Goal: Task Accomplishment & Management: Manage account settings

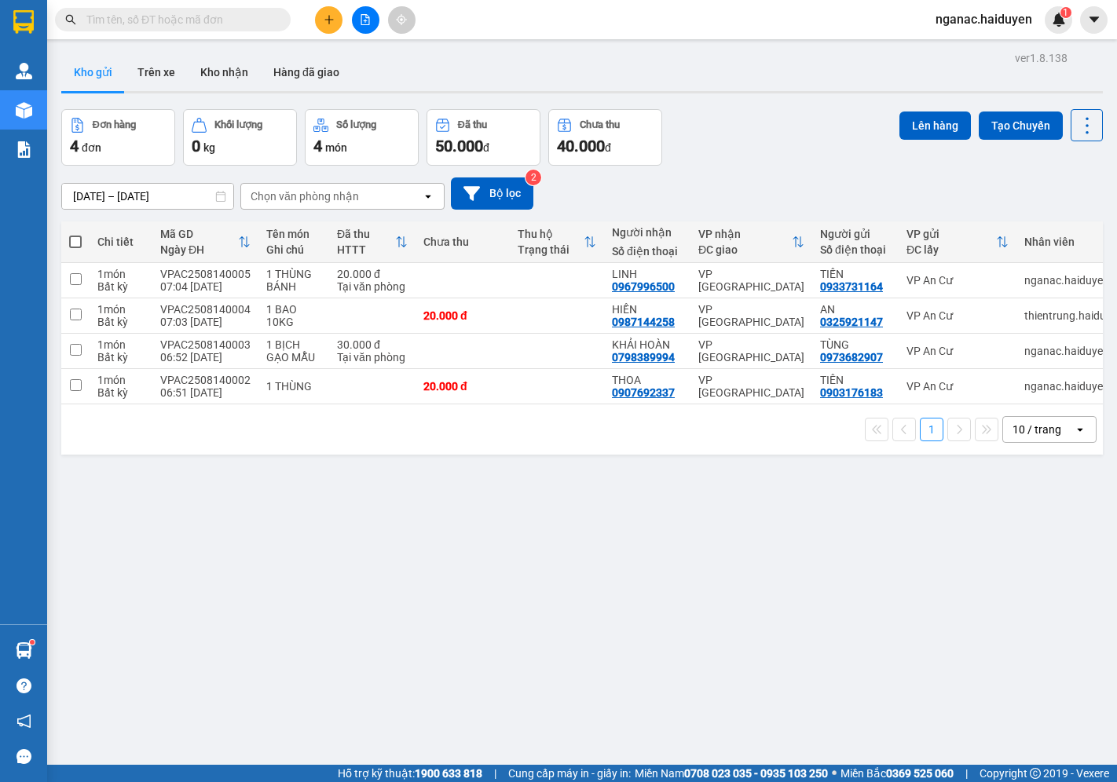
click at [79, 69] on button "Kho gửi" at bounding box center [93, 72] width 64 height 38
click at [834, 80] on div "Kho gửi Trên xe Kho nhận Hàng đã giao" at bounding box center [582, 74] width 1042 height 42
click at [137, 63] on button "Trên xe" at bounding box center [156, 72] width 63 height 38
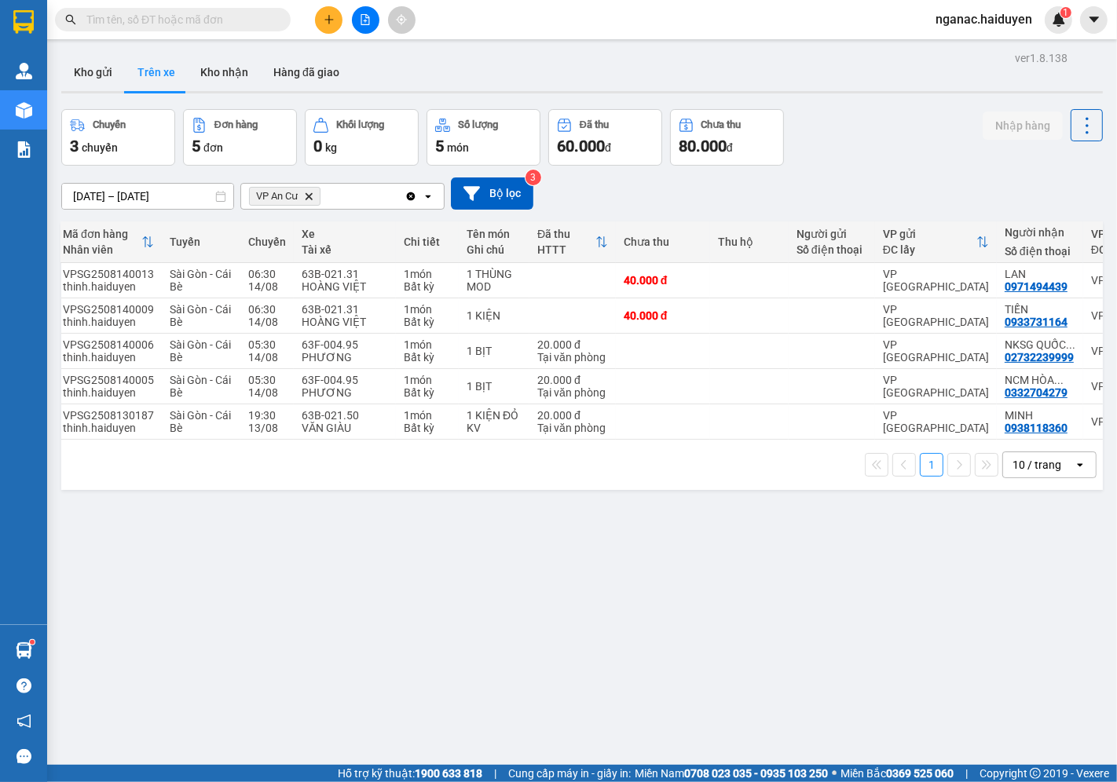
scroll to position [0, 35]
click at [673, 533] on div "ver 1.8.138 Kho gửi Trên xe Kho nhận Hàng đã giao Chuyến 3 chuyến Đơn hàng 5 đơ…" at bounding box center [582, 438] width 1054 height 782
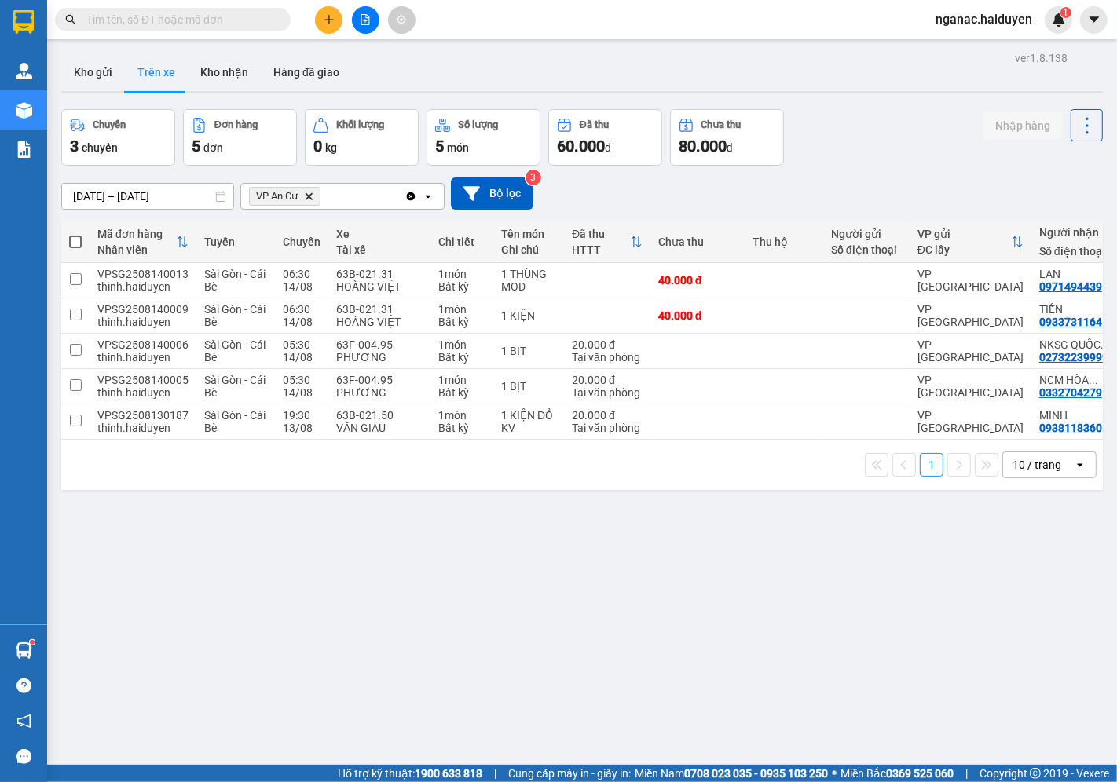
click at [580, 599] on div "ver 1.8.138 Kho gửi Trên xe Kho nhận Hàng đã giao Chuyến 3 chuyến Đơn hàng 5 đơ…" at bounding box center [582, 438] width 1054 height 782
click at [766, 77] on div "Kho gửi Trên xe Kho nhận Hàng đã giao" at bounding box center [582, 74] width 1042 height 42
click at [950, 28] on span "nganac.haiduyen" at bounding box center [984, 19] width 122 height 20
click at [957, 47] on span "Đăng xuất" at bounding box center [991, 48] width 87 height 17
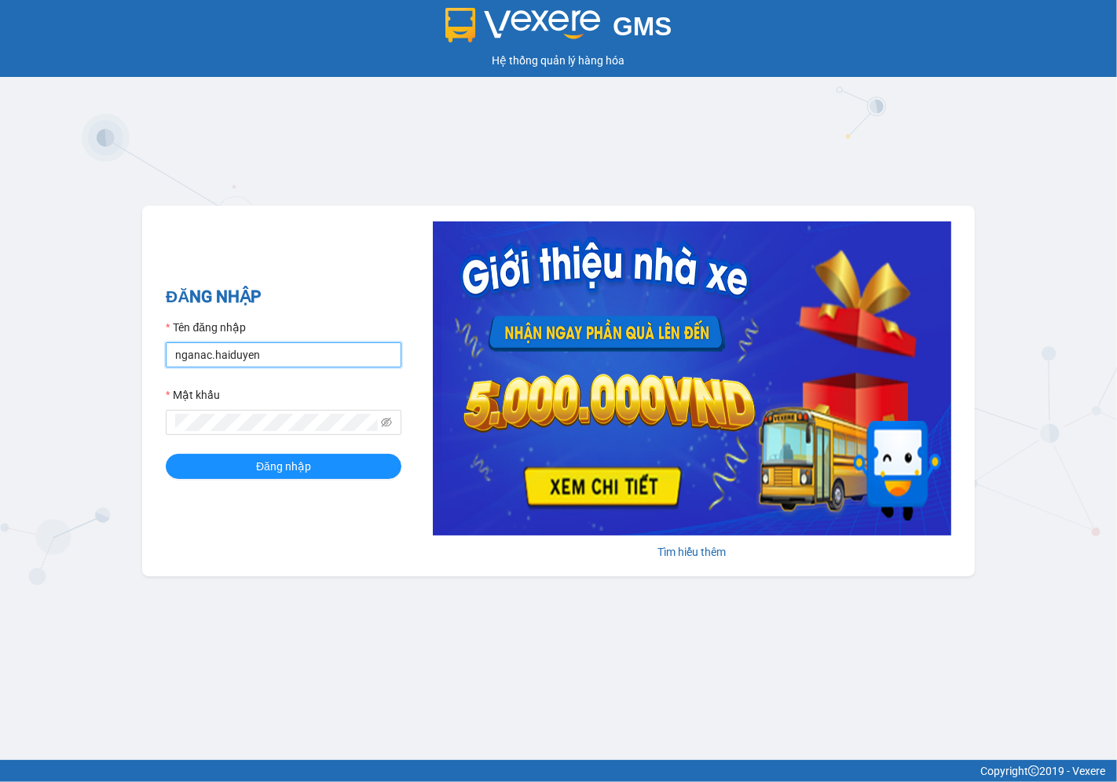
click at [217, 363] on input "nganac.haiduyen" at bounding box center [284, 354] width 236 height 25
type input "trucly.haiduyen"
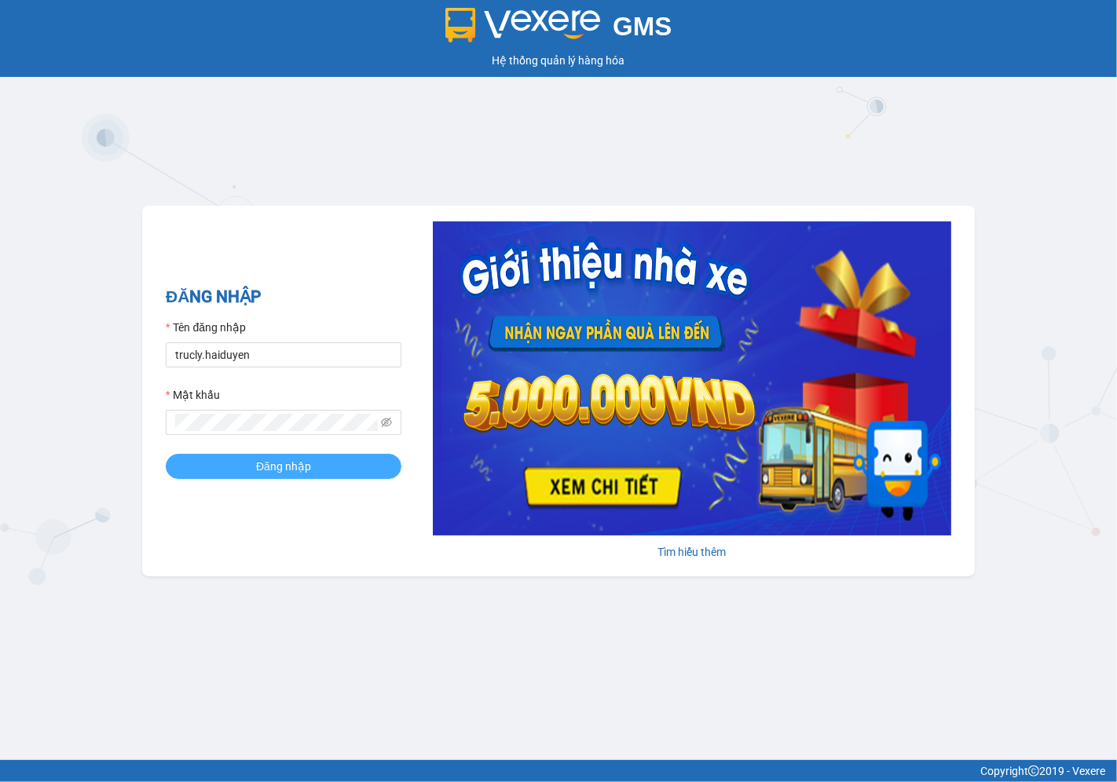
click at [286, 465] on span "Đăng nhập" at bounding box center [283, 466] width 55 height 17
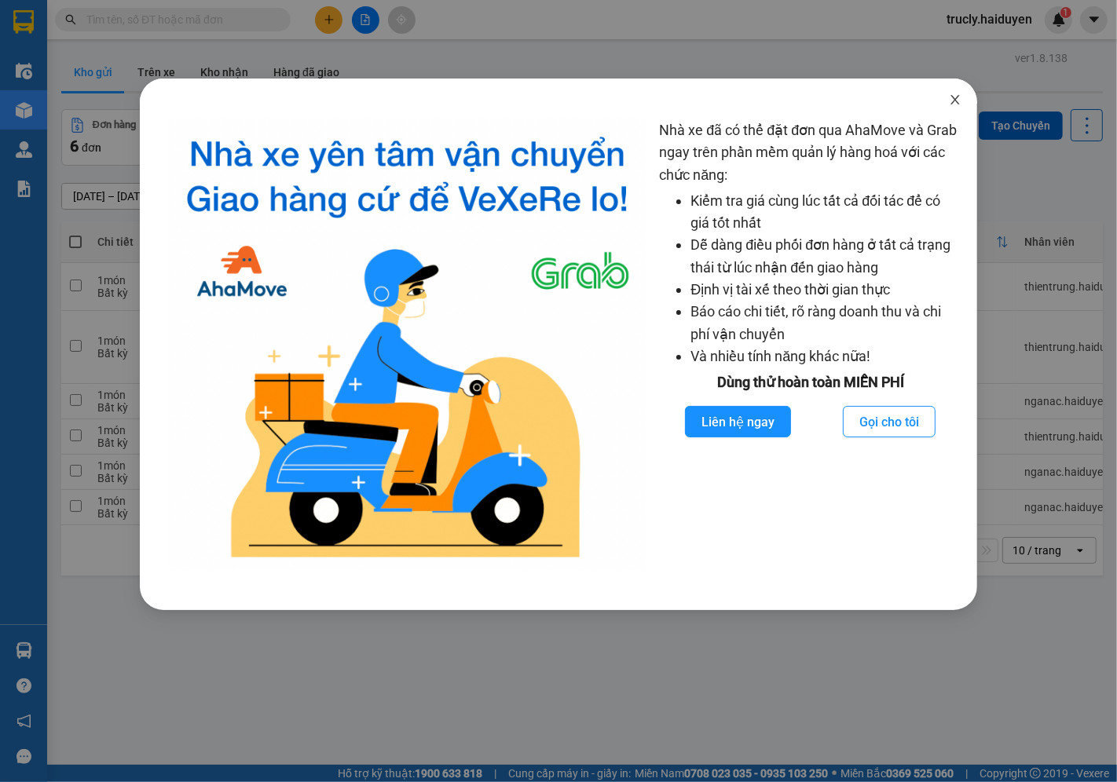
click at [949, 102] on icon "close" at bounding box center [955, 99] width 13 height 13
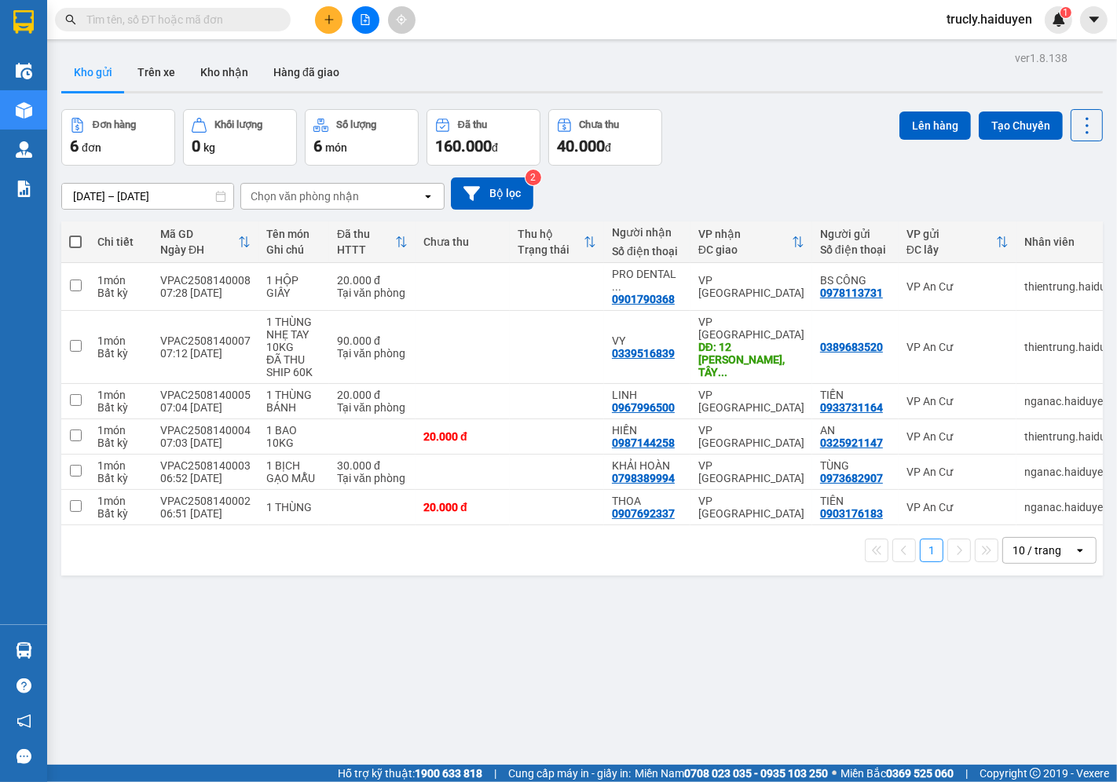
click at [846, 95] on div "ver 1.8.138 Kho gửi Trên xe Kho nhận Hàng đã giao Đơn hàng 6 đơn Khối lượng 0 k…" at bounding box center [582, 438] width 1054 height 782
click at [161, 74] on button "Trên xe" at bounding box center [156, 72] width 63 height 38
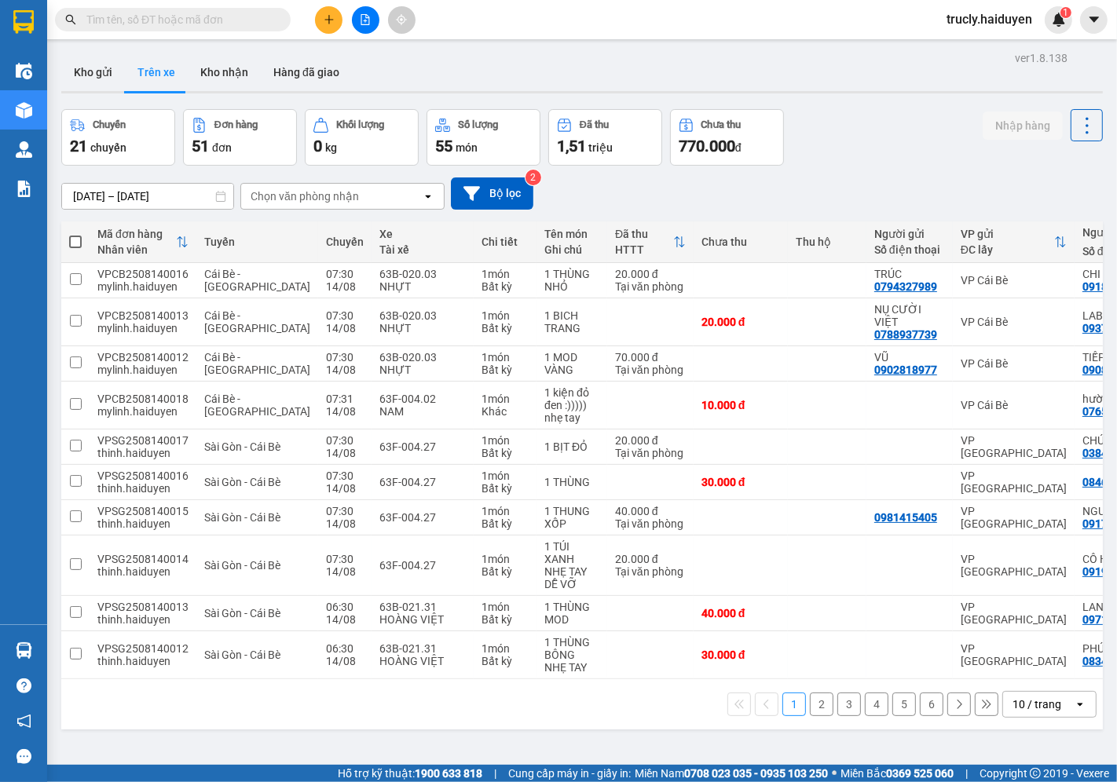
click at [277, 200] on div "Chọn văn phòng nhận" at bounding box center [305, 197] width 108 height 16
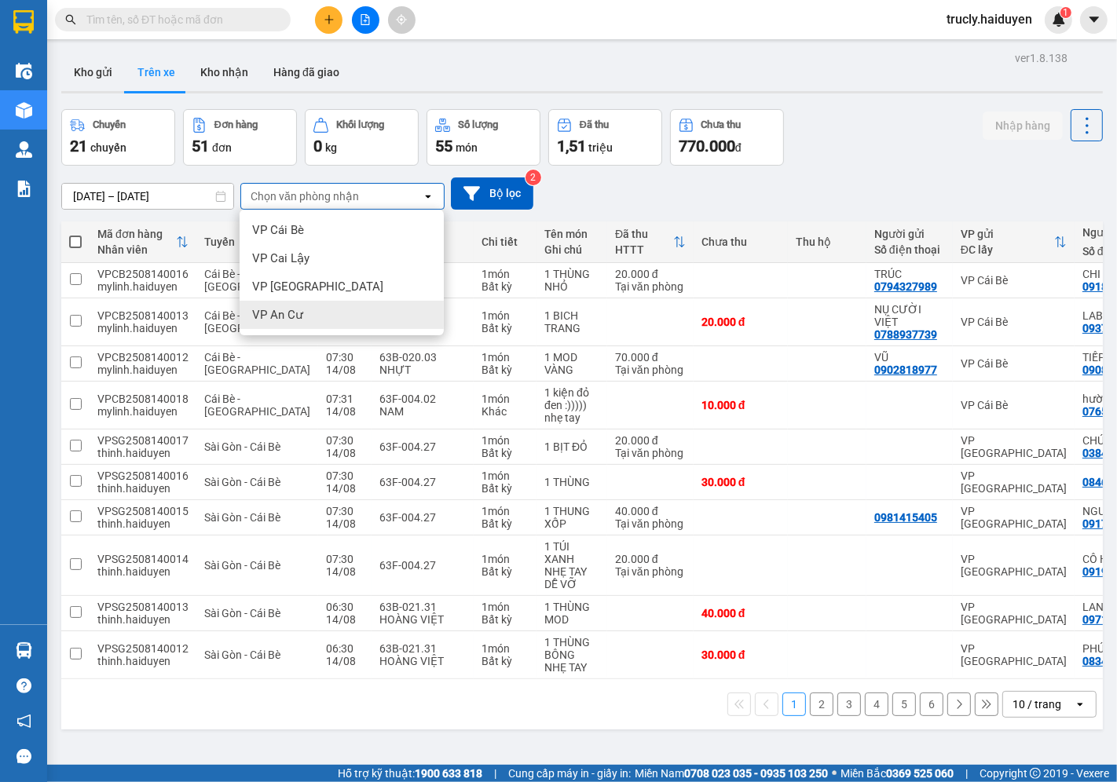
click at [280, 307] on span "VP An Cư" at bounding box center [277, 315] width 51 height 16
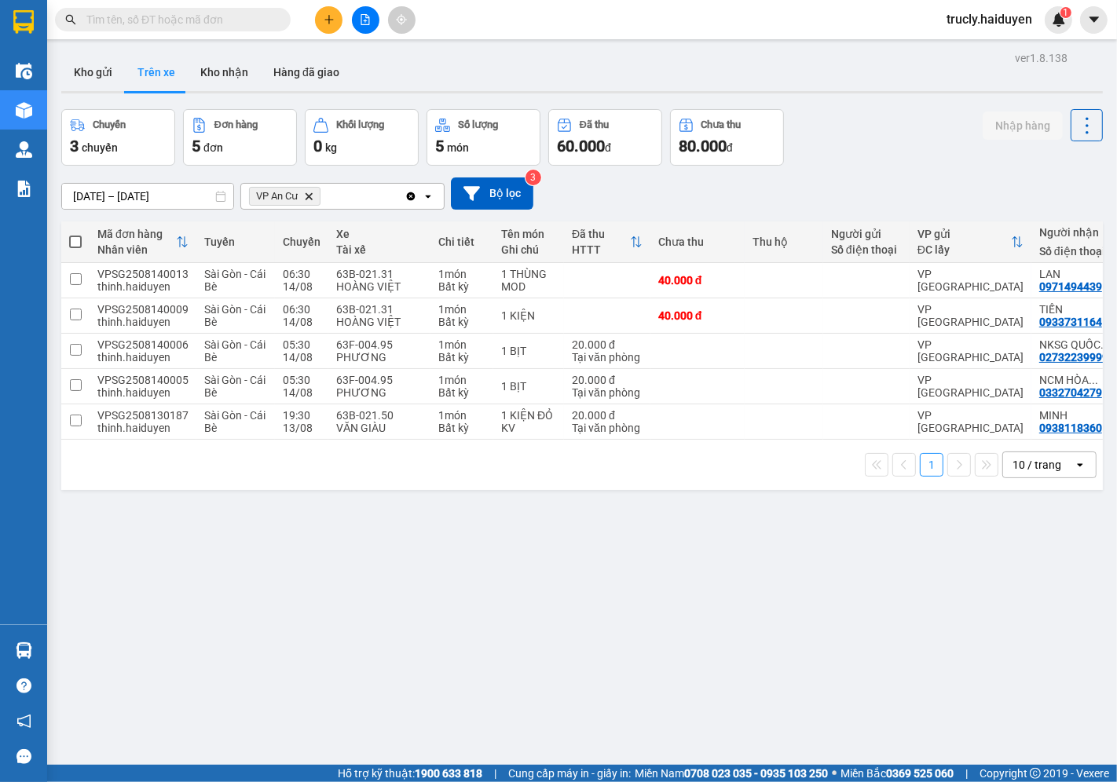
click at [843, 118] on div "Chuyến 3 chuyến Đơn hàng 5 đơn Khối lượng 0 kg Số lượng 5 món Đã thu 60.000 đ C…" at bounding box center [582, 137] width 1042 height 57
drag, startPoint x: 526, startPoint y: 452, endPoint x: 551, endPoint y: 444, distance: 25.6
click at [530, 451] on div "1 10 / trang open" at bounding box center [582, 465] width 1042 height 50
click at [741, 585] on div "ver 1.8.138 Kho gửi Trên xe Kho nhận Hàng đã giao Chuyến 3 chuyến Đơn hàng 5 đơ…" at bounding box center [582, 438] width 1054 height 782
click at [749, 693] on div "ver 1.8.138 Kho gửi Trên xe Kho nhận Hàng đã giao Chuyến 3 chuyến Đơn hàng 5 đơ…" at bounding box center [582, 438] width 1054 height 782
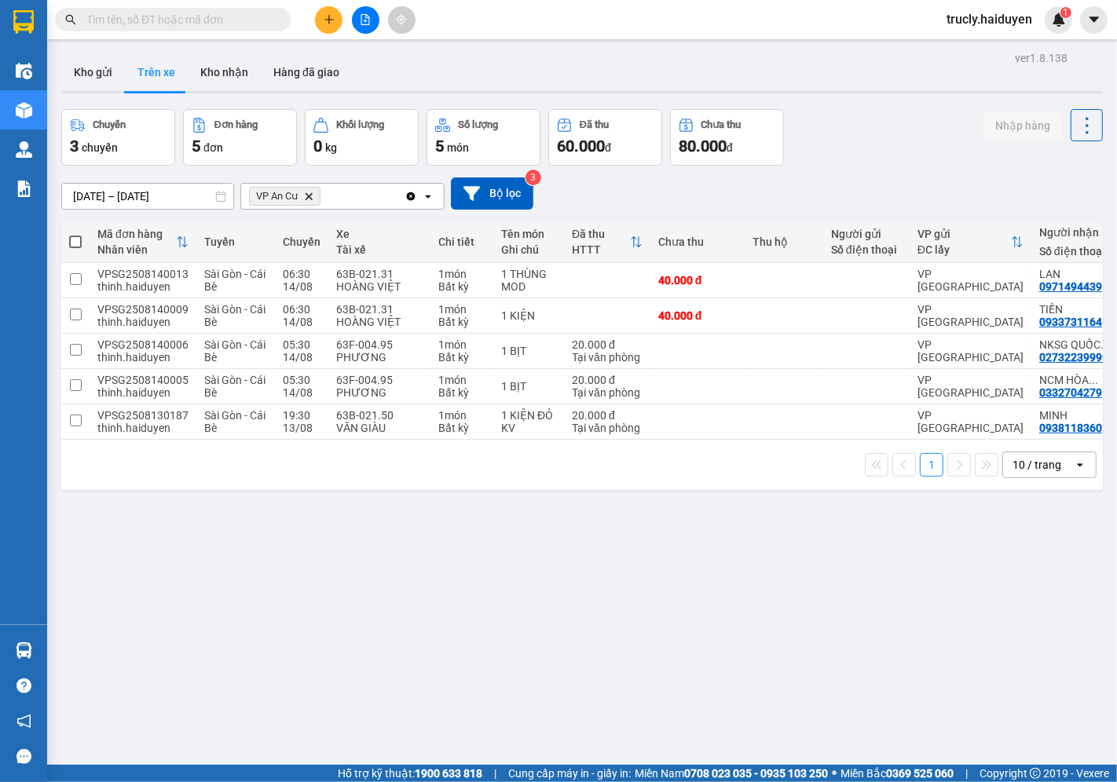
click at [873, 128] on div "Chuyến 3 chuyến Đơn hàng 5 đơn Khối lượng 0 kg Số lượng 5 món Đã thu 60.000 đ C…" at bounding box center [582, 137] width 1042 height 57
click at [434, 609] on div "ver 1.8.138 Kho gửi Trên xe Kho nhận Hàng đã giao Chuyến 3 chuyến Đơn hàng 5 đơ…" at bounding box center [582, 438] width 1054 height 782
click at [98, 61] on button "Kho gửi" at bounding box center [93, 72] width 64 height 38
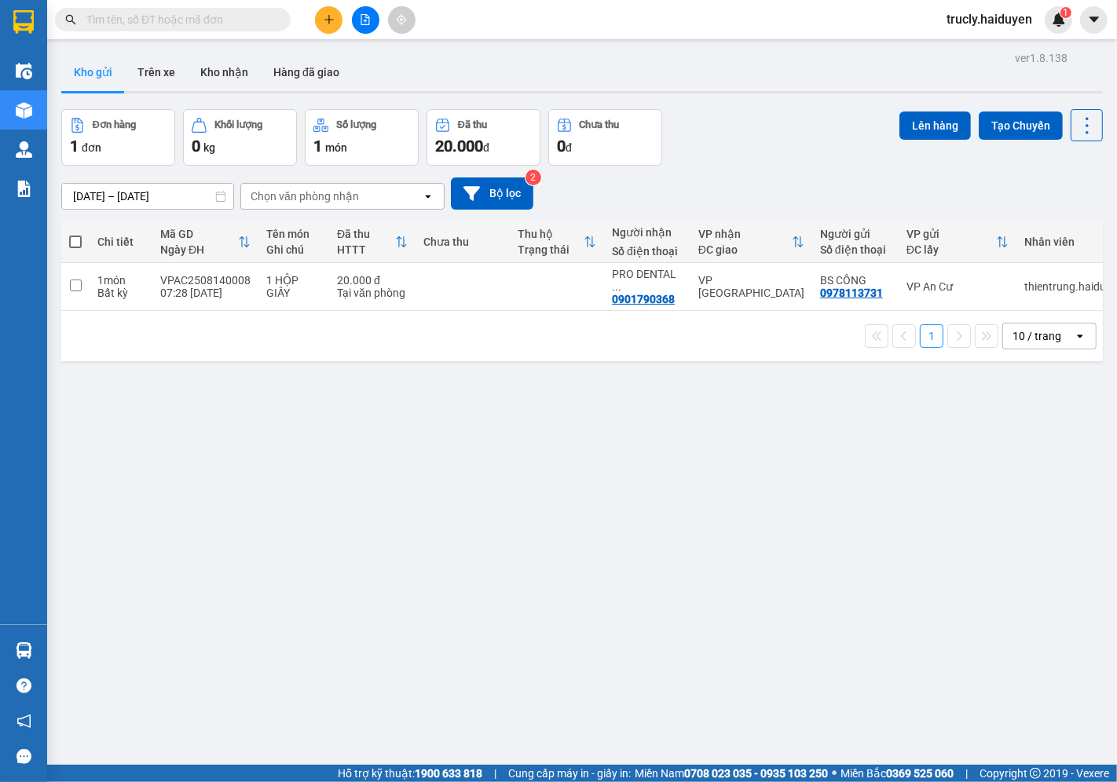
click at [822, 88] on div "Kho gửi Trên xe Kho nhận Hàng đã giao" at bounding box center [582, 74] width 1042 height 42
click at [199, 9] on span at bounding box center [173, 20] width 236 height 24
click at [192, 22] on input "text" at bounding box center [178, 19] width 185 height 17
click at [136, 20] on input "text" at bounding box center [178, 19] width 185 height 17
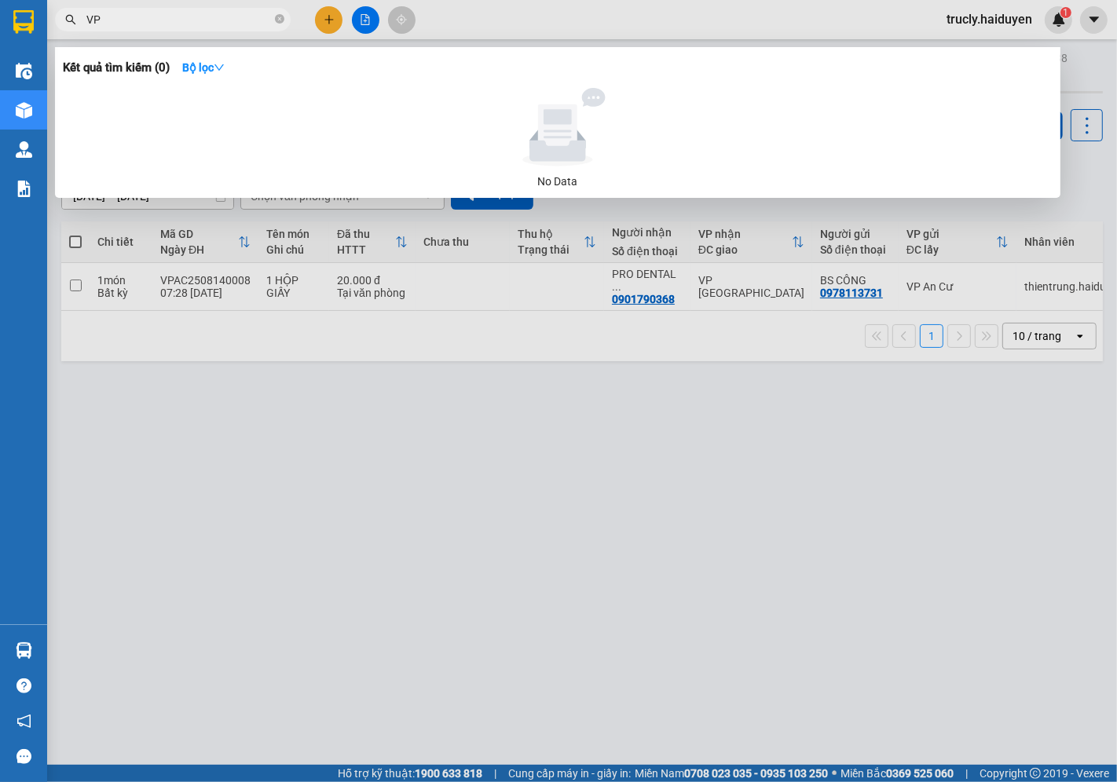
type input "V"
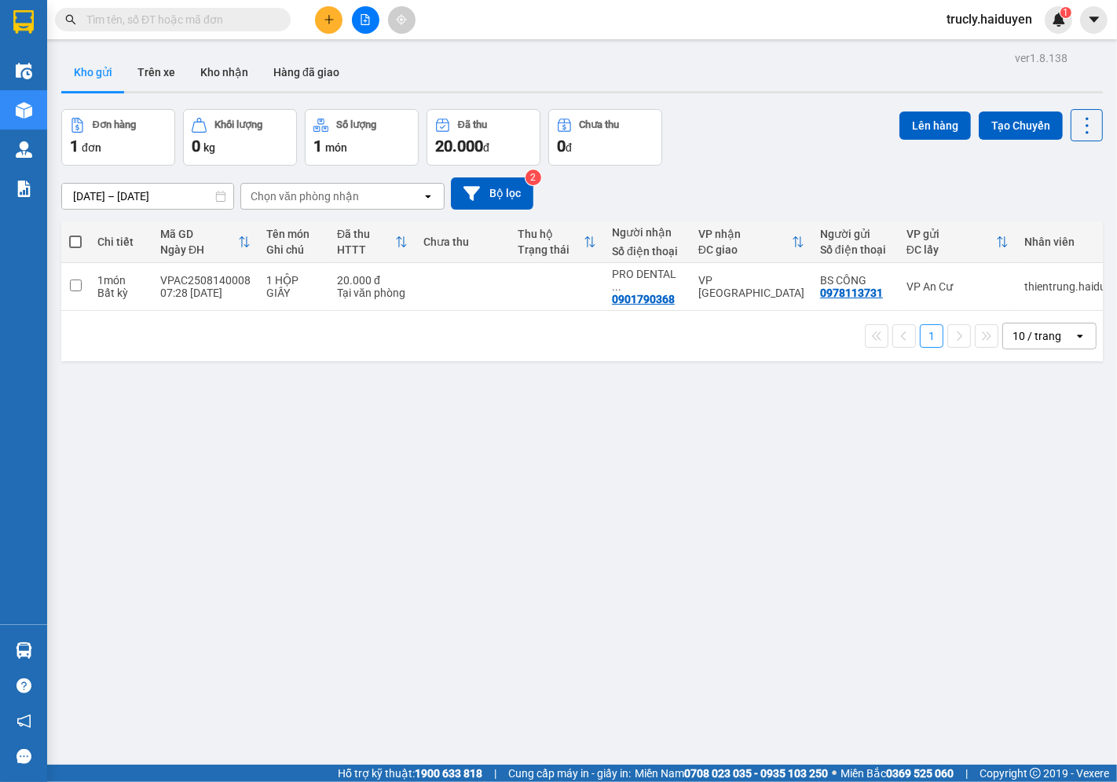
click at [768, 114] on div "Đơn hàng 1 đơn Khối lượng 0 kg Số lượng 1 món Đã thu 20.000 đ Chưa thu 0 đ Lên …" at bounding box center [582, 137] width 1042 height 57
click at [806, 99] on div "ver 1.8.138 Kho gửi Trên xe Kho nhận Hàng đã giao Đơn hàng 1 đơn Khối lượng 0 k…" at bounding box center [582, 438] width 1054 height 782
click at [89, 82] on button "Kho gửi" at bounding box center [93, 72] width 64 height 38
click at [804, 98] on div "ver 1.8.138 Kho gửi Trên xe Kho nhận Hàng đã giao Đơn hàng 1 đơn Khối lượng 0 k…" at bounding box center [582, 438] width 1054 height 782
click at [140, 75] on button "Trên xe" at bounding box center [156, 72] width 63 height 38
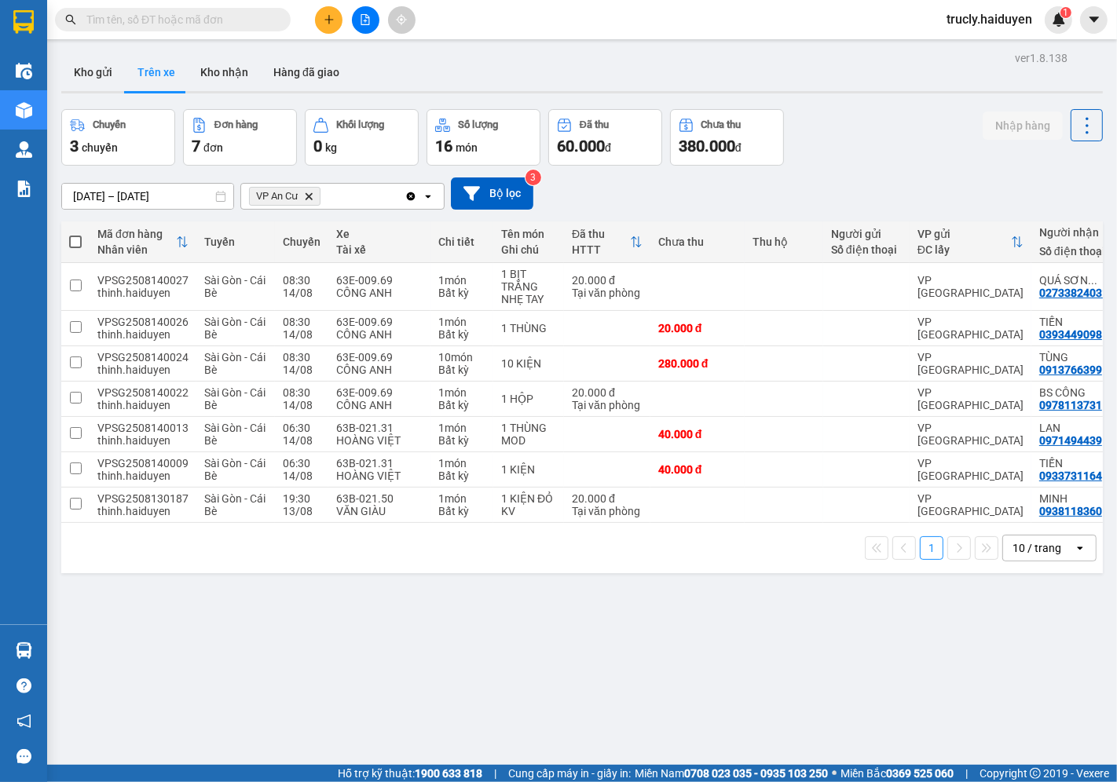
scroll to position [0, 44]
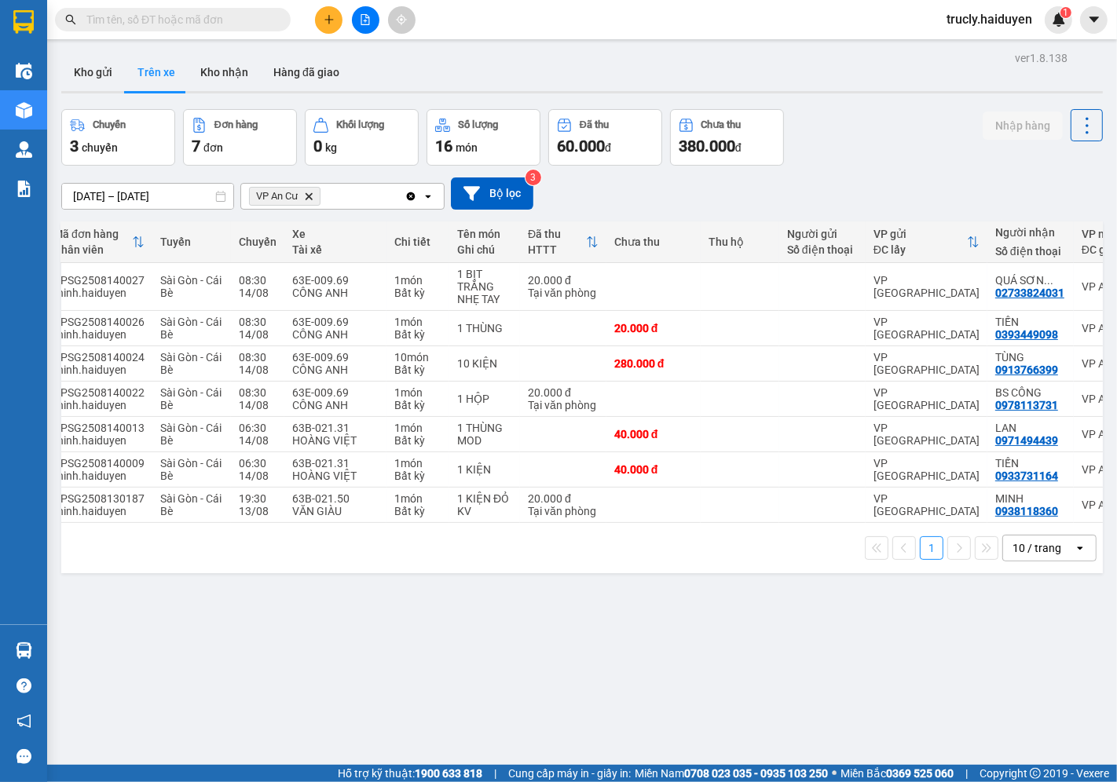
click at [432, 648] on div "ver 1.8.138 Kho gửi Trên xe Kho nhận Hàng đã giao Chuyến 3 chuyến Đơn hàng 7 đơ…" at bounding box center [582, 438] width 1054 height 782
click at [228, 76] on button "Kho nhận" at bounding box center [224, 72] width 73 height 38
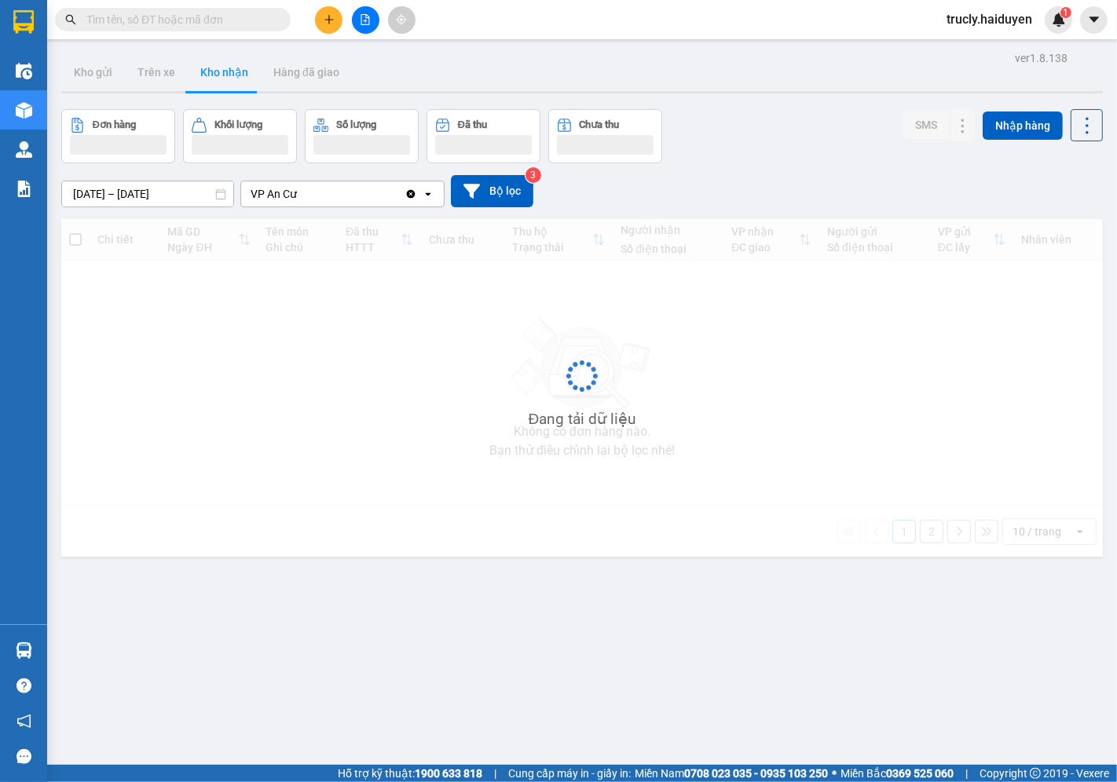
click at [110, 192] on input "[DATE] – [DATE]" at bounding box center [147, 193] width 171 height 25
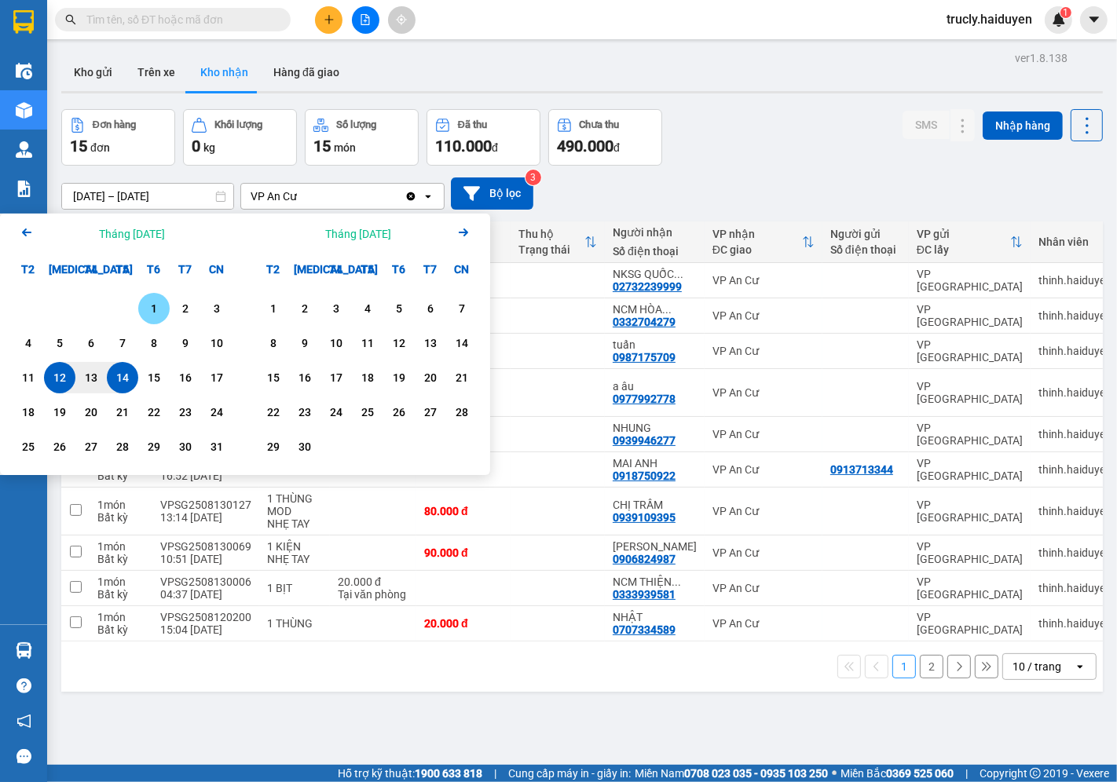
drag, startPoint x: 149, startPoint y: 308, endPoint x: 112, endPoint y: 373, distance: 74.9
click at [148, 310] on div "1" at bounding box center [154, 308] width 22 height 19
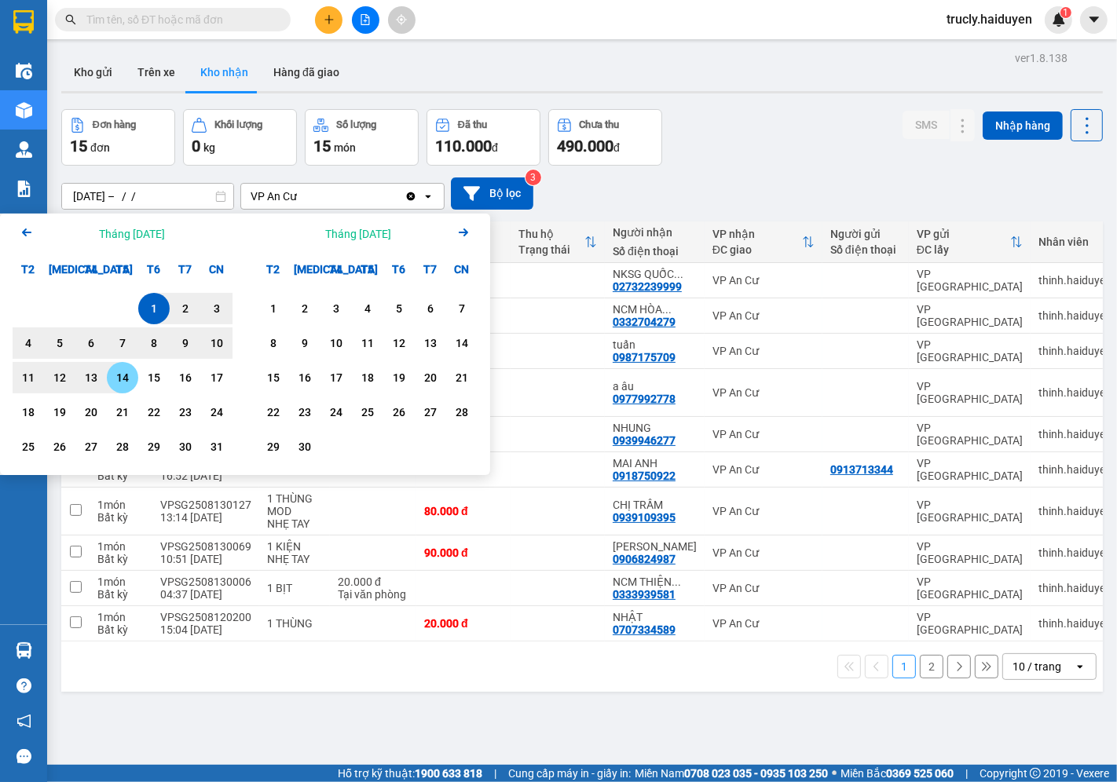
click at [124, 375] on div "14" at bounding box center [123, 377] width 22 height 19
type input "[DATE] – [DATE]"
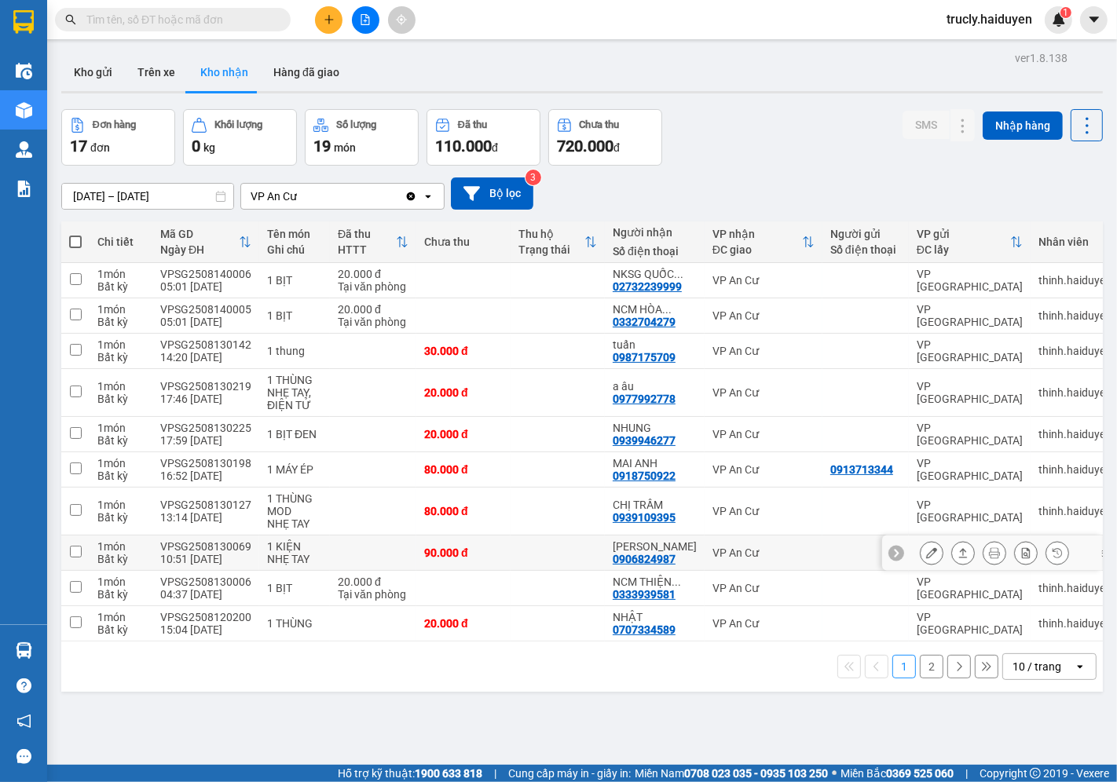
scroll to position [72, 0]
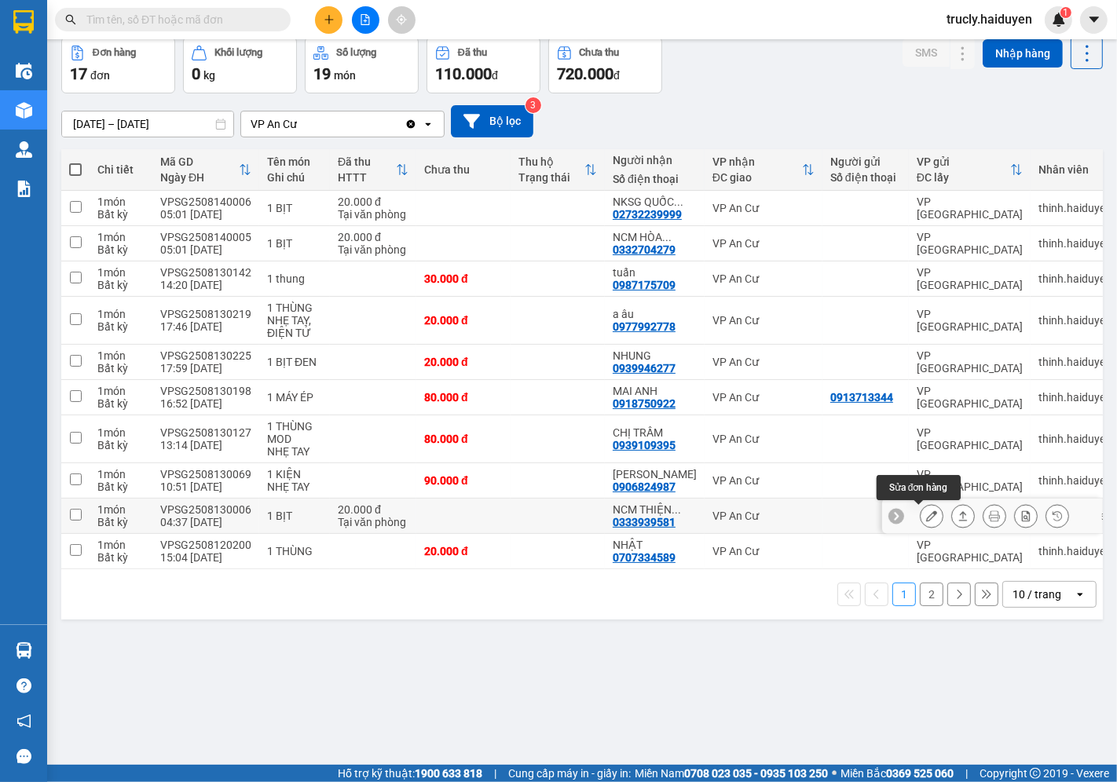
click at [926, 514] on icon at bounding box center [931, 516] width 11 height 11
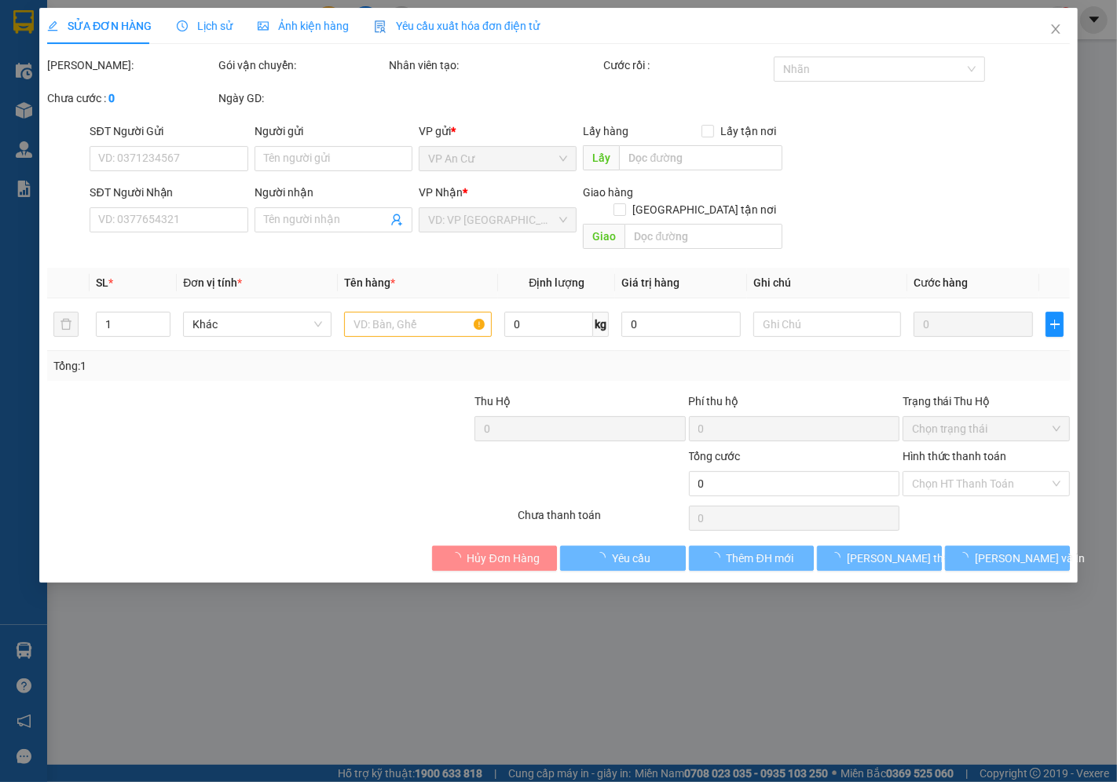
type input "0333939581"
type input "NCM THIỆN TRUNG"
type input "20.000"
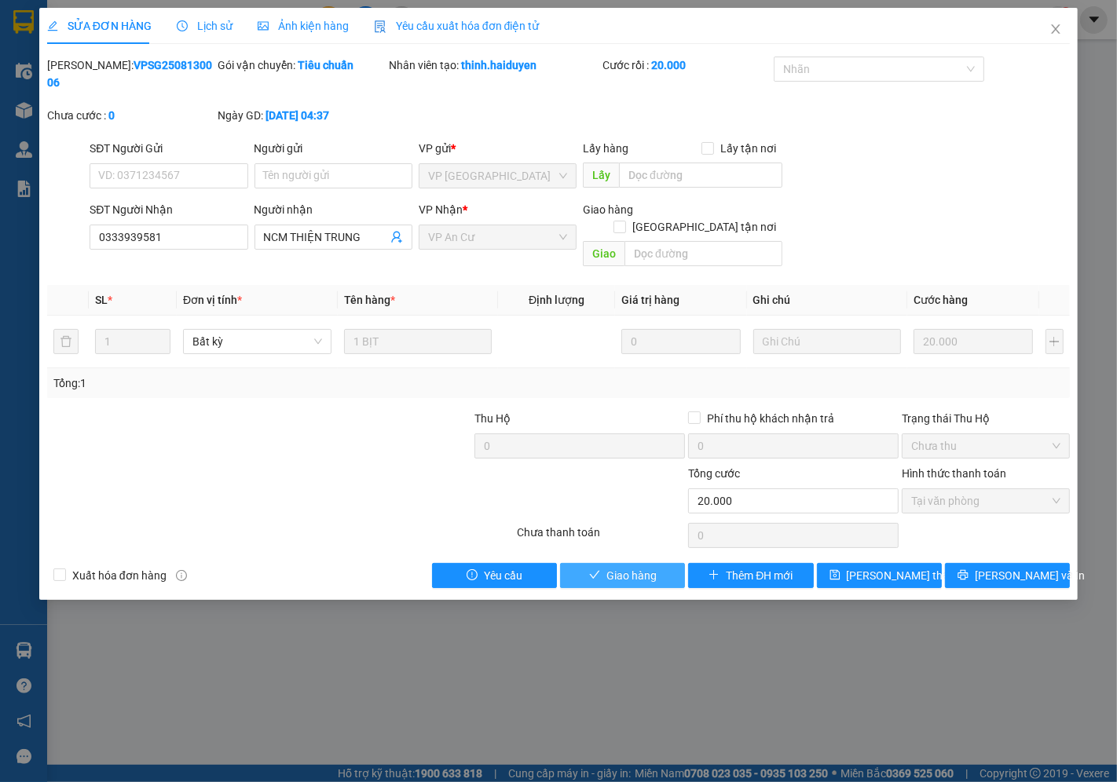
click at [630, 567] on span "Giao hàng" at bounding box center [631, 575] width 50 height 17
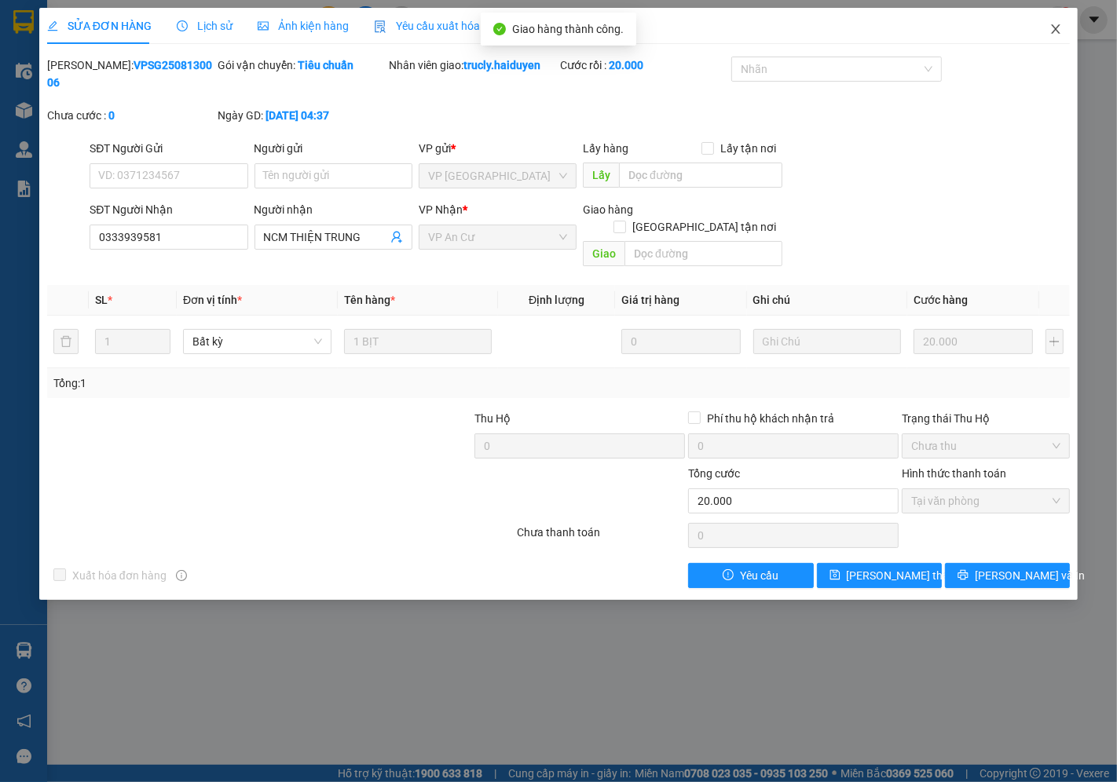
click at [1061, 27] on icon "close" at bounding box center [1055, 29] width 13 height 13
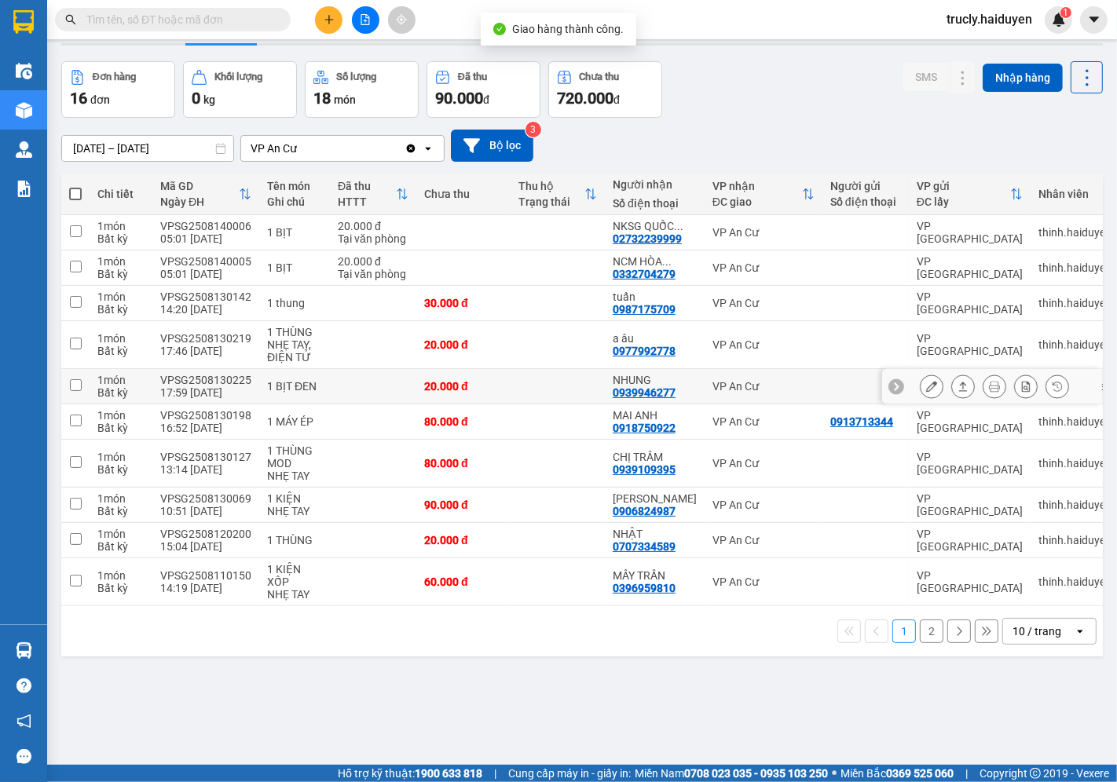
scroll to position [72, 0]
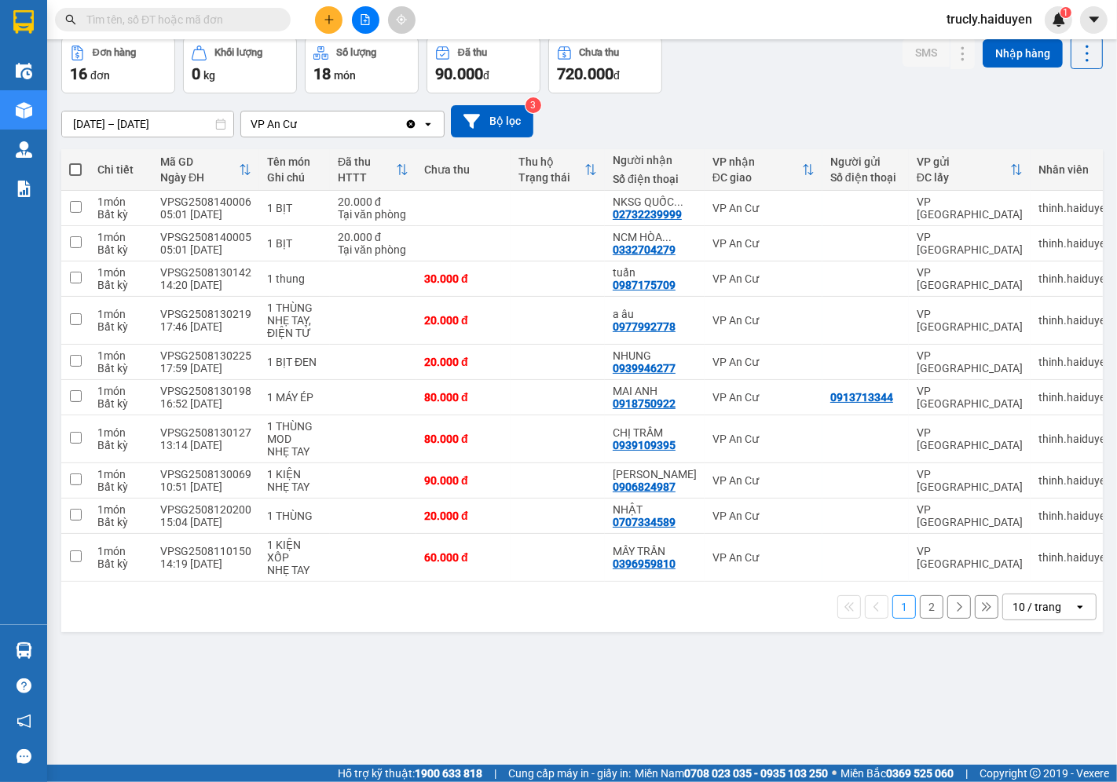
click at [920, 607] on button "2" at bounding box center [932, 607] width 24 height 24
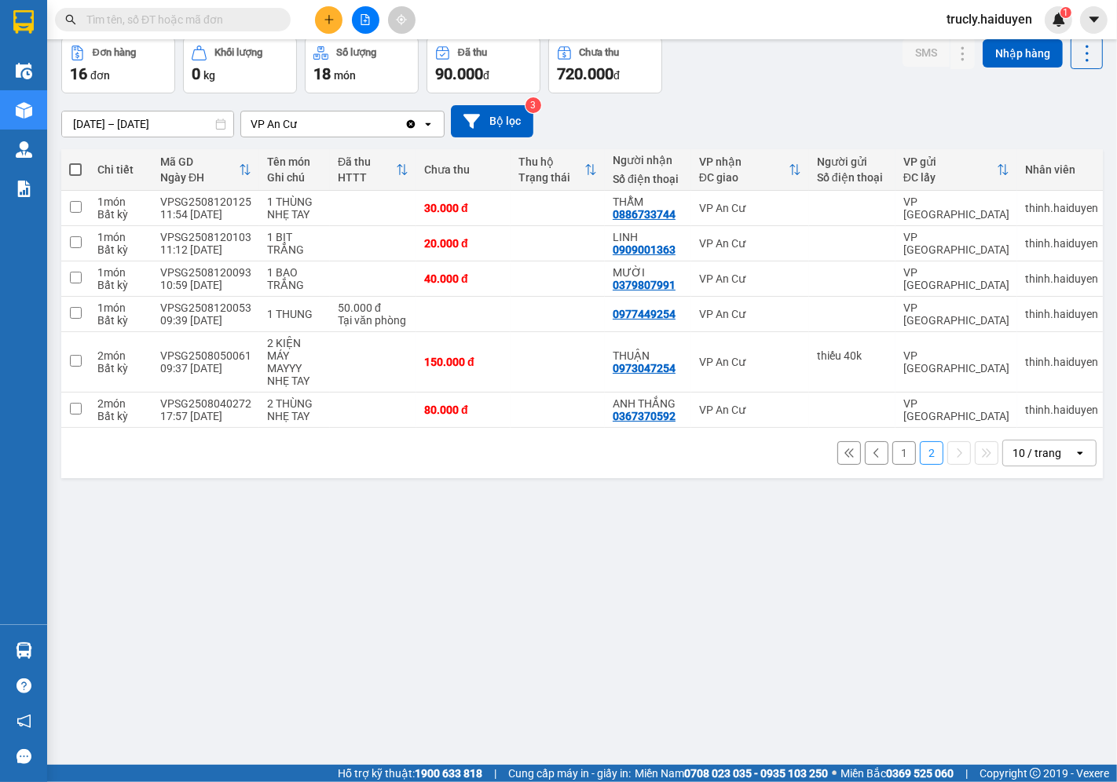
click at [892, 457] on button "1" at bounding box center [904, 453] width 24 height 24
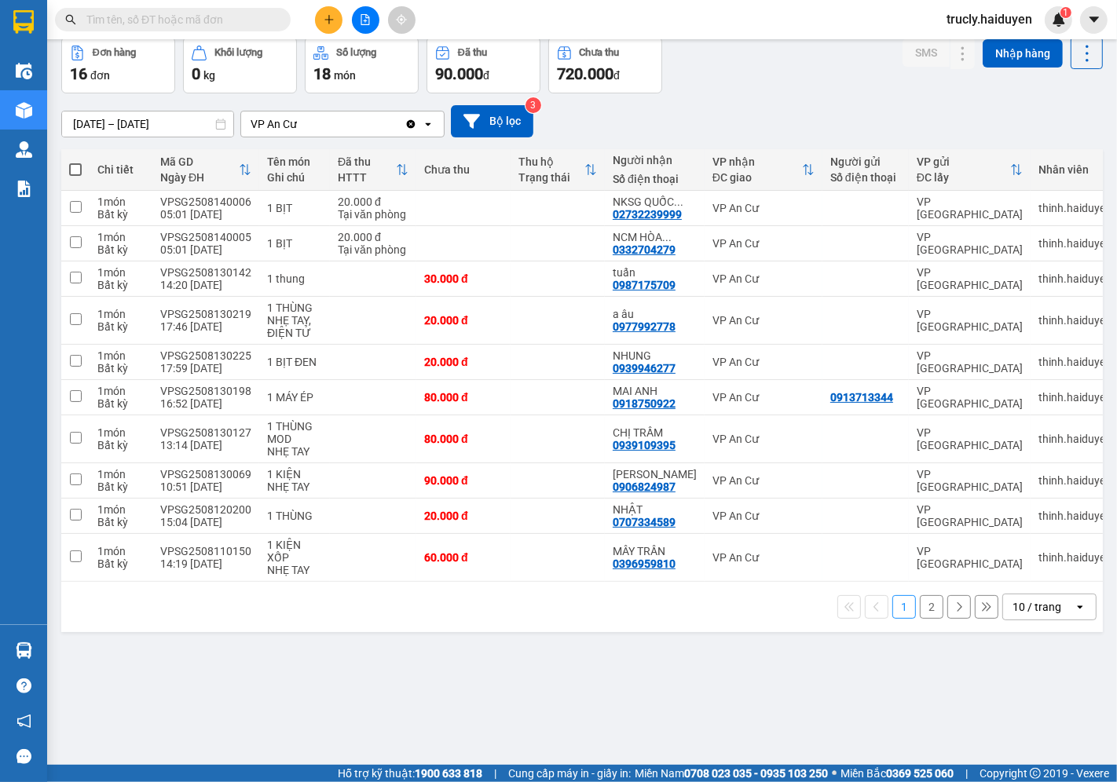
scroll to position [0, 0]
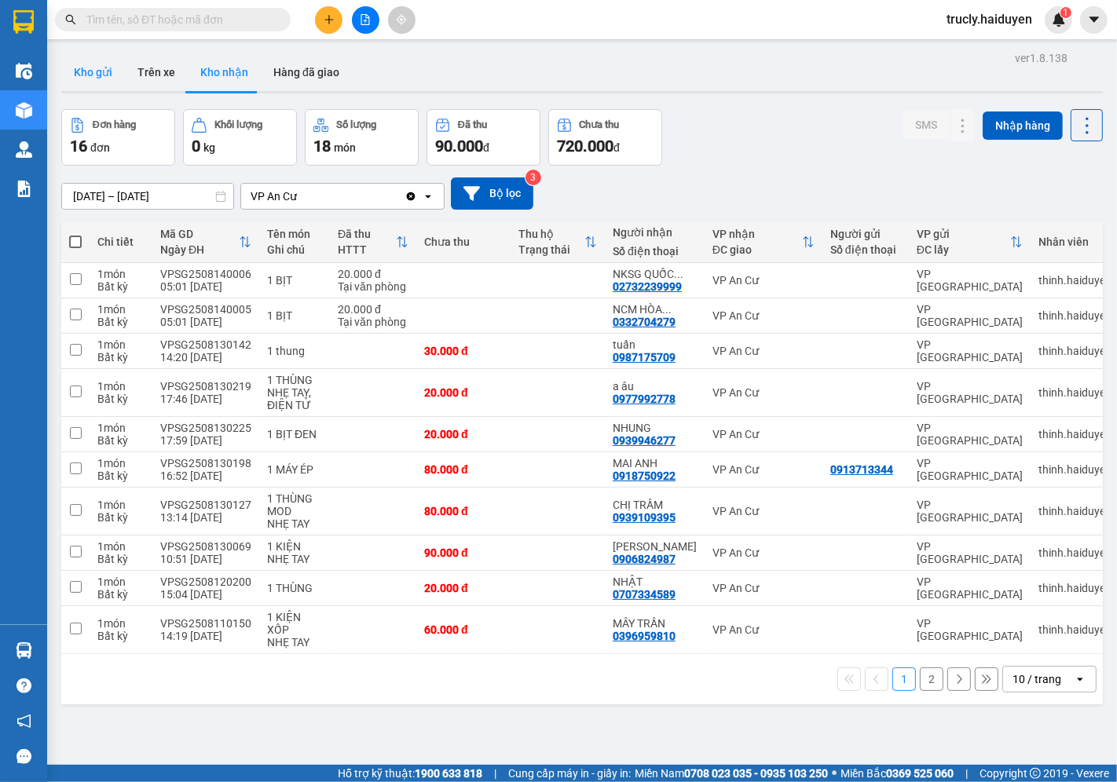
click at [96, 71] on button "Kho gửi" at bounding box center [93, 72] width 64 height 38
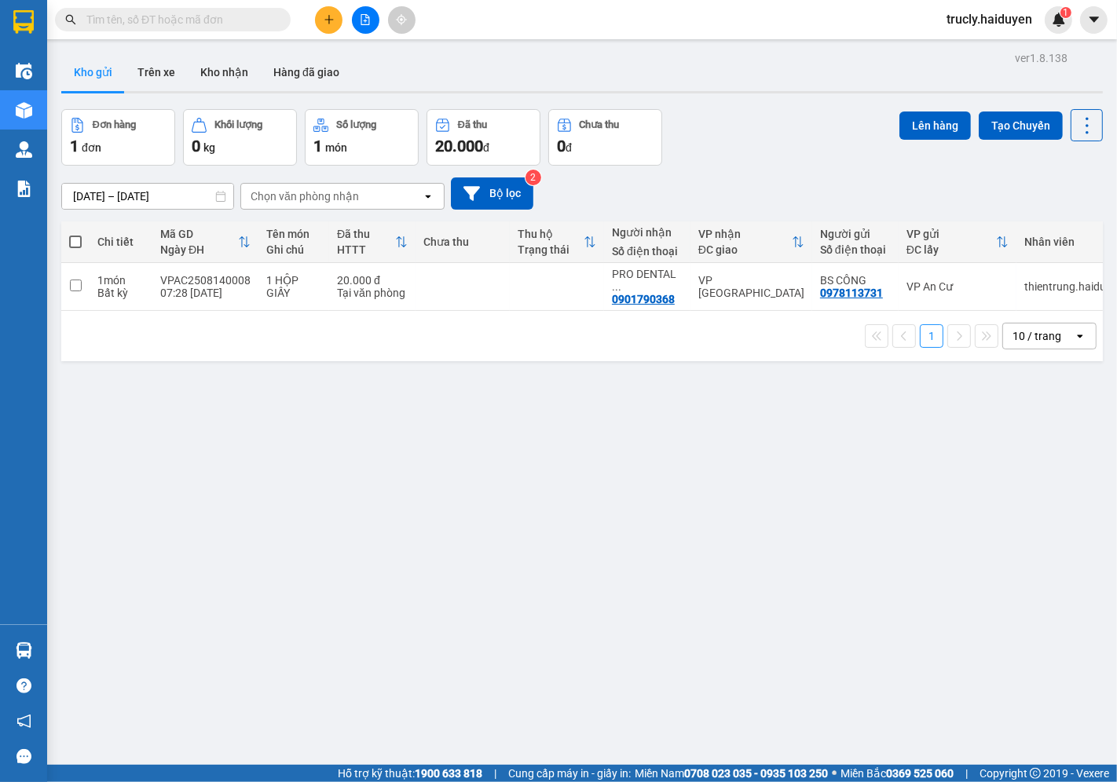
click at [825, 114] on div "Đơn hàng 1 đơn Khối lượng 0 kg Số lượng 1 món Đã thu 20.000 đ Chưa thu 0 đ Lên …" at bounding box center [582, 137] width 1042 height 57
click at [236, 24] on input "text" at bounding box center [178, 19] width 185 height 17
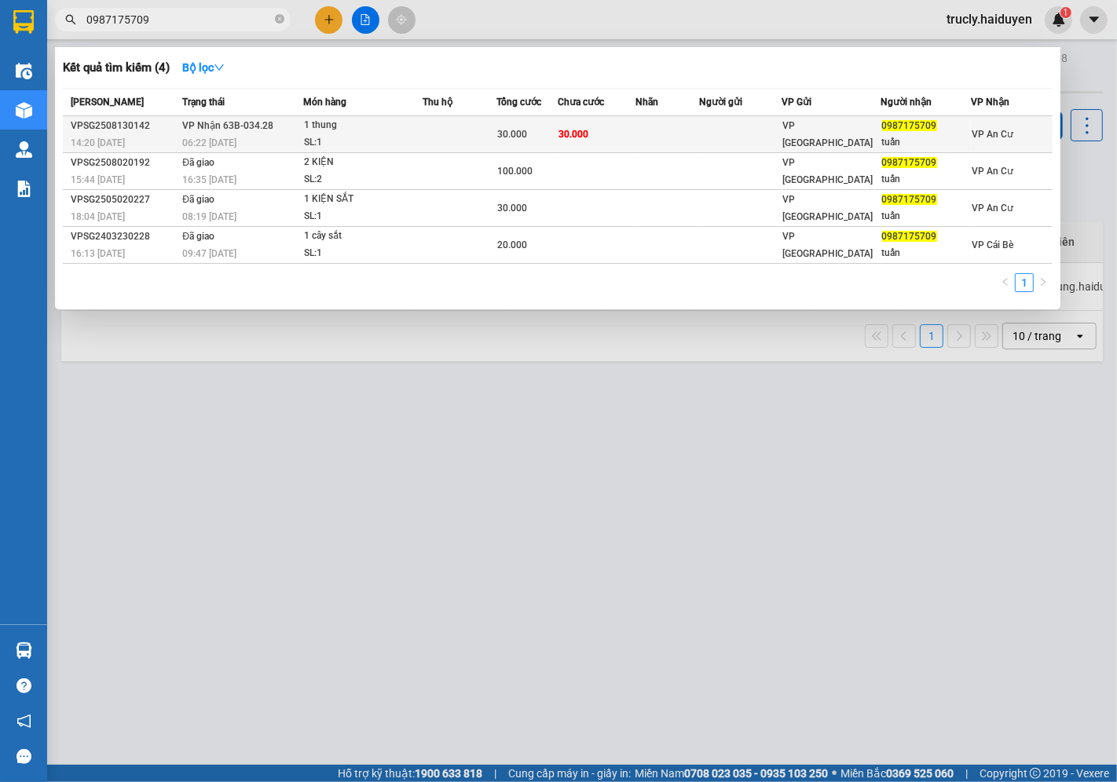
type input "0987175709"
click at [699, 134] on td at bounding box center [667, 134] width 64 height 37
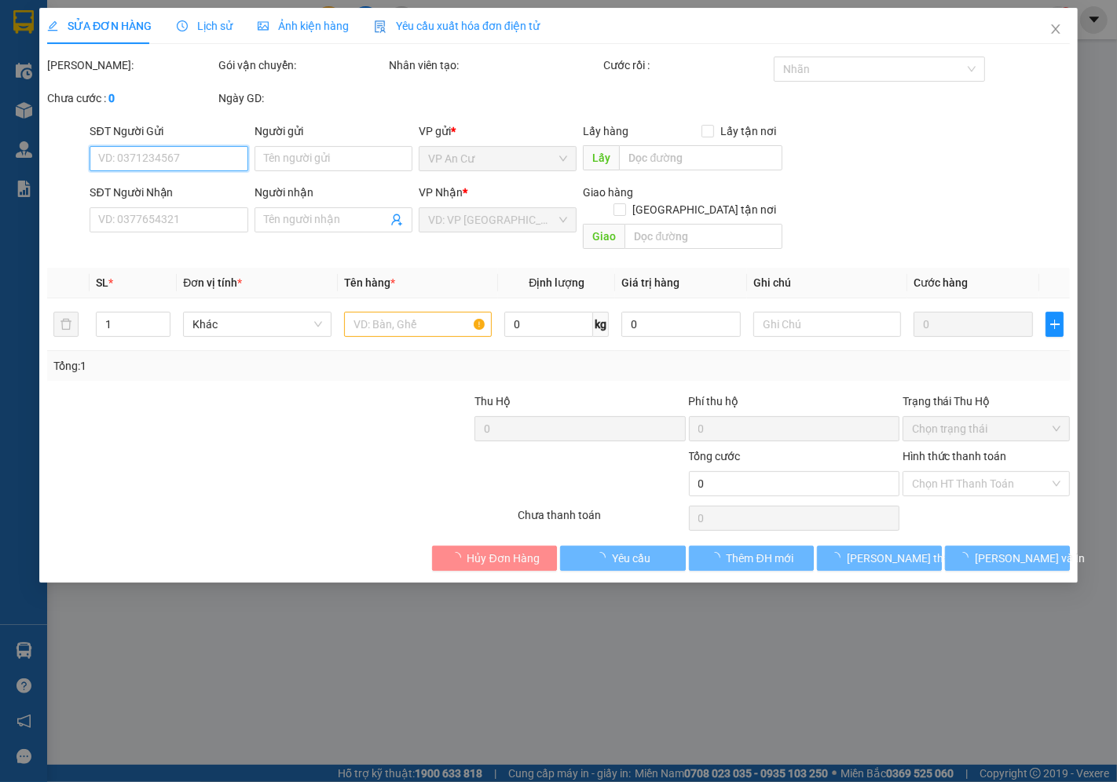
type input "0987175709"
type input "tuấn"
type input "30.000"
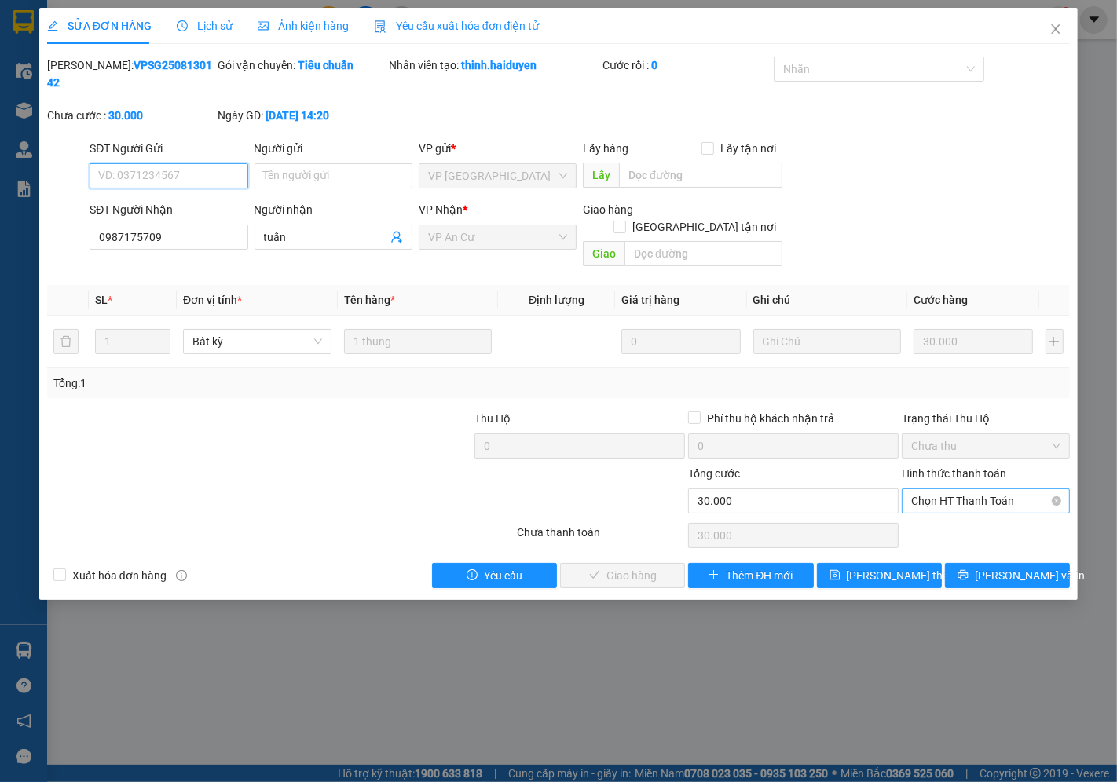
click at [972, 489] on span "Chọn HT Thanh Toán" at bounding box center [985, 501] width 149 height 24
click at [957, 490] on div "Tại văn phòng" at bounding box center [986, 497] width 149 height 17
type input "0"
click at [628, 567] on span "[PERSON_NAME] và Giao hàng" at bounding box center [665, 575] width 151 height 17
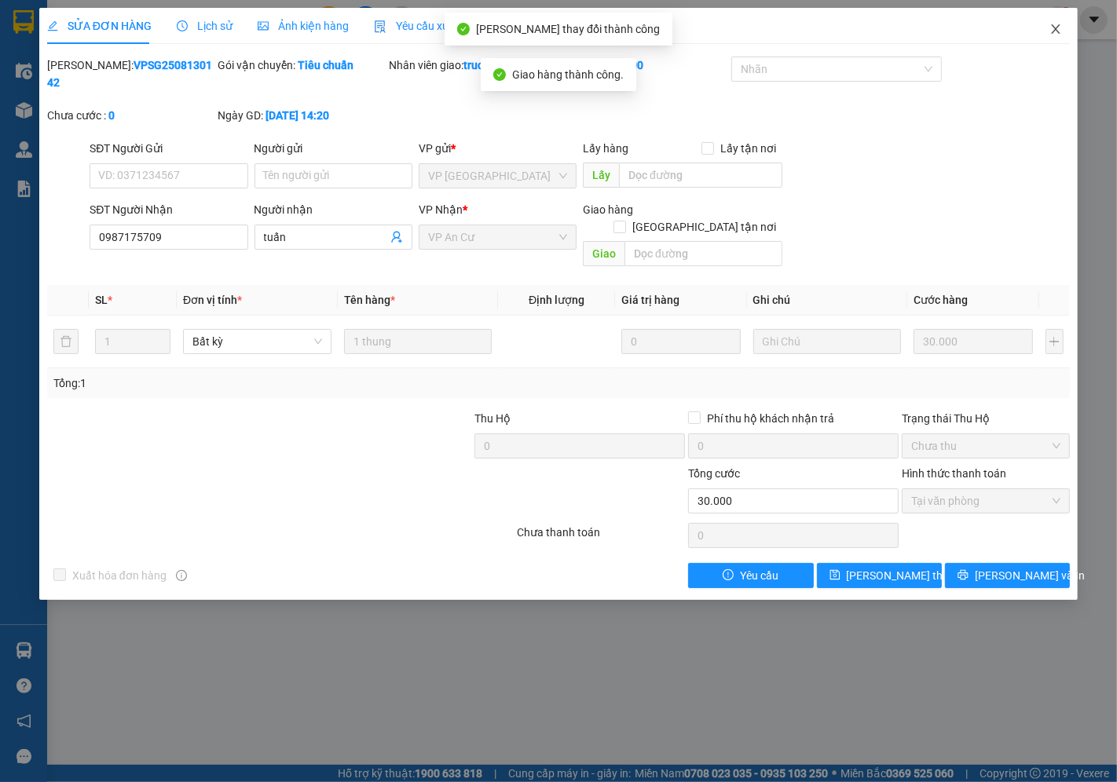
click at [1056, 28] on icon "close" at bounding box center [1055, 29] width 13 height 13
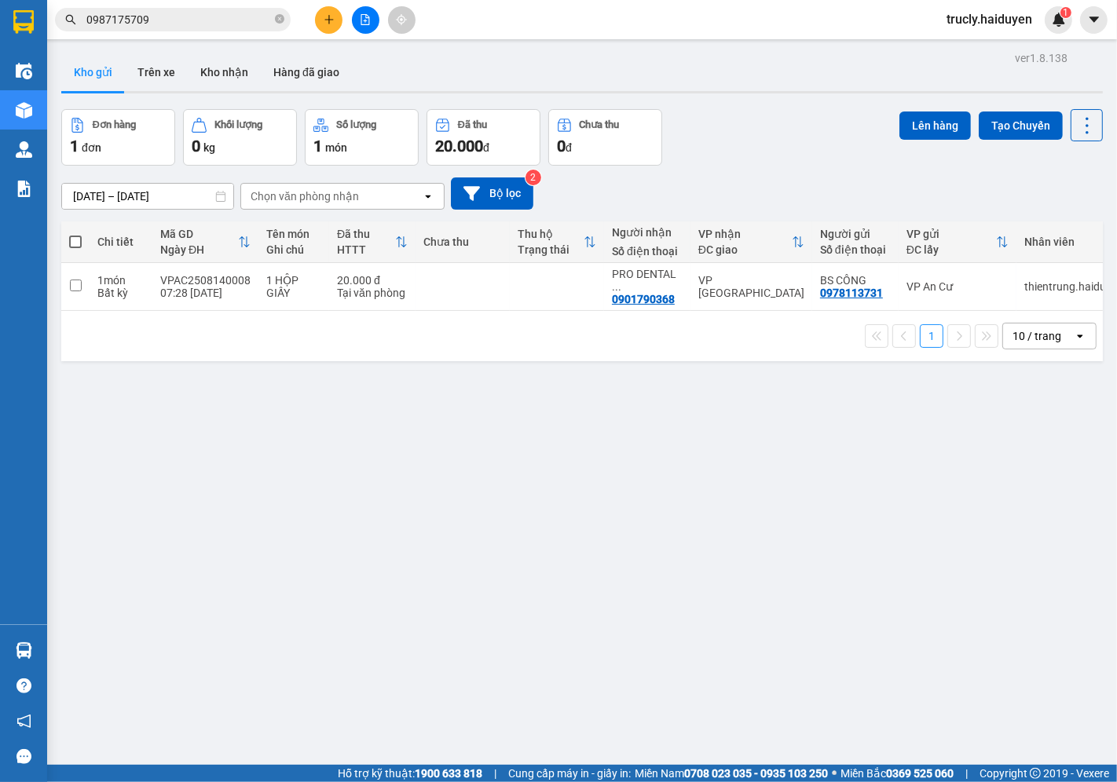
click at [738, 110] on div "Đơn hàng 1 đơn Khối lượng 0 kg Số lượng 1 món Đã thu 20.000 đ Chưa thu 0 đ Lên …" at bounding box center [582, 137] width 1042 height 57
click at [333, 26] on button at bounding box center [328, 19] width 27 height 27
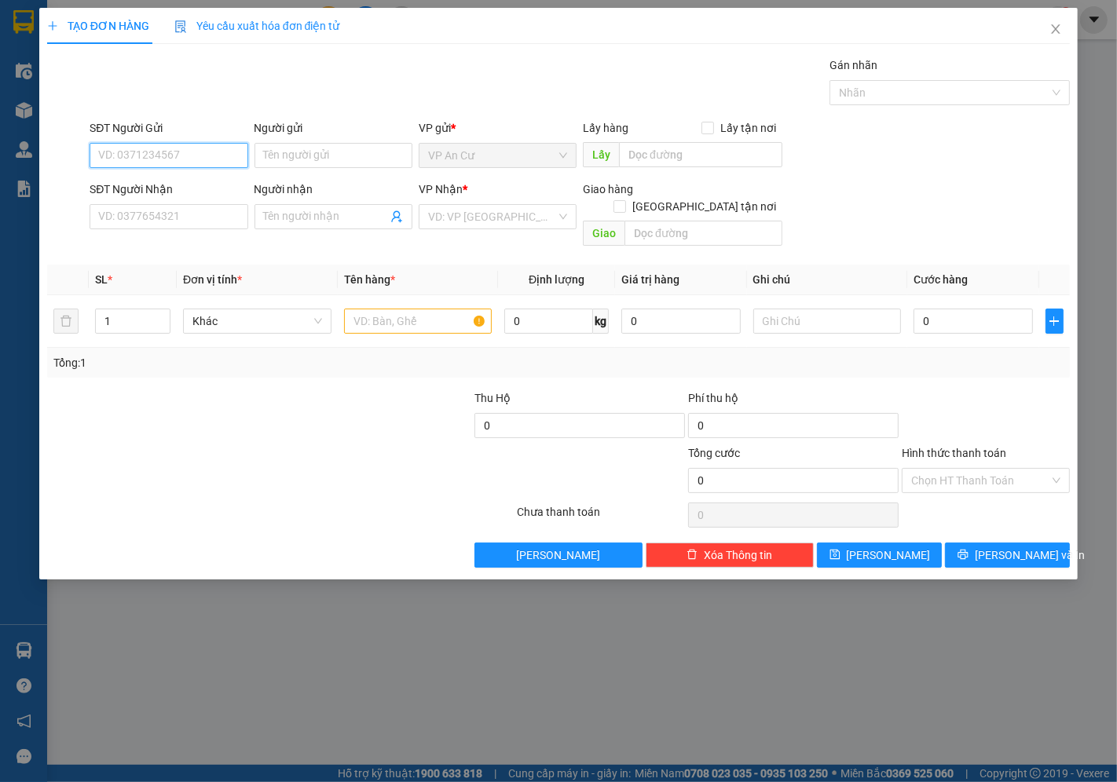
click at [178, 157] on input "SĐT Người Gửi" at bounding box center [169, 155] width 158 height 25
click at [185, 192] on div "0343722675 - ĐẾN" at bounding box center [168, 186] width 139 height 17
type input "0343722675"
type input "ĐẾN"
type input "0916647977"
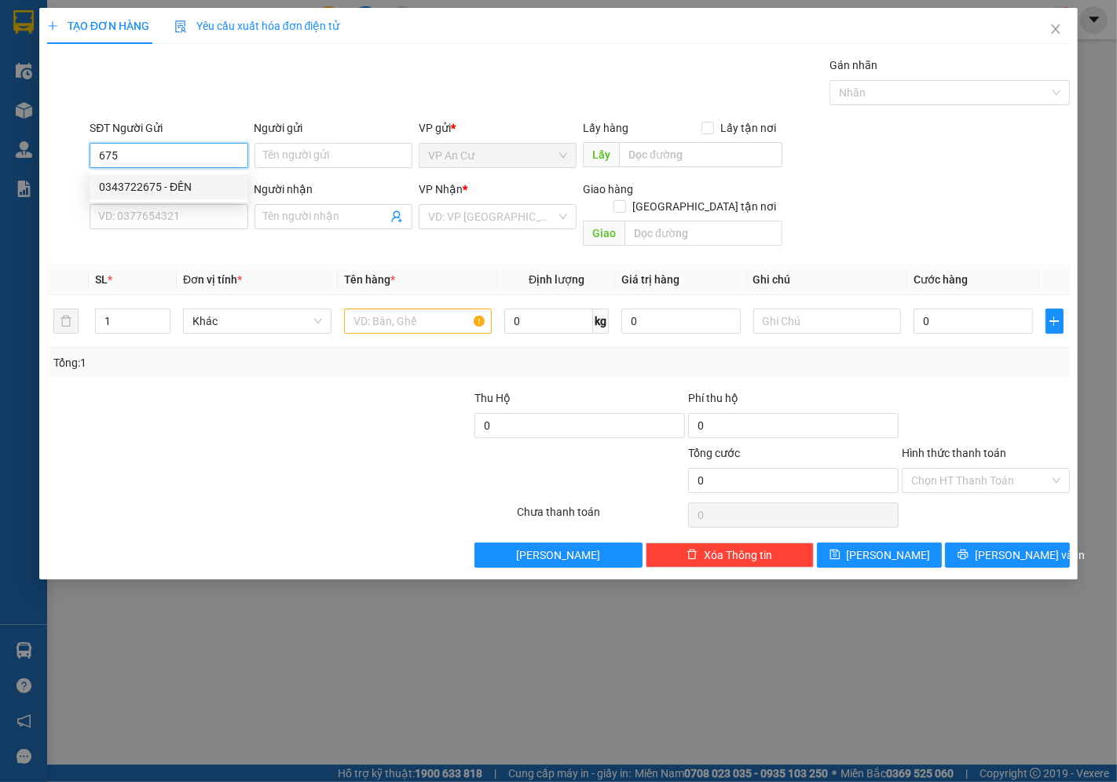
type input "DIỄM"
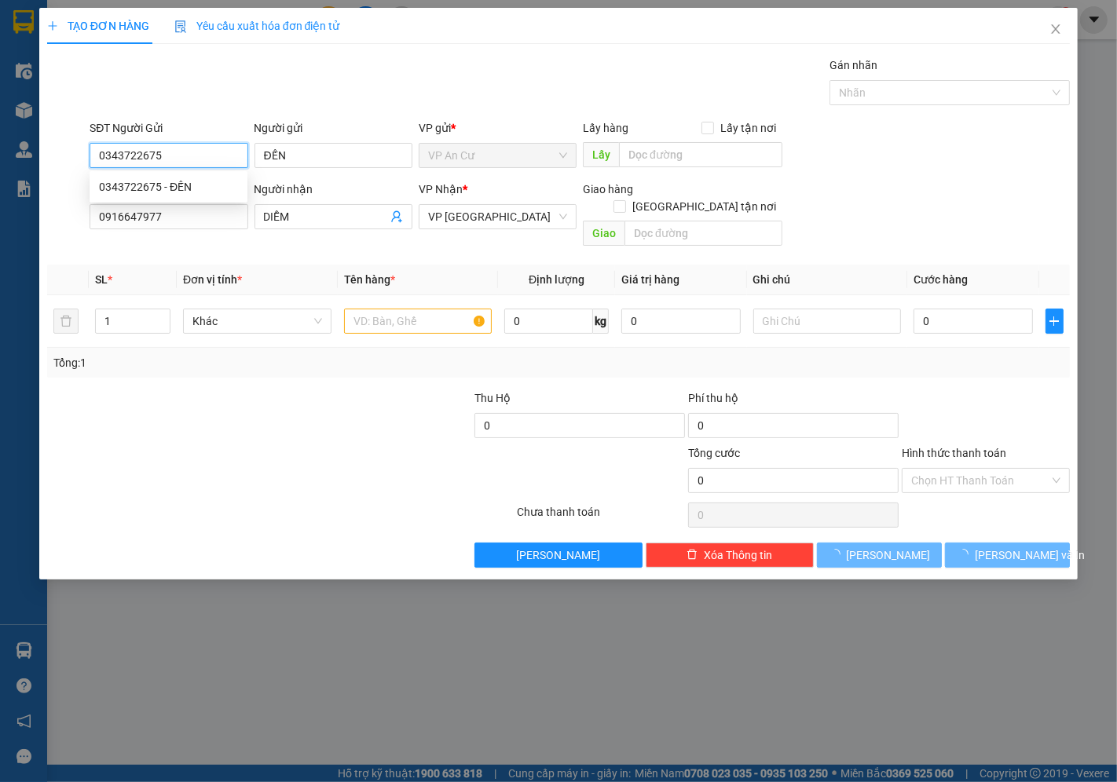
type input "20.000"
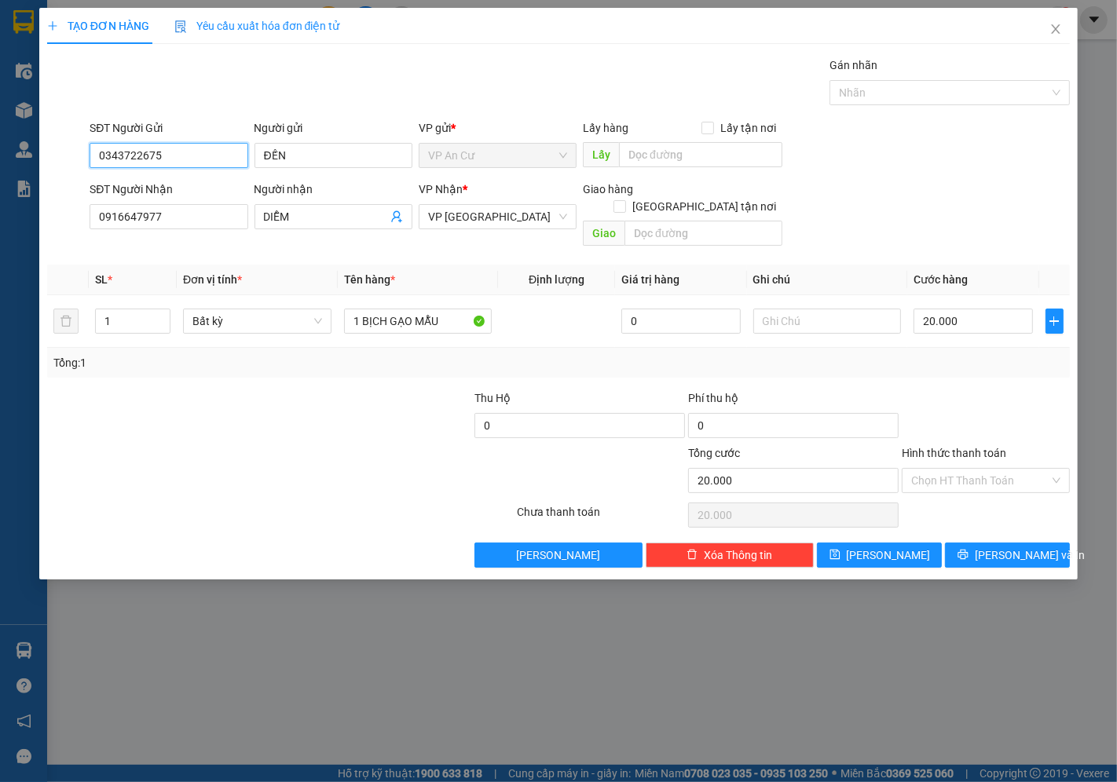
type input "0343722675"
click at [189, 233] on div "SĐT Người Nhận 0916647977" at bounding box center [169, 208] width 158 height 55
click at [185, 228] on input "0916647977" at bounding box center [169, 216] width 158 height 25
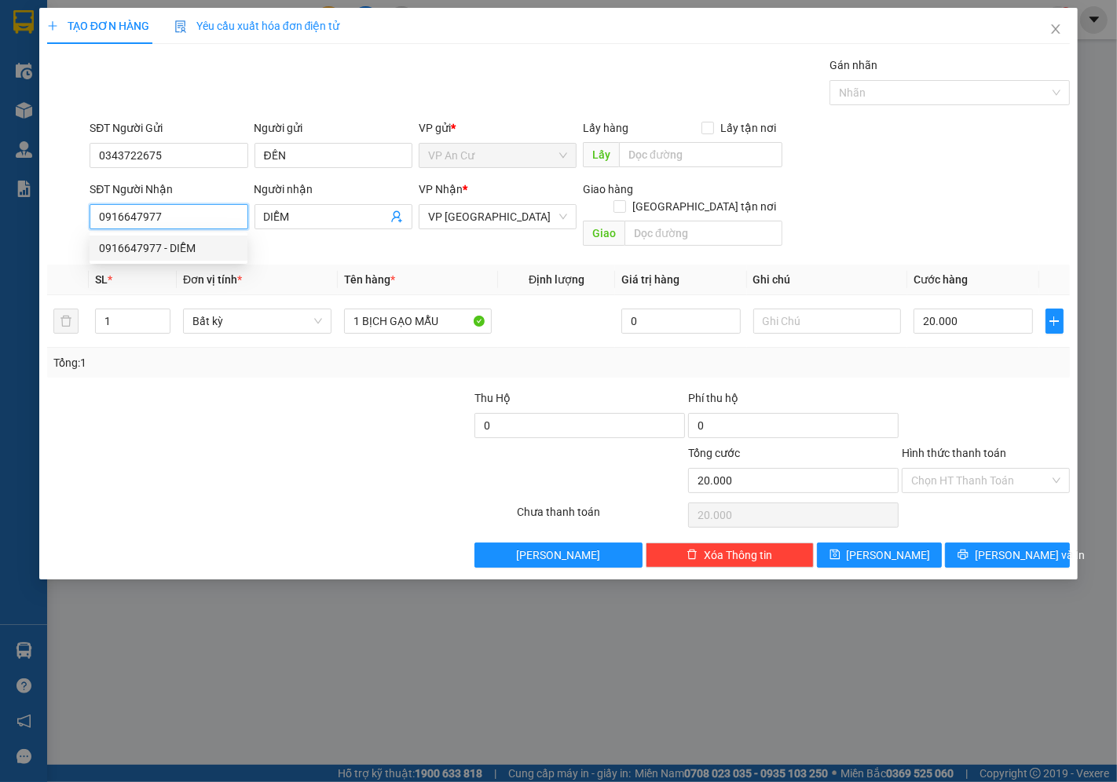
click at [181, 222] on input "0916647977" at bounding box center [169, 216] width 158 height 25
click at [174, 224] on input "SĐT Người Nhận" at bounding box center [169, 216] width 158 height 25
click at [135, 217] on input "SĐT Người Nhận" at bounding box center [169, 216] width 158 height 25
click at [139, 218] on input "SĐT Người Nhận" at bounding box center [169, 216] width 158 height 25
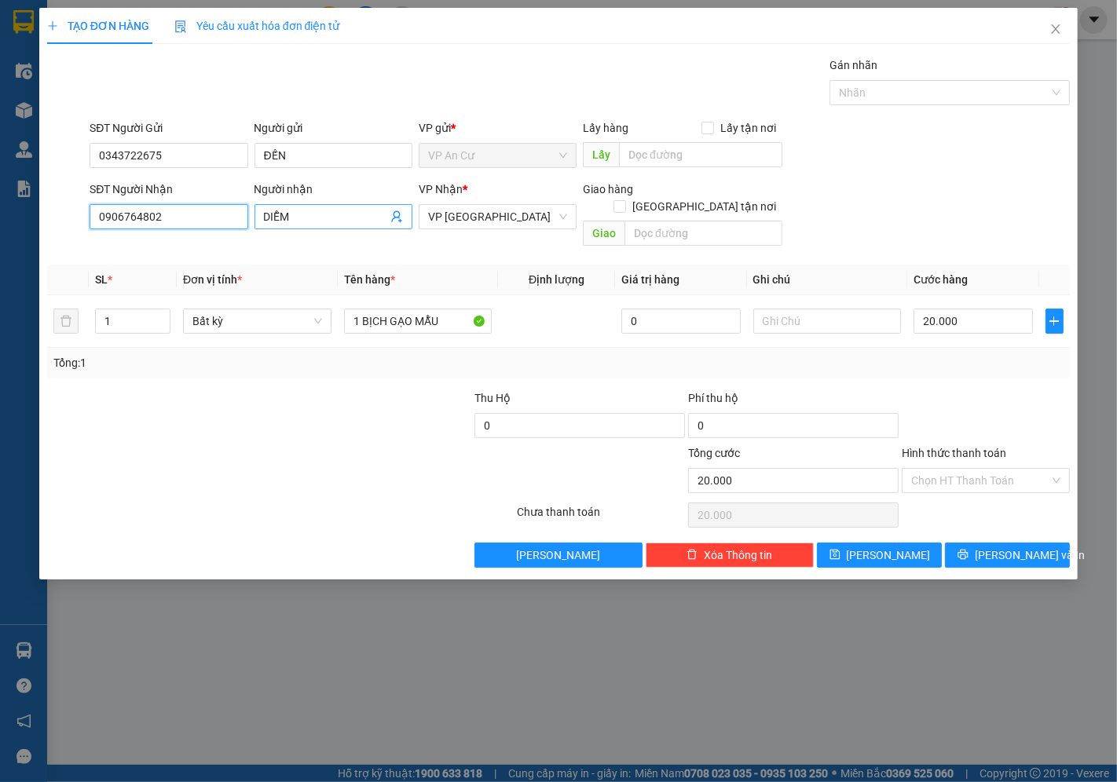
type input "0906764802"
click at [313, 216] on input "DIỄM" at bounding box center [325, 216] width 123 height 17
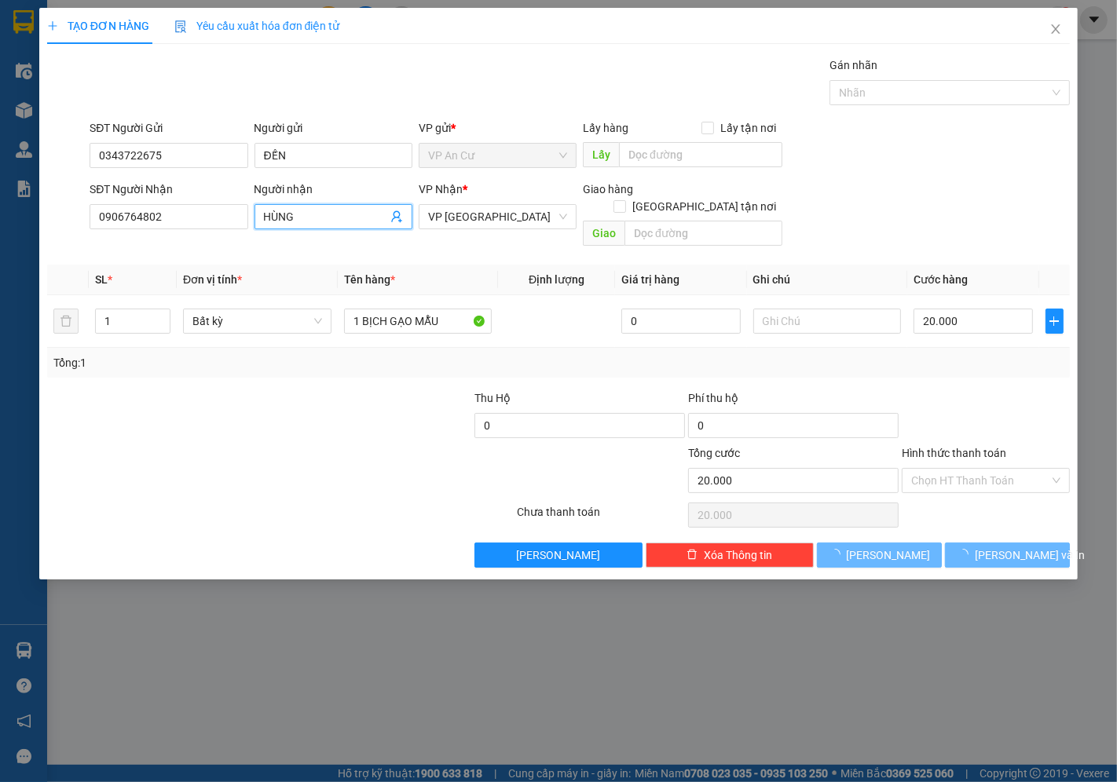
type input "HÙNG"
click at [300, 407] on div at bounding box center [366, 417] width 214 height 55
click at [1009, 547] on span "[PERSON_NAME] và In" at bounding box center [1030, 555] width 110 height 17
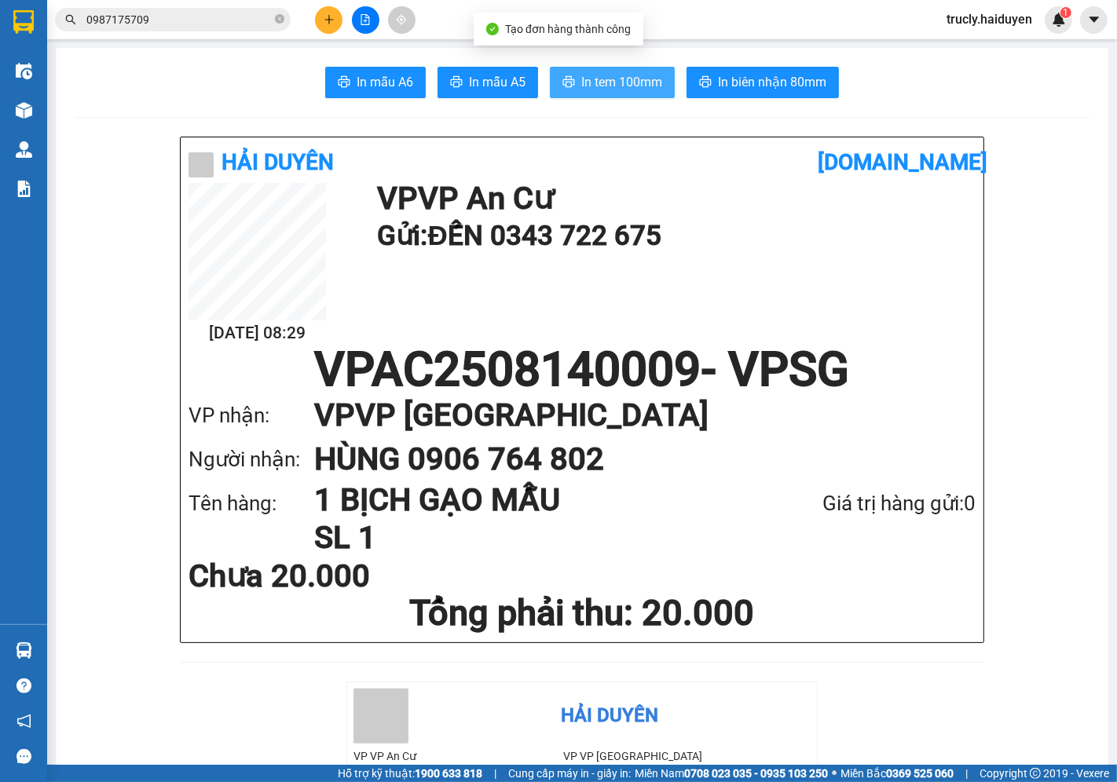
click at [624, 77] on span "In tem 100mm" at bounding box center [621, 82] width 81 height 20
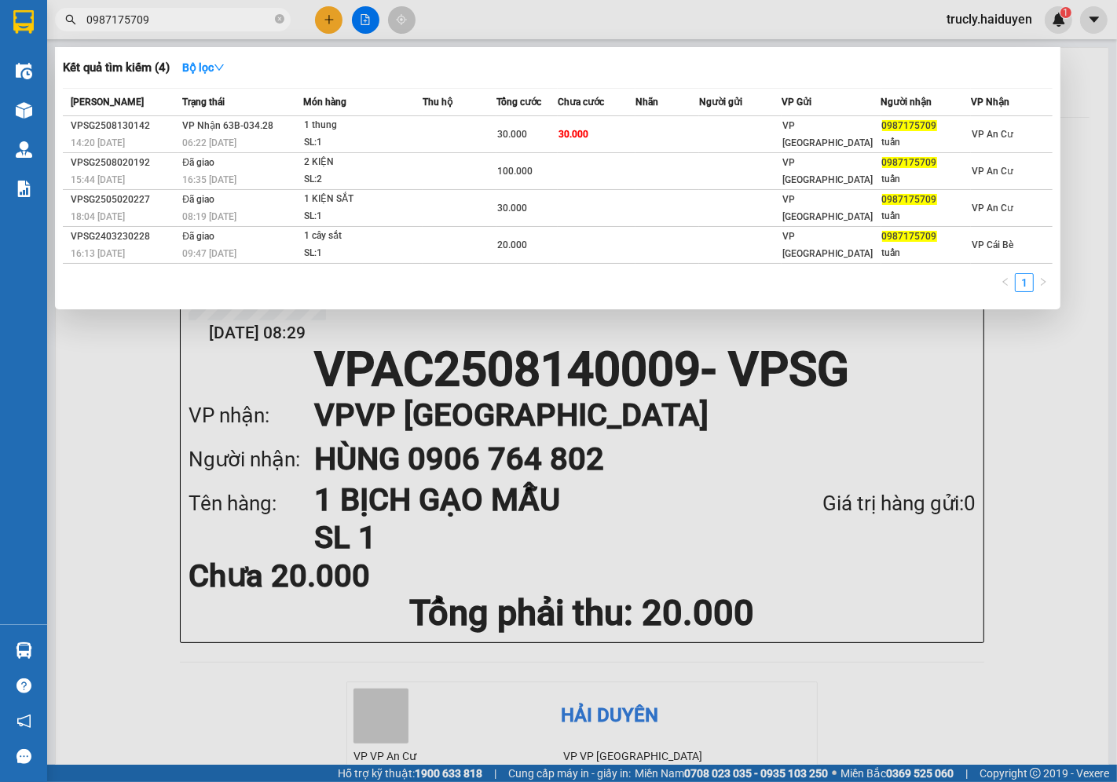
click at [150, 13] on input "0987175709" at bounding box center [178, 19] width 185 height 17
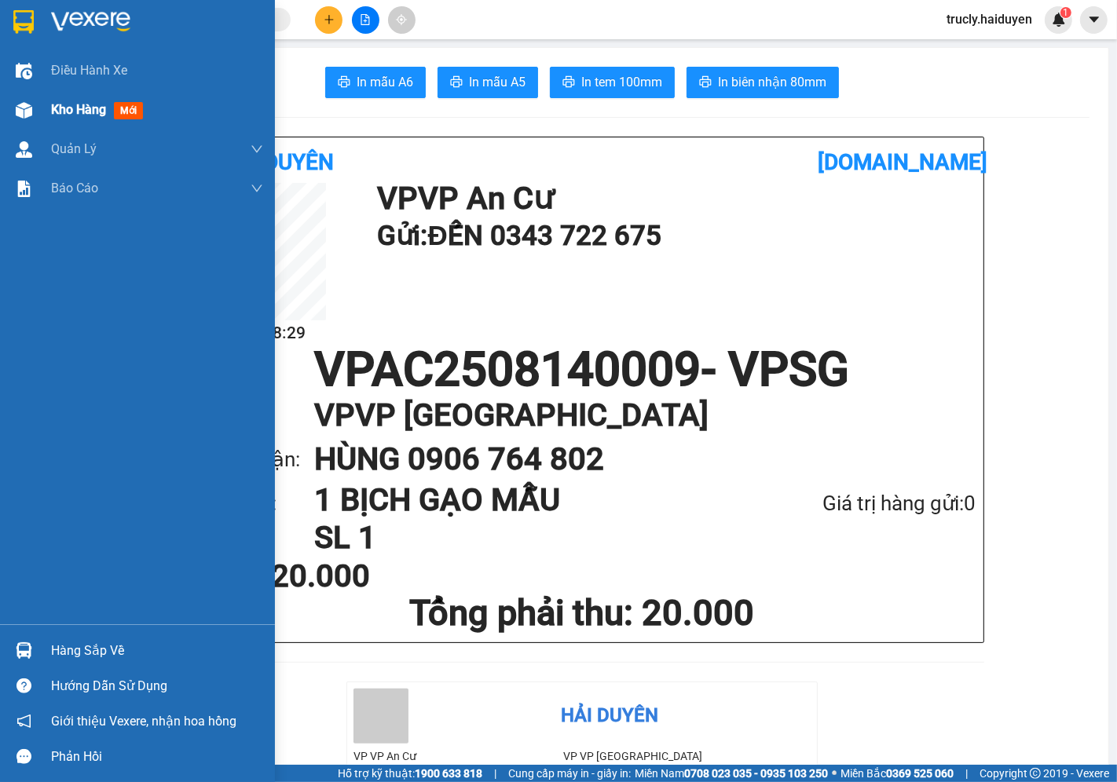
drag, startPoint x: 24, startPoint y: 108, endPoint x: 45, endPoint y: 103, distance: 21.1
click at [27, 107] on img at bounding box center [24, 110] width 16 height 16
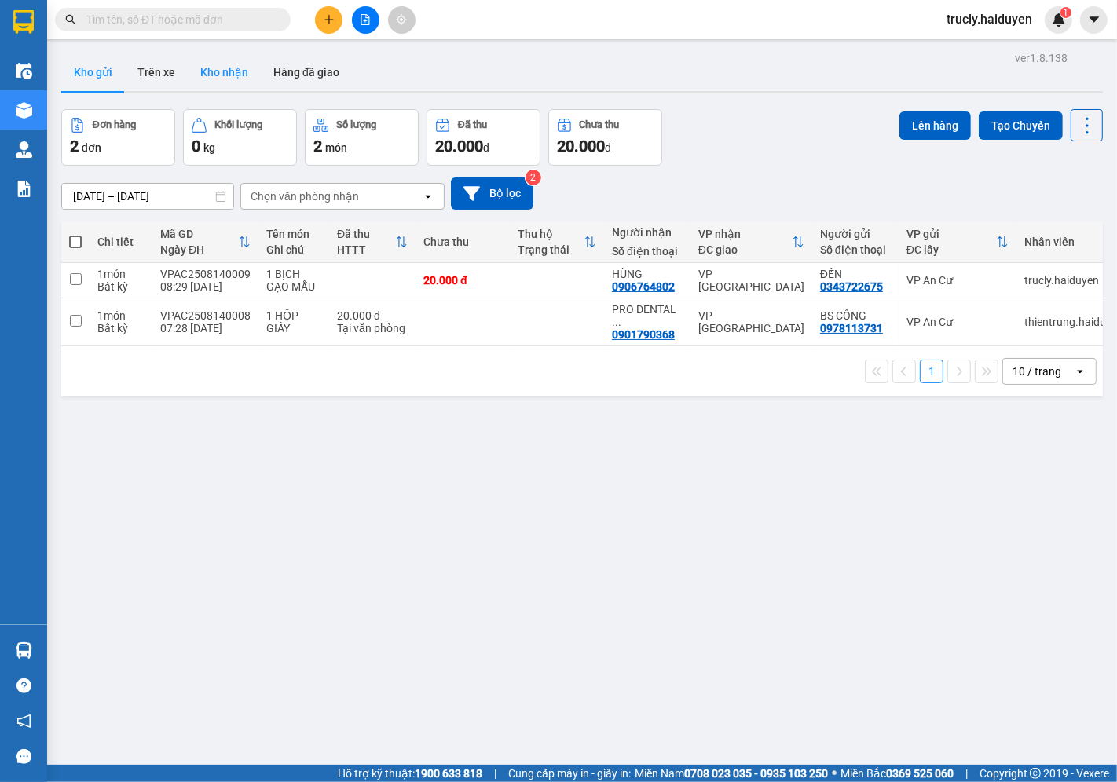
click at [238, 79] on button "Kho nhận" at bounding box center [224, 72] width 73 height 38
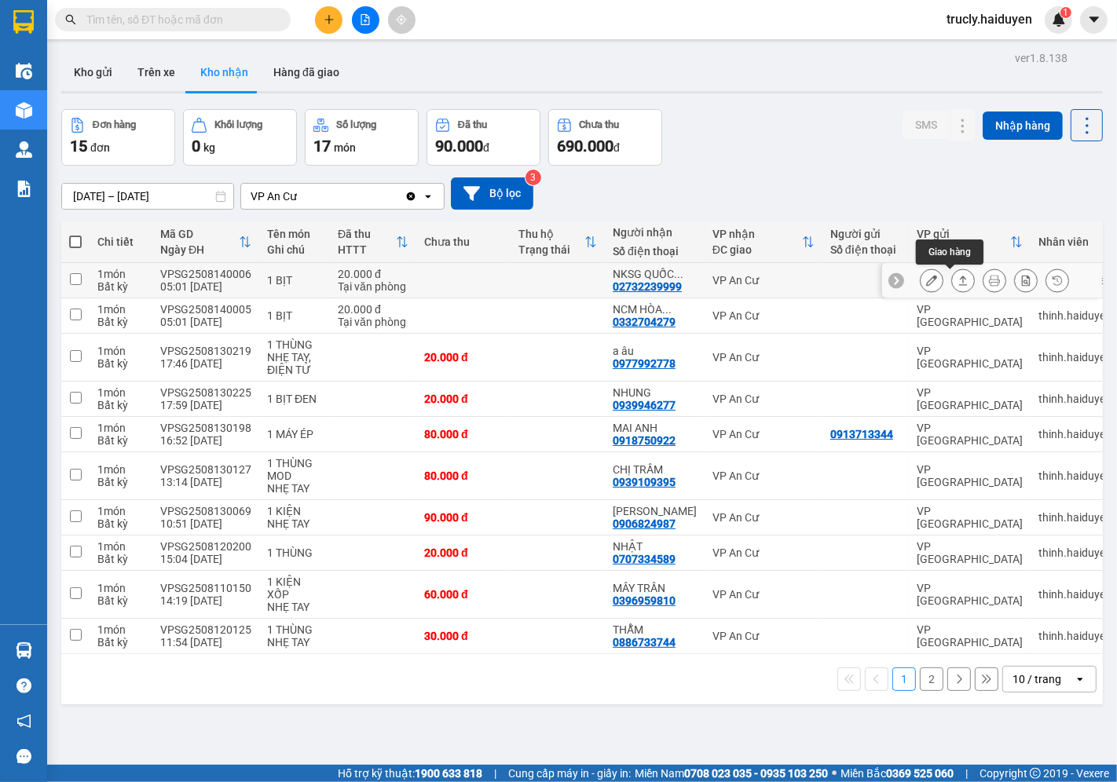
click at [926, 281] on icon at bounding box center [931, 280] width 11 height 11
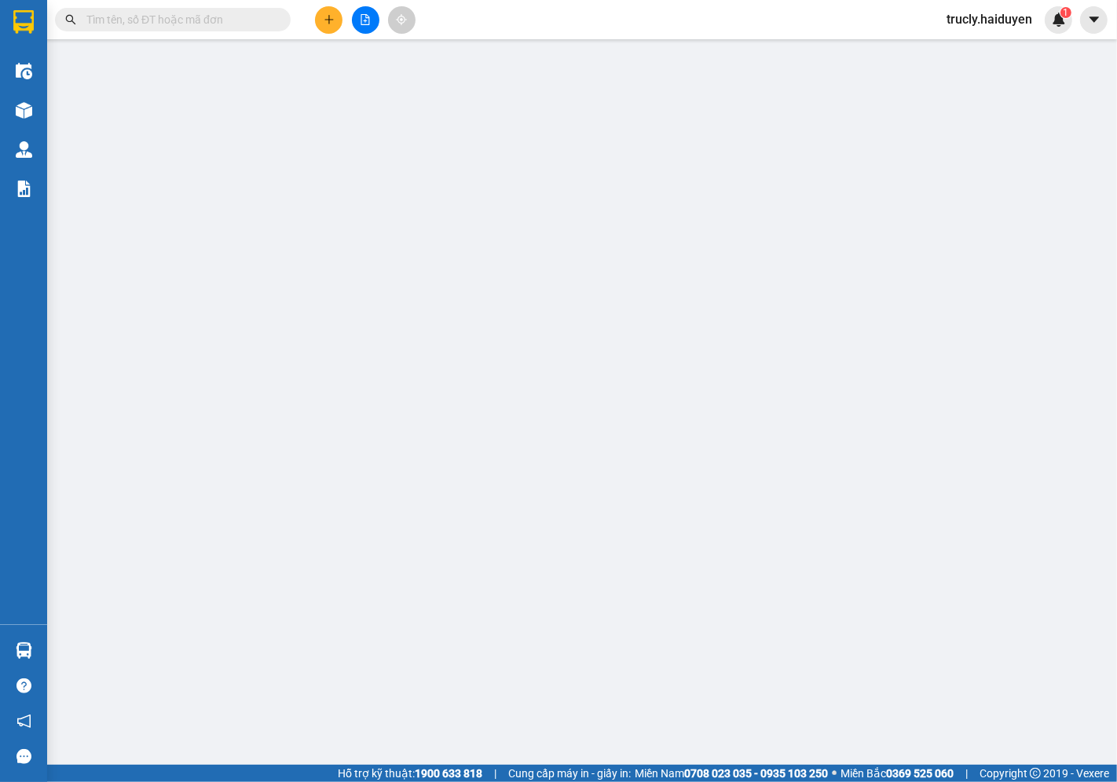
type input "02732239999"
type input "NKSG QUỐC TẾ"
type input "20.000"
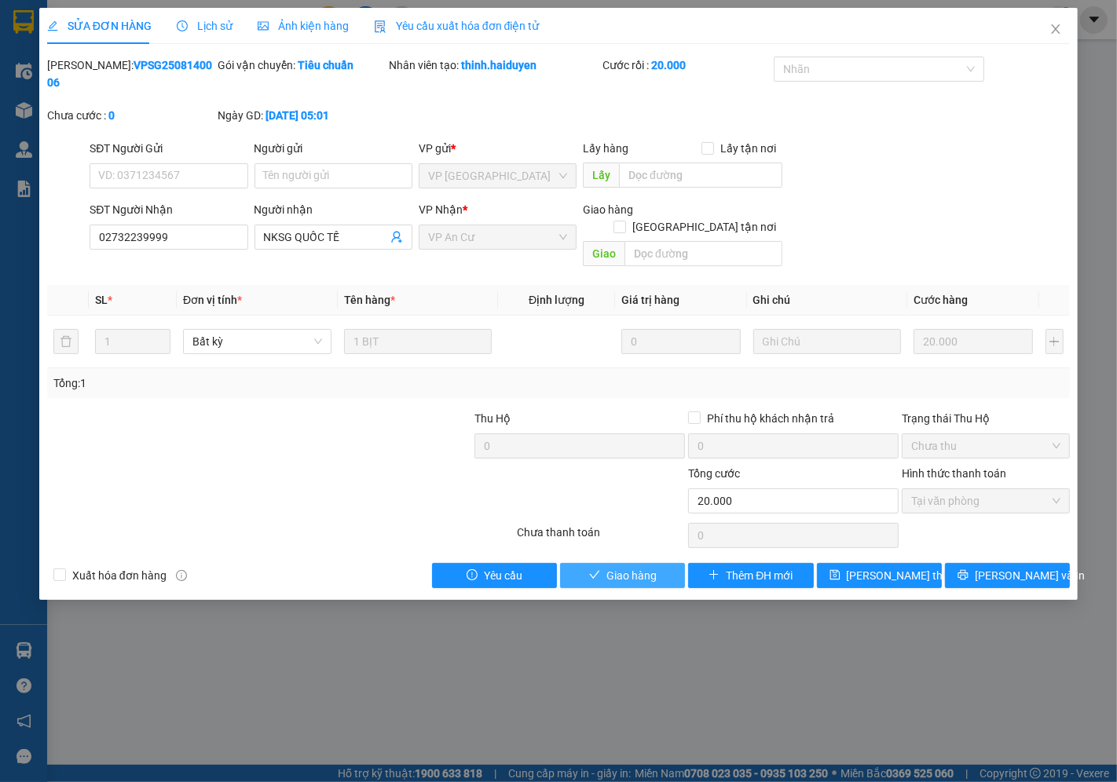
click at [658, 563] on button "Giao hàng" at bounding box center [622, 575] width 125 height 25
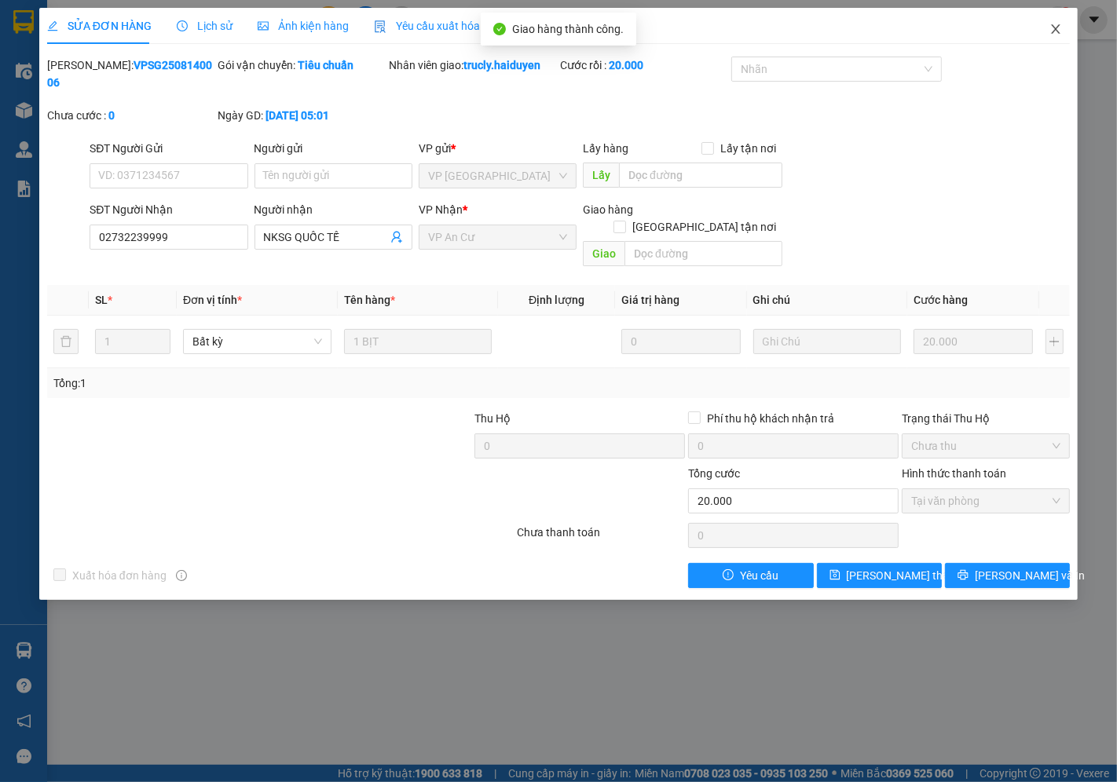
click at [1061, 24] on icon "close" at bounding box center [1055, 29] width 13 height 13
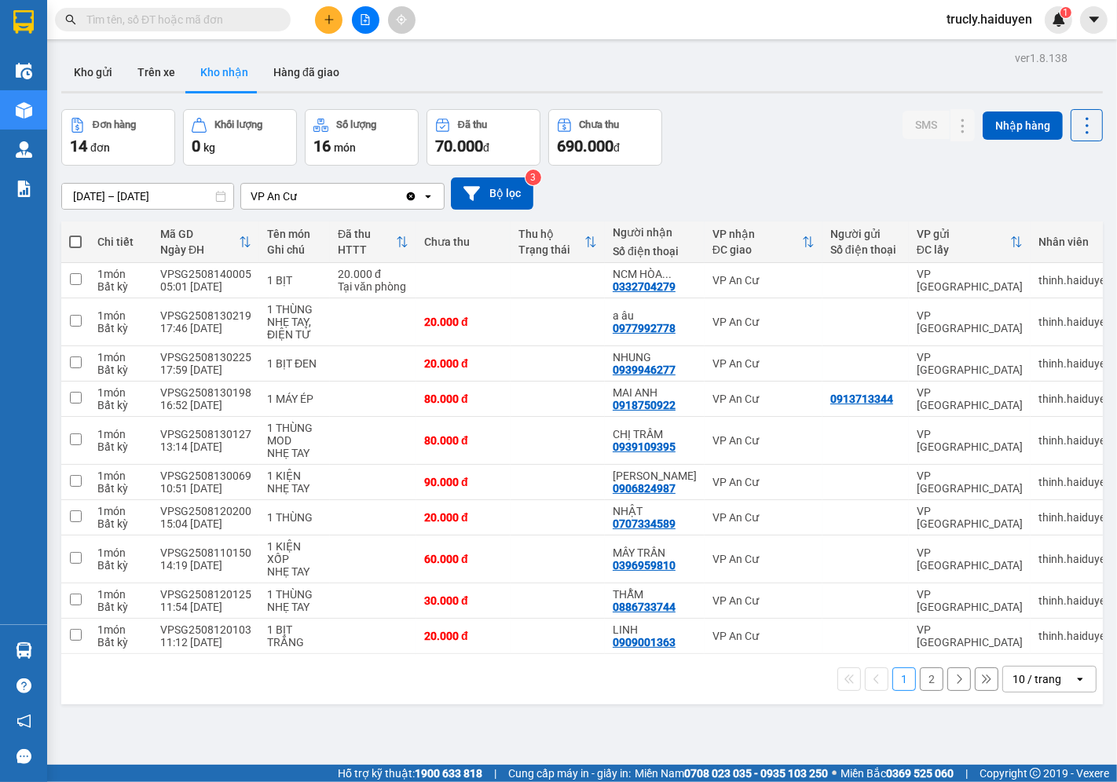
click at [782, 121] on div "Đơn hàng 14 đơn Khối lượng 0 kg Số lượng 16 món Đã thu 70.000 đ Chưa thu 690.00…" at bounding box center [582, 137] width 1042 height 57
click at [85, 74] on button "Kho gửi" at bounding box center [93, 72] width 64 height 38
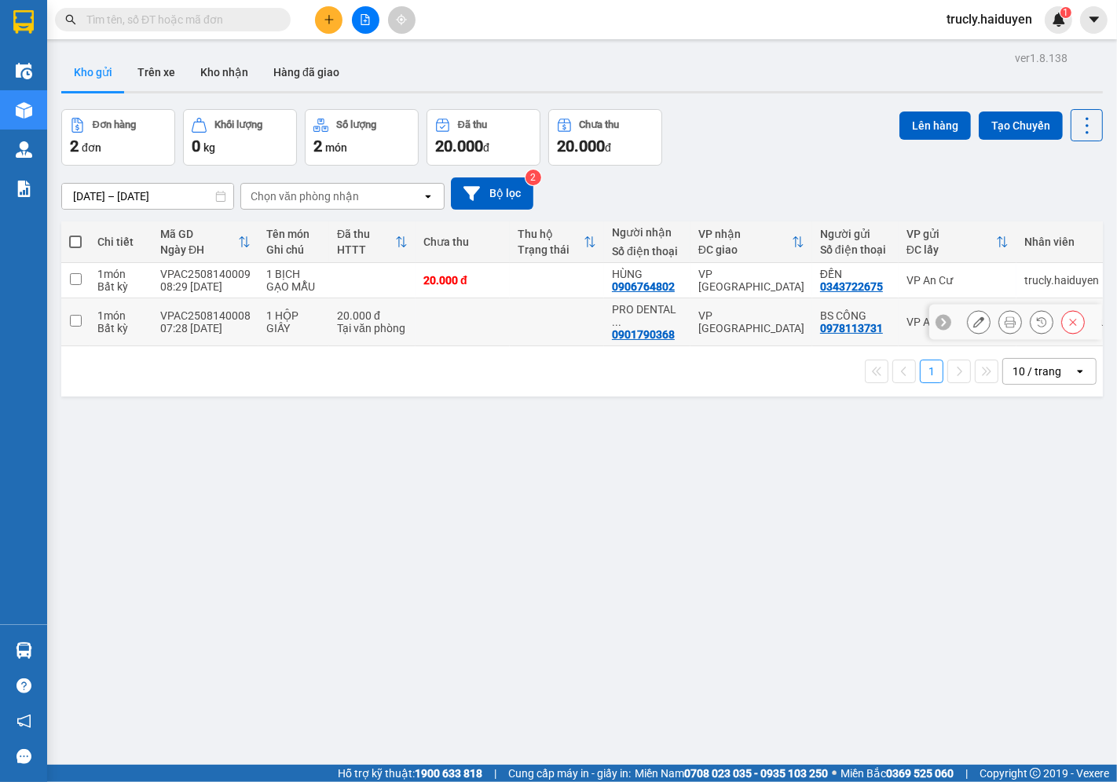
click at [287, 311] on div "1 HỘP GIẤY" at bounding box center [293, 321] width 55 height 25
checkbox input "true"
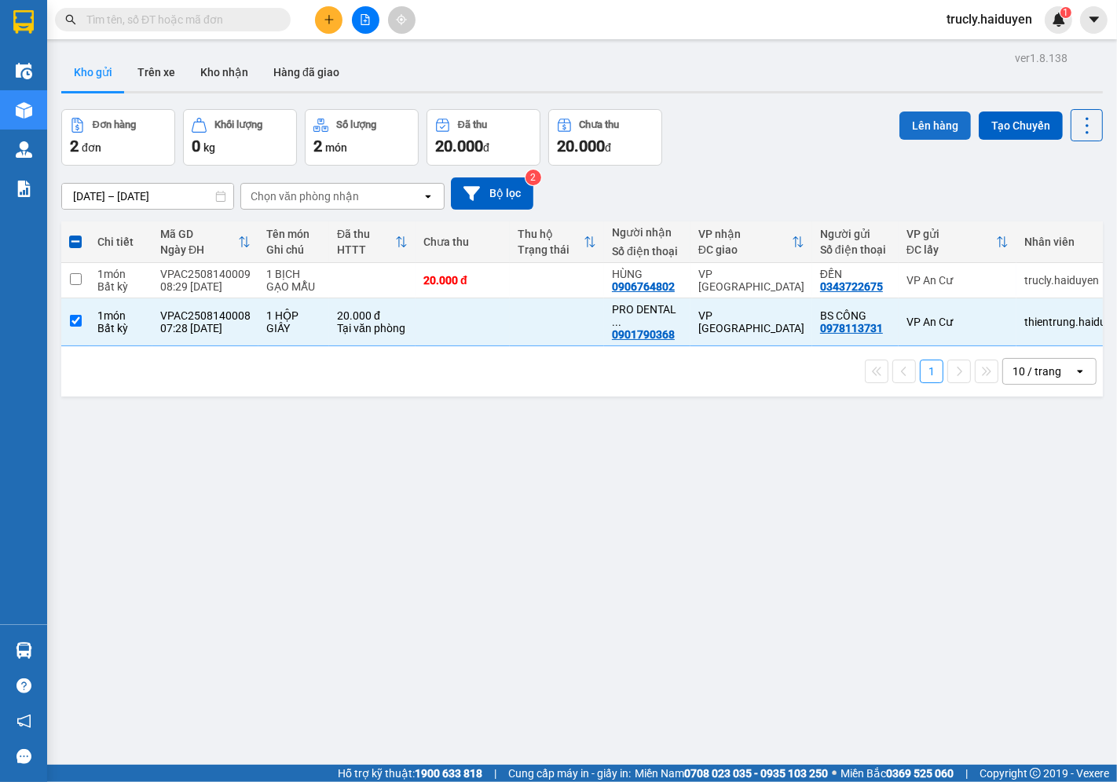
click at [928, 118] on button "Lên hàng" at bounding box center [934, 126] width 71 height 28
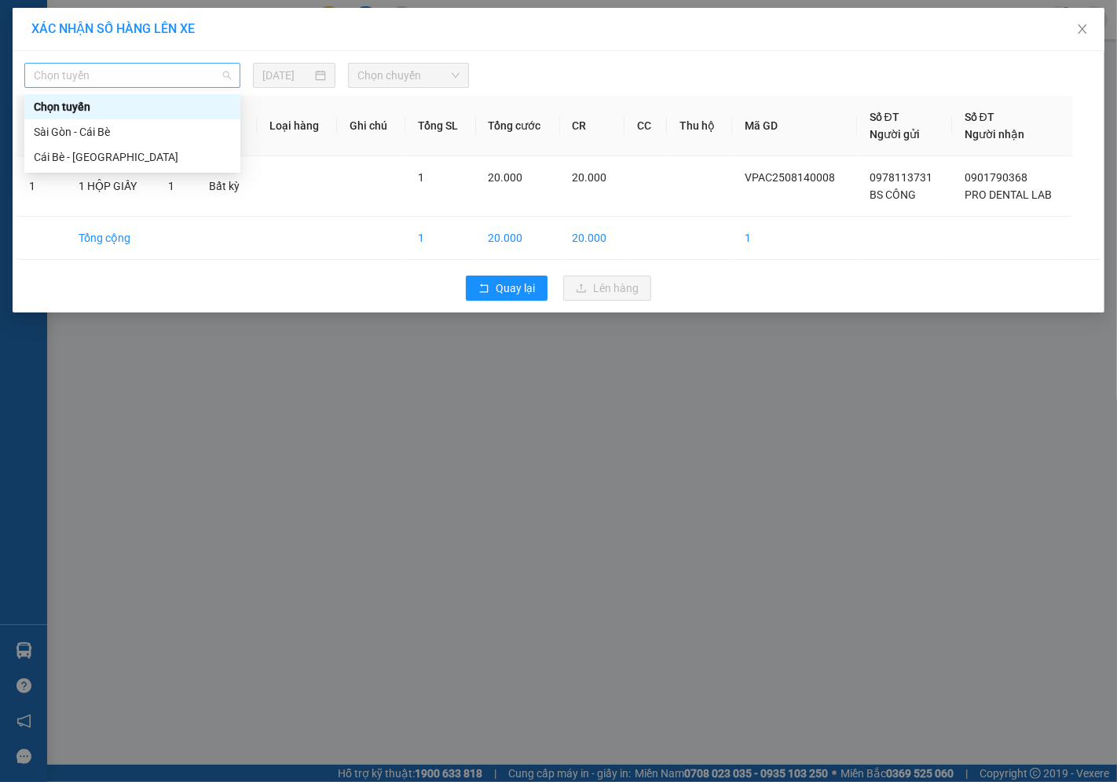
click at [110, 77] on span "Chọn tuyến" at bounding box center [132, 76] width 197 height 24
click at [57, 151] on div "Cái Bè - [GEOGRAPHIC_DATA]" at bounding box center [132, 156] width 197 height 17
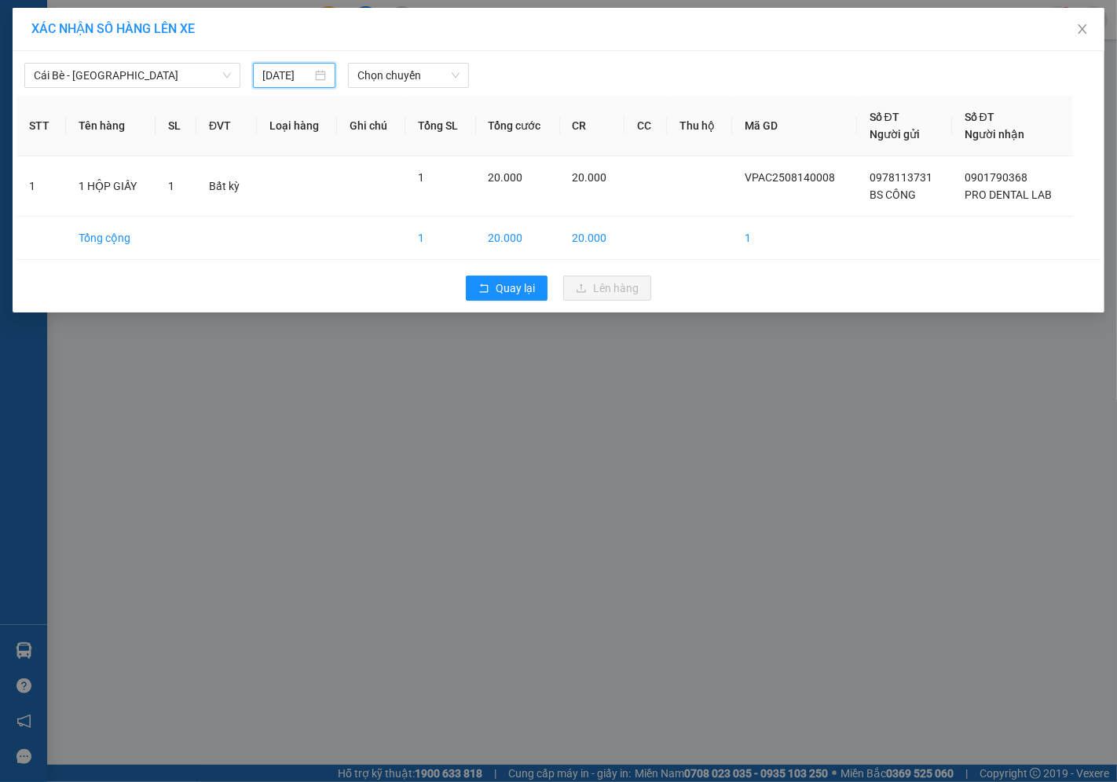
click at [284, 76] on input "[DATE]" at bounding box center [286, 75] width 49 height 17
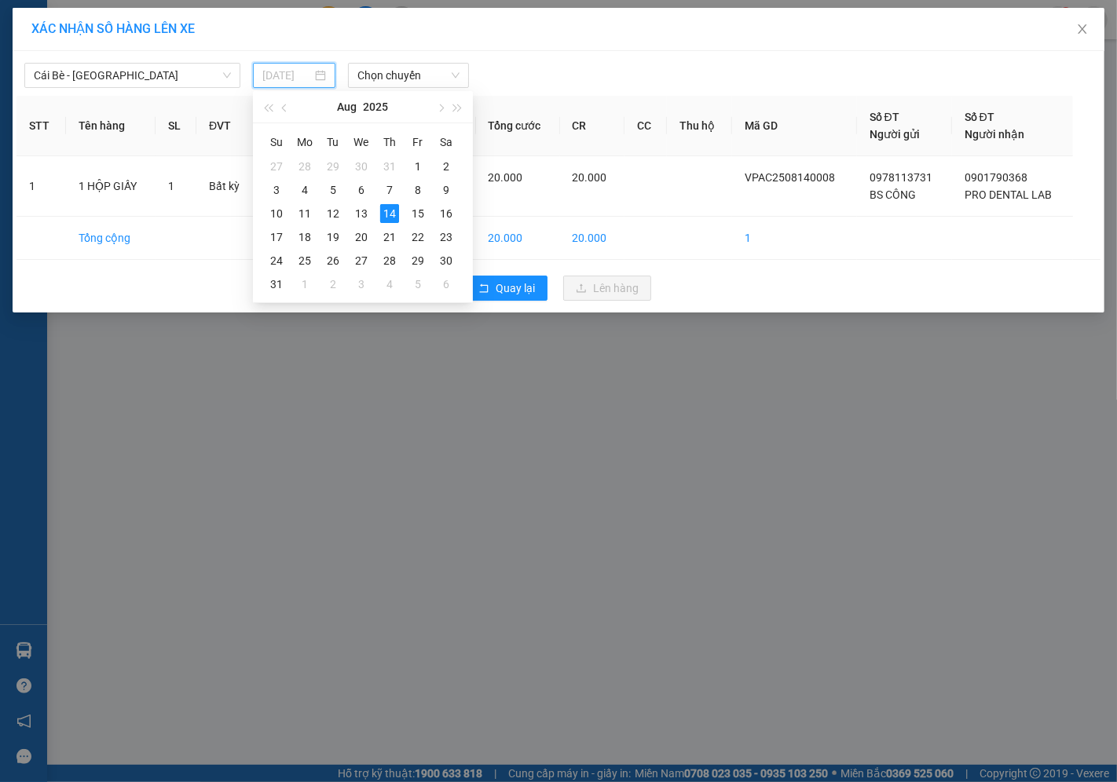
type input "[DATE]"
click at [379, 211] on td "14" at bounding box center [389, 214] width 28 height 24
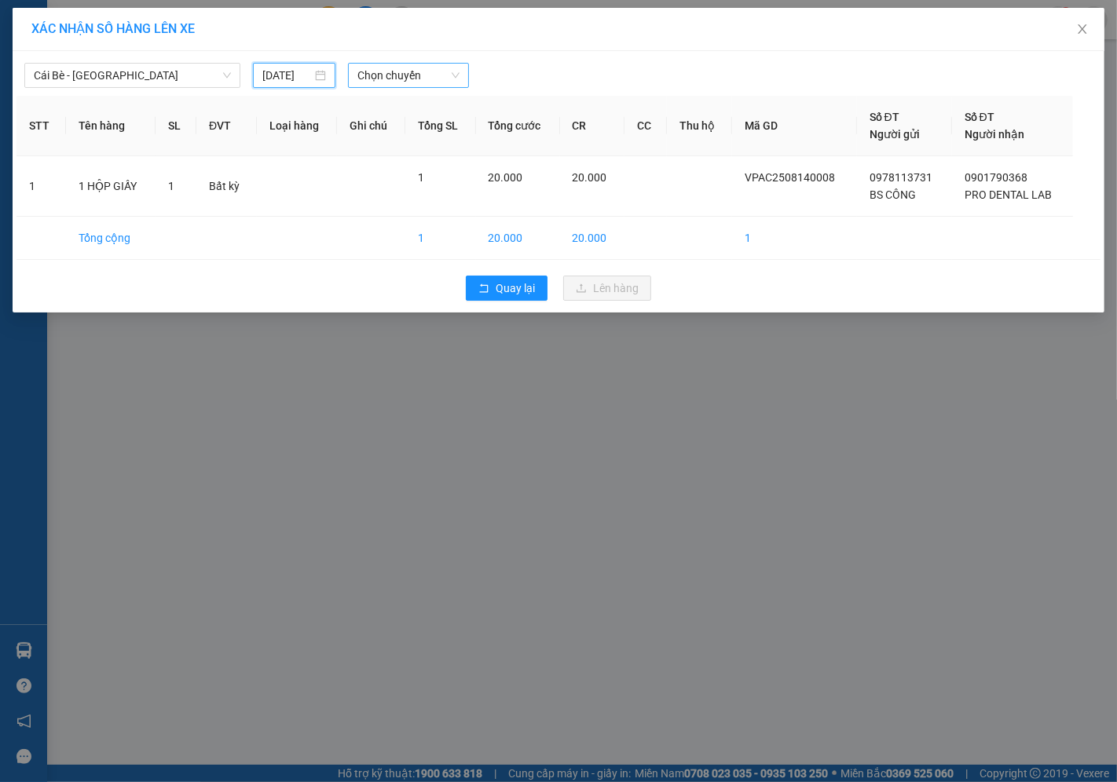
click at [402, 64] on span "Chọn chuyến" at bounding box center [408, 76] width 102 height 24
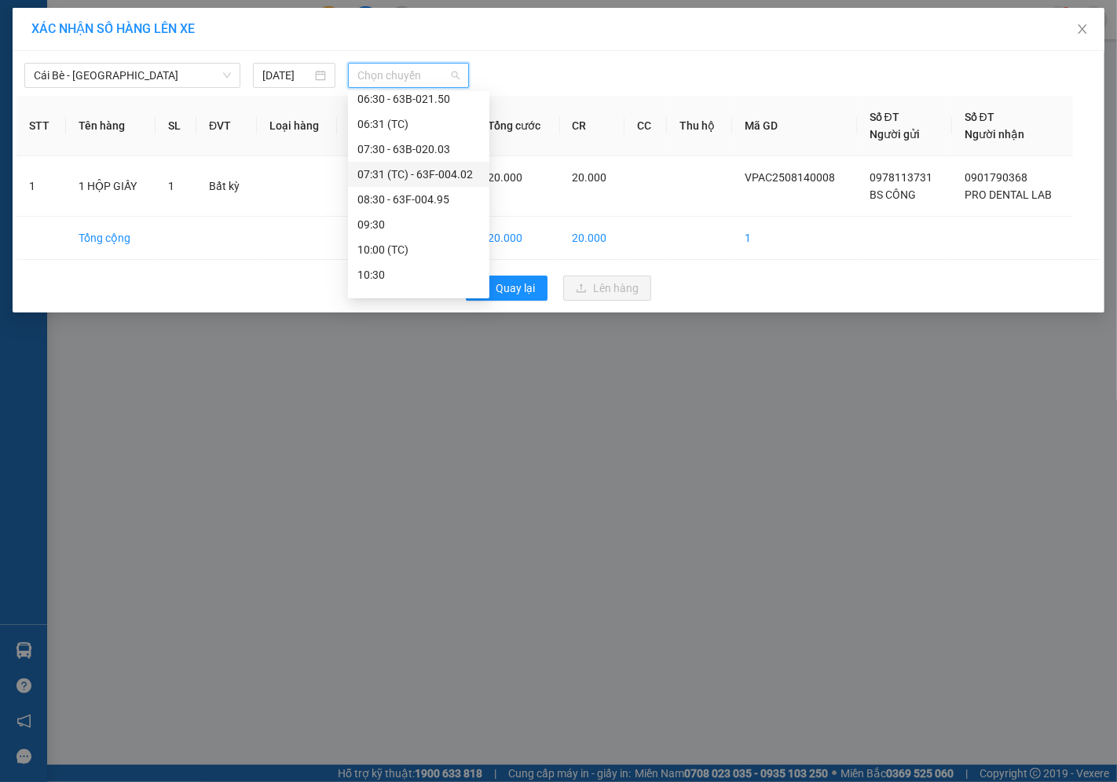
scroll to position [262, 0]
click at [420, 171] on div "08:30 - 63F-004.95" at bounding box center [418, 171] width 123 height 17
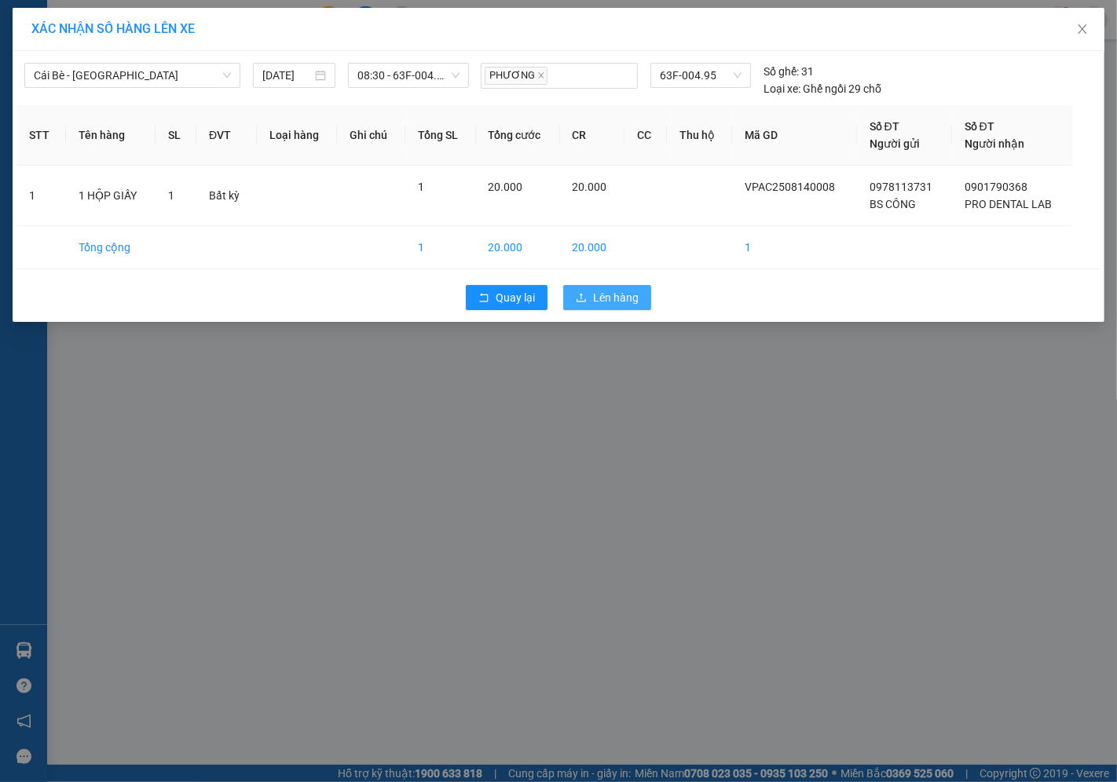
click at [592, 298] on button "Lên hàng" at bounding box center [607, 297] width 88 height 25
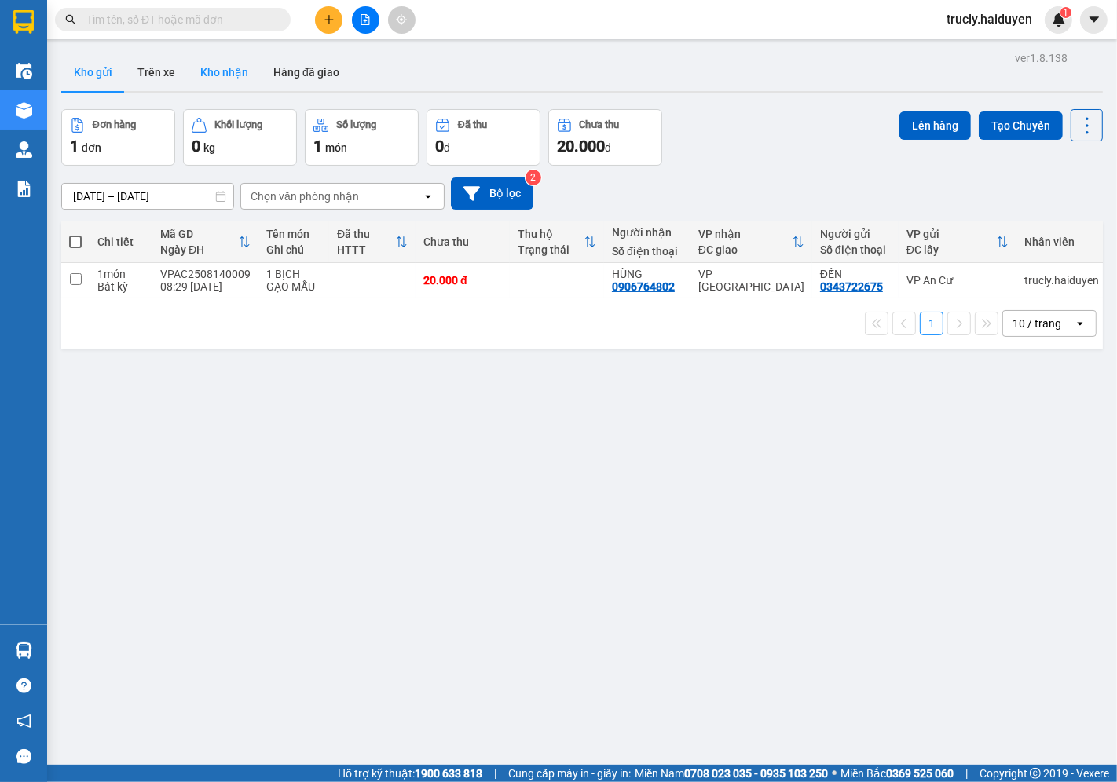
click at [195, 65] on button "Kho nhận" at bounding box center [224, 72] width 73 height 38
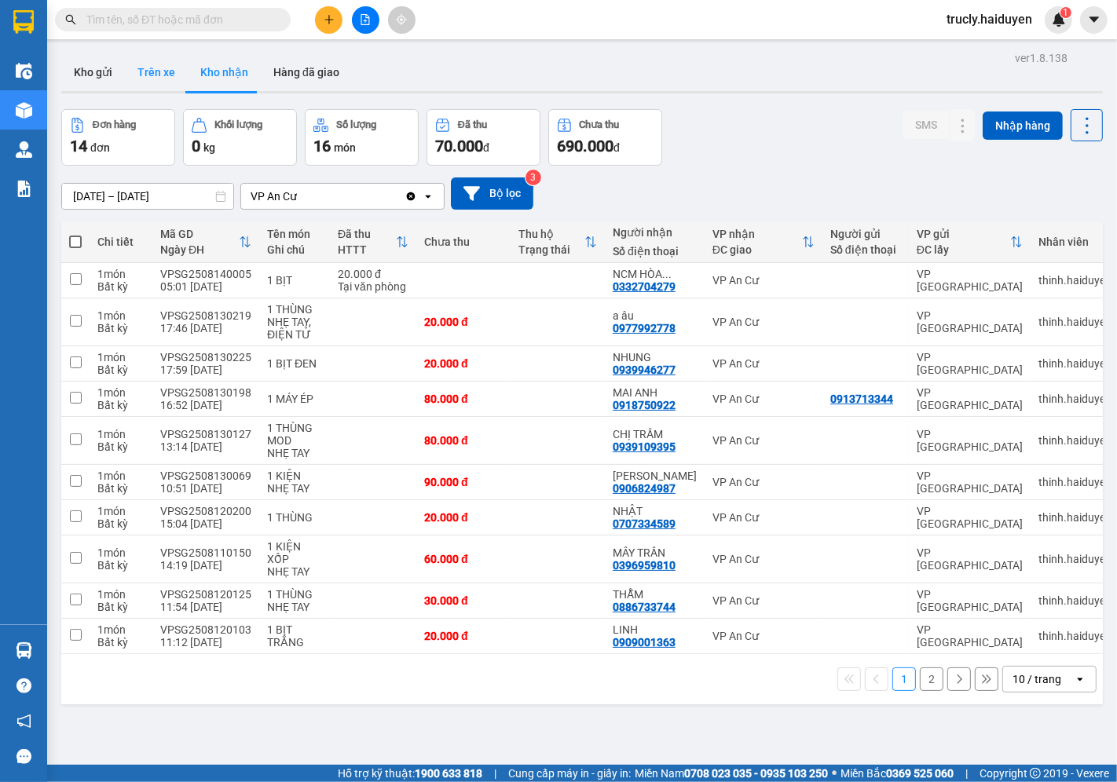
click at [139, 65] on button "Trên xe" at bounding box center [156, 72] width 63 height 38
type input "[DATE] – [DATE]"
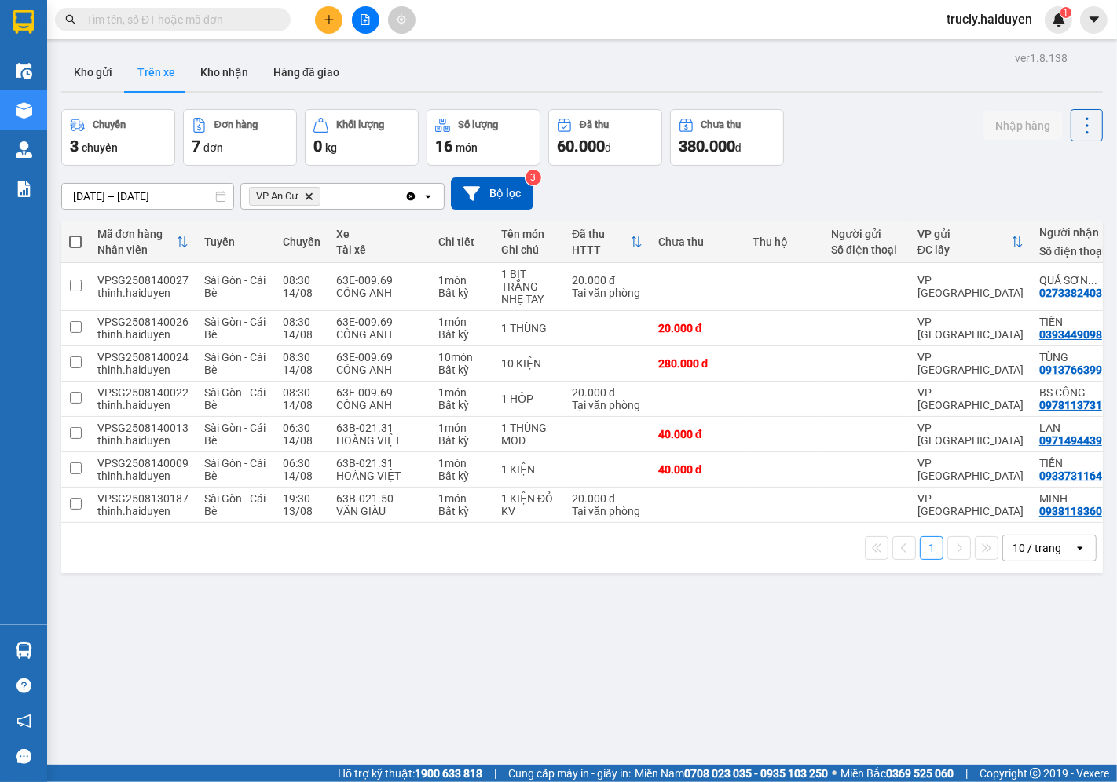
click at [810, 115] on div "Chuyến 3 chuyến Đơn hàng 7 đơn Khối lượng 0 kg Số lượng 16 món Đã thu 60.000 đ …" at bounding box center [582, 137] width 1042 height 57
click at [834, 95] on div "ver 1.8.138 Kho gửi Trên xe Kho nhận Hàng đã giao Chuyến 3 chuyến Đơn hàng 7 đơ…" at bounding box center [582, 438] width 1054 height 782
click at [1080, 501] on icon at bounding box center [1084, 505] width 9 height 11
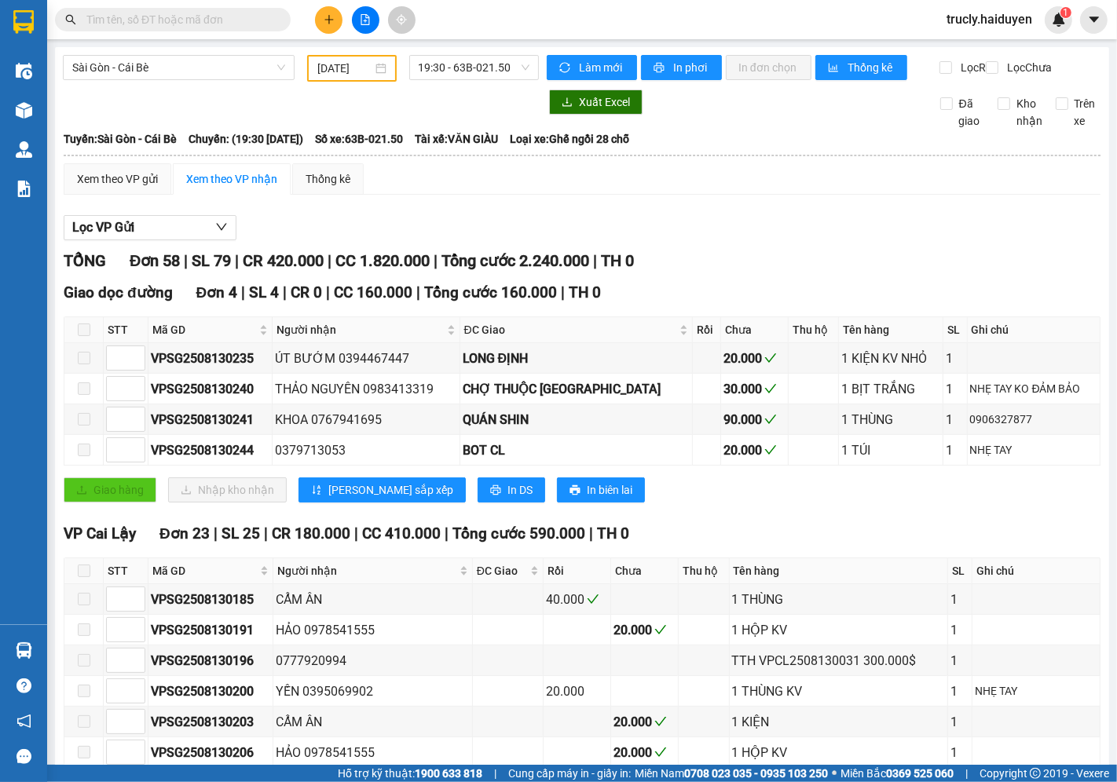
type input "[DATE]"
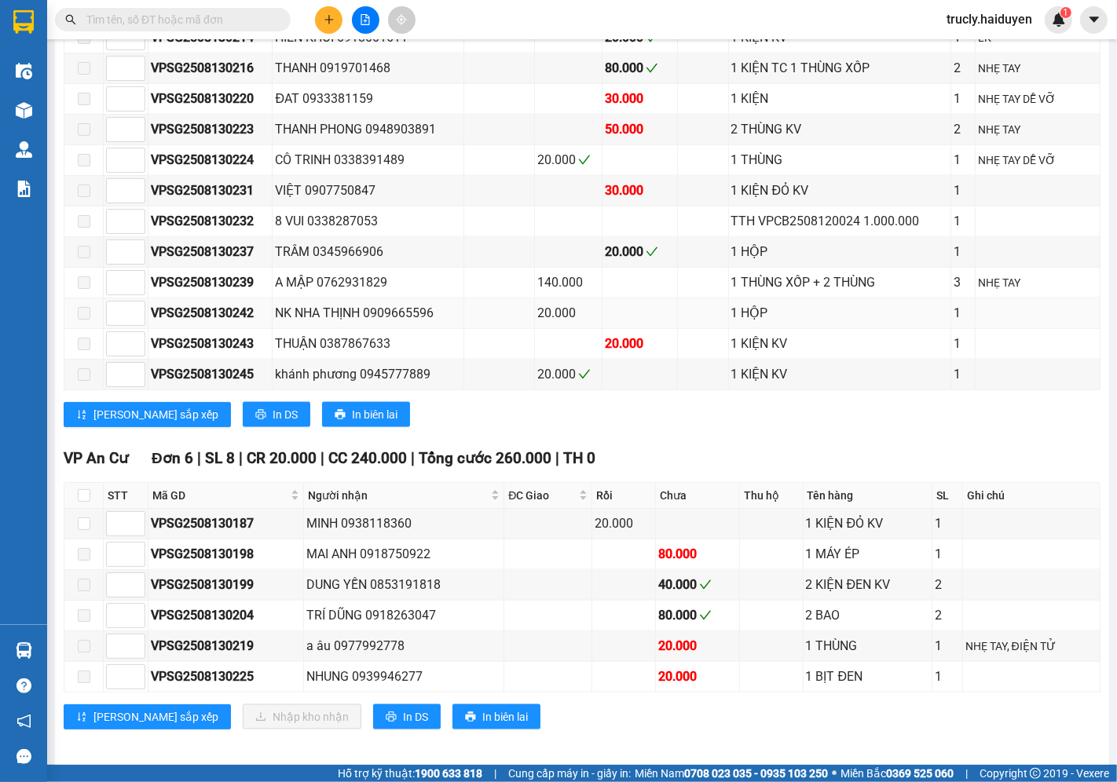
scroll to position [1818, 0]
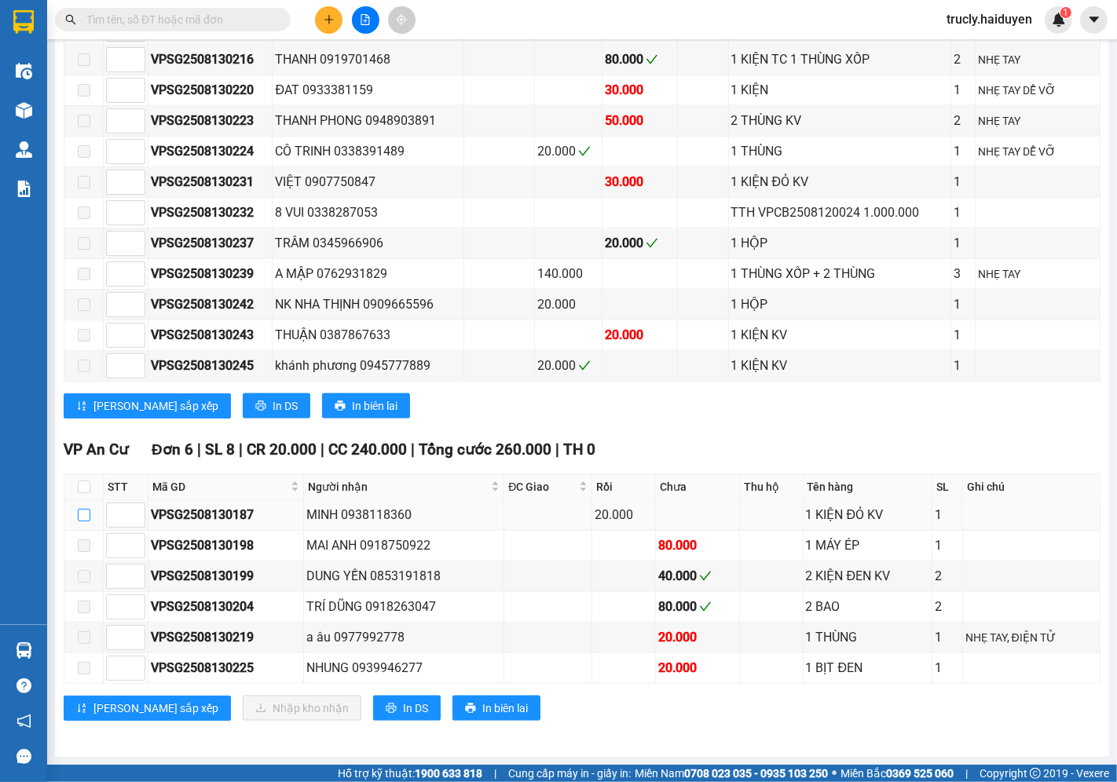
click at [82, 516] on input "checkbox" at bounding box center [84, 515] width 13 height 13
checkbox input "true"
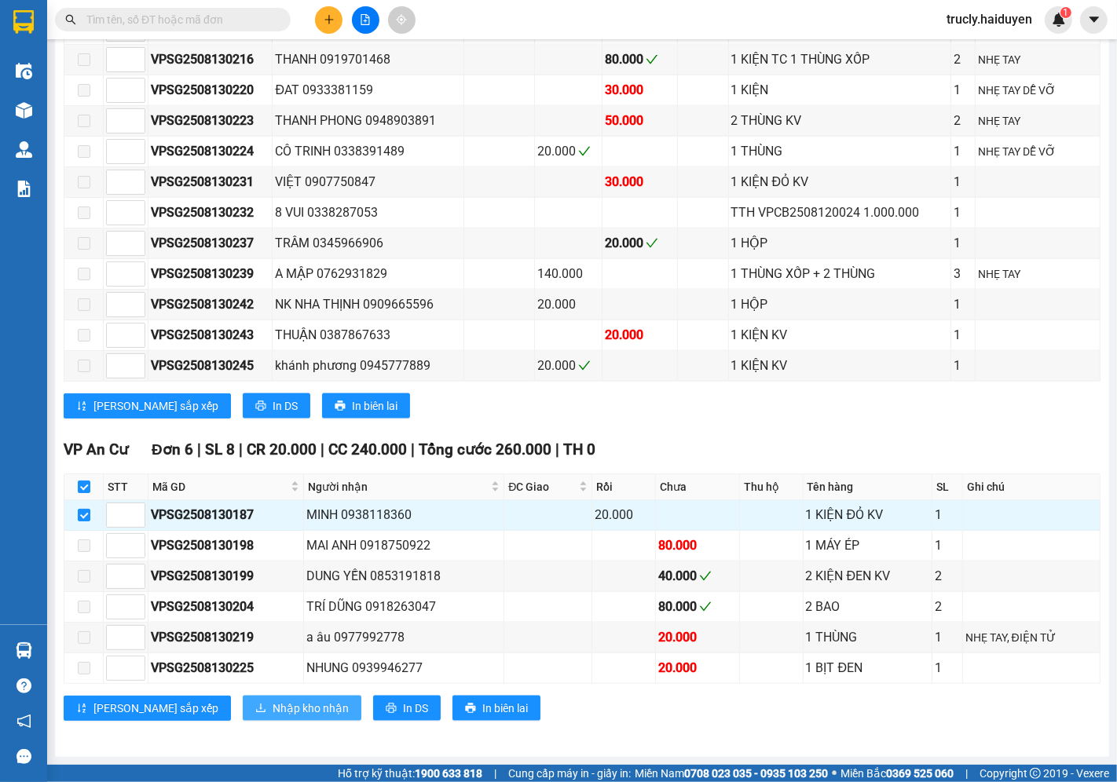
click at [273, 700] on span "Nhập kho nhận" at bounding box center [311, 708] width 76 height 17
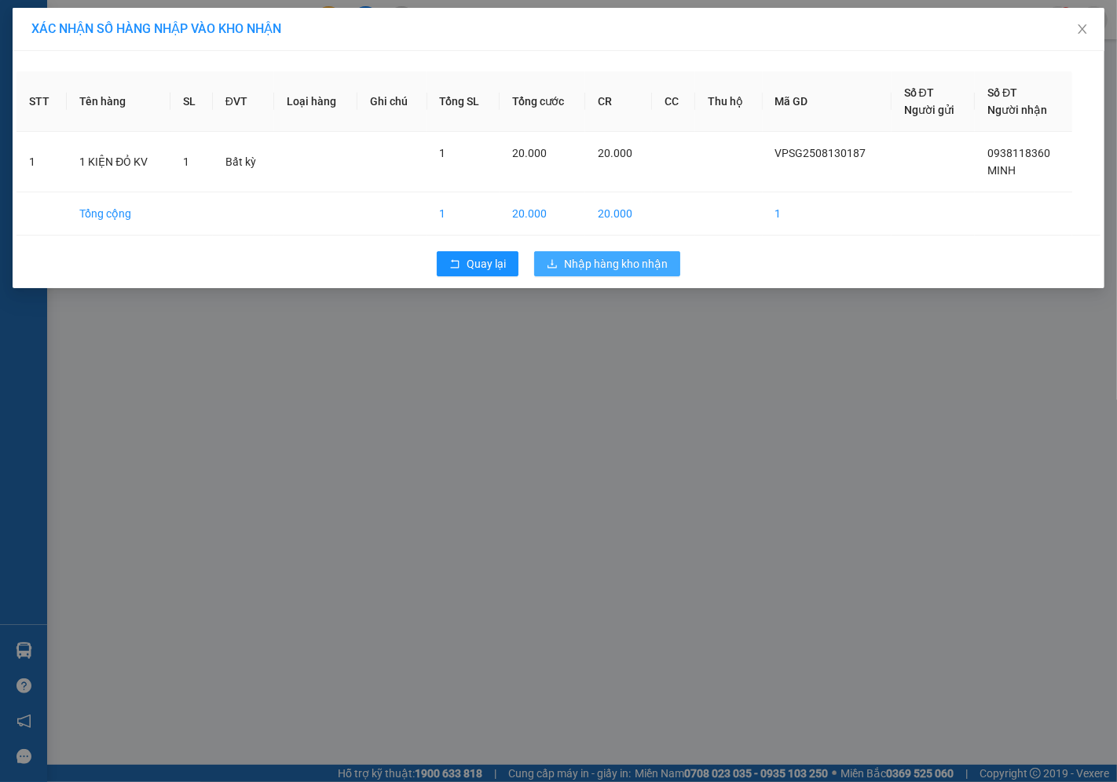
click at [599, 276] on button "Nhập hàng kho nhận" at bounding box center [607, 263] width 146 height 25
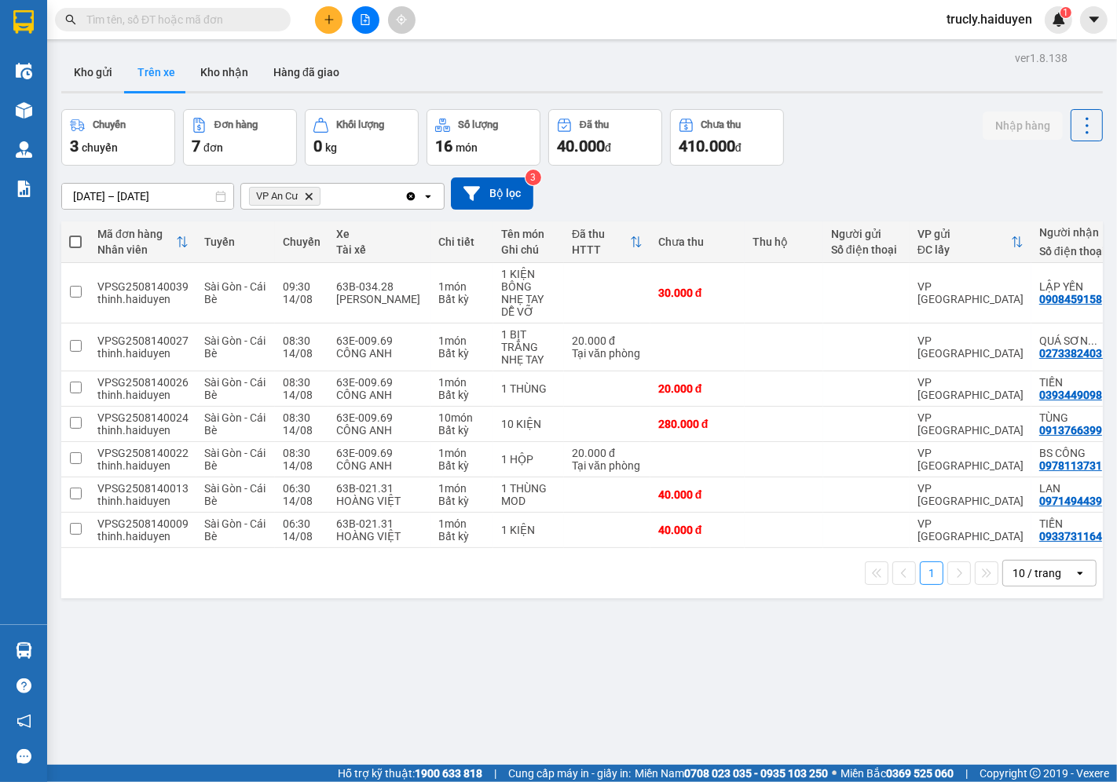
click at [820, 90] on div "Kho gửi Trên xe Kho nhận Hàng đã giao" at bounding box center [582, 74] width 1042 height 42
click at [95, 75] on button "Kho gửi" at bounding box center [93, 72] width 64 height 38
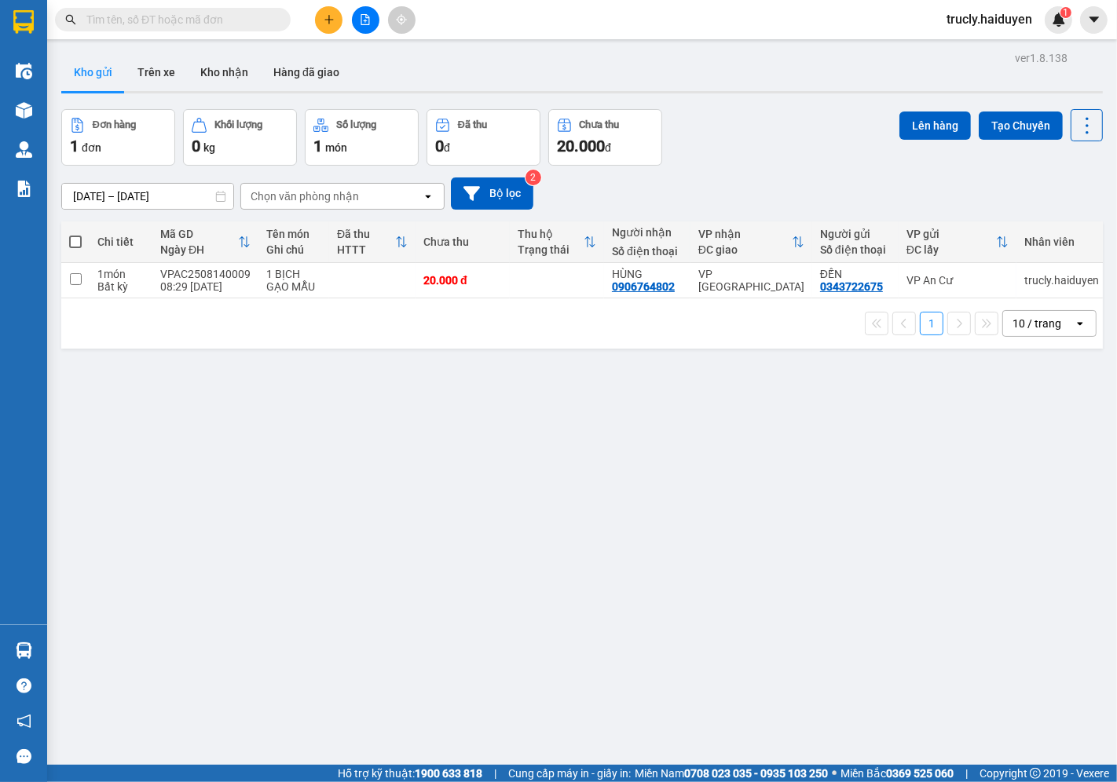
click at [717, 132] on div "Đơn hàng 1 đơn Khối lượng 0 kg Số lượng 1 món Đã thu 0 đ Chưa thu 20.000 đ Lên …" at bounding box center [582, 137] width 1042 height 57
click at [717, 137] on div "Đơn hàng 1 đơn Khối lượng 0 kg Số lượng 1 món Đã thu 0 đ Chưa thu 20.000 đ Lên …" at bounding box center [582, 137] width 1042 height 57
click at [784, 115] on div "Đơn hàng 1 đơn Khối lượng 0 kg Số lượng 1 món Đã thu 0 đ Chưa thu 20.000 đ Lên …" at bounding box center [582, 137] width 1042 height 57
click at [156, 27] on input "text" at bounding box center [178, 19] width 185 height 17
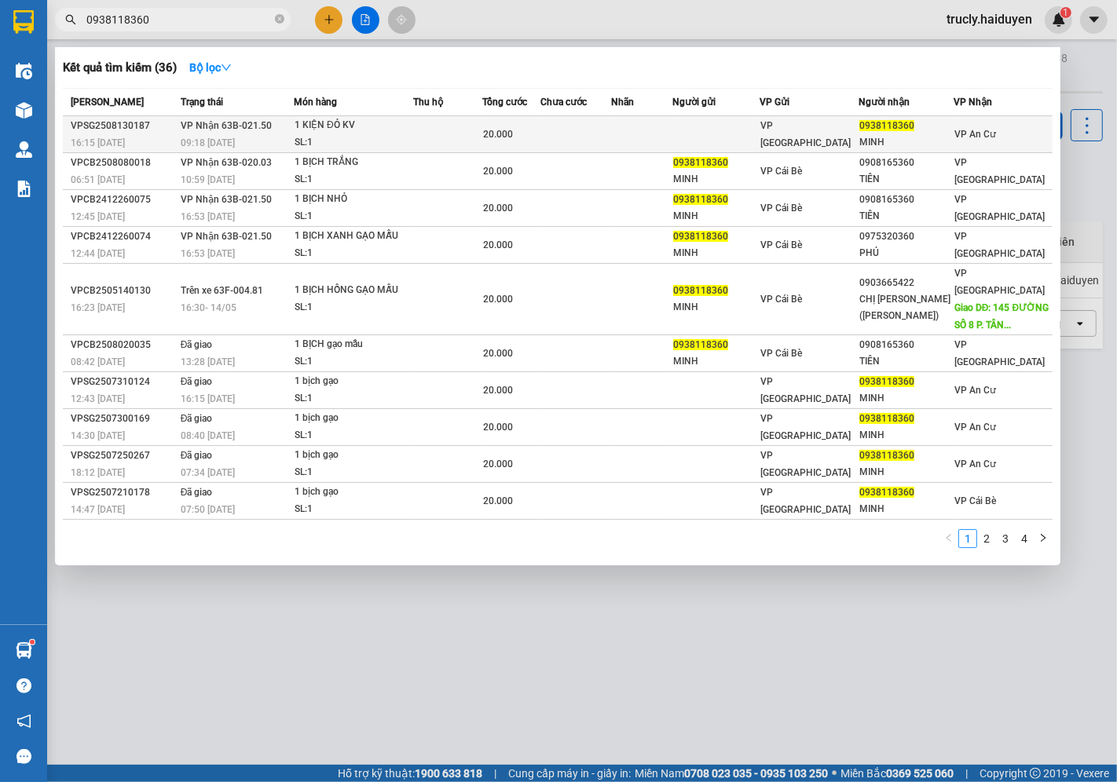
type input "0938118360"
click at [390, 123] on div "1 KIỆN ĐỎ KV" at bounding box center [354, 125] width 118 height 17
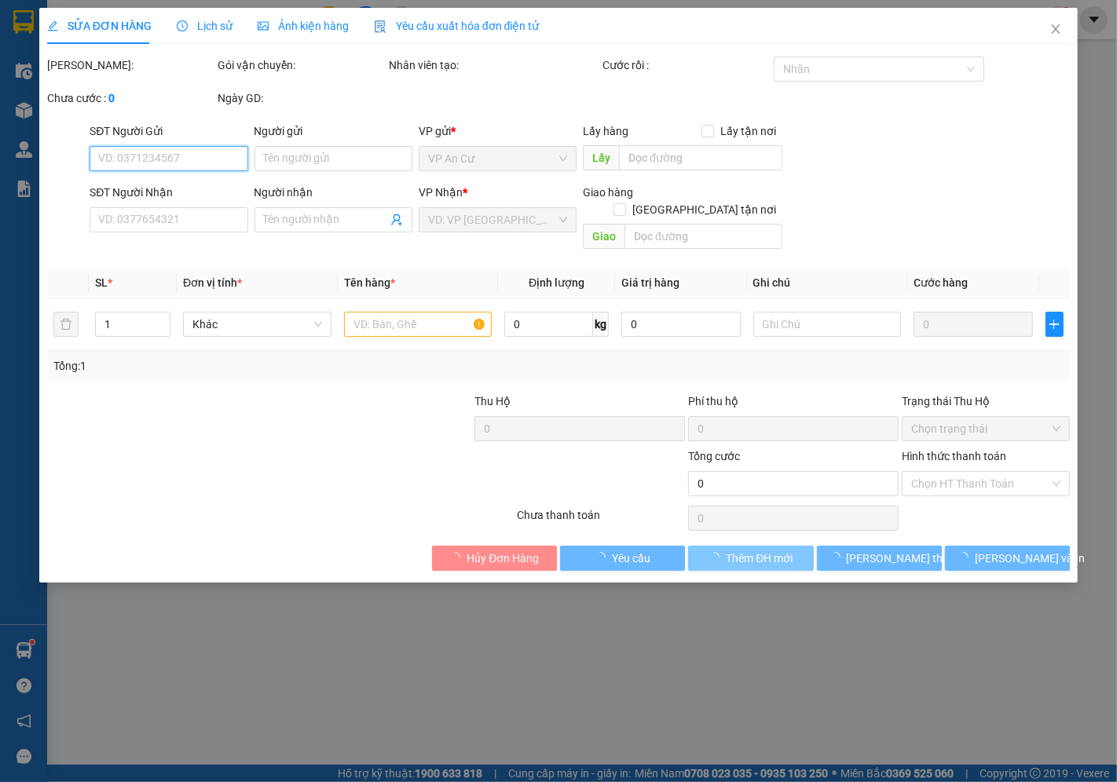
type input "0938118360"
type input "MINH"
type input "20.000"
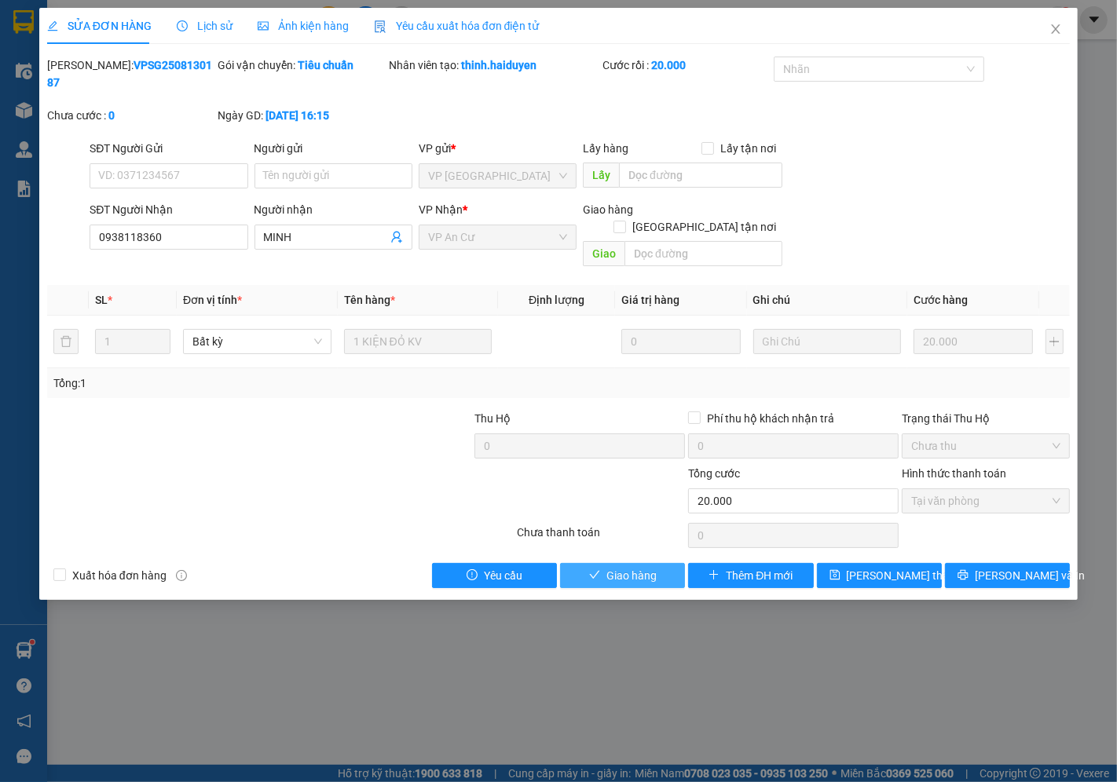
click at [634, 567] on span "Giao hàng" at bounding box center [631, 575] width 50 height 17
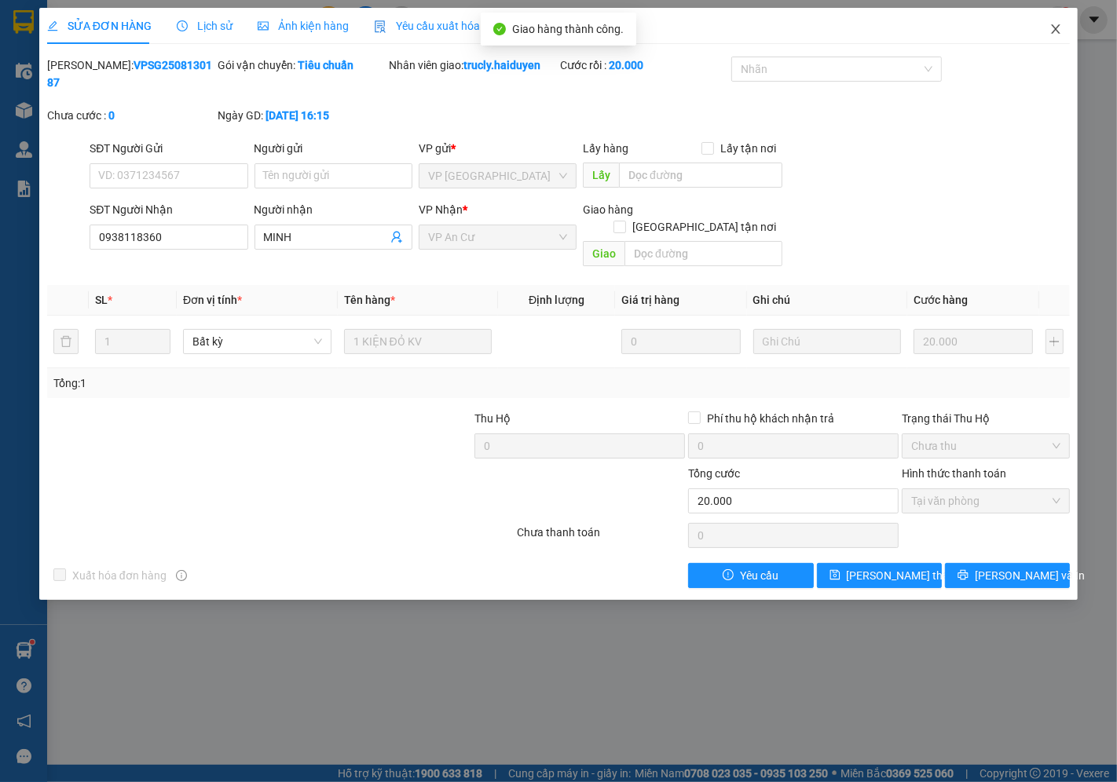
click at [1056, 27] on icon "close" at bounding box center [1055, 29] width 13 height 13
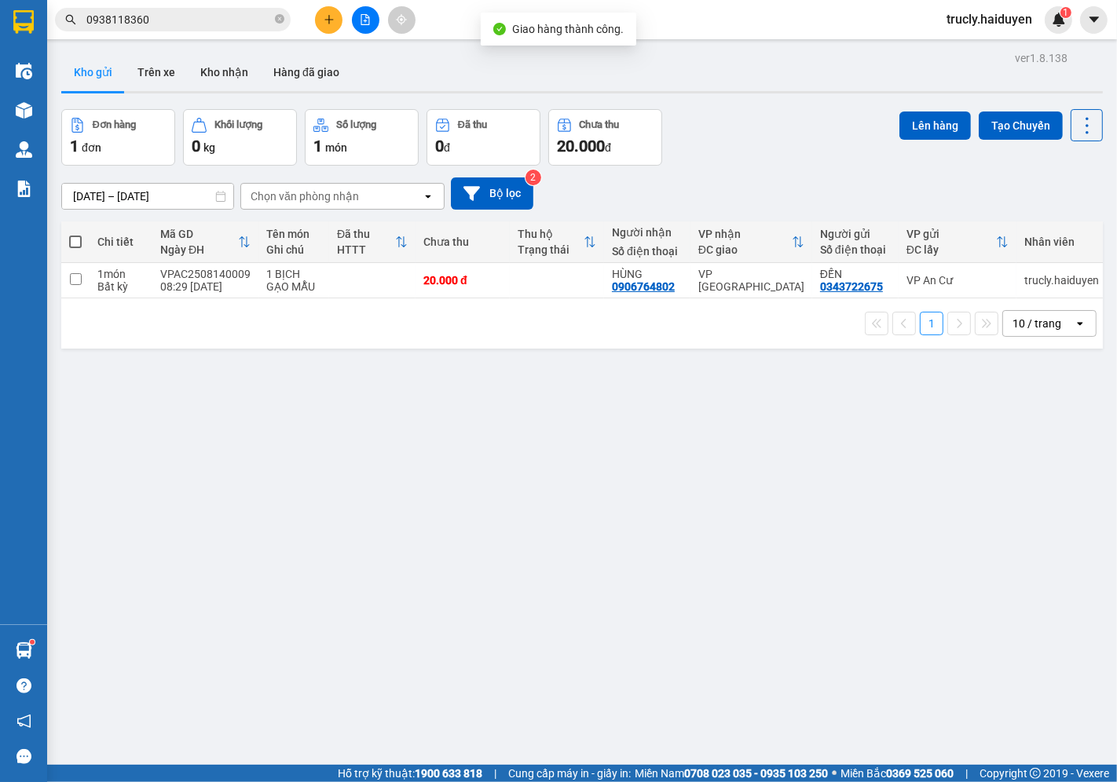
click at [700, 183] on div "[DATE] – [DATE] Press the down arrow key to interact with the calendar and sele…" at bounding box center [582, 194] width 1042 height 32
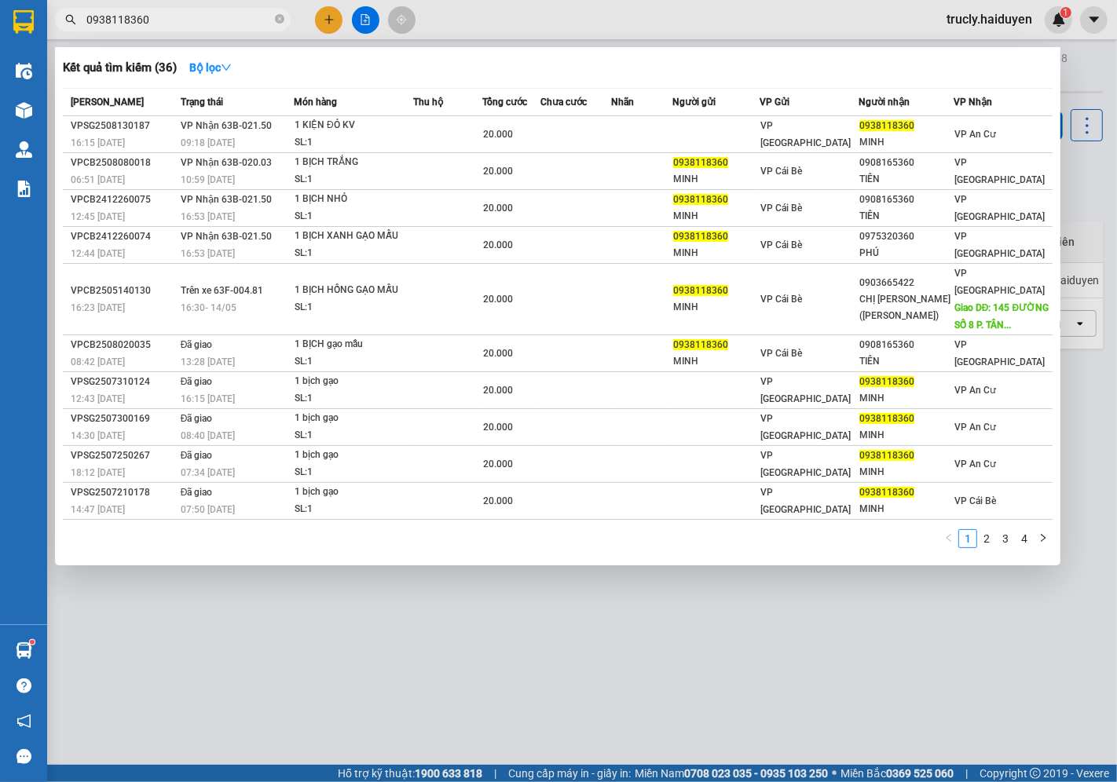
click at [167, 13] on input "0938118360" at bounding box center [178, 19] width 185 height 17
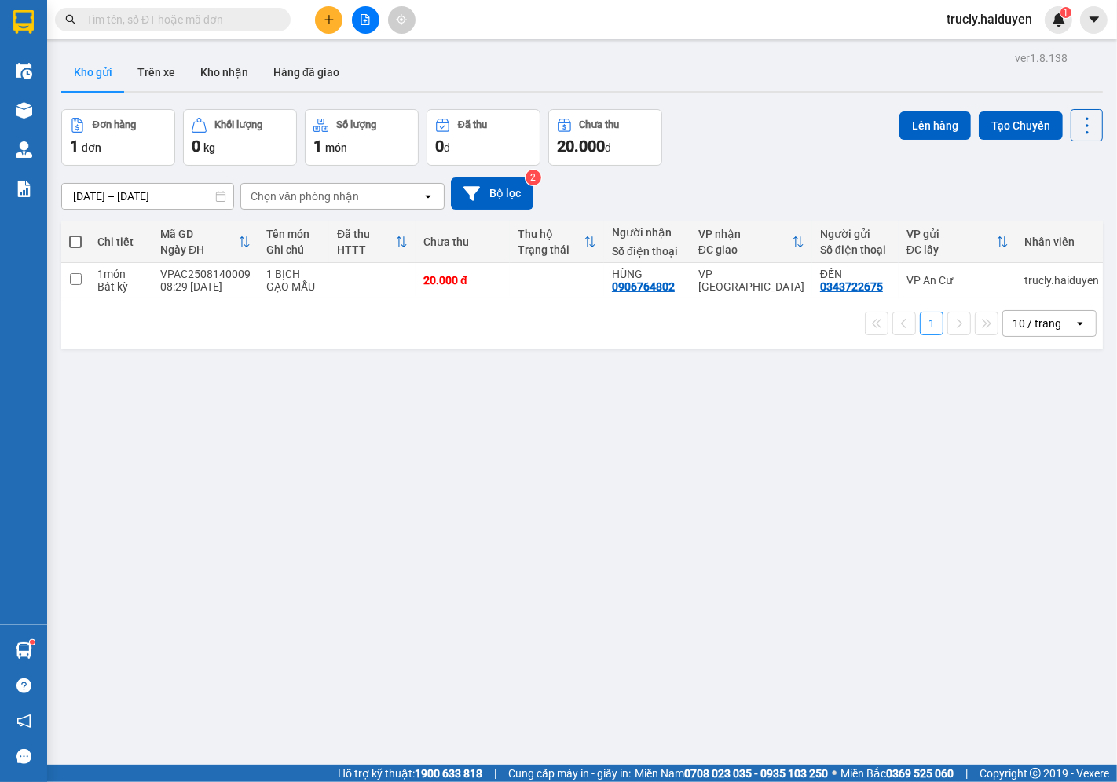
click at [790, 146] on div "Đơn hàng 1 đơn Khối lượng 0 kg Số lượng 1 món Đã thu 0 đ Chưa thu 20.000 đ Lên …" at bounding box center [582, 137] width 1042 height 57
click at [151, 81] on button "Trên xe" at bounding box center [156, 72] width 63 height 38
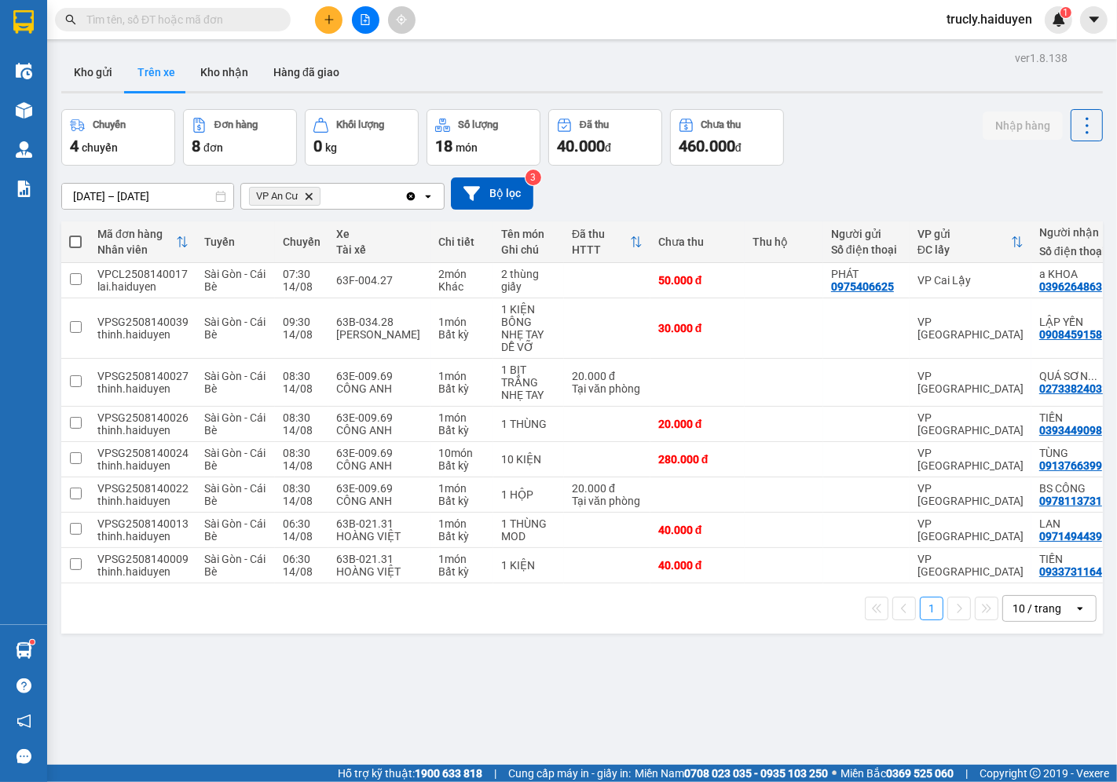
click at [867, 127] on div "Chuyến 4 chuyến Đơn hàng 8 đơn Khối lượng 0 kg Số lượng 18 món Đã thu 40.000 đ …" at bounding box center [582, 137] width 1042 height 57
click at [908, 131] on div "Chuyến 4 chuyến Đơn hàng 8 đơn Khối lượng 0 kg Số lượng 18 món Đã thu 40.000 đ …" at bounding box center [582, 137] width 1042 height 57
click at [328, 27] on button at bounding box center [328, 19] width 27 height 27
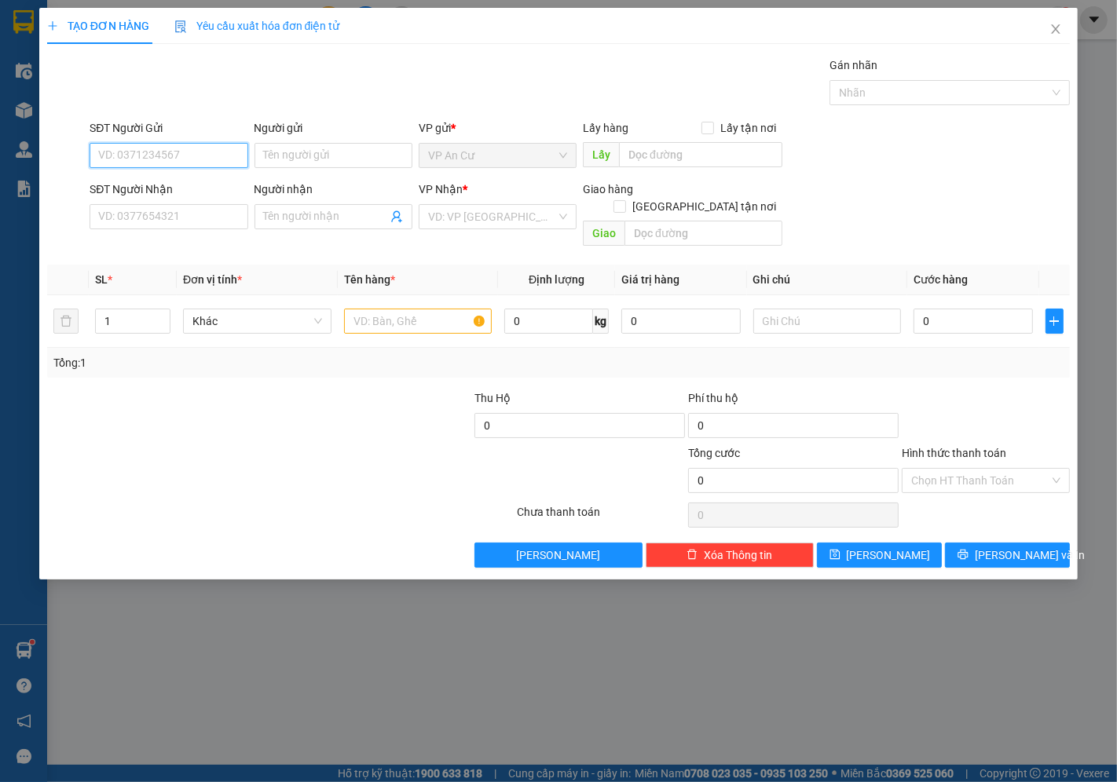
click at [168, 159] on input "SĐT Người Gửi" at bounding box center [169, 155] width 158 height 25
click at [178, 190] on div "0385555977 - NỤ CƯỜI XINH" at bounding box center [172, 186] width 146 height 17
type input "0385555977"
type input "NỤ CƯỜI XINH"
type input "0937040848"
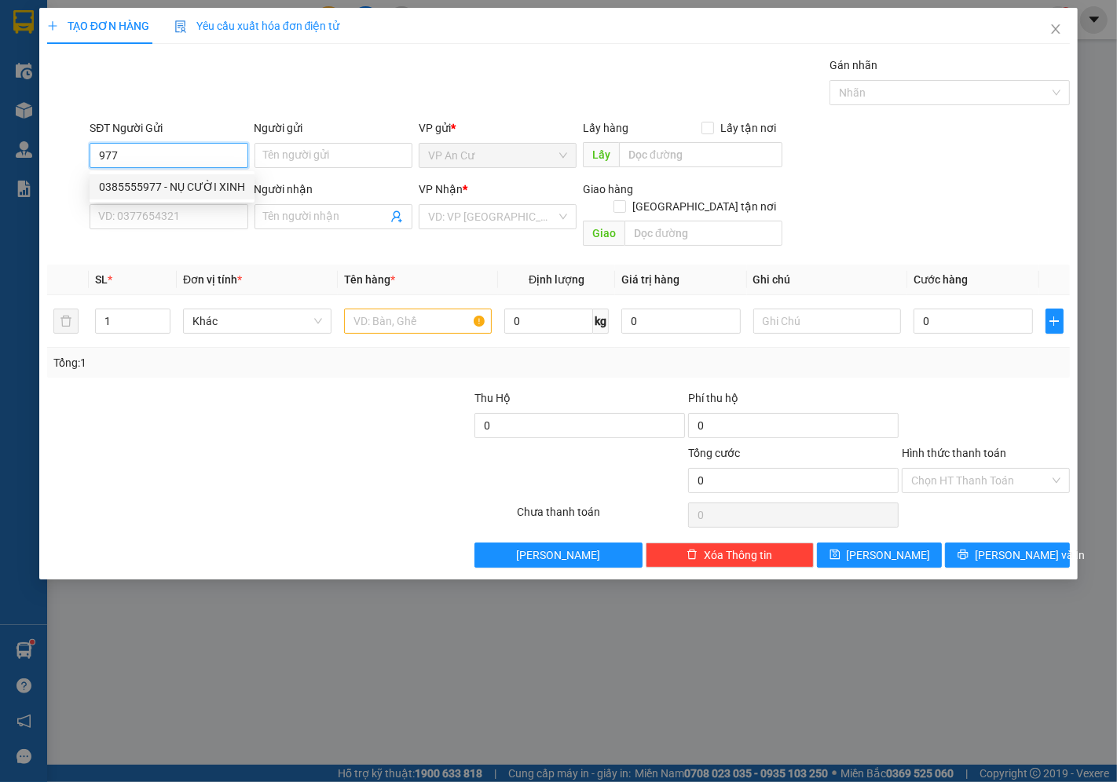
type input "LABO [GEOGRAPHIC_DATA]"
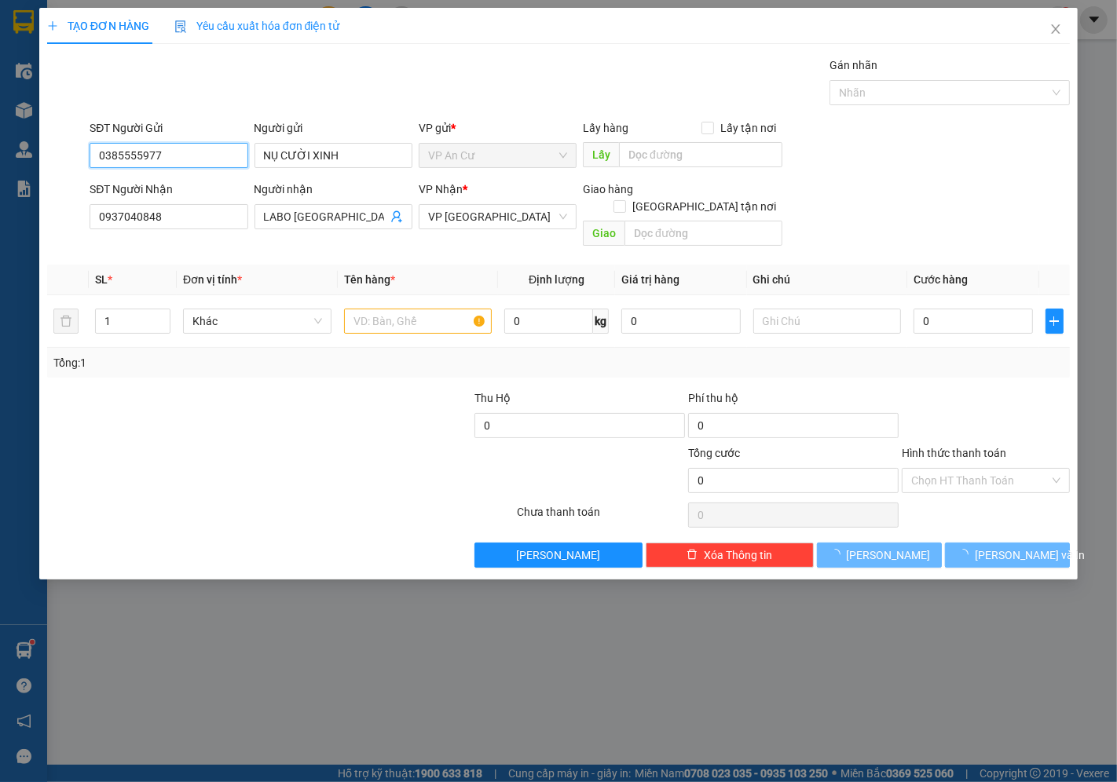
type input "20.000"
type input "0385555977"
click at [254, 500] on div at bounding box center [281, 515] width 471 height 31
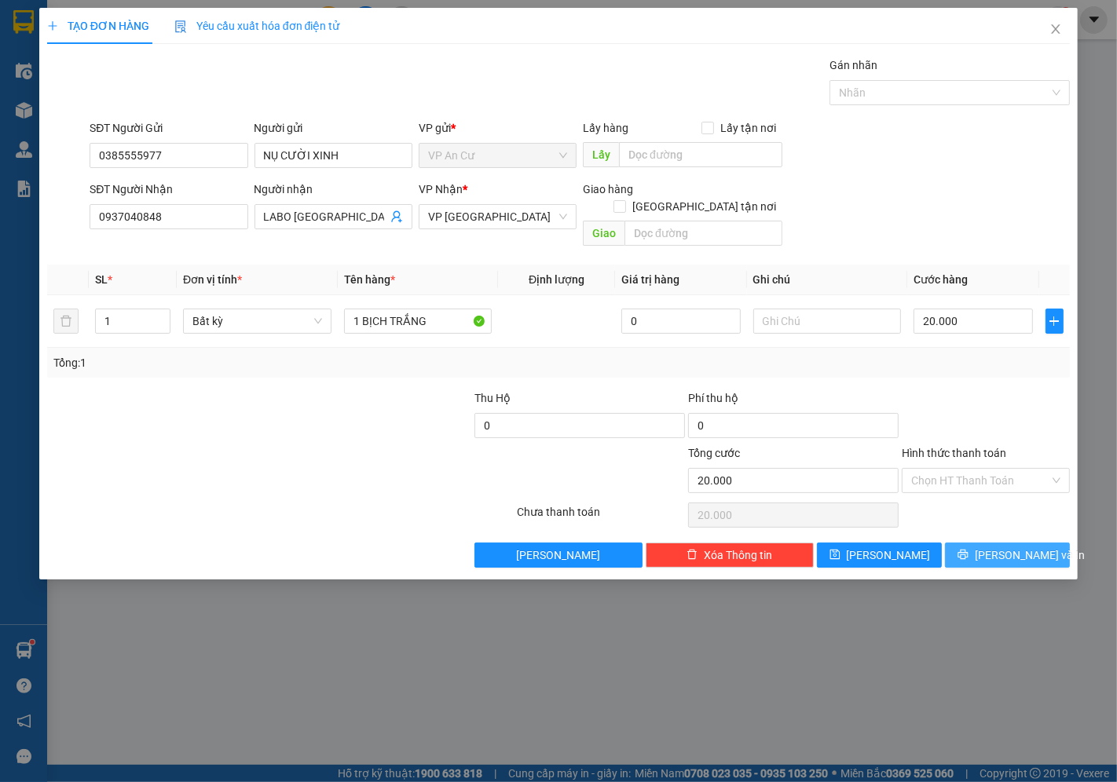
click at [1008, 547] on span "[PERSON_NAME] và In" at bounding box center [1030, 555] width 110 height 17
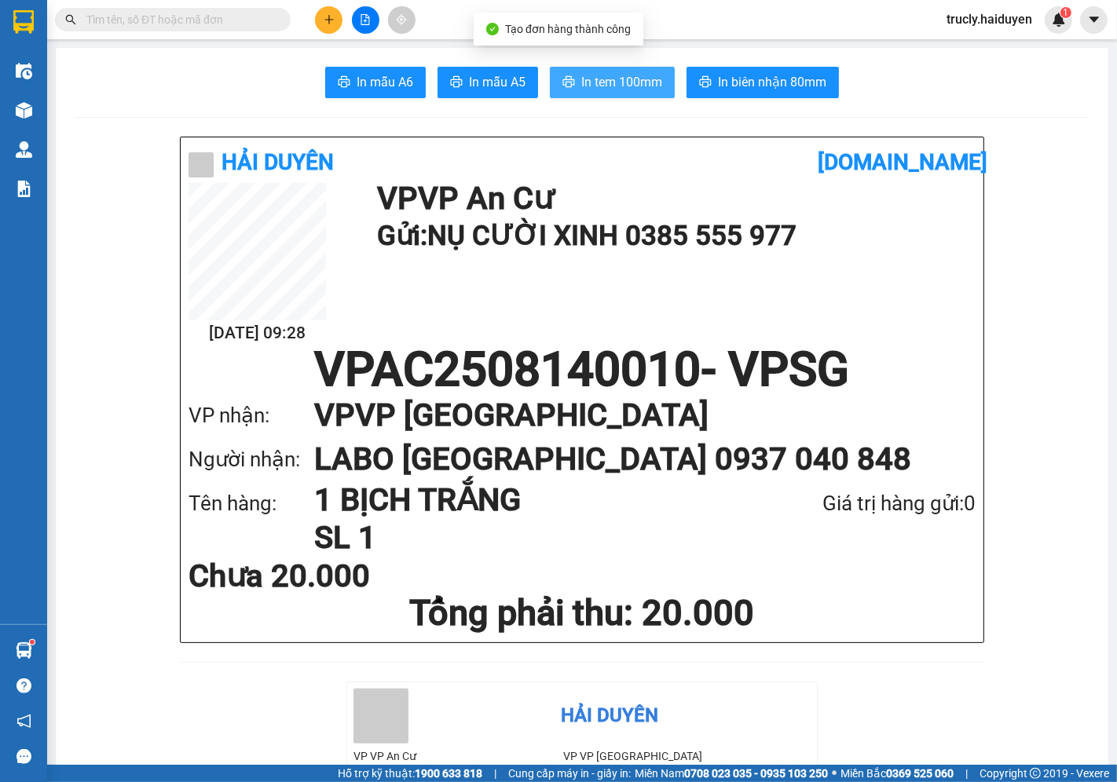
click at [614, 79] on span "In tem 100mm" at bounding box center [621, 82] width 81 height 20
drag, startPoint x: 82, startPoint y: 126, endPoint x: 32, endPoint y: 111, distance: 51.9
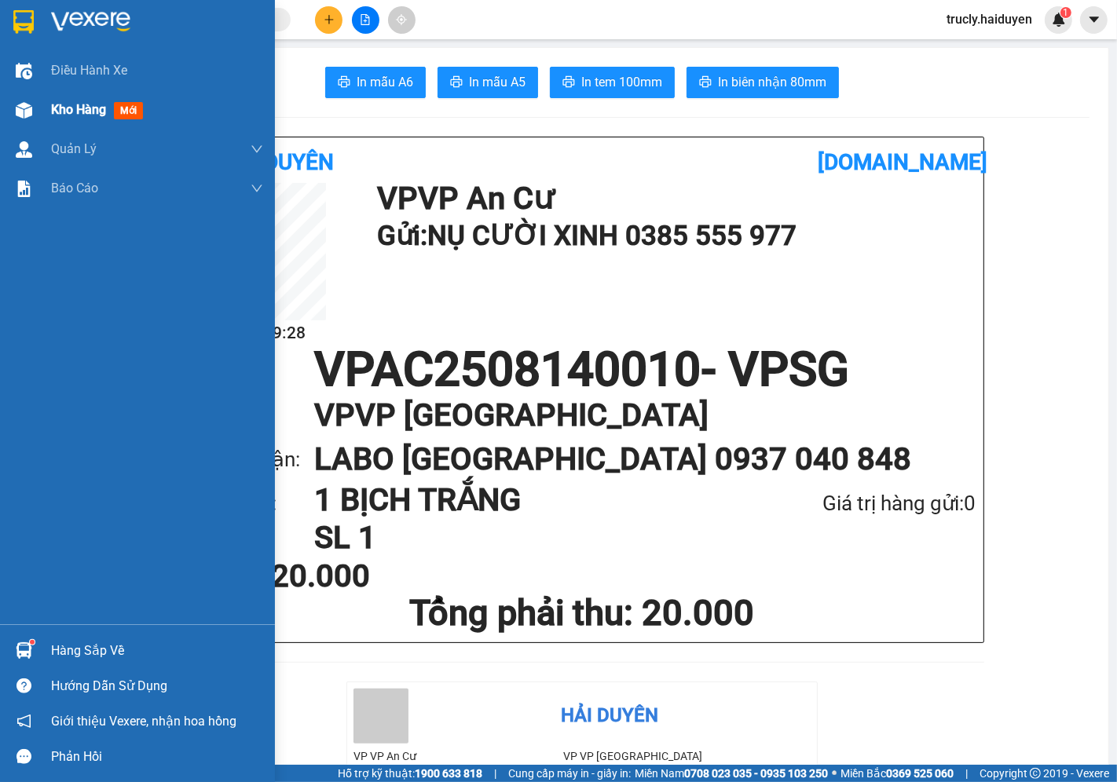
click at [27, 105] on img at bounding box center [24, 110] width 16 height 16
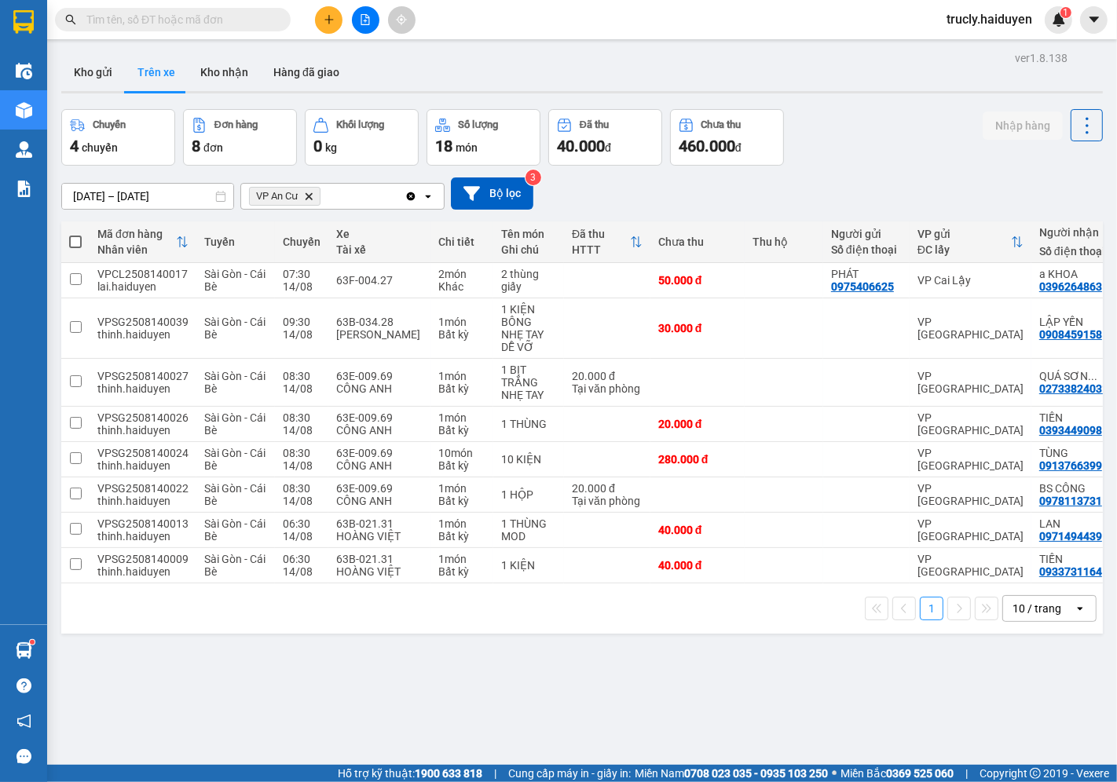
click at [854, 107] on div "ver 1.8.138 Kho gửi Trên xe Kho nhận Hàng đã giao Chuyến 4 chuyến Đơn hàng 8 đơ…" at bounding box center [582, 438] width 1054 height 782
click at [1078, 567] on icon at bounding box center [1083, 565] width 11 height 11
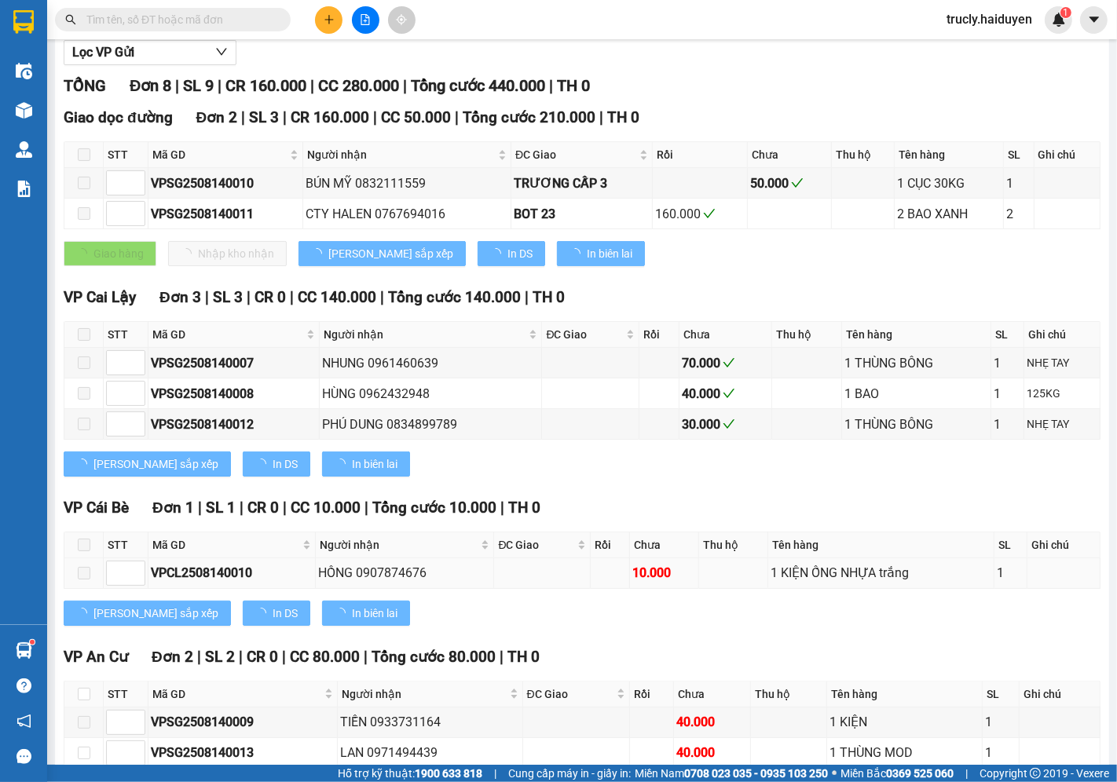
scroll to position [273, 0]
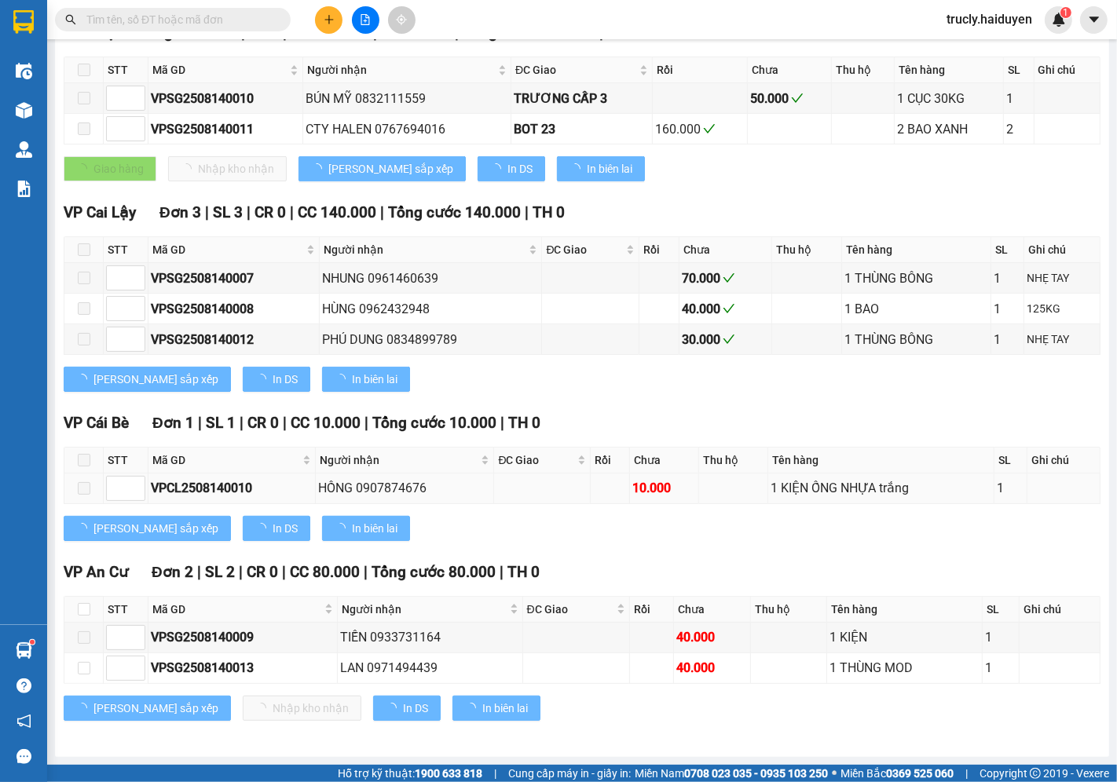
type input "[DATE]"
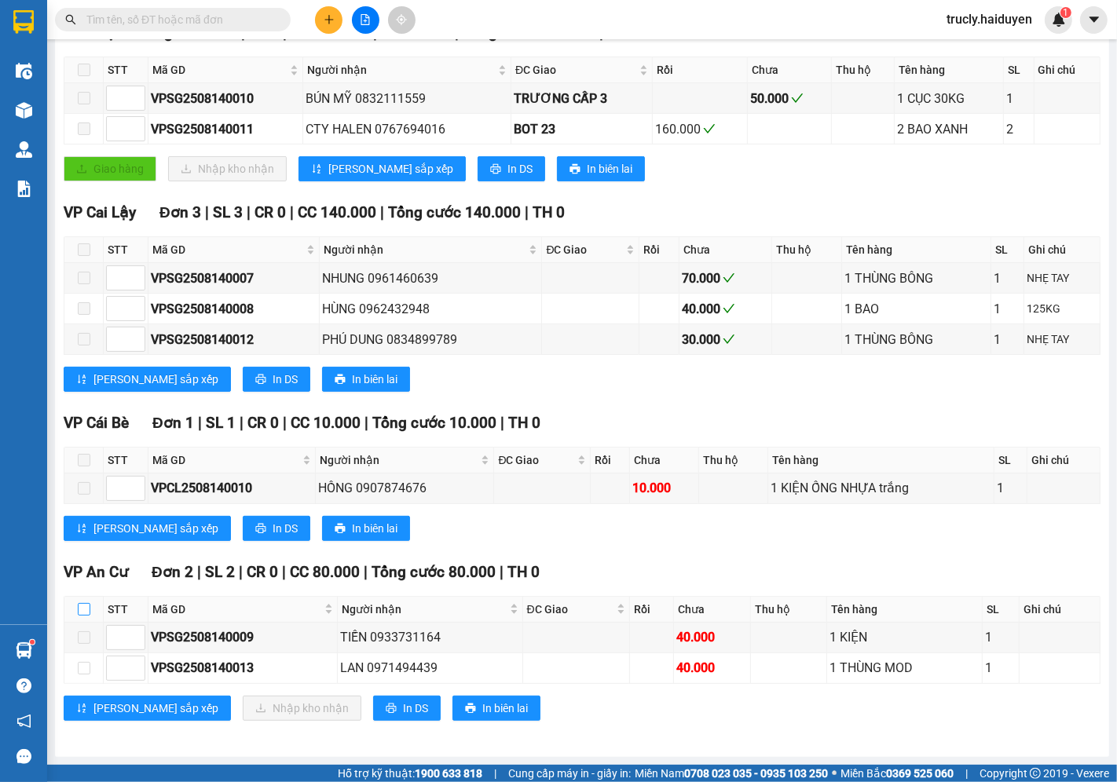
click at [82, 606] on input "checkbox" at bounding box center [84, 609] width 13 height 13
checkbox input "true"
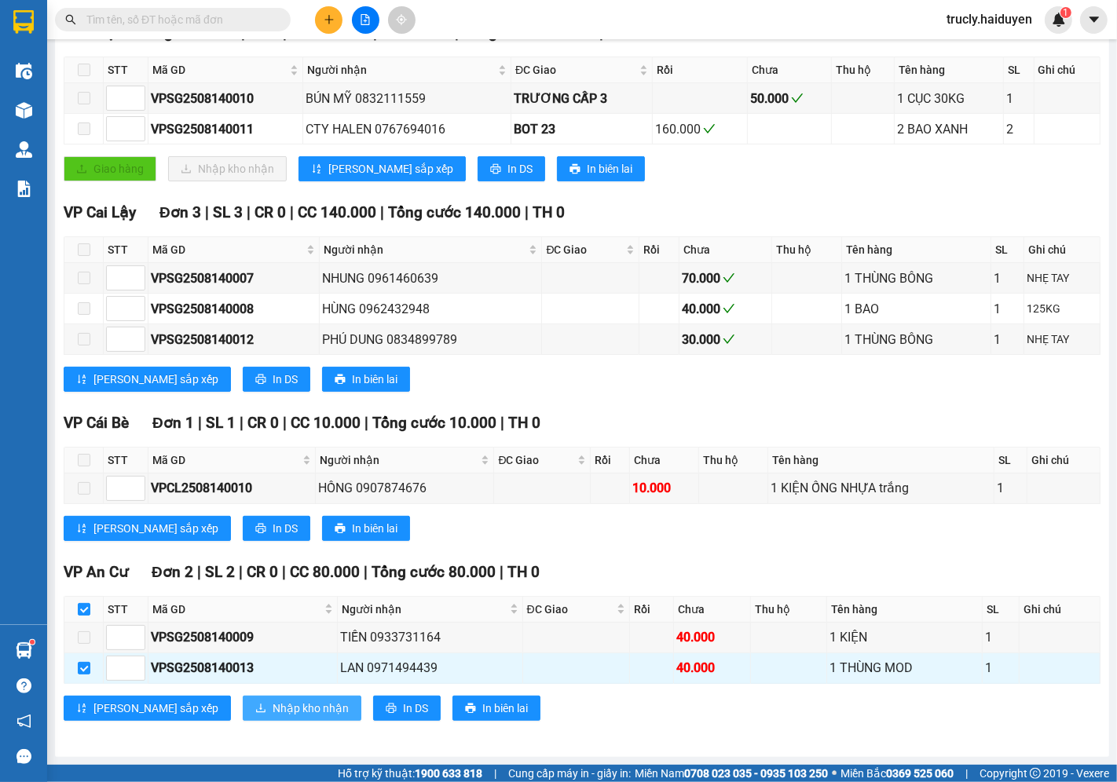
click at [273, 709] on span "Nhập kho nhận" at bounding box center [311, 708] width 76 height 17
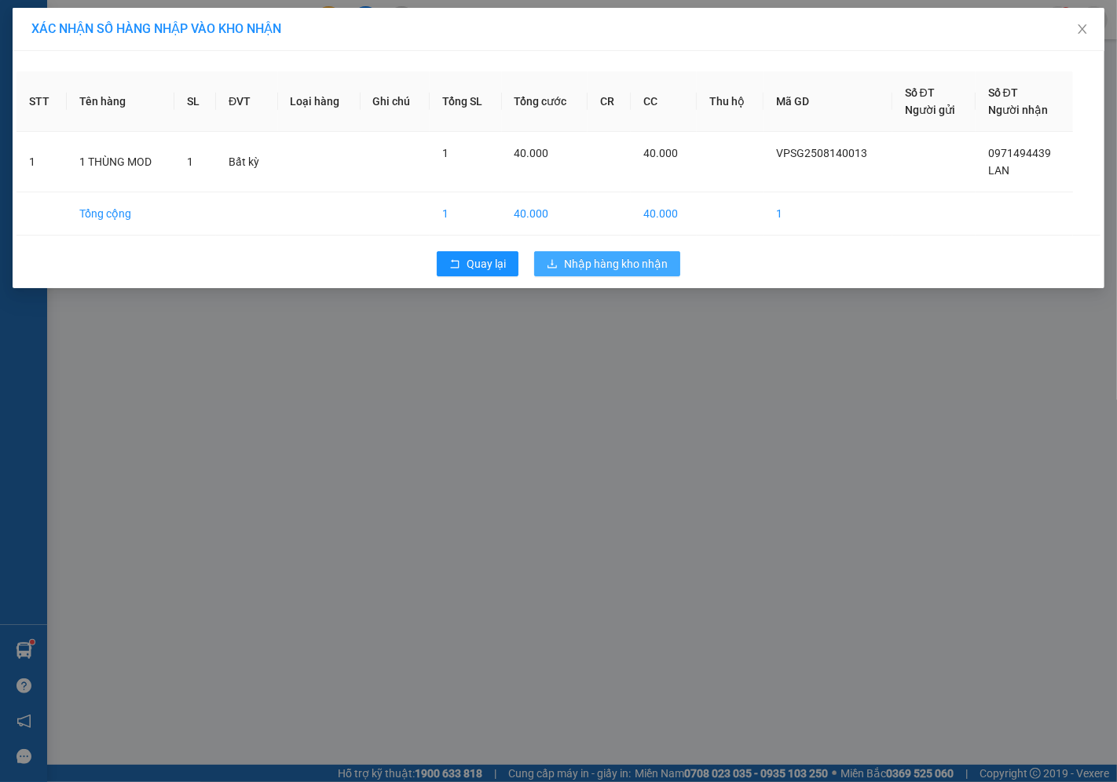
click at [566, 269] on span "Nhập hàng kho nhận" at bounding box center [616, 263] width 104 height 17
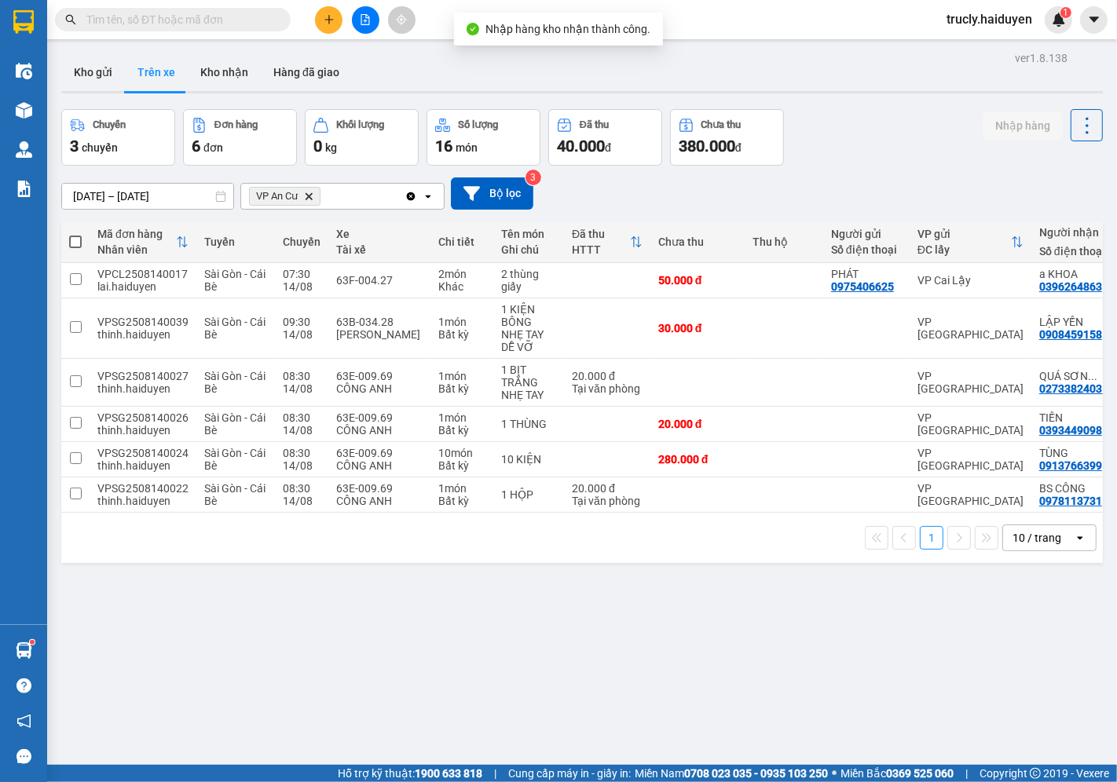
click at [851, 134] on div "Chuyến 3 chuyến Đơn hàng 6 đơn Khối lượng 0 kg Số lượng 16 món Đã thu 40.000 đ …" at bounding box center [582, 137] width 1042 height 57
click at [237, 84] on button "Kho nhận" at bounding box center [224, 72] width 73 height 38
type input "[DATE] – [DATE]"
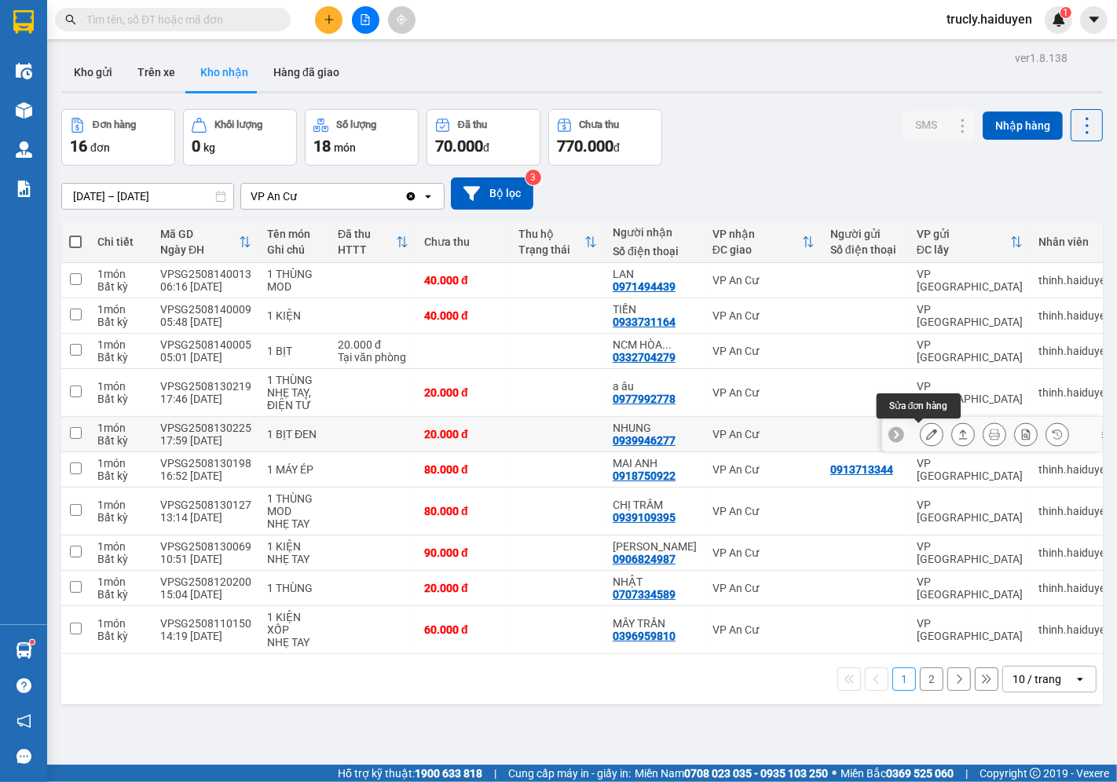
click at [925, 434] on button at bounding box center [932, 434] width 22 height 27
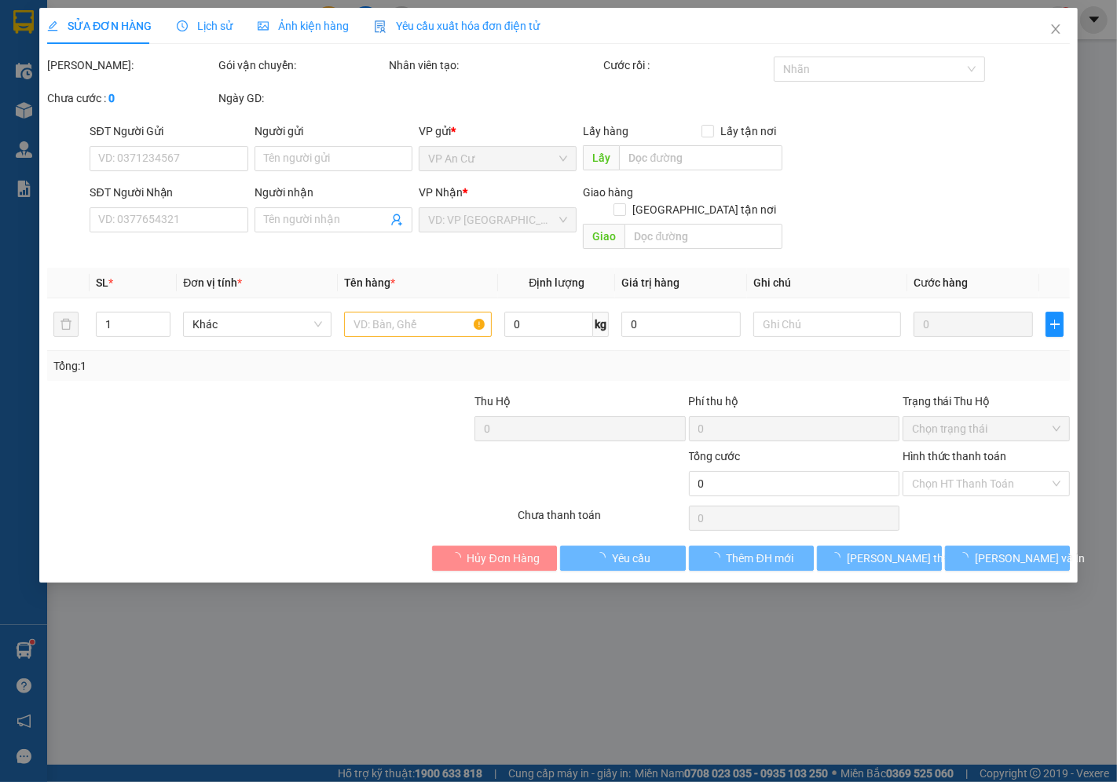
type input "0939946277"
type input "NHUNG"
type input "20.000"
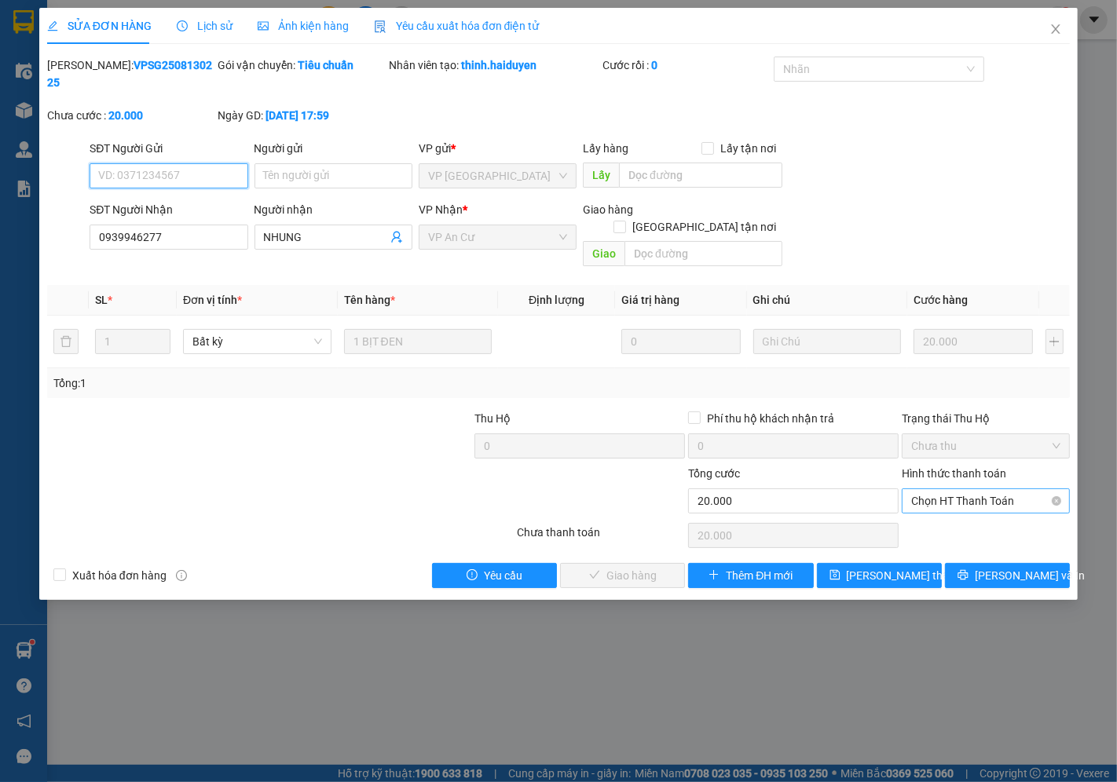
click at [933, 489] on span "Chọn HT Thanh Toán" at bounding box center [985, 501] width 149 height 24
click at [932, 487] on div "Tại văn phòng" at bounding box center [987, 497] width 168 height 25
type input "0"
click at [592, 567] on span "[PERSON_NAME] và Giao hàng" at bounding box center [665, 575] width 151 height 17
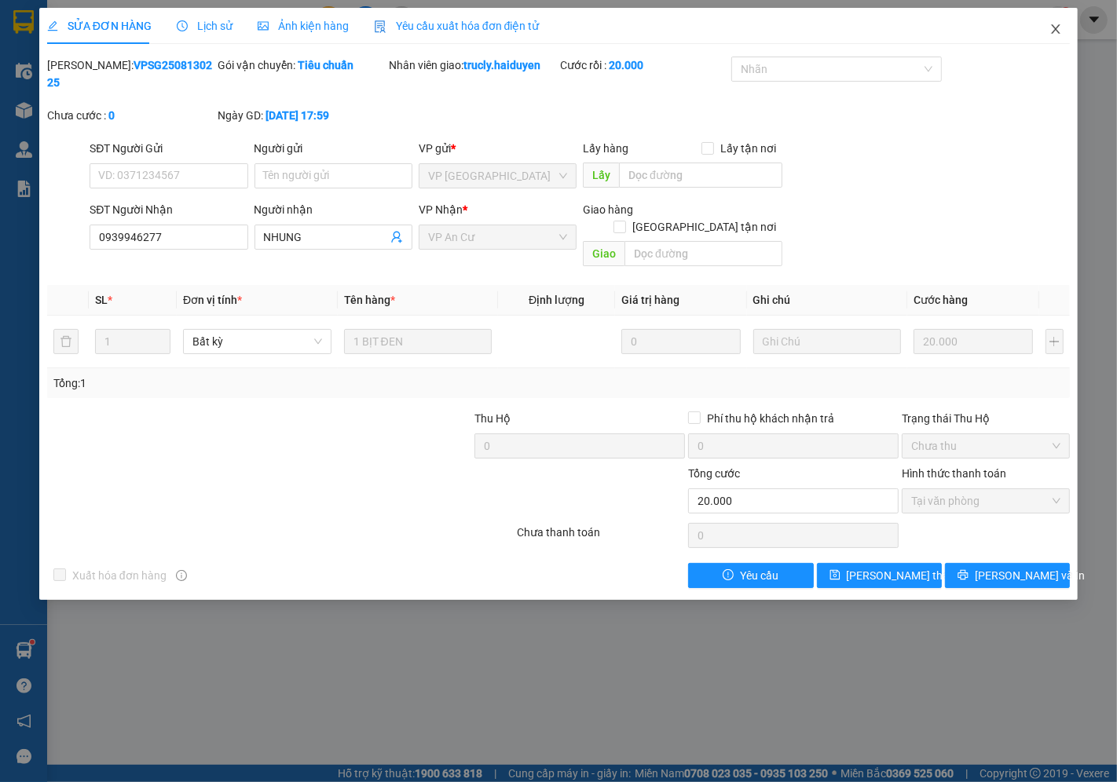
click at [1058, 24] on icon "close" at bounding box center [1055, 29] width 13 height 13
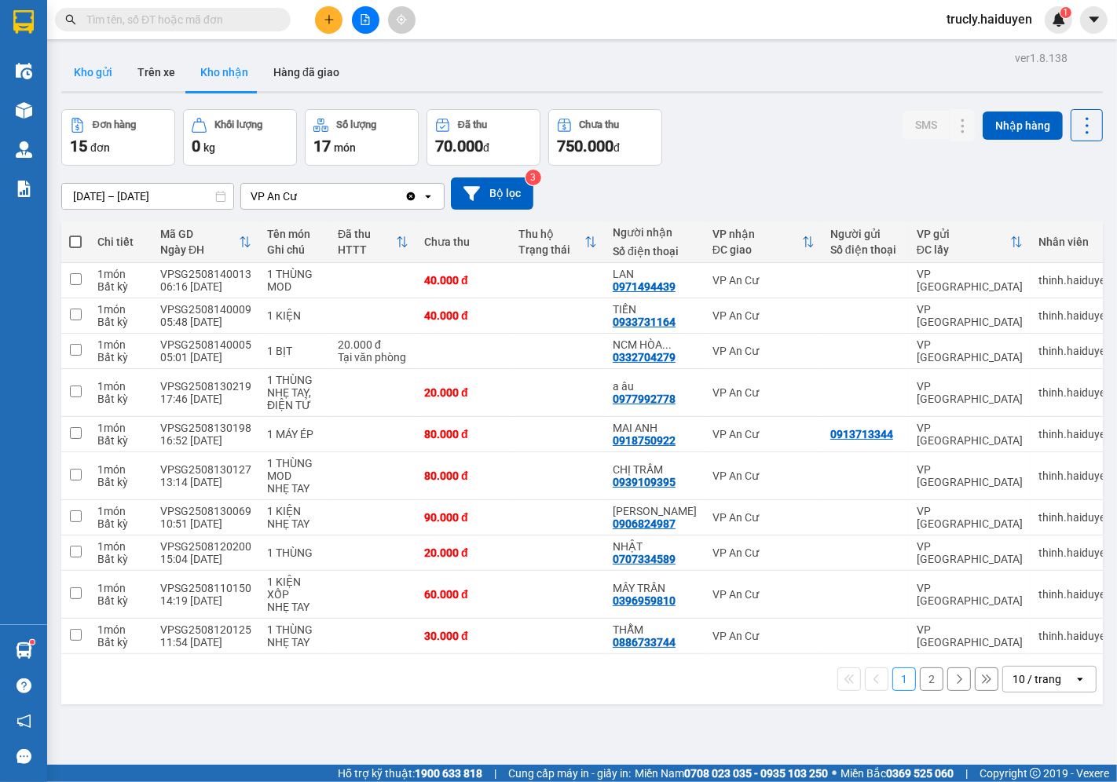
click at [82, 65] on button "Kho gửi" at bounding box center [93, 72] width 64 height 38
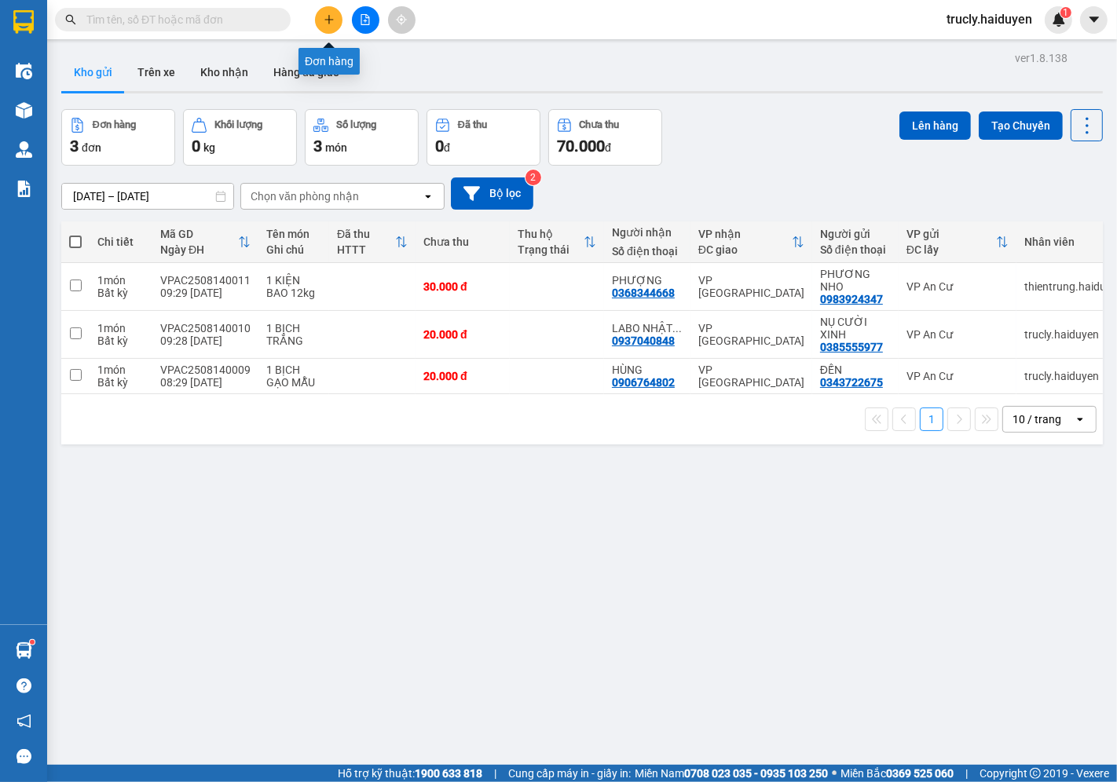
click at [331, 16] on icon "plus" at bounding box center [329, 19] width 11 height 11
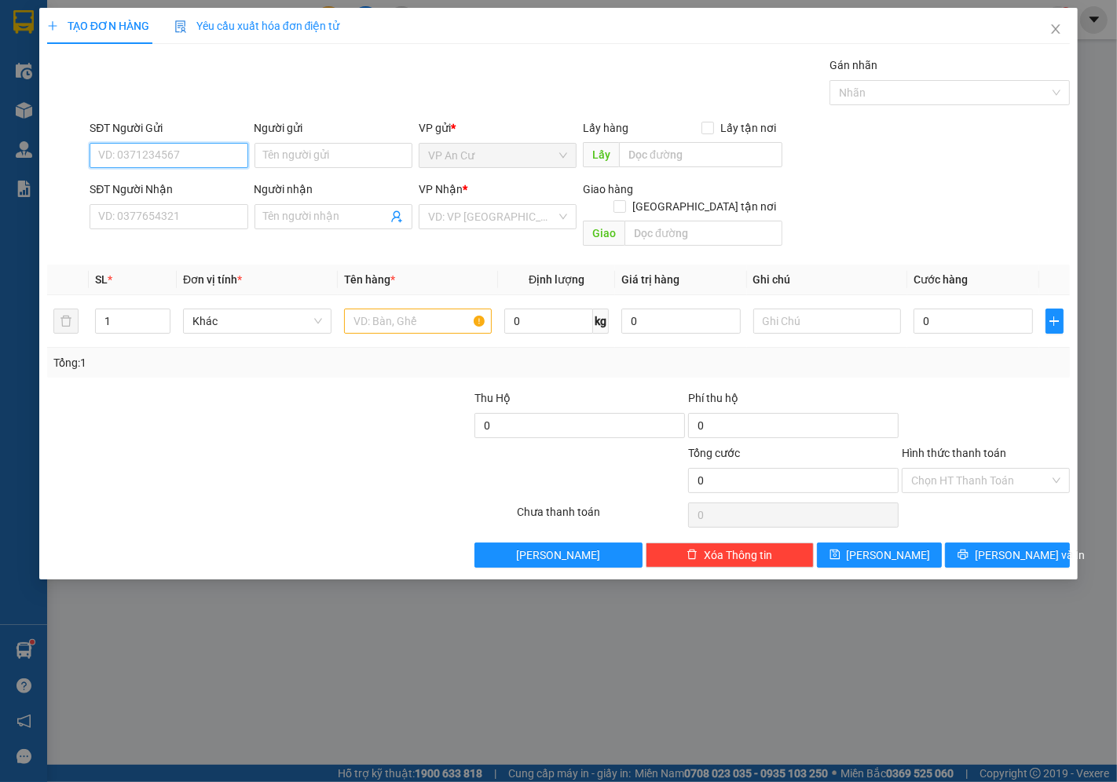
click at [152, 153] on input "SĐT Người Gửi" at bounding box center [169, 155] width 158 height 25
type input "0984373128"
click at [279, 155] on input "Người gửi" at bounding box center [333, 155] width 158 height 25
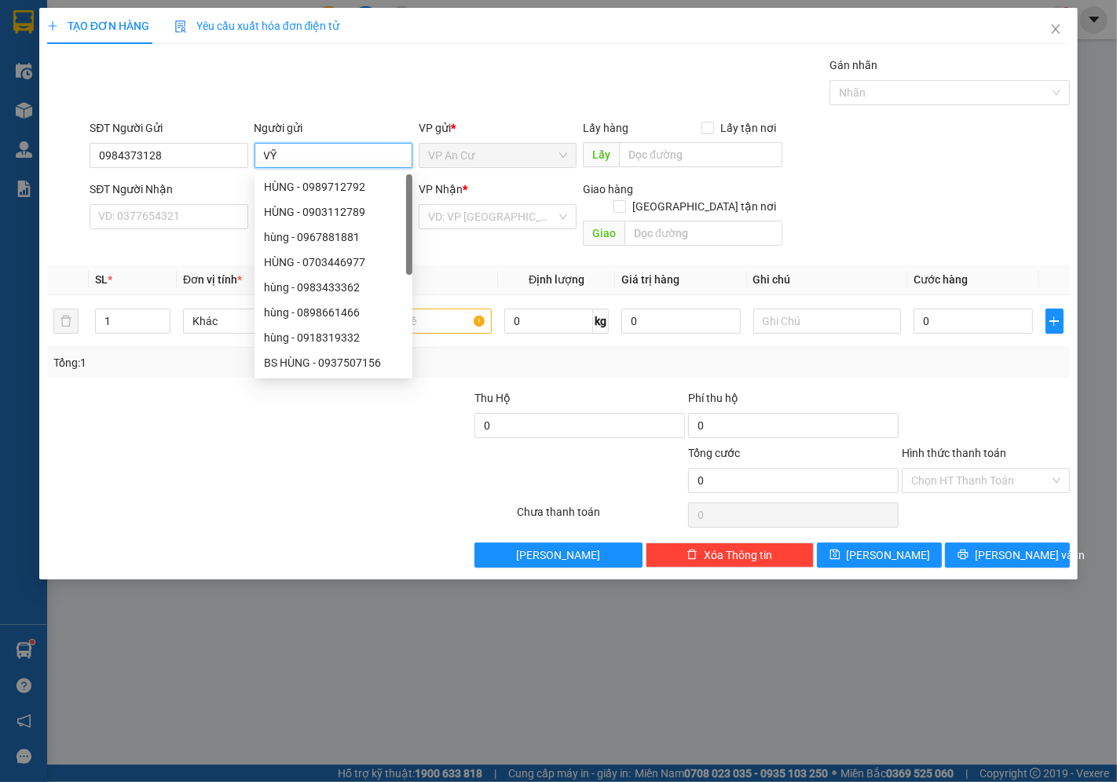
type input "V"
type input "LŨY"
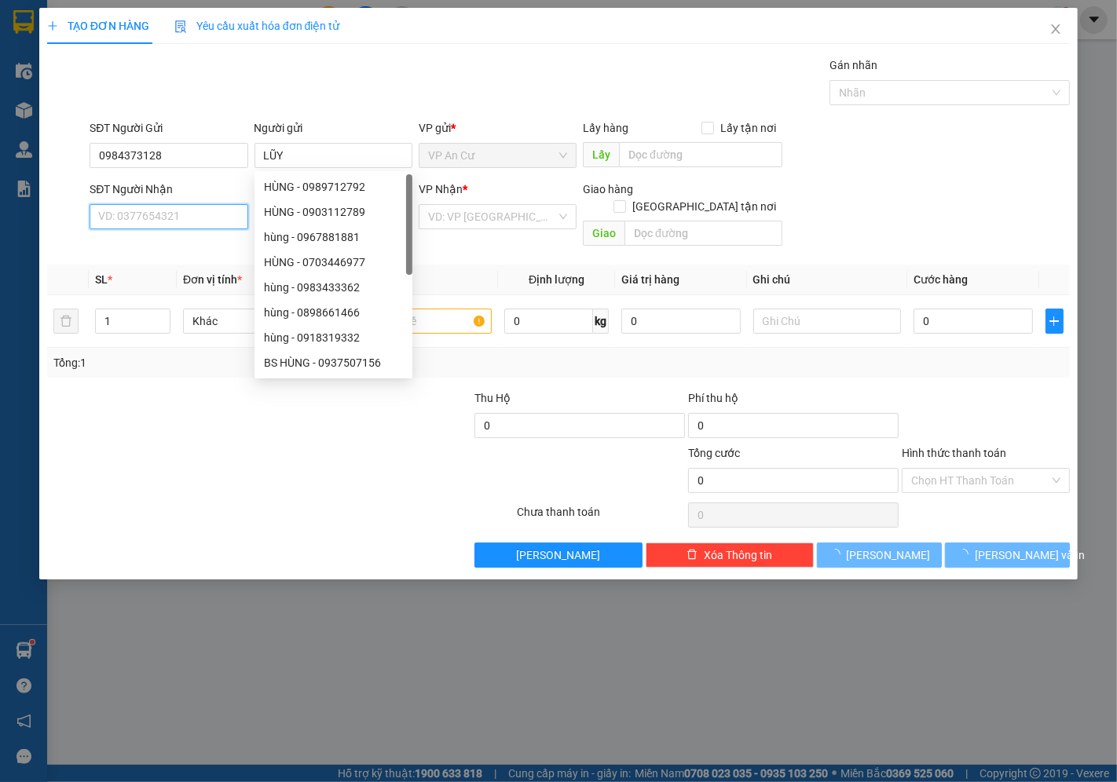
click at [162, 206] on input "SĐT Người Nhận" at bounding box center [169, 216] width 158 height 25
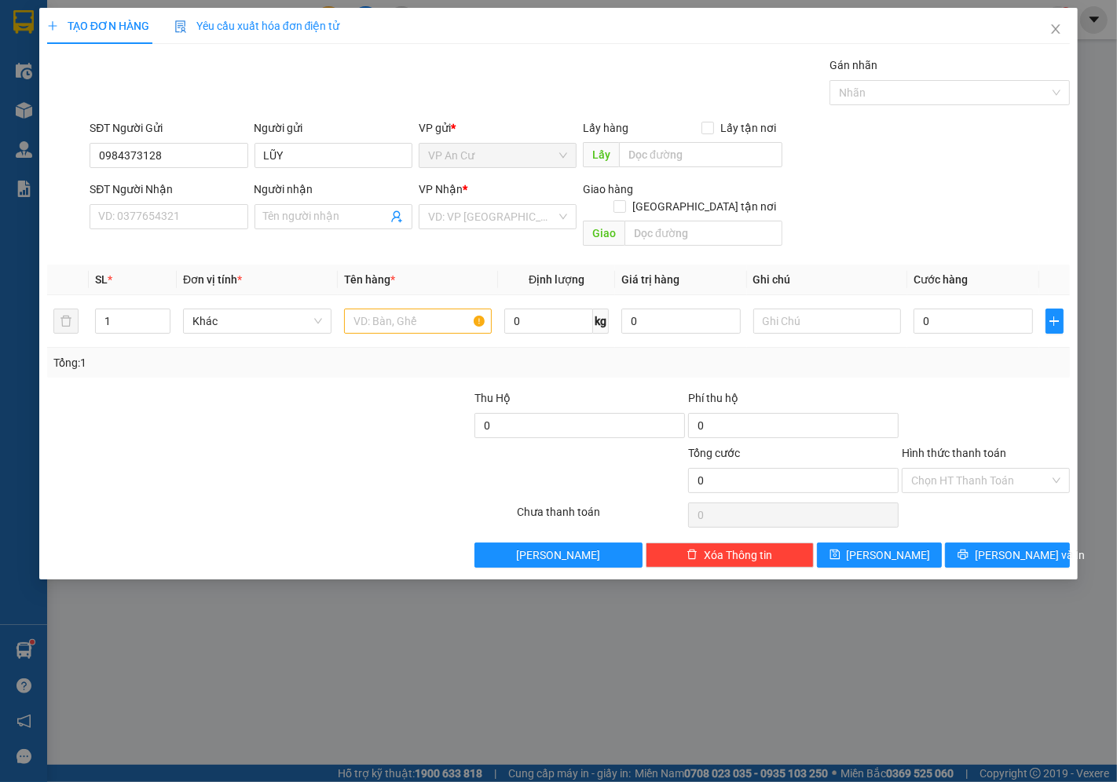
click at [161, 231] on div "SĐT Người Nhận VD: 0377654321" at bounding box center [169, 208] width 158 height 55
click at [157, 210] on input "SĐT Người Nhận" at bounding box center [169, 216] width 158 height 25
type input "0378721158"
click at [171, 246] on div "0378721158 - TRÂN" at bounding box center [168, 248] width 139 height 17
type input "TRÂN"
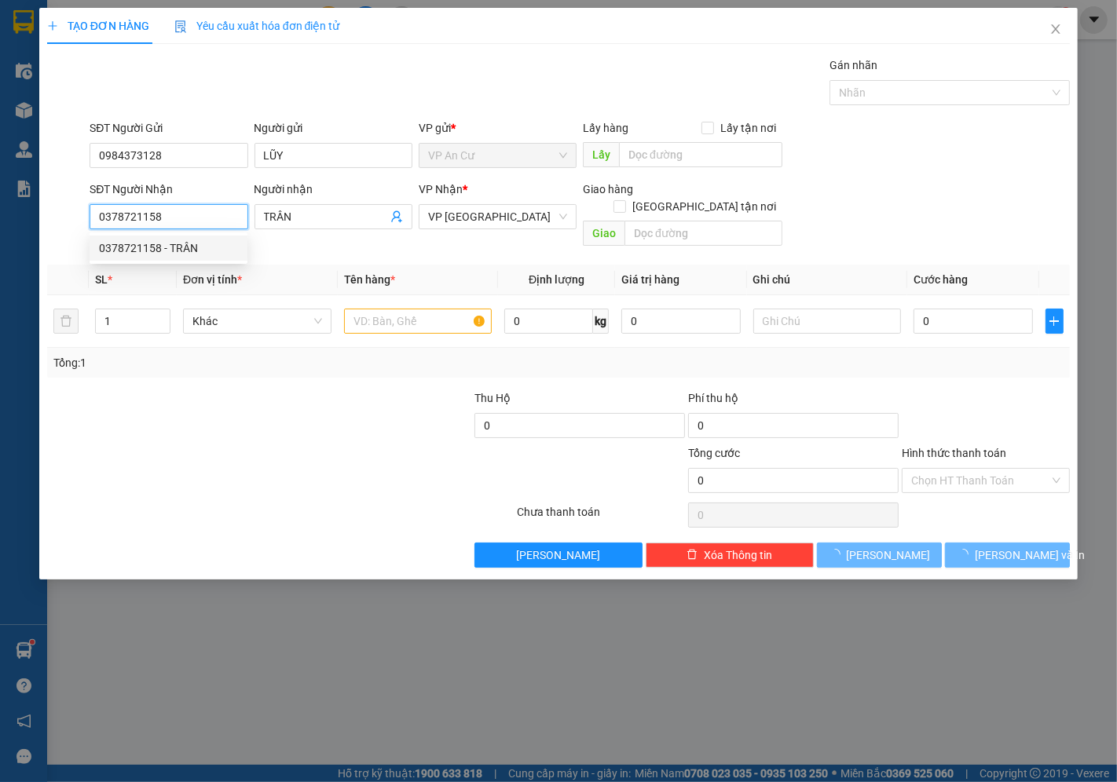
type input "20.000"
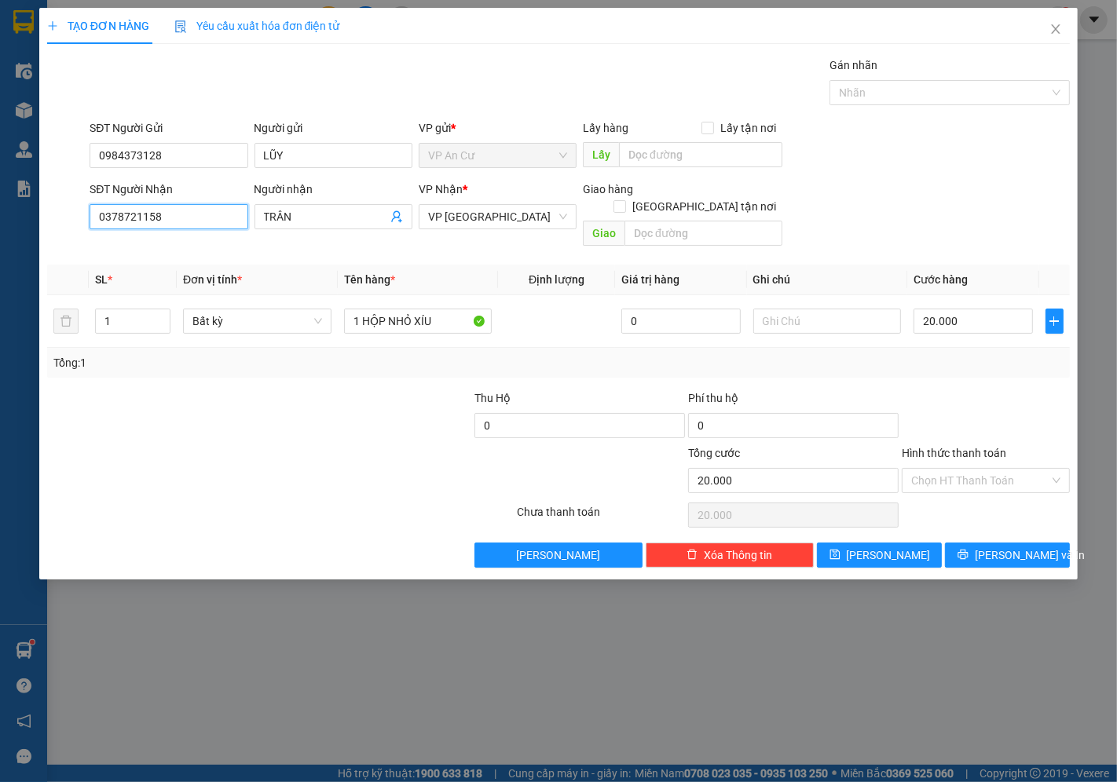
click at [124, 217] on input "0378721158" at bounding box center [169, 216] width 158 height 25
click at [143, 218] on input "0378721158" at bounding box center [169, 216] width 158 height 25
click at [217, 223] on input "0378721158" at bounding box center [169, 216] width 158 height 25
type input "0378721158"
click at [288, 500] on div at bounding box center [281, 515] width 471 height 31
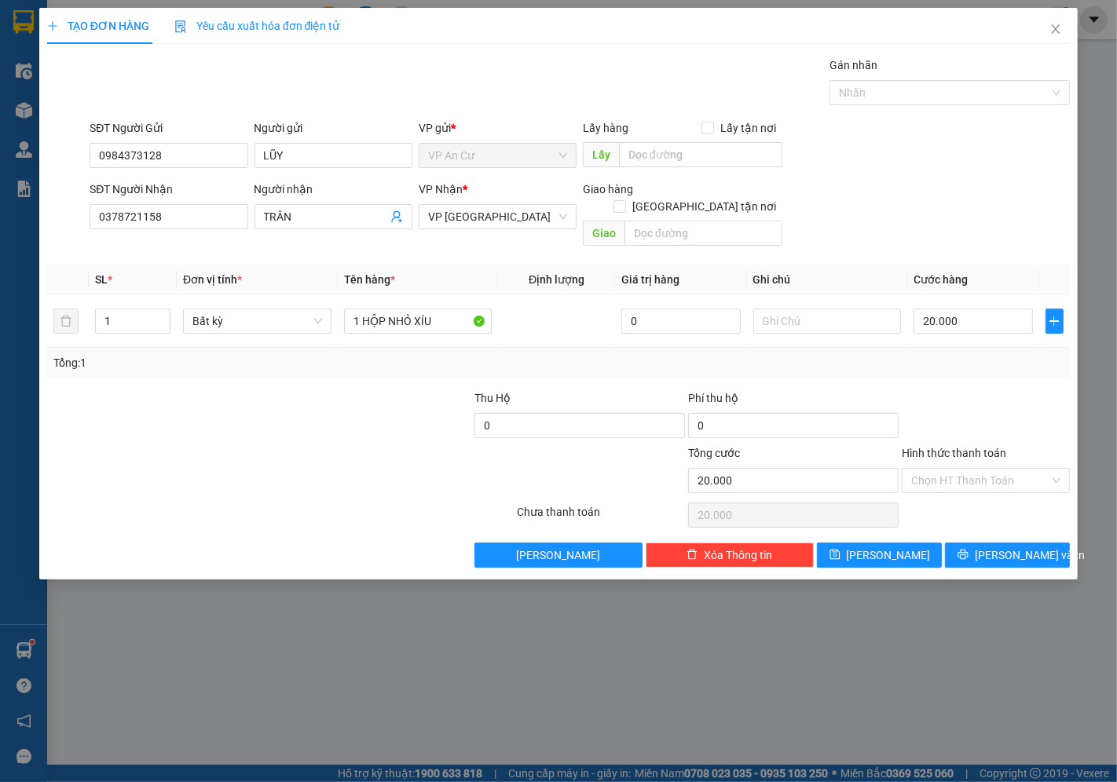
click at [335, 514] on div "Transit Pickup Surcharge Ids Transit Deliver Surcharge Ids Transit Deliver Surc…" at bounding box center [558, 312] width 1023 height 511
click at [445, 310] on input "1 HỘP NHỎ XÍU" at bounding box center [418, 321] width 148 height 25
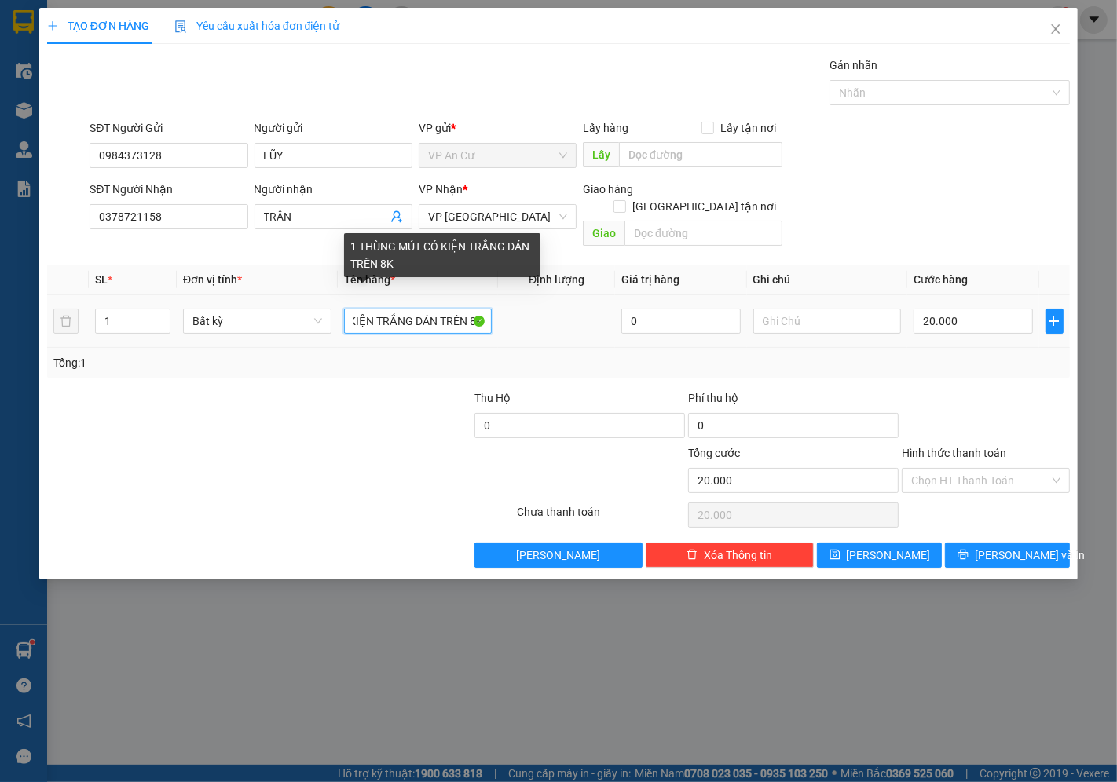
scroll to position [0, 102]
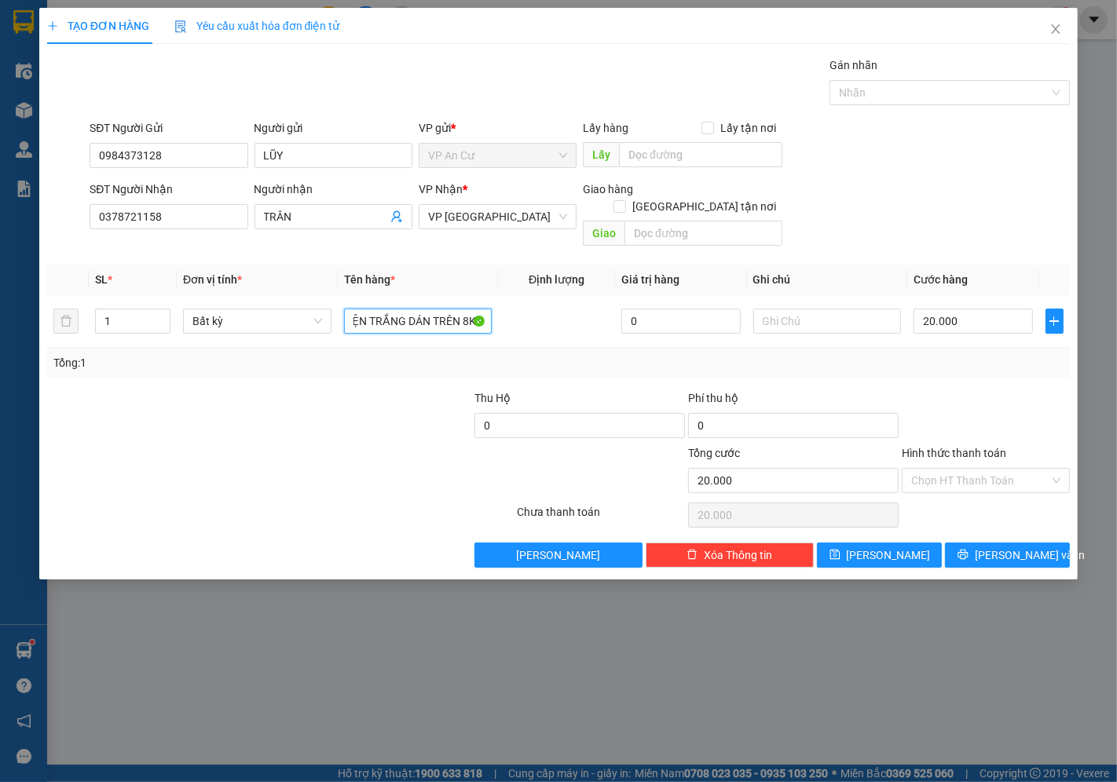
type input "1 THÙNG MÚT CÓ KIỆN TRẮNG DÁN TRÊN 8KG"
click at [968, 363] on div "Transit Pickup Surcharge Ids Transit Deliver Surcharge Ids Transit Deliver Surc…" at bounding box center [558, 312] width 1023 height 511
click at [1029, 354] on div "Tổng: 1" at bounding box center [558, 362] width 1010 height 17
click at [943, 369] on div "Transit Pickup Surcharge Ids Transit Deliver Surcharge Ids Transit Deliver Surc…" at bounding box center [558, 312] width 1023 height 511
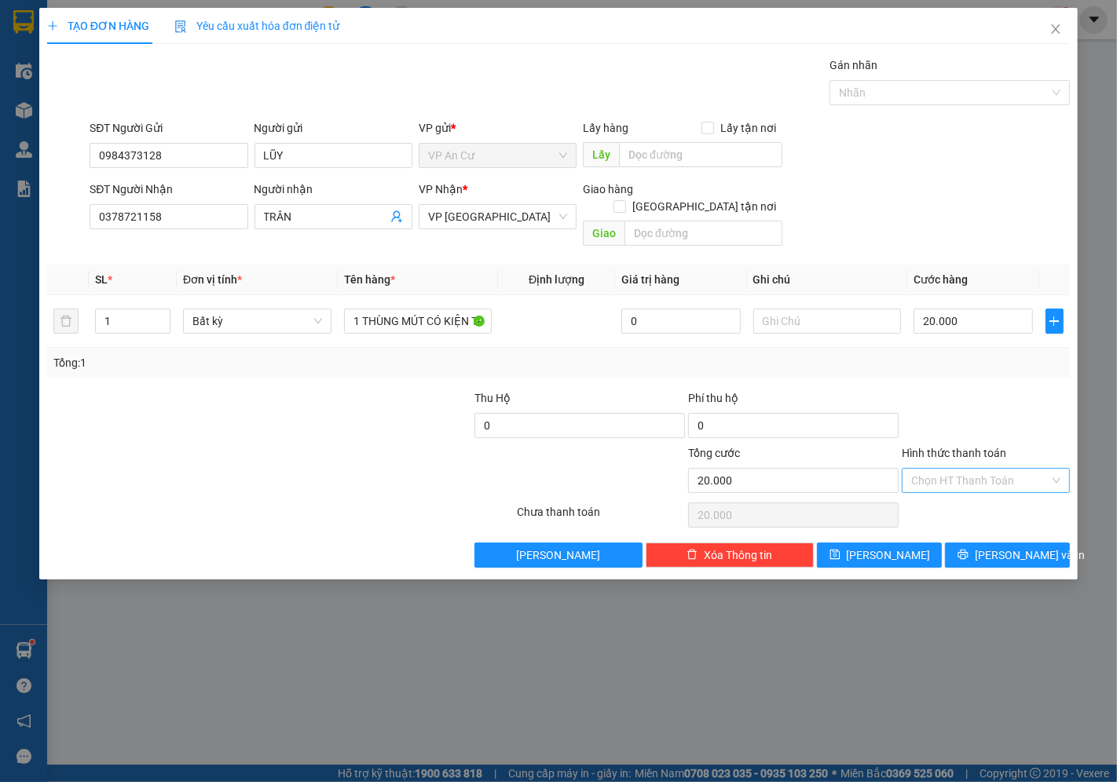
click at [956, 469] on input "Hình thức thanh toán" at bounding box center [980, 481] width 138 height 24
click at [954, 495] on div "Tại văn phòng" at bounding box center [986, 494] width 149 height 17
type input "0"
click at [991, 543] on button "[PERSON_NAME] và In" at bounding box center [1007, 555] width 125 height 25
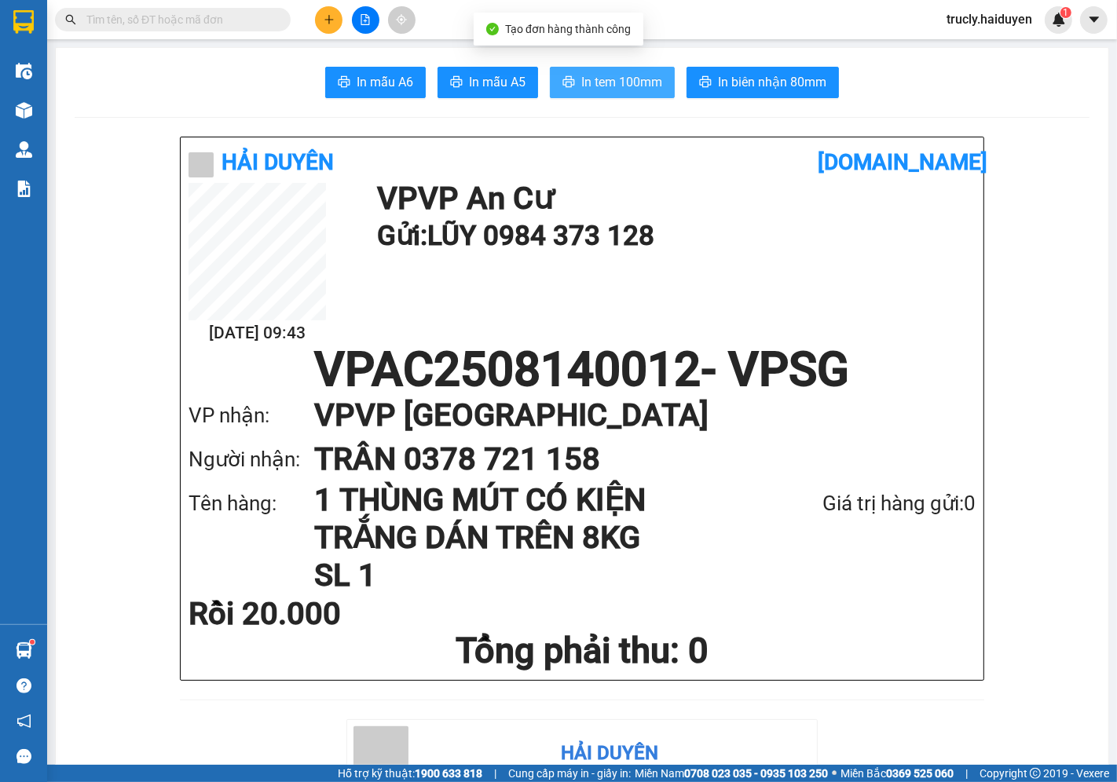
click at [636, 86] on span "In tem 100mm" at bounding box center [621, 82] width 81 height 20
click at [332, 11] on button at bounding box center [328, 19] width 27 height 27
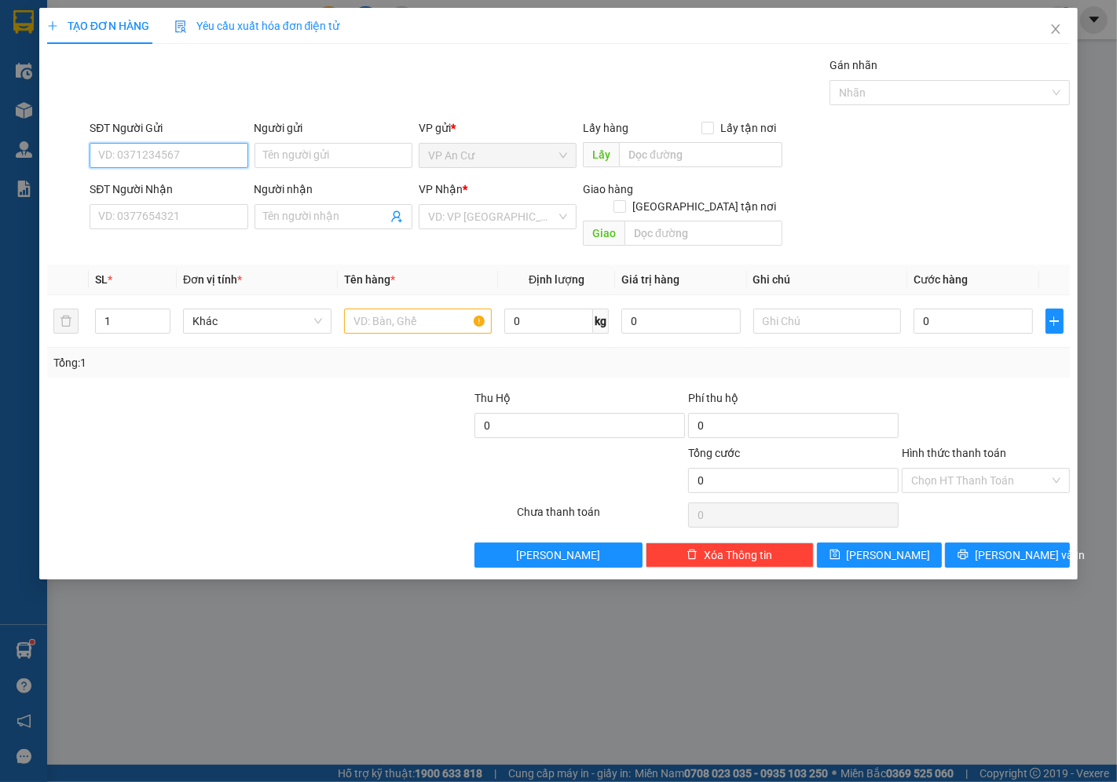
click at [162, 149] on input "SĐT Người Gửi" at bounding box center [169, 155] width 158 height 25
click at [169, 190] on div "0783919190 - TRIỆU" at bounding box center [168, 186] width 139 height 17
type input "0783919190"
type input "TRIỆU"
type input "0899233404"
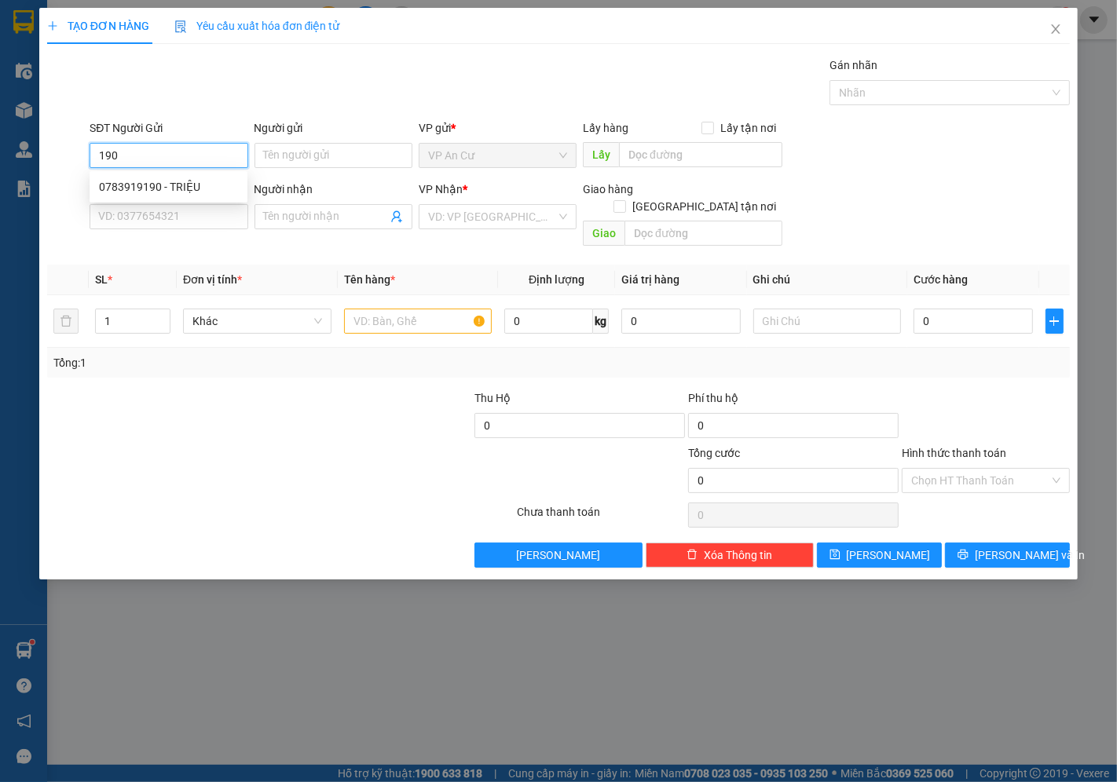
type input "QUỲNH"
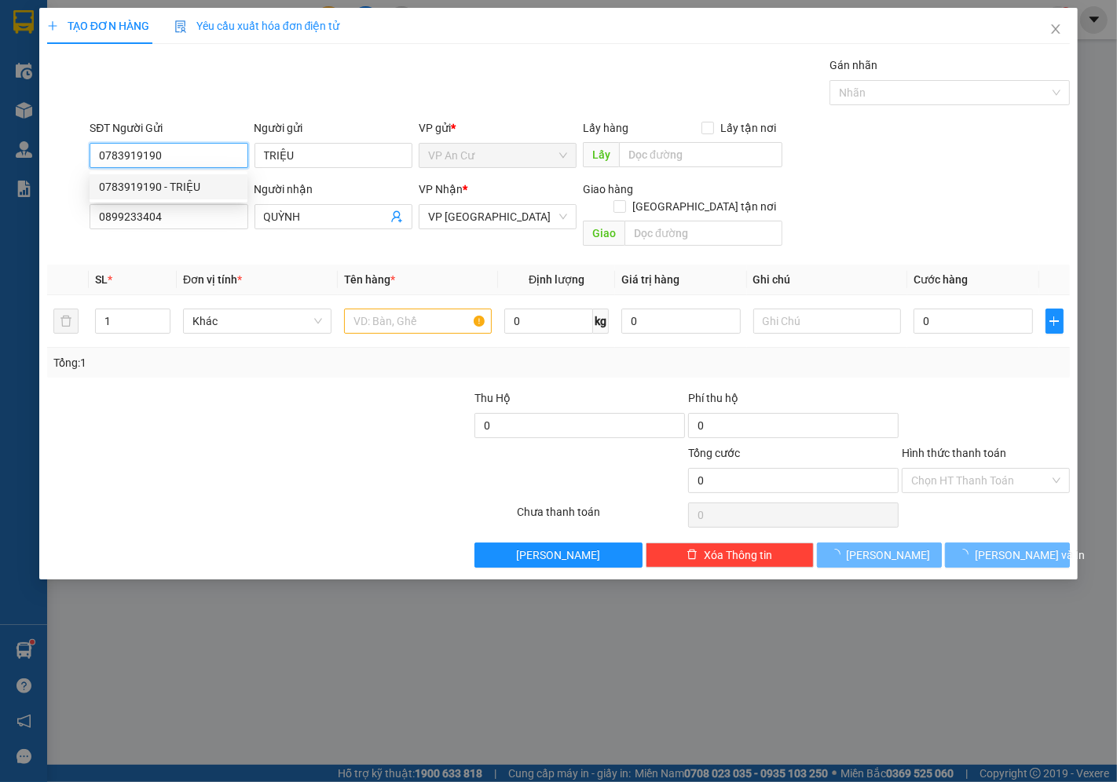
type input "20.000"
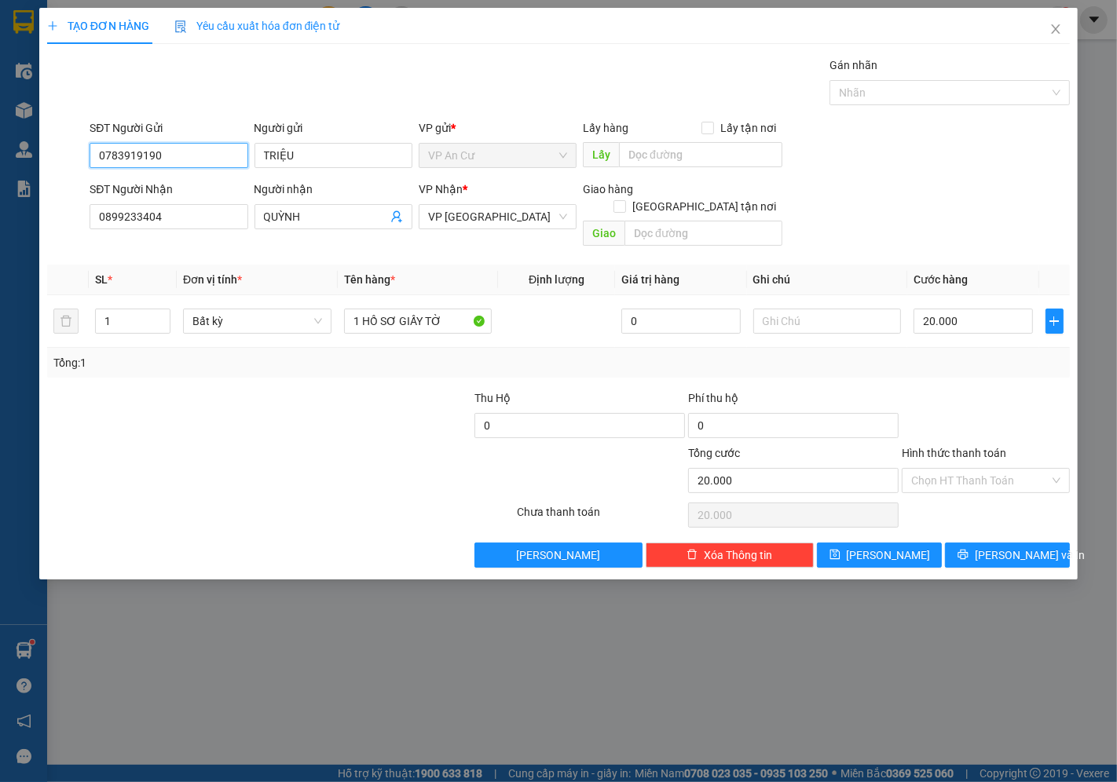
type input "0783919190"
drag, startPoint x: 237, startPoint y: 522, endPoint x: 233, endPoint y: 534, distance: 13.4
click at [236, 522] on div "Transit Pickup Surcharge Ids Transit Deliver Surcharge Ids Transit Deliver Surc…" at bounding box center [558, 312] width 1023 height 511
drag, startPoint x: 326, startPoint y: 445, endPoint x: 350, endPoint y: 422, distance: 33.9
click at [325, 446] on div at bounding box center [195, 472] width 299 height 55
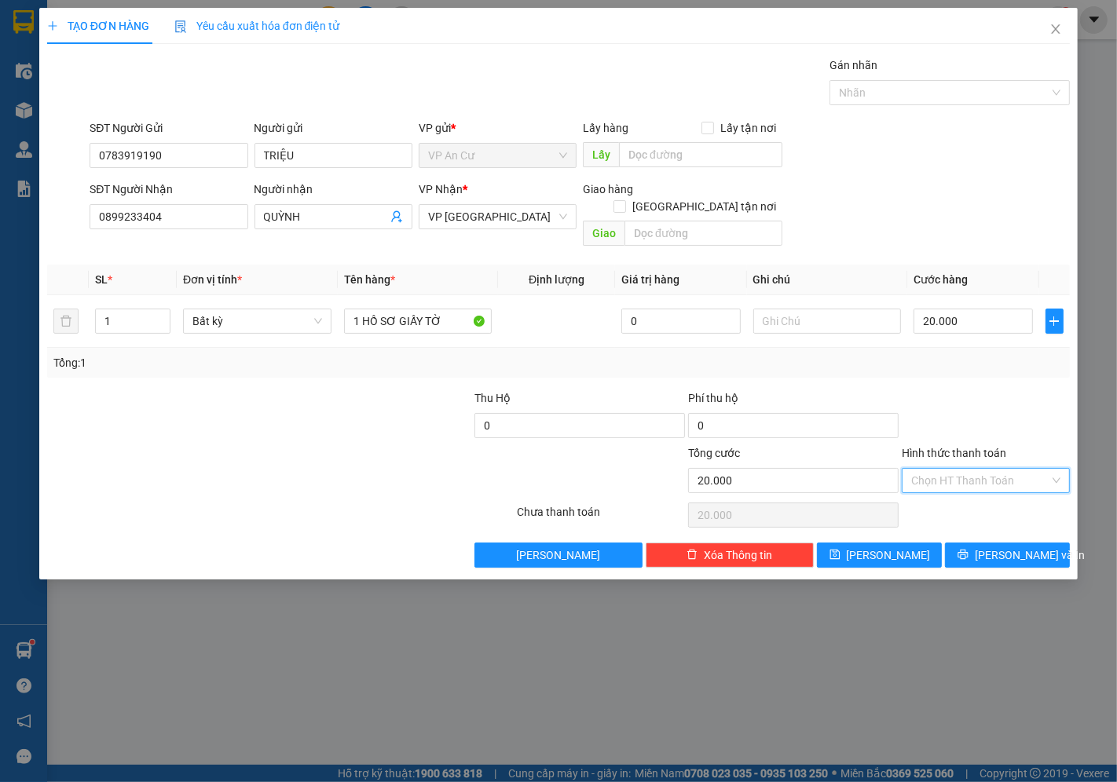
click at [936, 469] on input "Hình thức thanh toán" at bounding box center [980, 481] width 138 height 24
click at [938, 491] on div "Tại văn phòng" at bounding box center [986, 494] width 149 height 17
type input "0"
click at [992, 543] on button "[PERSON_NAME] và In" at bounding box center [1007, 555] width 125 height 25
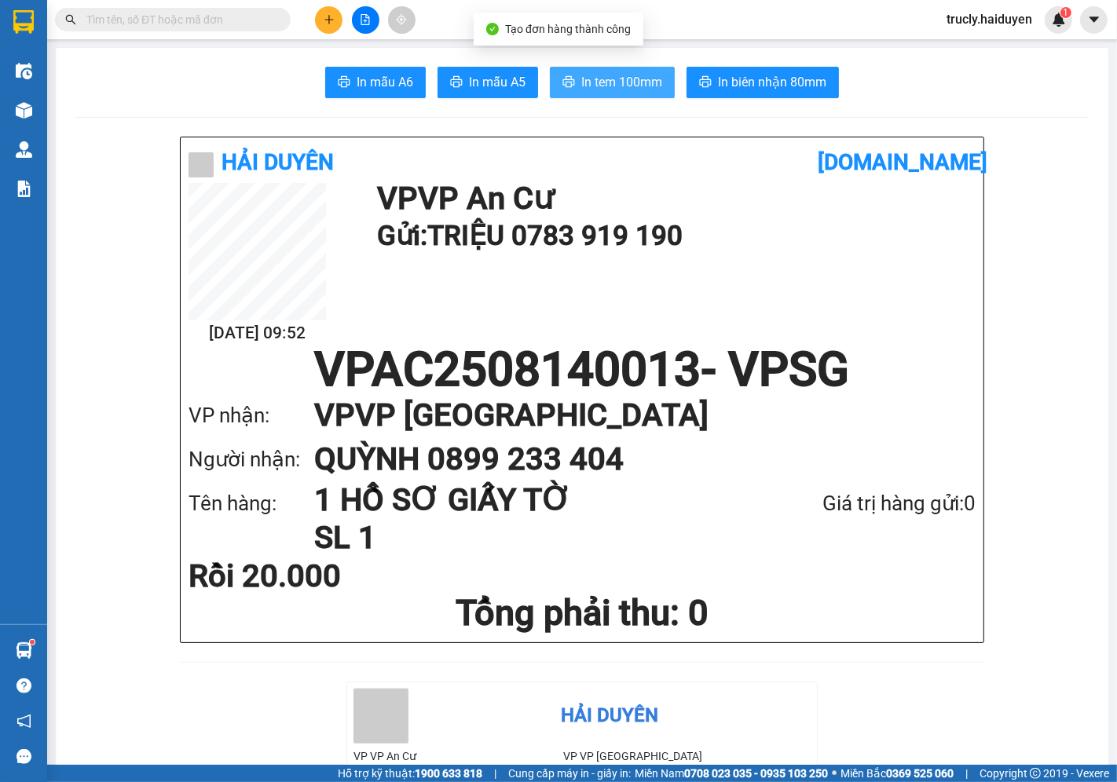
click at [606, 72] on span "In tem 100mm" at bounding box center [621, 82] width 81 height 20
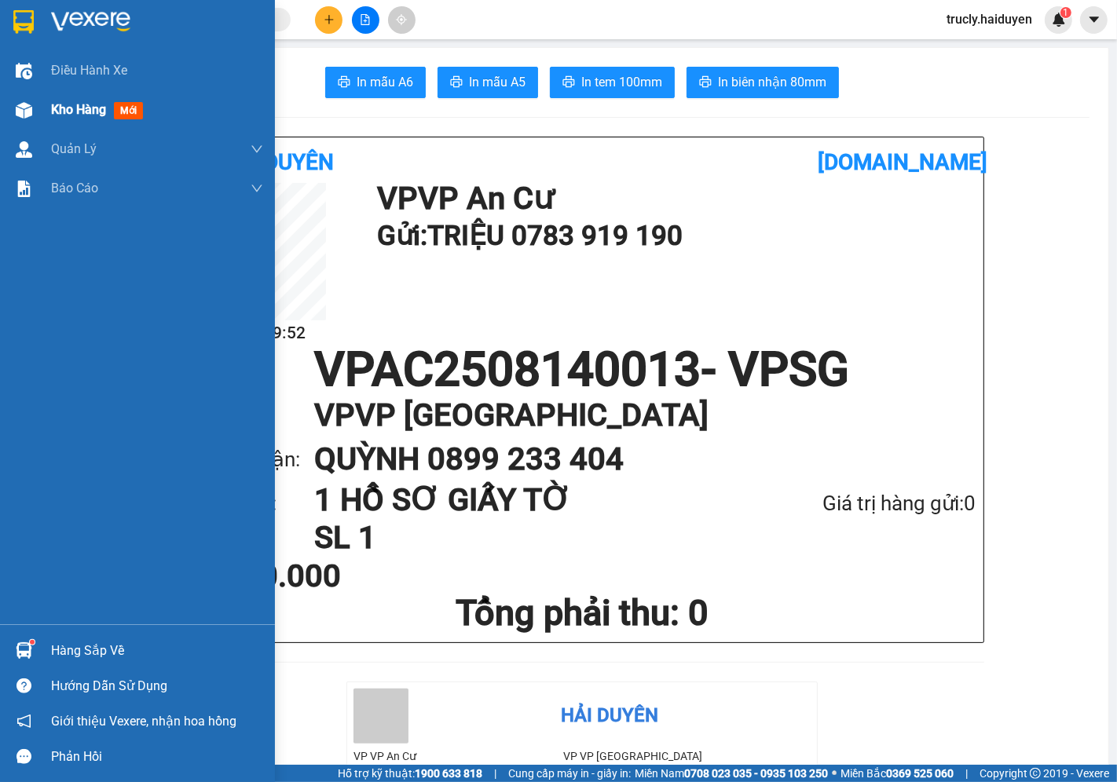
click at [44, 103] on div "Kho hàng mới" at bounding box center [137, 109] width 275 height 39
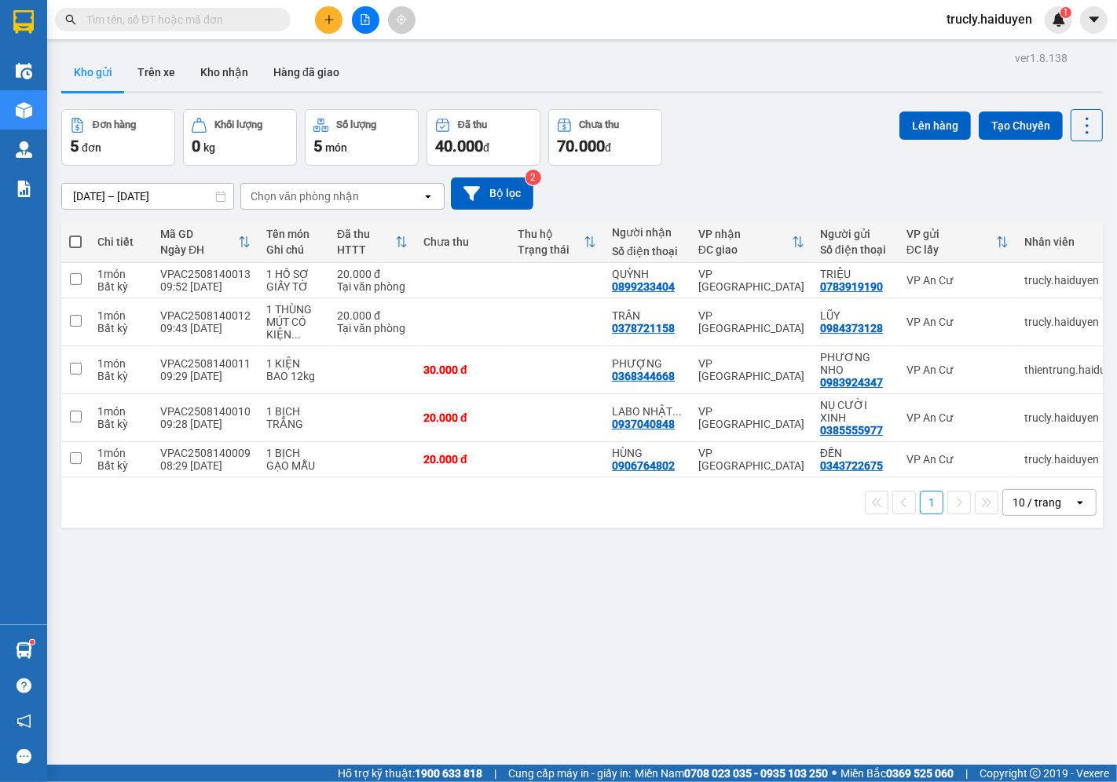
click at [815, 102] on div "ver 1.8.138 Kho gửi Trên xe Kho nhận Hàng đã giao Đơn hàng 5 đơn Khối lượng 0 k…" at bounding box center [582, 438] width 1054 height 782
click at [301, 462] on div "1 BỊCH GẠO MẪU" at bounding box center [293, 459] width 55 height 25
checkbox input "true"
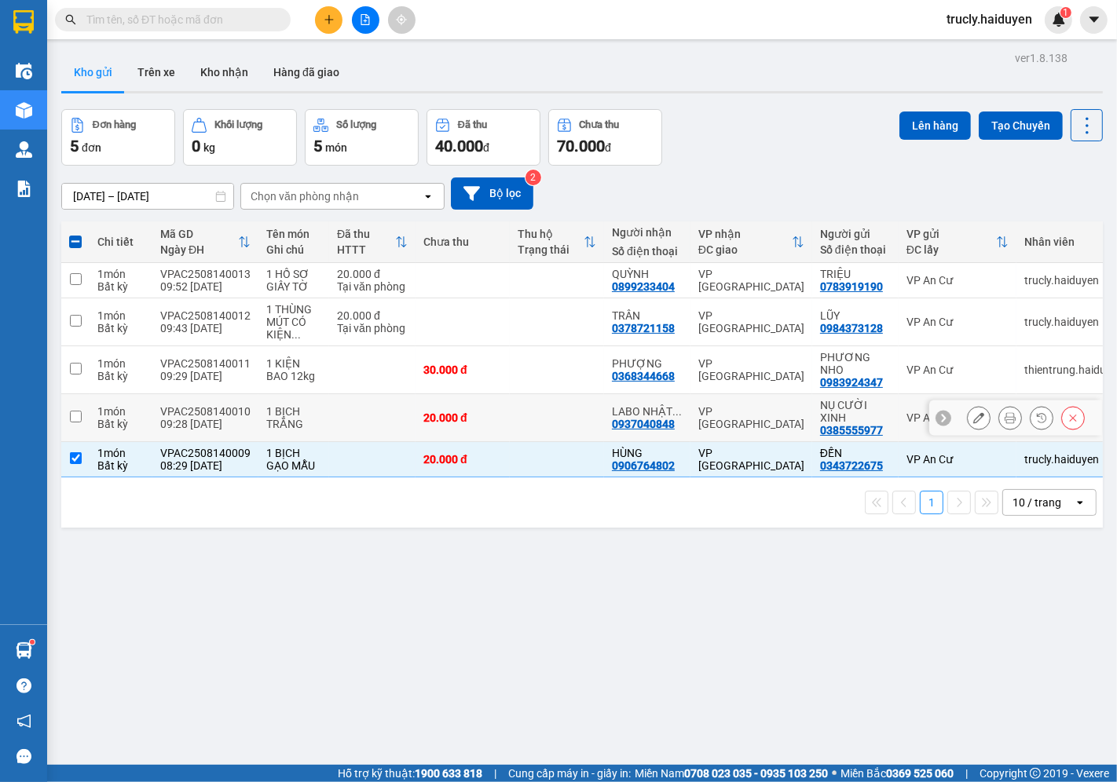
click at [298, 419] on div "1 BỊCH TRẮNG" at bounding box center [293, 417] width 55 height 25
checkbox input "true"
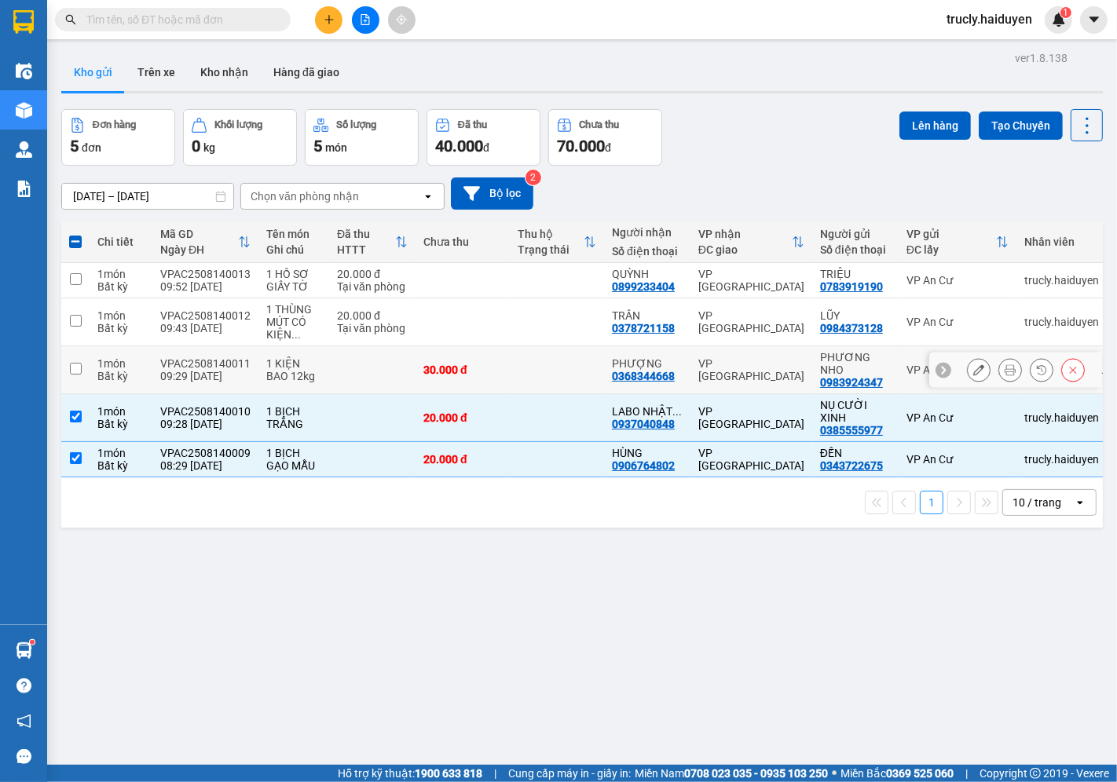
click at [295, 369] on div "1 KIỆN BAO 12kg" at bounding box center [293, 369] width 55 height 25
checkbox input "true"
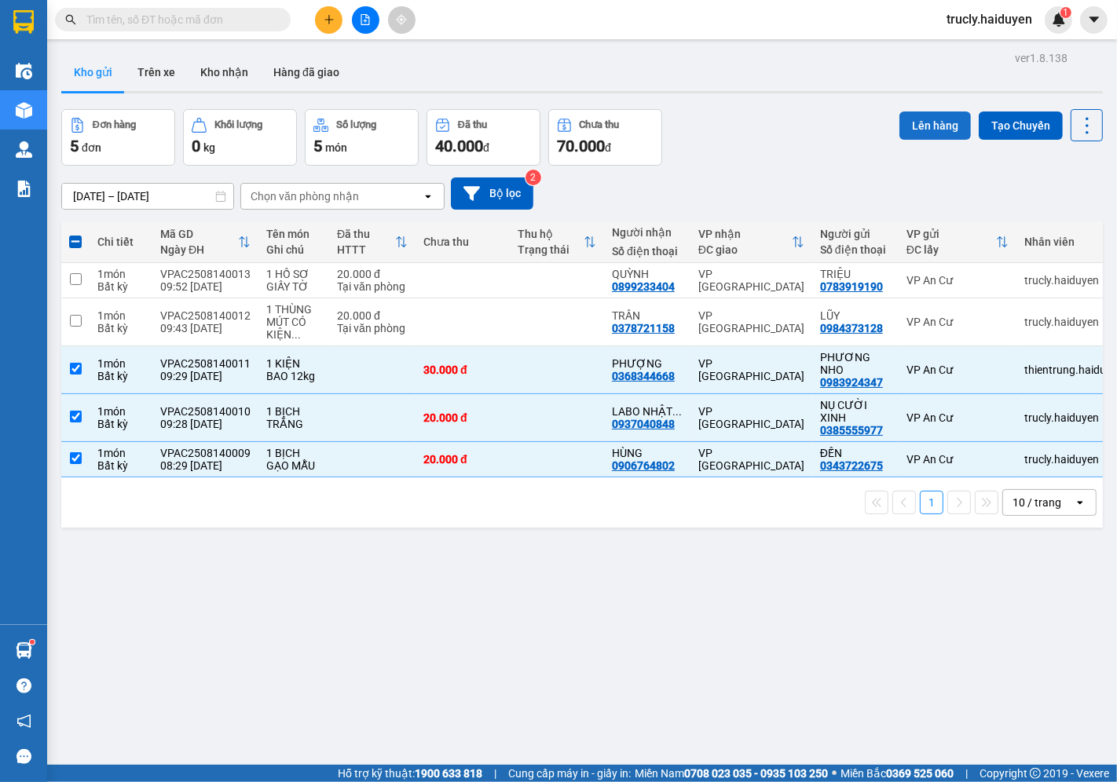
click at [927, 128] on button "Lên hàng" at bounding box center [934, 126] width 71 height 28
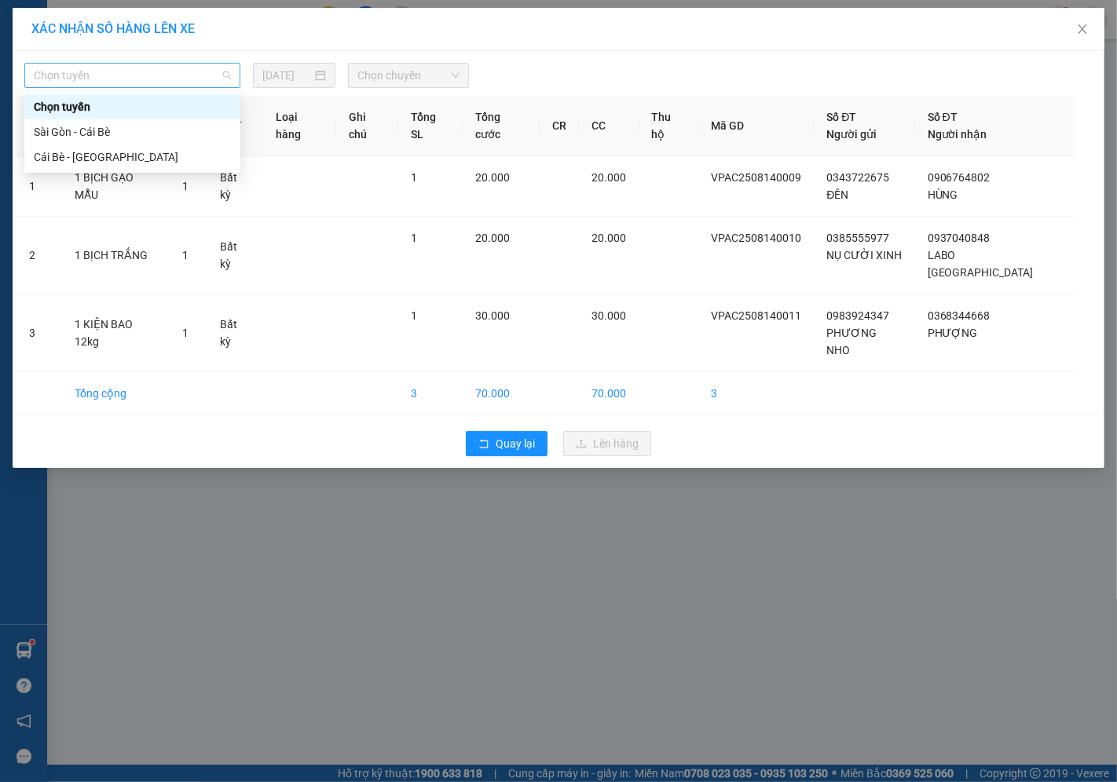
click at [145, 71] on span "Chọn tuyến" at bounding box center [132, 76] width 197 height 24
click at [86, 155] on div "Cái Bè - [GEOGRAPHIC_DATA]" at bounding box center [132, 156] width 197 height 17
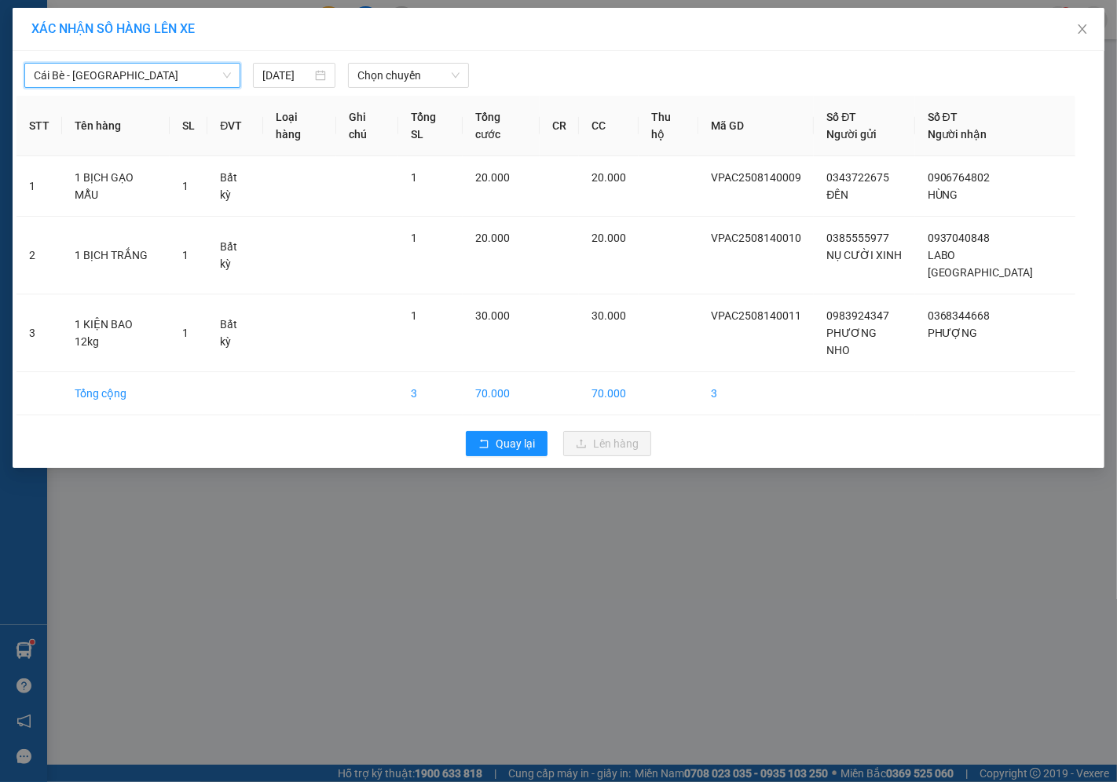
click at [304, 61] on div "Cái Bè - [GEOGRAPHIC_DATA] Cái Bè - [GEOGRAPHIC_DATA] [DATE] Chọn chuyến" at bounding box center [558, 71] width 1084 height 33
click at [296, 73] on input "[DATE]" at bounding box center [286, 75] width 49 height 17
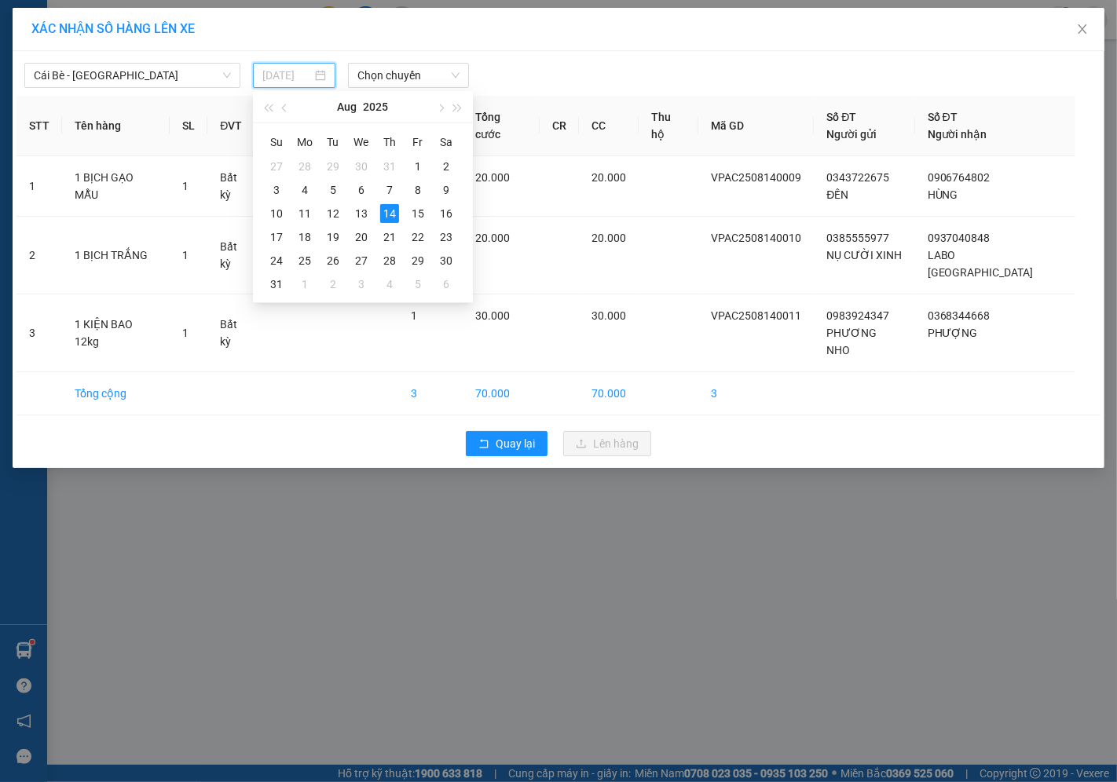
type input "[DATE]"
click at [386, 209] on div "14" at bounding box center [389, 213] width 19 height 19
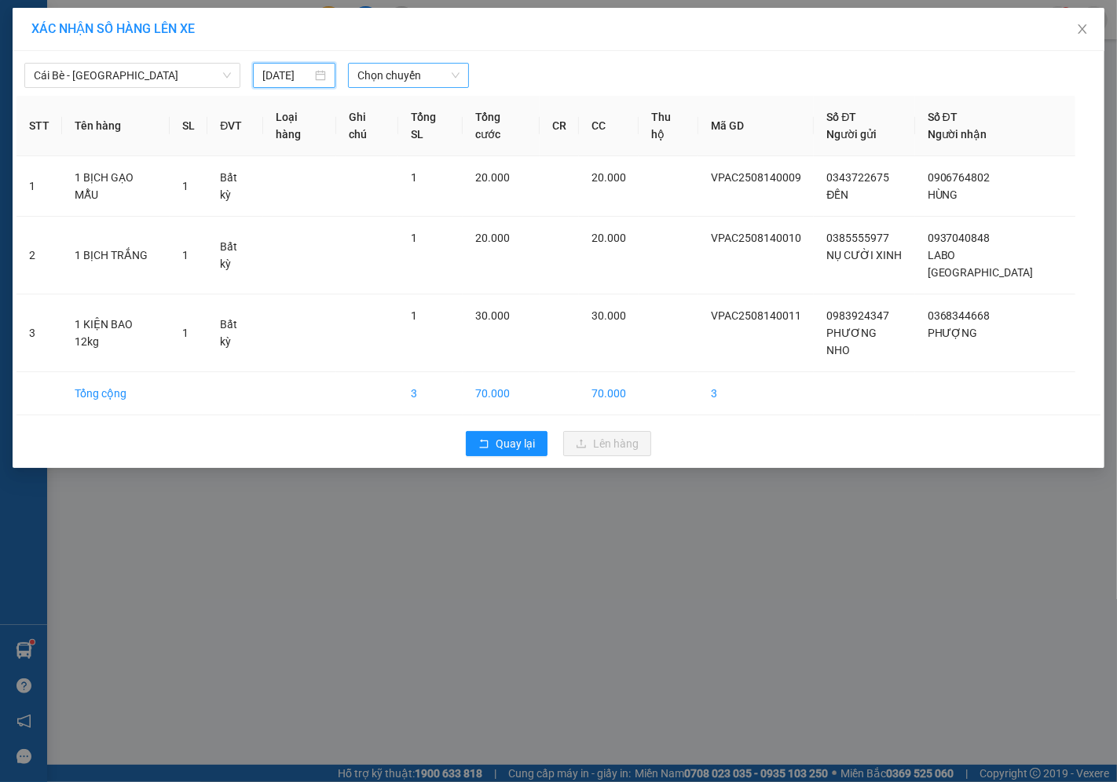
click at [379, 85] on span "Chọn chuyến" at bounding box center [408, 76] width 102 height 24
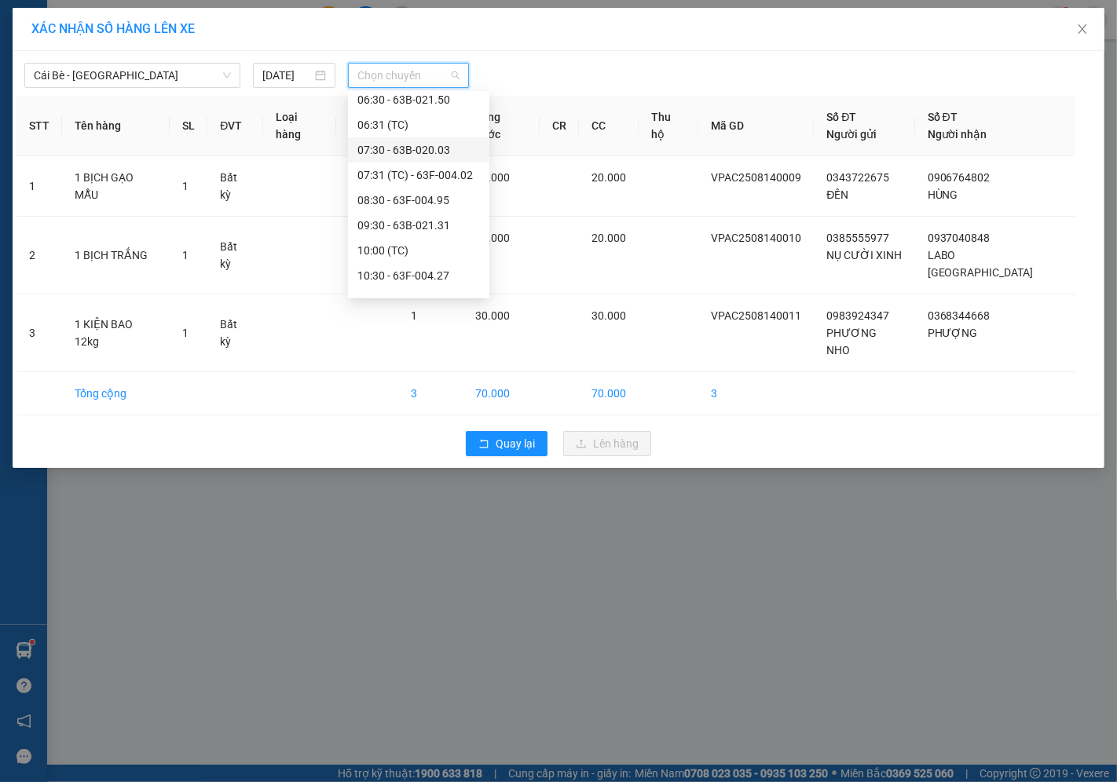
scroll to position [262, 0]
click at [389, 192] on div "09:30 - 63B-021.31" at bounding box center [418, 197] width 123 height 17
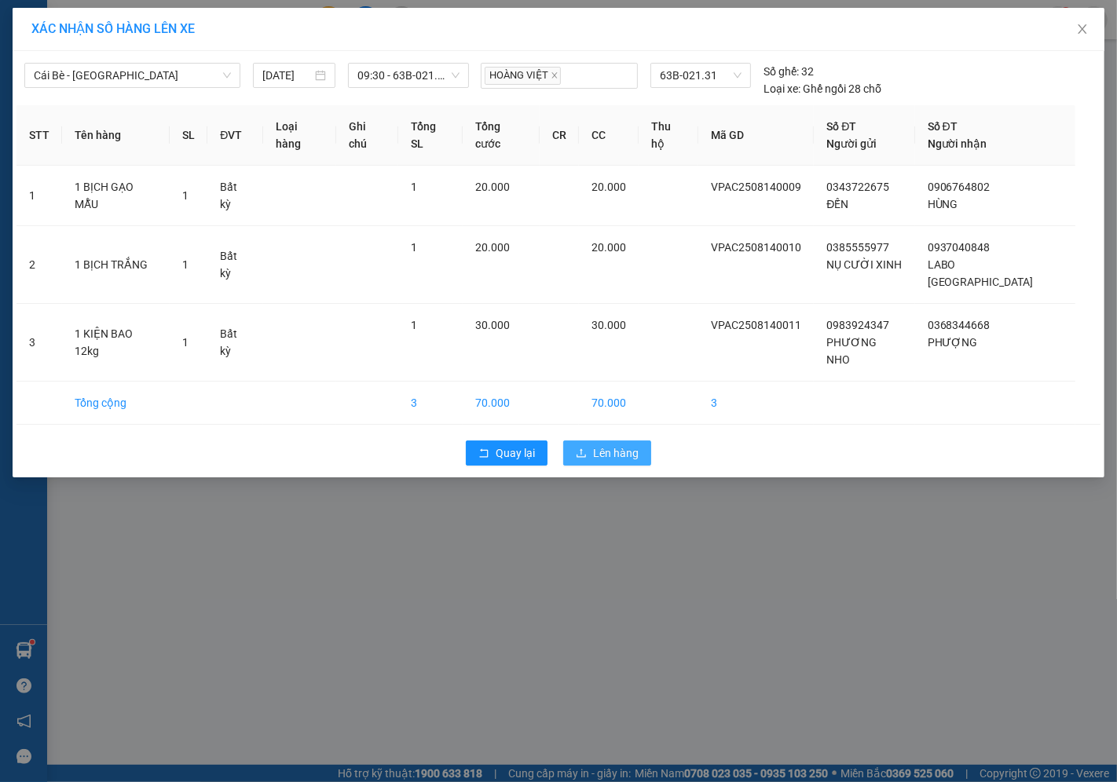
click at [606, 445] on span "Lên hàng" at bounding box center [616, 453] width 46 height 17
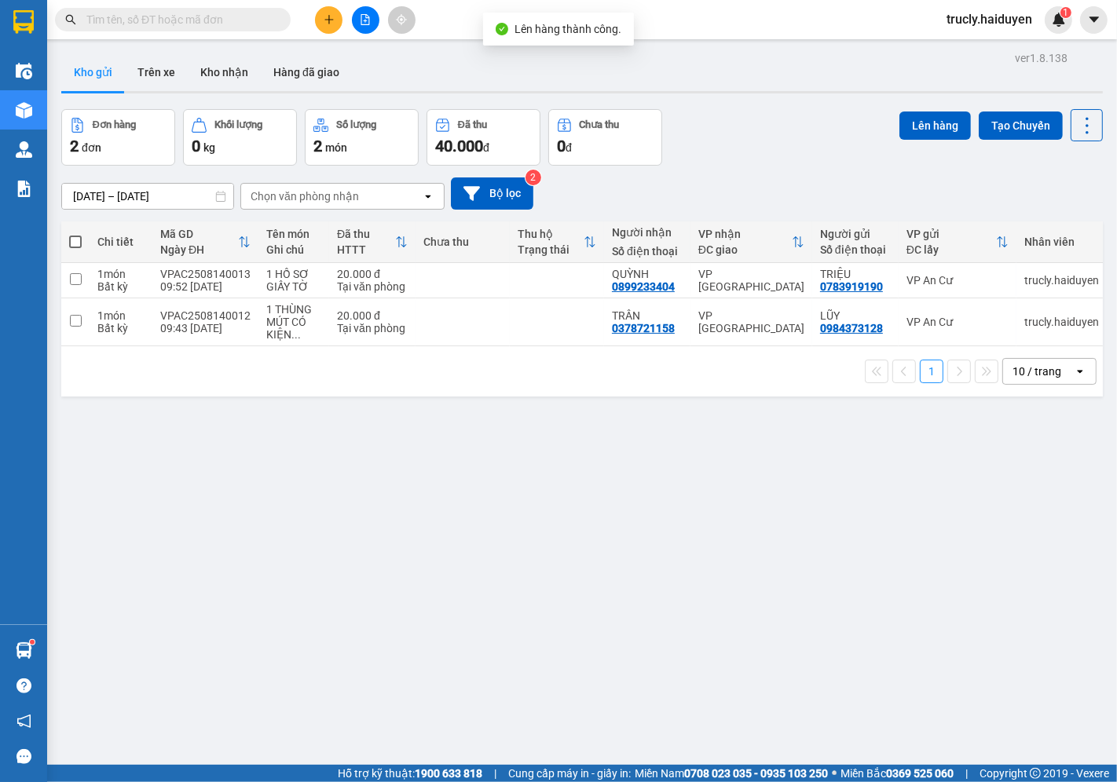
click at [745, 146] on div "Đơn hàng 2 đơn Khối lượng 0 kg Số lượng 2 món Đã thu 40.000 đ Chưa thu 0 đ Lên …" at bounding box center [582, 137] width 1042 height 57
click at [213, 90] on button "Kho nhận" at bounding box center [224, 72] width 73 height 38
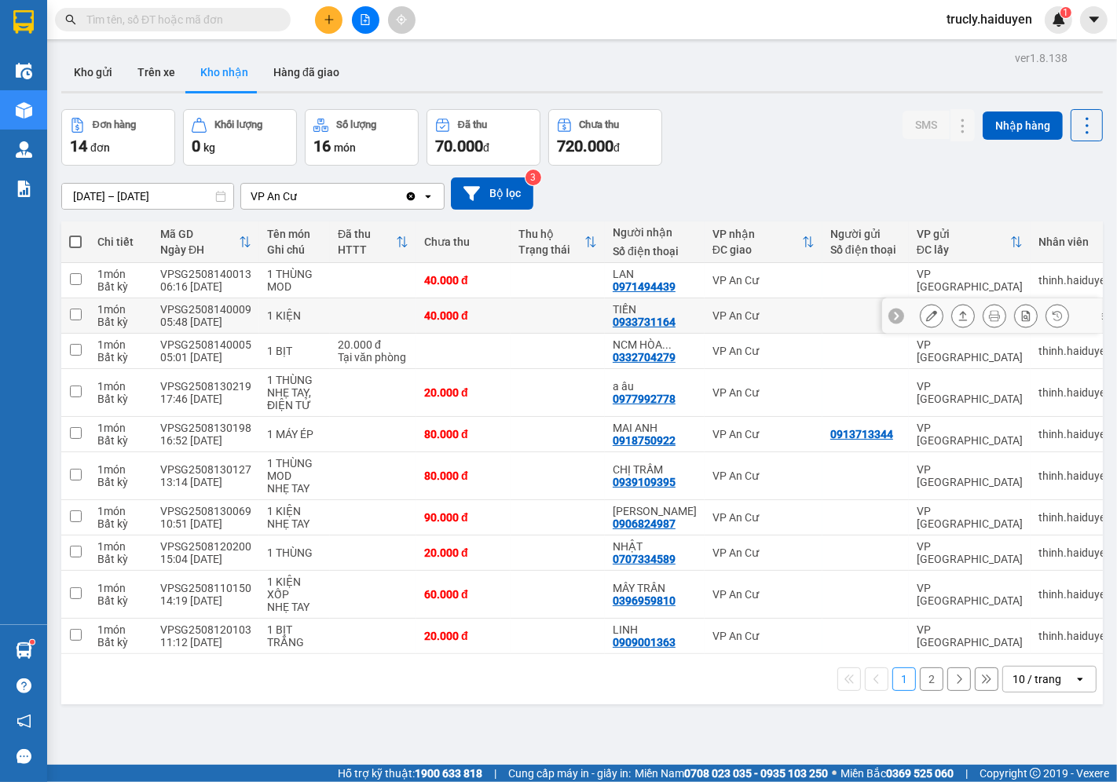
click at [921, 320] on button at bounding box center [932, 315] width 22 height 27
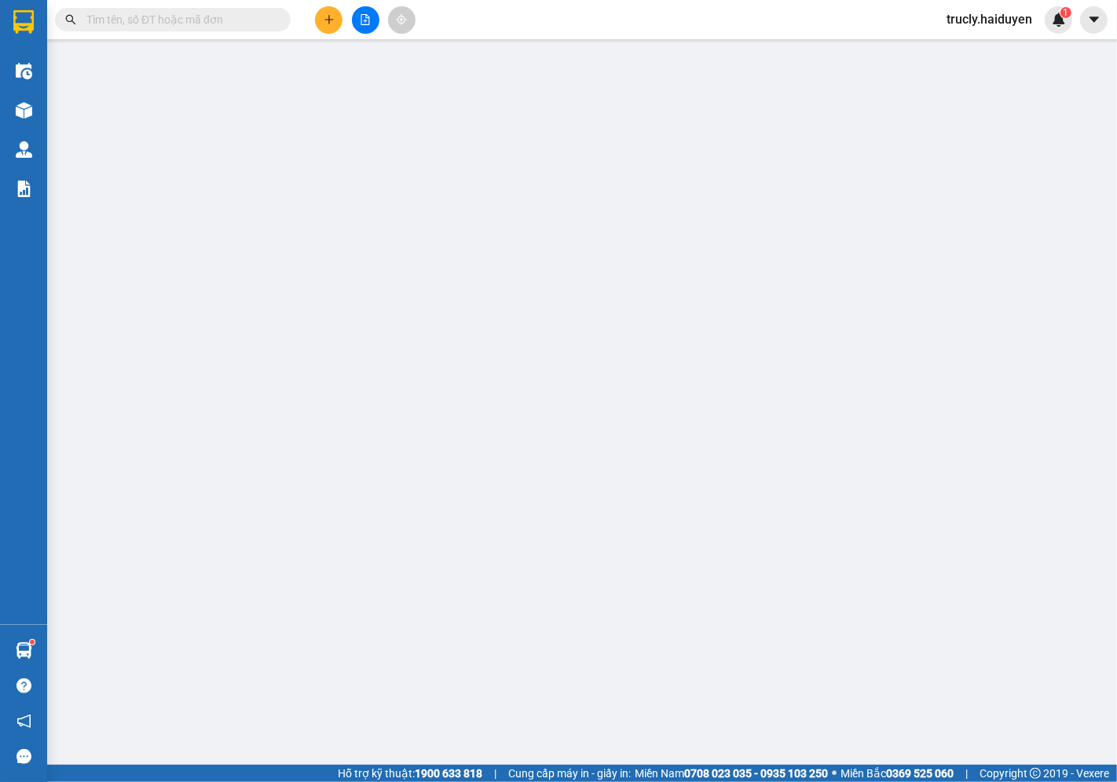
type input "0933731164"
type input "TIẾN"
type input "40.000"
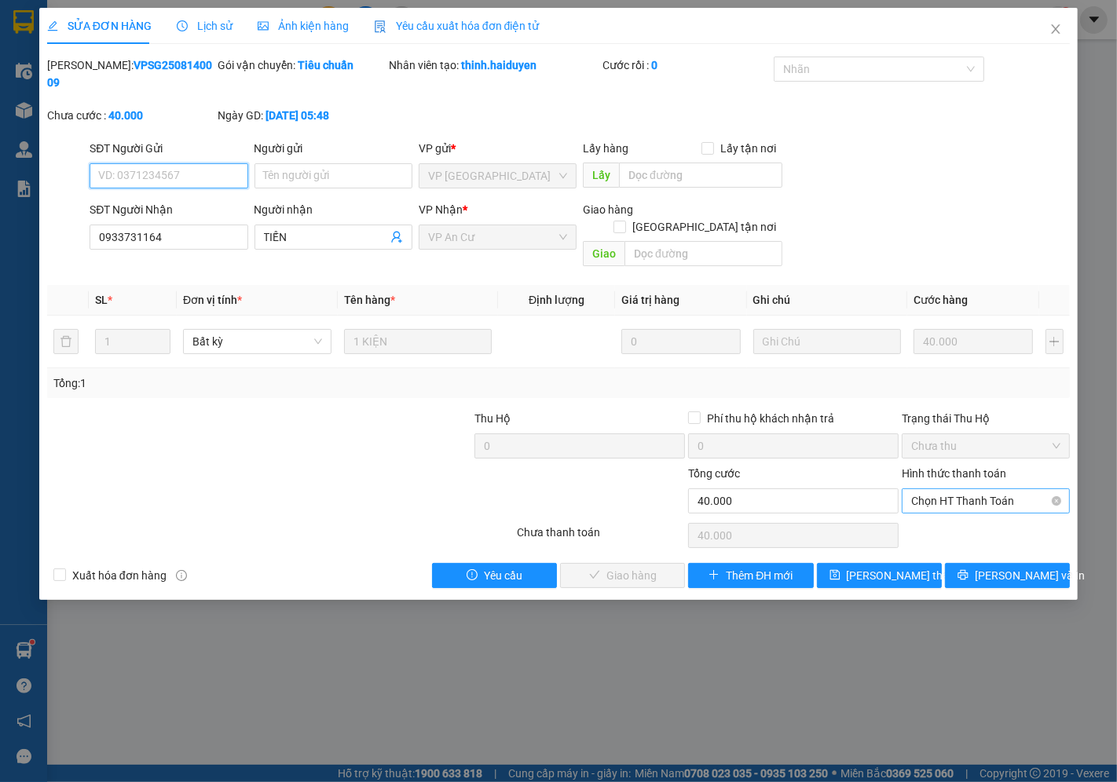
click at [939, 489] on span "Chọn HT Thanh Toán" at bounding box center [985, 501] width 149 height 24
click at [955, 500] on div "Tại văn phòng" at bounding box center [986, 497] width 149 height 17
type input "0"
click at [658, 567] on span "[PERSON_NAME] và Giao hàng" at bounding box center [665, 575] width 151 height 17
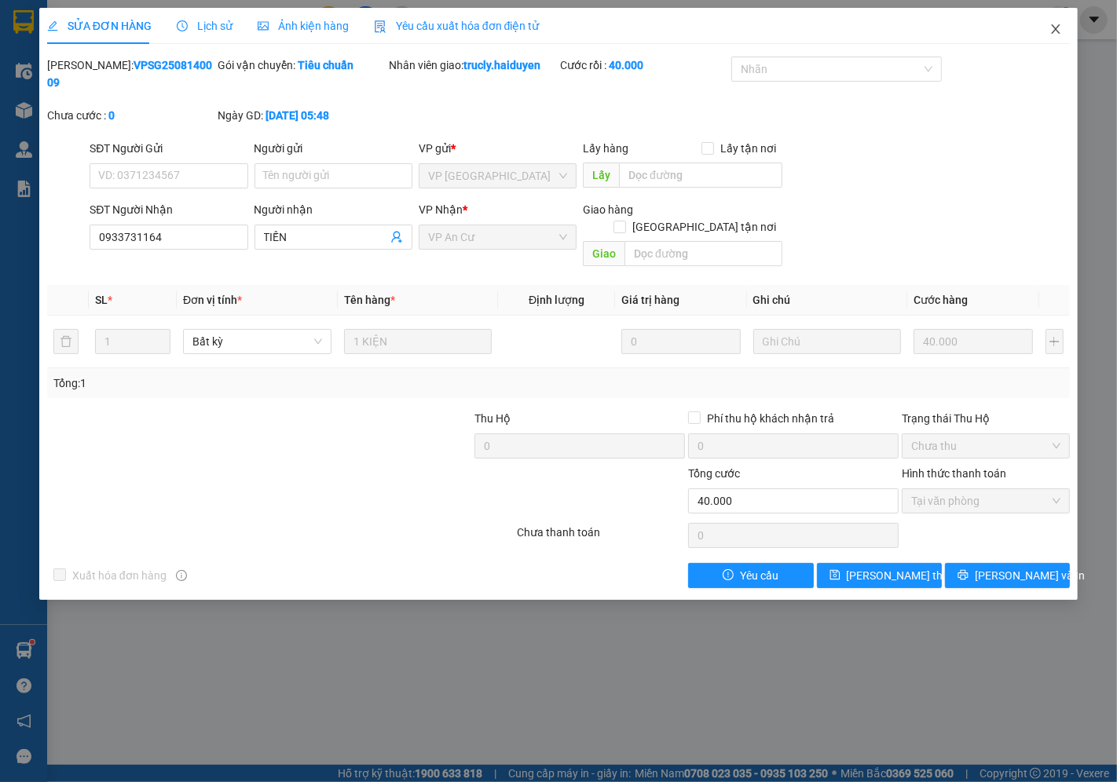
click at [1057, 35] on icon "close" at bounding box center [1055, 29] width 13 height 13
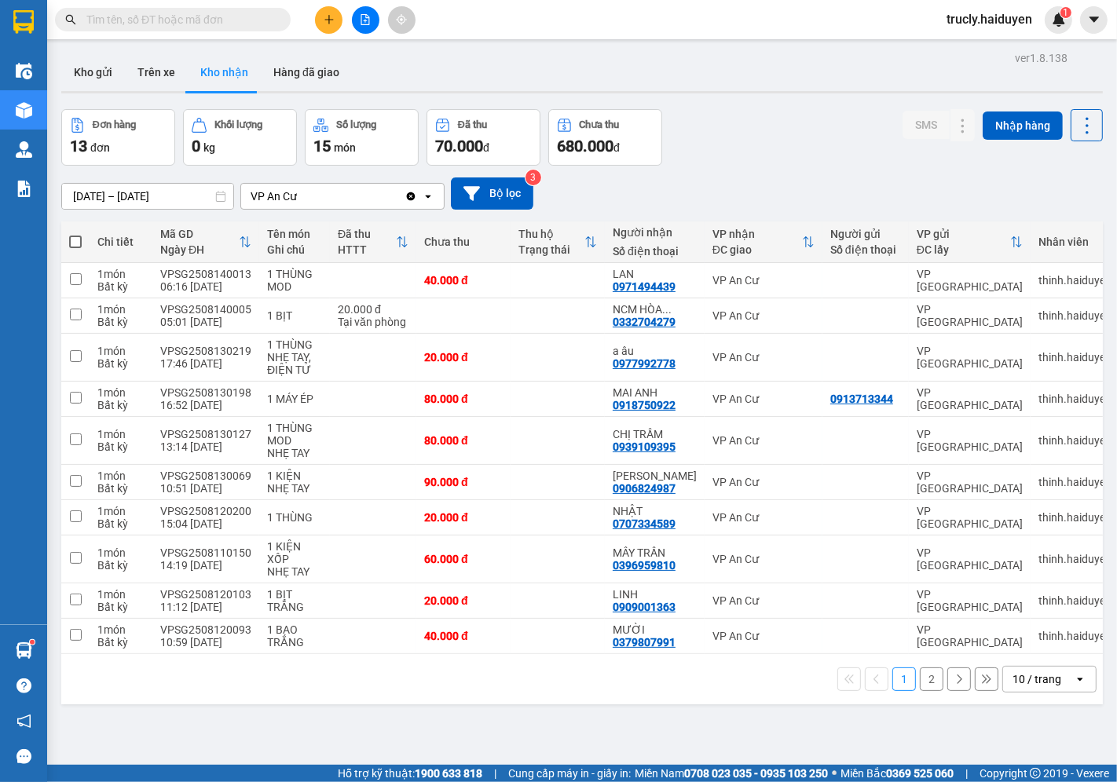
click at [789, 107] on div "ver 1.8.138 Kho gửi Trên xe Kho nhận Hàng đã giao Đơn hàng 13 đơn Khối lượng 0 …" at bounding box center [582, 438] width 1054 height 782
click at [163, 20] on input "text" at bounding box center [178, 19] width 185 height 17
click at [174, 27] on input "text" at bounding box center [178, 19] width 185 height 17
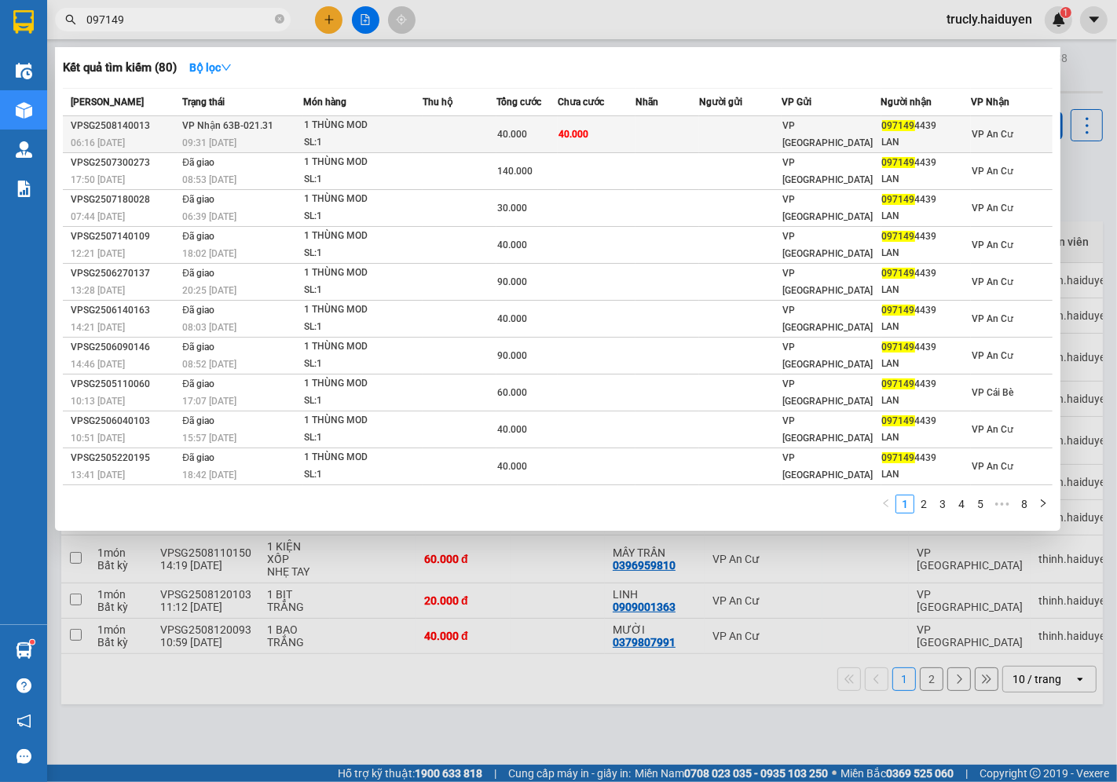
type input "097149"
click at [603, 147] on td "40.000" at bounding box center [597, 134] width 78 height 37
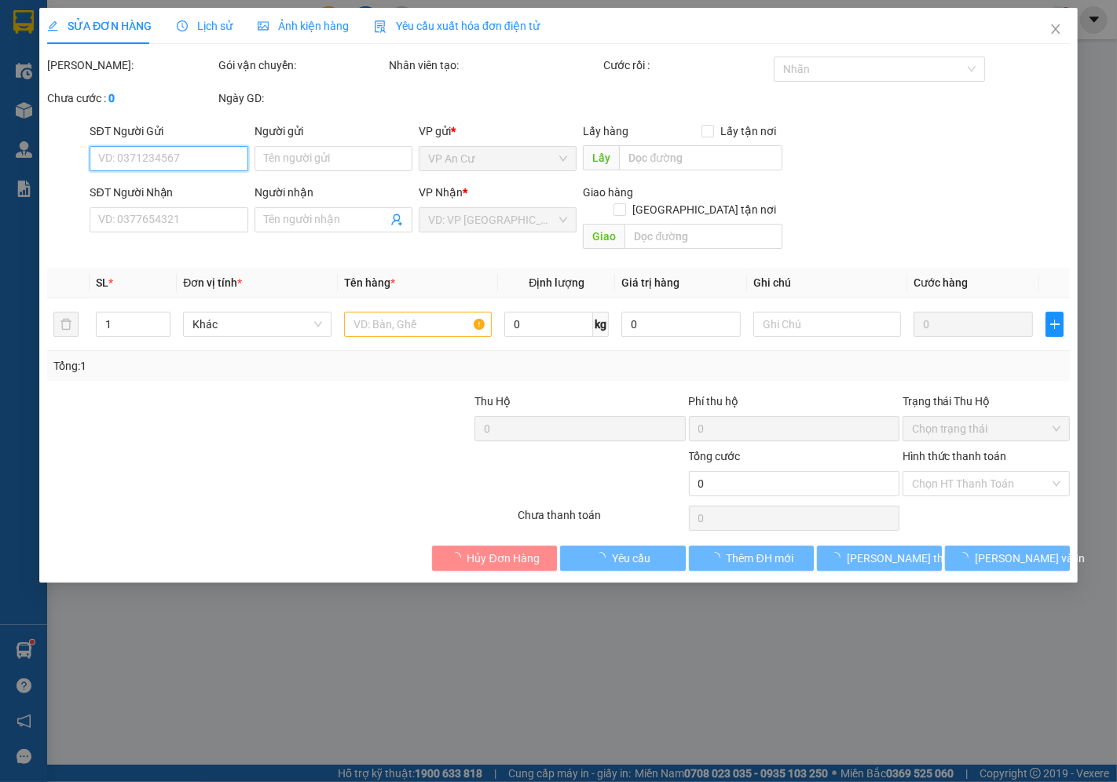
type input "0971494439"
type input "LAN"
type input "40.000"
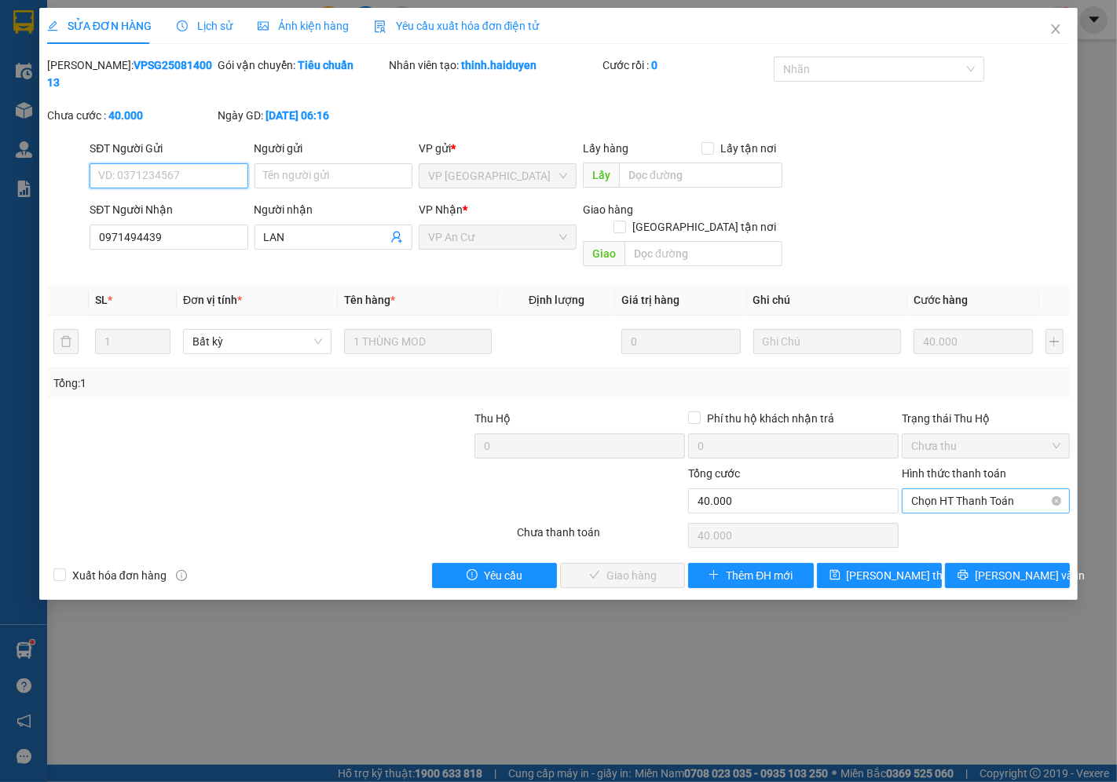
click at [943, 489] on span "Chọn HT Thanh Toán" at bounding box center [985, 501] width 149 height 24
click at [951, 503] on div "Tại văn phòng" at bounding box center [986, 497] width 149 height 17
type input "0"
click at [654, 567] on span "[PERSON_NAME] và Giao hàng" at bounding box center [665, 575] width 151 height 17
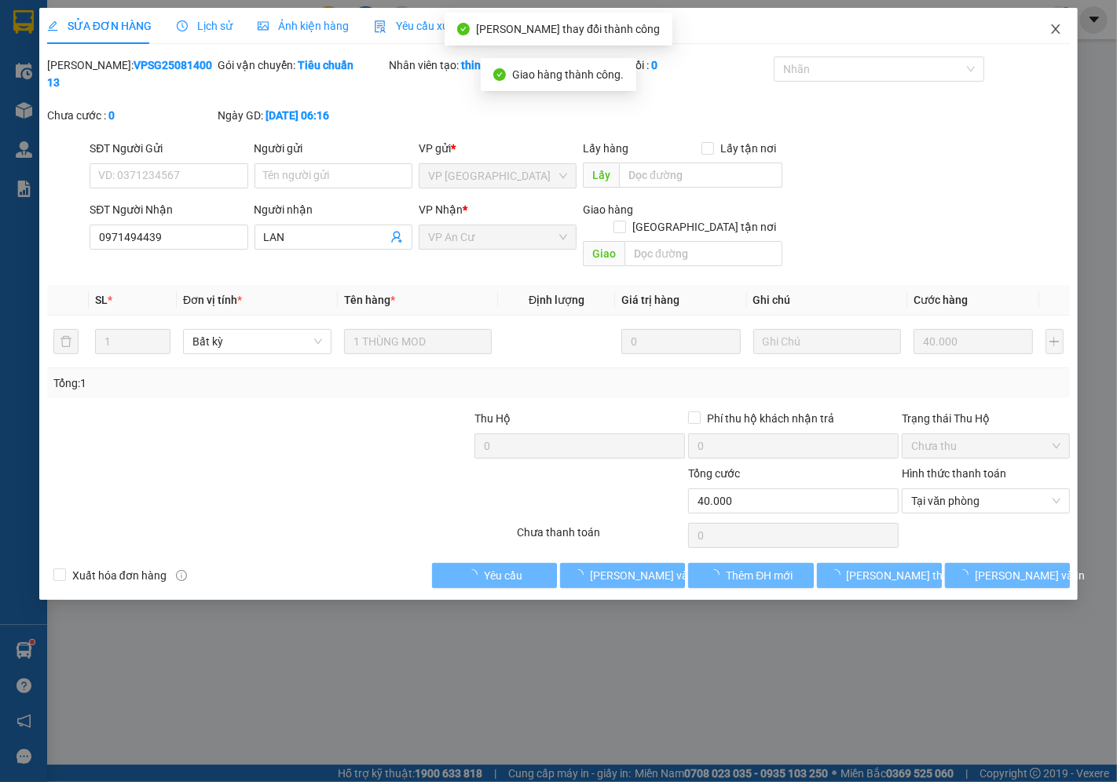
click at [1050, 33] on icon "close" at bounding box center [1055, 29] width 13 height 13
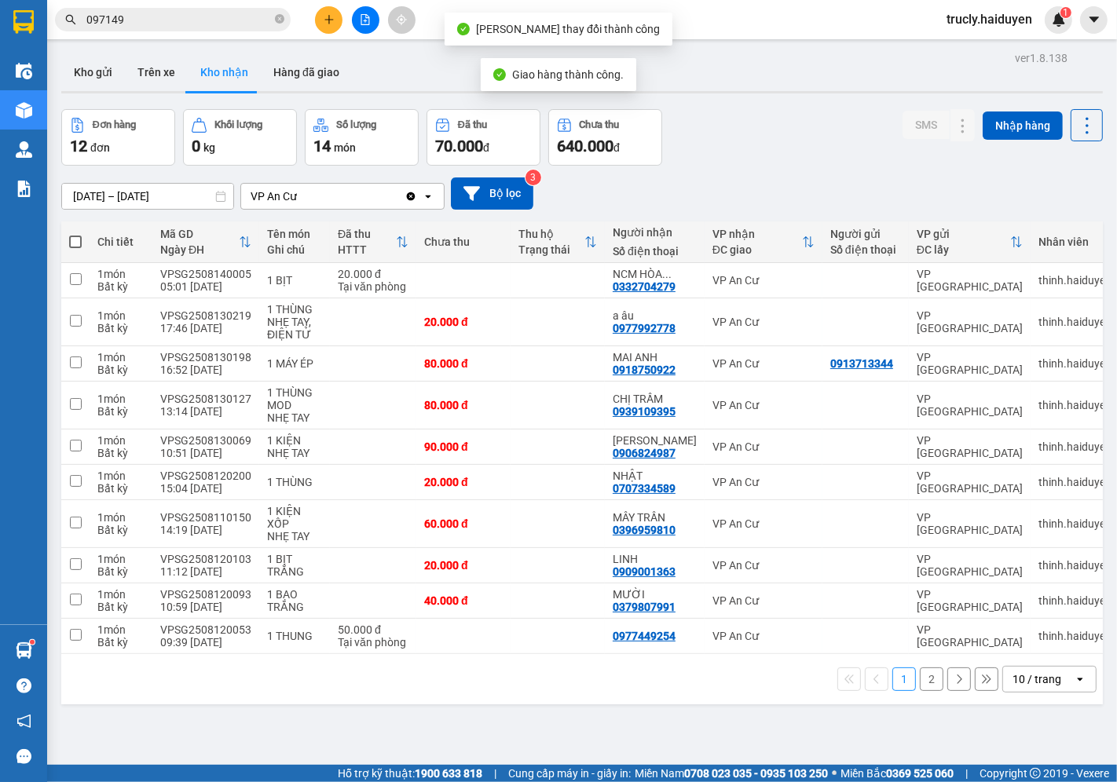
click at [746, 113] on div "Đơn hàng 12 đơn Khối lượng 0 kg Số lượng 14 món Đã thu 70.000 đ Chưa thu 640.00…" at bounding box center [582, 137] width 1042 height 57
click at [825, 108] on div "ver 1.8.138 Kho gửi Trên xe Kho nhận Hàng đã giao Đơn hàng 12 đơn Khối lượng 0 …" at bounding box center [582, 438] width 1054 height 782
click at [119, 24] on input "097149" at bounding box center [178, 19] width 185 height 17
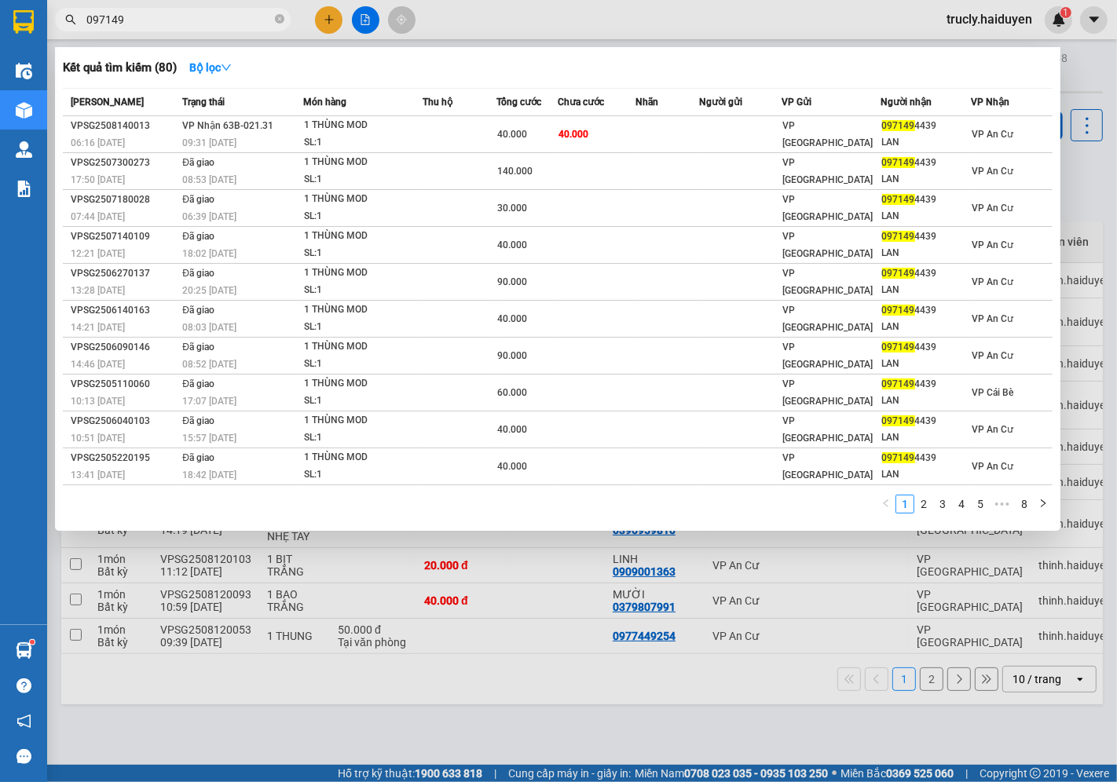
click at [119, 24] on input "097149" at bounding box center [178, 19] width 185 height 17
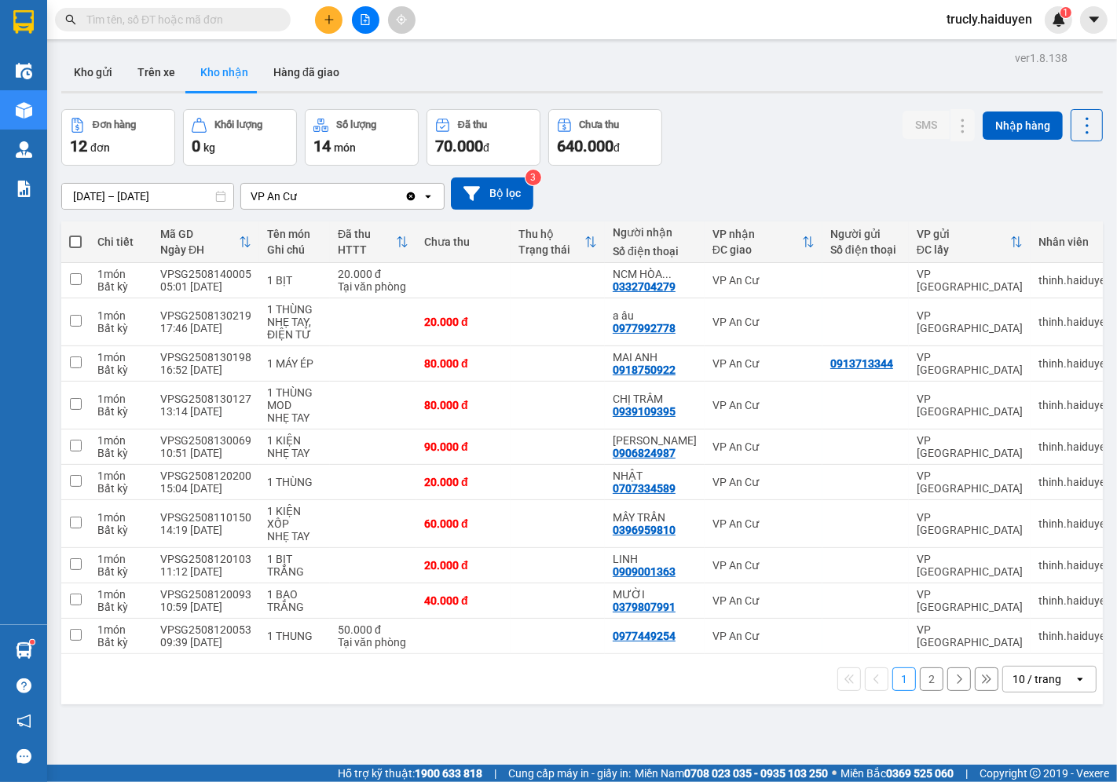
click at [729, 159] on div "Đơn hàng 12 đơn Khối lượng 0 kg Số lượng 14 món Đã thu 70.000 đ Chưa thu 640.00…" at bounding box center [582, 137] width 1042 height 57
click at [94, 79] on button "Kho gửi" at bounding box center [93, 72] width 64 height 38
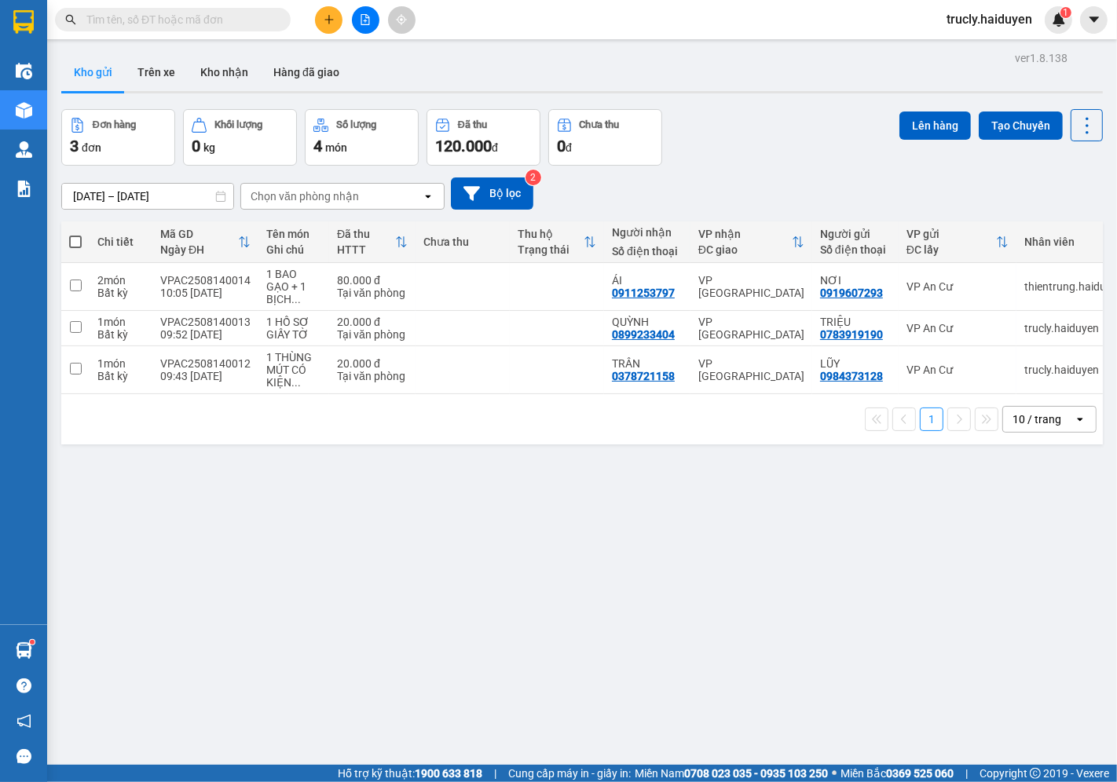
click at [759, 156] on div "Đơn hàng 3 đơn Khối lượng 0 kg Số lượng 4 món Đã thu 120.000 đ Chưa thu 0 đ Lên…" at bounding box center [582, 137] width 1042 height 57
click at [767, 130] on div "Đơn hàng 3 đơn Khối lượng 0 kg Số lượng 4 món Đã thu 120.000 đ Chưa thu 0 đ Lên…" at bounding box center [582, 137] width 1042 height 57
click at [159, 72] on button "Trên xe" at bounding box center [156, 72] width 63 height 38
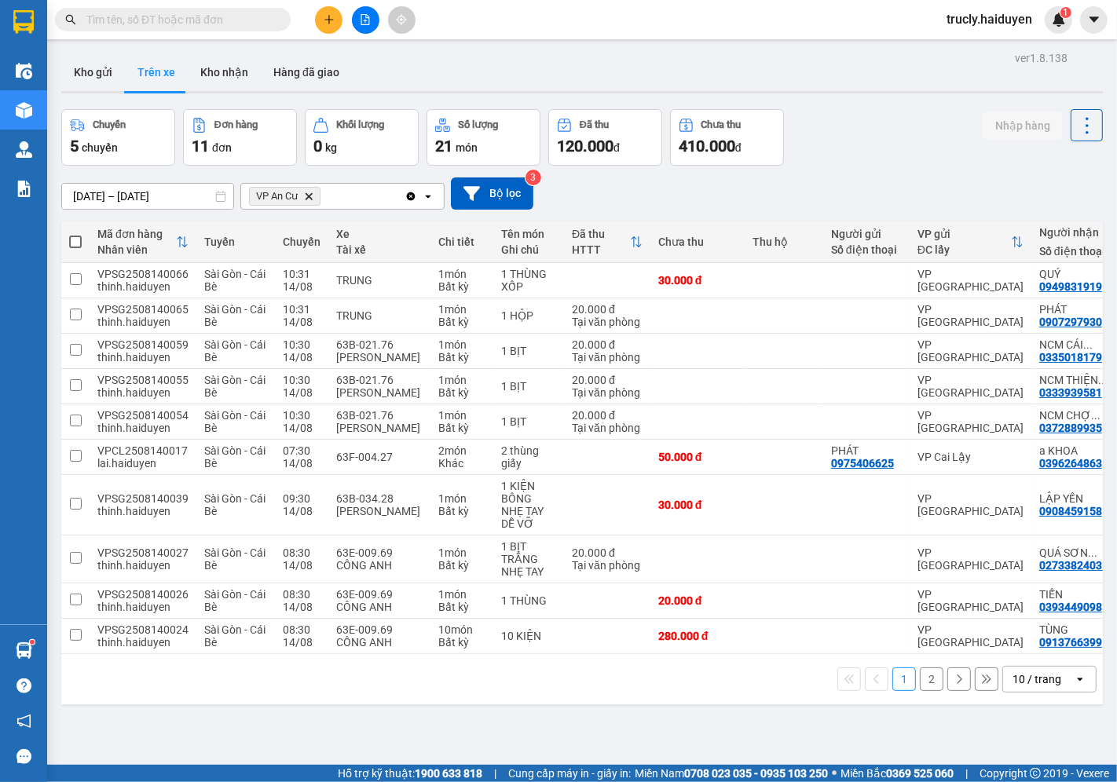
click at [845, 91] on div at bounding box center [582, 92] width 1042 height 2
click at [222, 85] on button "Kho nhận" at bounding box center [224, 72] width 73 height 38
type input "[DATE] – [DATE]"
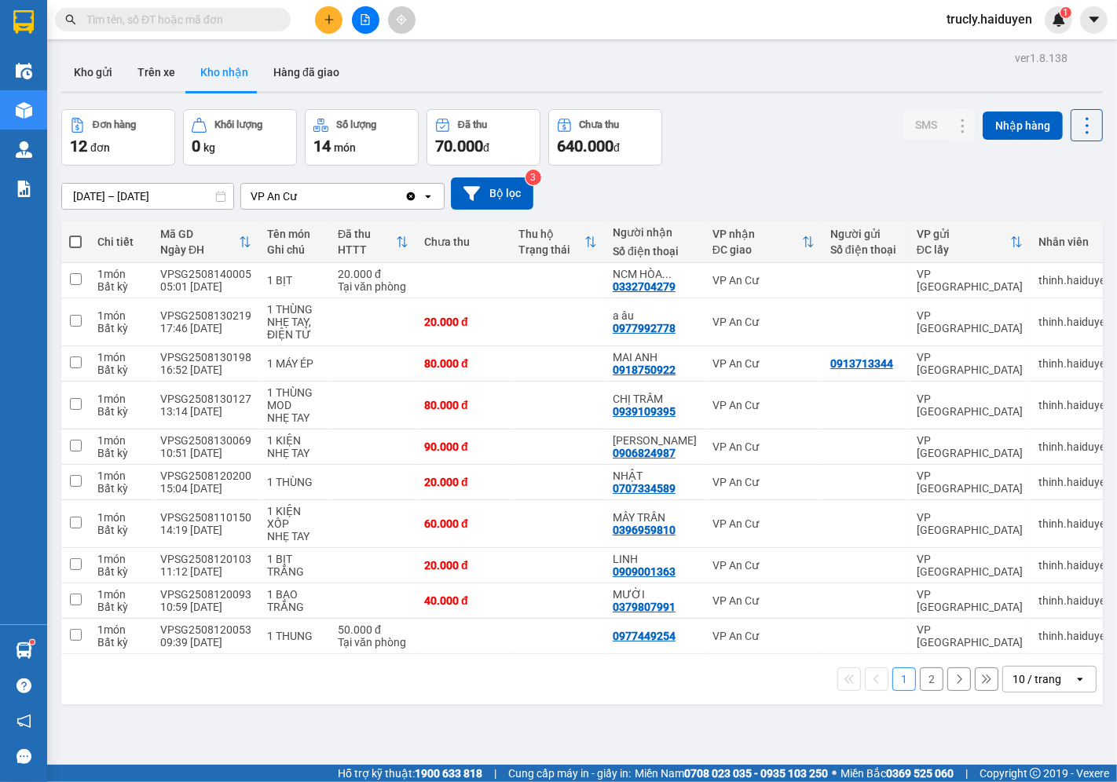
click at [767, 167] on div "[DATE] – [DATE] Press the down arrow key to interact with the calendar and sele…" at bounding box center [582, 194] width 1042 height 56
click at [209, 20] on input "text" at bounding box center [178, 19] width 185 height 17
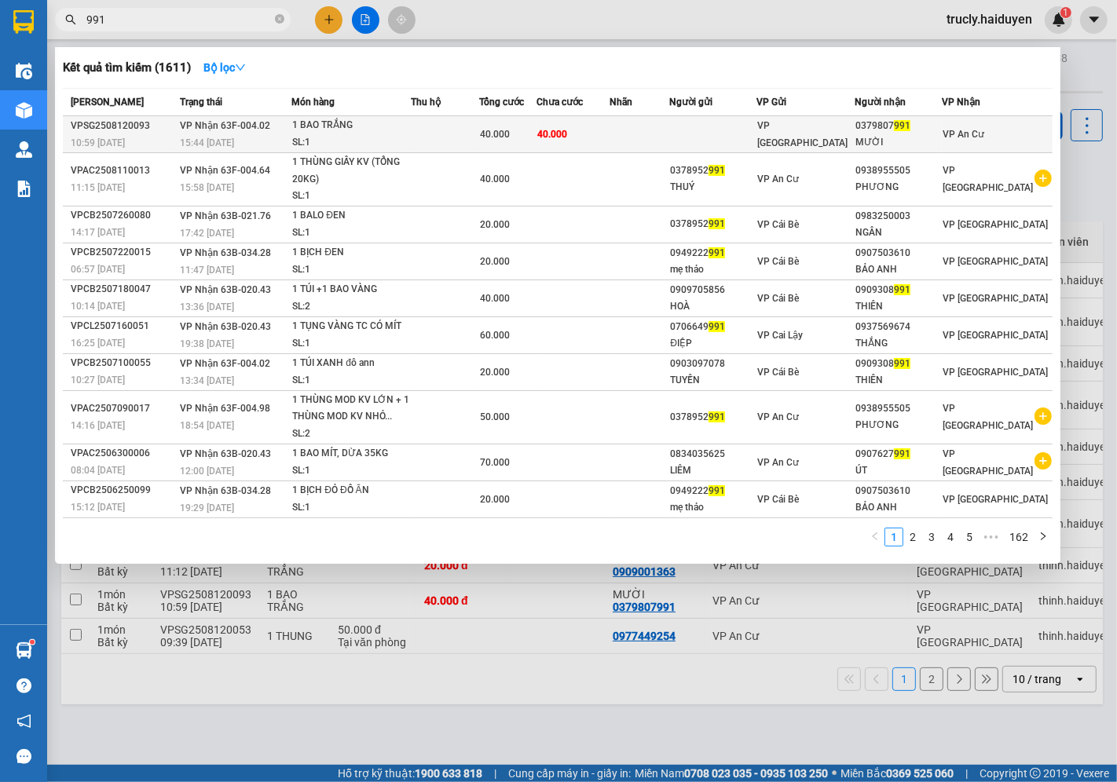
type input "991"
click at [536, 135] on div "40.000" at bounding box center [508, 134] width 56 height 17
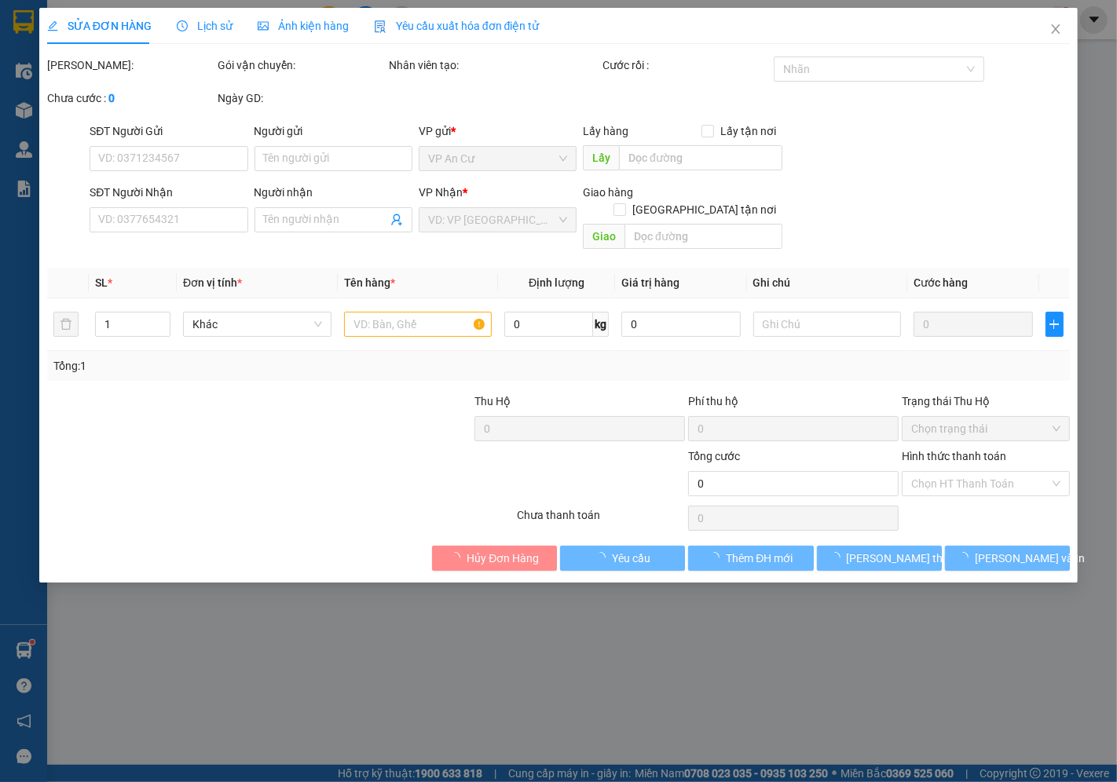
type input "0379807991"
type input "MƯỜI"
type input "40.000"
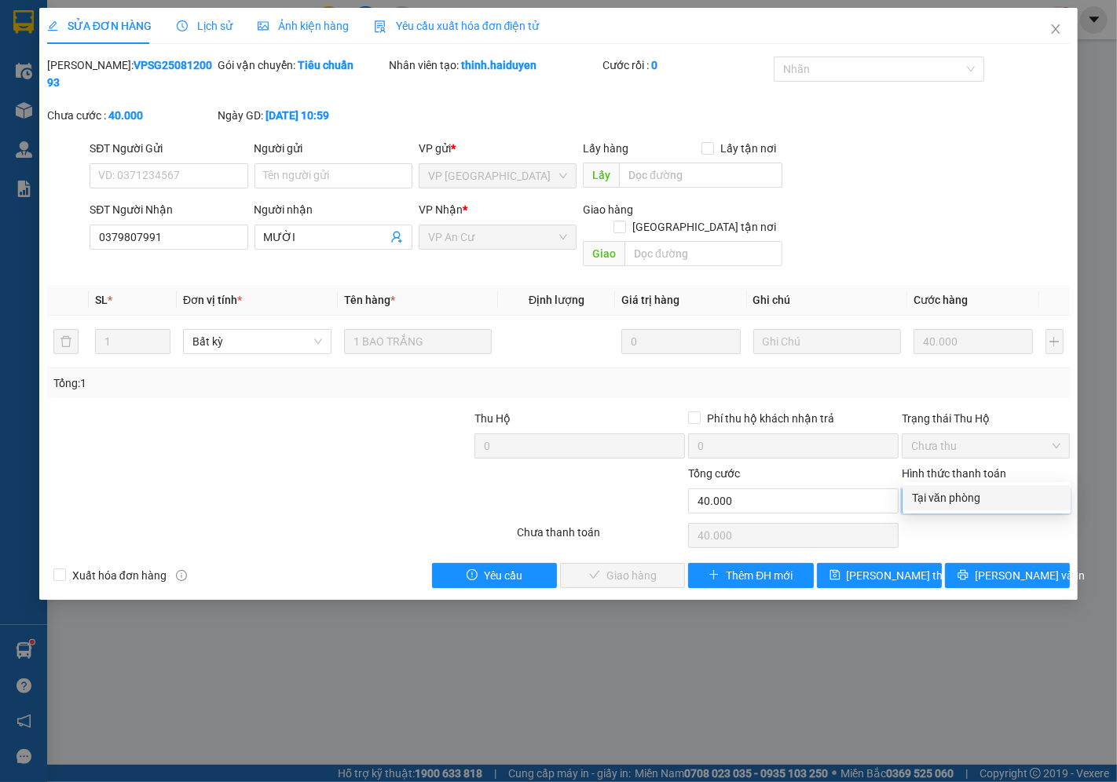
click at [937, 489] on span "Chọn HT Thanh Toán" at bounding box center [985, 501] width 149 height 24
click at [939, 498] on div "Tại văn phòng" at bounding box center [986, 497] width 149 height 17
type input "0"
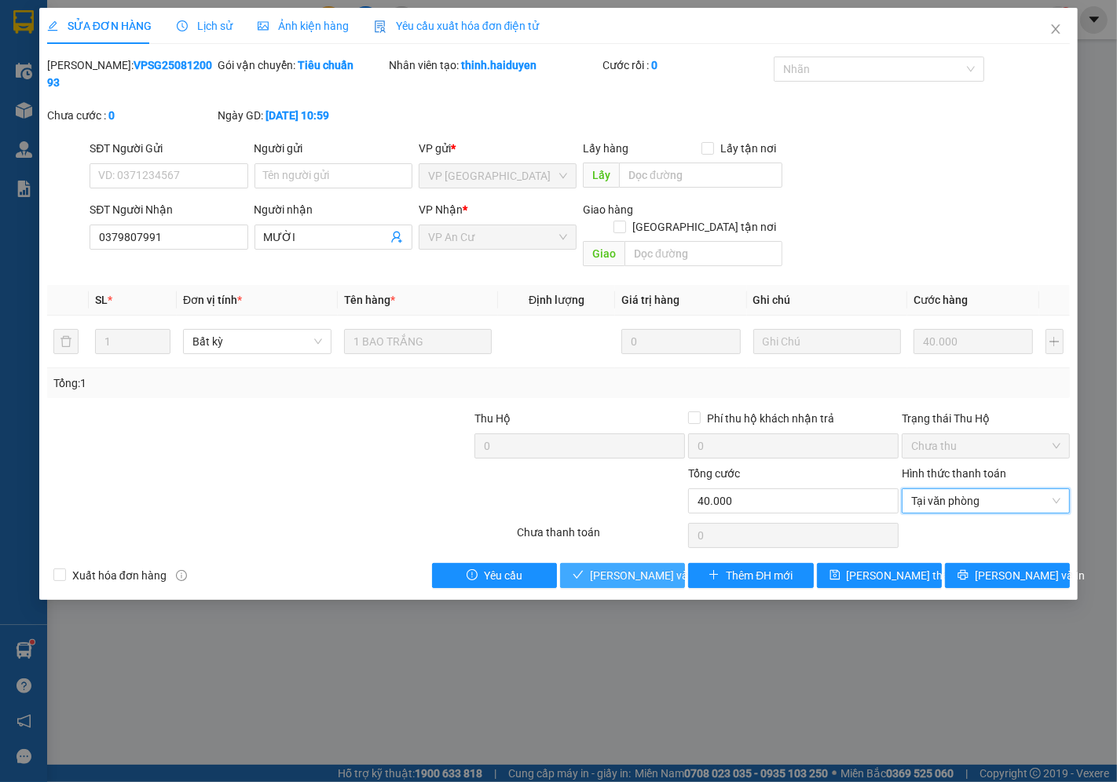
click at [632, 567] on span "[PERSON_NAME] và Giao hàng" at bounding box center [665, 575] width 151 height 17
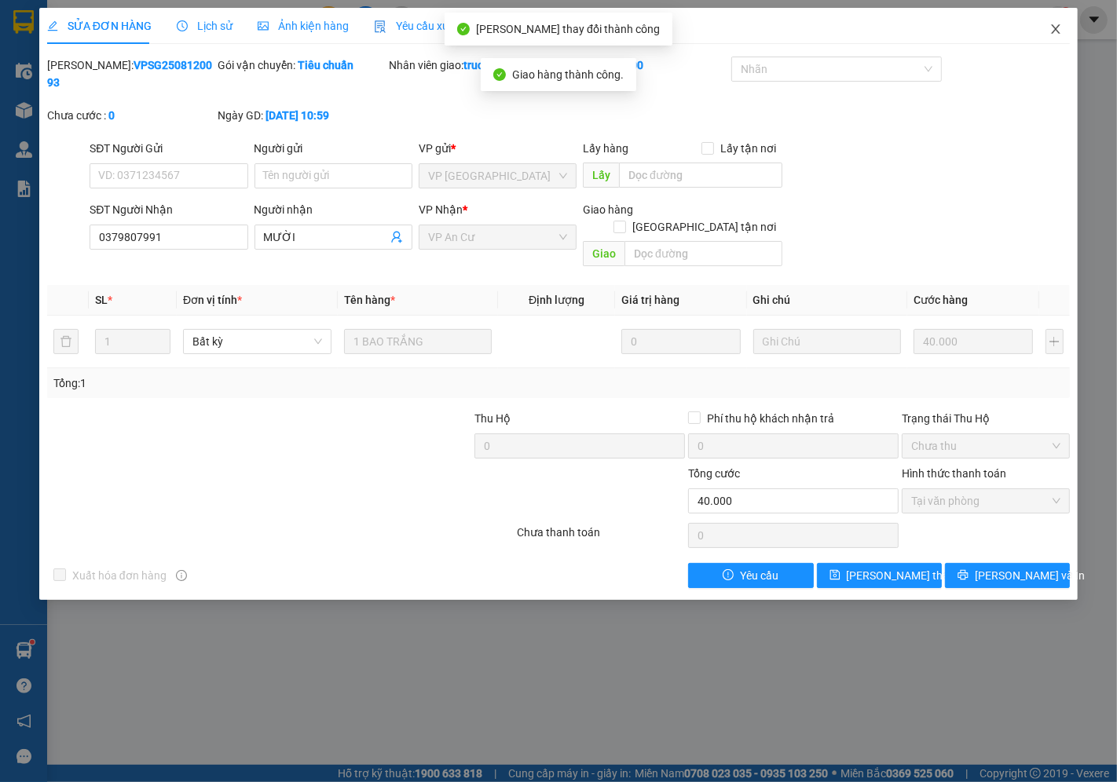
click at [1059, 26] on icon "close" at bounding box center [1056, 28] width 9 height 9
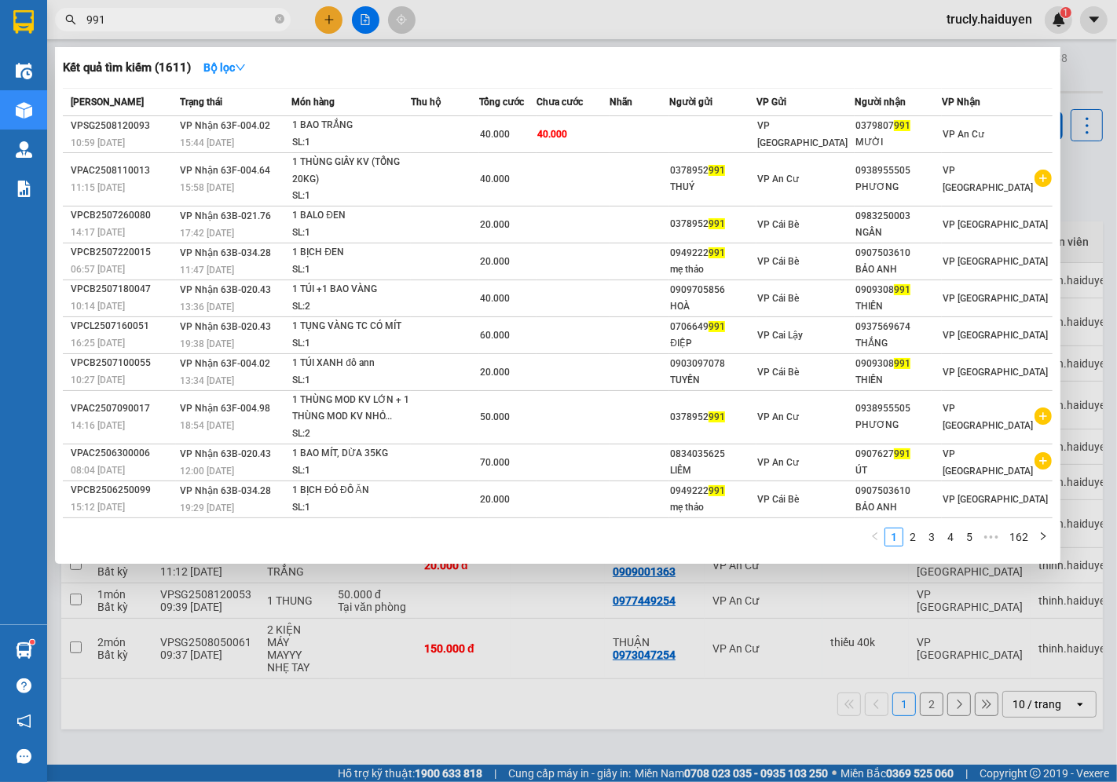
click at [170, 9] on span "991" at bounding box center [173, 20] width 236 height 24
click at [165, 18] on input "991" at bounding box center [178, 19] width 185 height 17
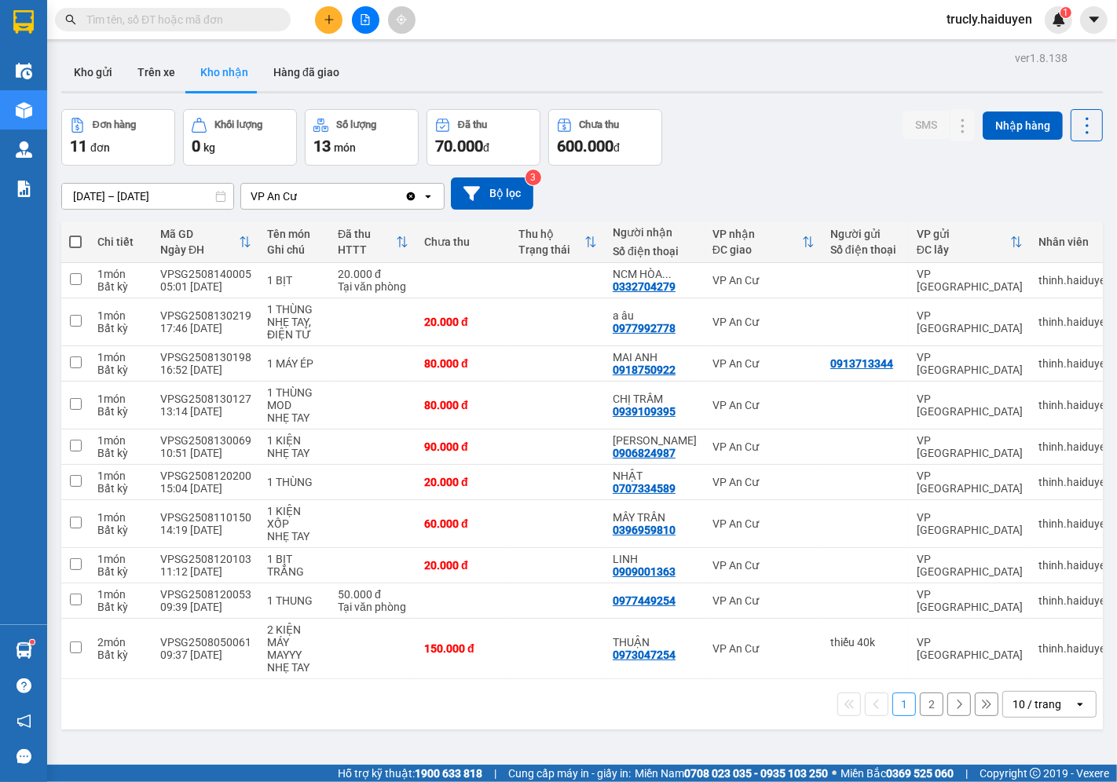
click at [712, 114] on div "Đơn hàng 11 đơn Khối lượng 0 kg Số lượng 13 món Đã thu 70.000 đ Chưa thu 600.00…" at bounding box center [582, 137] width 1042 height 57
click at [830, 130] on div "Đơn hàng 11 đơn Khối lượng 0 kg Số lượng 13 món Đã thu 70.000 đ Chưa thu 600.00…" at bounding box center [582, 137] width 1042 height 57
click at [77, 79] on button "Kho gửi" at bounding box center [93, 72] width 64 height 38
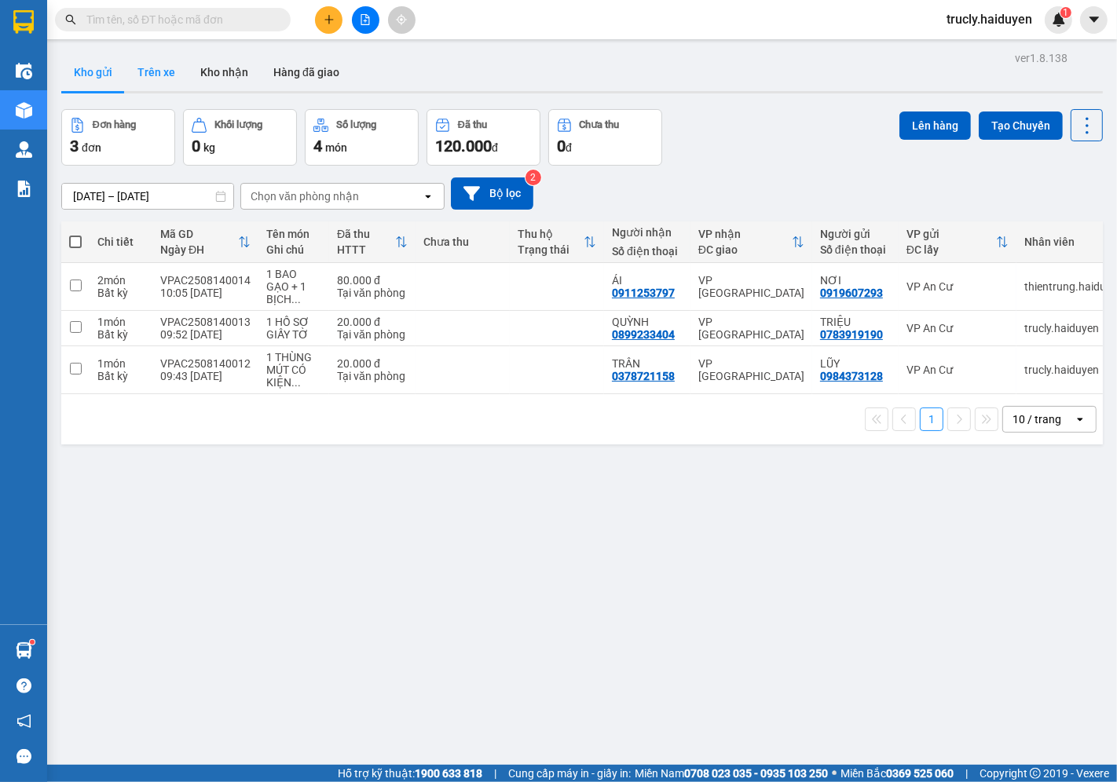
click at [161, 68] on button "Trên xe" at bounding box center [156, 72] width 63 height 38
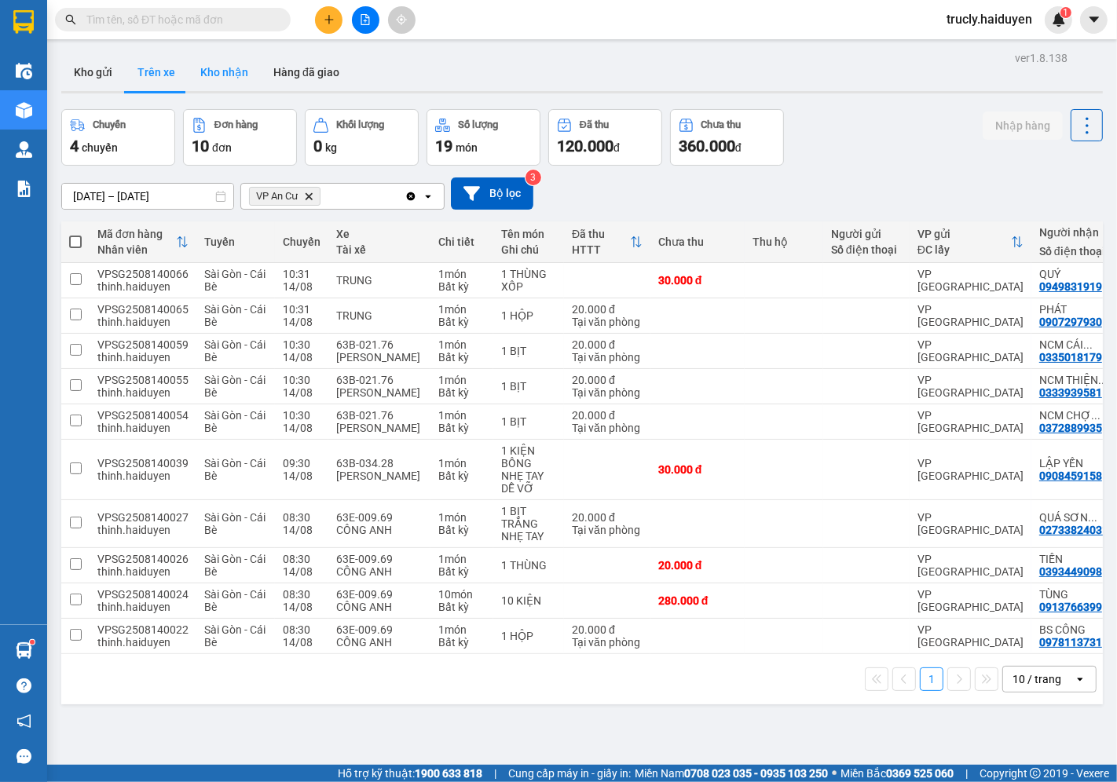
click at [236, 67] on button "Kho nhận" at bounding box center [224, 72] width 73 height 38
type input "[DATE] – [DATE]"
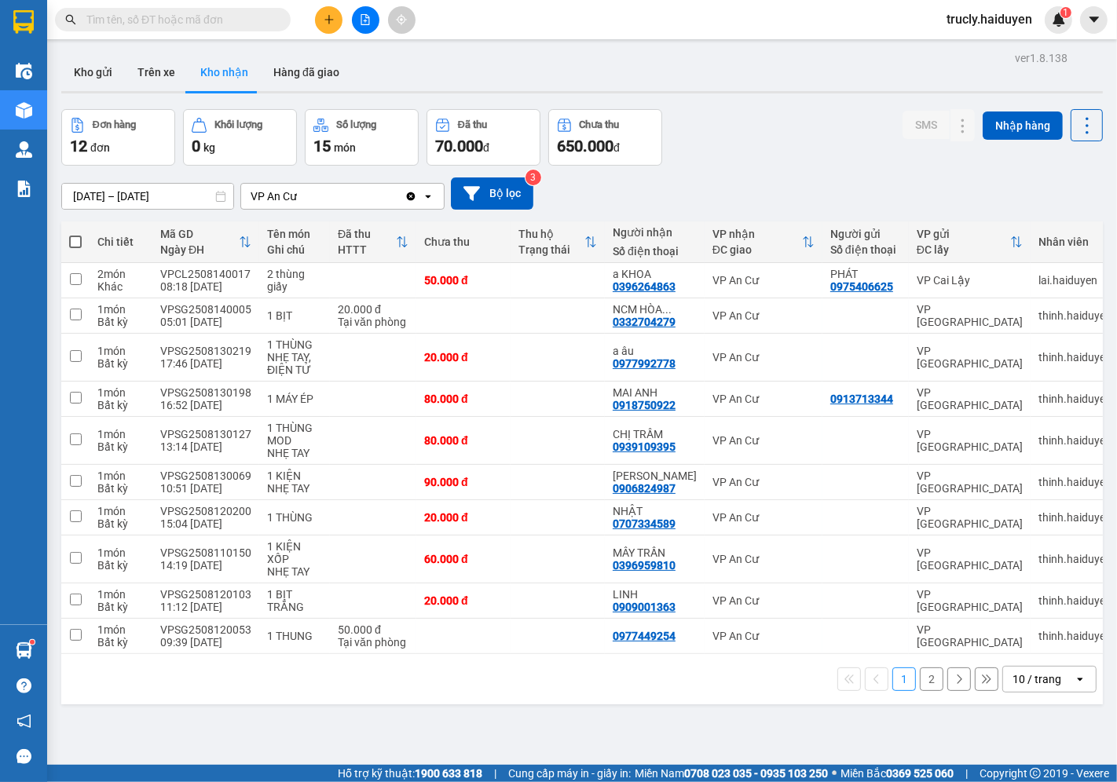
click at [760, 160] on div "Đơn hàng 12 đơn Khối lượng 0 kg Số lượng 15 món Đã thu 70.000 đ Chưa thu 650.00…" at bounding box center [582, 137] width 1042 height 57
click at [90, 64] on button "Kho gửi" at bounding box center [93, 72] width 64 height 38
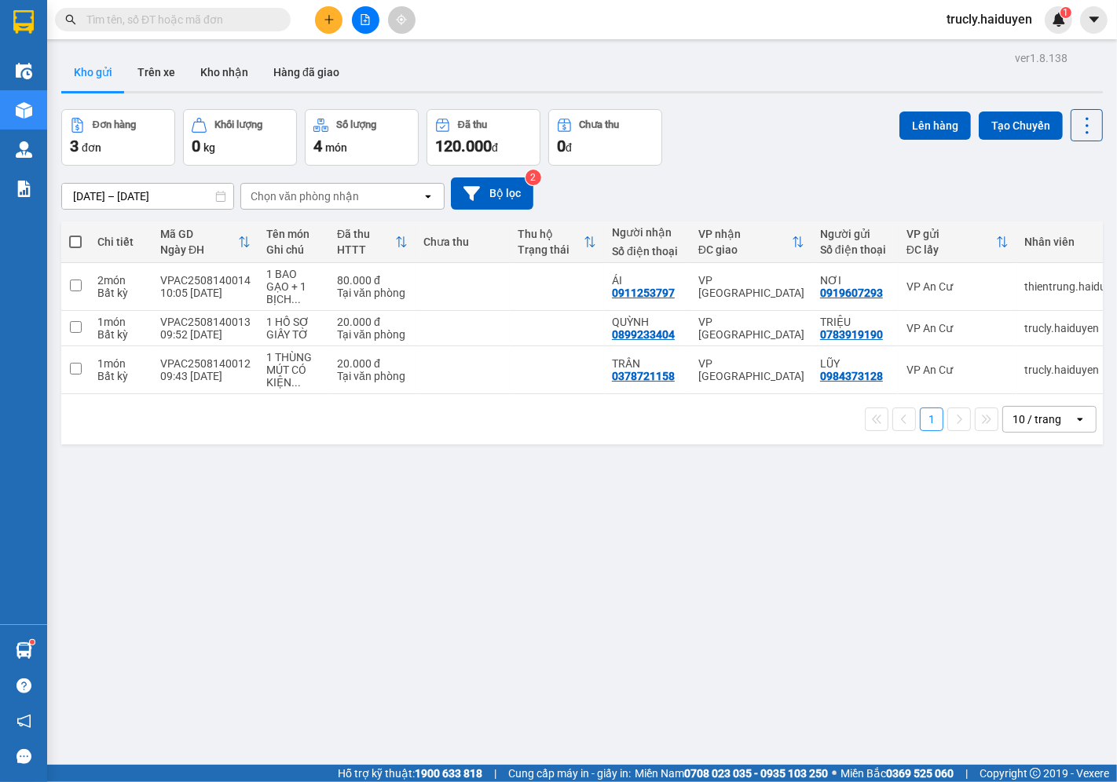
click at [788, 178] on div "[DATE] – [DATE] Press the down arrow key to interact with the calendar and sele…" at bounding box center [582, 194] width 1042 height 32
click at [159, 74] on button "Trên xe" at bounding box center [156, 72] width 63 height 38
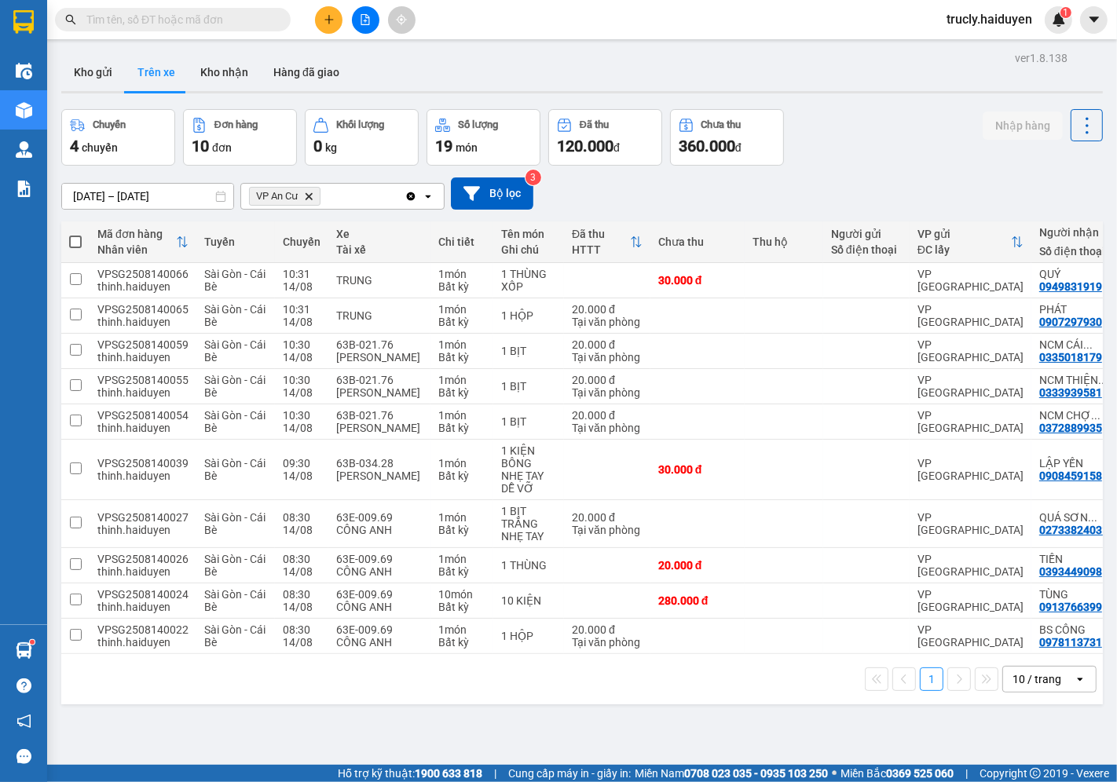
click at [681, 61] on div "Kho gửi Trên xe Kho nhận Hàng đã giao" at bounding box center [582, 74] width 1042 height 42
click at [82, 59] on button "Kho gửi" at bounding box center [93, 72] width 64 height 38
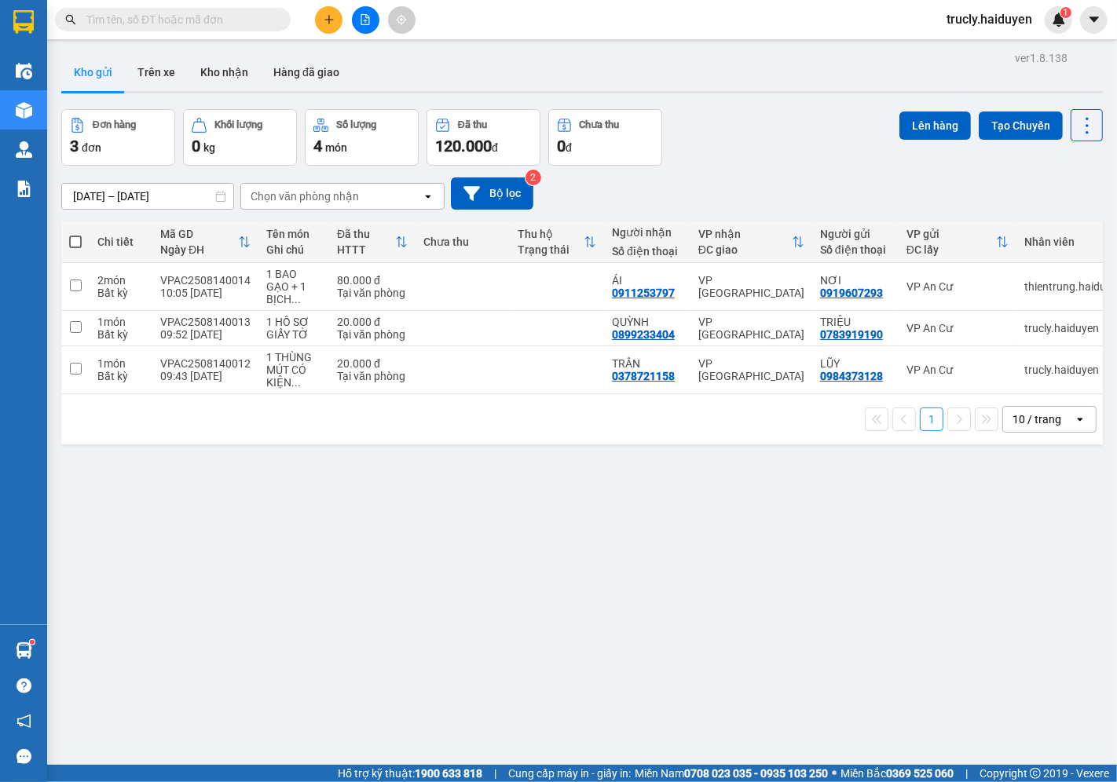
click at [794, 156] on div "Đơn hàng 3 đơn Khối lượng 0 kg Số lượng 4 món Đã thu 120.000 đ Chưa thu 0 đ Lên…" at bounding box center [582, 137] width 1042 height 57
click at [154, 76] on button "Trên xe" at bounding box center [156, 72] width 63 height 38
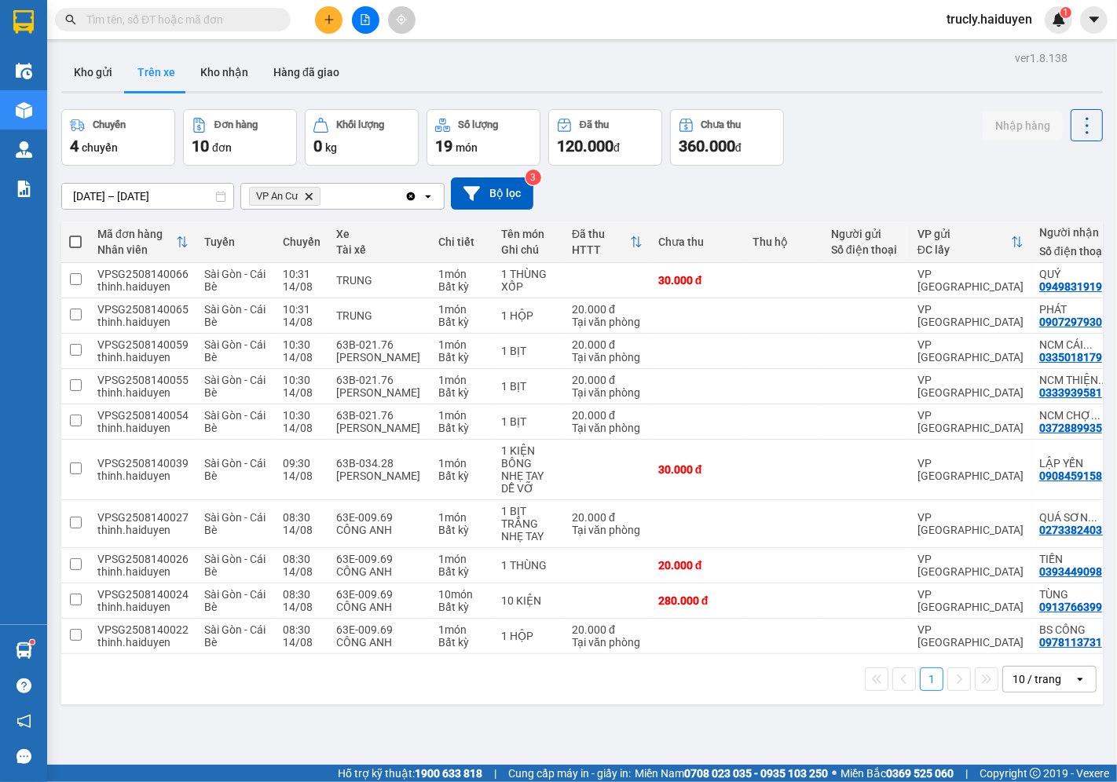
click at [873, 139] on div "Chuyến 4 chuyến Đơn hàng 10 đơn Khối lượng 0 kg Số lượng 19 món Đã thu 120.000 …" at bounding box center [582, 137] width 1042 height 57
click at [81, 68] on button "Kho gửi" at bounding box center [93, 72] width 64 height 38
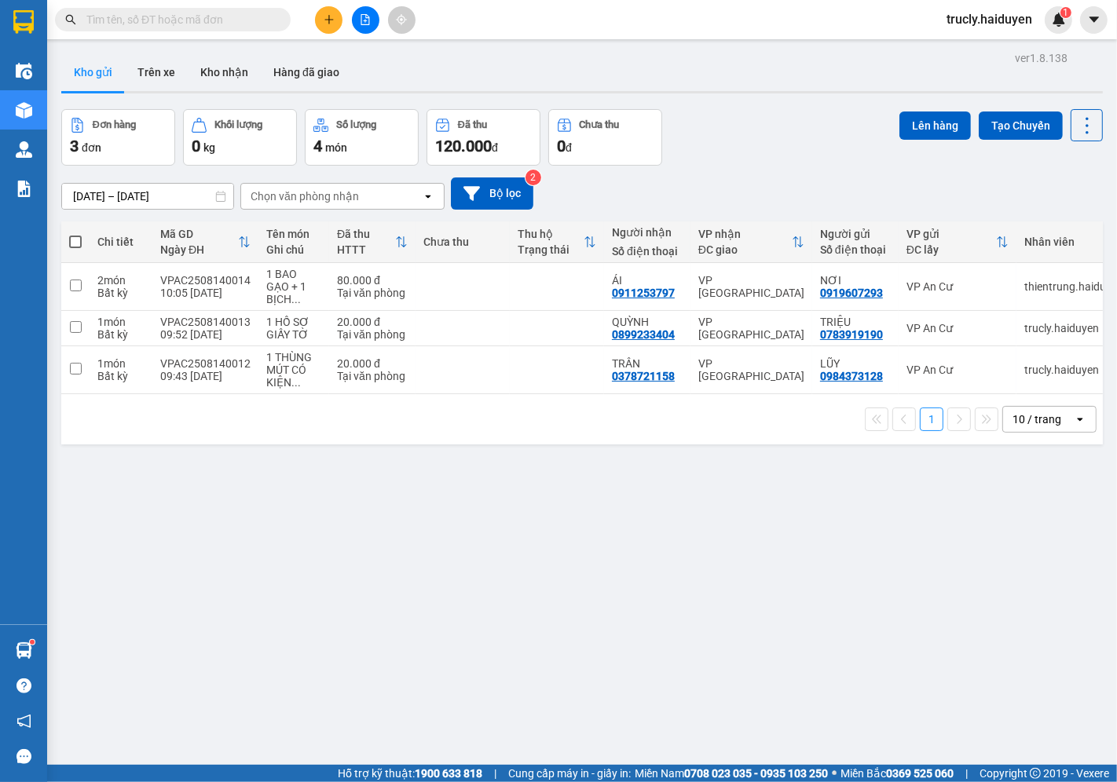
click at [82, 64] on button "Kho gửi" at bounding box center [93, 72] width 64 height 38
click at [793, 130] on div "Đơn hàng 3 đơn Khối lượng 0 kg Số lượng 4 món Đã thu 120.000 đ Chưa thu 0 đ Lên…" at bounding box center [582, 137] width 1042 height 57
click at [790, 130] on div "Đơn hàng 3 đơn Khối lượng 0 kg Số lượng 4 món Đã thu 120.000 đ Chưa thu 0 đ Lên…" at bounding box center [582, 137] width 1042 height 57
click at [711, 137] on div "Đơn hàng 3 đơn Khối lượng 0 kg Số lượng 4 món Đã thu 120.000 đ Chưa thu 0 đ Lên…" at bounding box center [582, 137] width 1042 height 57
click at [233, 74] on button "Kho nhận" at bounding box center [224, 72] width 73 height 38
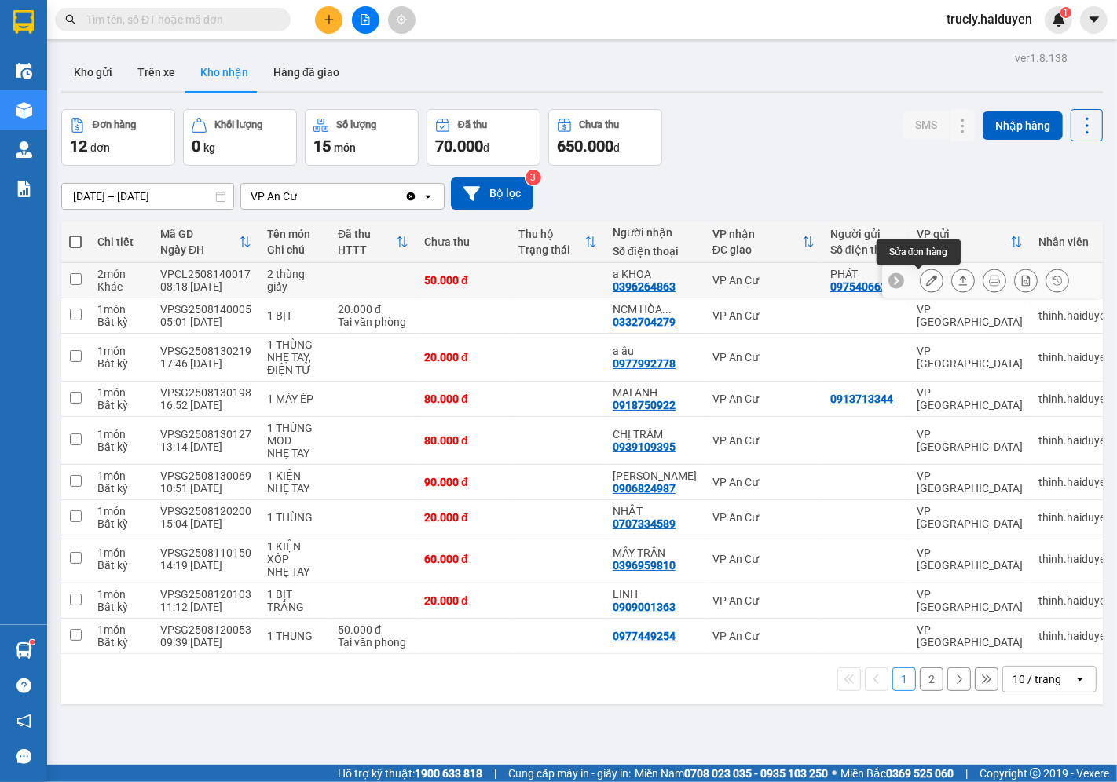
click at [926, 284] on icon at bounding box center [931, 280] width 11 height 11
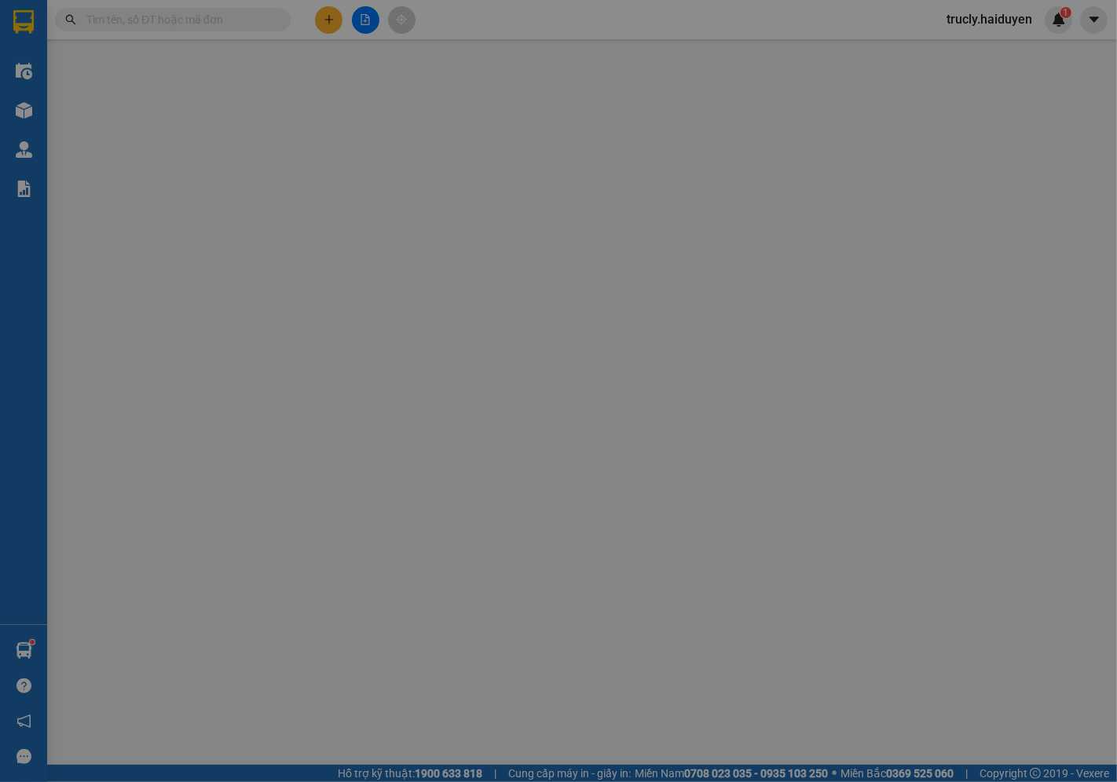
type input "0975406625"
type input "PHÁT"
type input "0396264863"
type input "a KHOA"
type input "50.000"
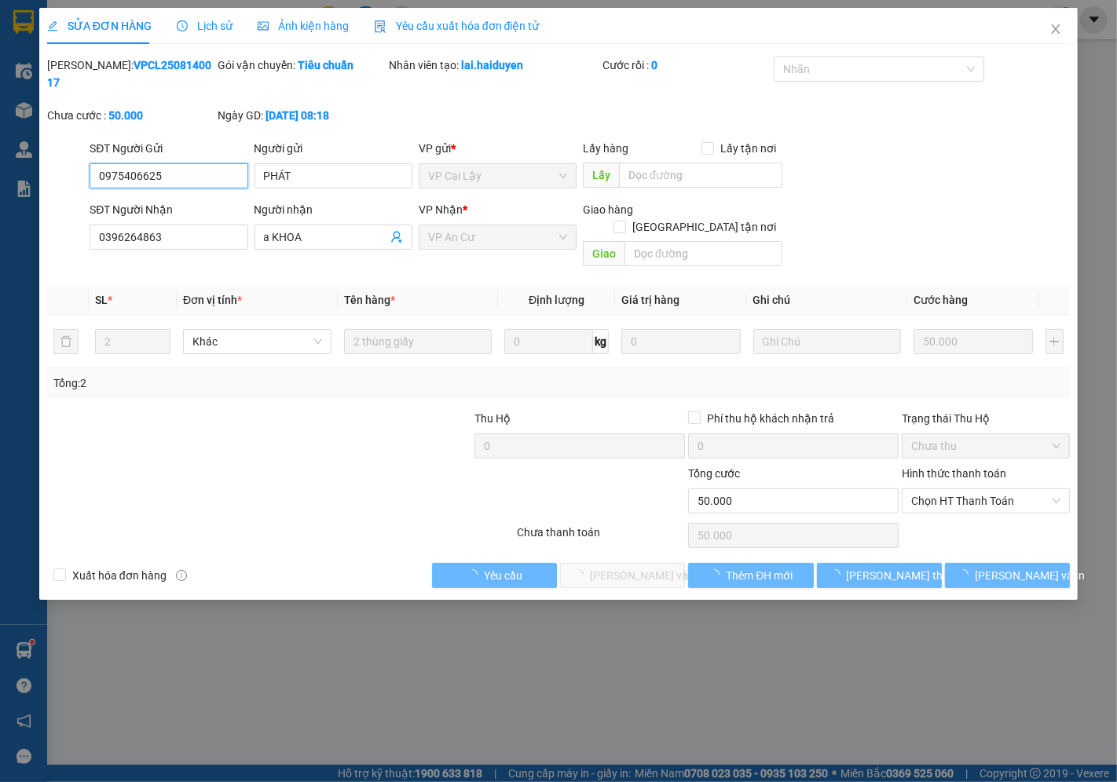
drag, startPoint x: 943, startPoint y: 467, endPoint x: 946, endPoint y: 488, distance: 21.4
click at [943, 489] on span "Chọn HT Thanh Toán" at bounding box center [985, 501] width 149 height 24
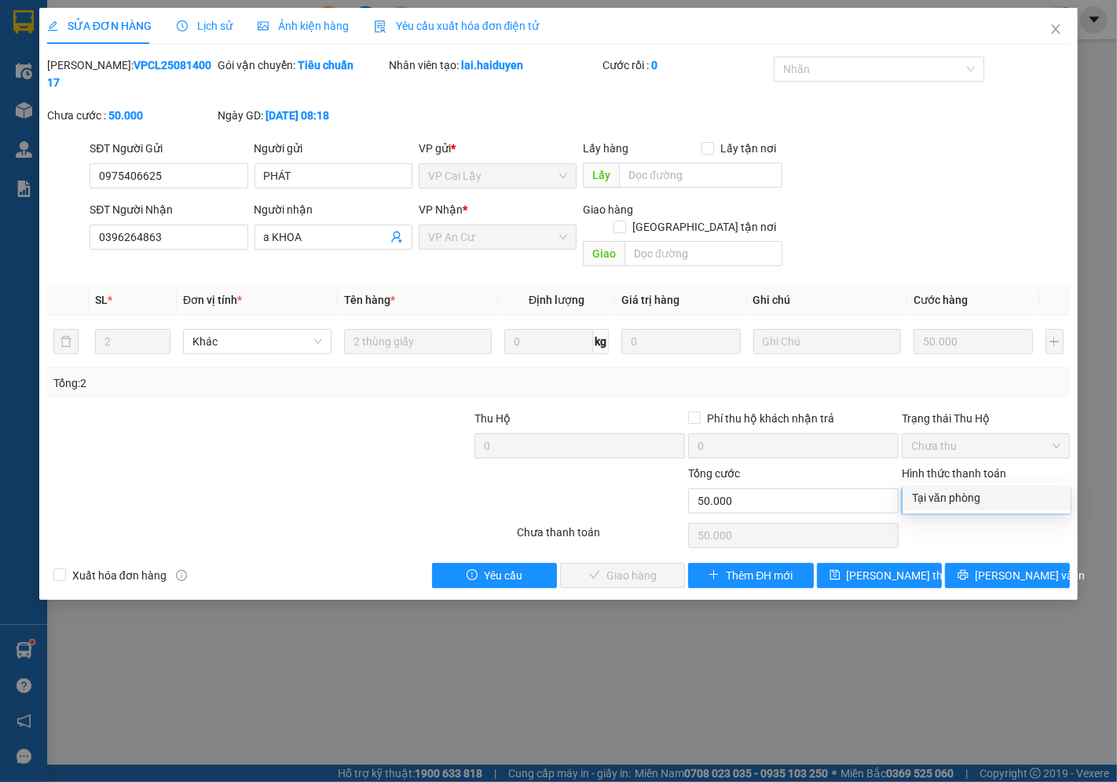
click at [946, 496] on div "Tại văn phòng" at bounding box center [986, 497] width 149 height 17
type input "0"
click at [625, 567] on span "[PERSON_NAME] và Giao hàng" at bounding box center [665, 575] width 151 height 17
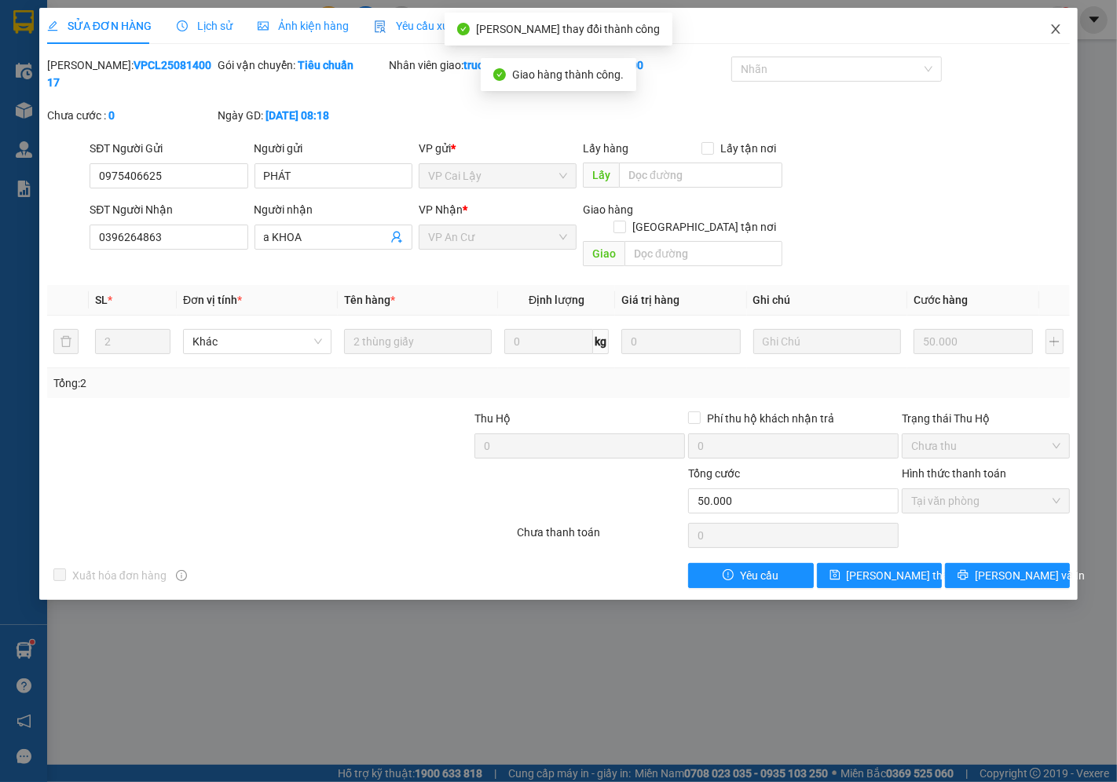
click at [1054, 24] on icon "close" at bounding box center [1055, 29] width 13 height 13
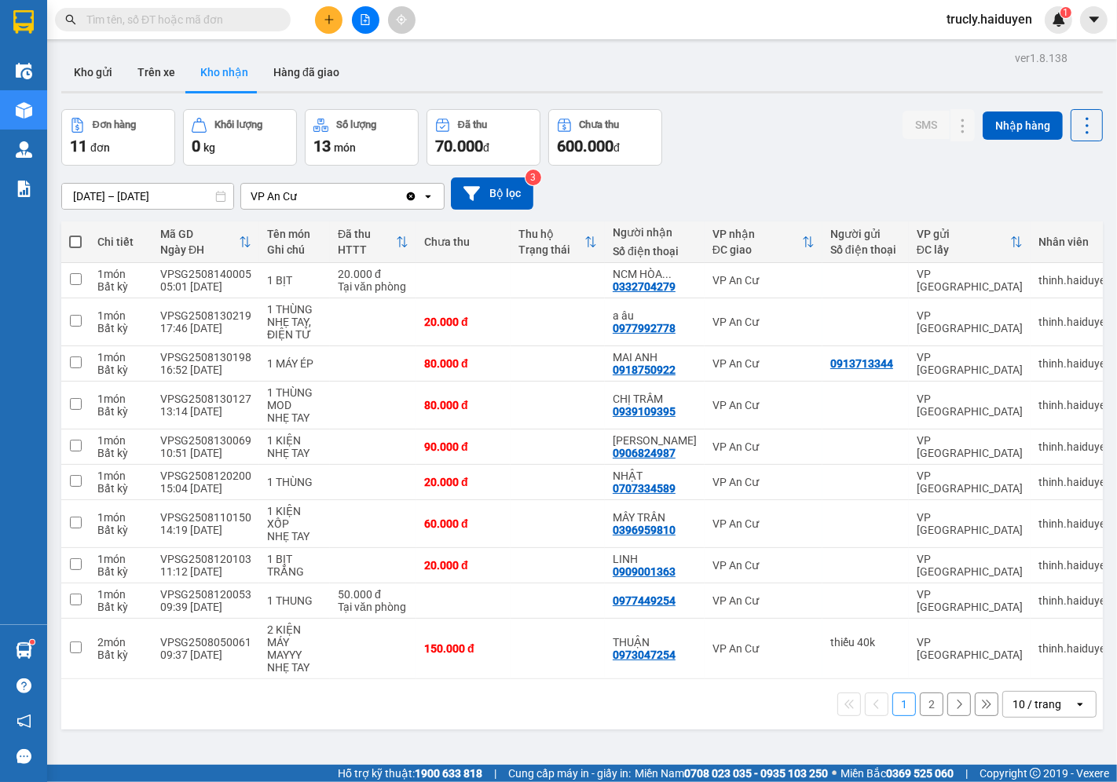
click at [785, 103] on div "ver 1.8.138 Kho gửi Trên xe Kho nhận Hàng đã giao Đơn hàng 11 đơn Khối lượng 0 …" at bounding box center [582, 438] width 1054 height 782
click at [320, 9] on button at bounding box center [328, 19] width 27 height 27
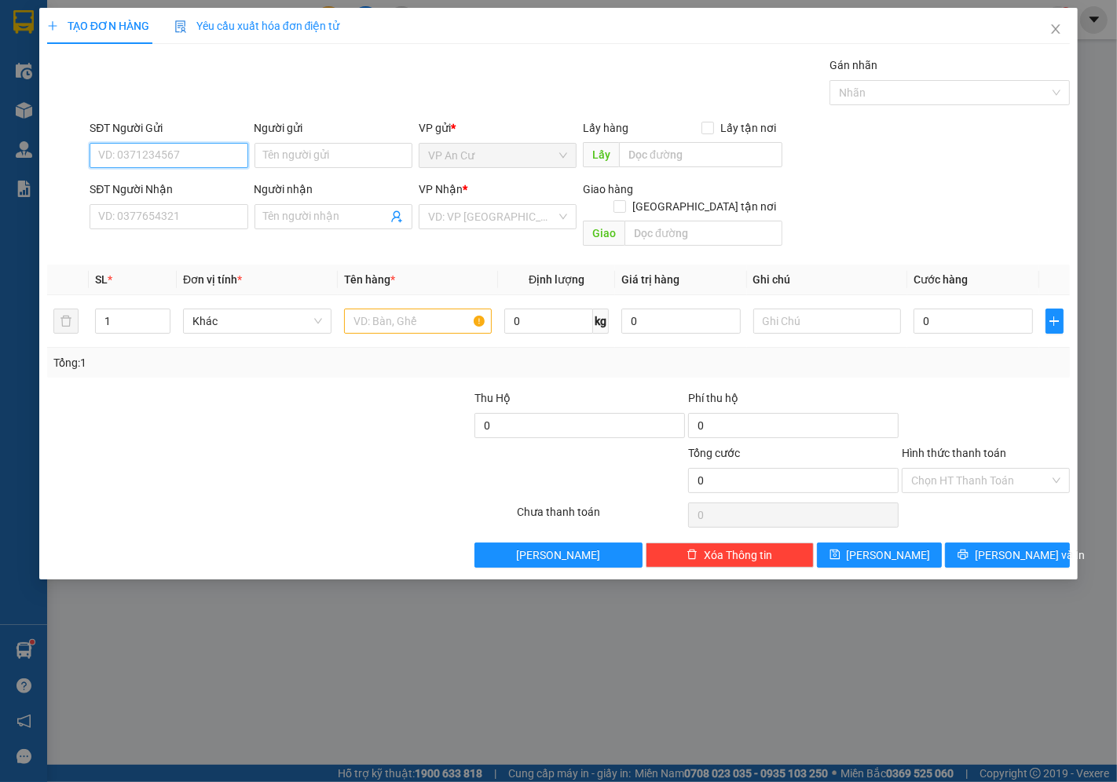
click at [168, 151] on input "SĐT Người Gửi" at bounding box center [169, 155] width 158 height 25
click at [202, 191] on div "02732239999 - NKSG QUỐC TẾ" at bounding box center [175, 186] width 153 height 17
type input "02732239999"
type input "NKSG QUỐC TẾ"
type input "0937040848"
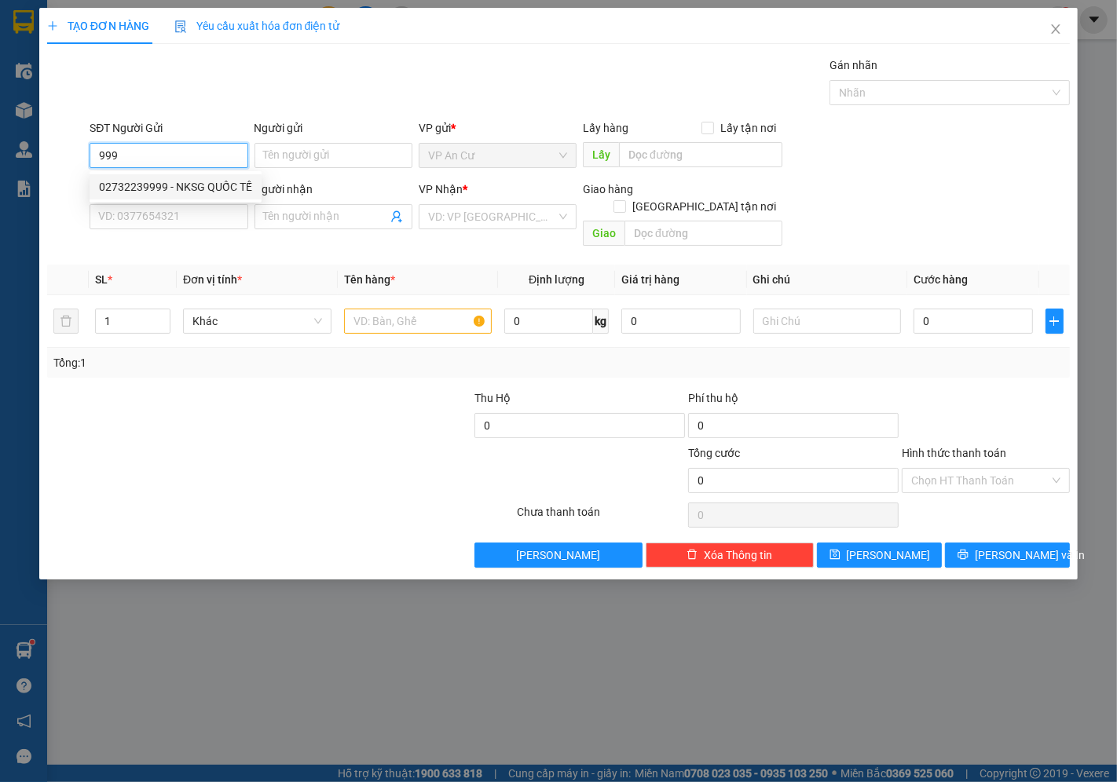
type input "LABO [GEOGRAPHIC_DATA]"
type input "20.000"
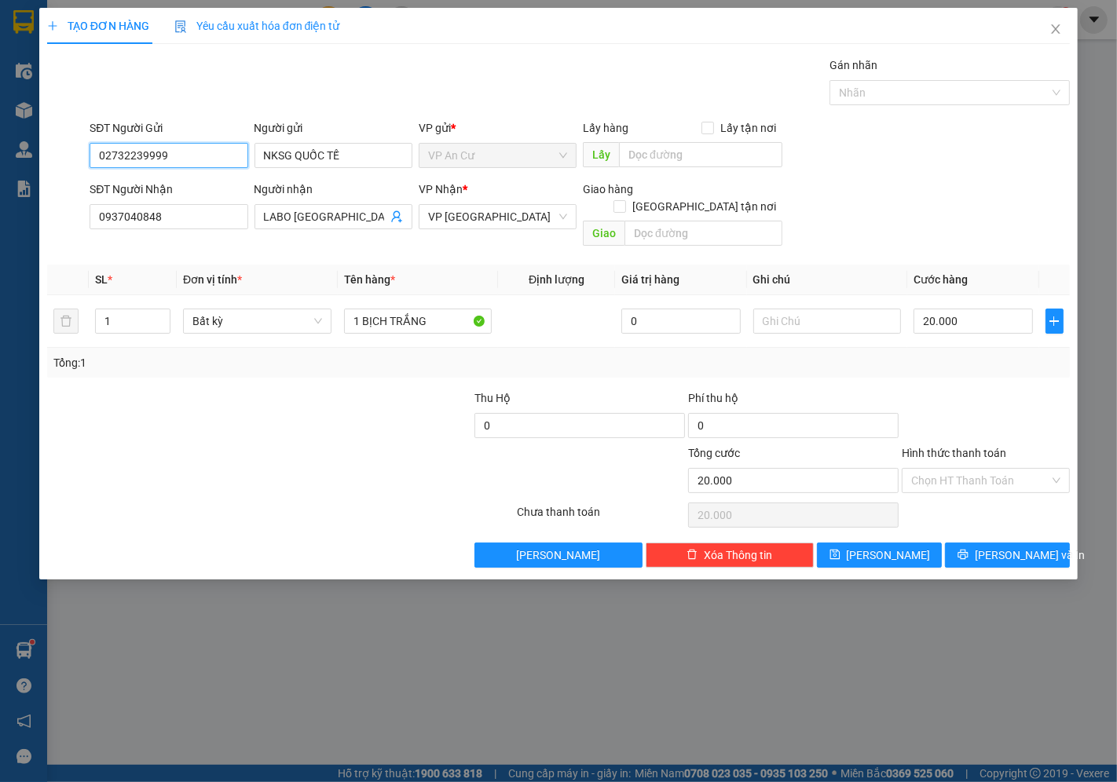
type input "02732239999"
click at [1027, 547] on span "[PERSON_NAME] và In" at bounding box center [1030, 555] width 110 height 17
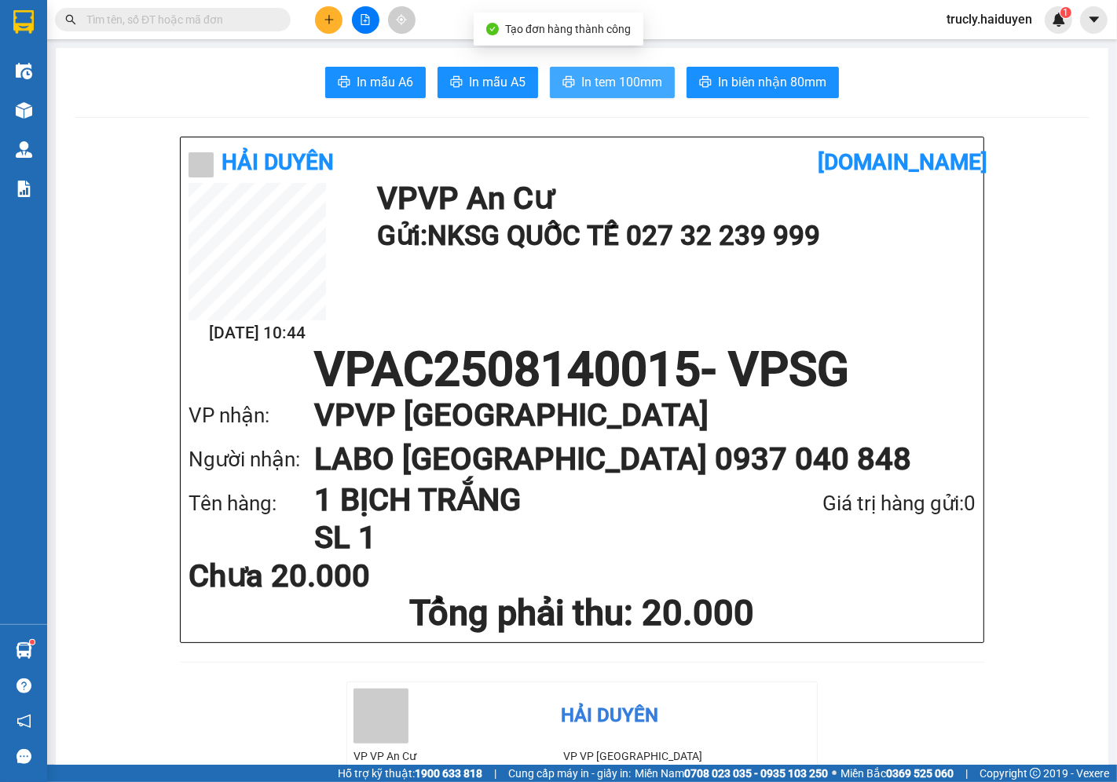
click at [633, 91] on span "In tem 100mm" at bounding box center [621, 82] width 81 height 20
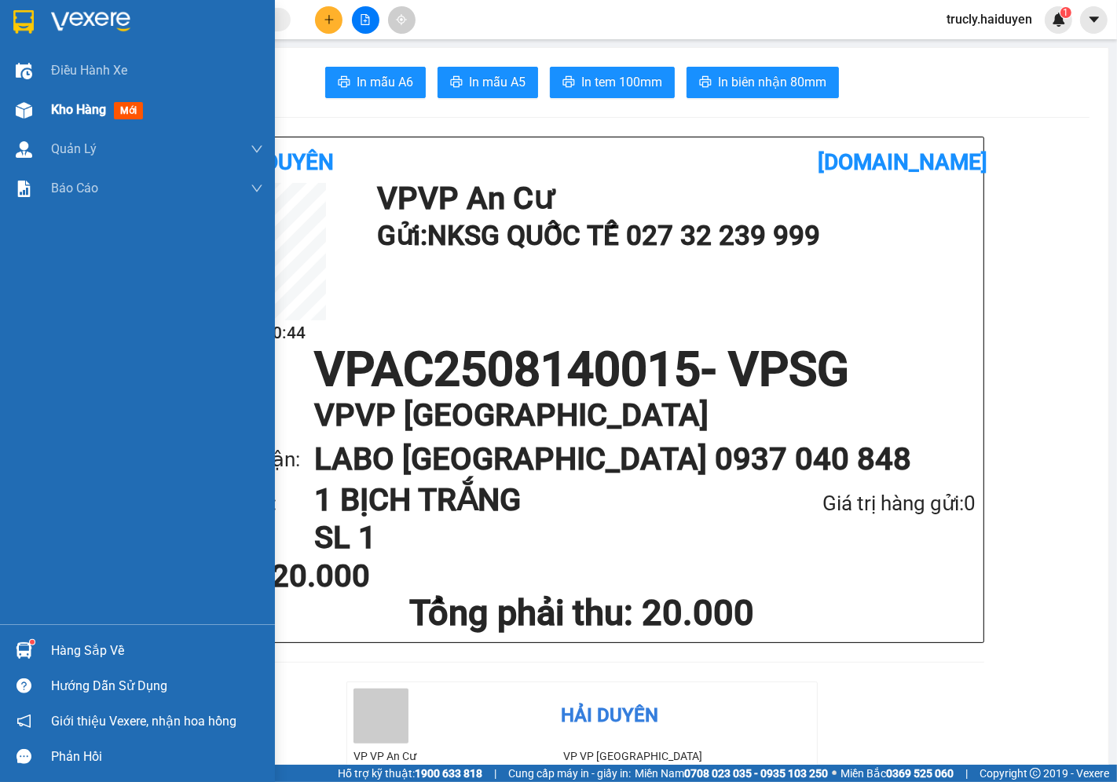
click at [27, 112] on img at bounding box center [24, 110] width 16 height 16
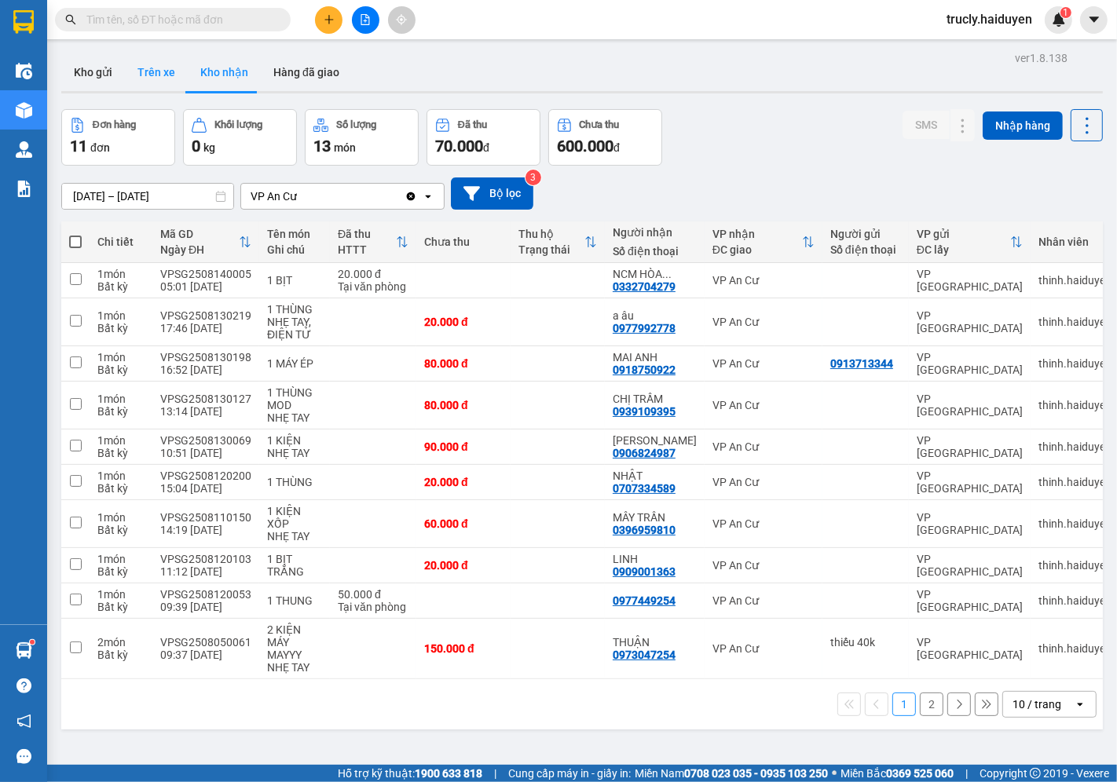
click at [144, 64] on button "Trên xe" at bounding box center [156, 72] width 63 height 38
type input "[DATE] – [DATE]"
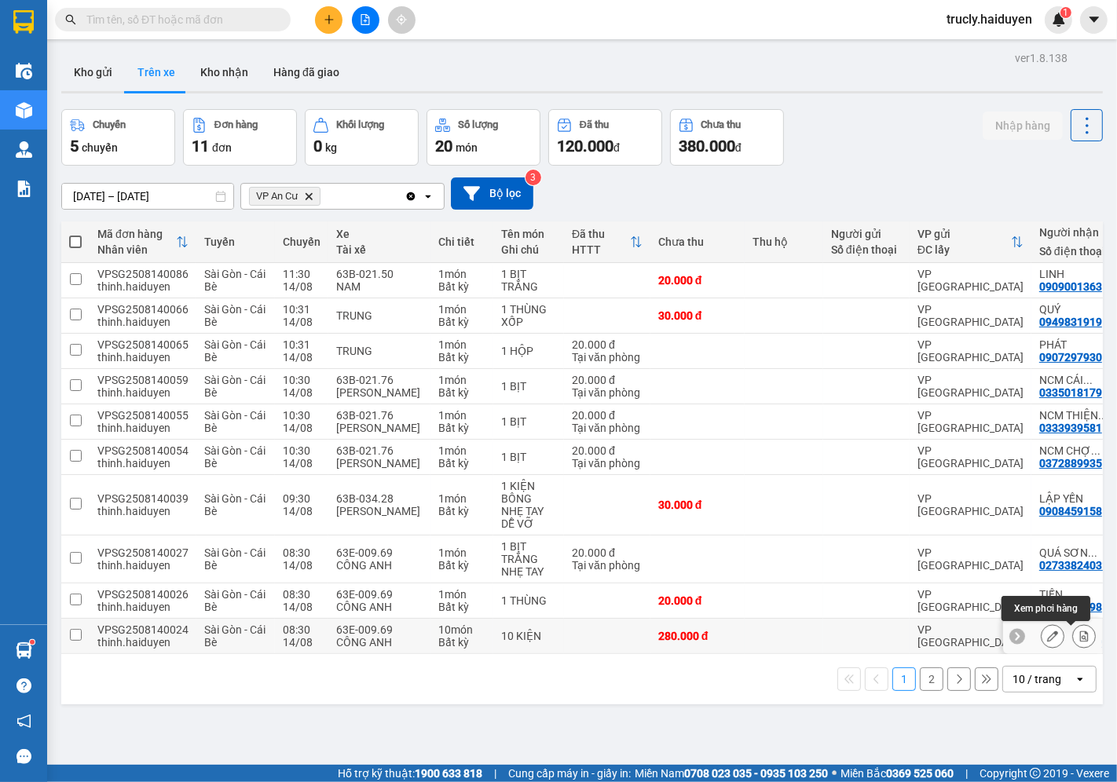
click at [1078, 641] on icon at bounding box center [1083, 636] width 11 height 11
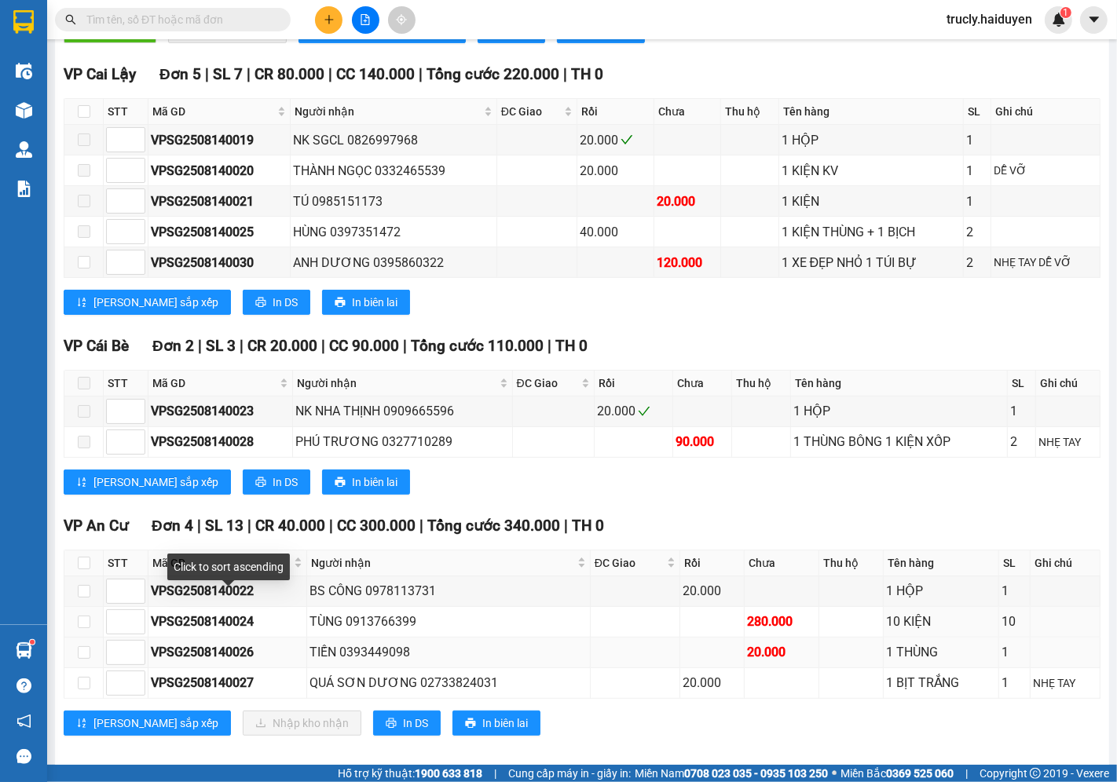
scroll to position [397, 0]
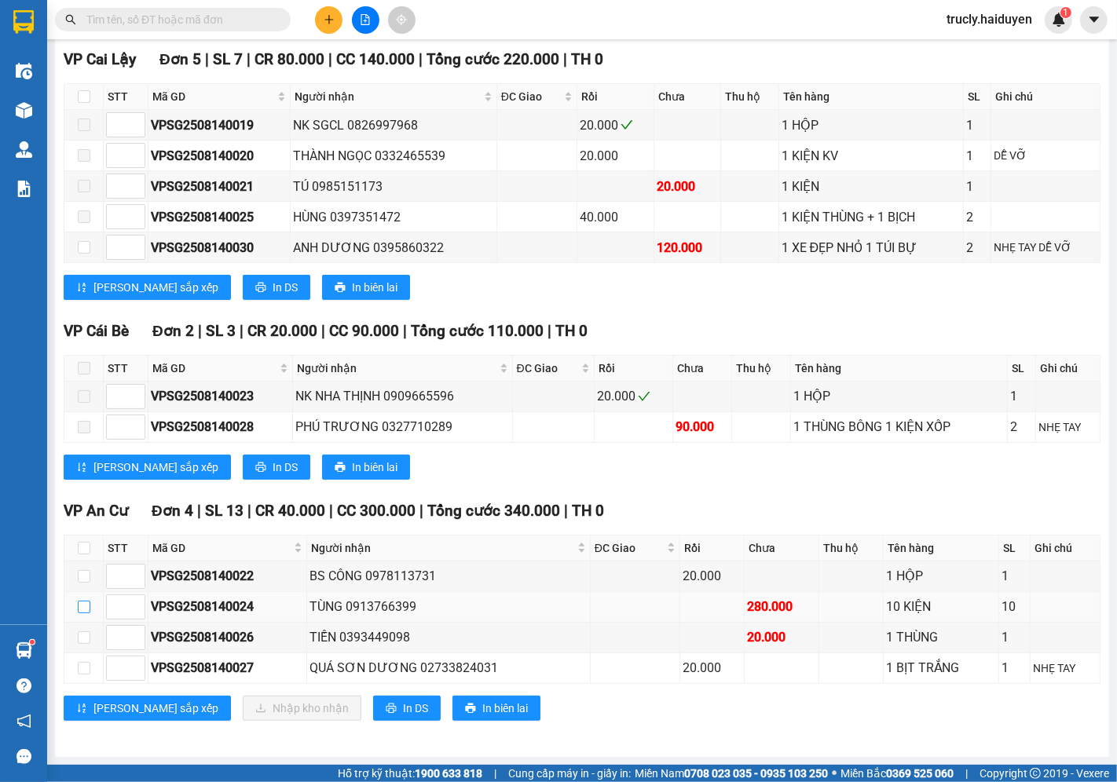
click at [83, 605] on input "checkbox" at bounding box center [84, 607] width 13 height 13
checkbox input "true"
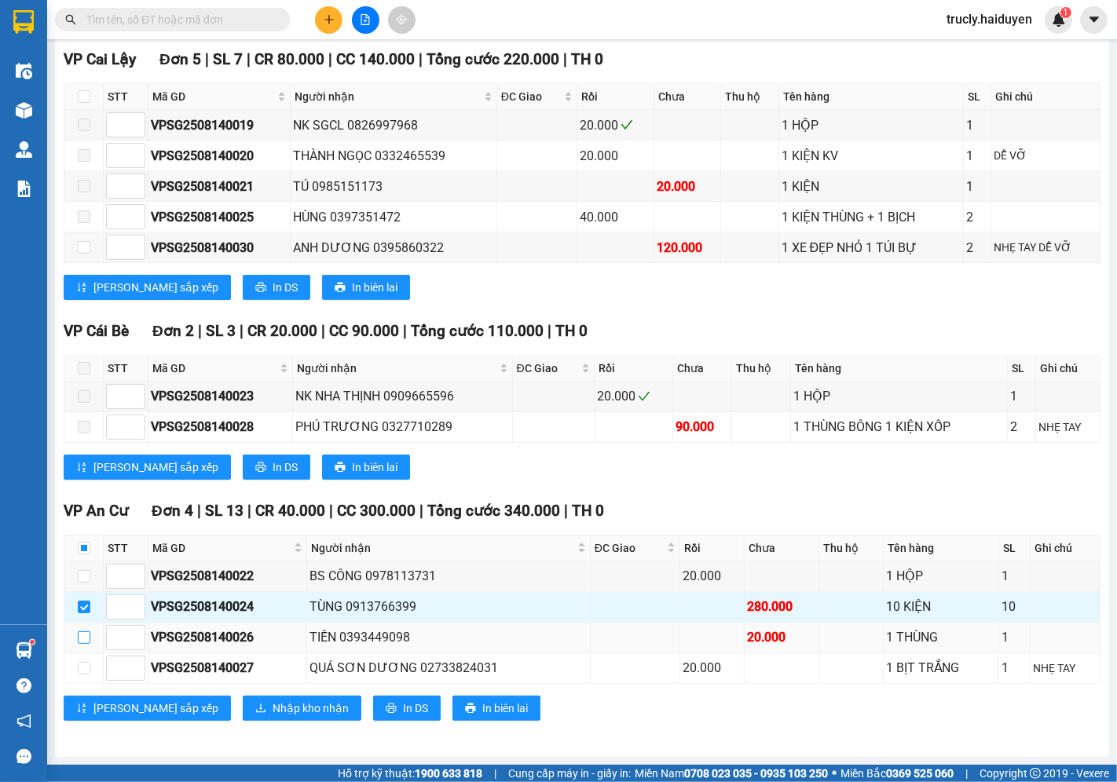
click at [85, 636] on input "checkbox" at bounding box center [84, 638] width 13 height 13
checkbox input "true"
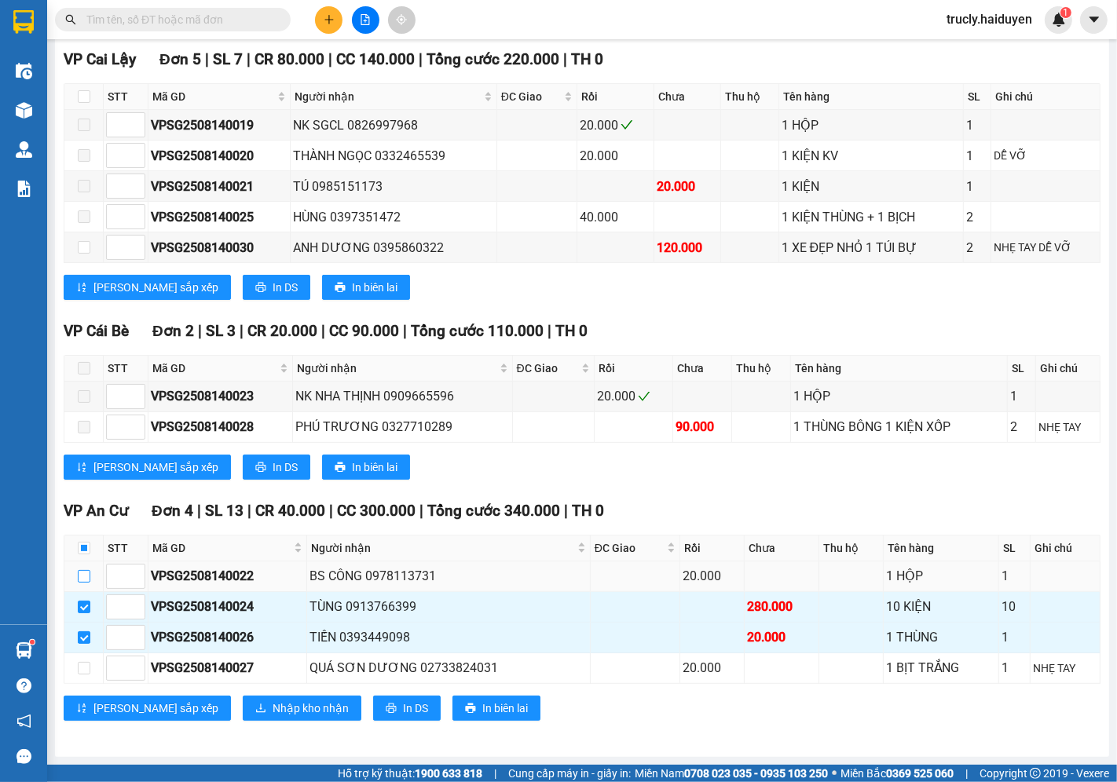
click at [78, 579] on input "checkbox" at bounding box center [84, 576] width 13 height 13
checkbox input "true"
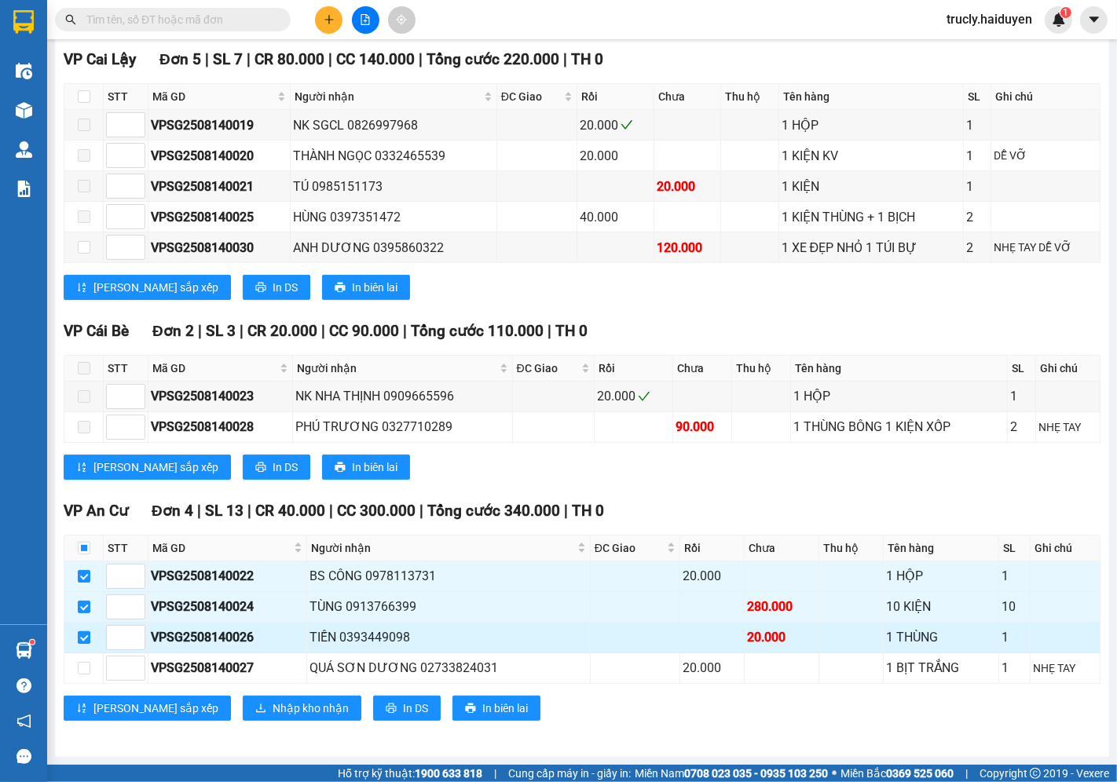
click at [81, 643] on input "checkbox" at bounding box center [84, 638] width 13 height 13
checkbox input "false"
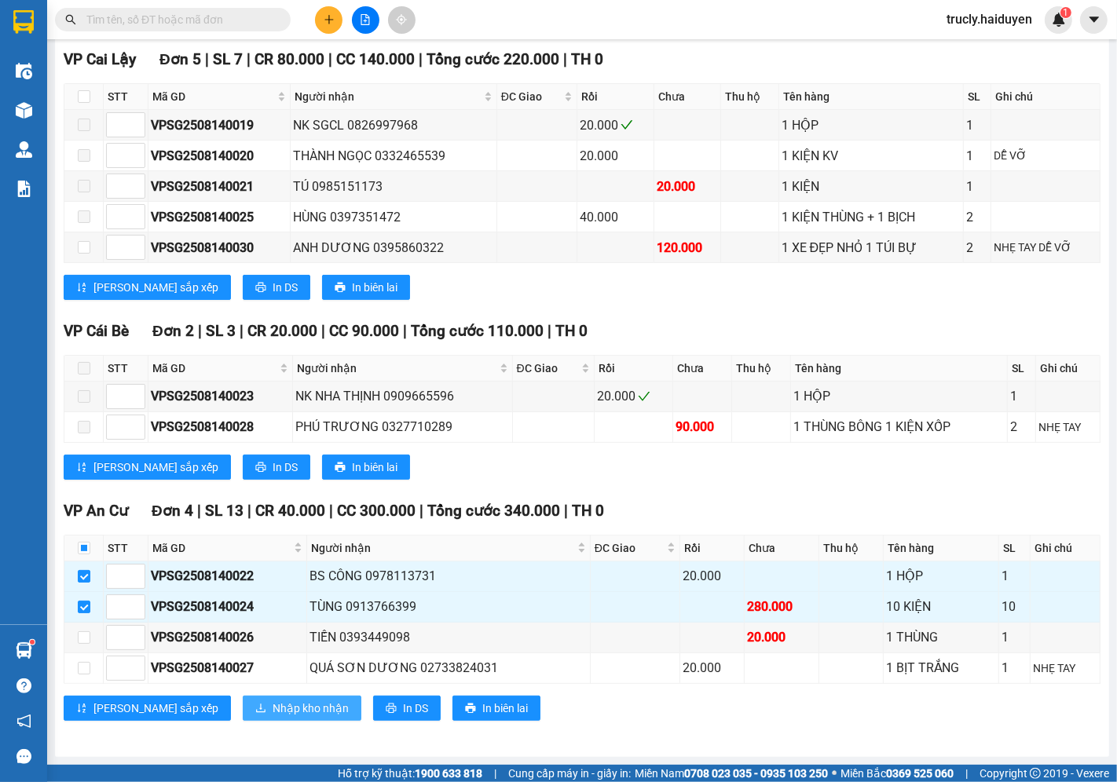
click at [273, 712] on span "Nhập kho nhận" at bounding box center [311, 708] width 76 height 17
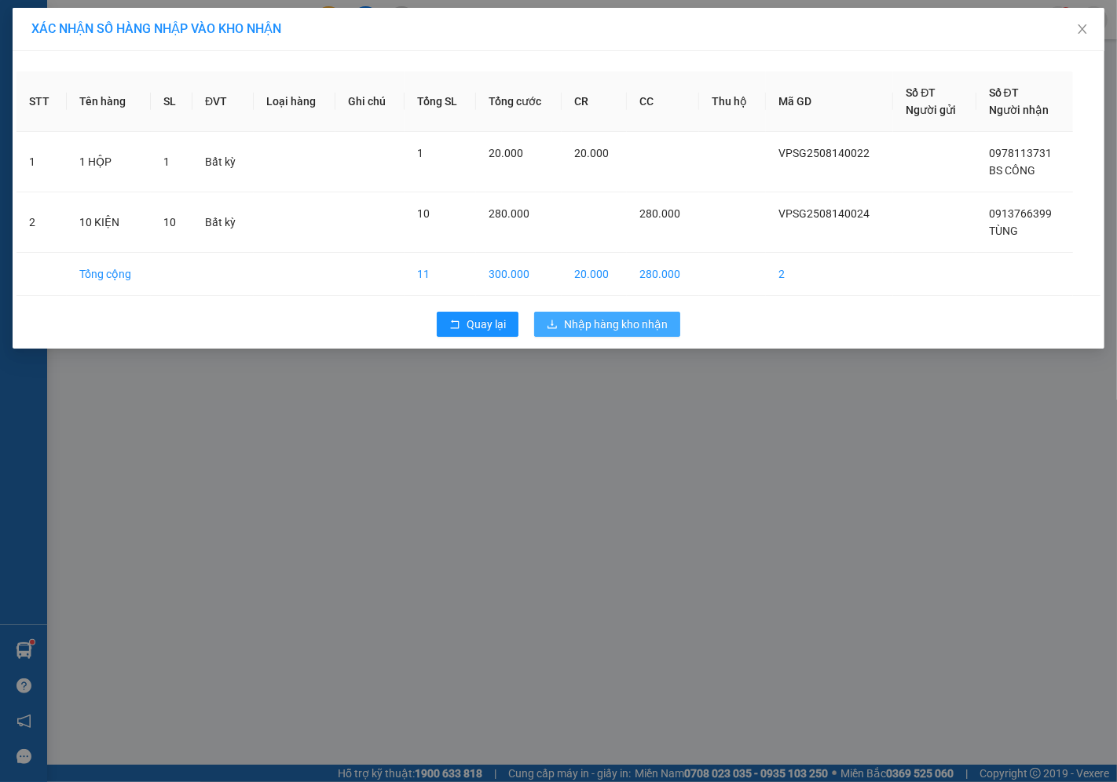
click at [621, 328] on span "Nhập hàng kho nhận" at bounding box center [616, 324] width 104 height 17
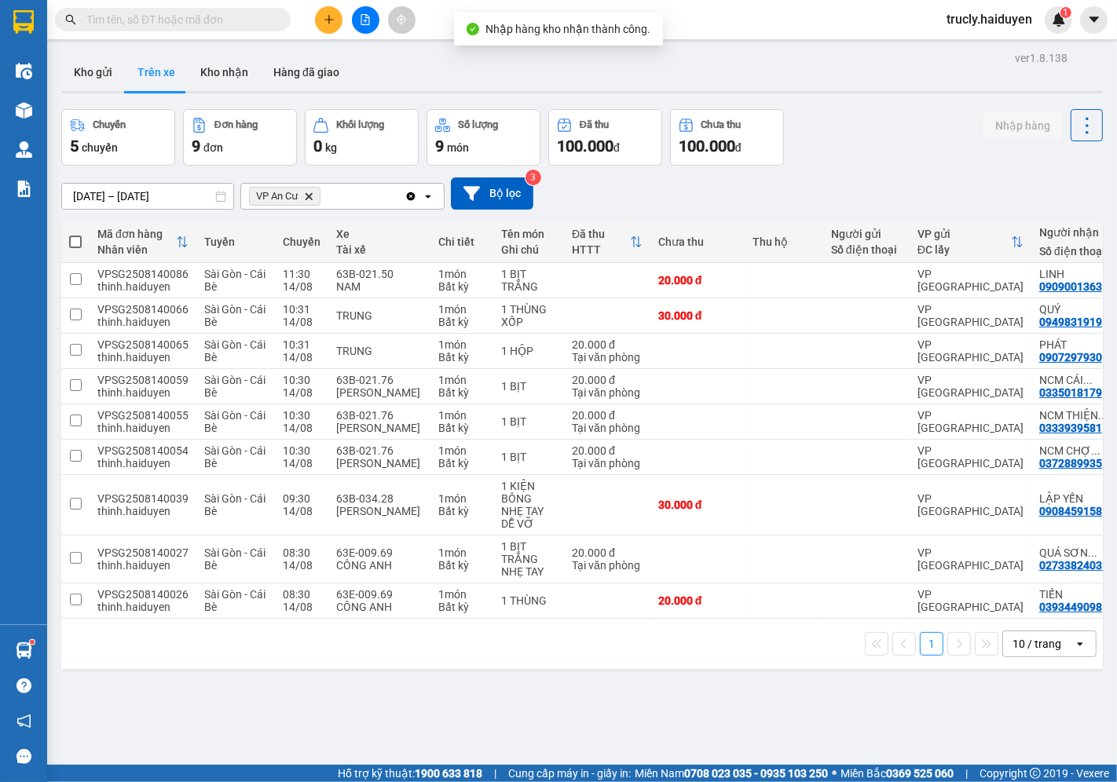
click at [888, 120] on div "Chuyến 5 chuyến Đơn hàng 9 đơn Khối lượng 0 kg Số lượng 9 món Đã thu 100.000 đ …" at bounding box center [582, 137] width 1042 height 57
click at [77, 60] on button "Kho gửi" at bounding box center [93, 72] width 64 height 38
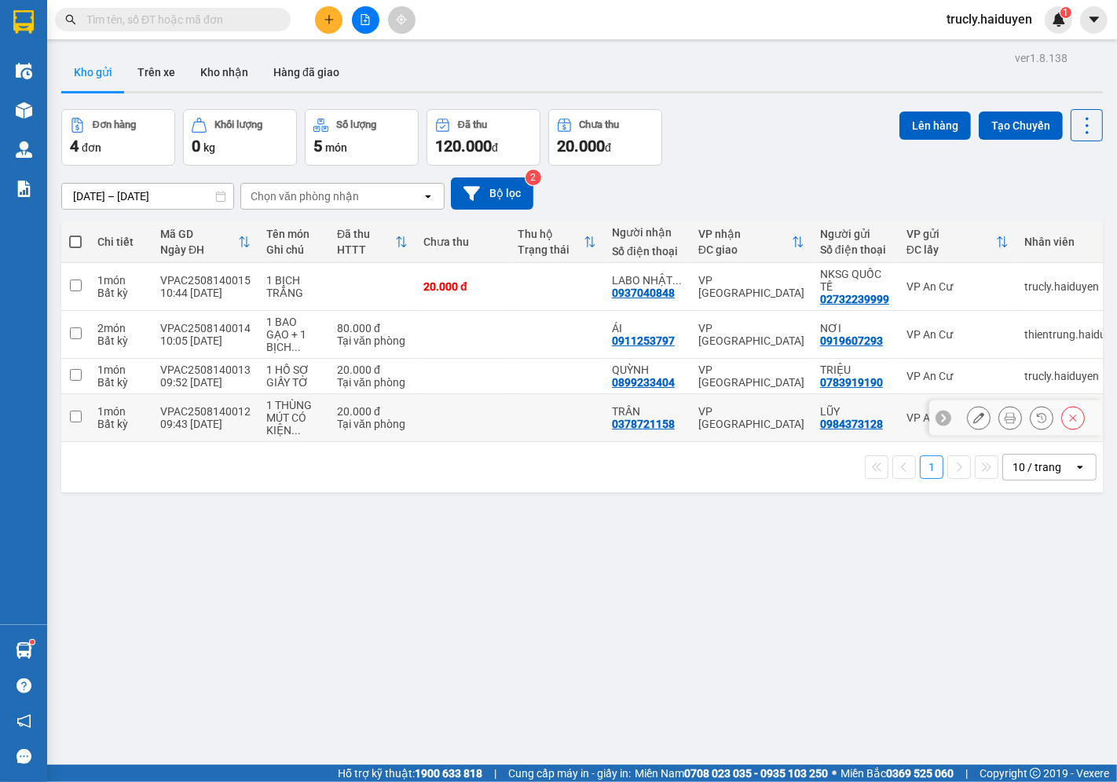
click at [152, 435] on td "VPAC2508140012 09:43 [DATE]" at bounding box center [205, 418] width 106 height 48
checkbox input "true"
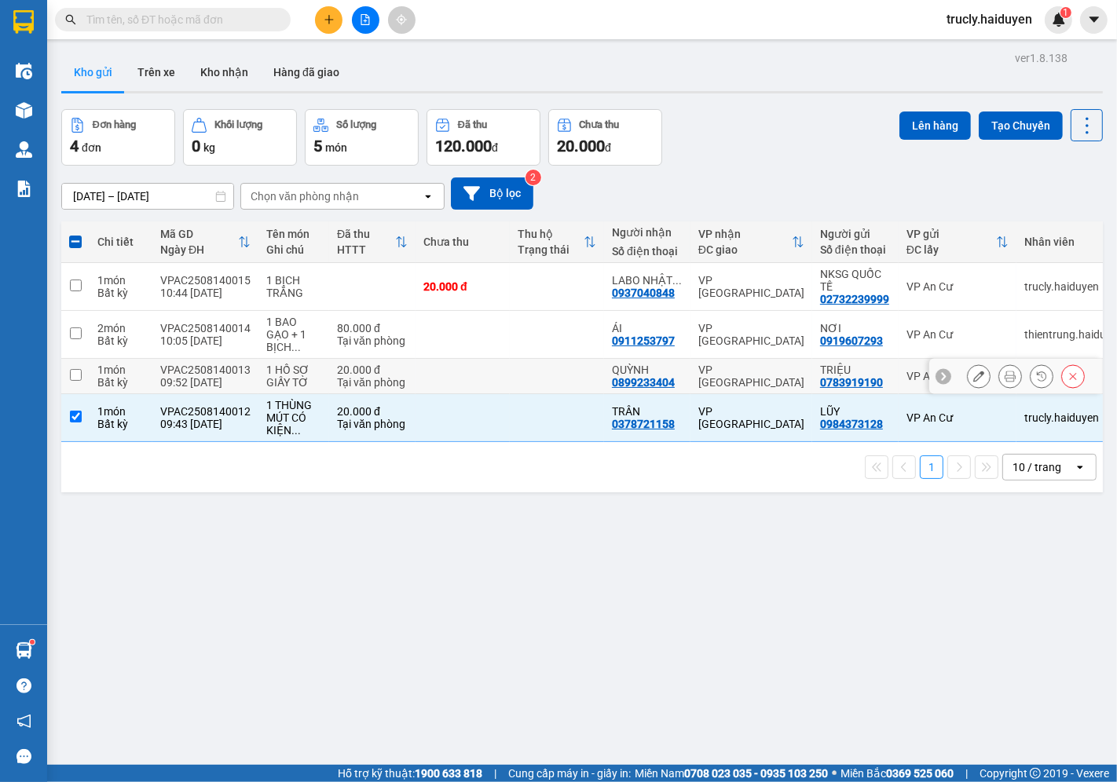
click at [152, 372] on td "VPAC2508140013 09:52 [DATE]" at bounding box center [205, 376] width 106 height 35
checkbox input "true"
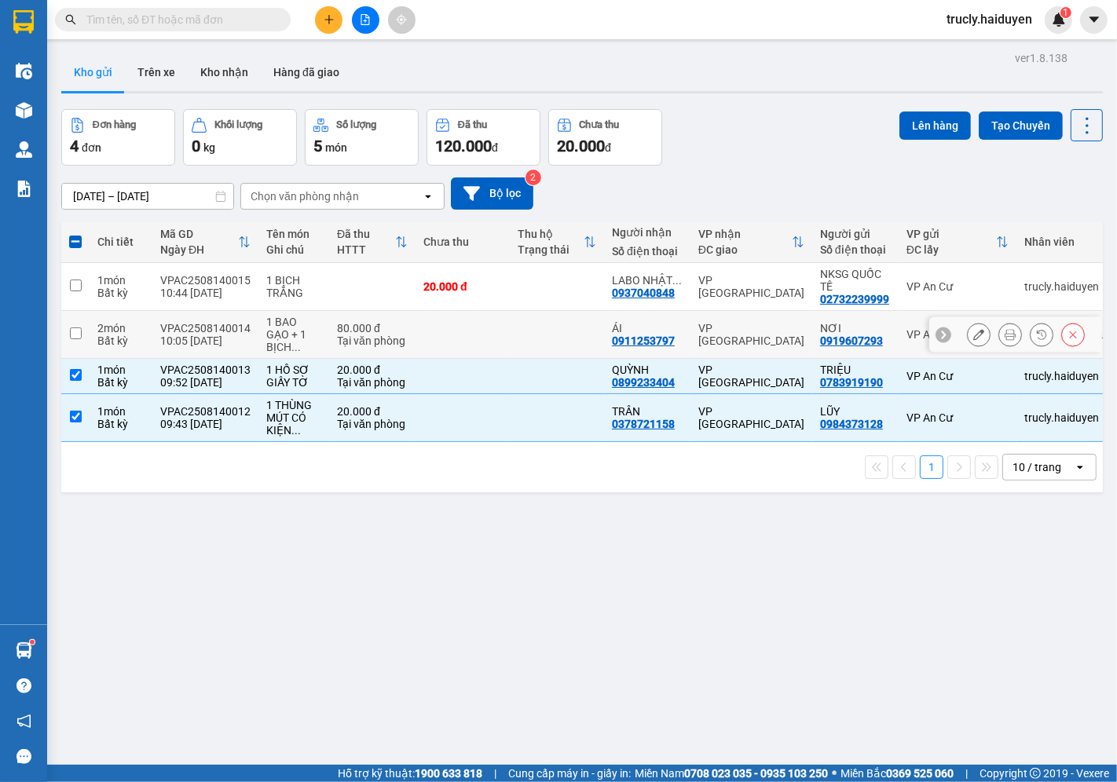
click at [146, 341] on td "2 món Bất kỳ" at bounding box center [121, 335] width 63 height 48
checkbox input "true"
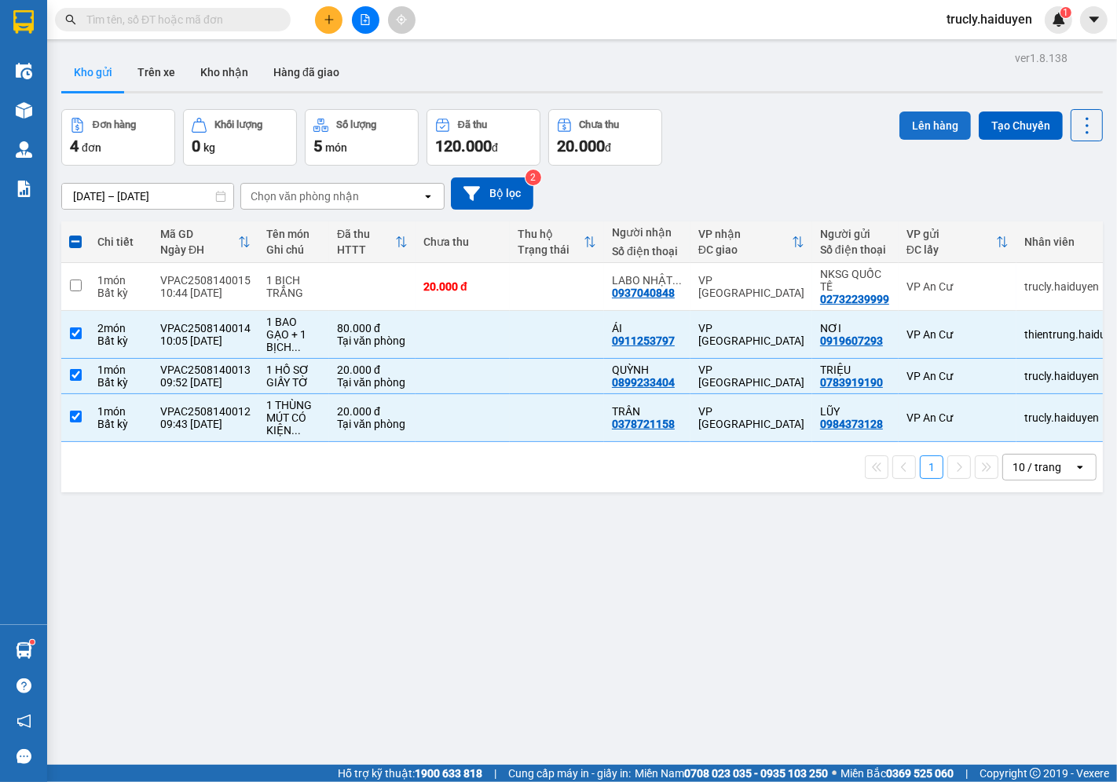
click at [917, 135] on button "Lên hàng" at bounding box center [934, 126] width 71 height 28
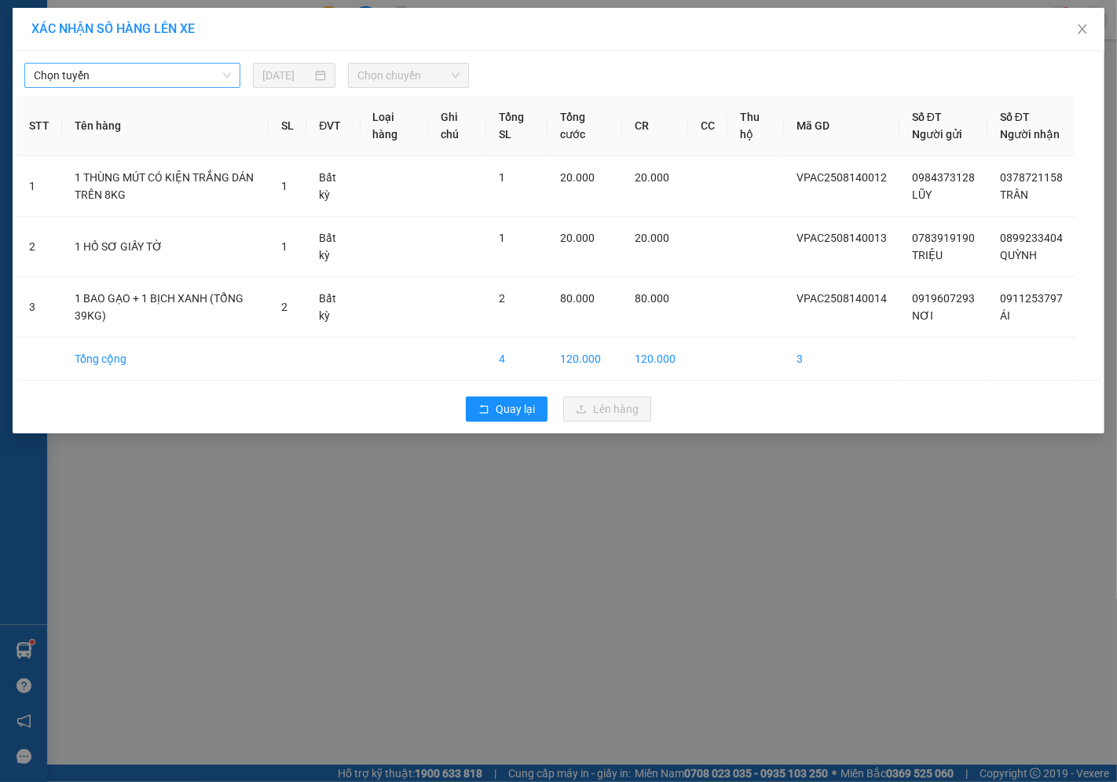
click at [115, 84] on span "Chọn tuyến" at bounding box center [132, 76] width 197 height 24
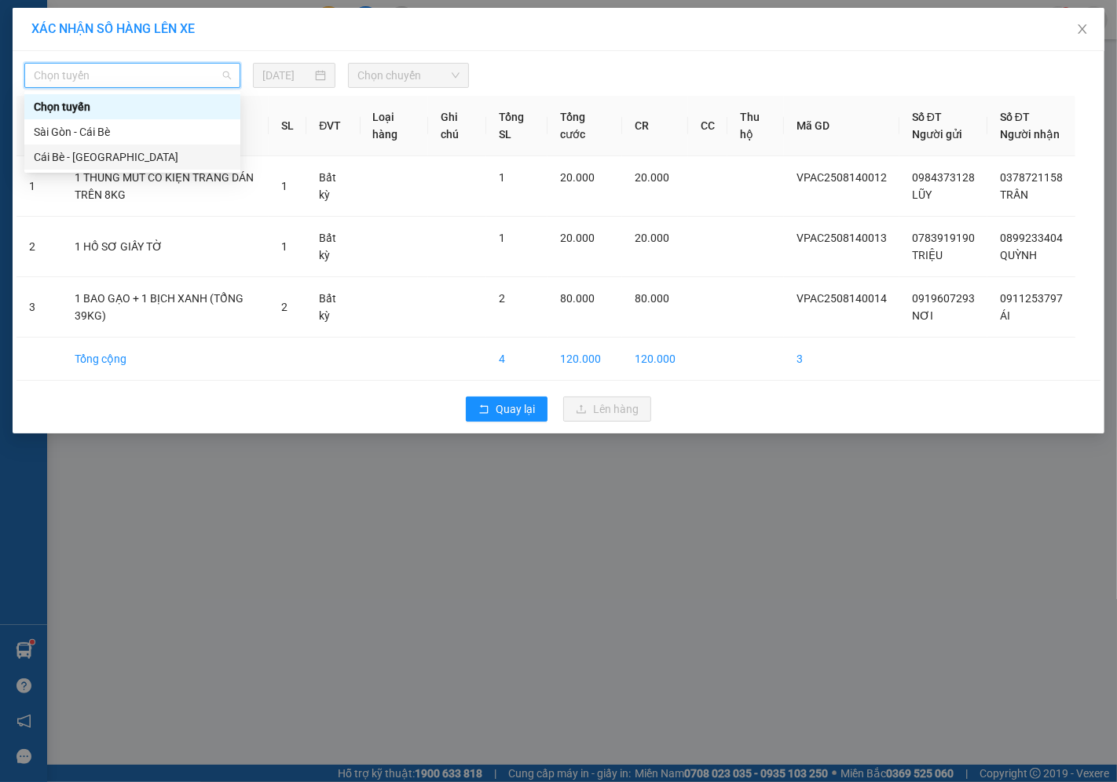
click at [75, 154] on div "Cái Bè - [GEOGRAPHIC_DATA]" at bounding box center [132, 156] width 197 height 17
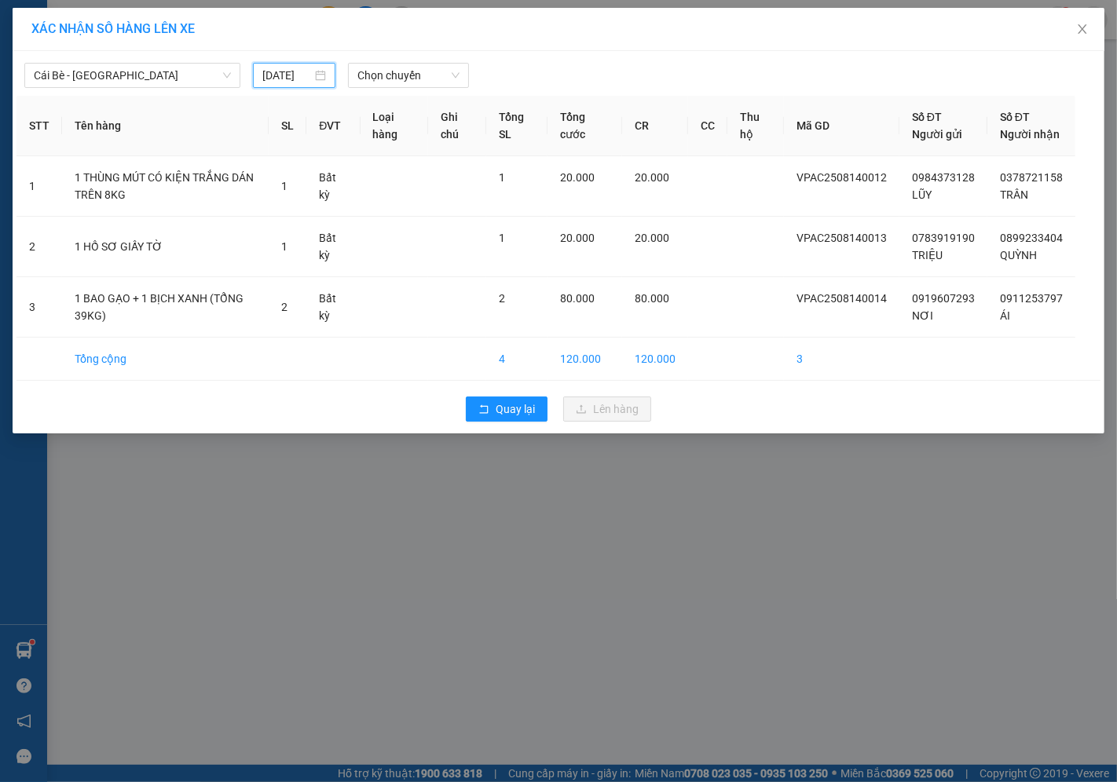
click at [278, 73] on input "[DATE]" at bounding box center [286, 75] width 49 height 17
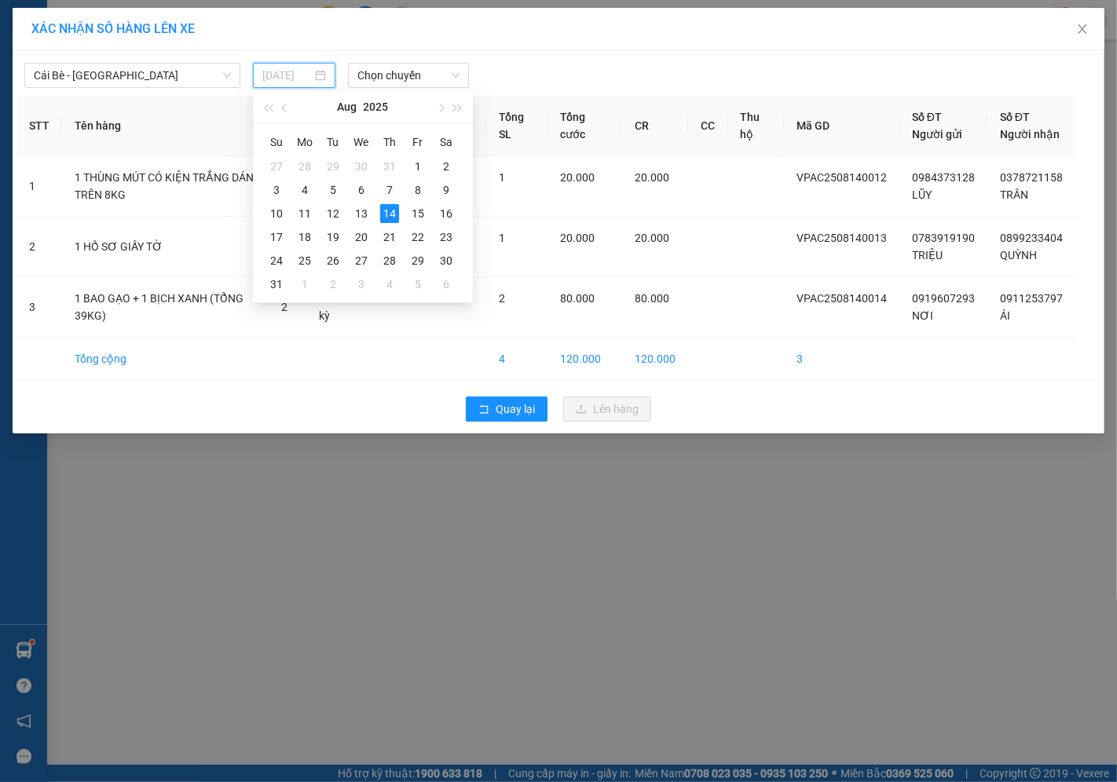
type input "[DATE]"
click at [390, 213] on div "14" at bounding box center [389, 213] width 19 height 19
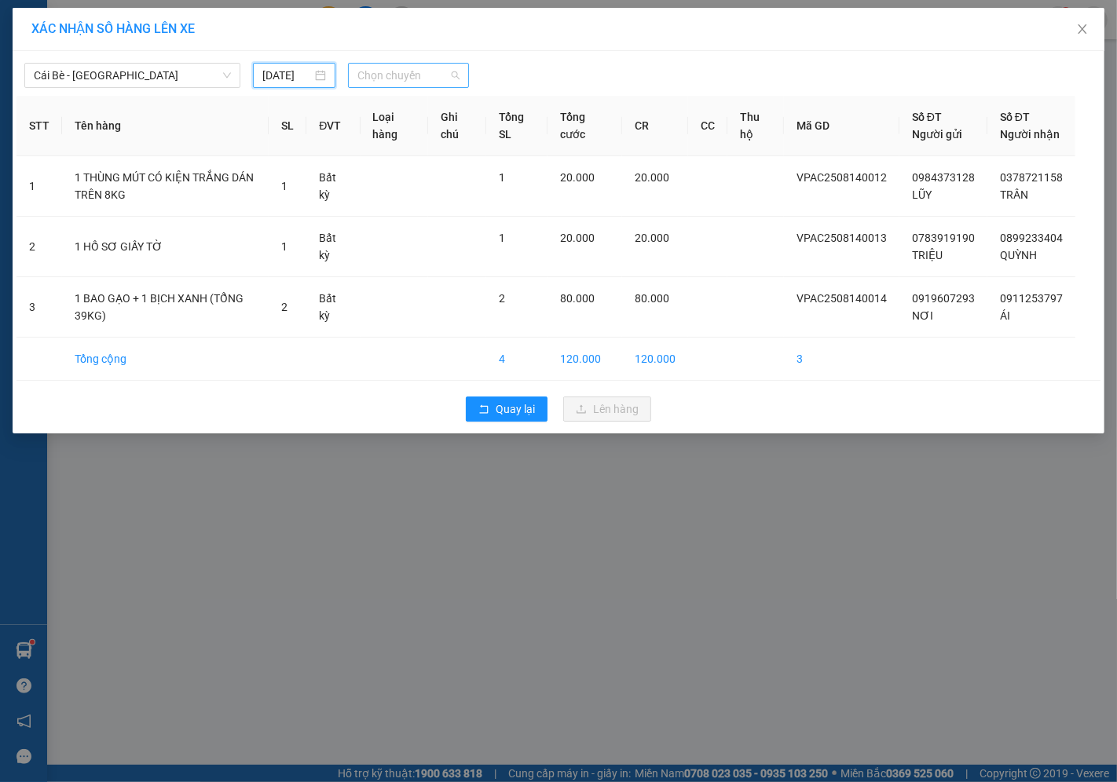
click at [380, 73] on span "Chọn chuyến" at bounding box center [408, 76] width 102 height 24
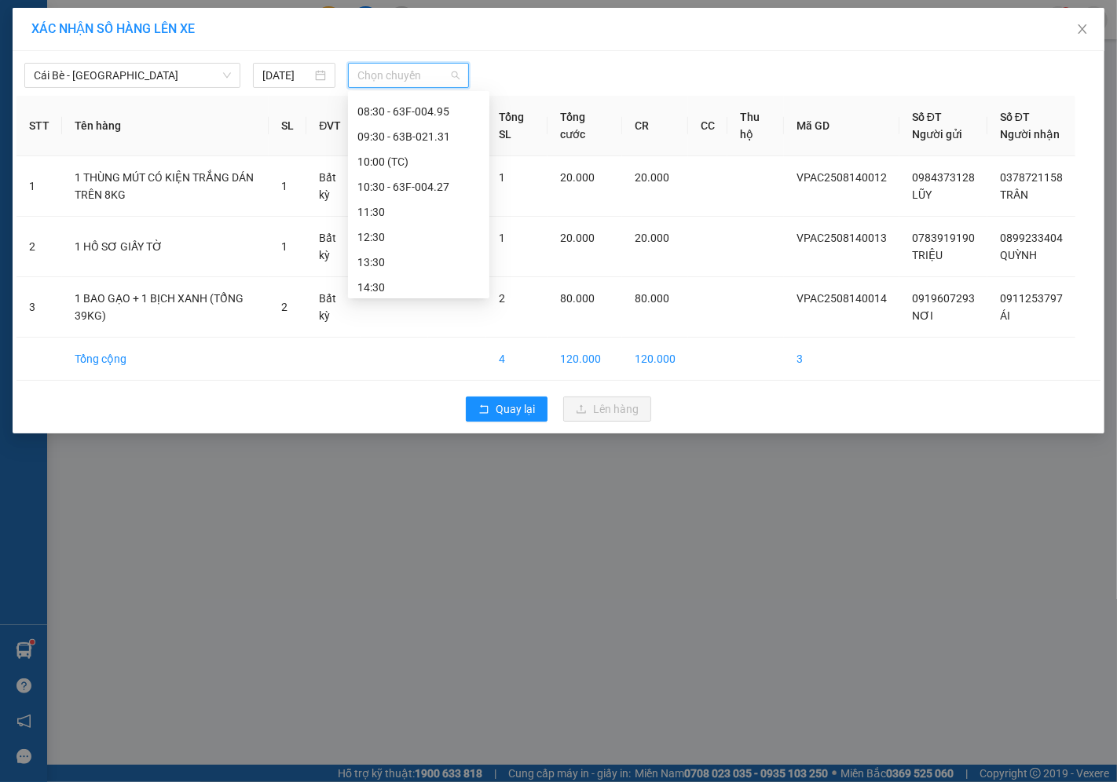
scroll to position [349, 0]
click at [409, 159] on div "10:30 - 63F-004.27" at bounding box center [418, 160] width 123 height 17
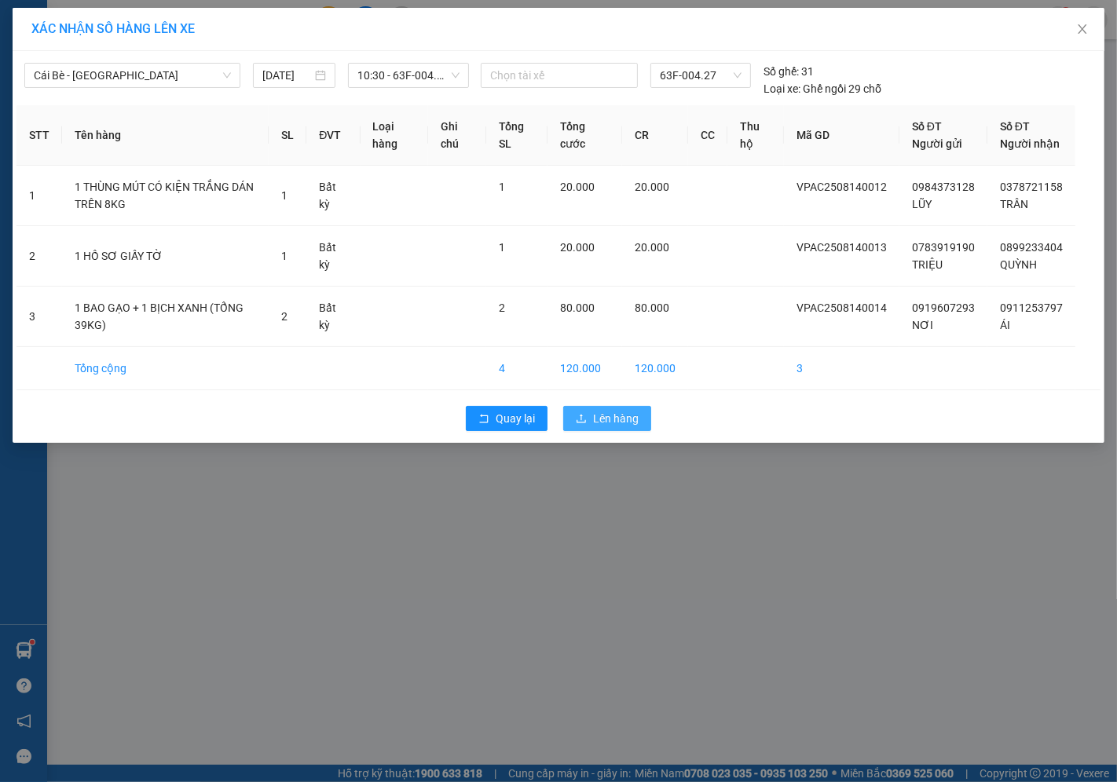
click at [605, 427] on span "Lên hàng" at bounding box center [616, 418] width 46 height 17
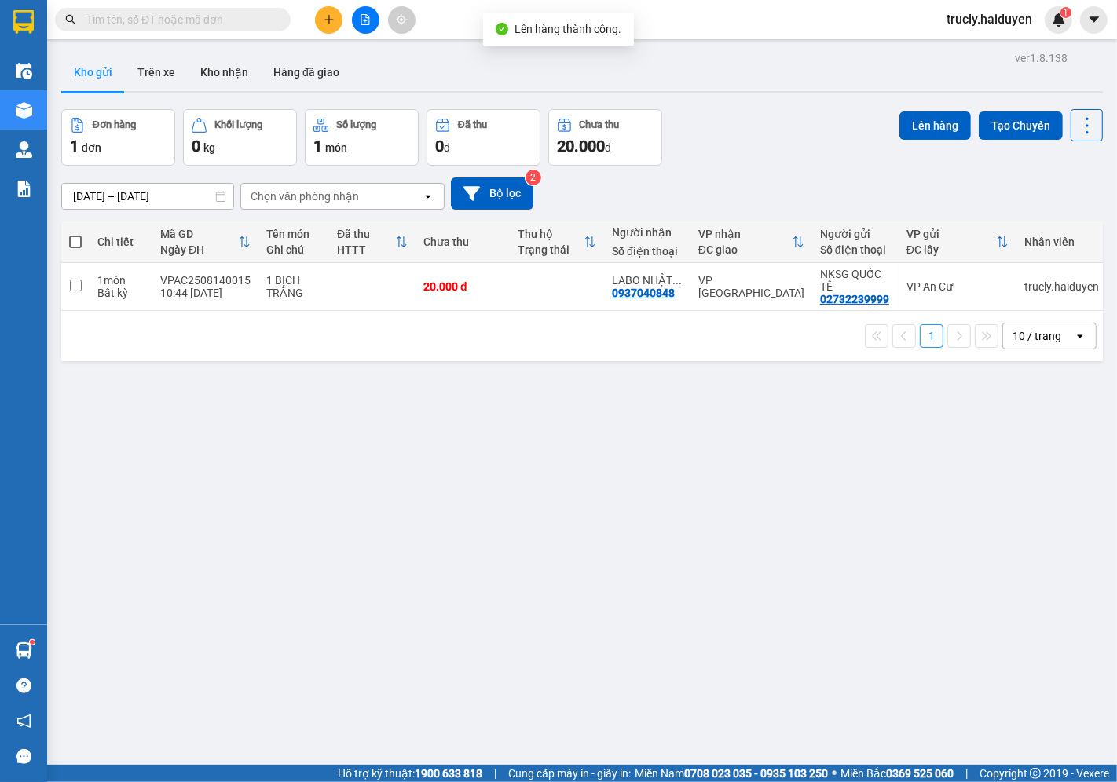
click at [699, 130] on div "Đơn hàng 1 đơn Khối lượng 0 kg Số lượng 1 món Đã thu 0 đ Chưa thu 20.000 đ Lên …" at bounding box center [582, 137] width 1042 height 57
click at [160, 73] on button "Trên xe" at bounding box center [156, 72] width 63 height 38
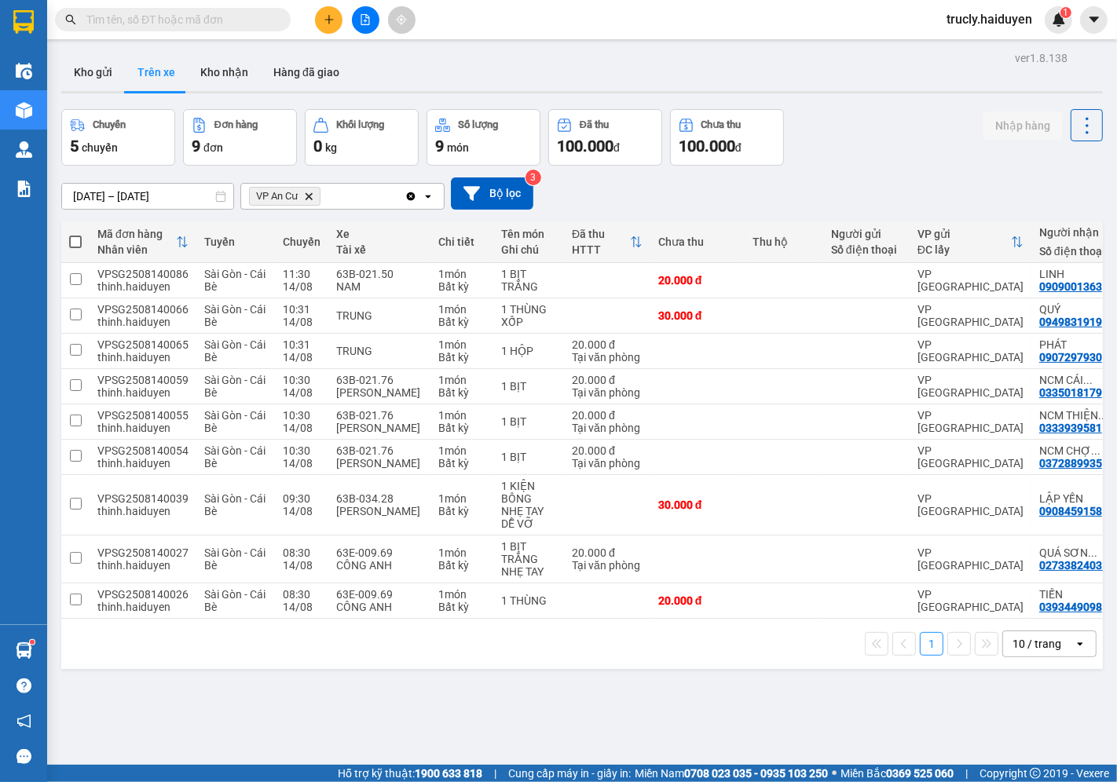
click at [846, 138] on div "Chuyến 5 chuyến Đơn hàng 9 đơn Khối lượng 0 kg Số lượng 9 món Đã thu 100.000 đ …" at bounding box center [582, 137] width 1042 height 57
click at [233, 69] on button "Kho nhận" at bounding box center [224, 72] width 73 height 38
type input "[DATE] – [DATE]"
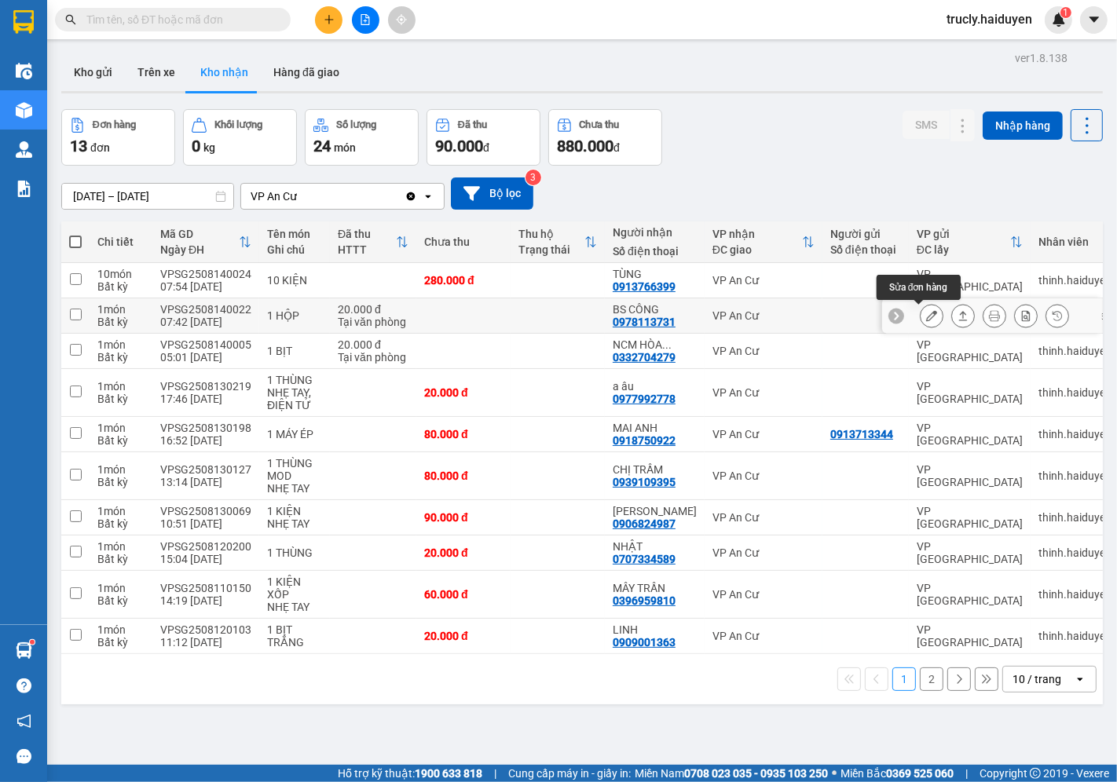
click at [926, 313] on icon at bounding box center [931, 315] width 11 height 11
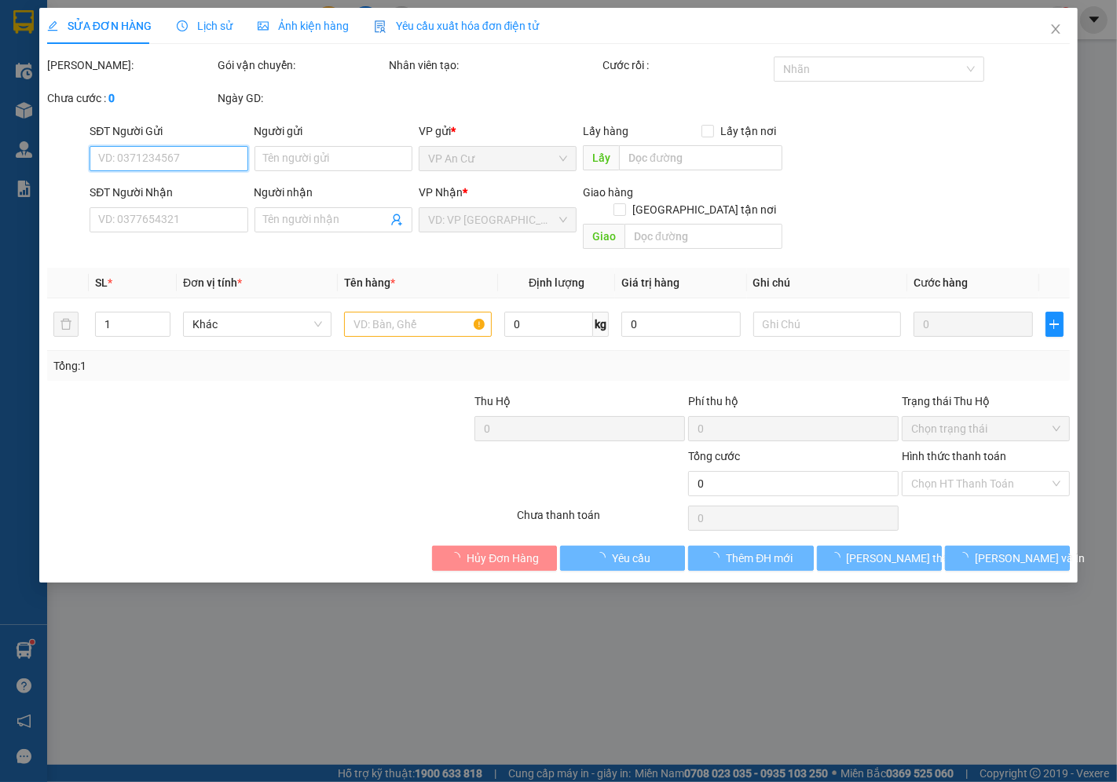
type input "0978113731"
type input "BS CÔNG"
type input "20.000"
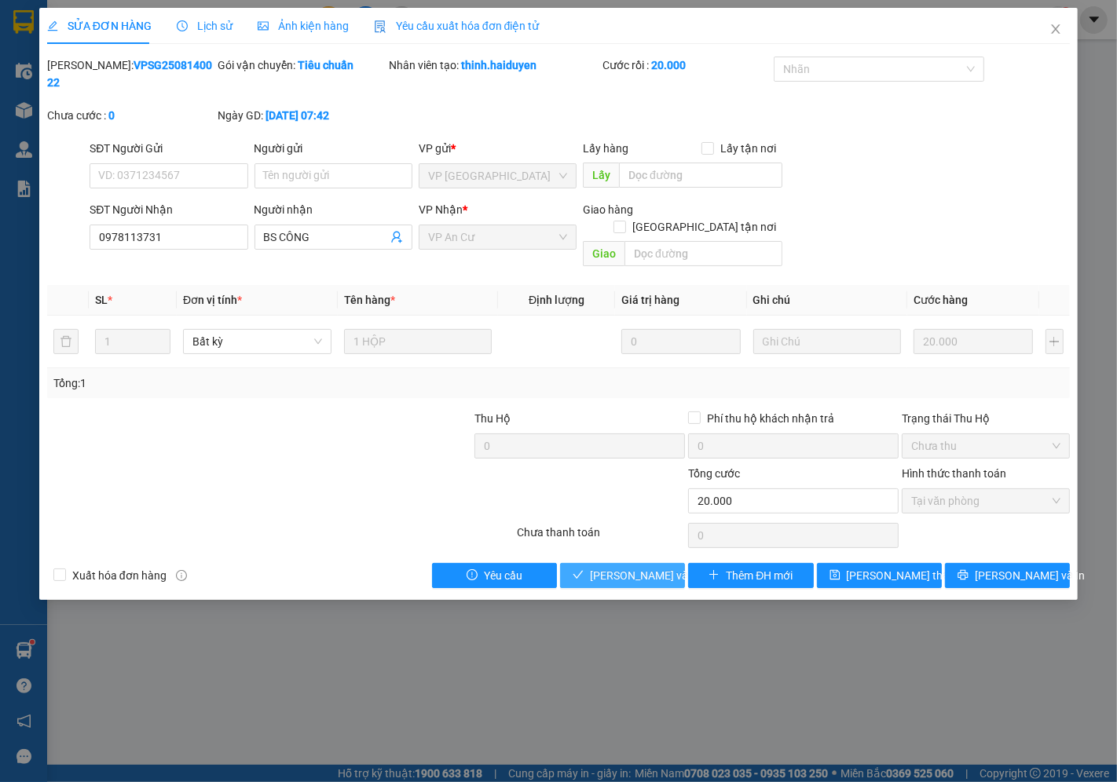
click at [650, 567] on span "[PERSON_NAME] và Giao hàng" at bounding box center [665, 575] width 151 height 17
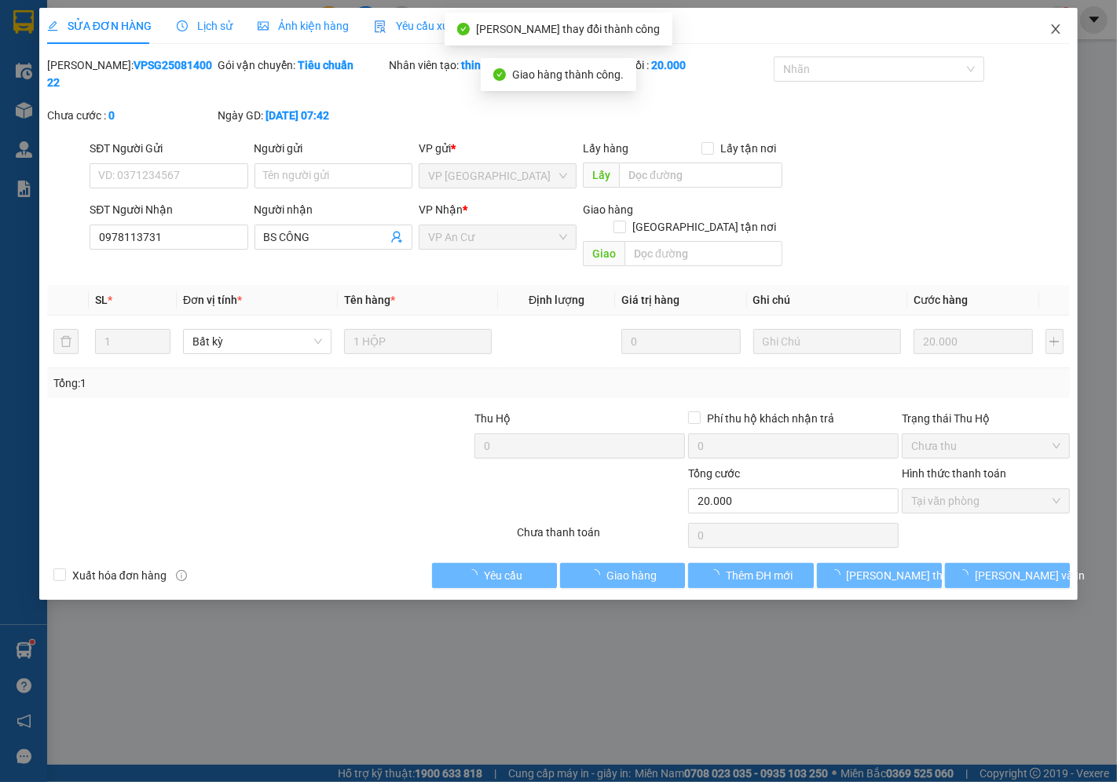
click at [1061, 31] on icon "close" at bounding box center [1055, 29] width 13 height 13
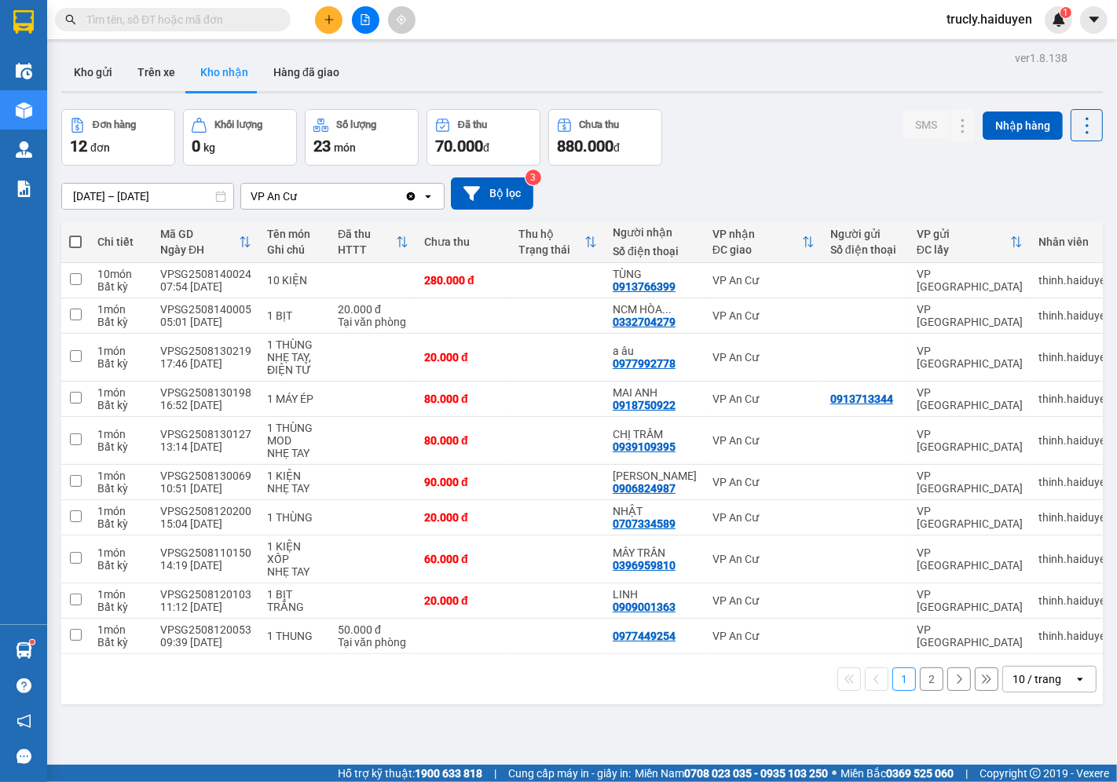
click at [892, 686] on button "1" at bounding box center [904, 680] width 24 height 24
click at [145, 71] on button "Trên xe" at bounding box center [156, 72] width 63 height 38
type input "[DATE] – [DATE]"
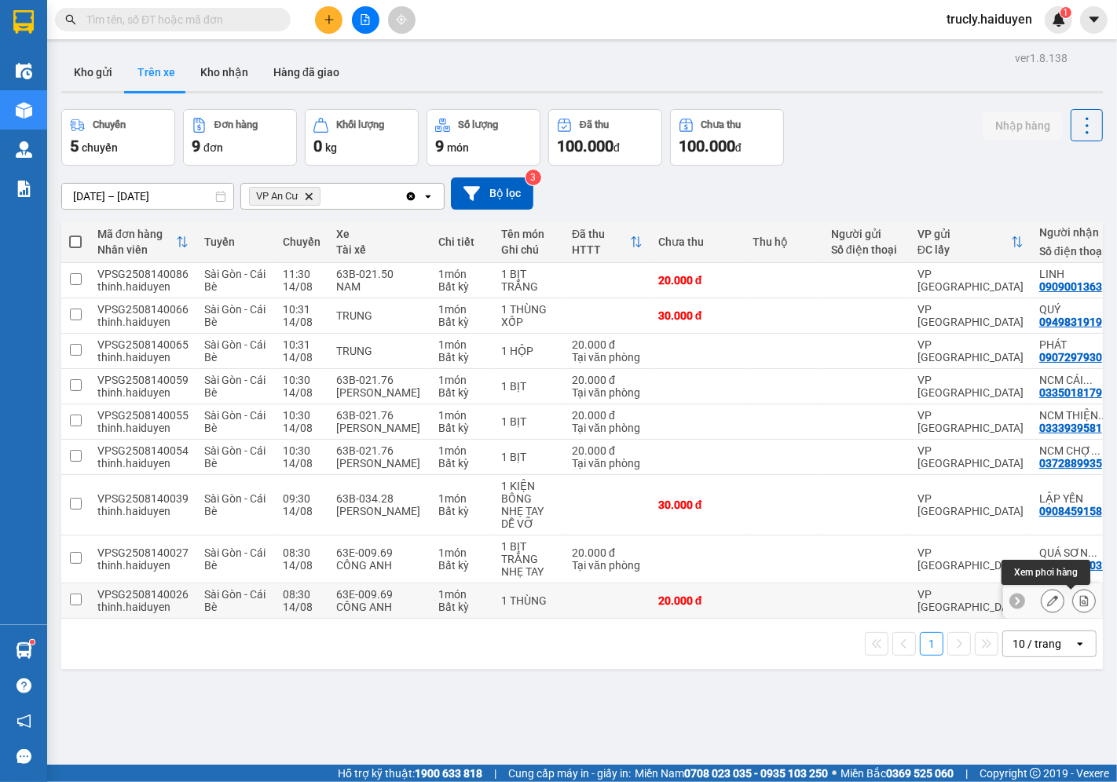
click at [1078, 599] on icon at bounding box center [1083, 600] width 11 height 11
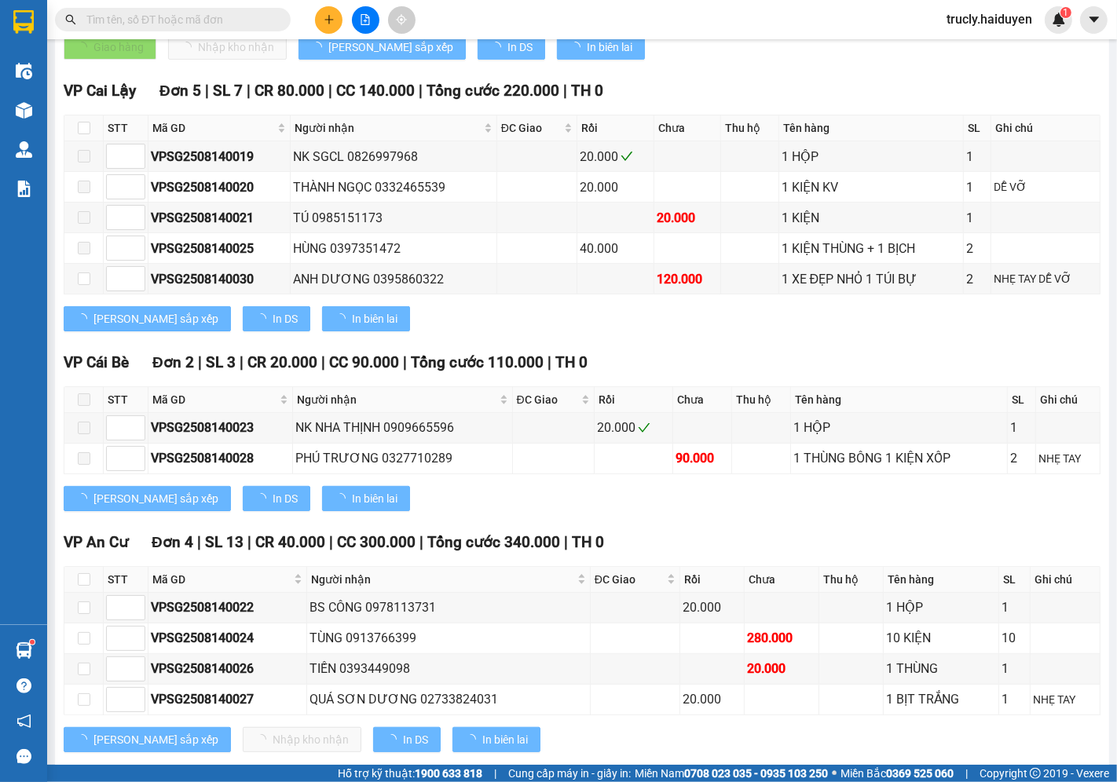
scroll to position [397, 0]
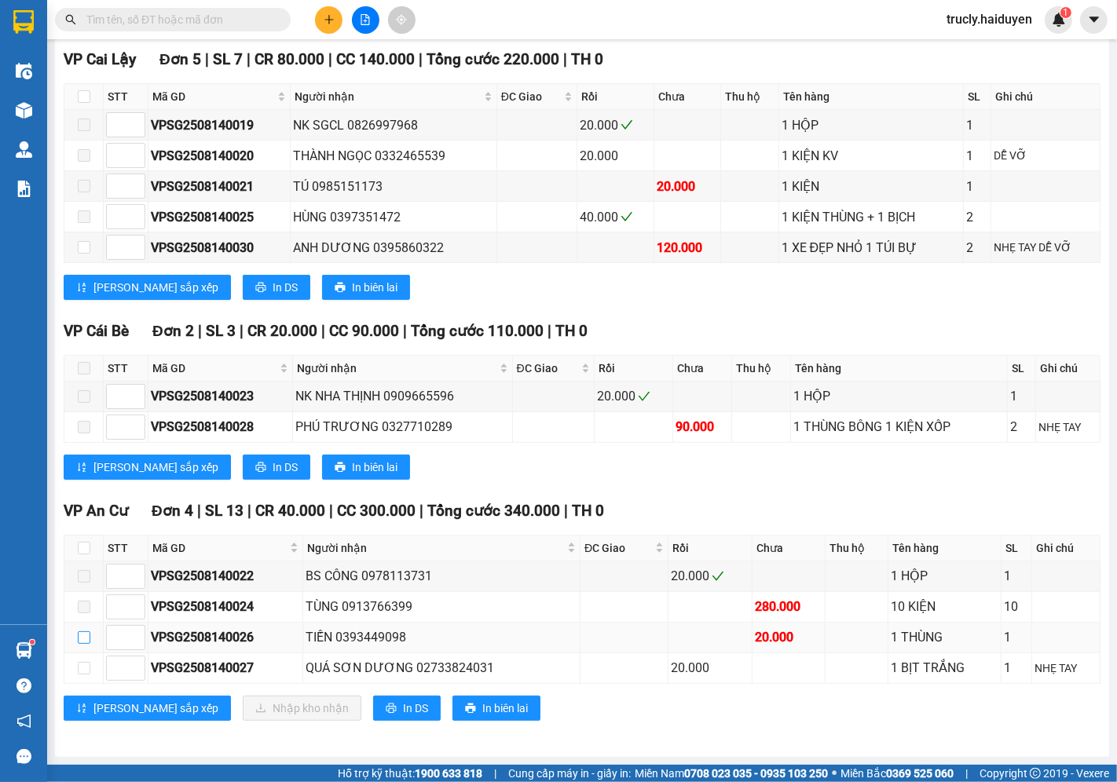
click at [78, 639] on input "checkbox" at bounding box center [84, 638] width 13 height 13
checkbox input "true"
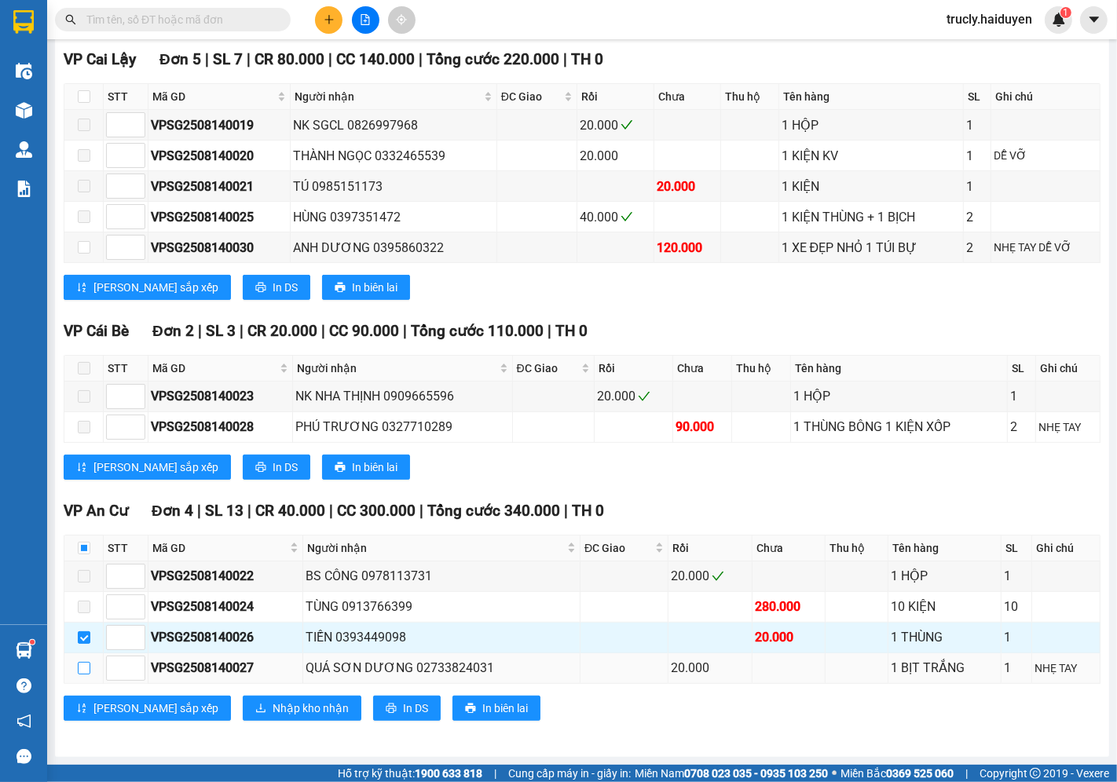
click at [81, 672] on input "checkbox" at bounding box center [84, 668] width 13 height 13
checkbox input "true"
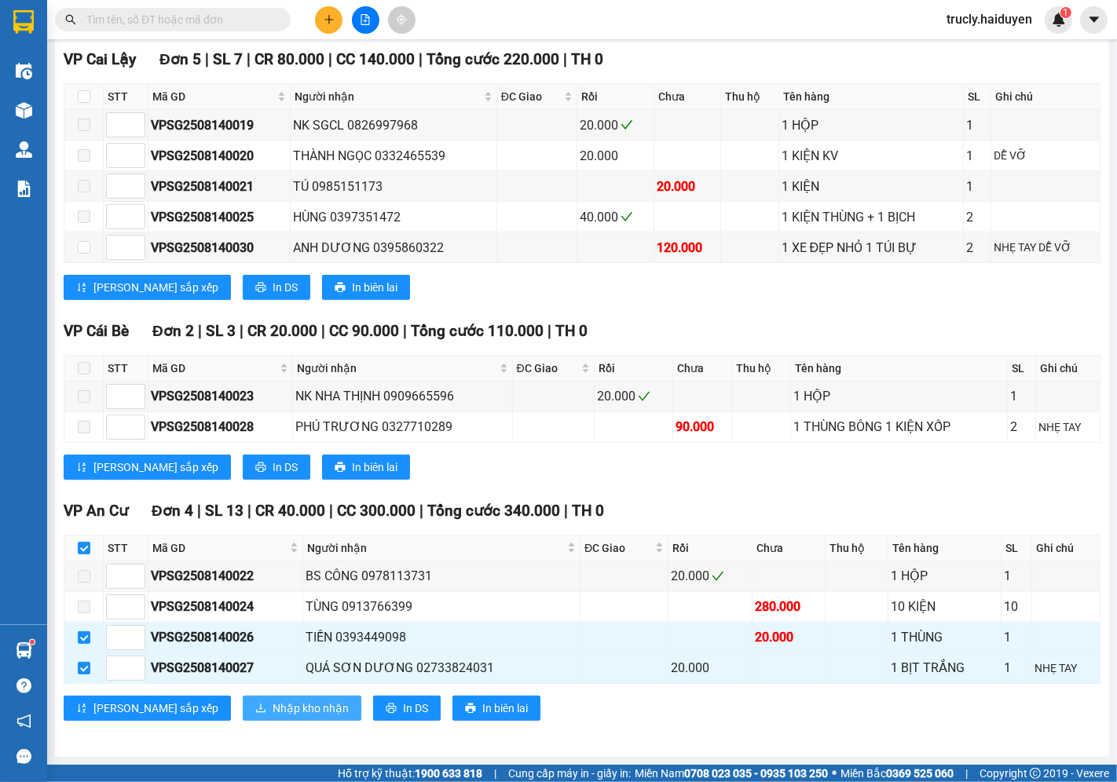
click at [273, 707] on span "Nhập kho nhận" at bounding box center [311, 708] width 76 height 17
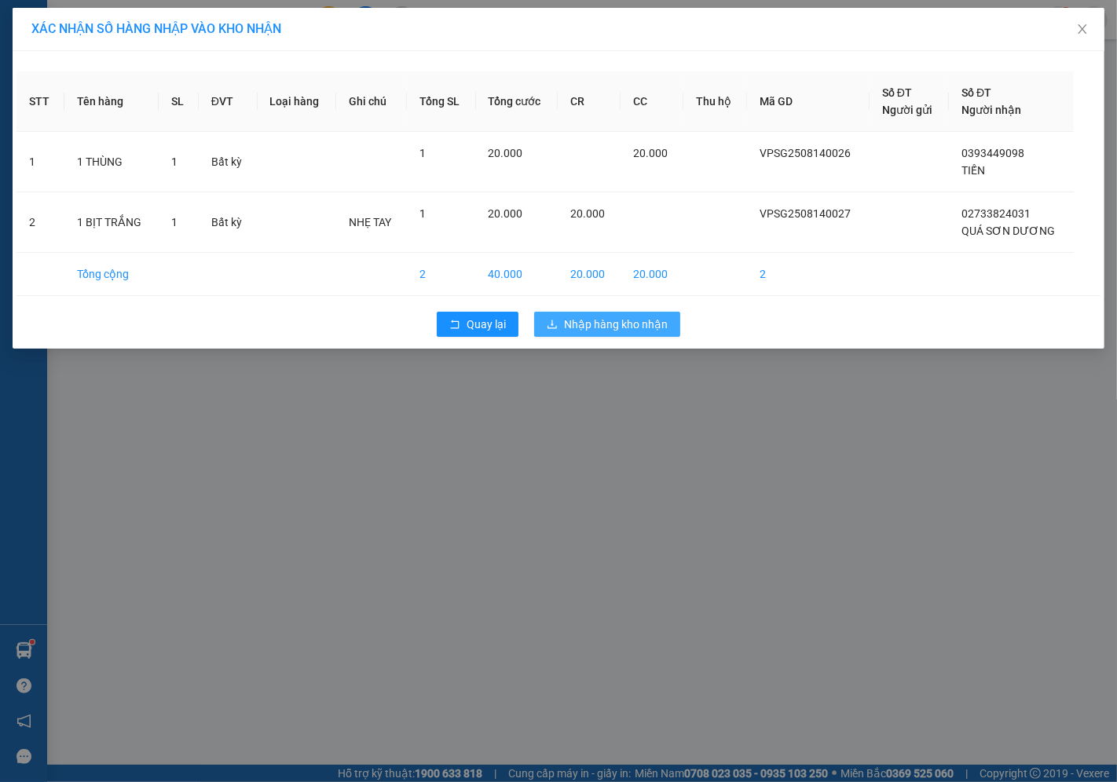
click at [591, 331] on span "Nhập hàng kho nhận" at bounding box center [616, 324] width 104 height 17
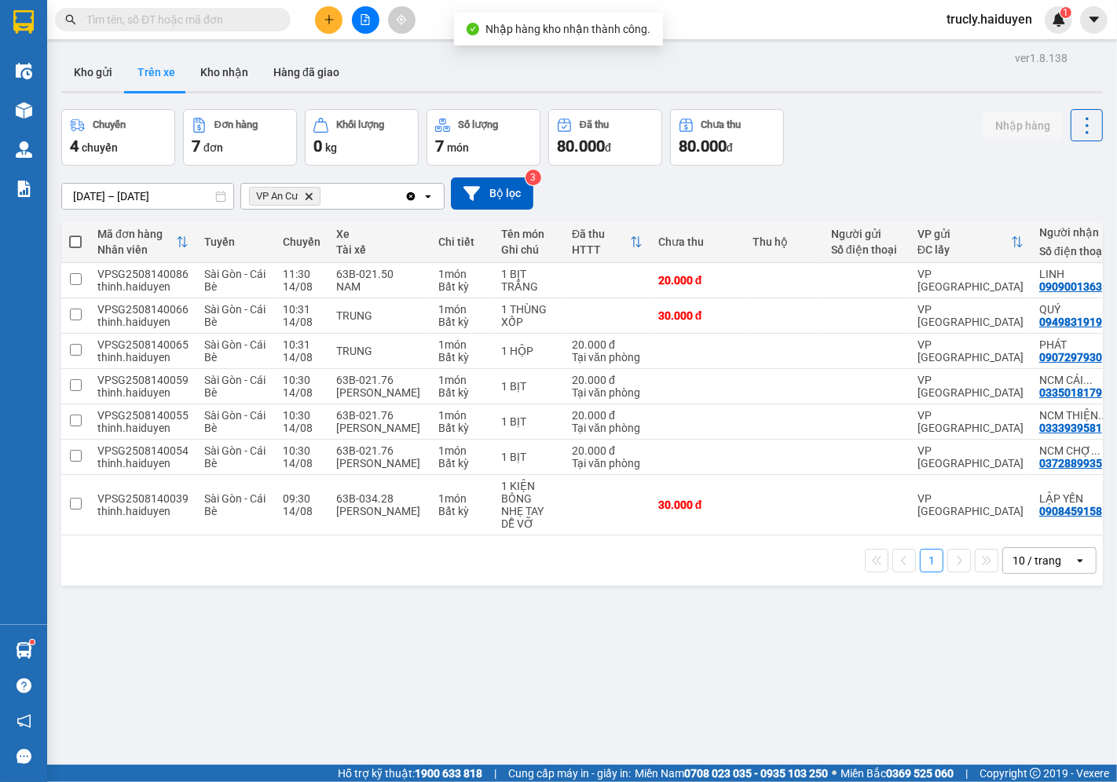
click at [857, 156] on div "Chuyến 4 chuyến Đơn hàng 7 đơn Khối lượng 0 kg Số lượng 7 món Đã thu 80.000 đ C…" at bounding box center [582, 137] width 1042 height 57
click at [229, 71] on button "Kho nhận" at bounding box center [224, 72] width 73 height 38
type input "[DATE] – [DATE]"
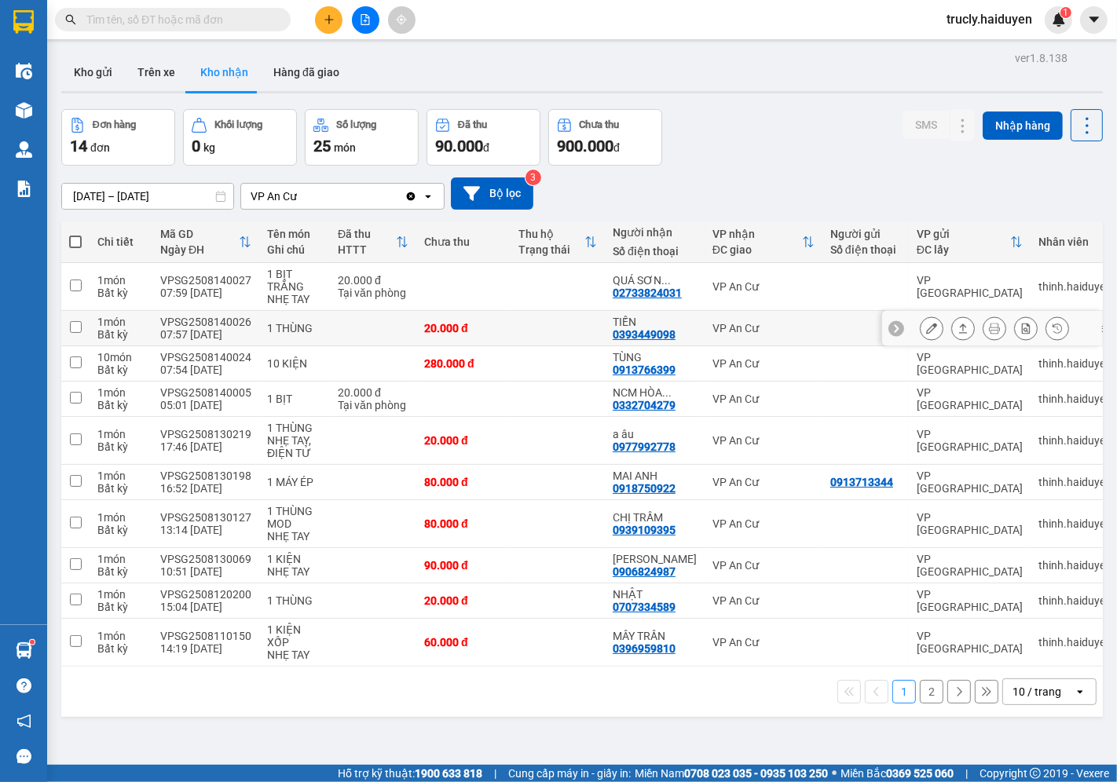
click at [926, 328] on icon at bounding box center [931, 328] width 11 height 11
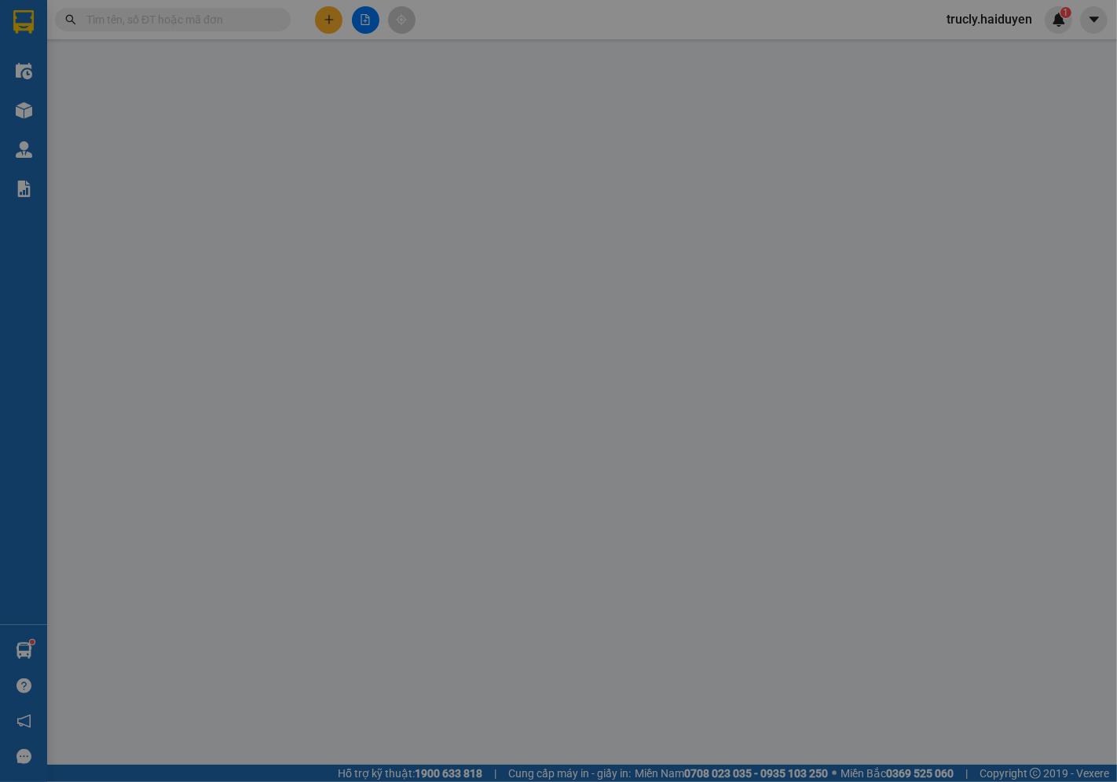
type input "0393449098"
type input "TIẾN"
type input "20.000"
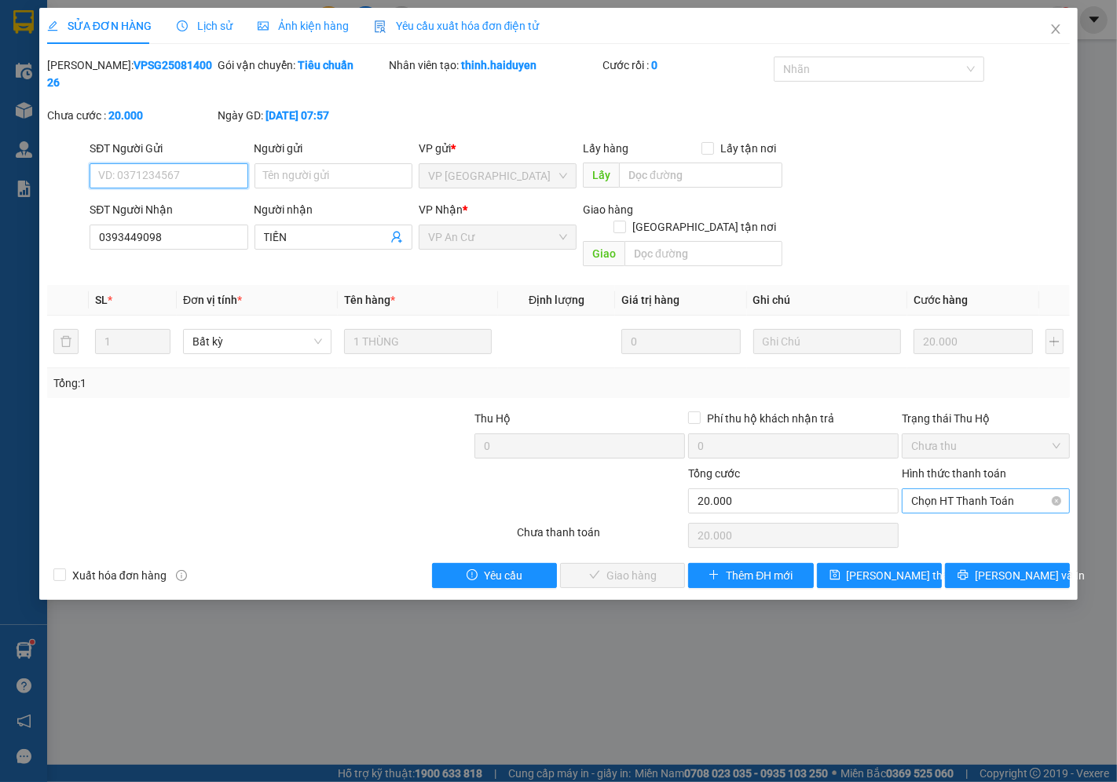
click at [966, 489] on span "Chọn HT Thanh Toán" at bounding box center [985, 501] width 149 height 24
click at [944, 501] on div "Tại văn phòng" at bounding box center [986, 497] width 149 height 17
type input "0"
click at [652, 567] on span "[PERSON_NAME] và Giao hàng" at bounding box center [665, 575] width 151 height 17
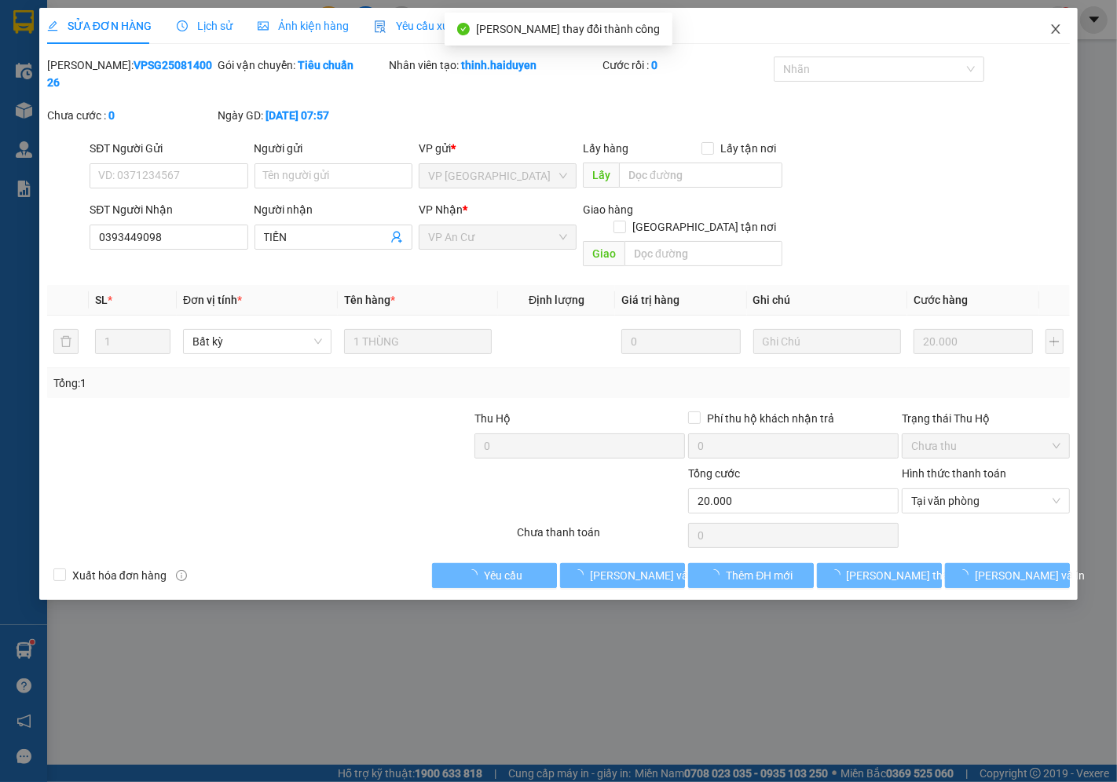
click at [1049, 27] on icon "close" at bounding box center [1055, 29] width 13 height 13
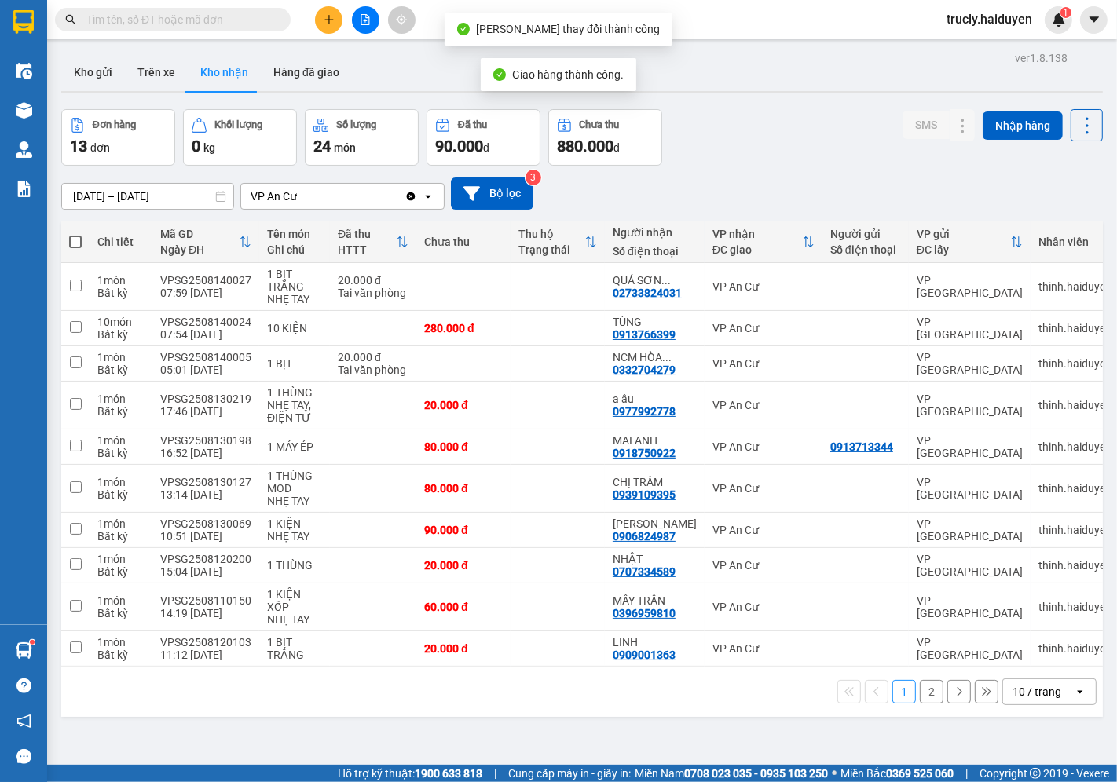
click at [798, 121] on div "Đơn hàng 13 đơn Khối lượng 0 kg Số lượng 24 món Đã thu 90.000 đ Chưa thu 880.00…" at bounding box center [582, 137] width 1042 height 57
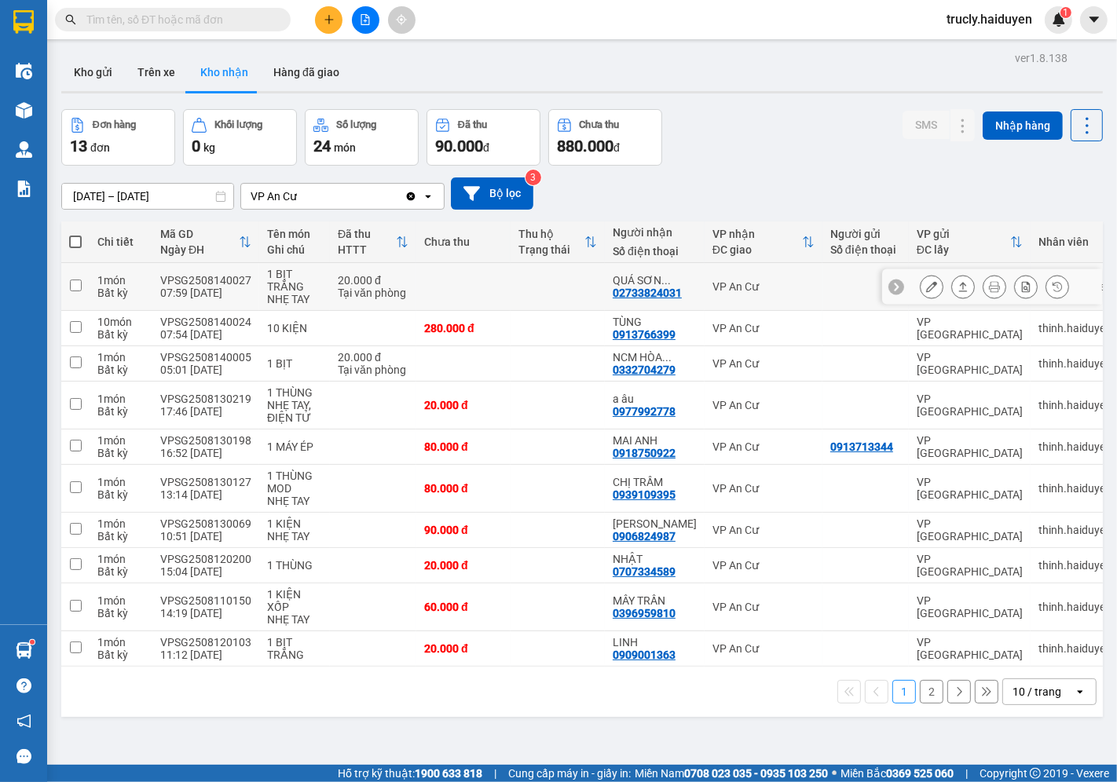
click at [921, 284] on button at bounding box center [932, 286] width 22 height 27
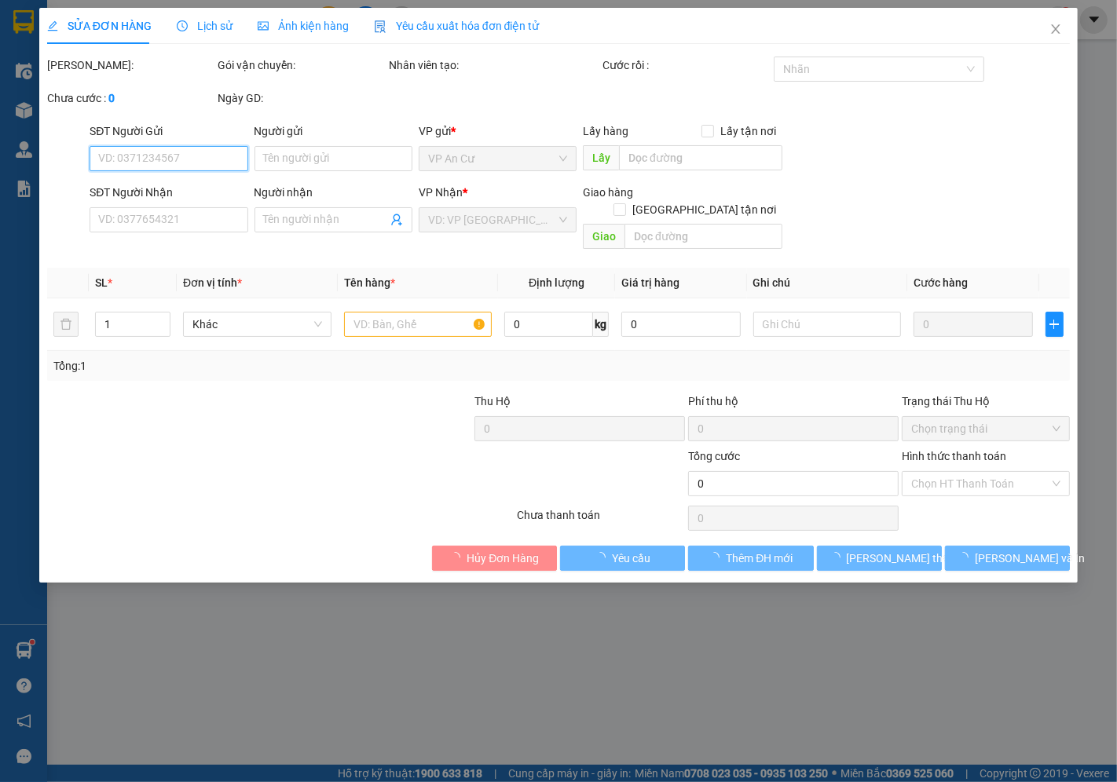
type input "02733824031"
type input "QUÁ SƠN DƯƠNG"
type input "20.000"
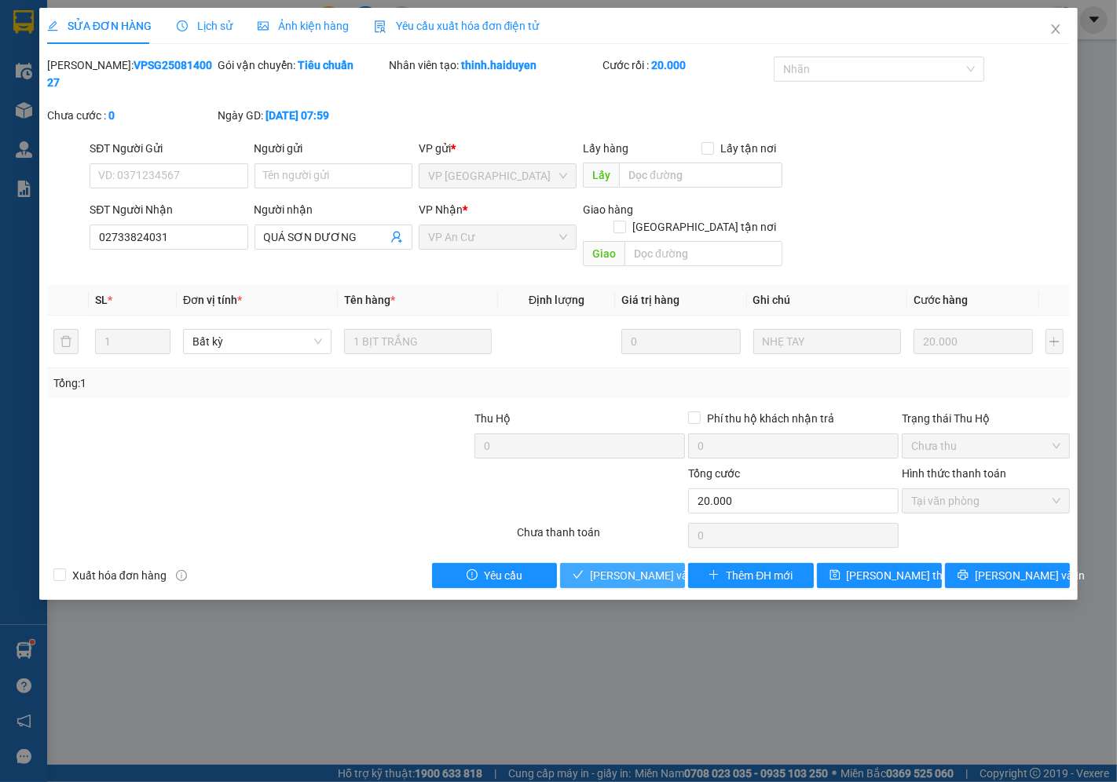
click at [661, 567] on span "[PERSON_NAME] và Giao hàng" at bounding box center [665, 575] width 151 height 17
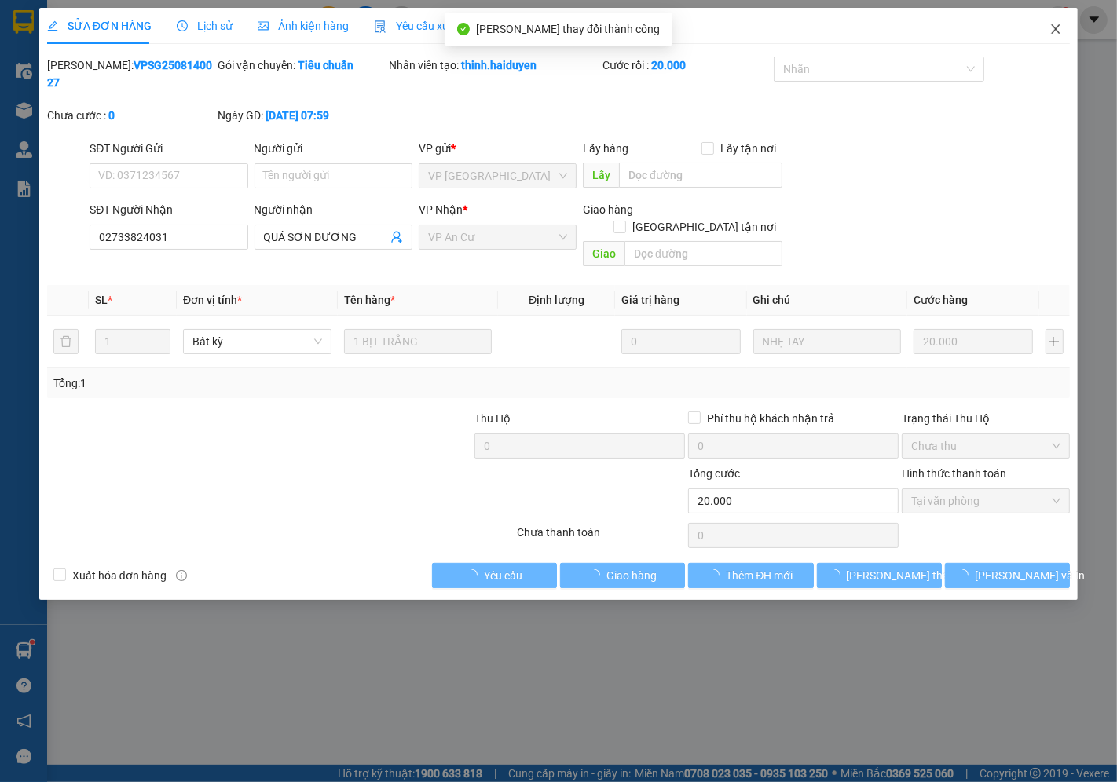
click at [1066, 27] on span "Close" at bounding box center [1056, 30] width 44 height 44
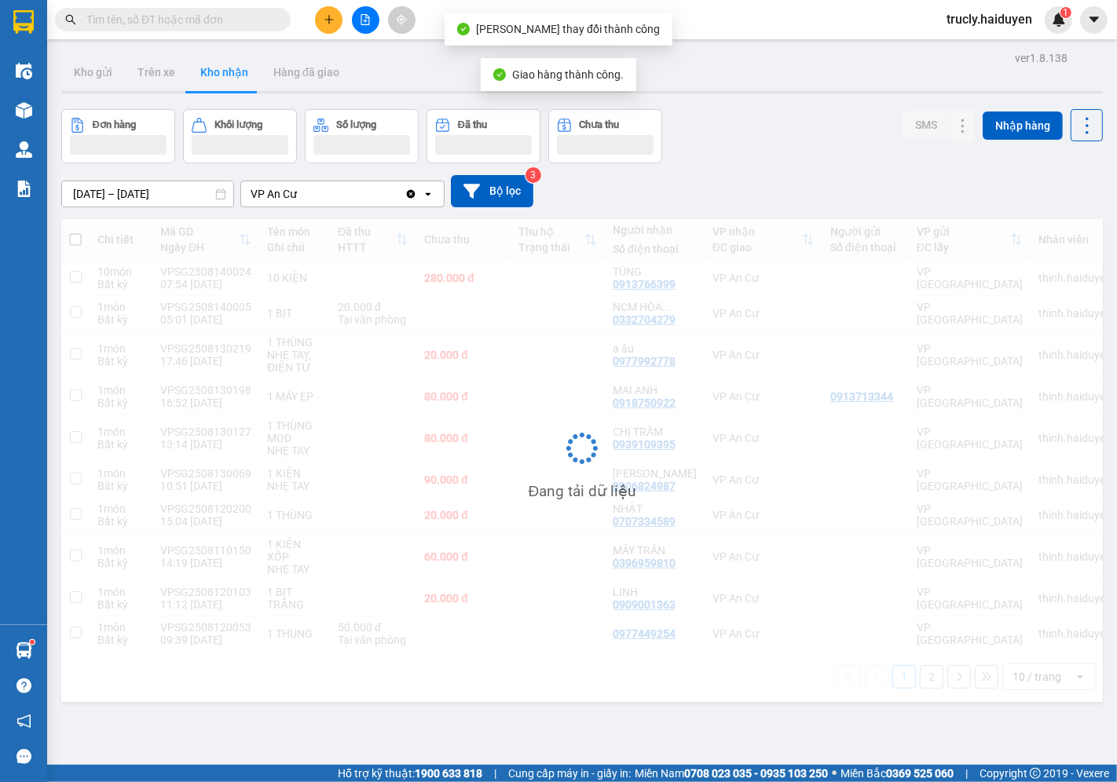
click at [796, 104] on div "ver 1.8.138 Kho gửi Trên xe Kho nhận Hàng đã giao Đơn hàng Khối lượng Số lượng …" at bounding box center [582, 438] width 1054 height 782
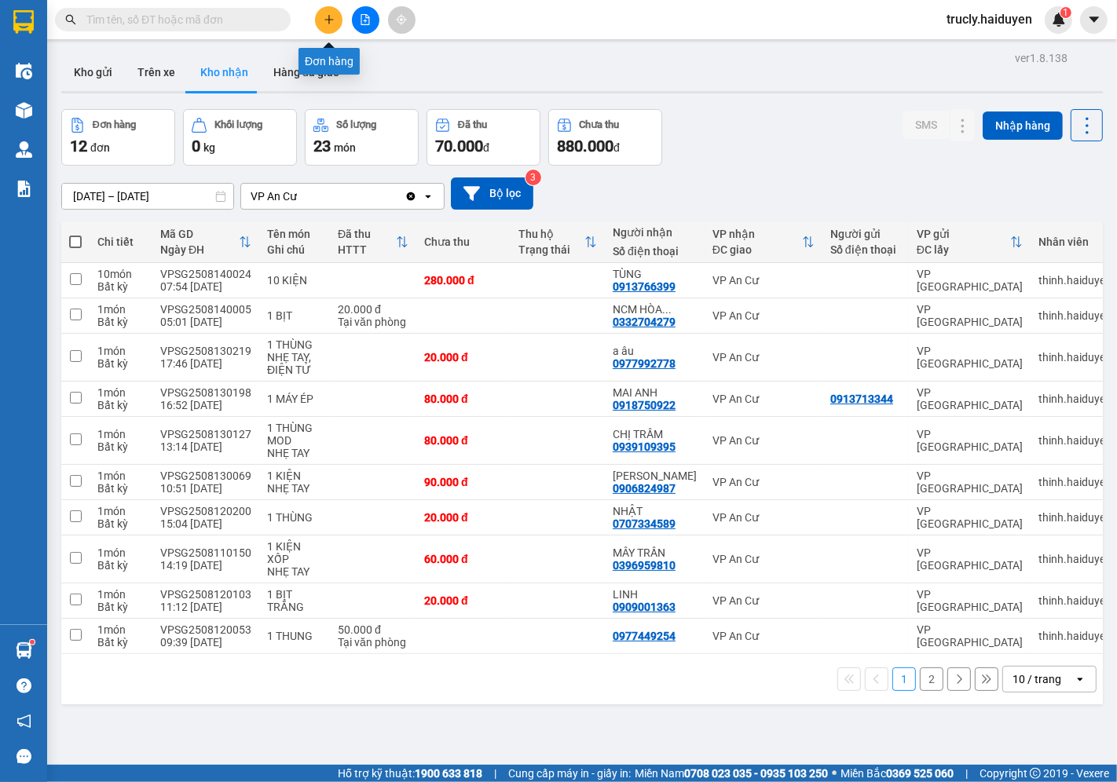
click at [324, 16] on icon "plus" at bounding box center [329, 19] width 11 height 11
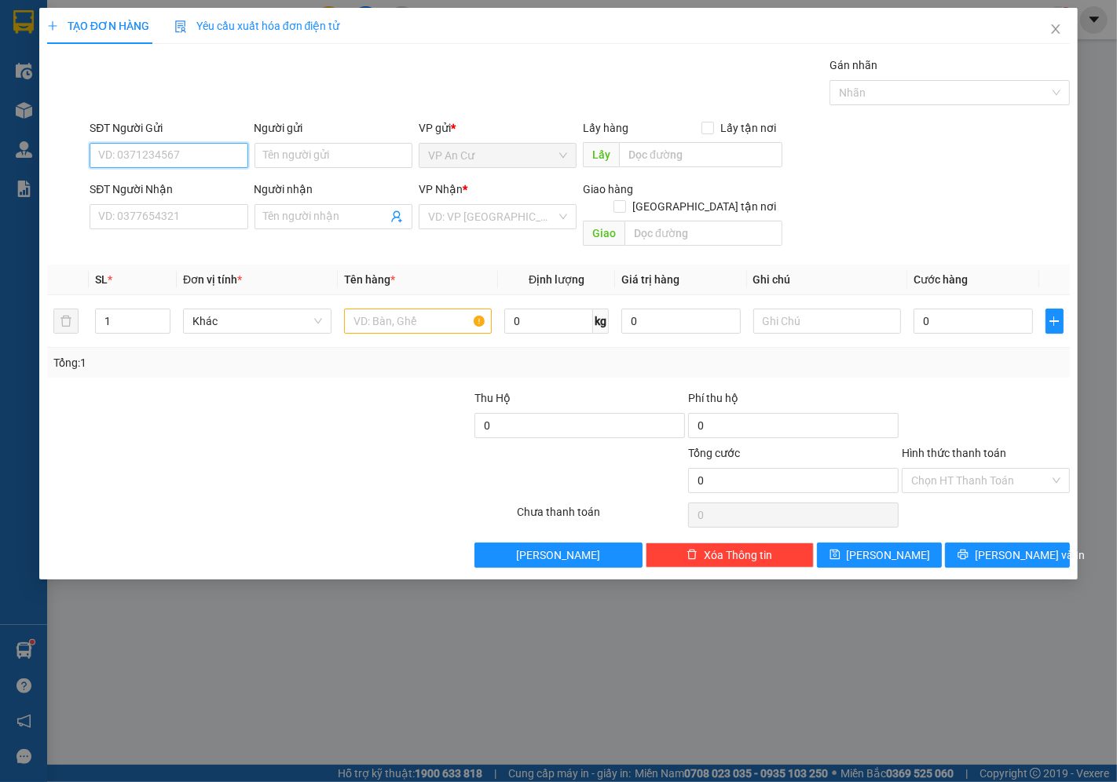
click at [177, 145] on input "SĐT Người Gửi" at bounding box center [169, 155] width 158 height 25
click at [151, 194] on div "0909563005 - PHONG" at bounding box center [168, 186] width 139 height 17
type input "0909563005"
type input "PHONG"
type input "0909338170"
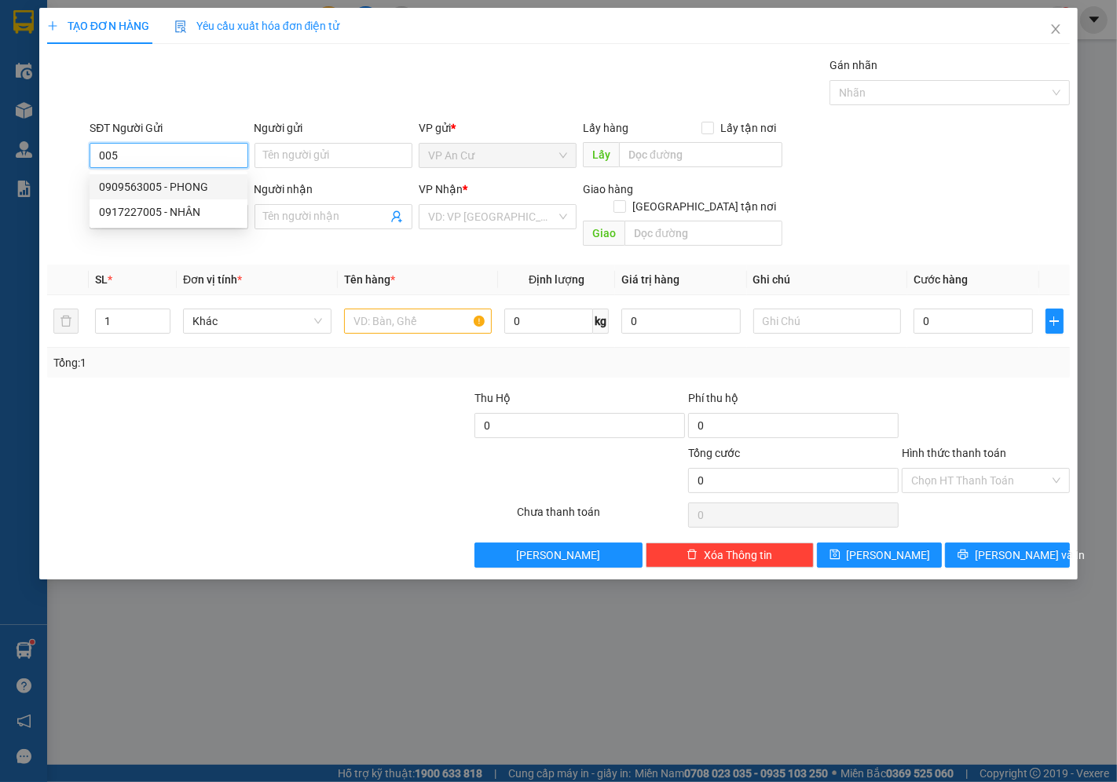
type input "AN"
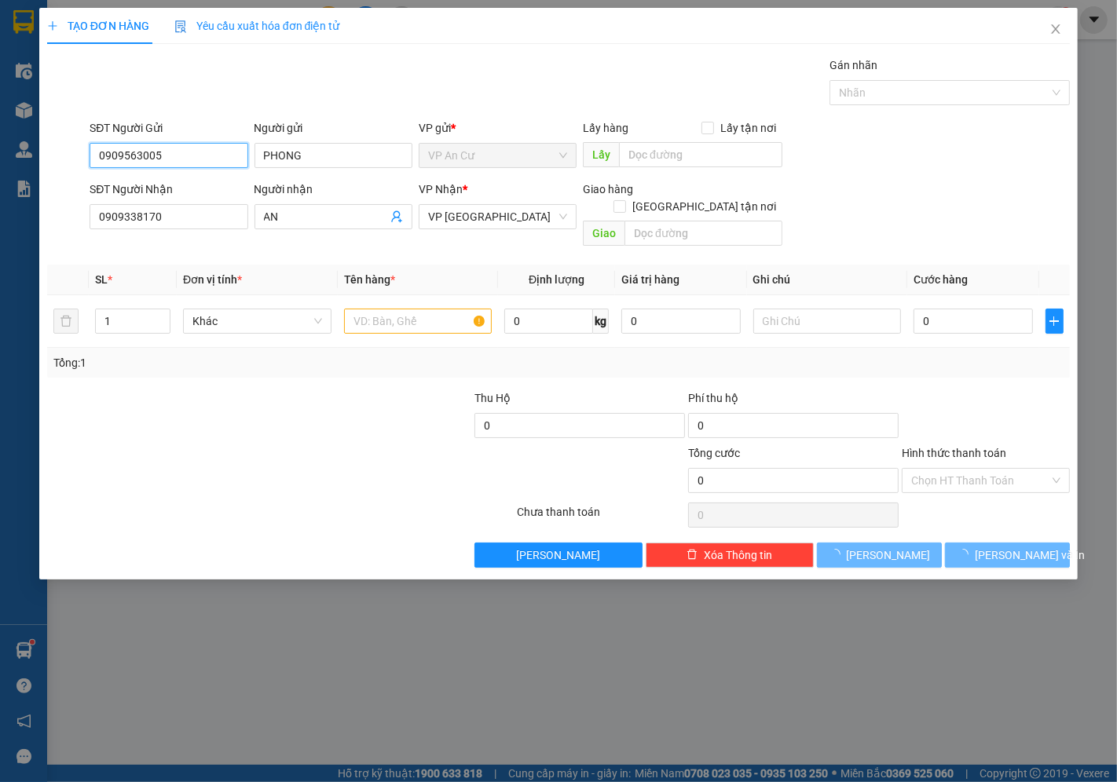
type input "20.000"
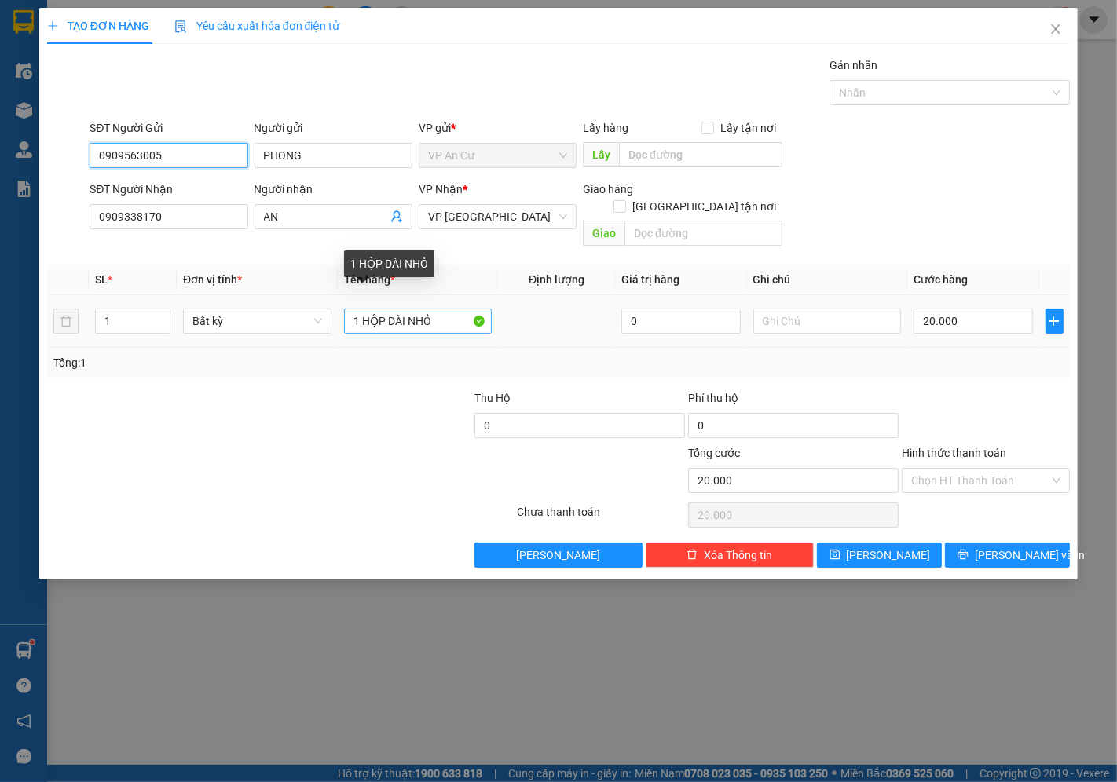
type input "0909563005"
drag, startPoint x: 404, startPoint y: 304, endPoint x: 1116, endPoint y: 137, distance: 731.6
click at [405, 309] on input "1 HỘP DÀI NHỎ" at bounding box center [418, 321] width 148 height 25
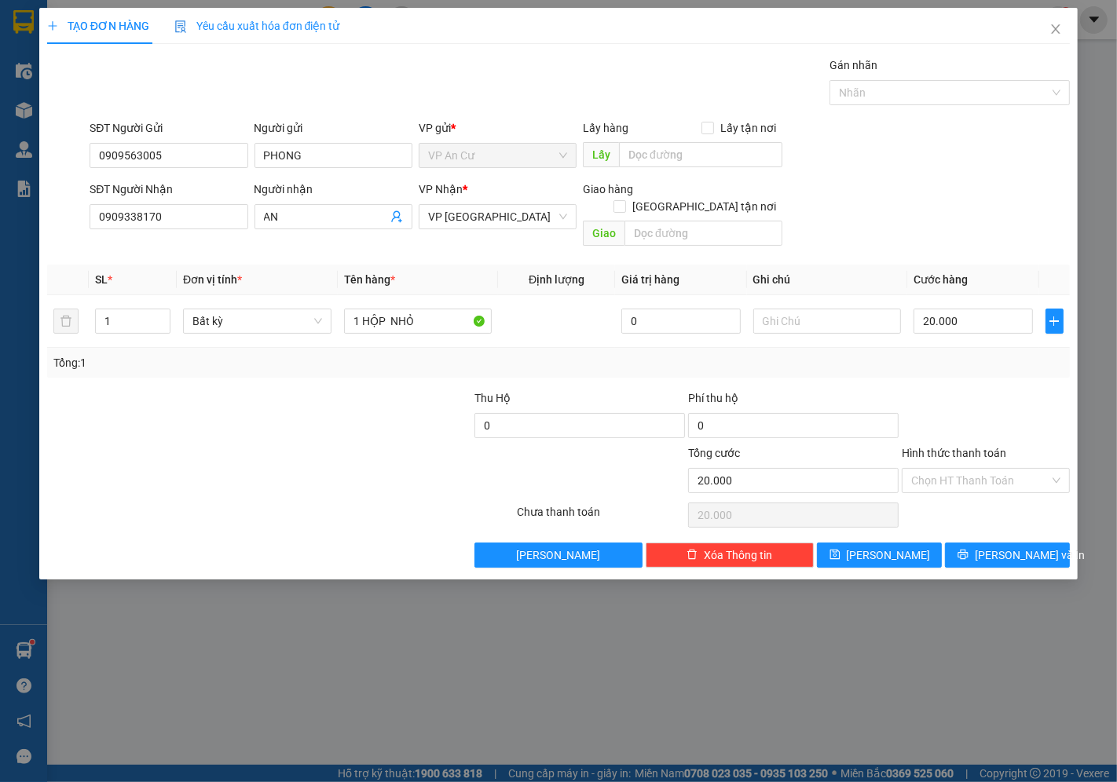
click at [927, 355] on div "Tổng: 1" at bounding box center [558, 363] width 1023 height 30
click at [394, 309] on input "1 HỘP NHỎ" at bounding box center [418, 321] width 148 height 25
click at [383, 309] on input "1 HỘP NHỎ" at bounding box center [418, 321] width 148 height 25
type input "1 HỘP GIẤY NHỎ"
click at [959, 369] on div "Transit Pickup Surcharge Ids Transit Deliver Surcharge Ids Transit Deliver Surc…" at bounding box center [558, 312] width 1023 height 511
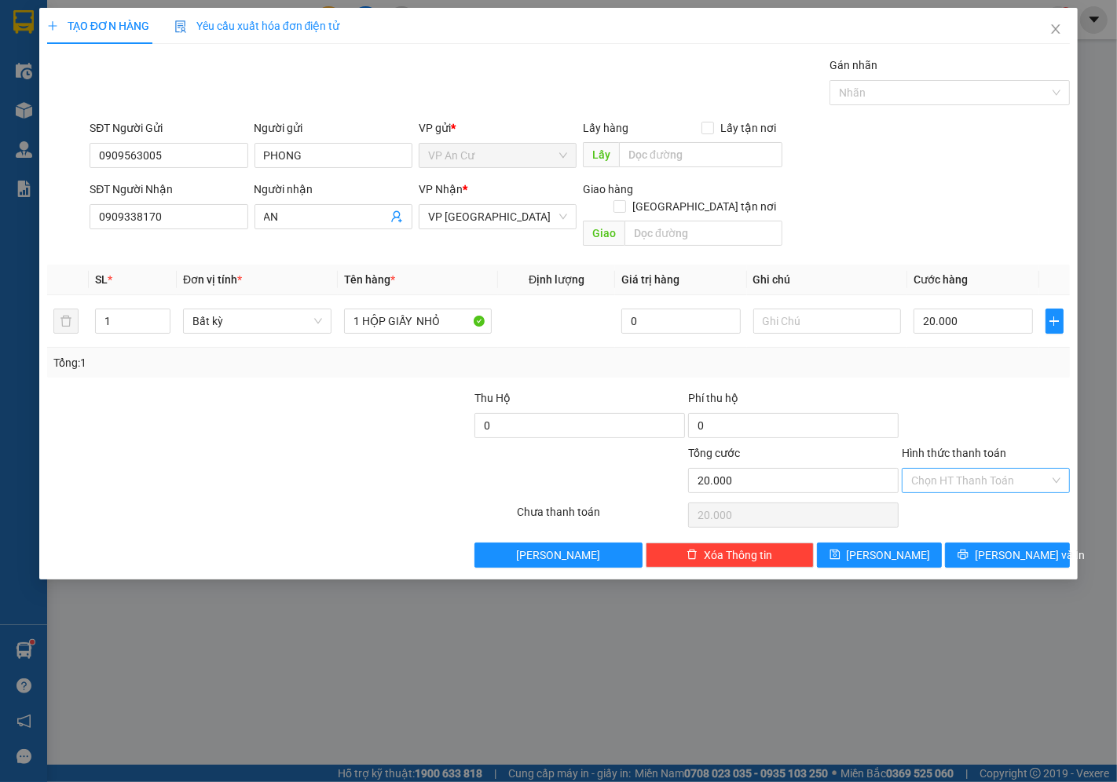
click at [928, 473] on input "Hình thức thanh toán" at bounding box center [980, 481] width 138 height 24
click at [932, 497] on div "Tại văn phòng" at bounding box center [986, 494] width 149 height 17
type input "0"
click at [991, 524] on div "Transit Pickup Surcharge Ids Transit Deliver Surcharge Ids Transit Deliver Surc…" at bounding box center [558, 312] width 1023 height 511
click at [994, 551] on div "TẠO ĐƠN HÀNG Yêu cầu xuất hóa đơn điện tử Transit Pickup Surcharge Ids Transit …" at bounding box center [558, 294] width 1038 height 572
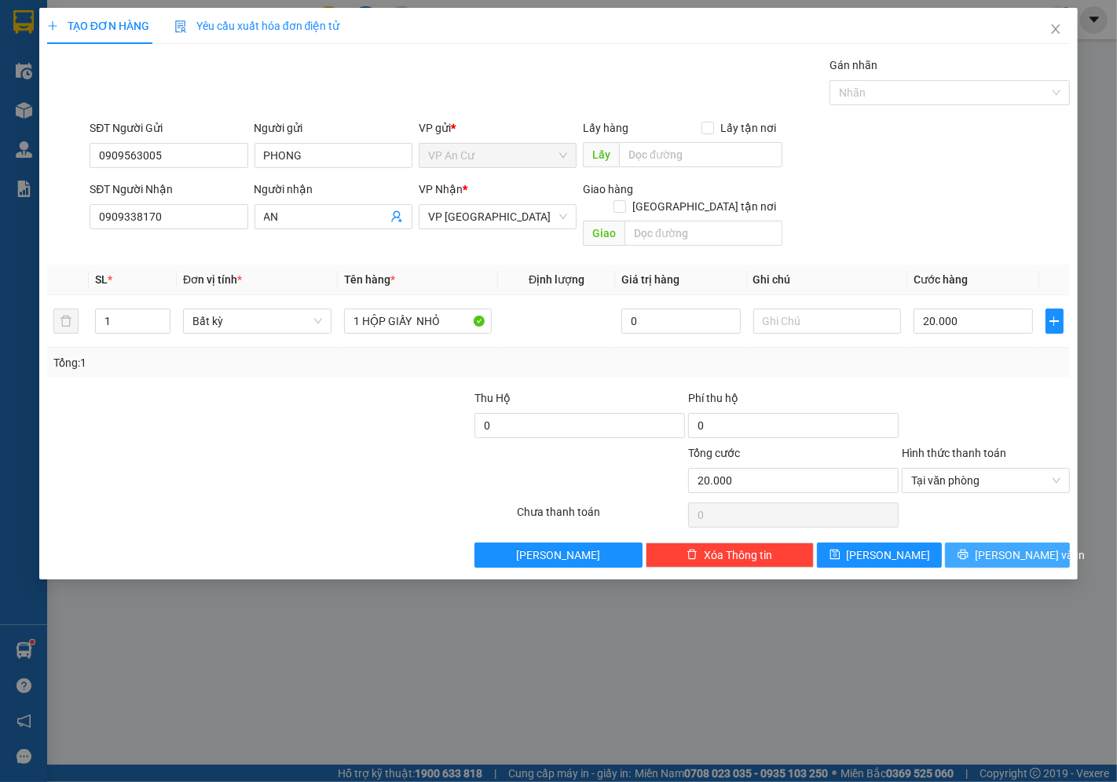
click at [1016, 547] on span "[PERSON_NAME] và In" at bounding box center [1030, 555] width 110 height 17
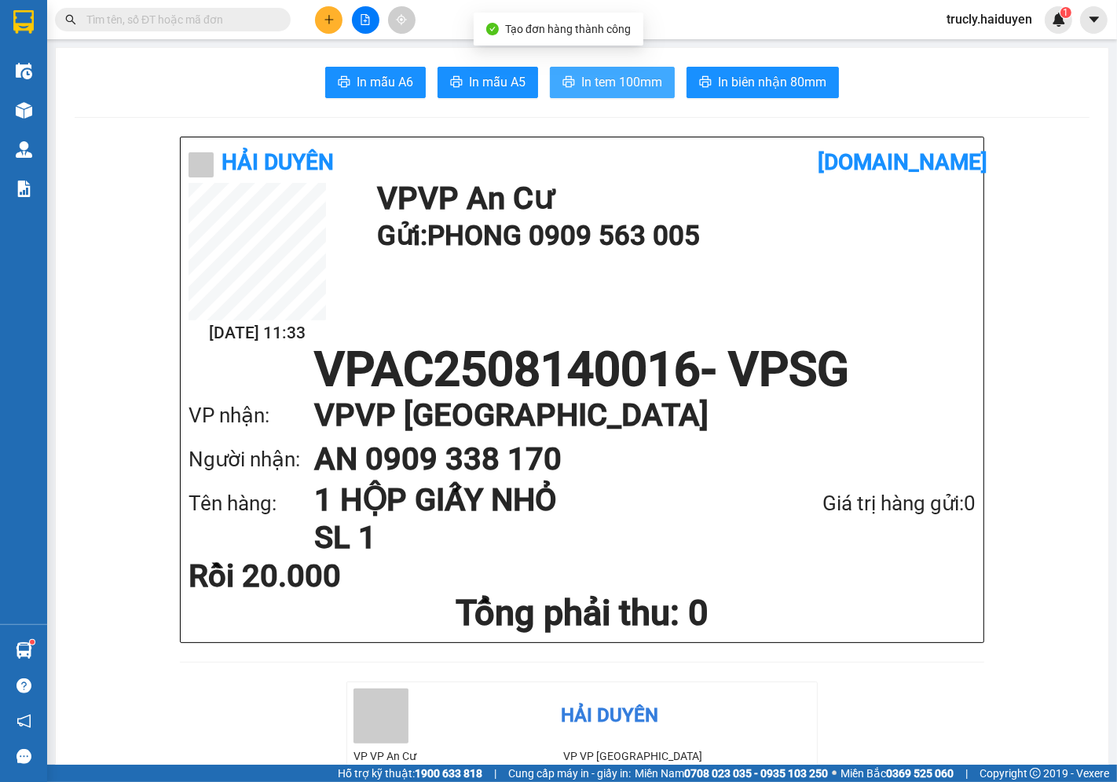
click at [614, 83] on span "In tem 100mm" at bounding box center [621, 82] width 81 height 20
click at [154, 84] on div "In mẫu A6 In mẫu A5 In tem 100mm In biên nhận 80mm" at bounding box center [582, 82] width 1015 height 31
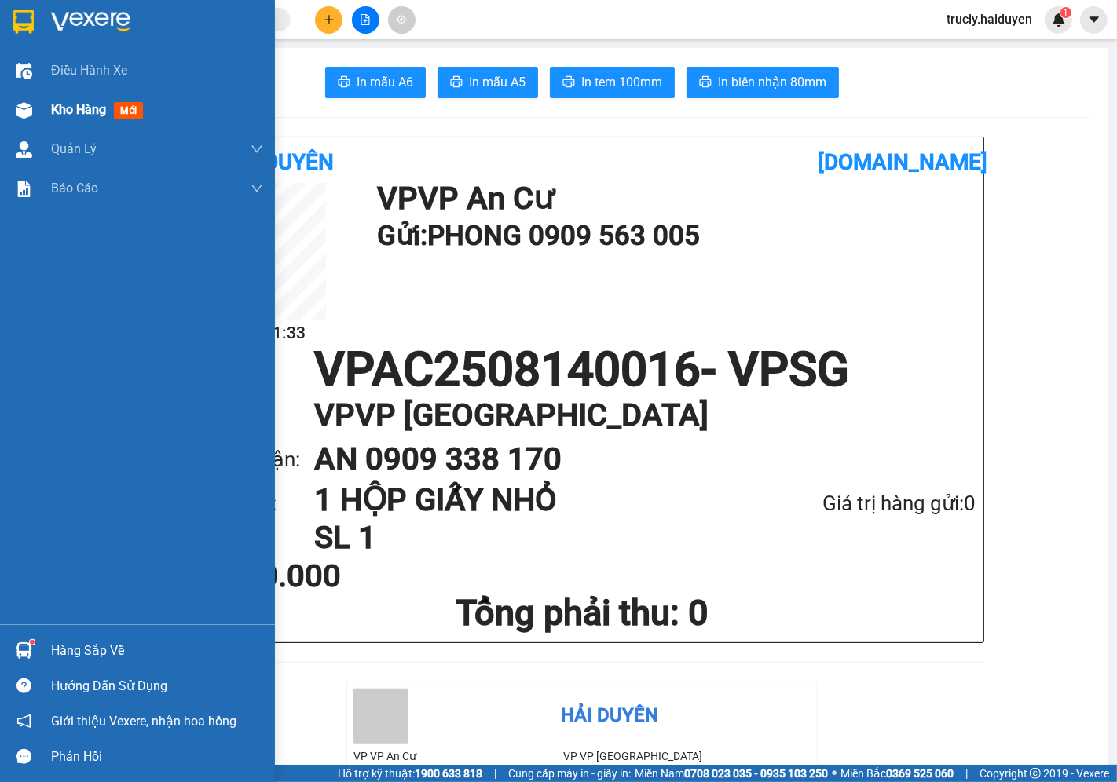
click at [66, 110] on span "Kho hàng" at bounding box center [78, 109] width 55 height 15
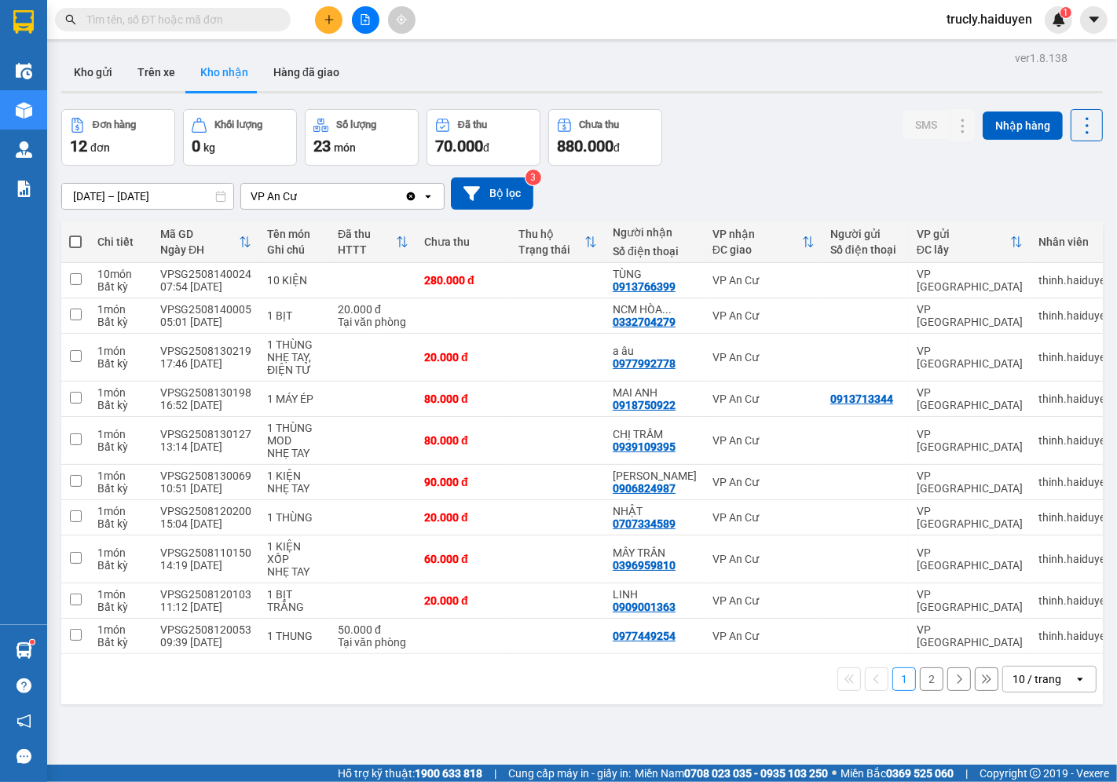
click at [771, 167] on div "[DATE] – [DATE] Press the down arrow key to interact with the calendar and sele…" at bounding box center [582, 194] width 1042 height 56
click at [921, 524] on button at bounding box center [932, 517] width 22 height 27
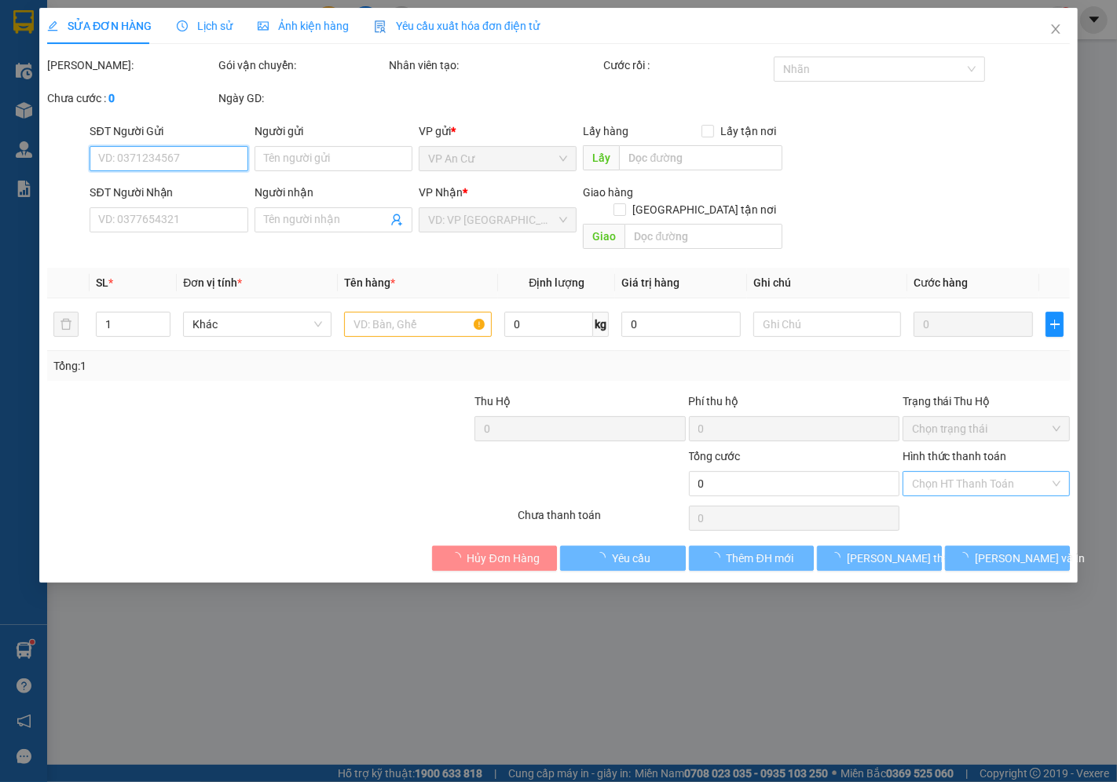
type input "0707334589"
type input "NHẬT"
type input "20.000"
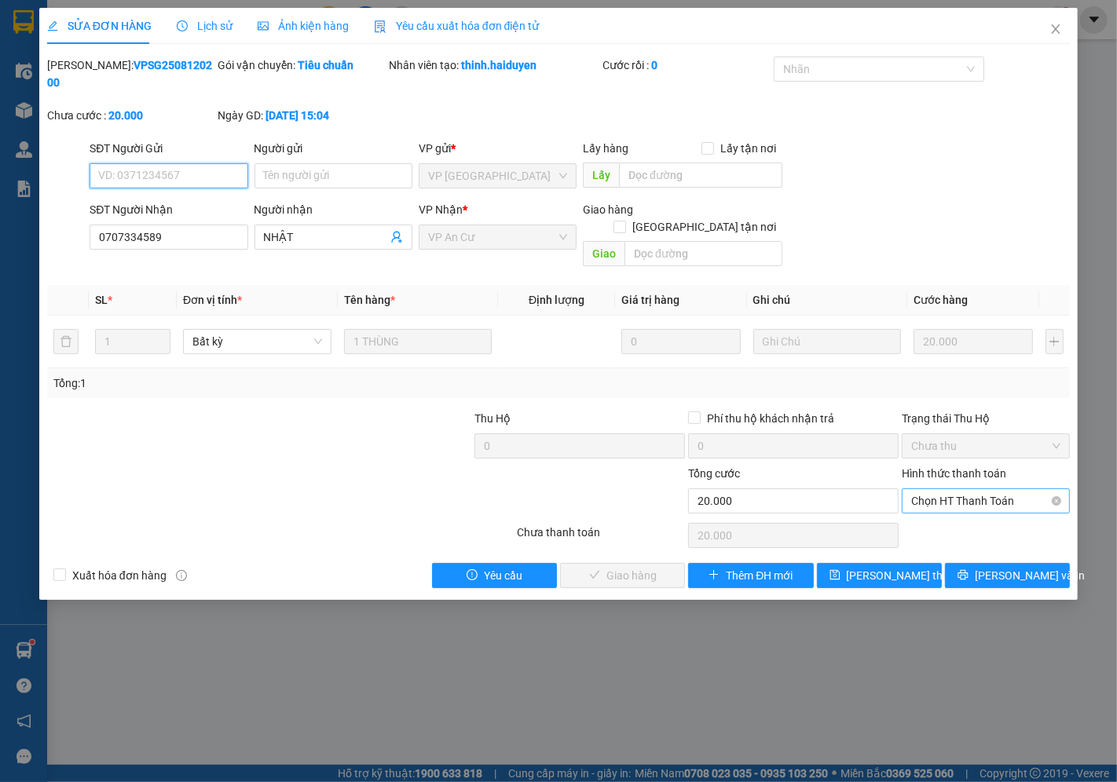
drag, startPoint x: 946, startPoint y: 466, endPoint x: 946, endPoint y: 474, distance: 8.6
click at [946, 489] on span "Chọn HT Thanh Toán" at bounding box center [985, 501] width 149 height 24
click at [941, 500] on div "Tại văn phòng" at bounding box center [986, 497] width 149 height 17
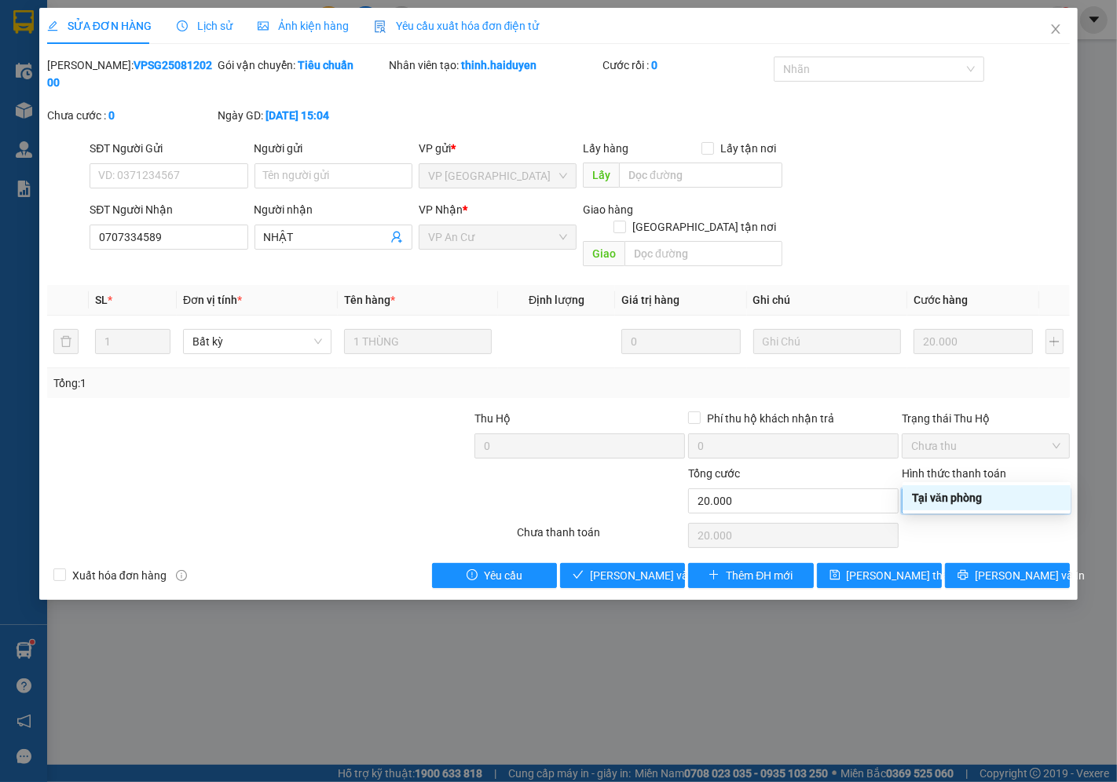
type input "0"
click at [625, 567] on span "[PERSON_NAME] và Giao hàng" at bounding box center [665, 575] width 151 height 17
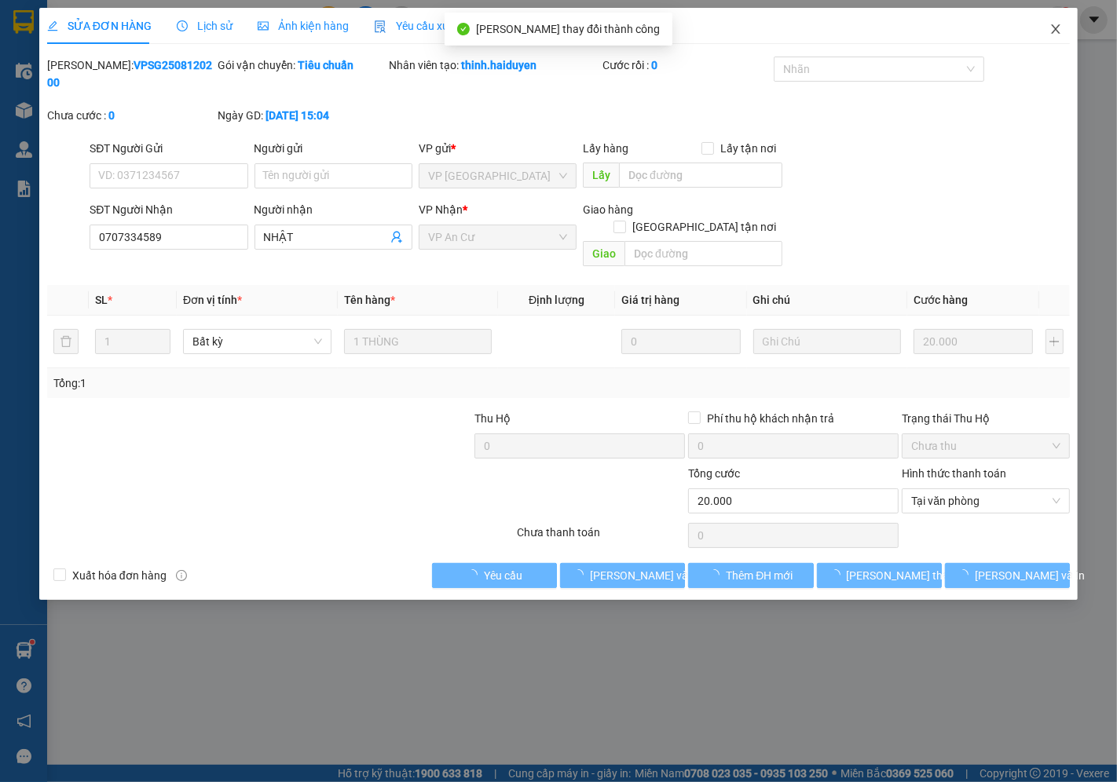
click at [1058, 29] on icon "close" at bounding box center [1055, 29] width 13 height 13
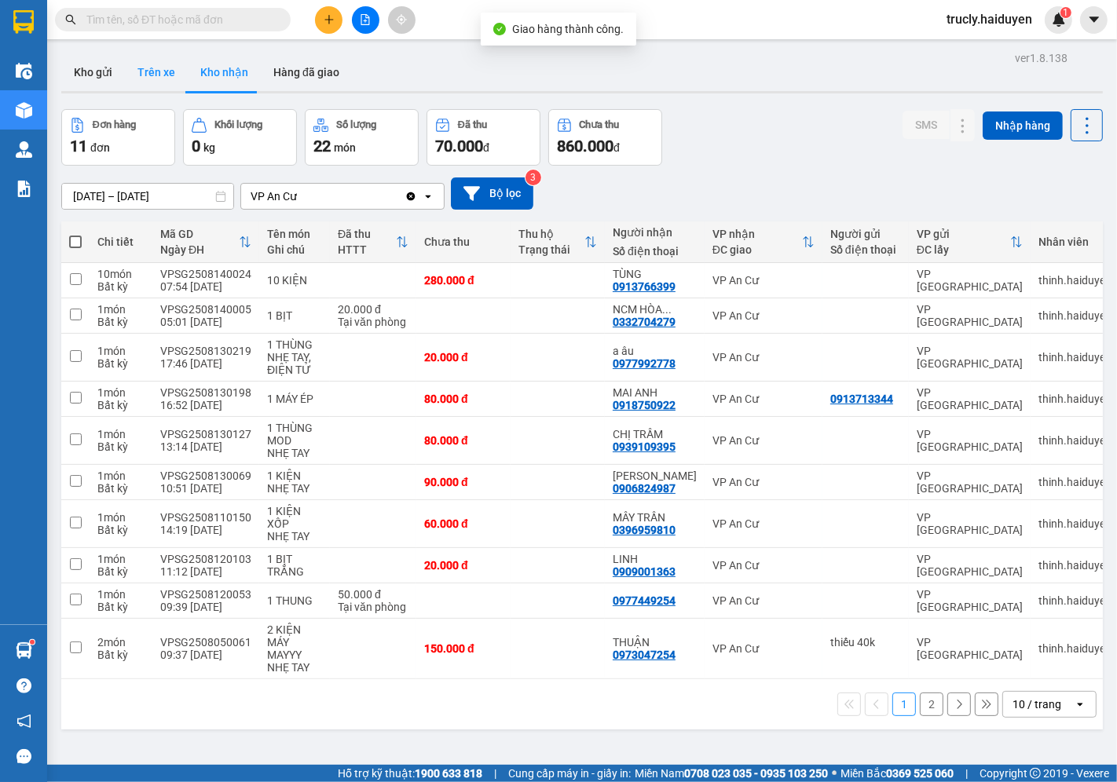
click at [154, 65] on button "Trên xe" at bounding box center [156, 72] width 63 height 38
type input "[DATE] – [DATE]"
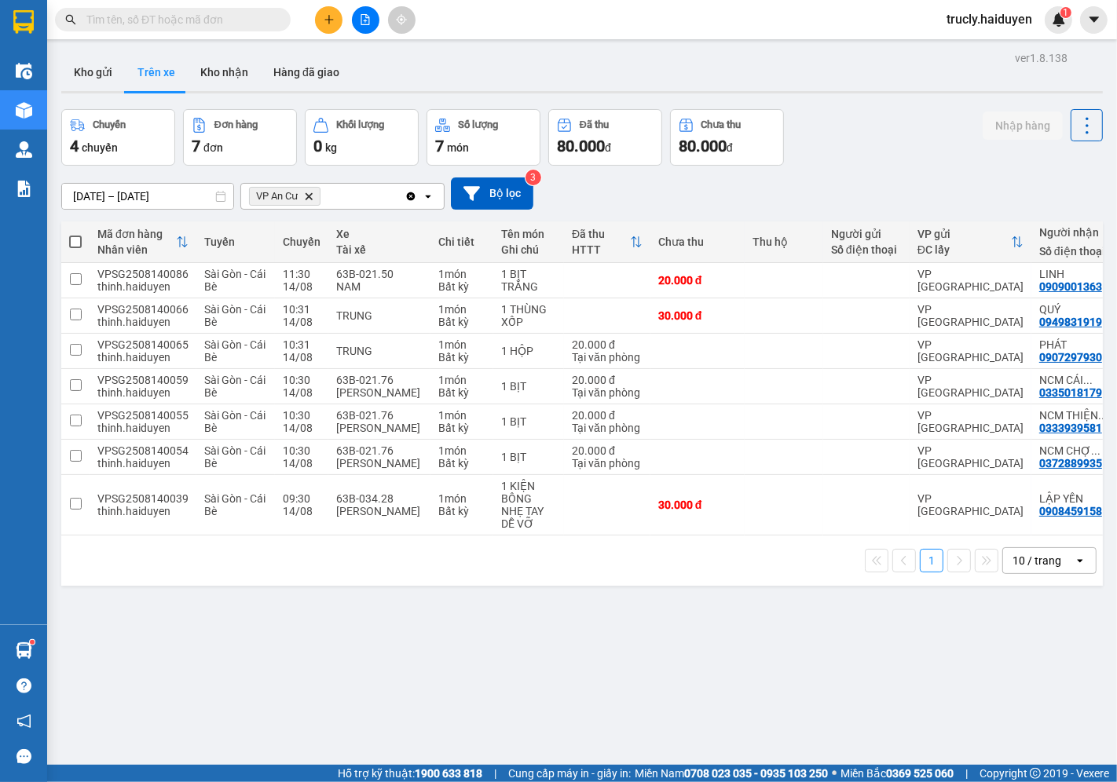
click at [551, 79] on div "Kho gửi Trên xe Kho nhận Hàng đã giao" at bounding box center [582, 74] width 1042 height 42
click at [74, 73] on button "Kho gửi" at bounding box center [93, 72] width 64 height 38
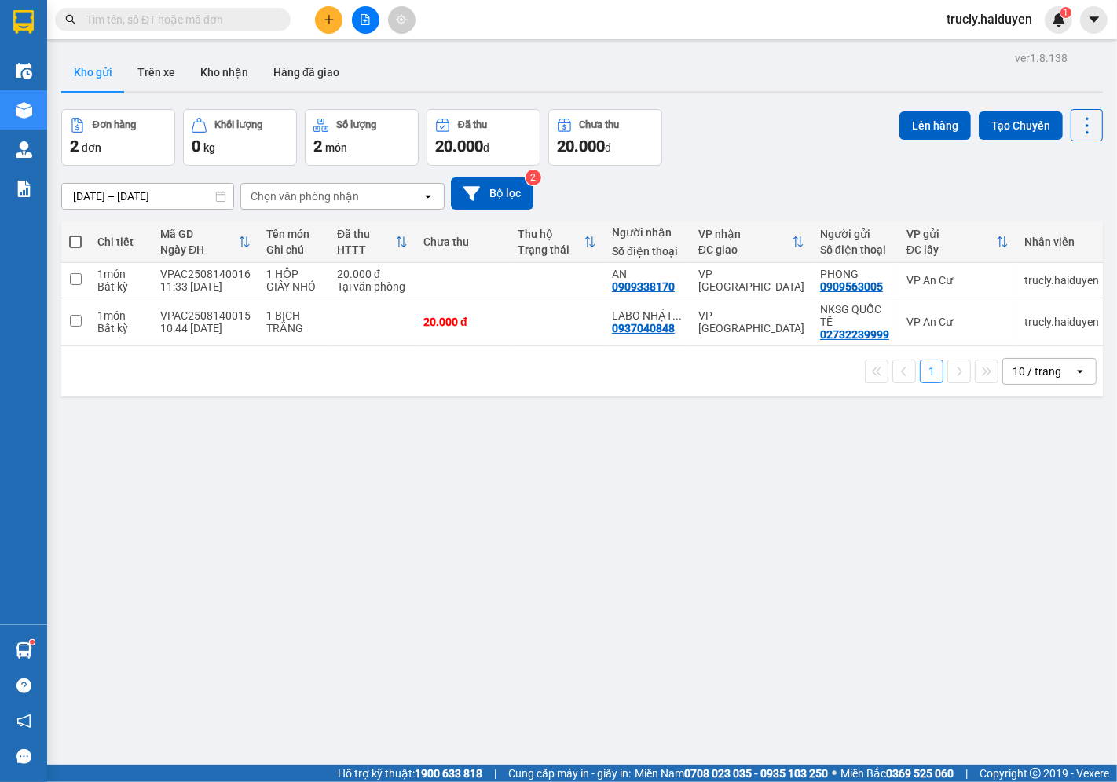
click at [811, 131] on div "Đơn hàng 2 đơn Khối lượng 0 kg Số lượng 2 món Đã thu 20.000 đ Chưa thu 20.000 đ…" at bounding box center [582, 137] width 1042 height 57
click at [866, 721] on div "ver 1.8.138 Kho gửi Trên xe Kho nhận Hàng đã giao Đơn hàng 2 đơn Khối lượng 0 k…" at bounding box center [582, 438] width 1054 height 782
click at [230, 331] on div "10:44 [DATE]" at bounding box center [205, 328] width 90 height 13
checkbox input "true"
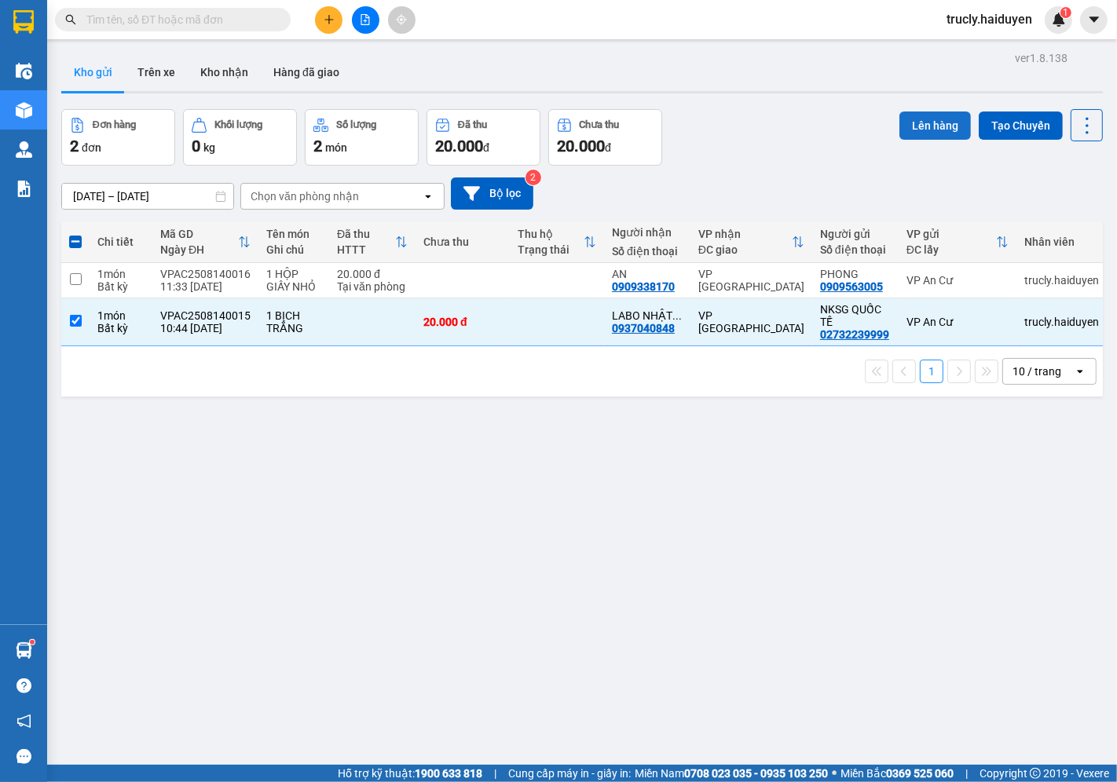
click at [913, 135] on button "Lên hàng" at bounding box center [934, 126] width 71 height 28
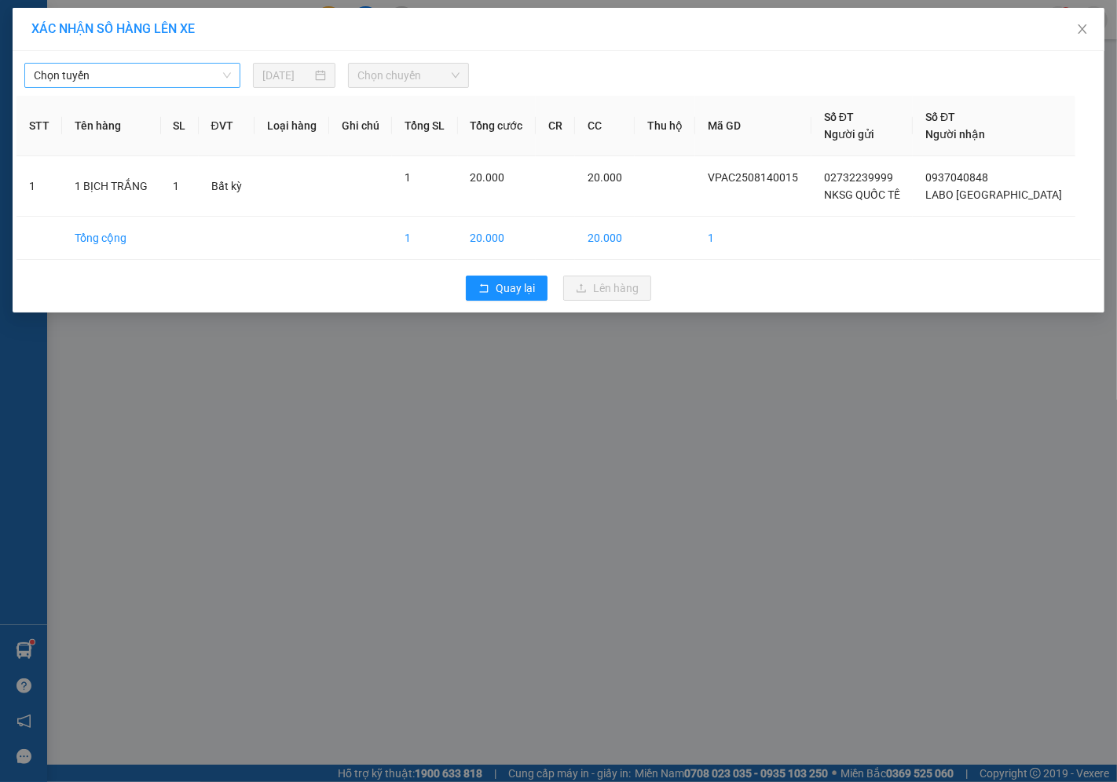
click at [69, 77] on span "Chọn tuyến" at bounding box center [132, 76] width 197 height 24
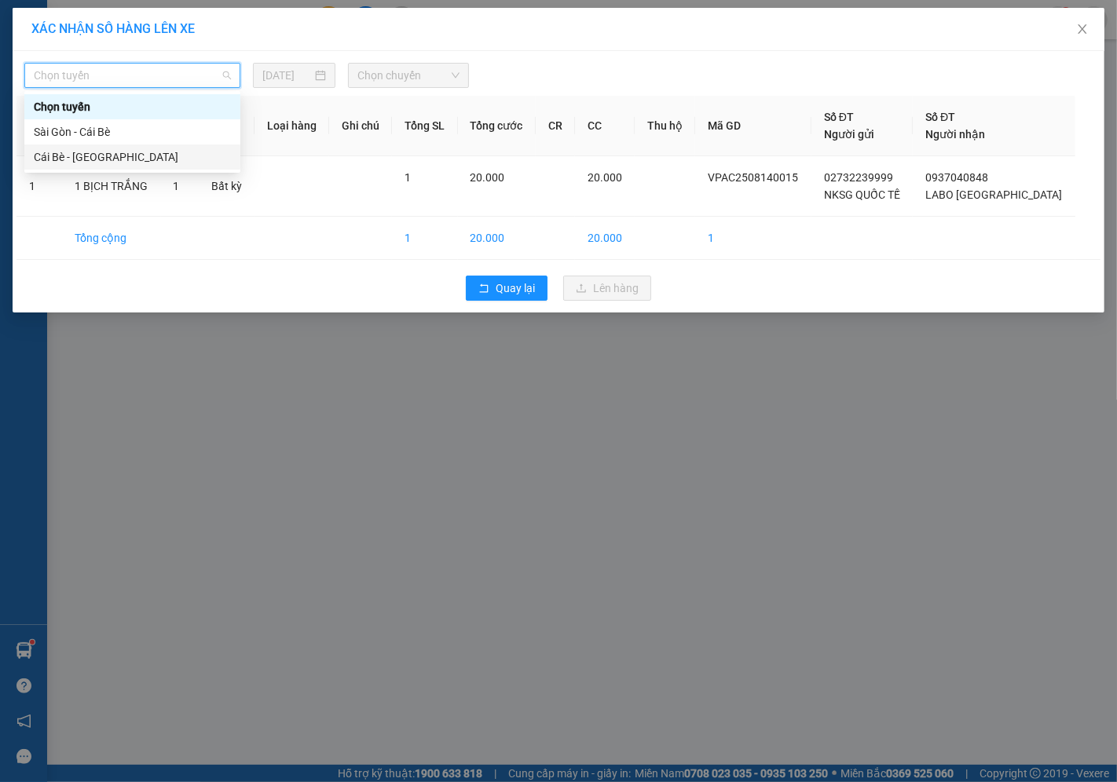
click at [68, 156] on div "Cái Bè - [GEOGRAPHIC_DATA]" at bounding box center [132, 156] width 197 height 17
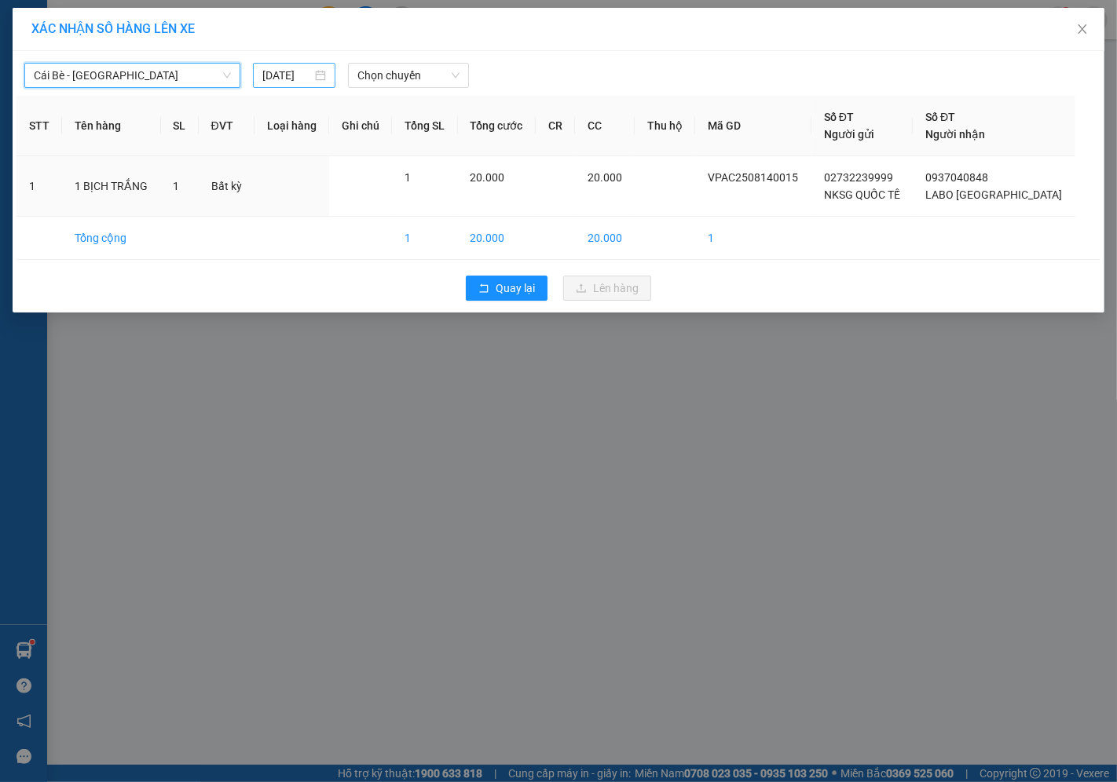
click at [296, 64] on div "[DATE]" at bounding box center [294, 75] width 82 height 25
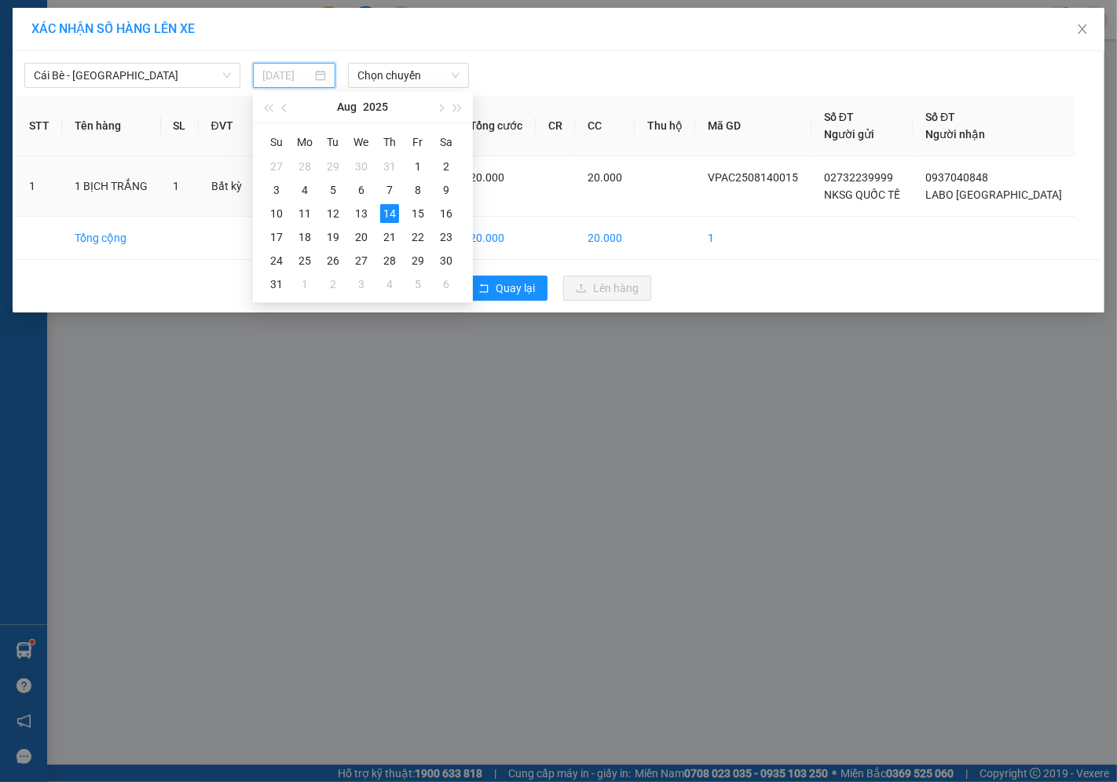
type input "[DATE]"
click at [395, 214] on div "14" at bounding box center [389, 213] width 19 height 19
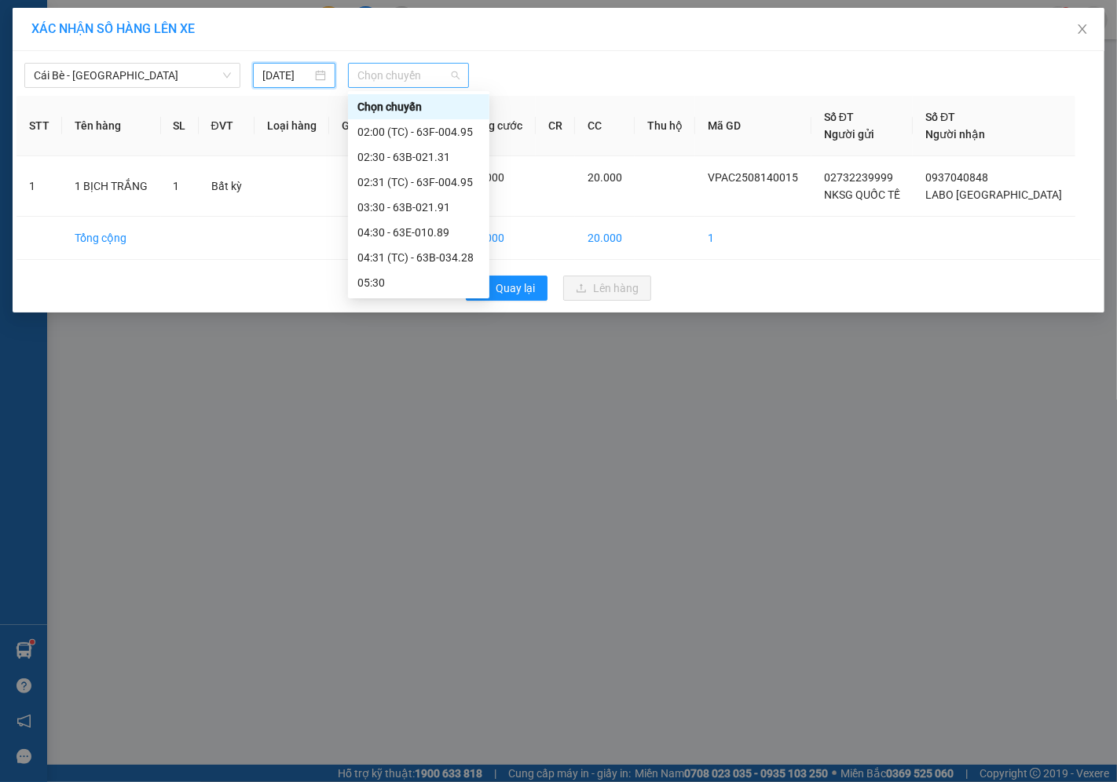
click at [360, 79] on span "Chọn chuyến" at bounding box center [408, 76] width 102 height 24
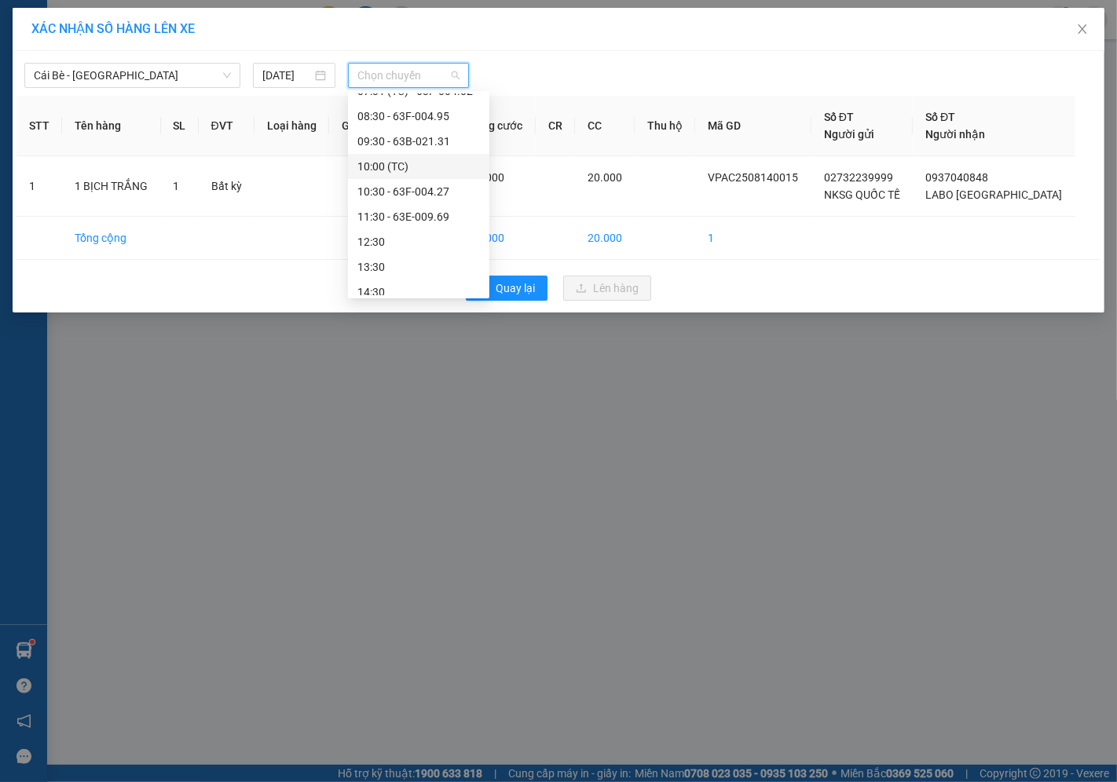
scroll to position [377, 0]
click at [406, 159] on div "11:30 - 63E-009.69" at bounding box center [418, 156] width 123 height 17
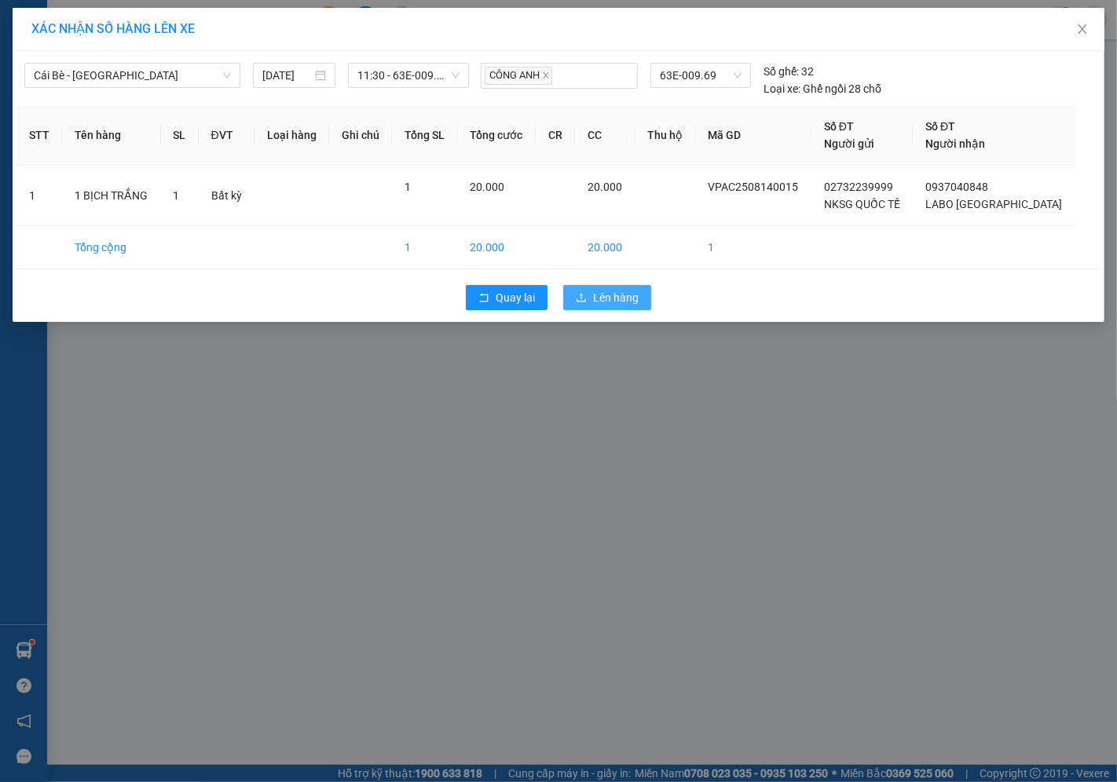
click at [588, 302] on button "Lên hàng" at bounding box center [607, 297] width 88 height 25
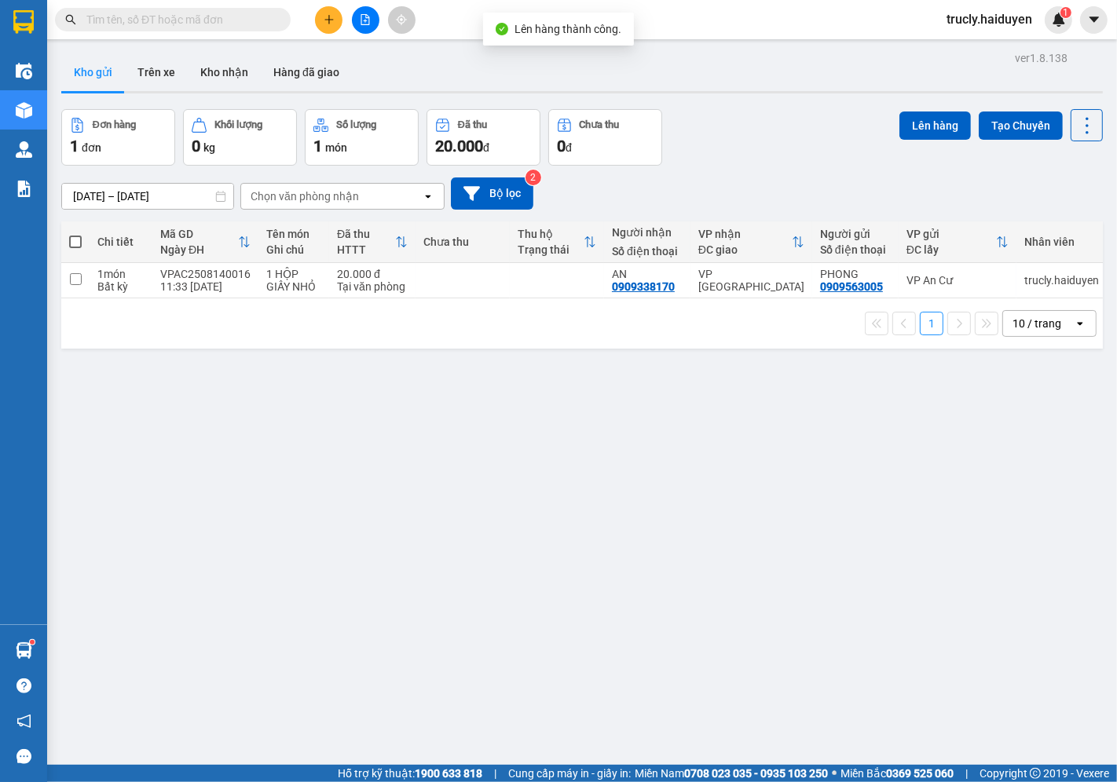
click at [767, 122] on div "Đơn hàng 1 đơn Khối lượng 0 kg Số lượng 1 món Đã thu 20.000 đ Chưa thu 0 đ Lên …" at bounding box center [582, 137] width 1042 height 57
click at [153, 67] on button "Trên xe" at bounding box center [156, 72] width 63 height 38
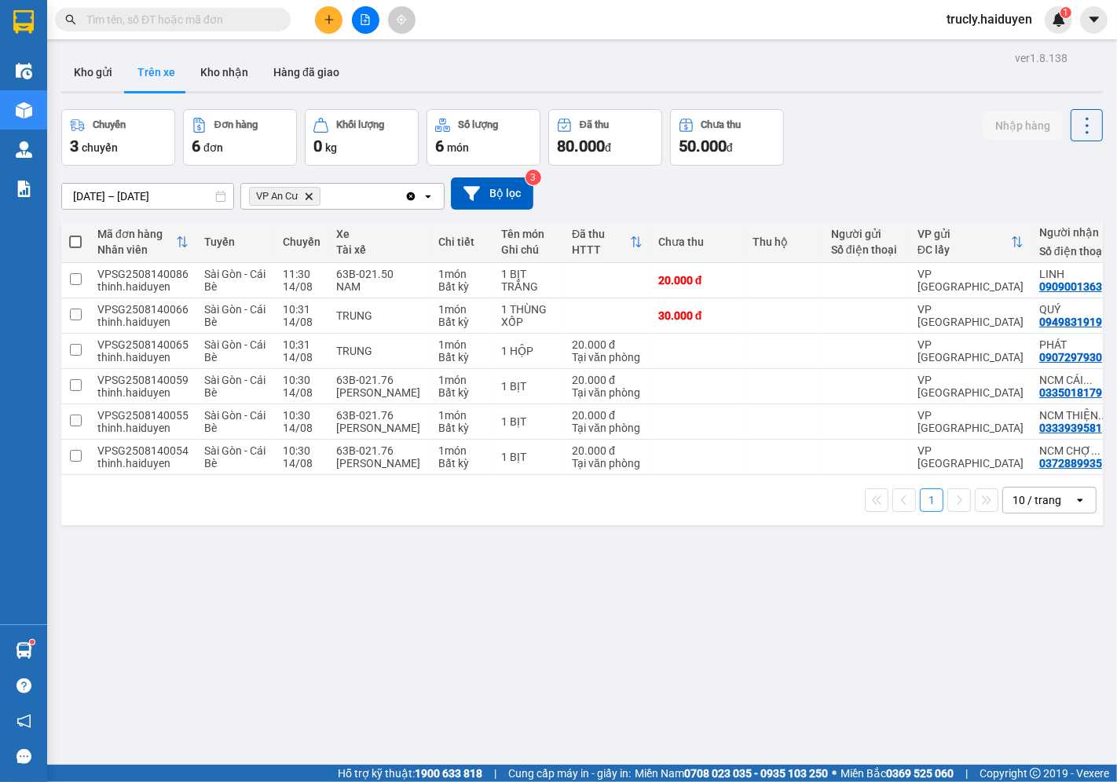
click at [831, 104] on div "ver 1.8.138 Kho gửi Trên xe Kho nhận Hàng đã giao Chuyến 3 chuyến Đơn hàng 6 đơ…" at bounding box center [582, 438] width 1054 height 782
click at [112, 64] on button "Kho gửi" at bounding box center [93, 72] width 64 height 38
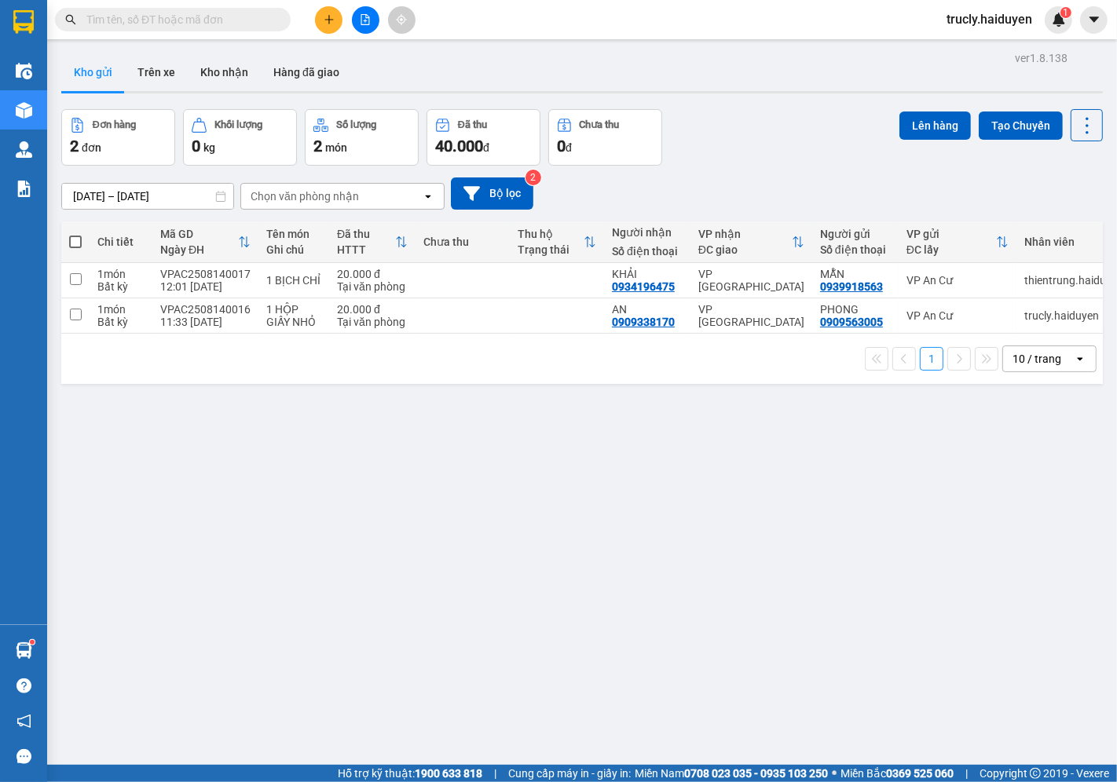
click at [511, 50] on div "ver 1.8.138 Kho gửi Trên xe Kho nhận Hàng đã giao Đơn hàng 2 đơn Khối lượng 0 k…" at bounding box center [582, 438] width 1054 height 782
click at [169, 74] on button "Trên xe" at bounding box center [156, 72] width 63 height 38
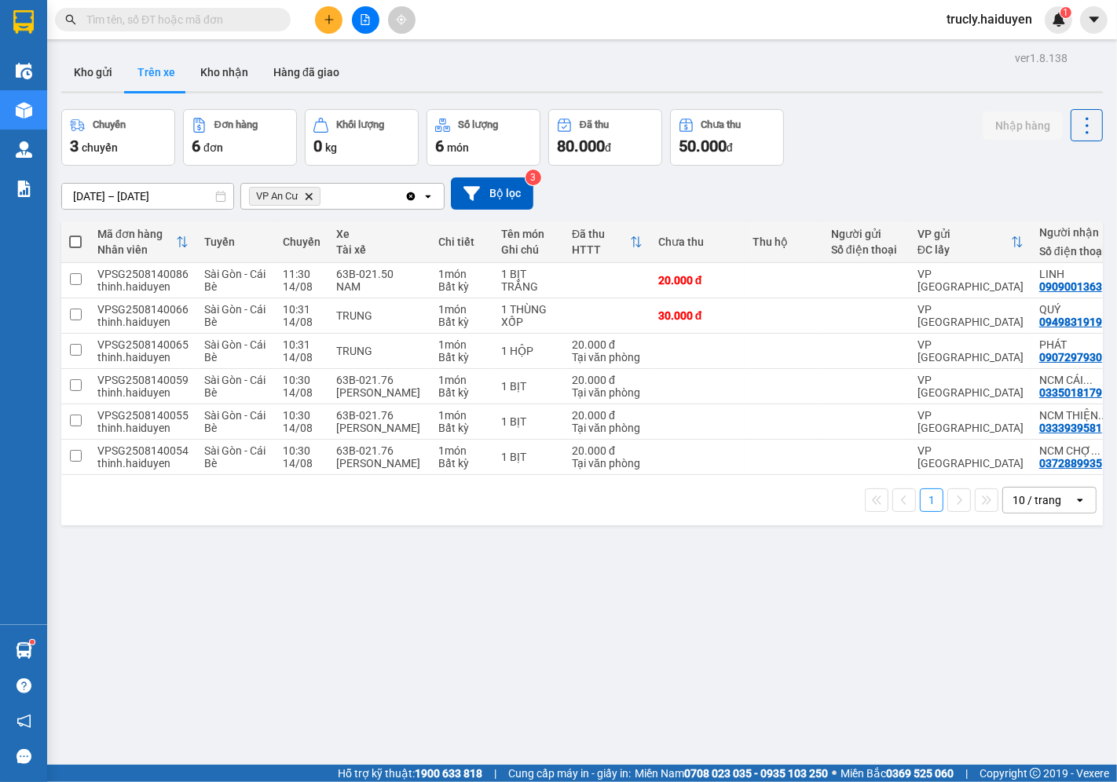
click at [896, 165] on div "Chuyến 3 chuyến Đơn hàng 6 đơn Khối lượng 0 kg Số lượng 6 món Đã thu 80.000 đ C…" at bounding box center [582, 137] width 1042 height 57
click at [221, 64] on button "Kho nhận" at bounding box center [224, 72] width 73 height 38
type input "[DATE] – [DATE]"
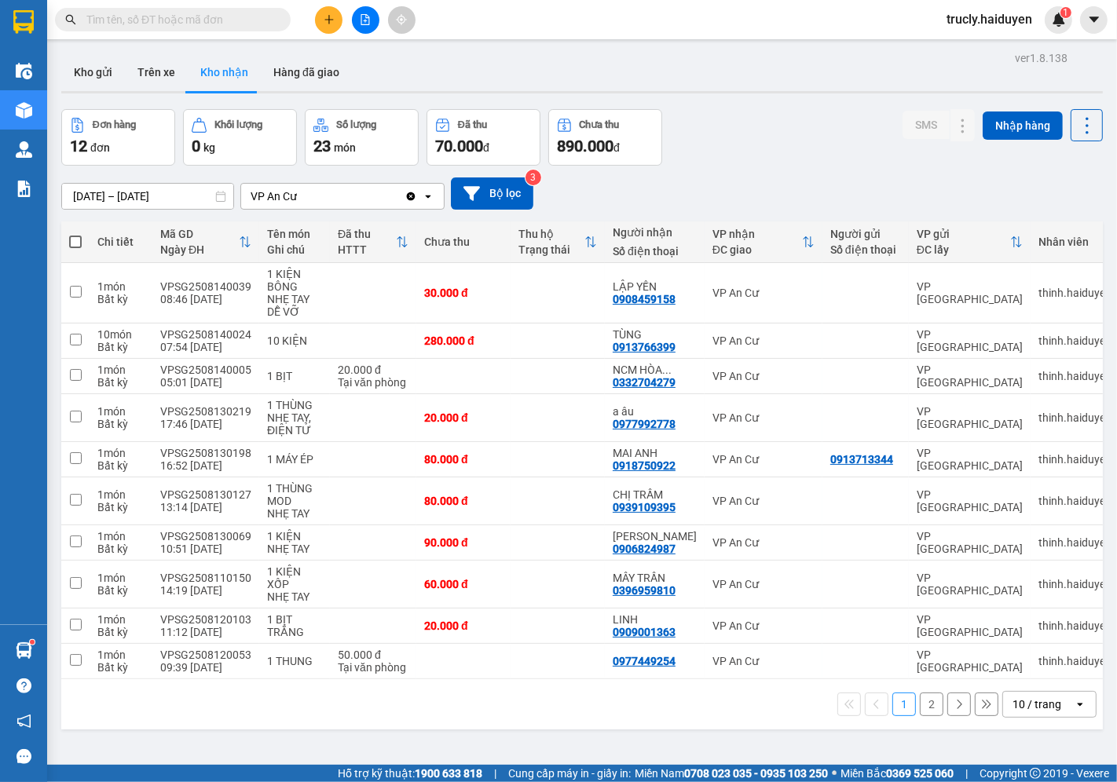
click at [741, 124] on div "Đơn hàng 12 đơn Khối lượng 0 kg Số lượng 23 món Đã thu 70.000 đ Chưa thu 890.00…" at bounding box center [582, 137] width 1042 height 57
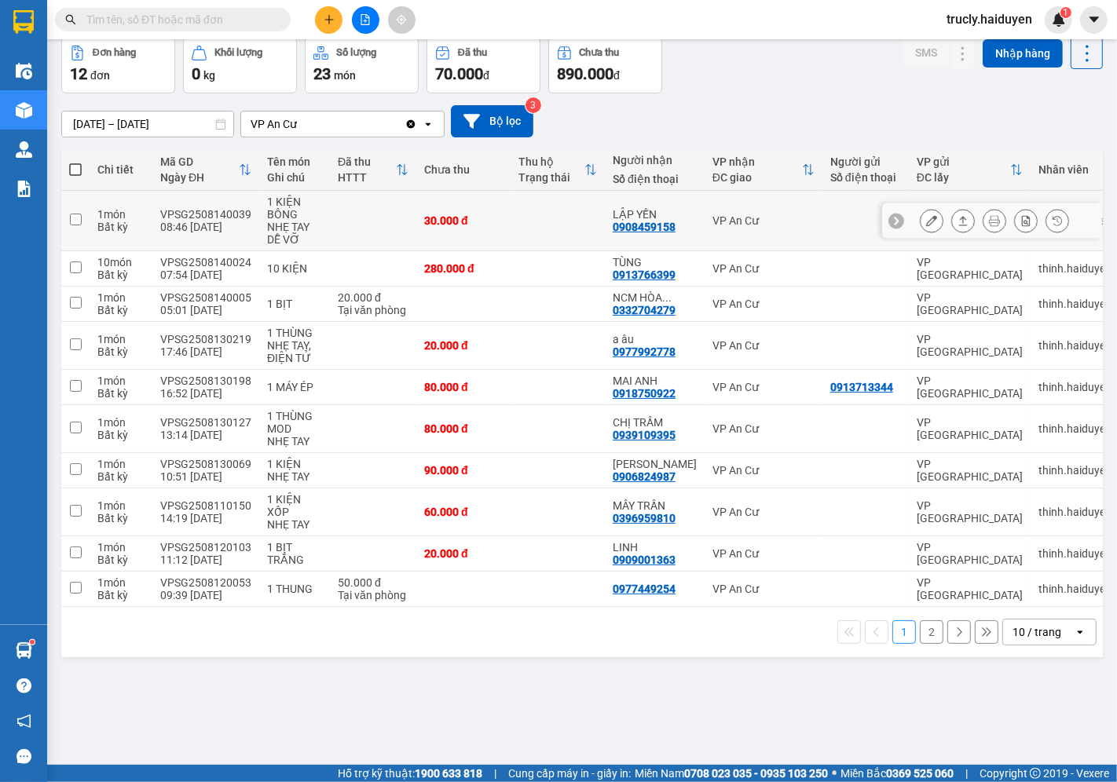
click at [926, 218] on icon at bounding box center [931, 220] width 11 height 11
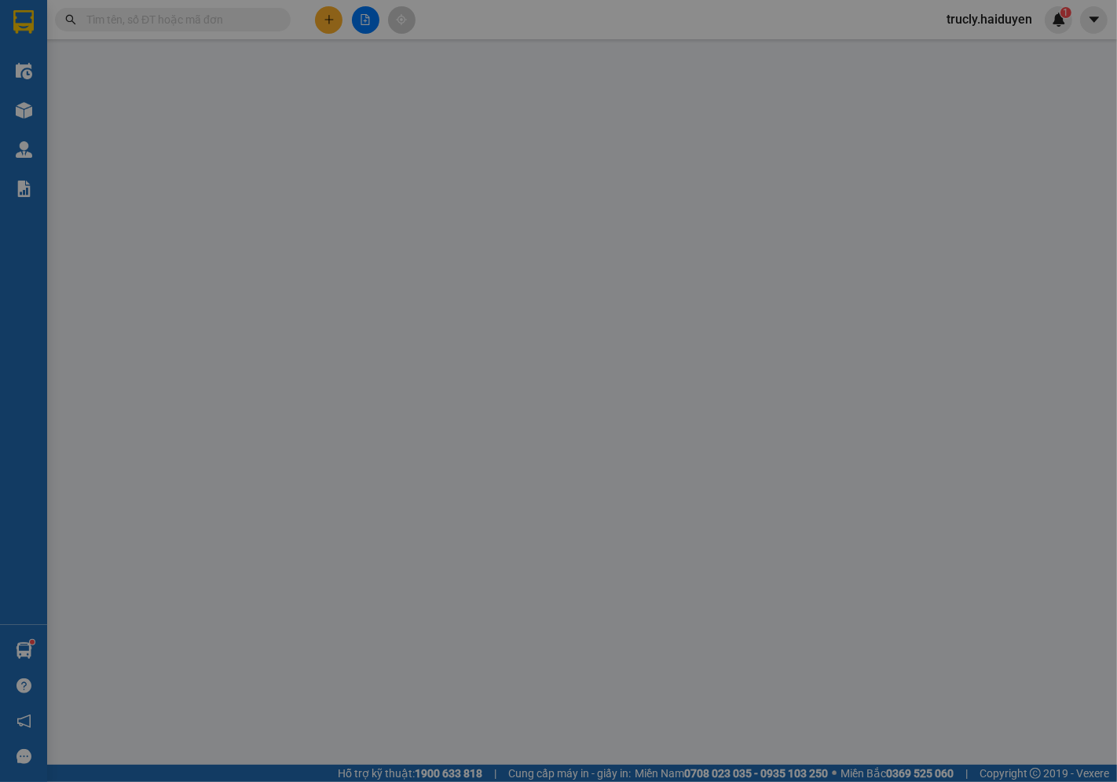
type input "0908459158"
type input "LẬP YẾN"
type input "30.000"
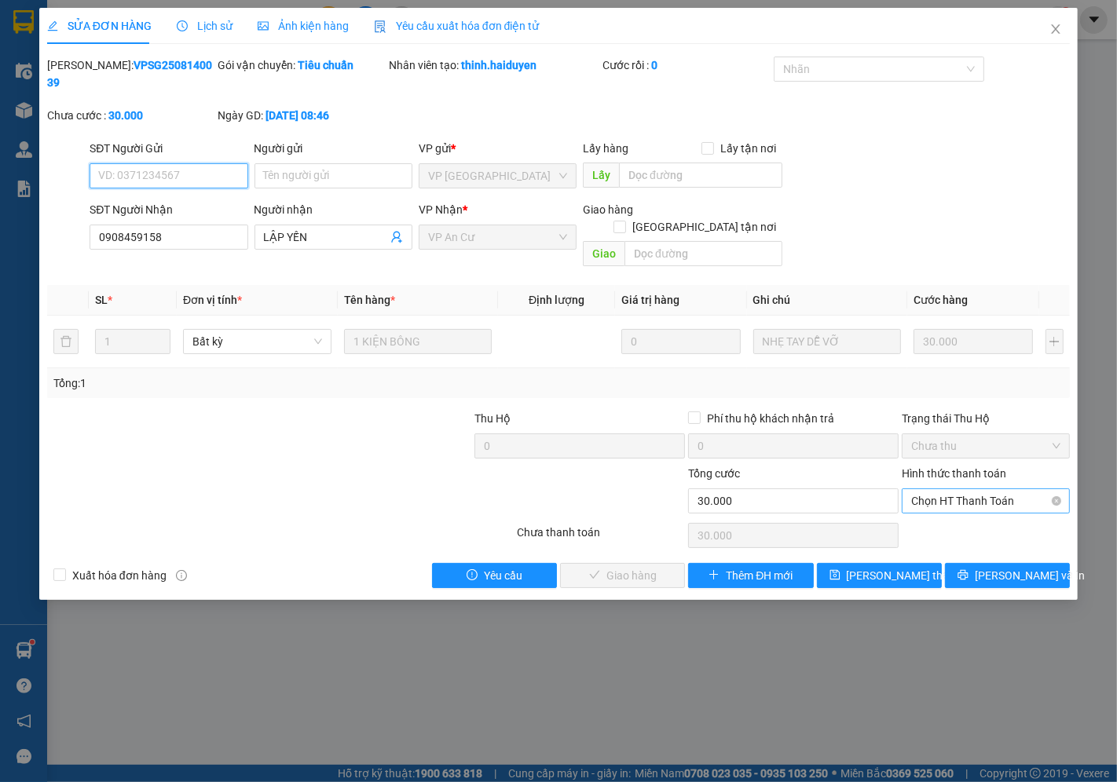
click at [976, 489] on span "Chọn HT Thanh Toán" at bounding box center [985, 501] width 149 height 24
click at [976, 501] on div "Tại văn phòng" at bounding box center [986, 497] width 149 height 17
type input "0"
click at [619, 567] on span "[PERSON_NAME] và Giao hàng" at bounding box center [665, 575] width 151 height 17
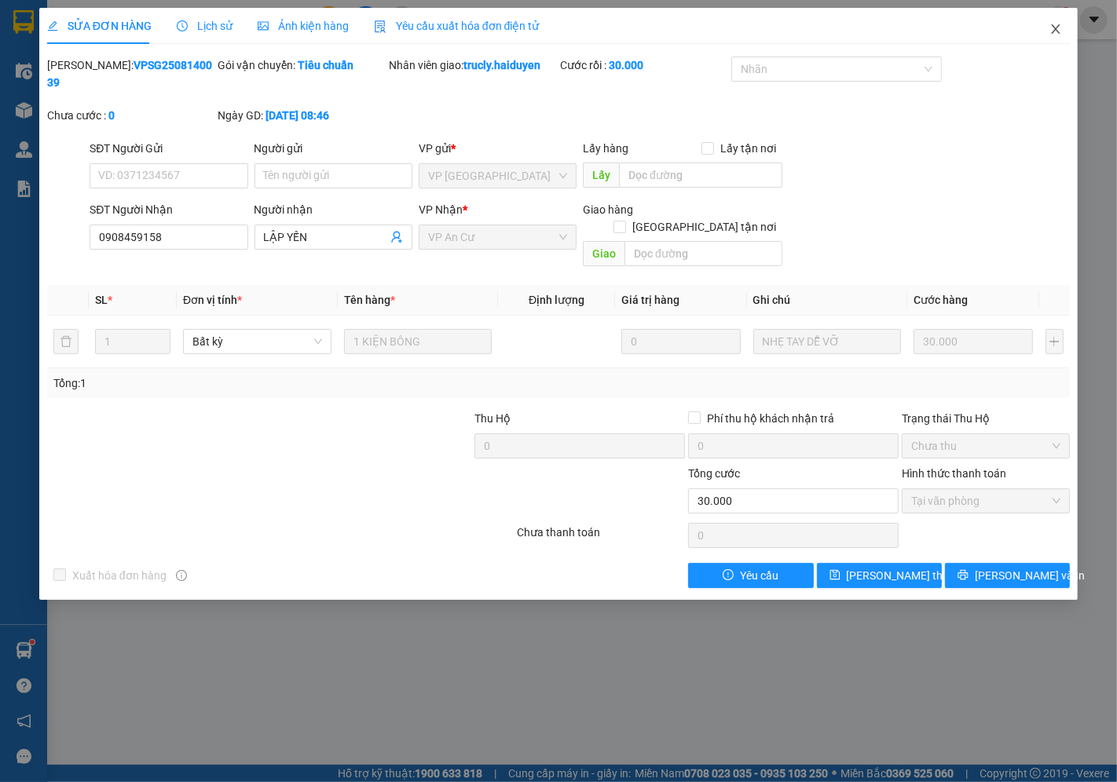
click at [1055, 27] on icon "close" at bounding box center [1055, 29] width 13 height 13
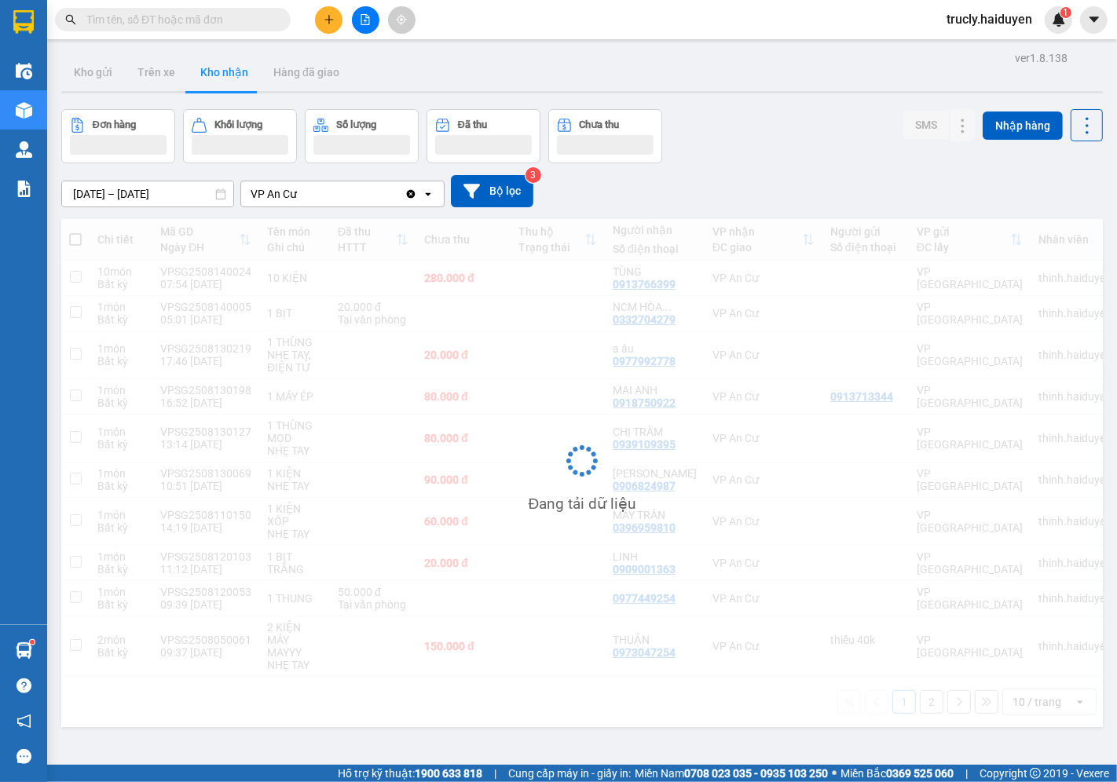
click at [810, 91] on div at bounding box center [582, 92] width 1042 height 2
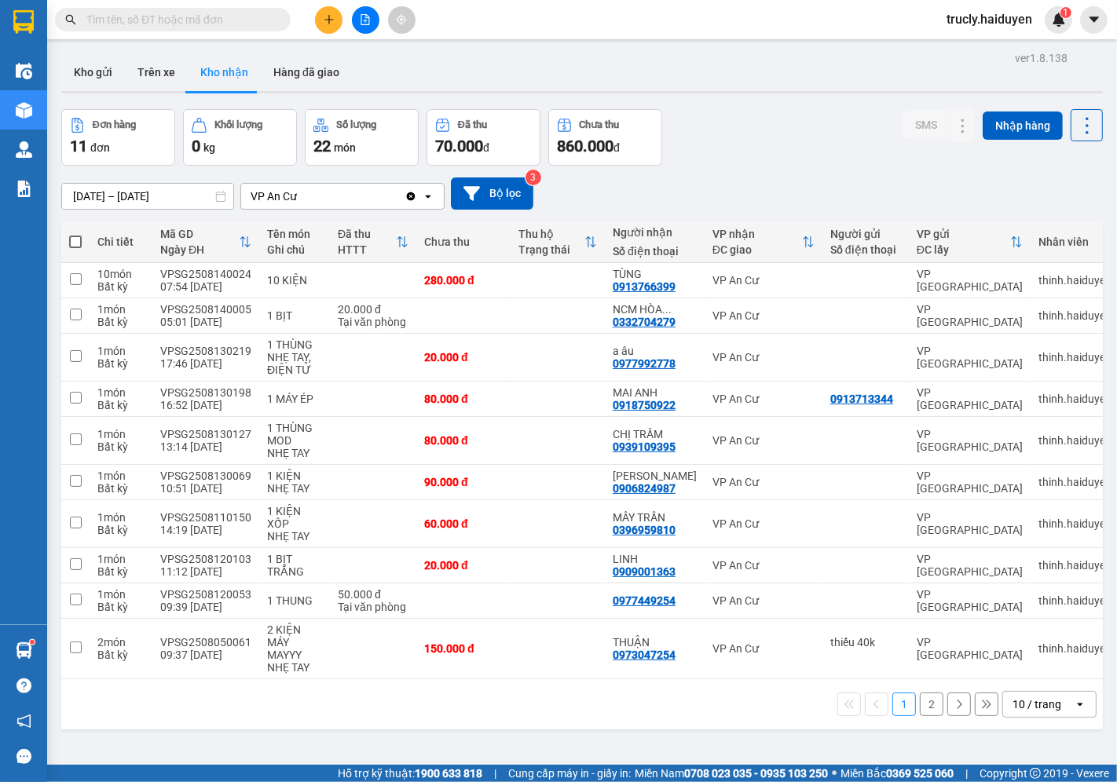
click at [320, 21] on button at bounding box center [328, 19] width 27 height 27
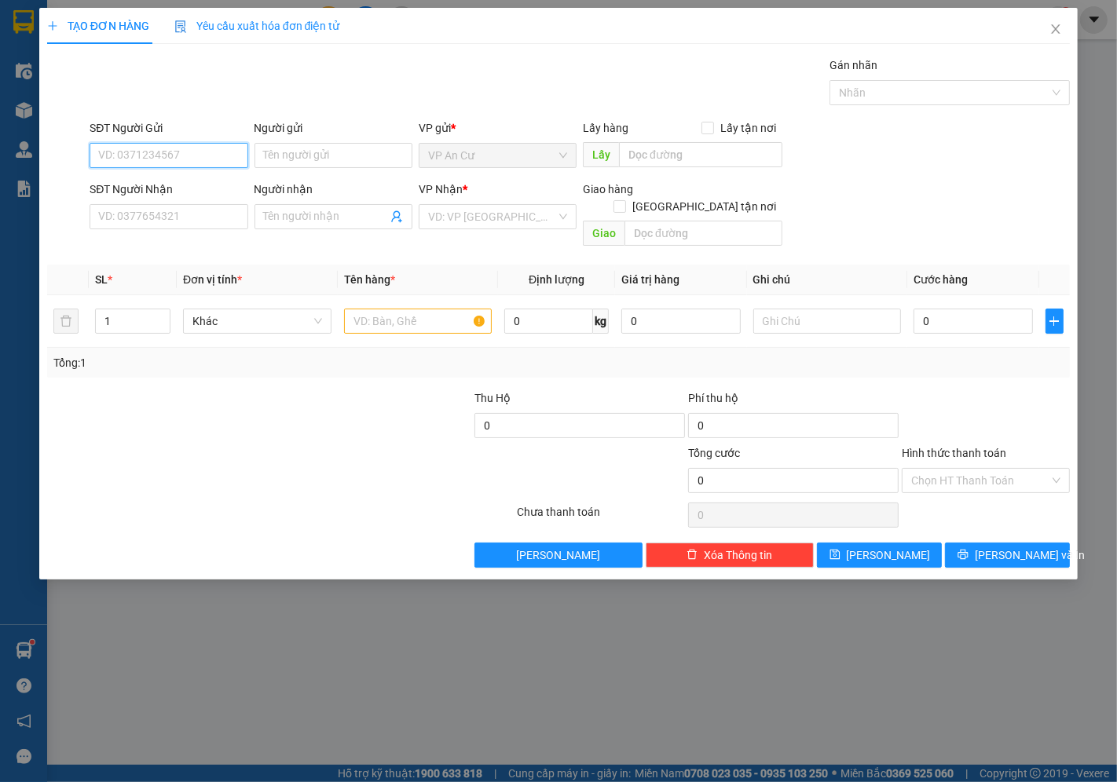
click at [163, 162] on input "SĐT Người Gửi" at bounding box center [169, 155] width 158 height 25
click at [214, 154] on input "SĐT Người Gửi" at bounding box center [169, 155] width 158 height 25
type input "0365195164"
click at [298, 152] on input "Người gửi" at bounding box center [333, 155] width 158 height 25
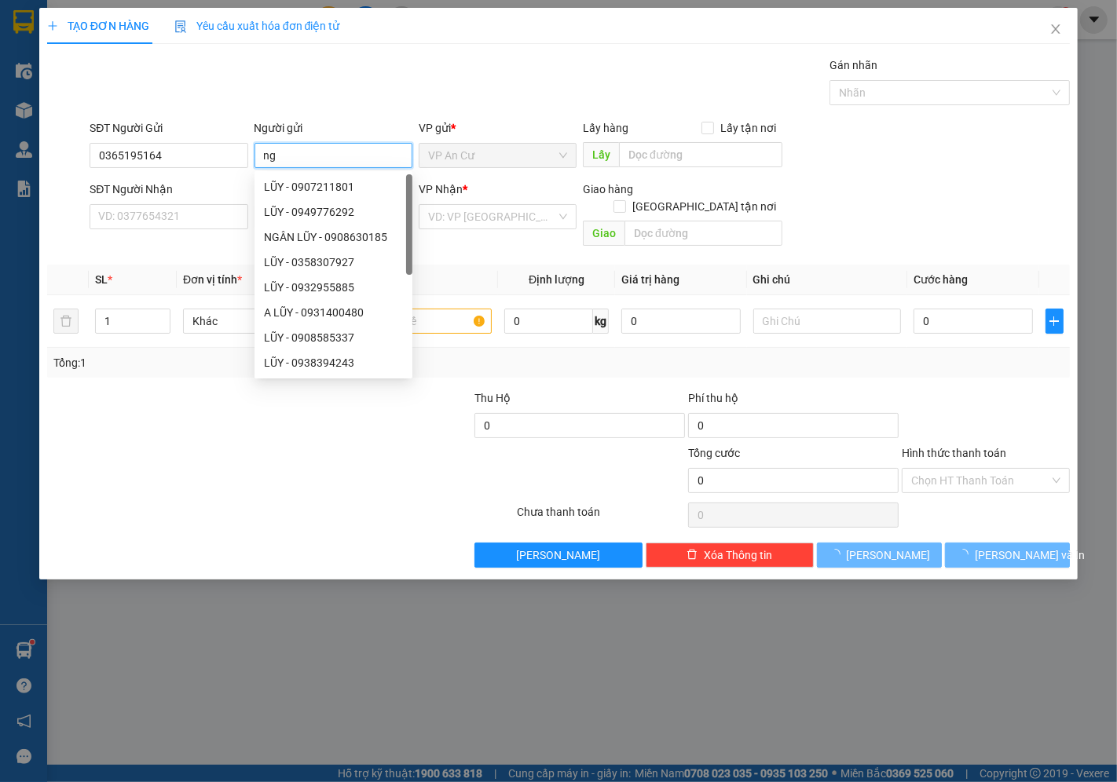
type input "n"
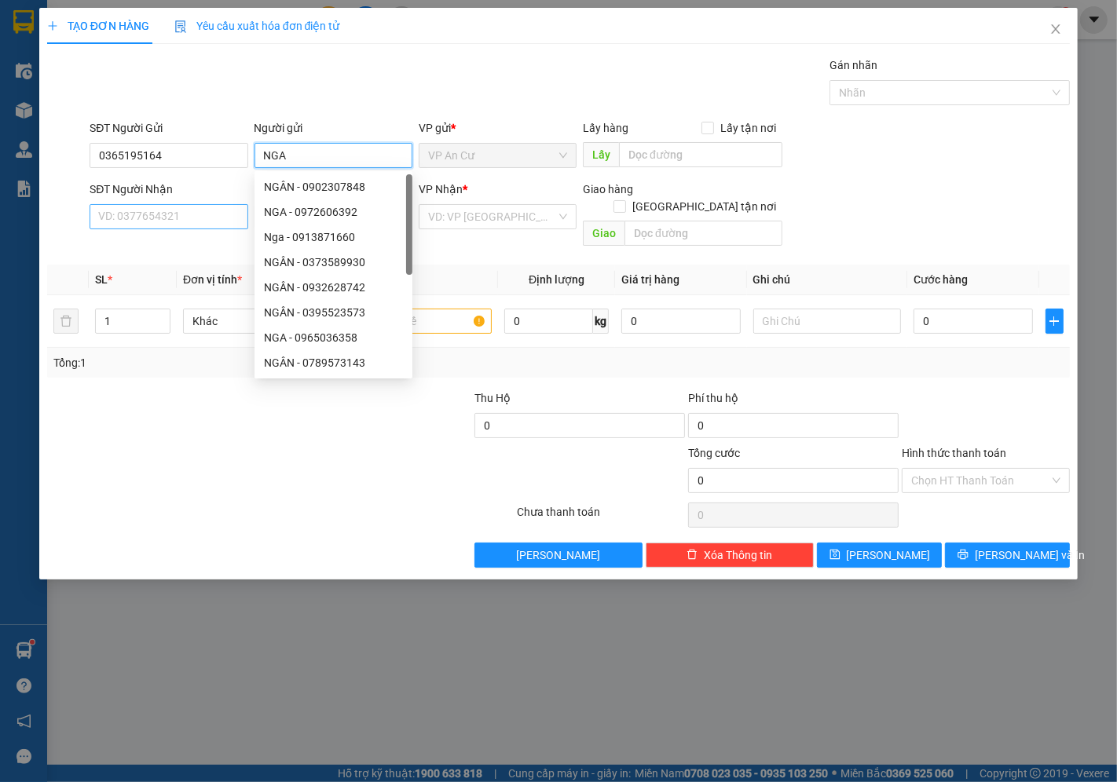
type input "NGA"
click at [128, 222] on input "SĐT Người Nhận" at bounding box center [169, 216] width 158 height 25
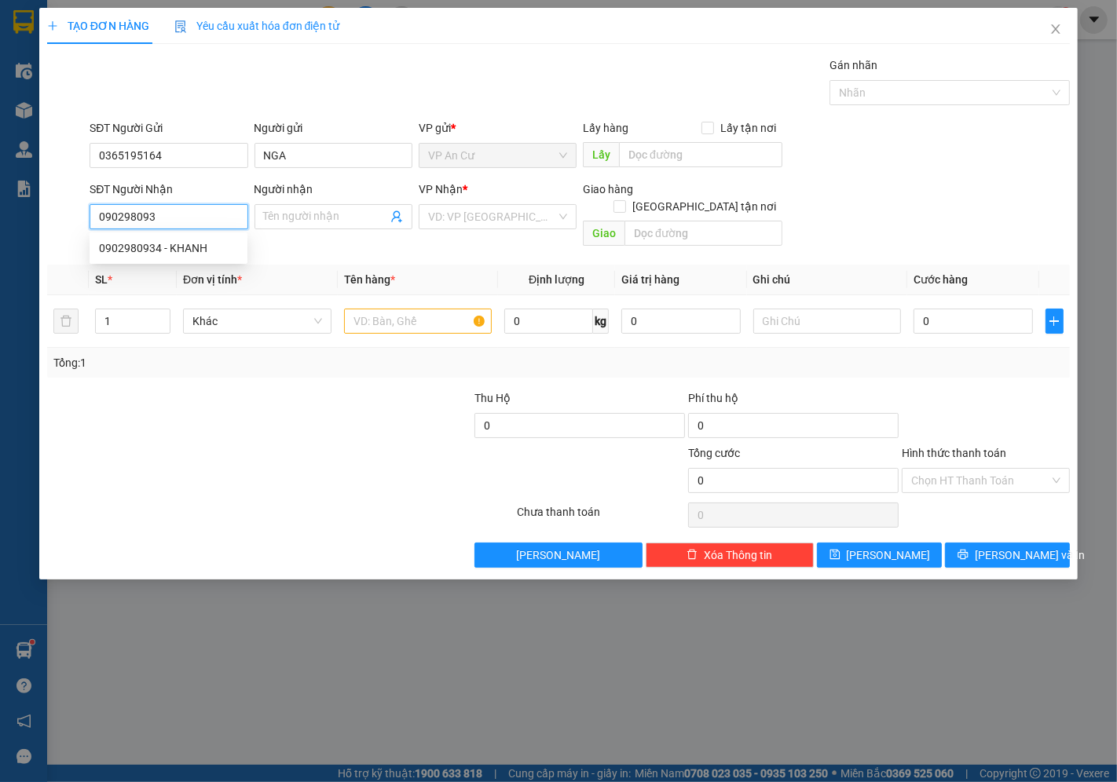
type input "0902980934"
click at [206, 241] on div "0902980934 - KHANH" at bounding box center [168, 248] width 139 height 17
type input "KHANH"
type input "20.000"
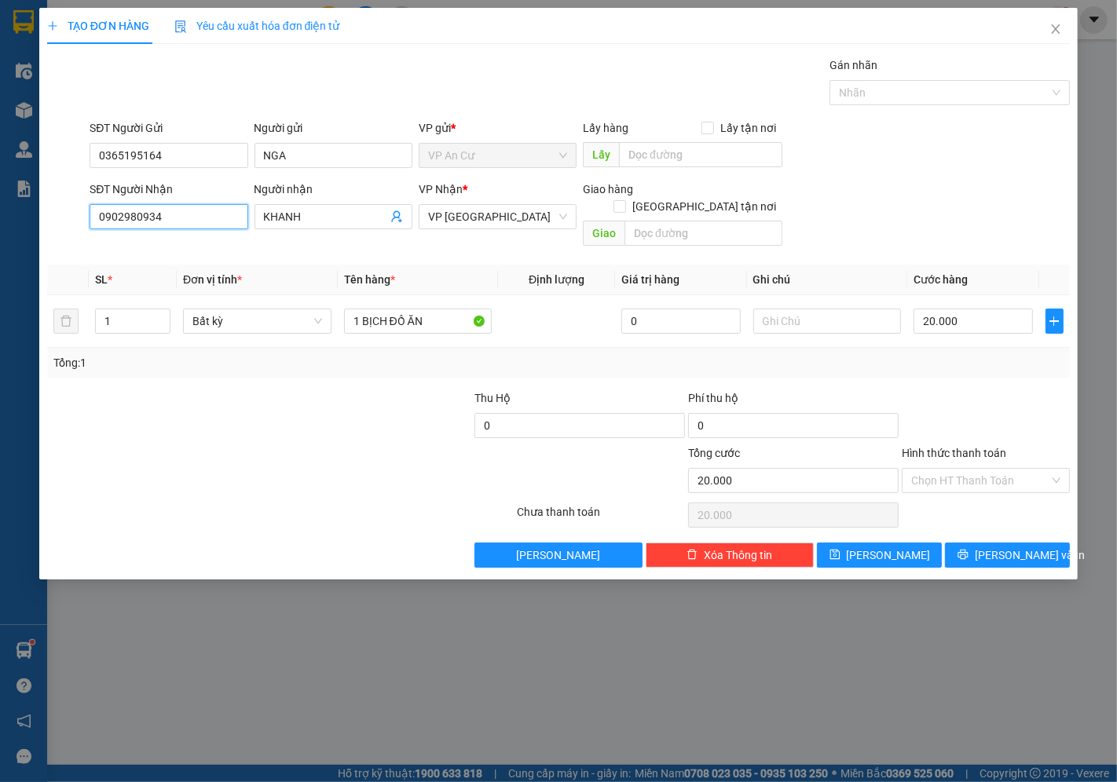
type input "0902980934"
click at [372, 445] on div at bounding box center [430, 472] width 171 height 55
click at [426, 309] on input "1 BỊCH ĐỒ ĂN" at bounding box center [418, 321] width 148 height 25
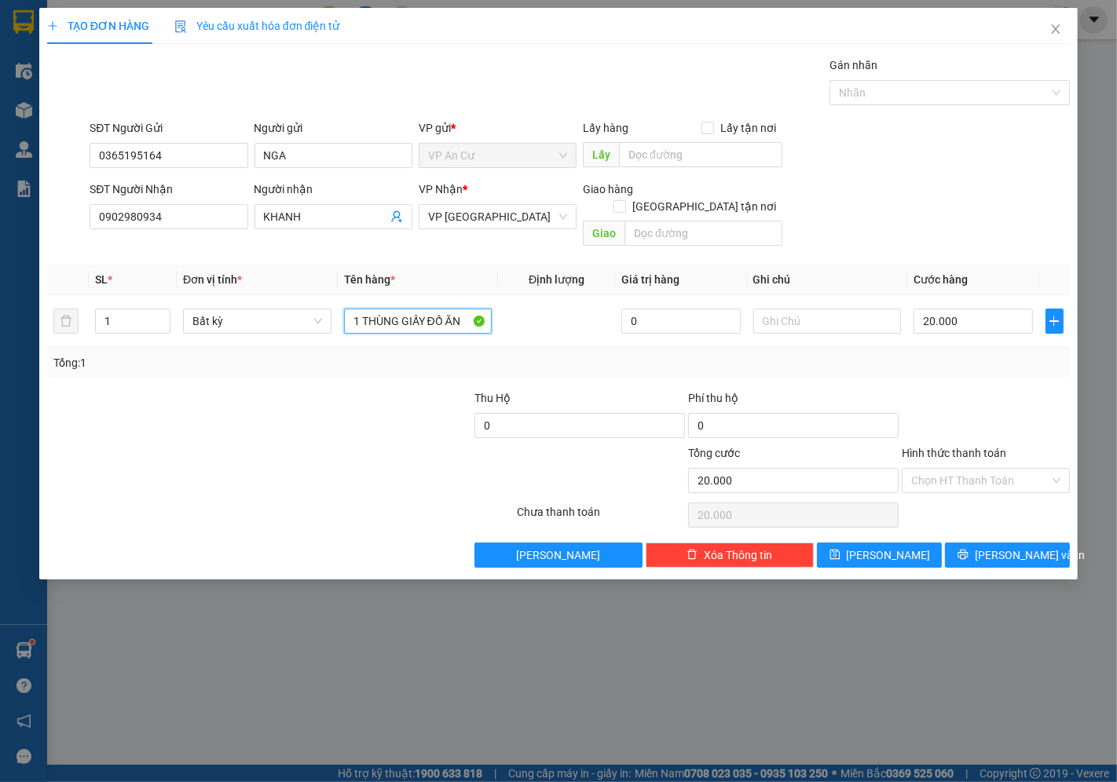
type input "1 THÙNG GIẤY ĐỒ ĂN"
click at [1016, 390] on div at bounding box center [985, 417] width 171 height 55
click at [987, 469] on input "Hình thức thanh toán" at bounding box center [980, 481] width 138 height 24
click at [949, 495] on div "Tại văn phòng" at bounding box center [986, 494] width 149 height 17
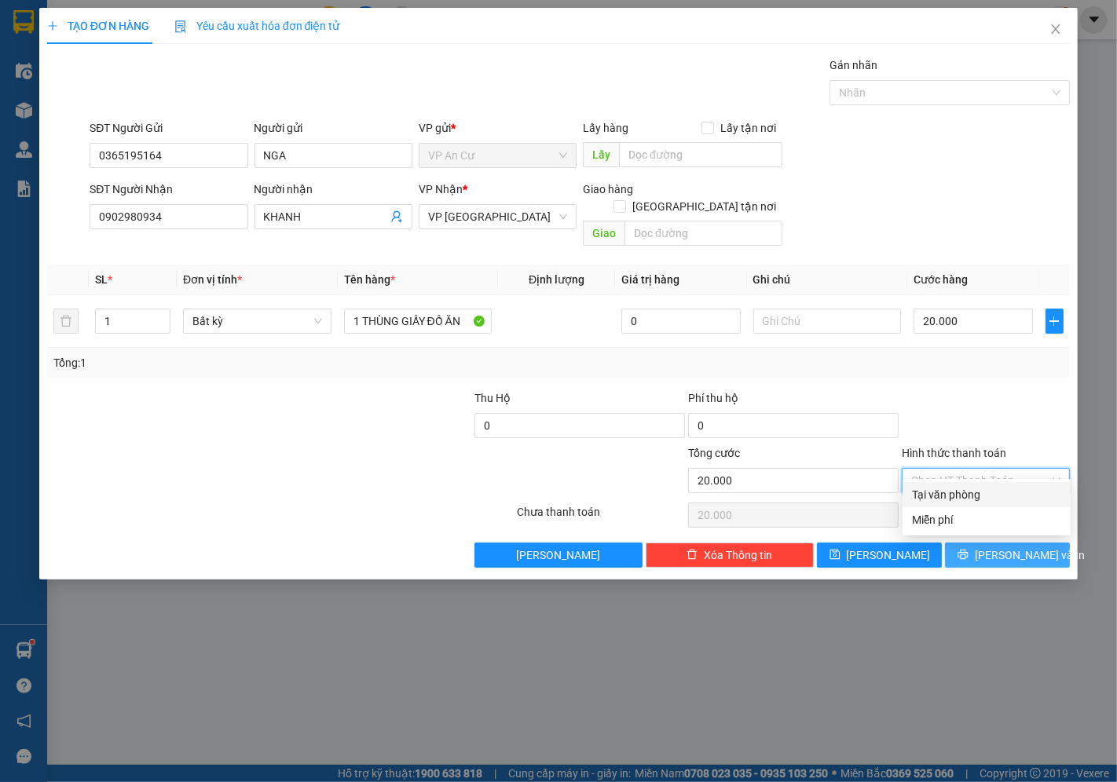
type input "0"
click at [1009, 547] on span "[PERSON_NAME] và In" at bounding box center [1030, 555] width 110 height 17
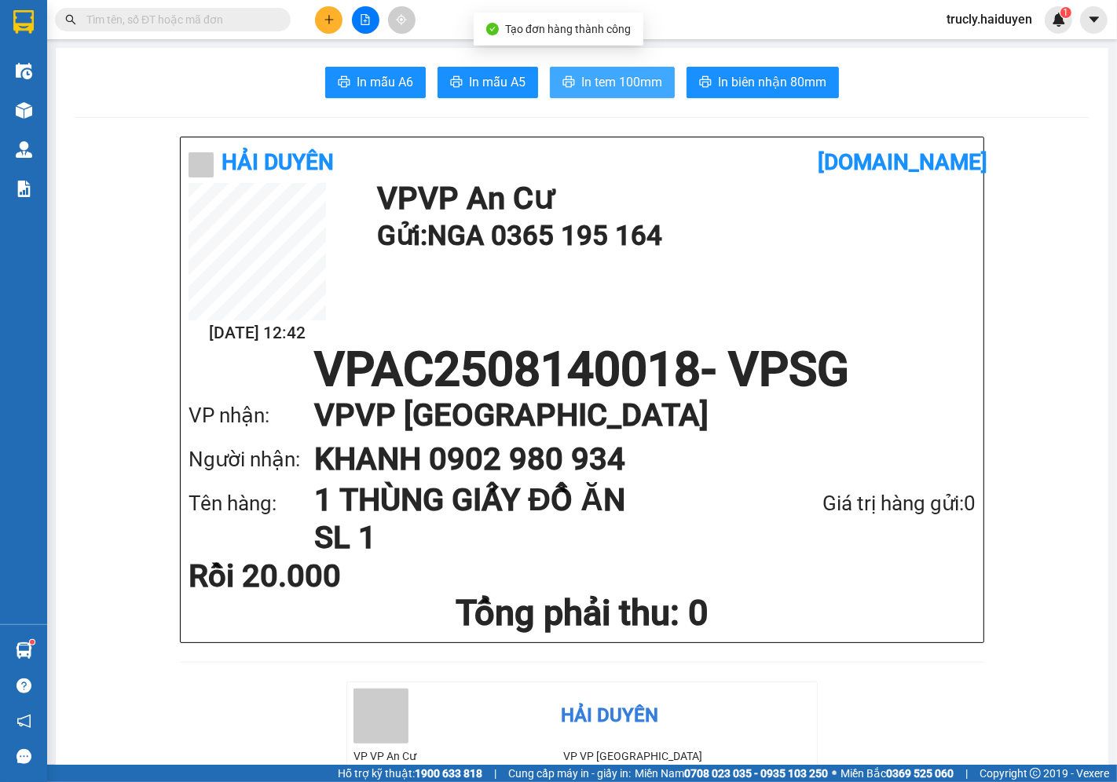
click at [581, 87] on span "In tem 100mm" at bounding box center [621, 82] width 81 height 20
drag, startPoint x: 743, startPoint y: 677, endPoint x: 696, endPoint y: 509, distance: 174.6
click at [743, 677] on div "Hải Duyên vexere.com 14/08 12:42 VP VP An Cư Gửi: NGA 0365 195 164 VPAC25081400…" at bounding box center [582, 409] width 804 height 545
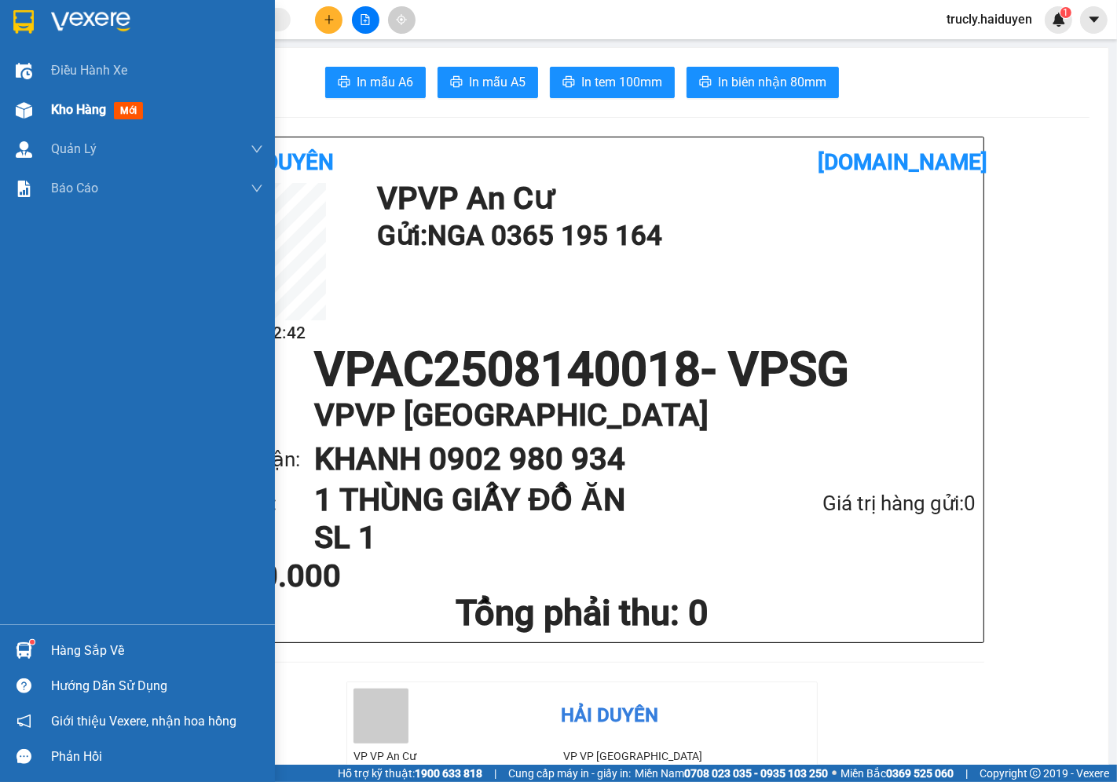
click at [19, 104] on img at bounding box center [24, 110] width 16 height 16
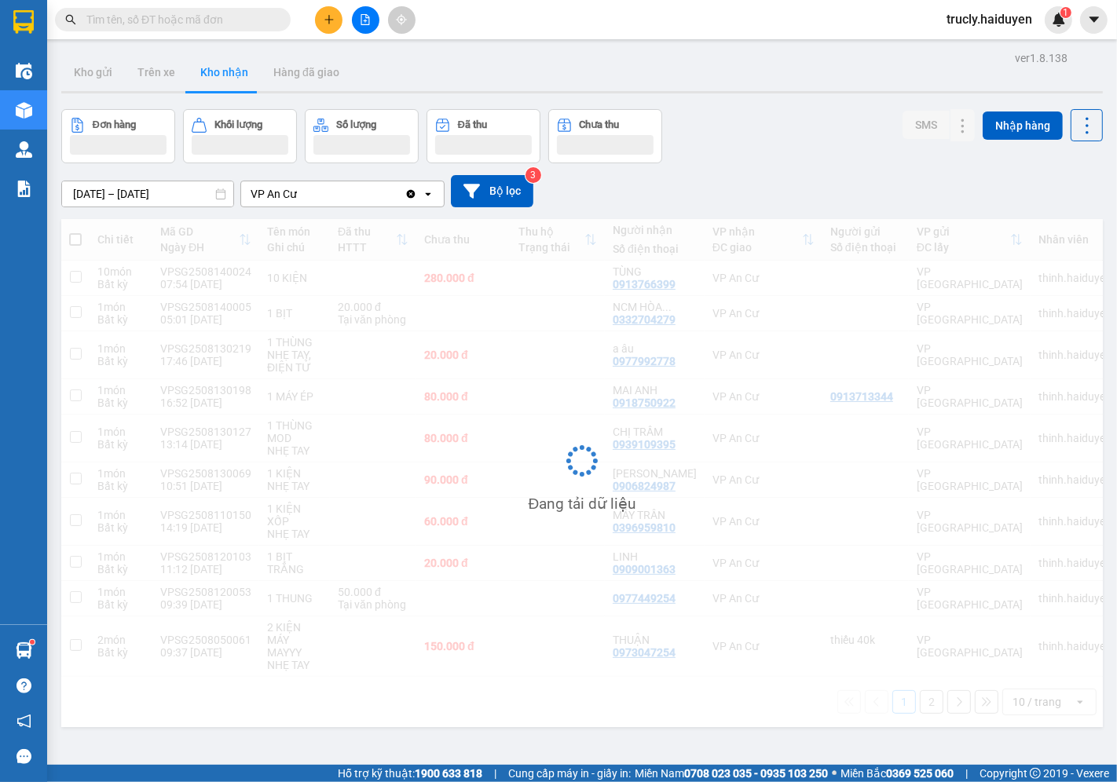
click at [772, 114] on div "Đơn hàng Khối lượng Số lượng Đã thu Chưa thu SMS Nhập hàng" at bounding box center [582, 136] width 1042 height 54
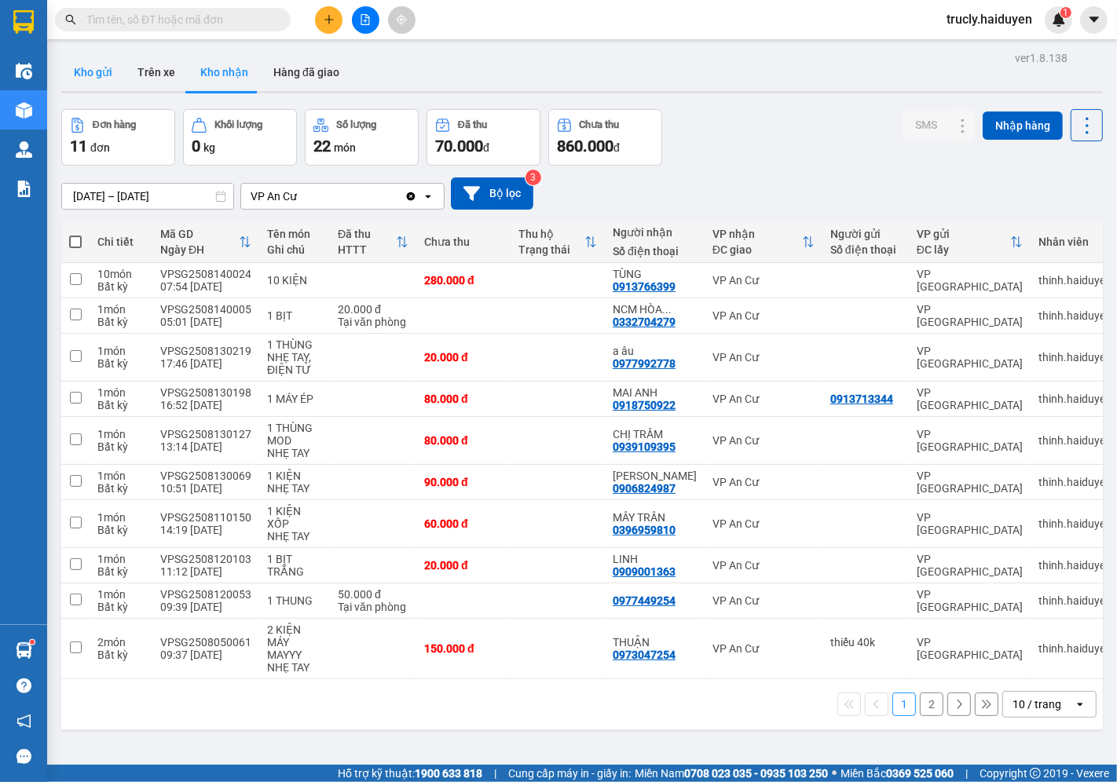
click at [108, 66] on button "Kho gửi" at bounding box center [93, 72] width 64 height 38
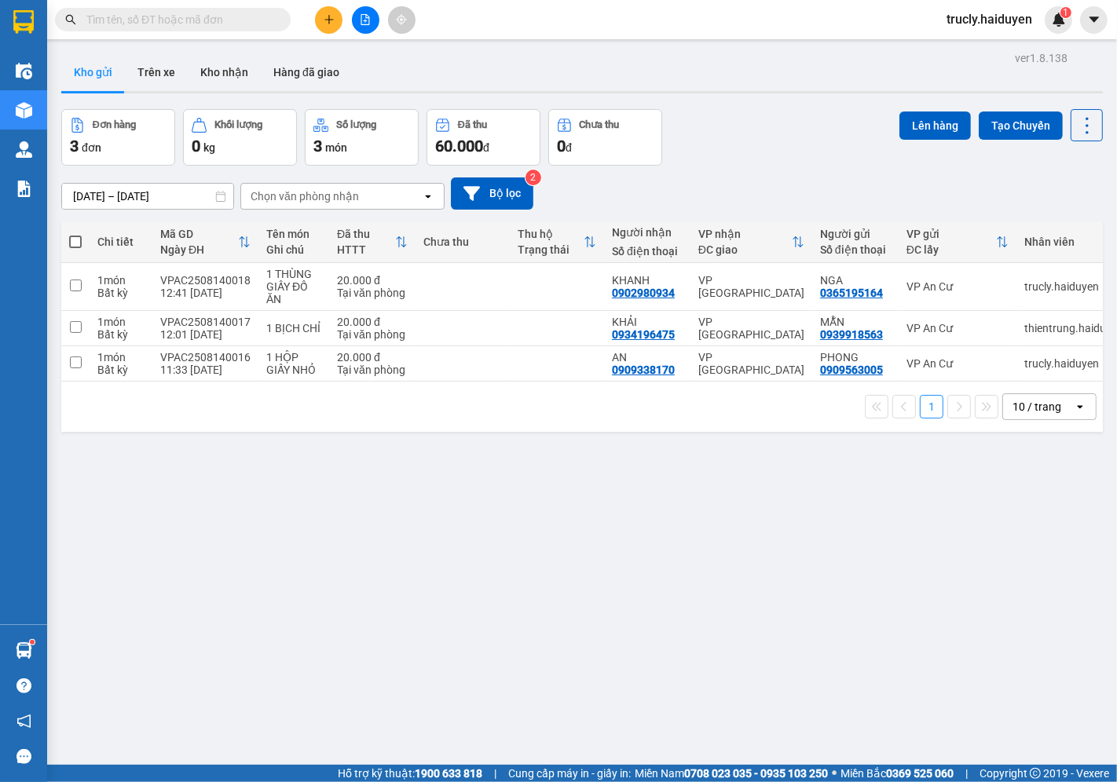
click at [768, 129] on div "Đơn hàng 3 đơn Khối lượng 0 kg Số lượng 3 món Đã thu 60.000 đ Chưa thu 0 đ Lên …" at bounding box center [582, 137] width 1042 height 57
click at [163, 64] on button "Trên xe" at bounding box center [156, 72] width 63 height 38
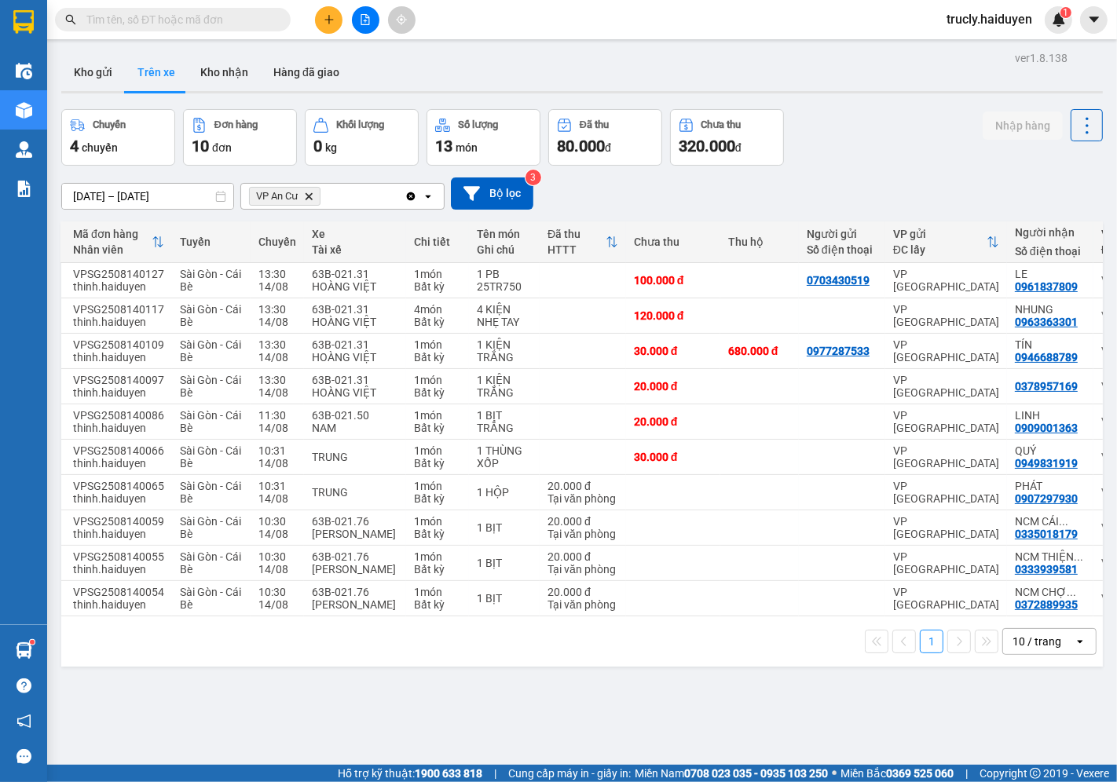
scroll to position [0, 26]
click at [106, 71] on button "Kho gửi" at bounding box center [93, 72] width 64 height 38
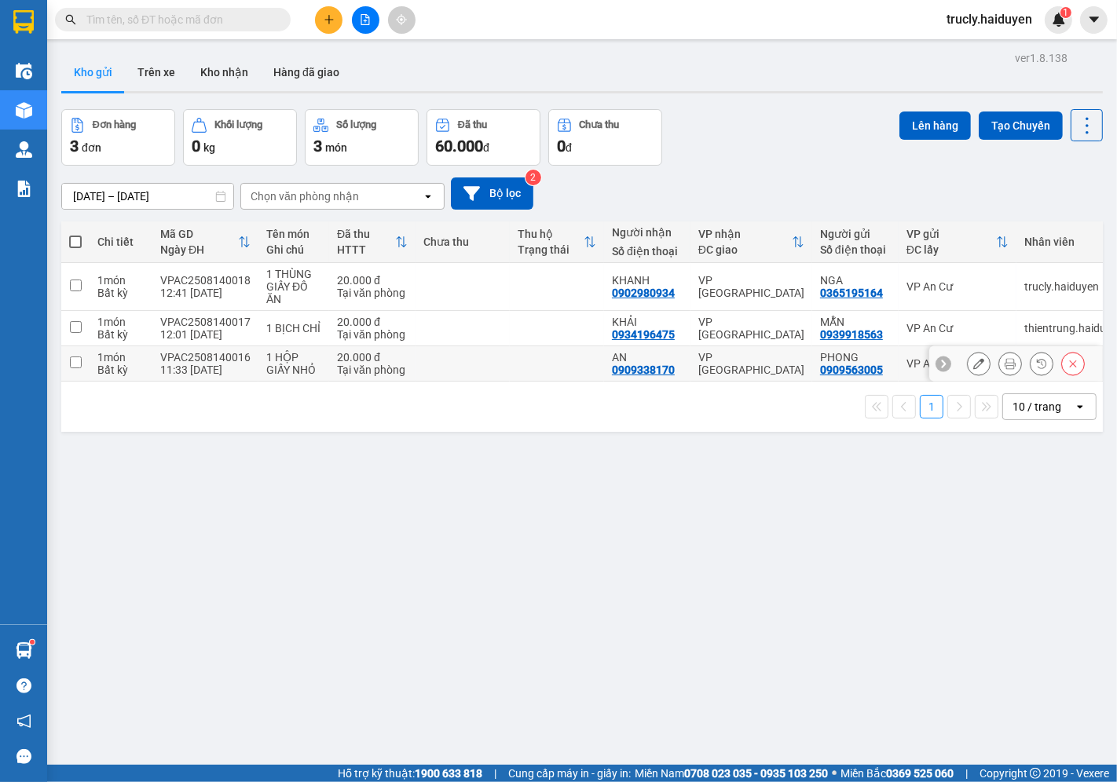
click at [218, 366] on div "11:33 14/08" at bounding box center [205, 370] width 90 height 13
checkbox input "true"
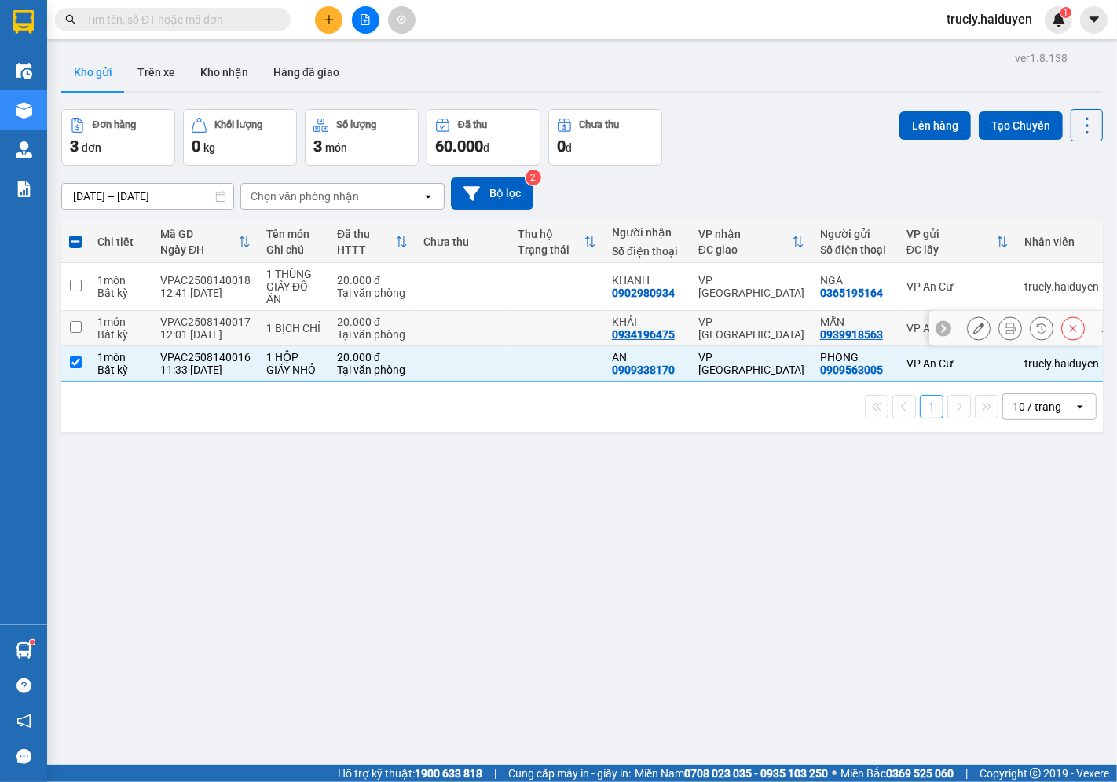
click at [211, 320] on div "VPAC2508140017" at bounding box center [205, 322] width 90 height 13
checkbox input "true"
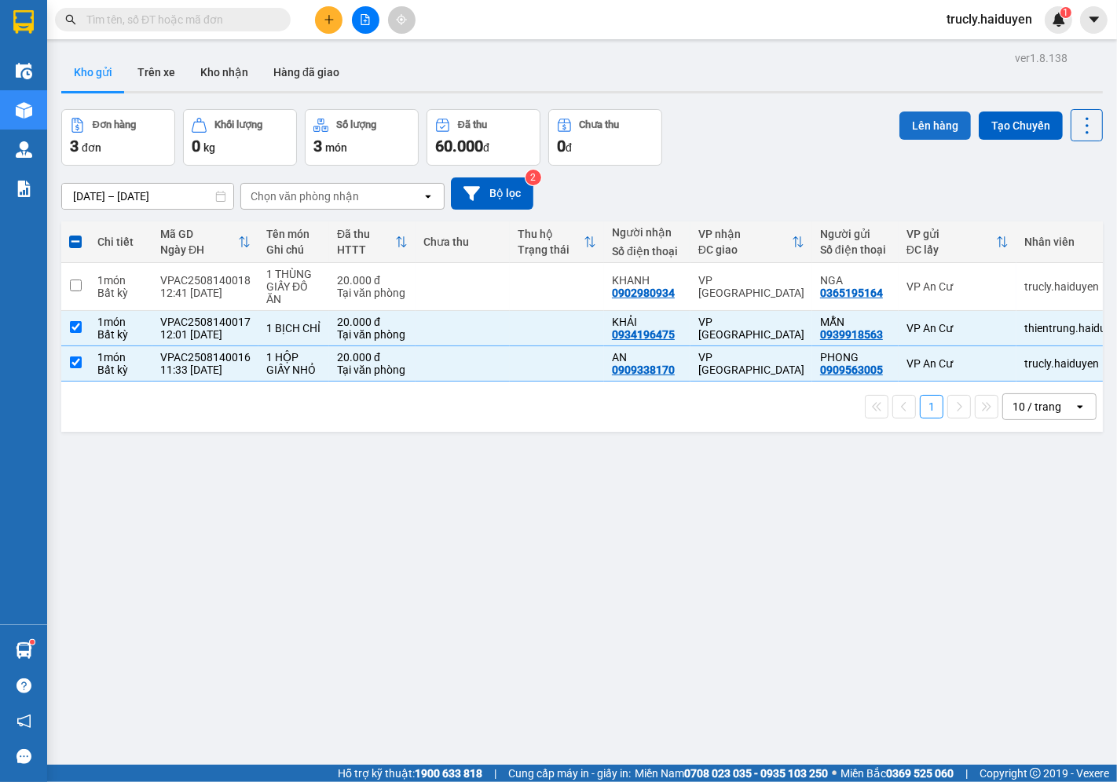
click at [921, 119] on button "Lên hàng" at bounding box center [934, 126] width 71 height 28
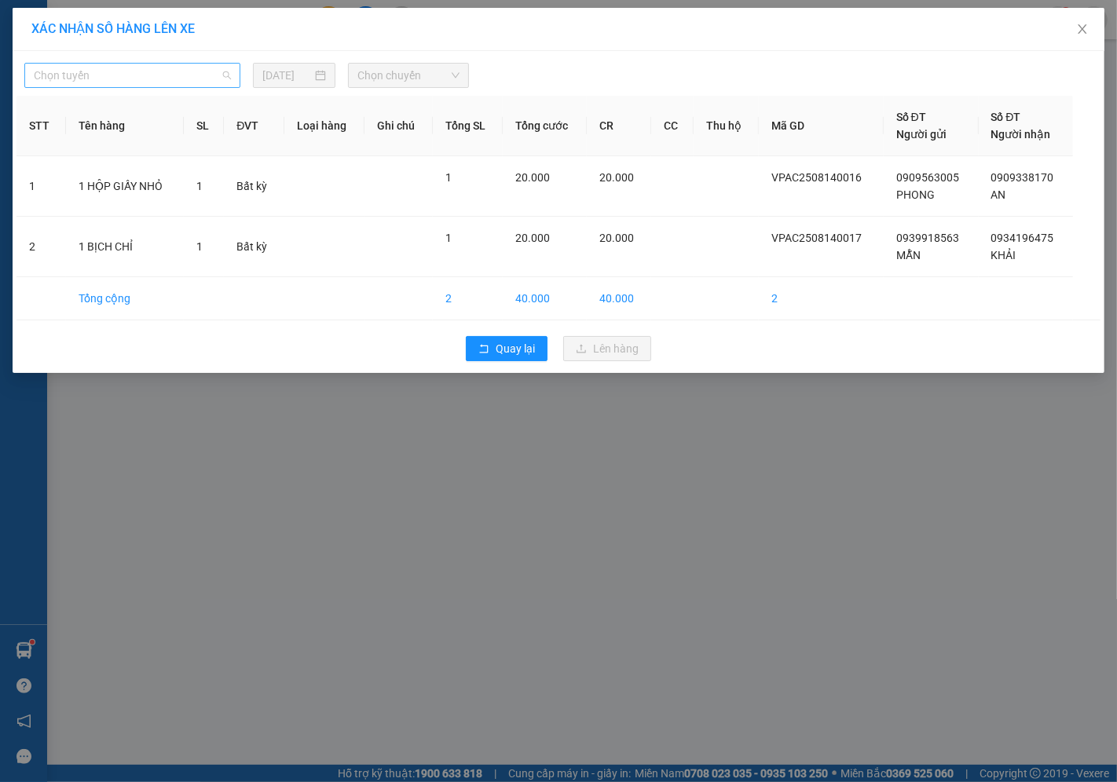
click at [152, 75] on span "Chọn tuyến" at bounding box center [132, 76] width 197 height 24
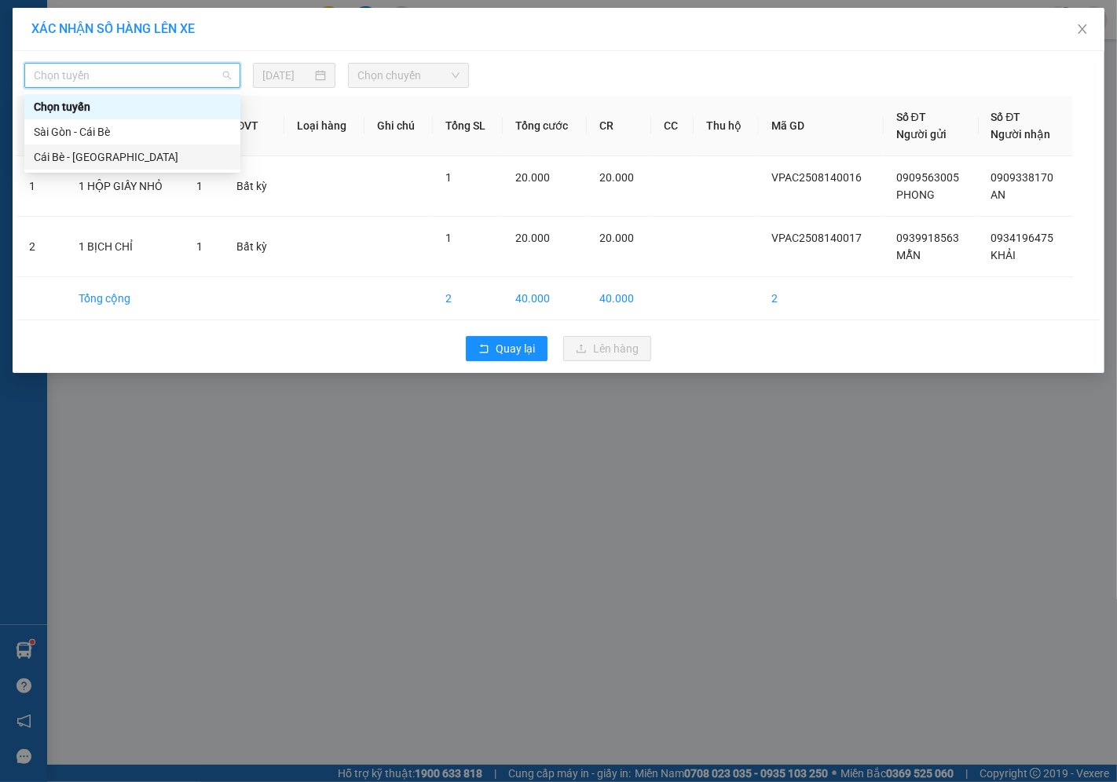
click at [73, 154] on div "Cái Bè - [GEOGRAPHIC_DATA]" at bounding box center [132, 156] width 197 height 17
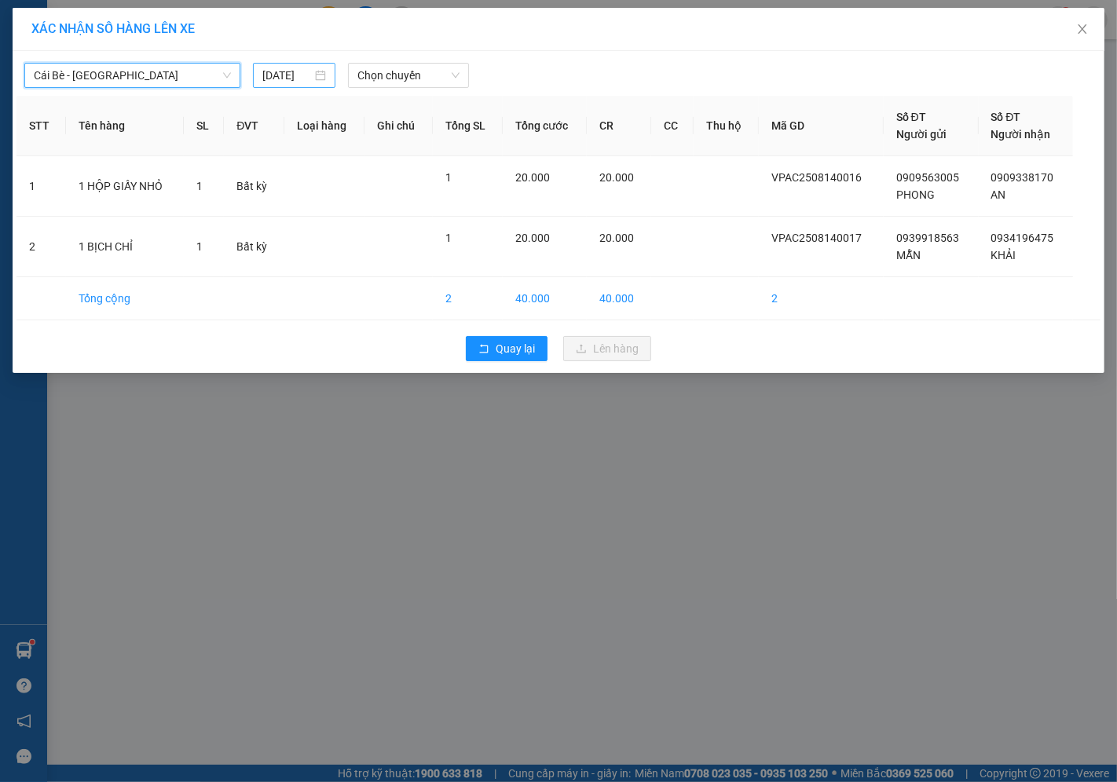
click at [285, 72] on input "[DATE]" at bounding box center [286, 75] width 49 height 17
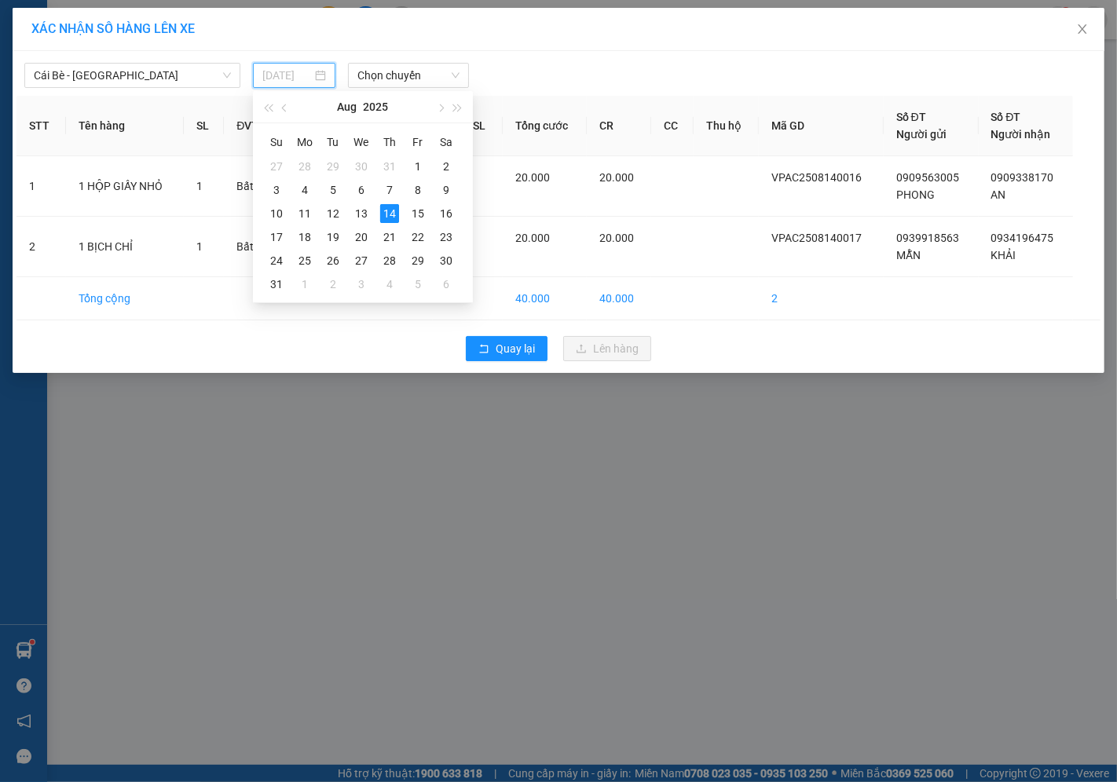
type input "[DATE]"
click at [389, 212] on div "14" at bounding box center [389, 213] width 19 height 19
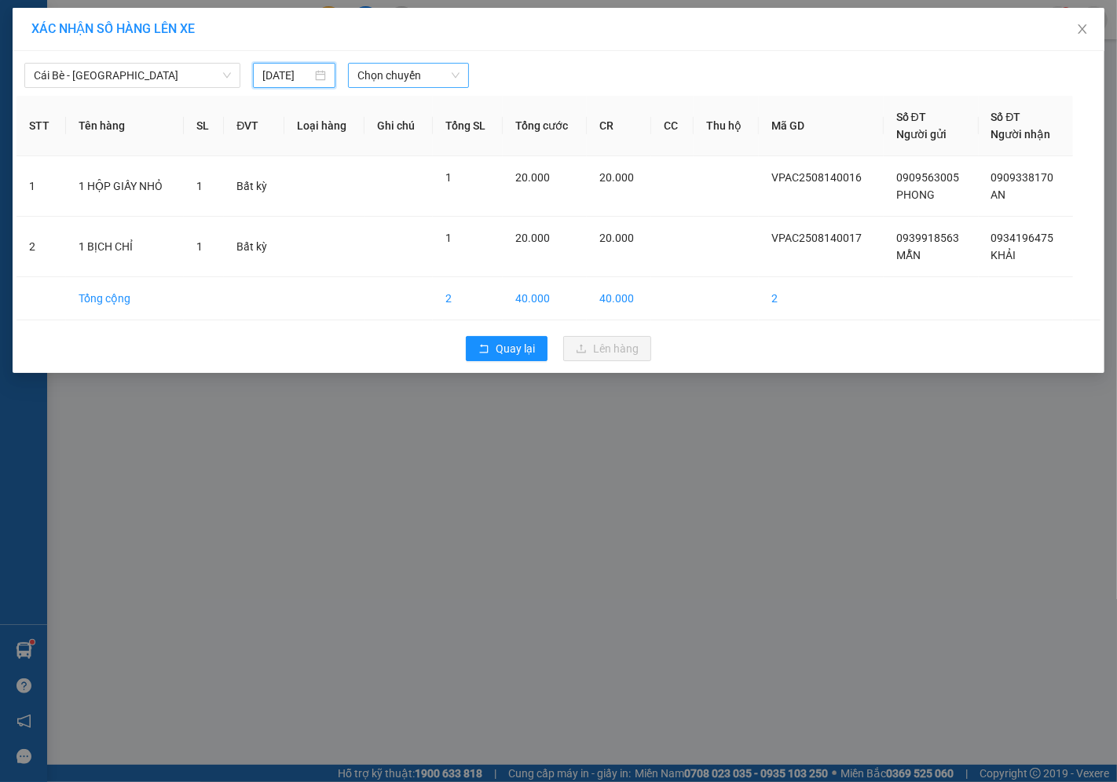
click at [371, 68] on span "Chọn chuyến" at bounding box center [408, 76] width 102 height 24
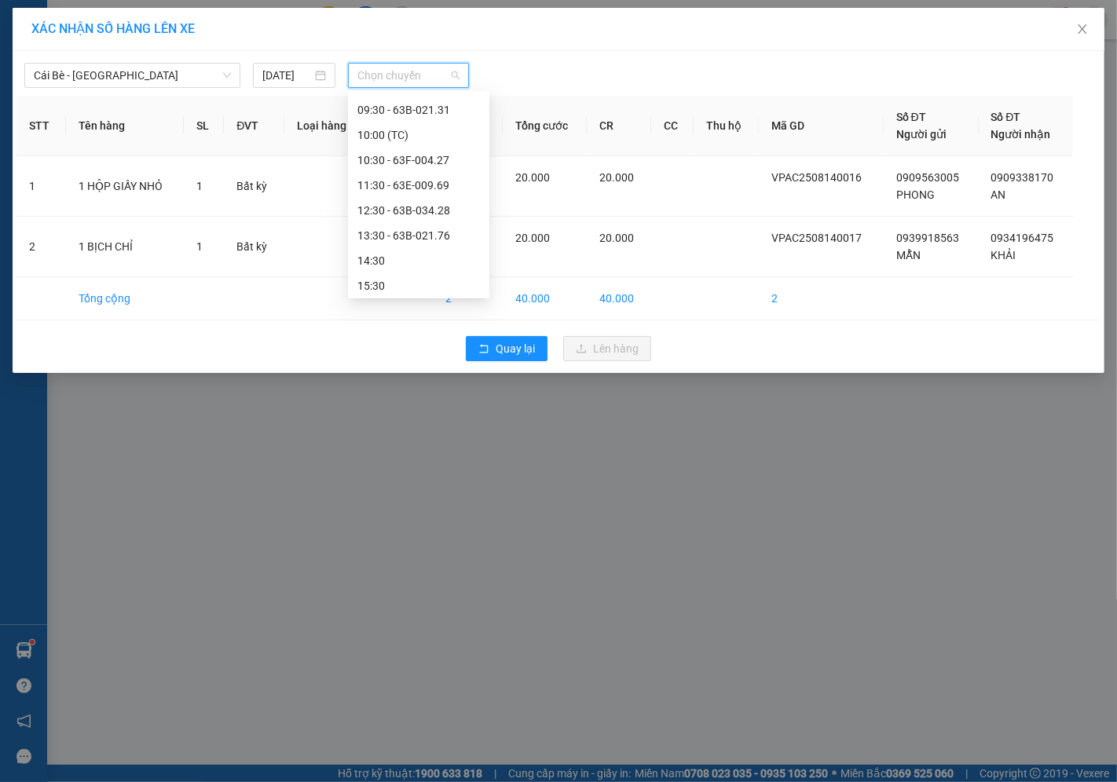
scroll to position [377, 0]
click at [383, 181] on div "12:30 - 63B-034.28" at bounding box center [418, 182] width 123 height 17
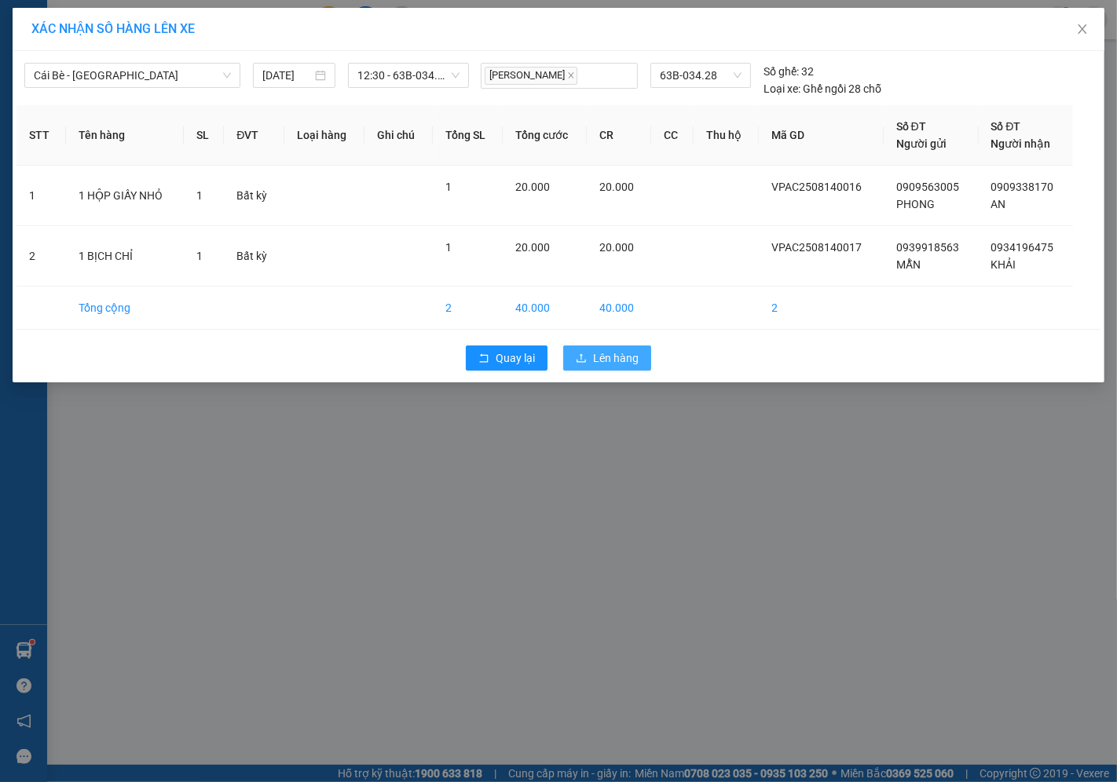
click at [621, 357] on span "Lên hàng" at bounding box center [616, 358] width 46 height 17
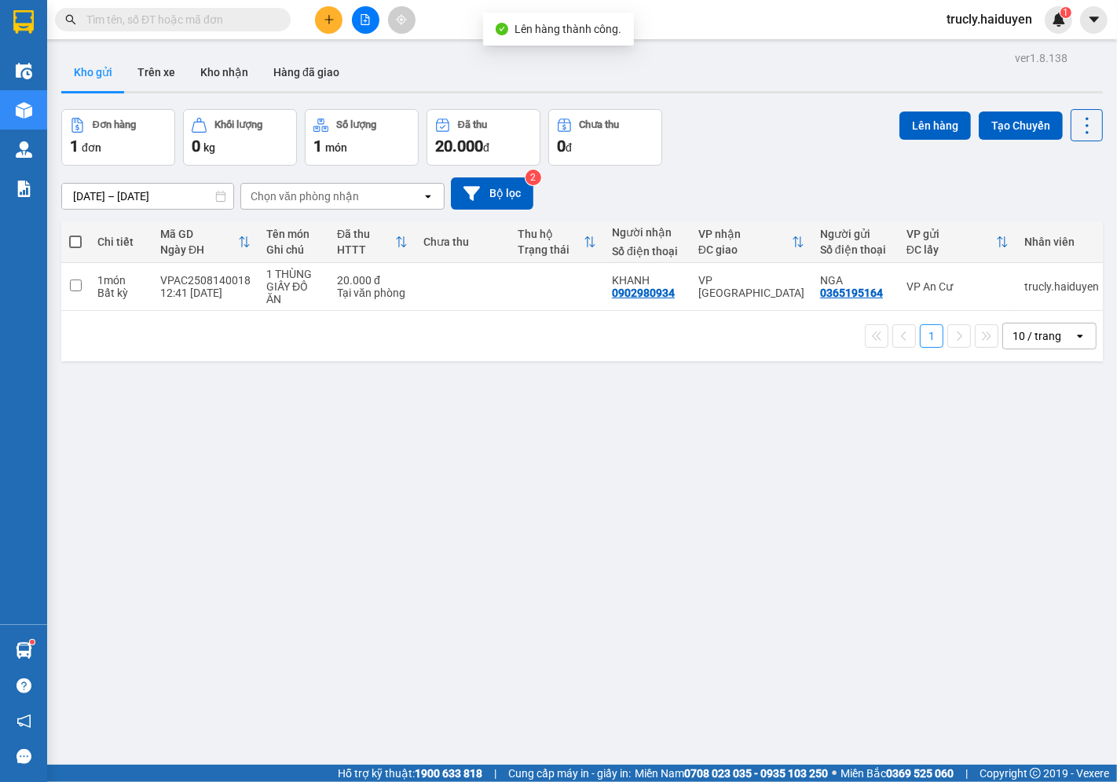
click at [803, 112] on div "Đơn hàng 1 đơn Khối lượng 0 kg Số lượng 1 món Đã thu 20.000 đ Chưa thu 0 đ Lên …" at bounding box center [582, 137] width 1042 height 57
click at [127, 75] on button "Trên xe" at bounding box center [156, 72] width 63 height 38
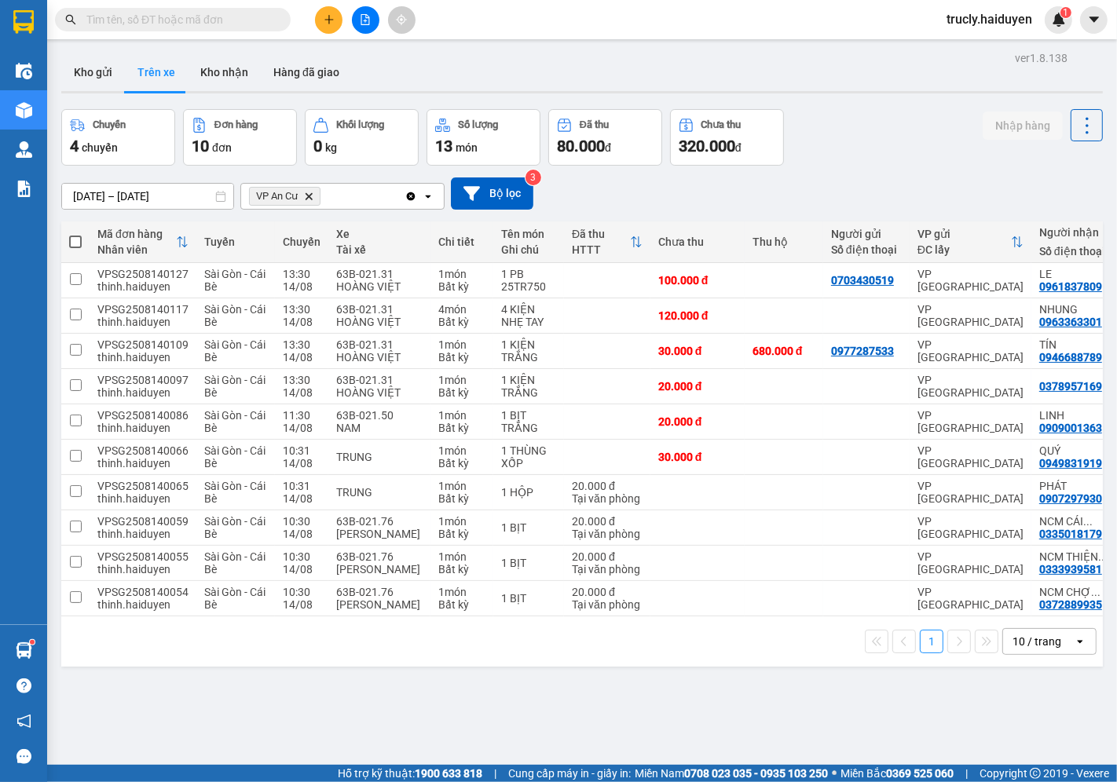
click at [922, 119] on div "Chuyến 4 chuyến Đơn hàng 10 đơn Khối lượng 0 kg Số lượng 13 món Đã thu 80.000 đ…" at bounding box center [582, 137] width 1042 height 57
click at [862, 103] on div "ver 1.8.138 Kho gửi Trên xe Kho nhận Hàng đã giao Chuyến 4 chuyến Đơn hàng 10 đ…" at bounding box center [582, 438] width 1054 height 782
click at [848, 144] on div "Chuyến 4 chuyến Đơn hàng 10 đơn Khối lượng 0 kg Số lượng 13 món Đã thu 80.000 đ…" at bounding box center [582, 137] width 1042 height 57
click at [83, 73] on button "Kho gửi" at bounding box center [93, 72] width 64 height 38
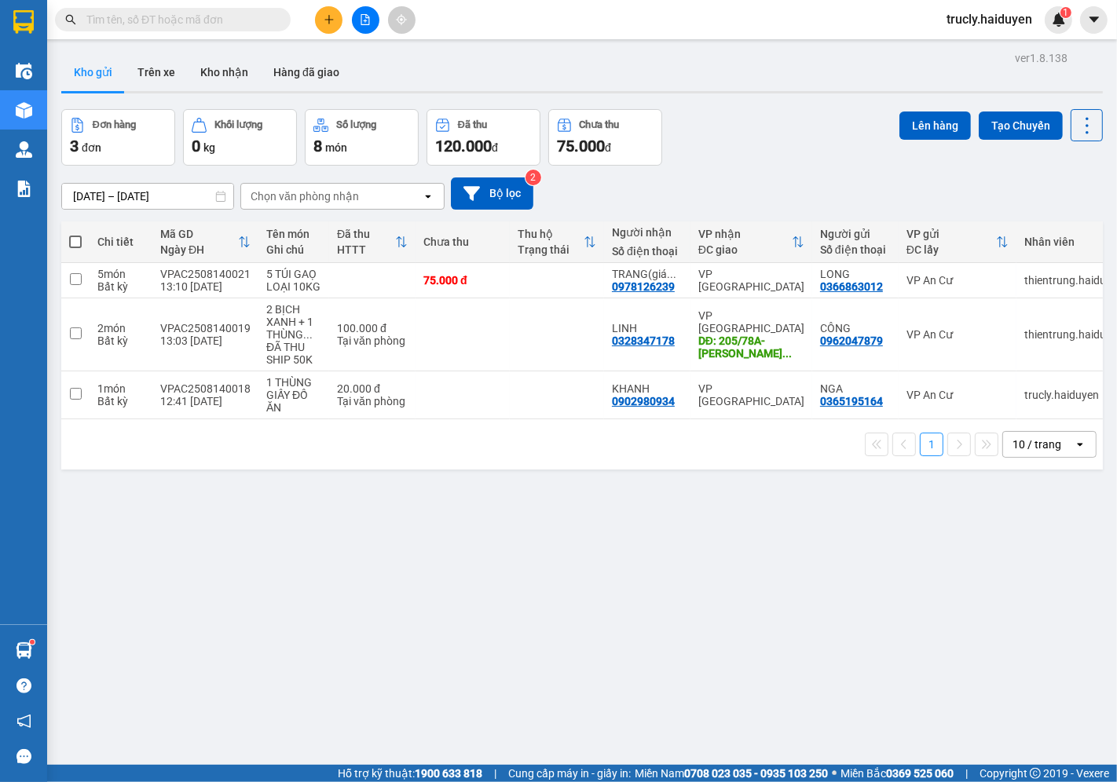
click at [768, 111] on div "Đơn hàng 3 đơn Khối lượng 0 kg Số lượng 8 món Đã thu 120.000 đ Chưa thu 75.000 …" at bounding box center [582, 137] width 1042 height 57
click at [155, 536] on div "ver 1.8.138 Kho gửi Trên xe Kho nhận Hàng đã giao Đơn hàng 3 đơn Khối lượng 0 k…" at bounding box center [582, 438] width 1054 height 782
click at [742, 94] on div "Kho gửi Trên xe Kho nhận Hàng đã giao" at bounding box center [582, 74] width 1042 height 42
click at [152, 79] on button "Trên xe" at bounding box center [156, 72] width 63 height 38
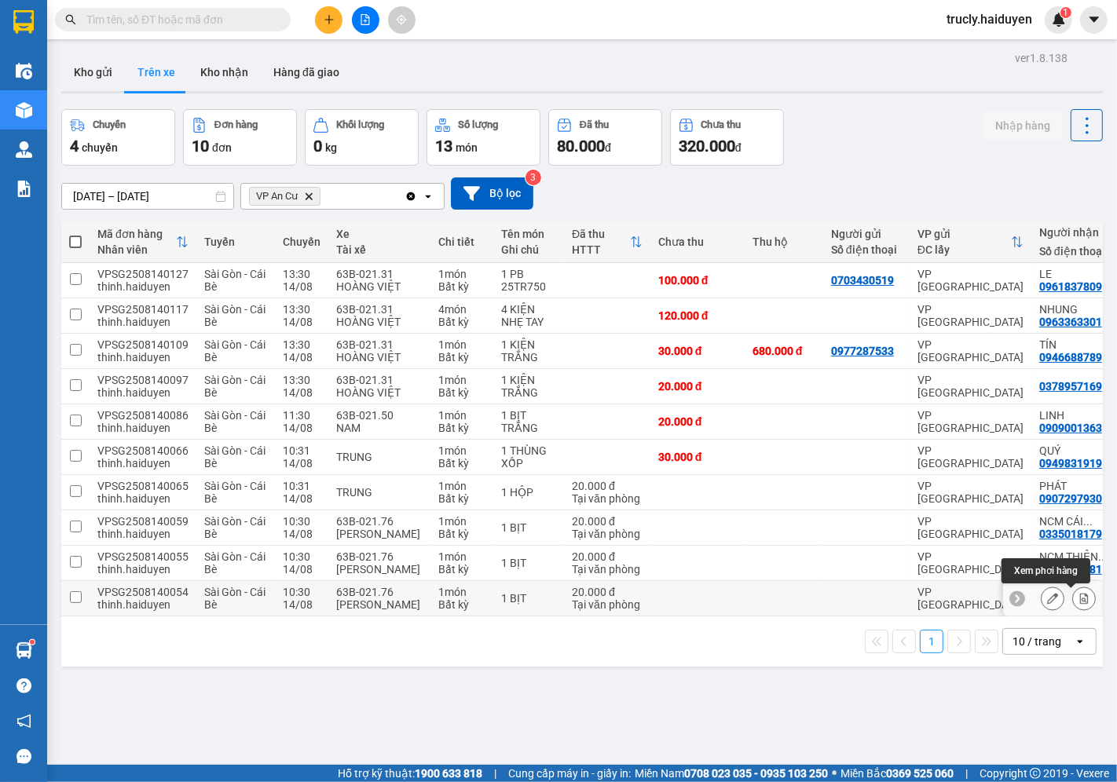
click at [1078, 603] on icon at bounding box center [1083, 598] width 11 height 11
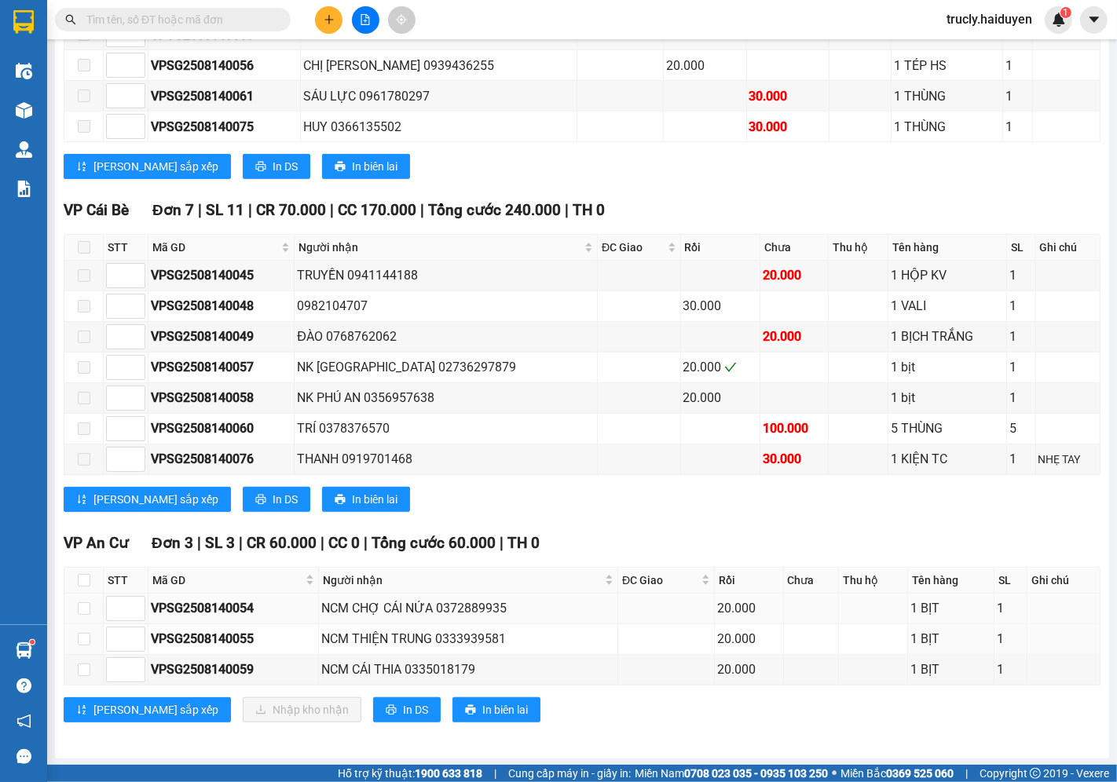
scroll to position [705, 0]
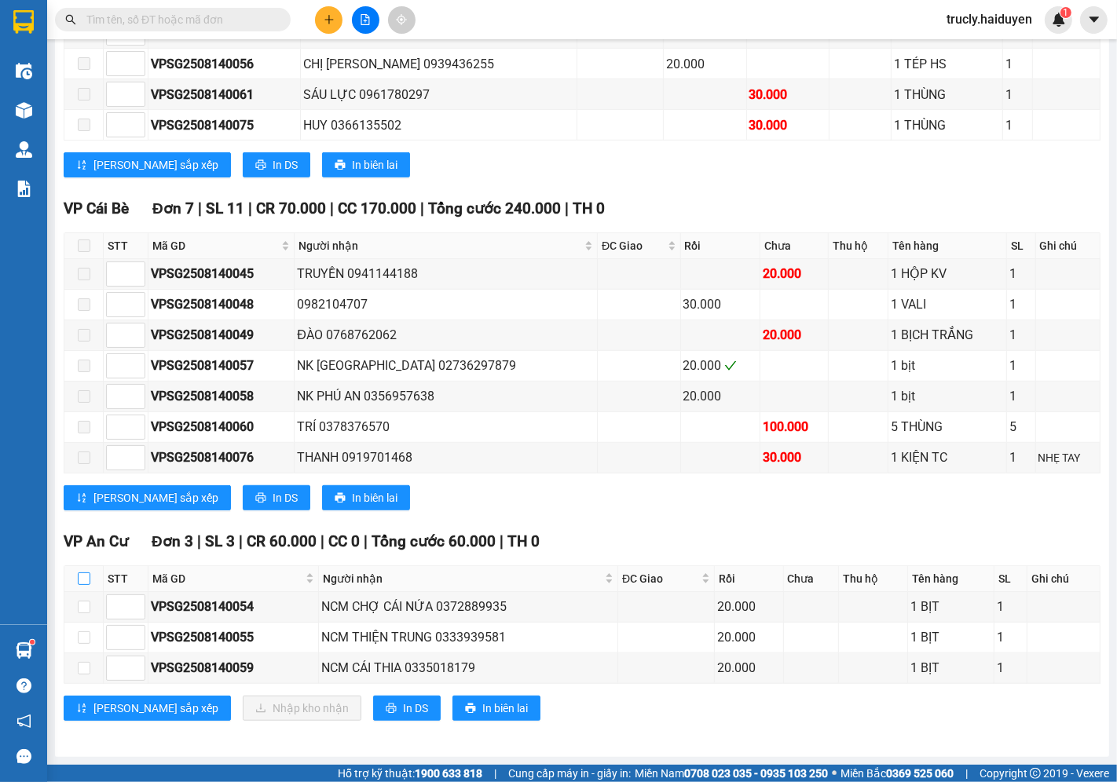
click at [85, 581] on input "checkbox" at bounding box center [84, 579] width 13 height 13
checkbox input "true"
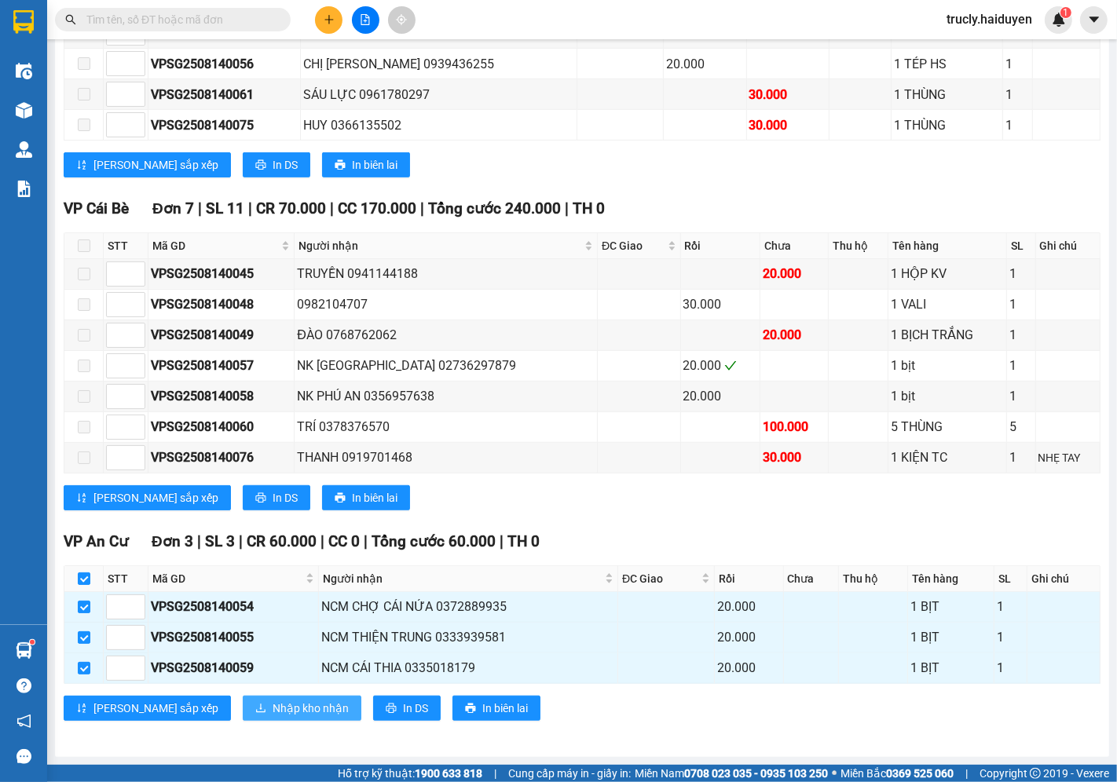
click at [273, 704] on span "Nhập kho nhận" at bounding box center [311, 708] width 76 height 17
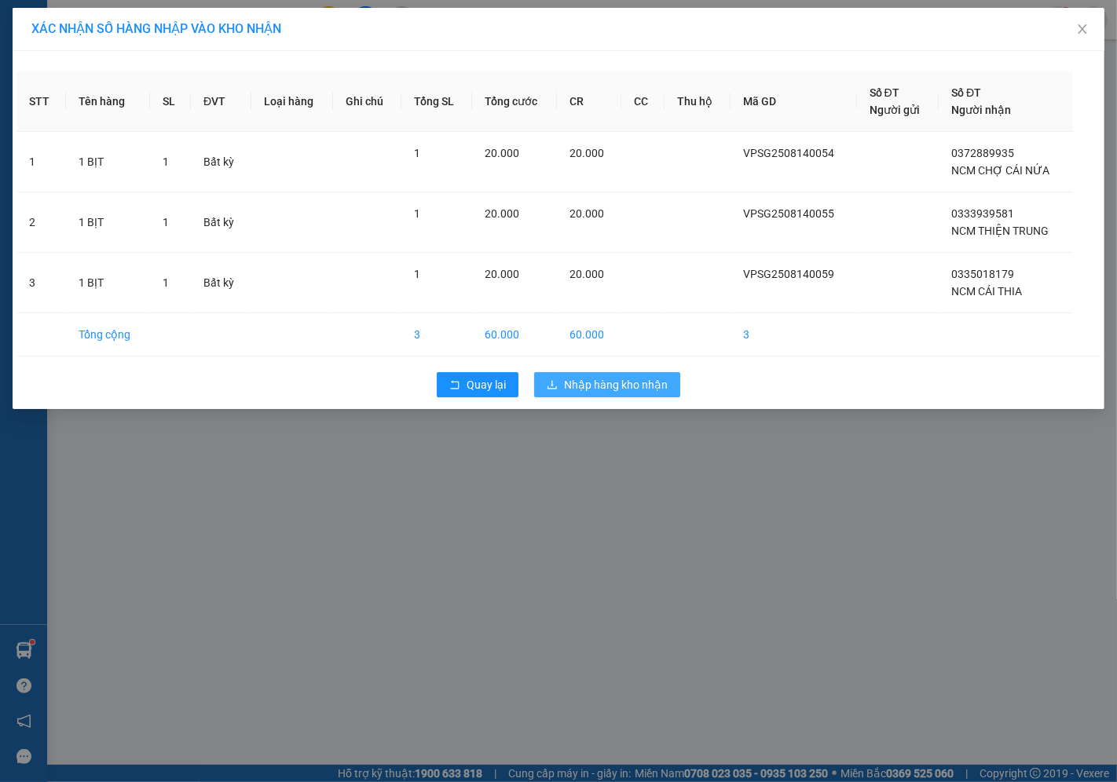
click at [619, 388] on span "Nhập hàng kho nhận" at bounding box center [616, 384] width 104 height 17
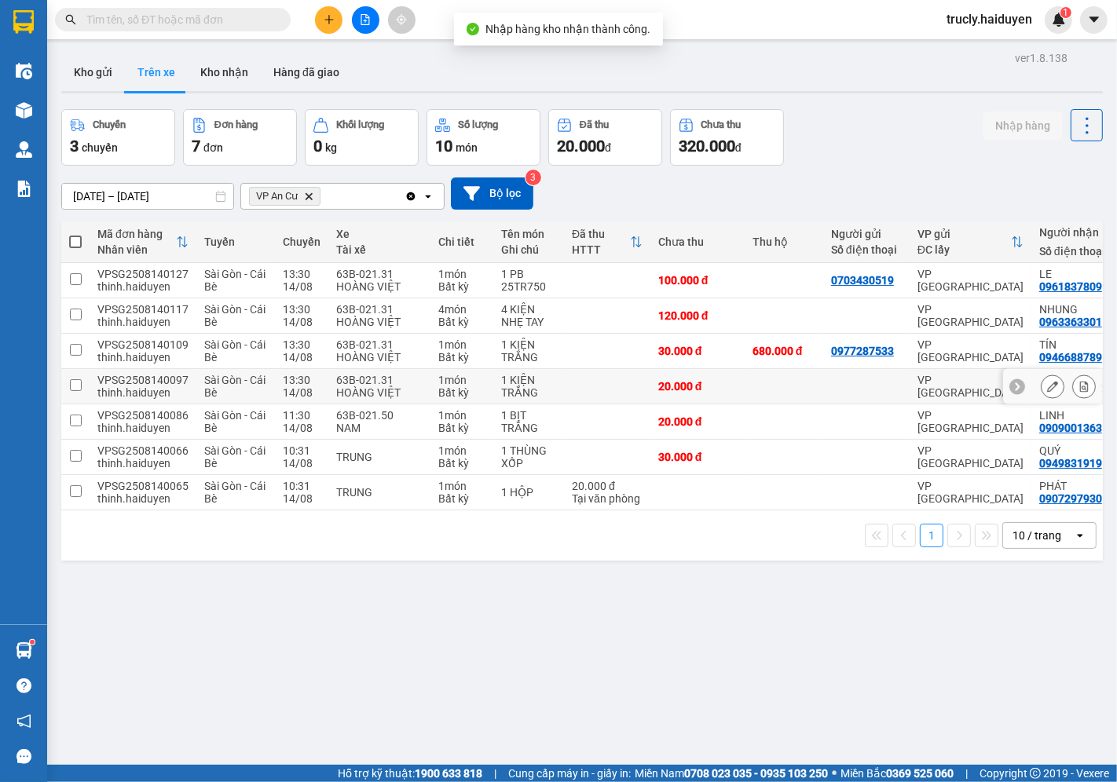
scroll to position [72, 0]
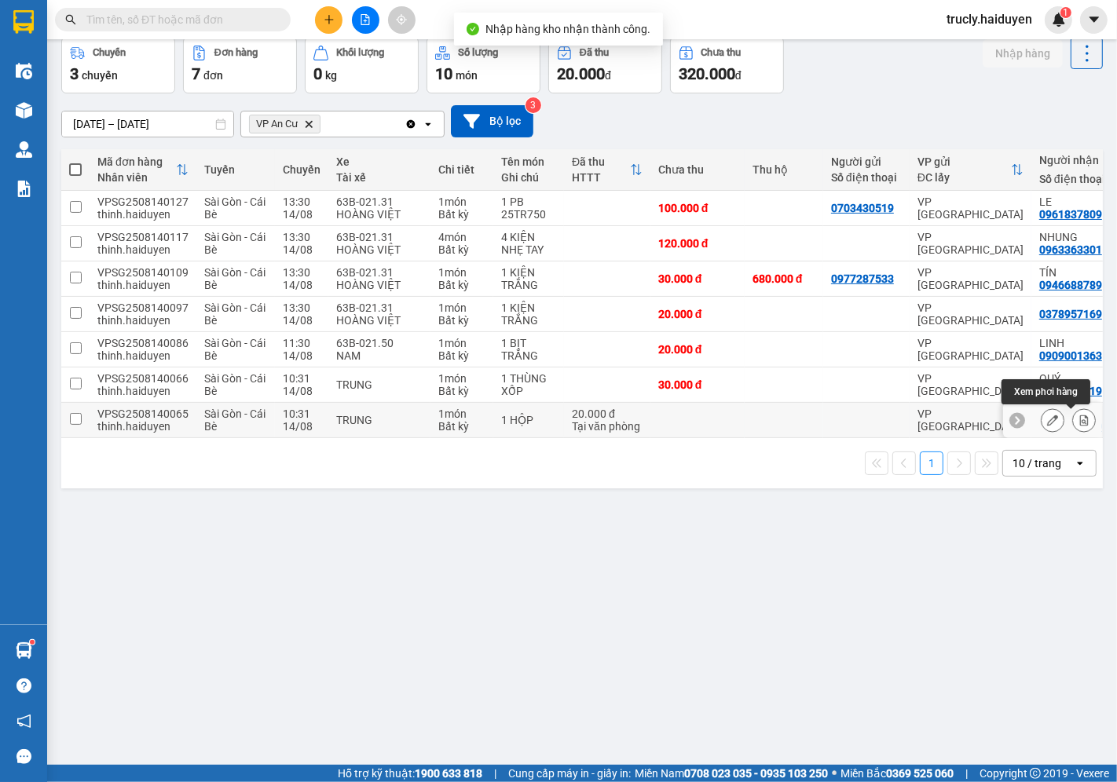
click at [1080, 419] on icon at bounding box center [1084, 420] width 9 height 11
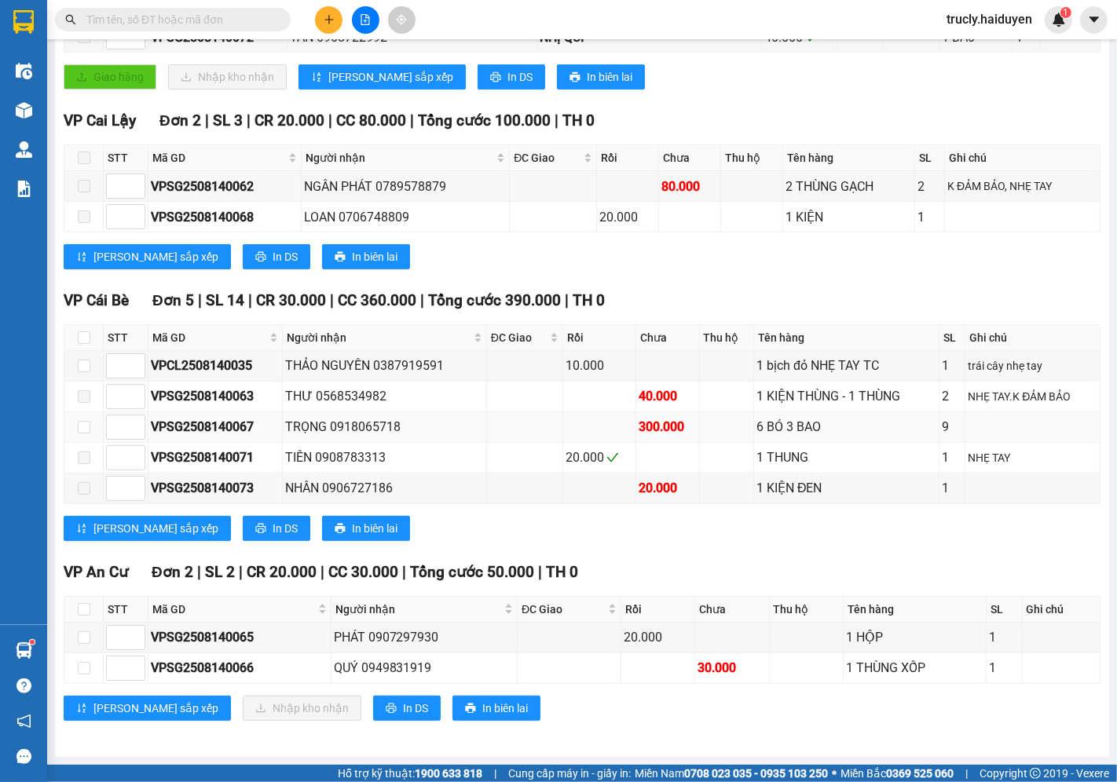
scroll to position [397, 0]
click at [83, 638] on input "checkbox" at bounding box center [84, 638] width 13 height 13
checkbox input "true"
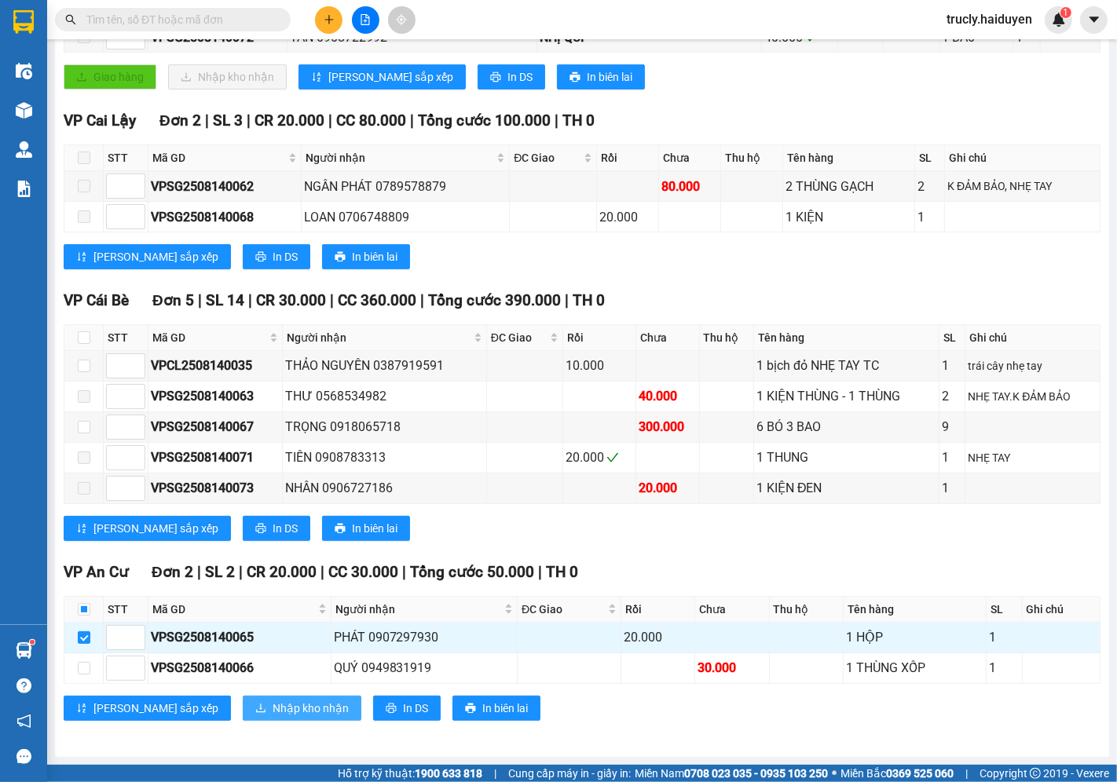
click at [273, 711] on span "Nhập kho nhận" at bounding box center [311, 708] width 76 height 17
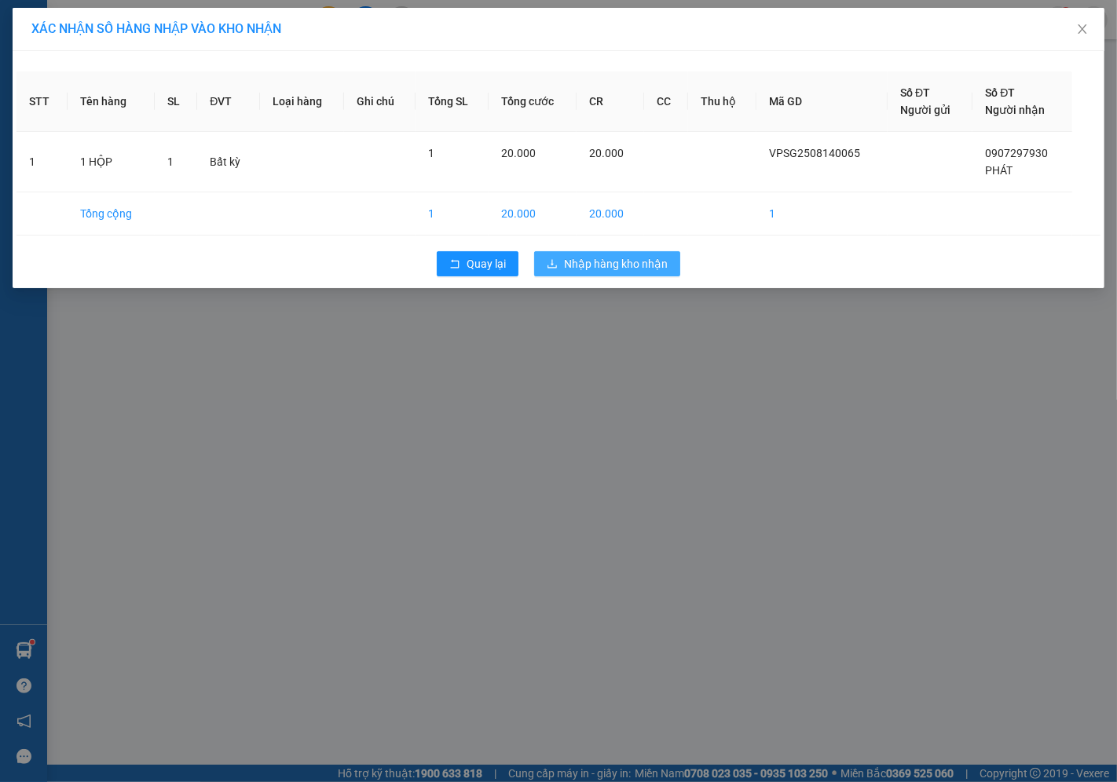
click at [599, 273] on button "Nhập hàng kho nhận" at bounding box center [607, 263] width 146 height 25
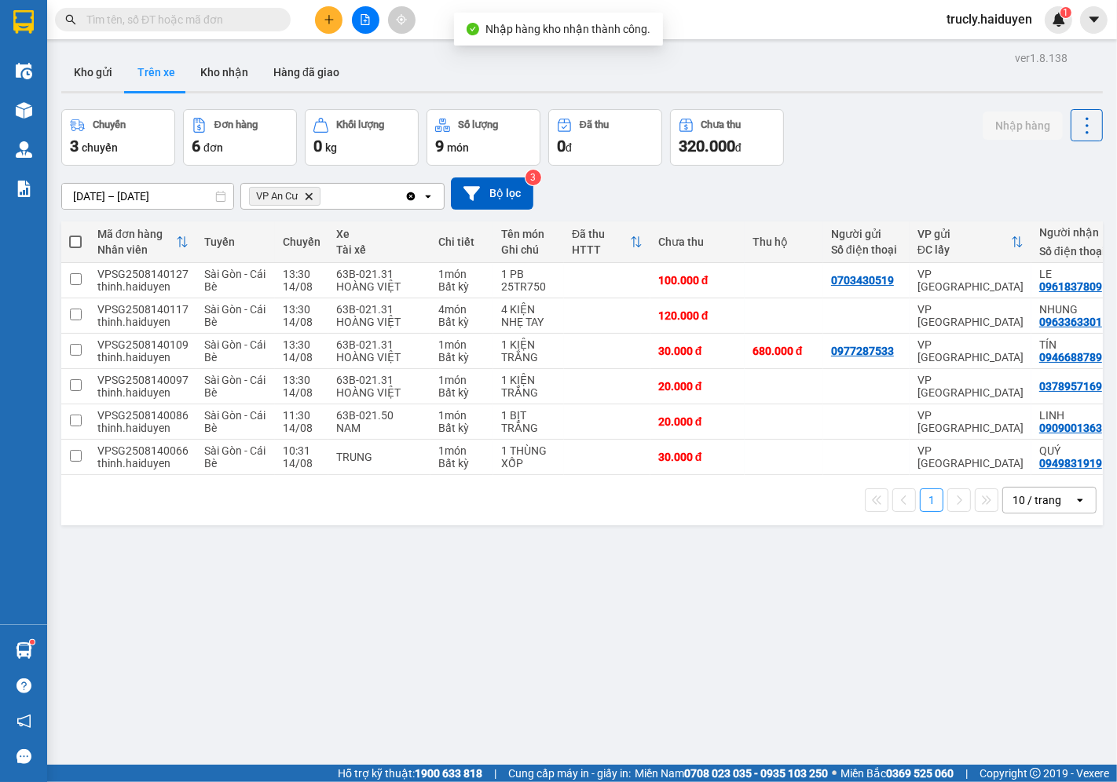
click at [836, 157] on div "Chuyến 3 chuyến Đơn hàng 6 đơn Khối lượng 0 kg Số lượng 9 món Đã thu 0 đ Chưa t…" at bounding box center [582, 137] width 1042 height 57
click at [103, 67] on button "Kho gửi" at bounding box center [93, 72] width 64 height 38
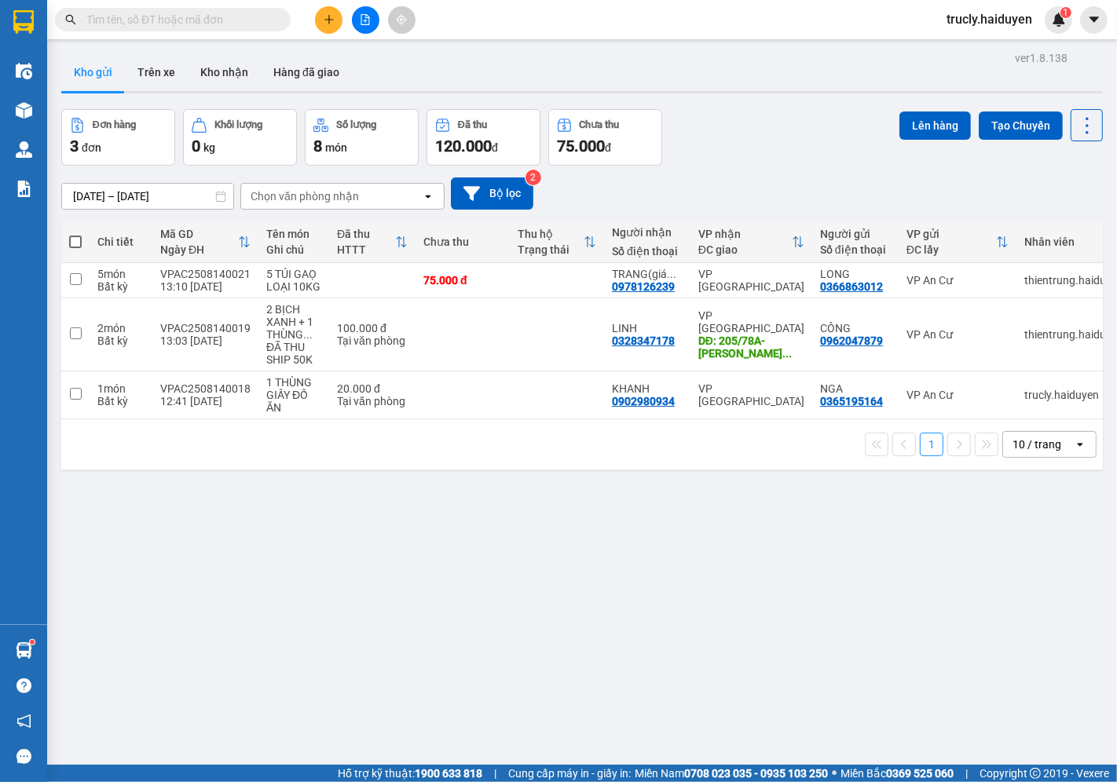
click at [774, 153] on div "Đơn hàng 3 đơn Khối lượng 0 kg Số lượng 8 món Đã thu 120.000 đ Chưa thu 75.000 …" at bounding box center [582, 137] width 1042 height 57
click at [742, 106] on div "ver 1.8.138 Kho gửi Trên xe Kho nhận Hàng đã giao Đơn hàng 3 đơn Khối lượng 0 k…" at bounding box center [582, 438] width 1054 height 782
click at [159, 71] on button "Trên xe" at bounding box center [156, 72] width 63 height 38
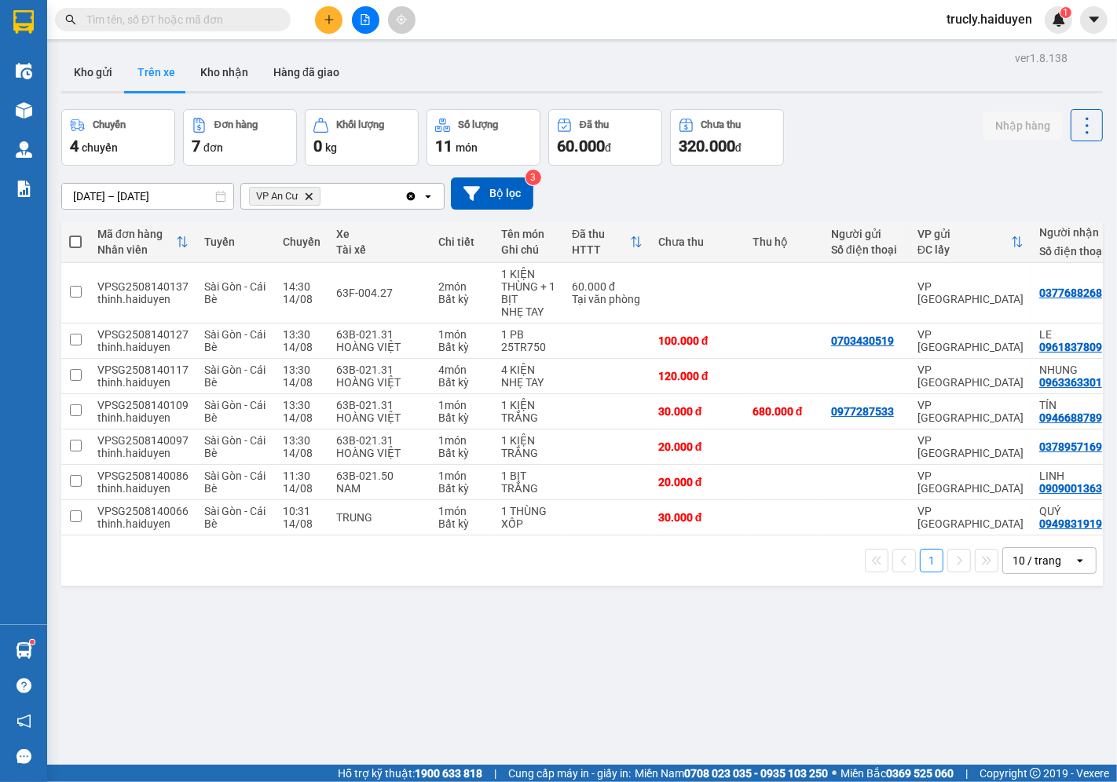
click at [881, 121] on div "Chuyến 4 chuyến Đơn hàng 7 đơn Khối lượng 0 kg Số lượng 11 món Đã thu 60.000 đ …" at bounding box center [582, 137] width 1042 height 57
click at [99, 74] on button "Kho gửi" at bounding box center [93, 72] width 64 height 38
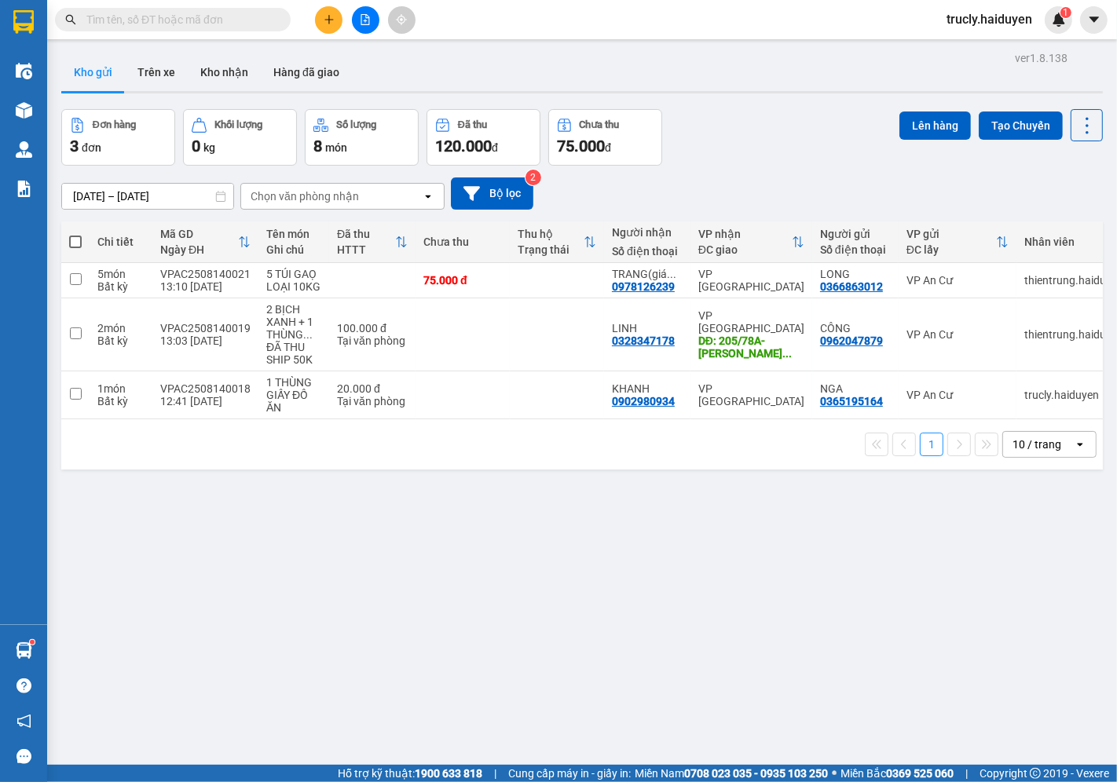
click at [745, 116] on div "Đơn hàng 3 đơn Khối lượng 0 kg Số lượng 8 món Đã thu 120.000 đ Chưa thu 75.000 …" at bounding box center [582, 137] width 1042 height 57
click at [1005, 338] on icon at bounding box center [1010, 334] width 11 height 11
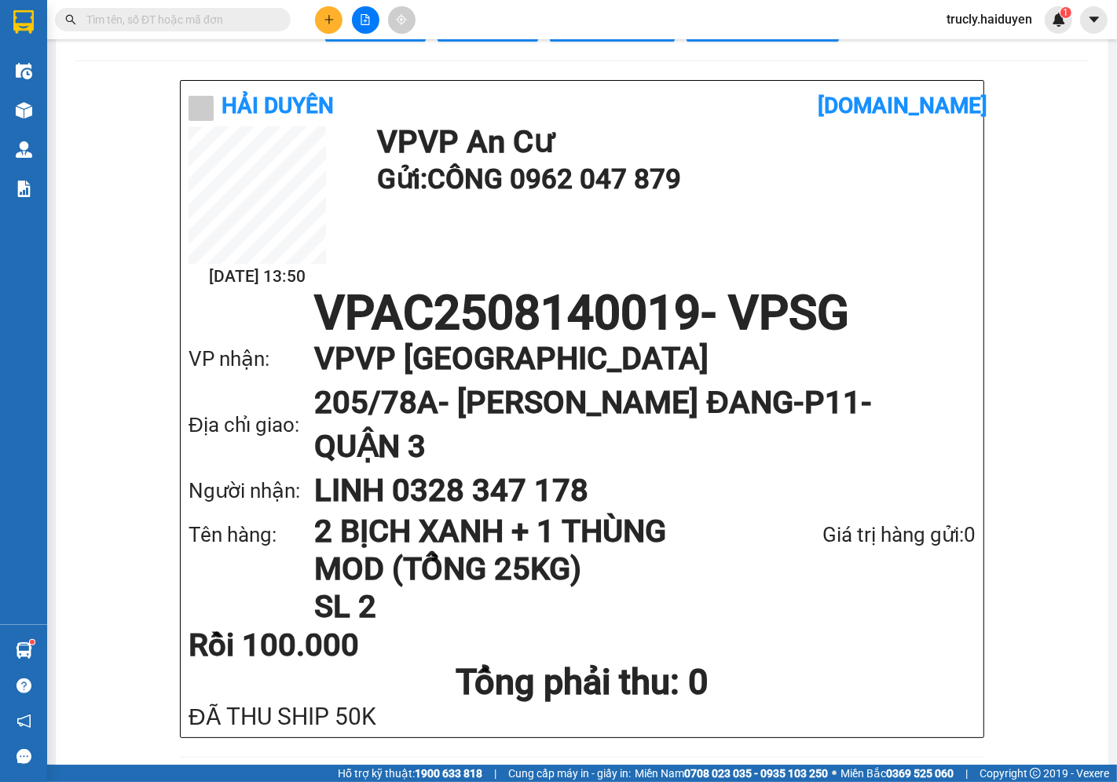
scroll to position [87, 0]
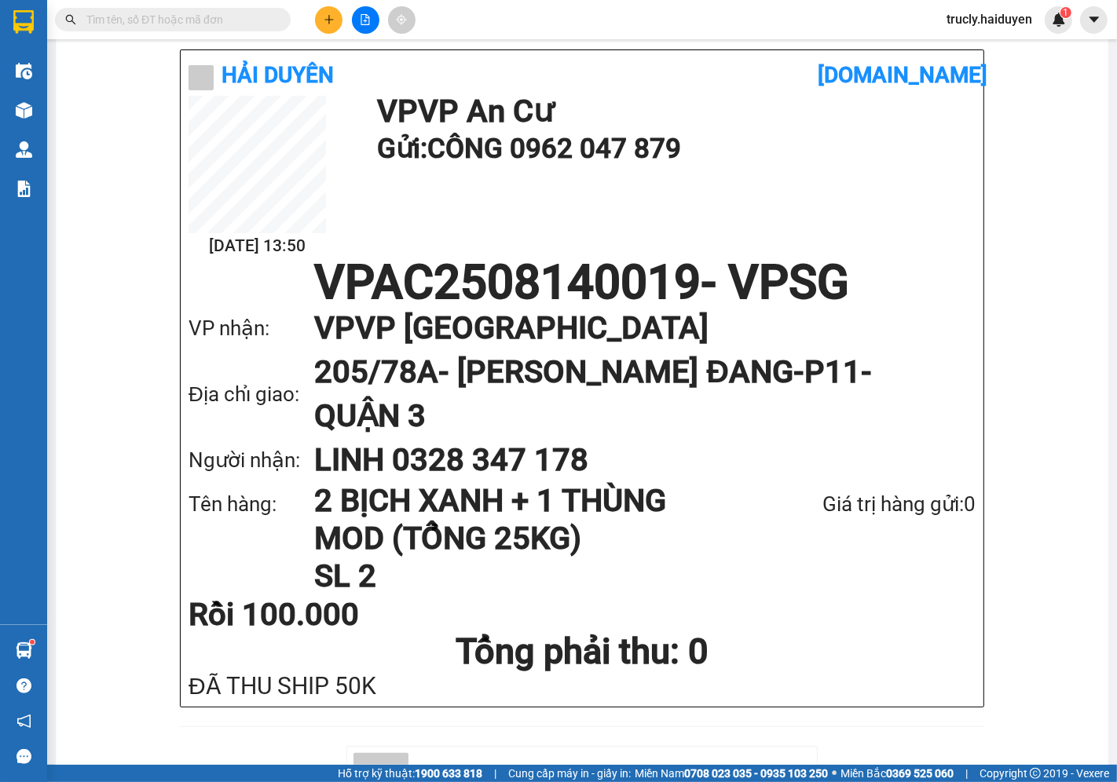
click at [752, 753] on div "Hải Duyên" at bounding box center [609, 780] width 402 height 55
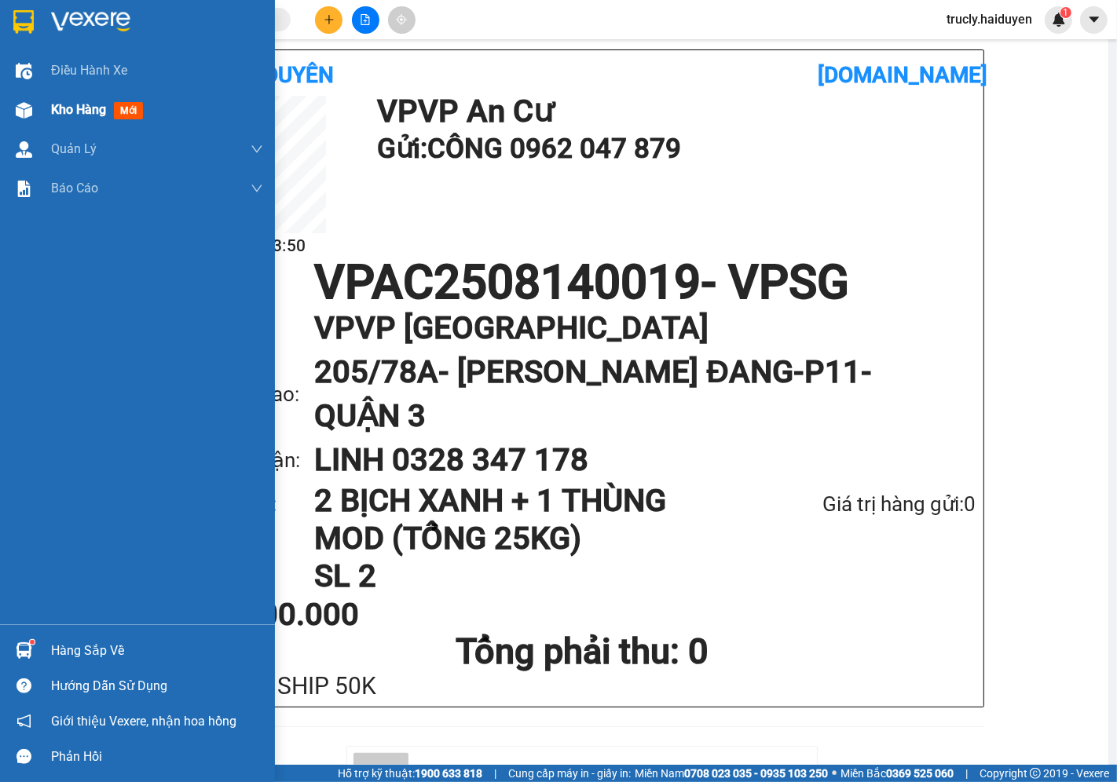
click at [49, 104] on div "Kho hàng mới" at bounding box center [137, 109] width 275 height 39
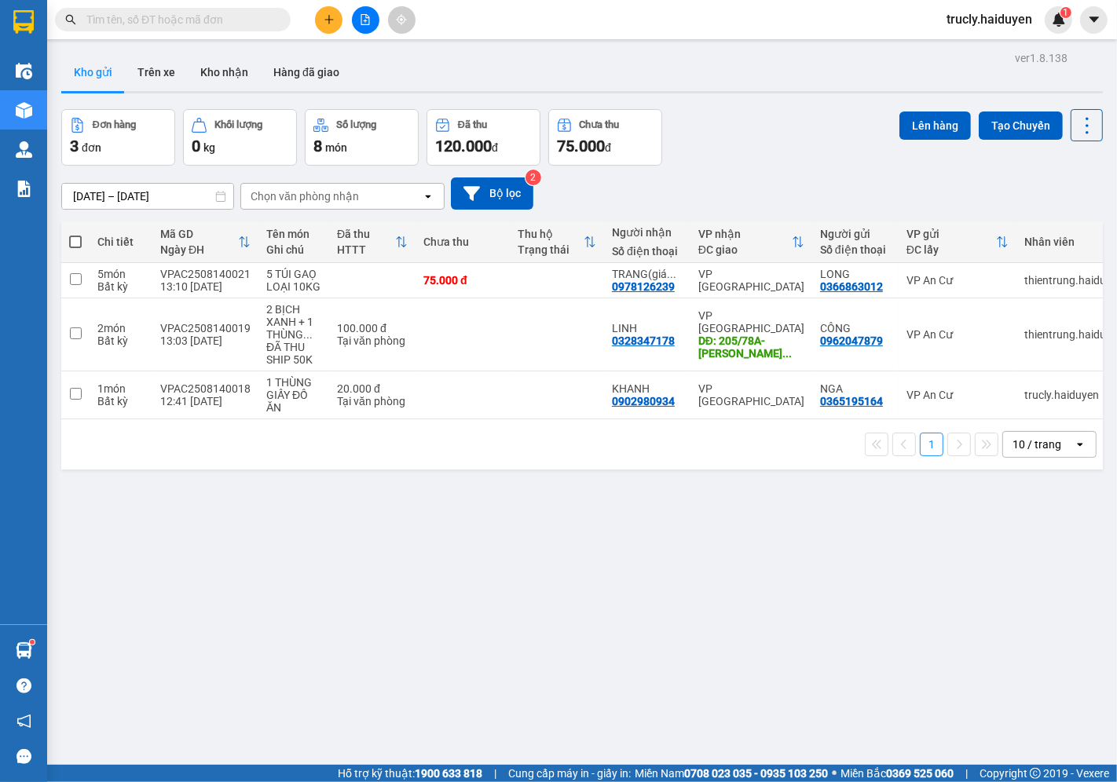
click at [741, 136] on div "Đơn hàng 3 đơn Khối lượng 0 kg Số lượng 8 món Đã thu 120.000 đ Chưa thu 75.000 …" at bounding box center [582, 137] width 1042 height 57
click at [79, 234] on label at bounding box center [75, 242] width 13 height 16
click at [75, 234] on input "checkbox" at bounding box center [75, 234] width 0 height 0
checkbox input "true"
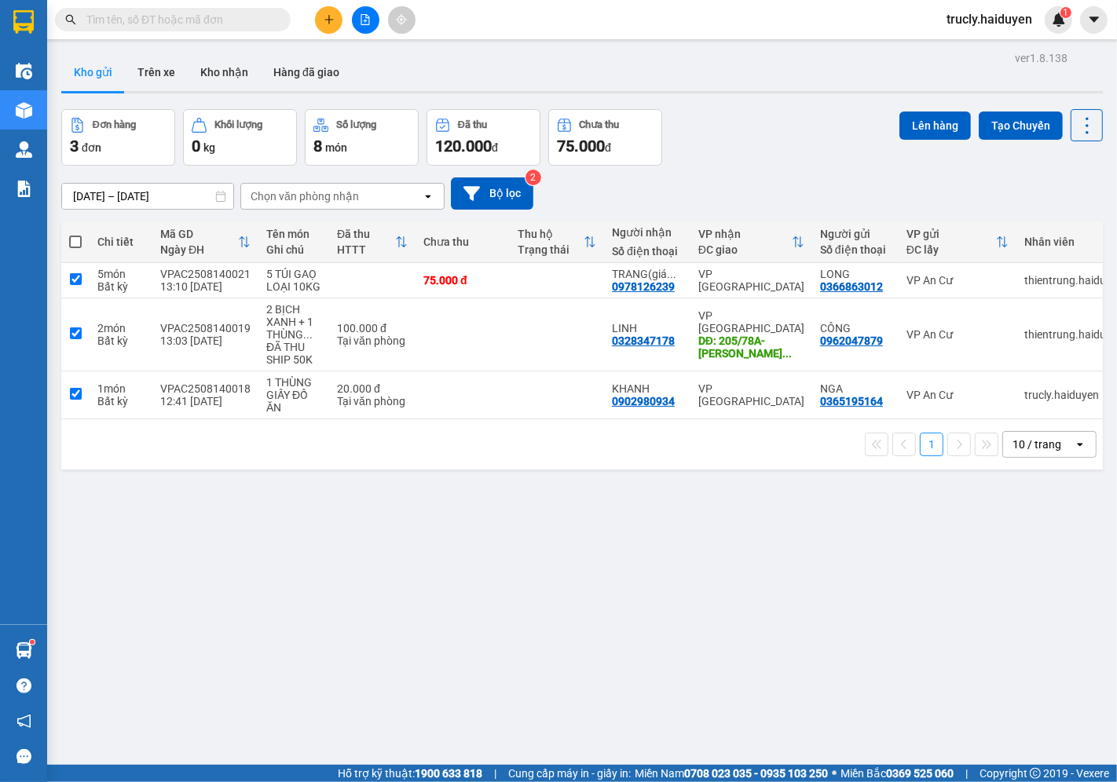
checkbox input "true"
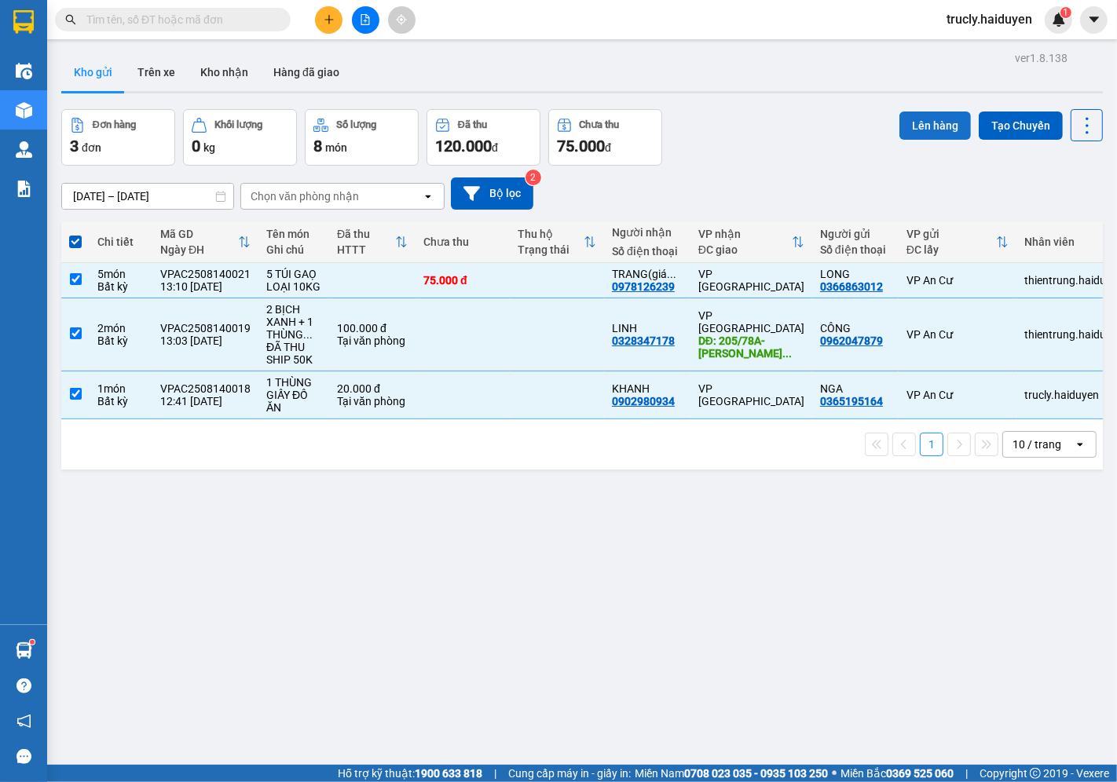
click at [899, 130] on button "Lên hàng" at bounding box center [934, 126] width 71 height 28
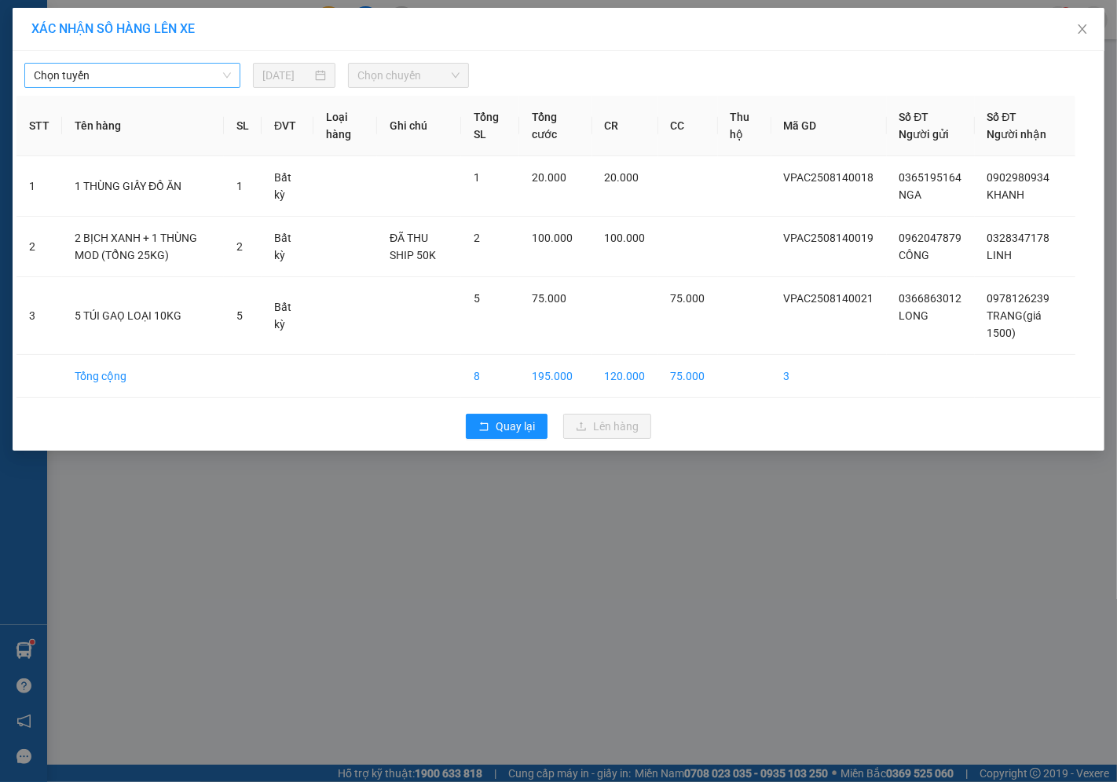
click at [57, 65] on span "Chọn tuyến" at bounding box center [132, 76] width 197 height 24
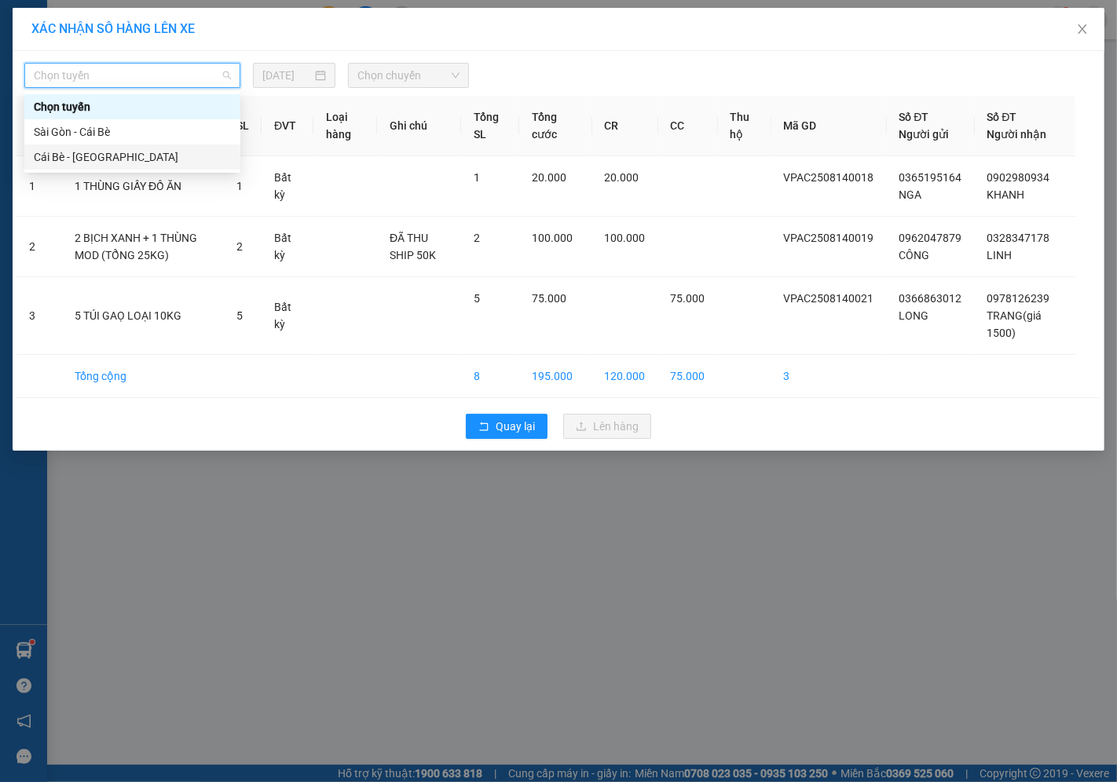
click at [61, 152] on div "Cái Bè - [GEOGRAPHIC_DATA]" at bounding box center [132, 156] width 197 height 17
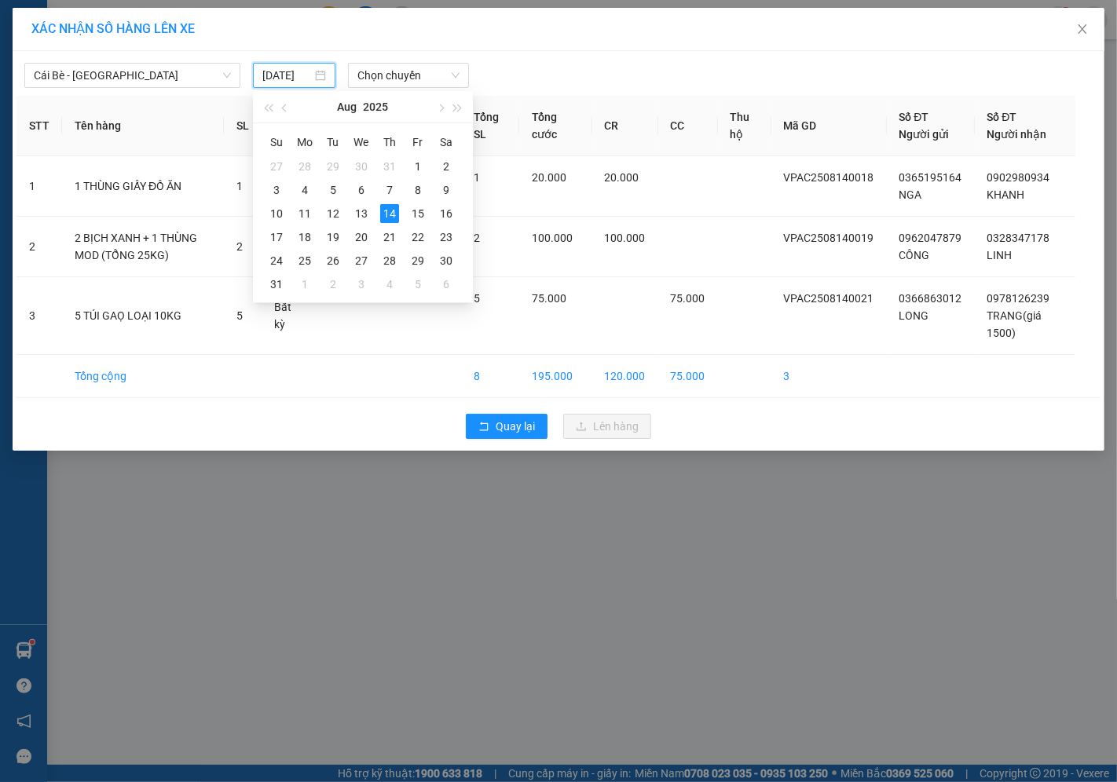
click at [303, 72] on input "[DATE]" at bounding box center [286, 75] width 49 height 17
type input "[DATE]"
click at [388, 213] on div "14" at bounding box center [389, 213] width 19 height 19
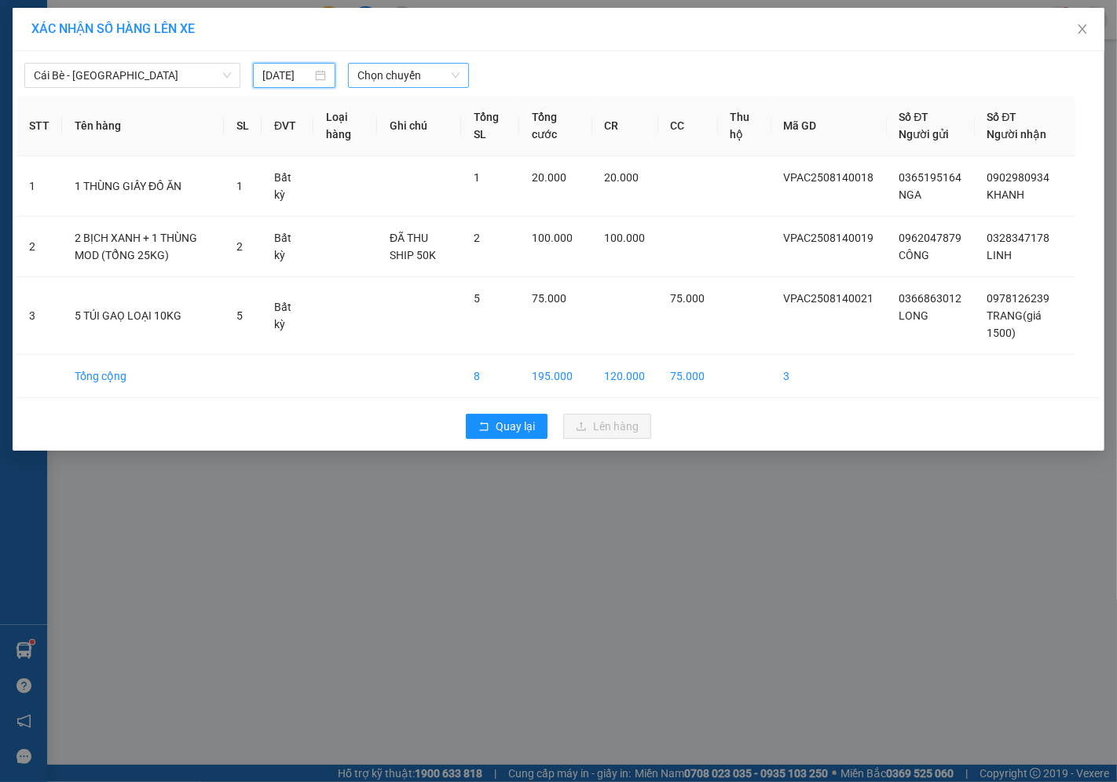
click at [386, 82] on span "Chọn chuyến" at bounding box center [408, 76] width 102 height 24
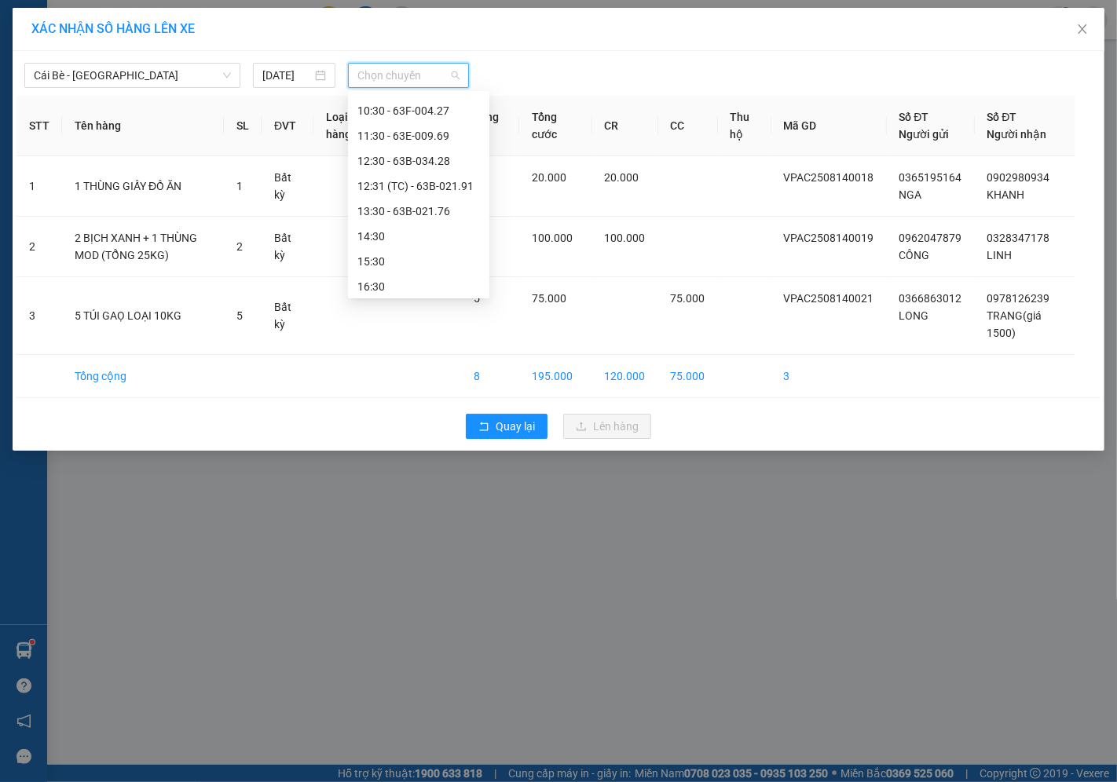
scroll to position [402, 0]
click at [407, 204] on div "13:30 - 63B-021.76" at bounding box center [418, 207] width 123 height 17
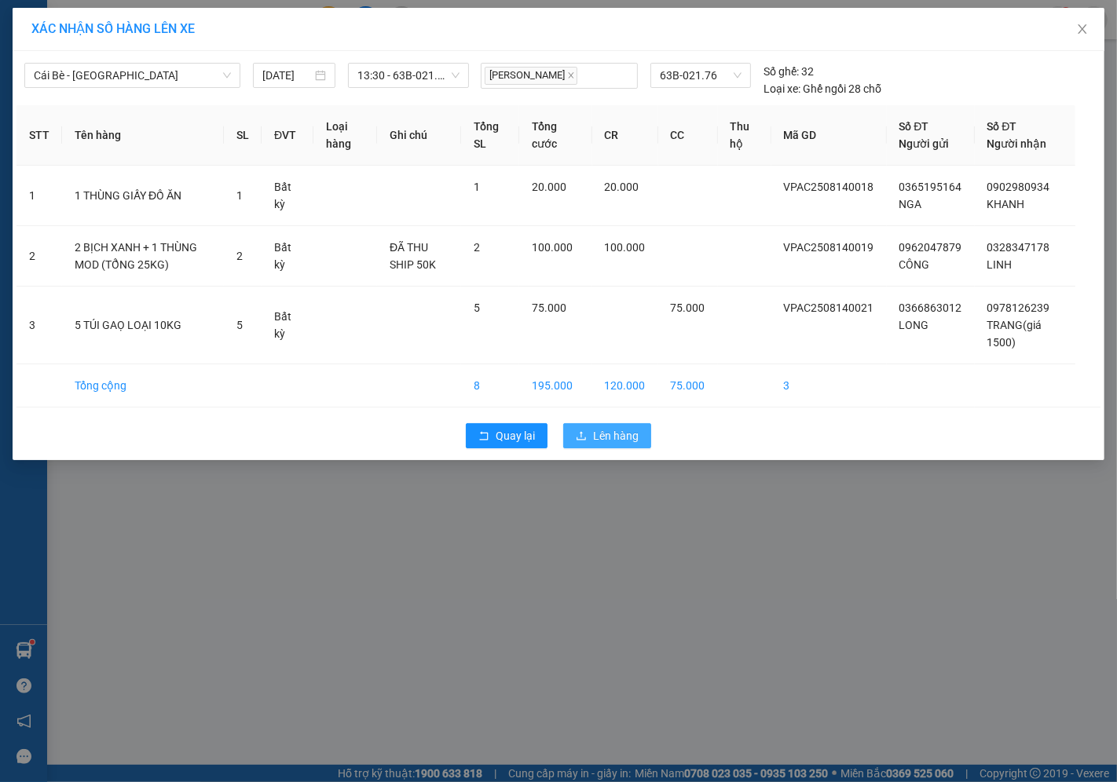
click at [613, 435] on span "Lên hàng" at bounding box center [616, 435] width 46 height 17
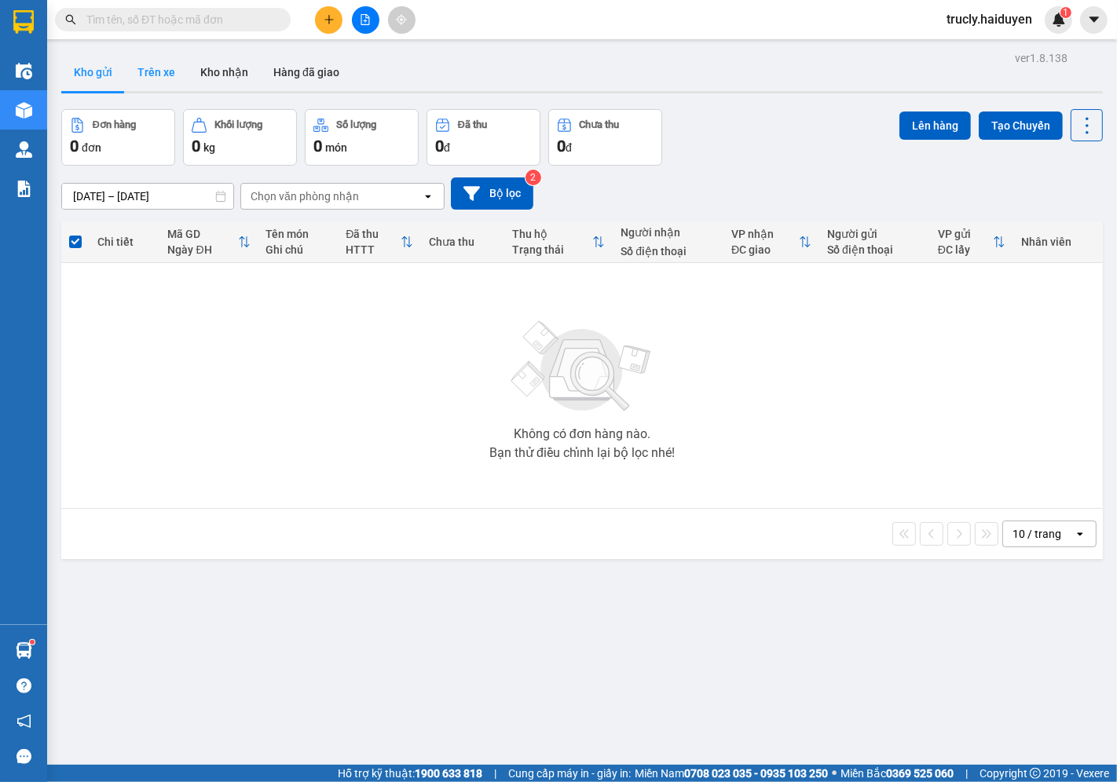
click at [162, 58] on button "Trên xe" at bounding box center [156, 72] width 63 height 38
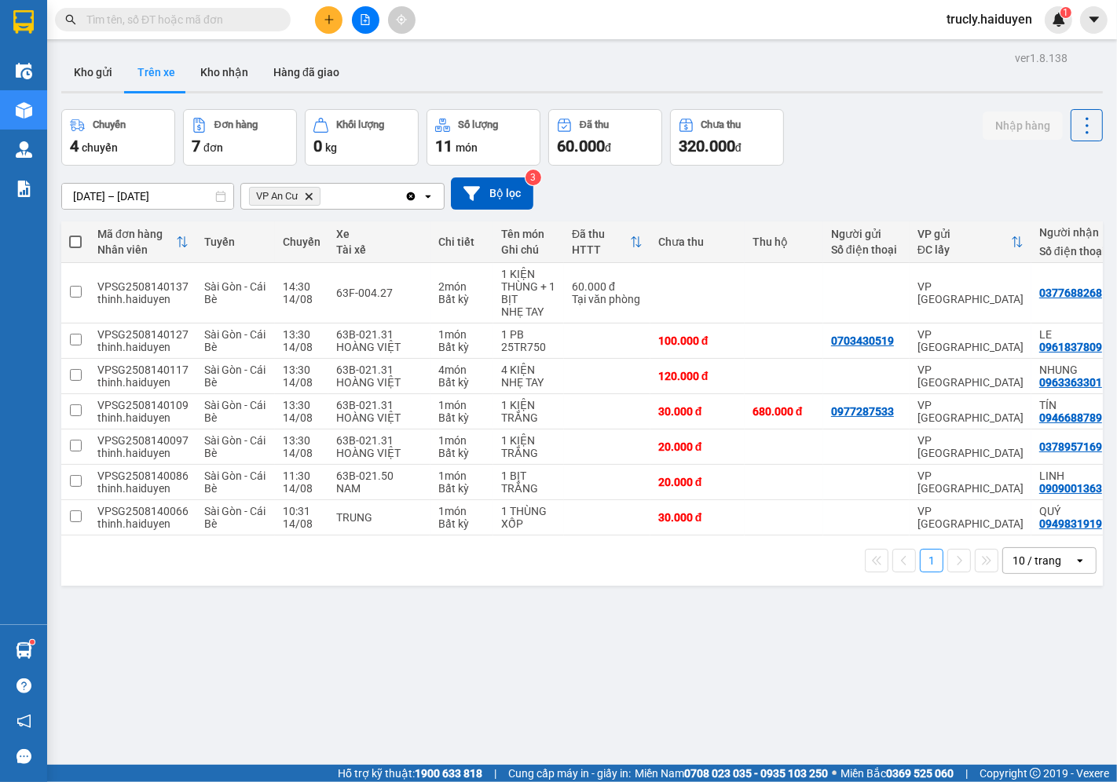
click at [823, 104] on div "ver 1.8.138 Kho gửi Trên xe Kho nhận Hàng đã giao Chuyến 4 chuyến Đơn hàng 7 đơ…" at bounding box center [582, 438] width 1054 height 782
click at [102, 73] on button "Kho gửi" at bounding box center [93, 72] width 64 height 38
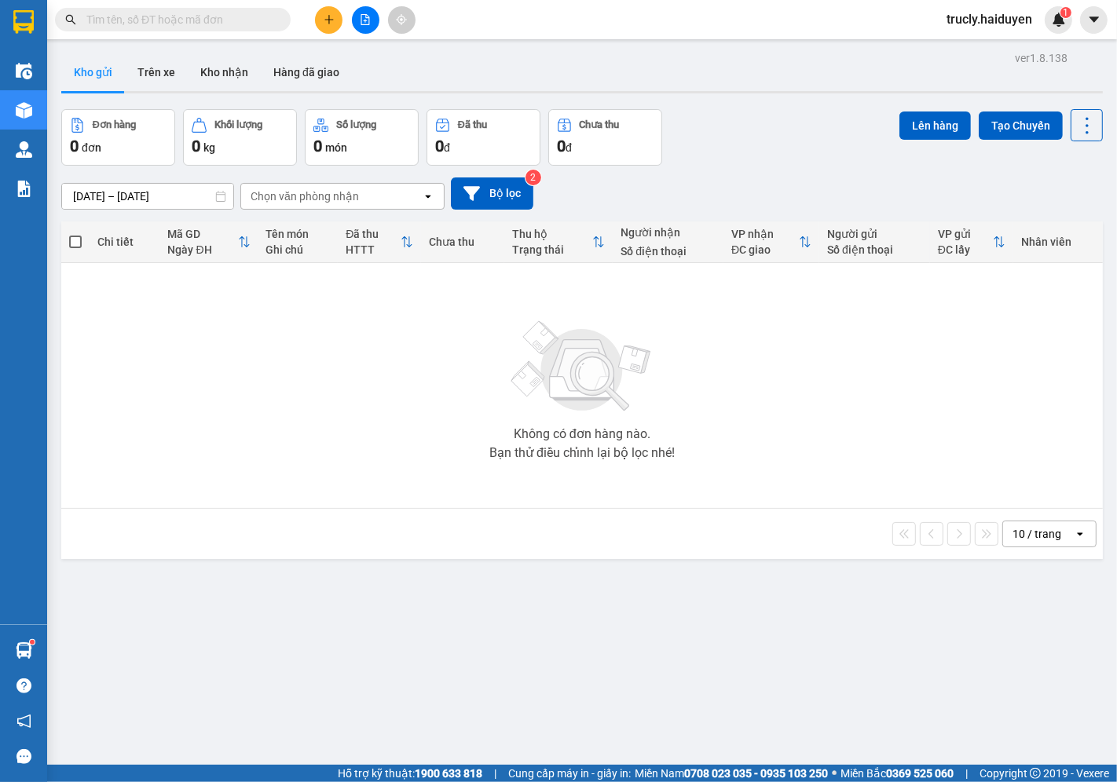
click at [770, 145] on div "Đơn hàng 0 đơn Khối lượng 0 kg Số lượng 0 món Đã thu 0 đ Chưa thu 0 đ Lên hàng …" at bounding box center [582, 137] width 1042 height 57
click at [157, 75] on button "Trên xe" at bounding box center [156, 72] width 63 height 38
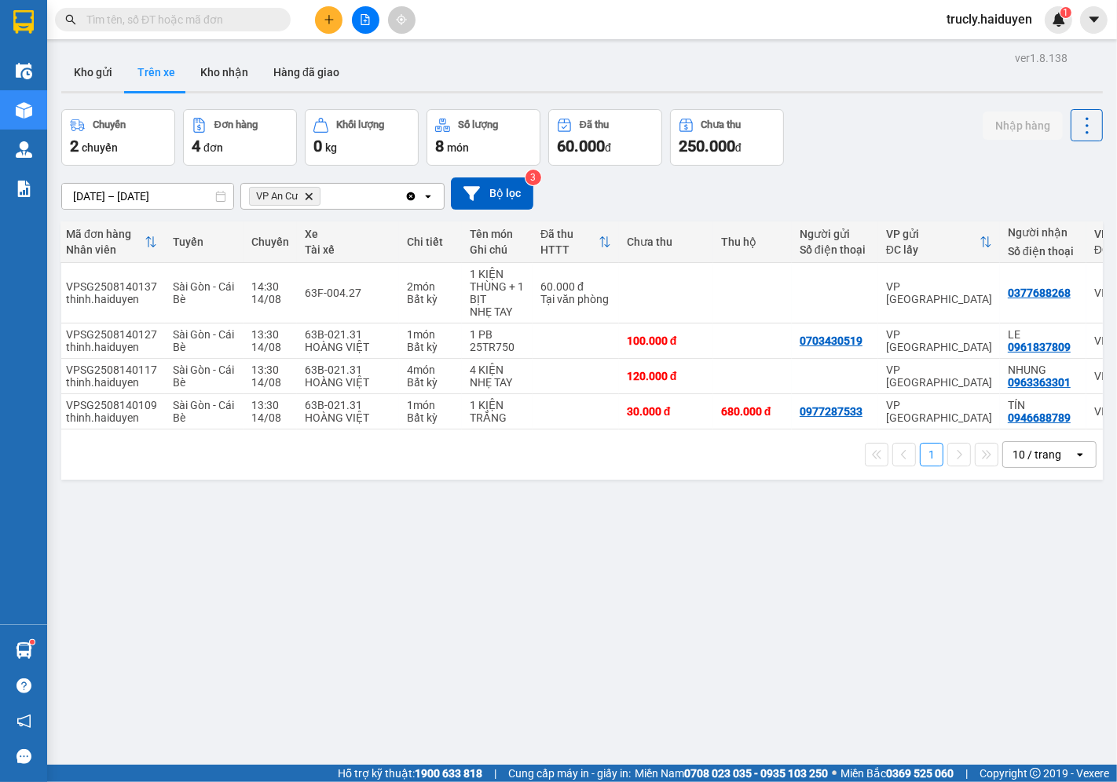
scroll to position [0, 29]
click at [239, 69] on button "Kho nhận" at bounding box center [224, 72] width 73 height 38
type input "[DATE] – [DATE]"
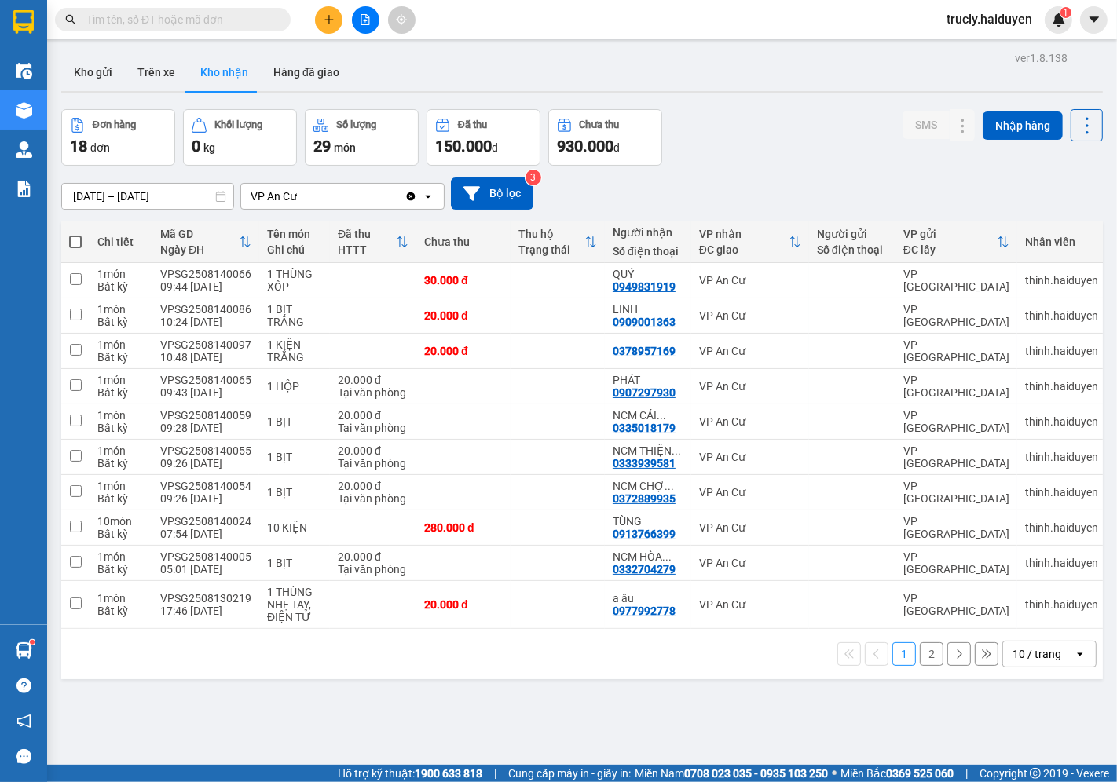
click at [922, 661] on button "2" at bounding box center [932, 655] width 24 height 24
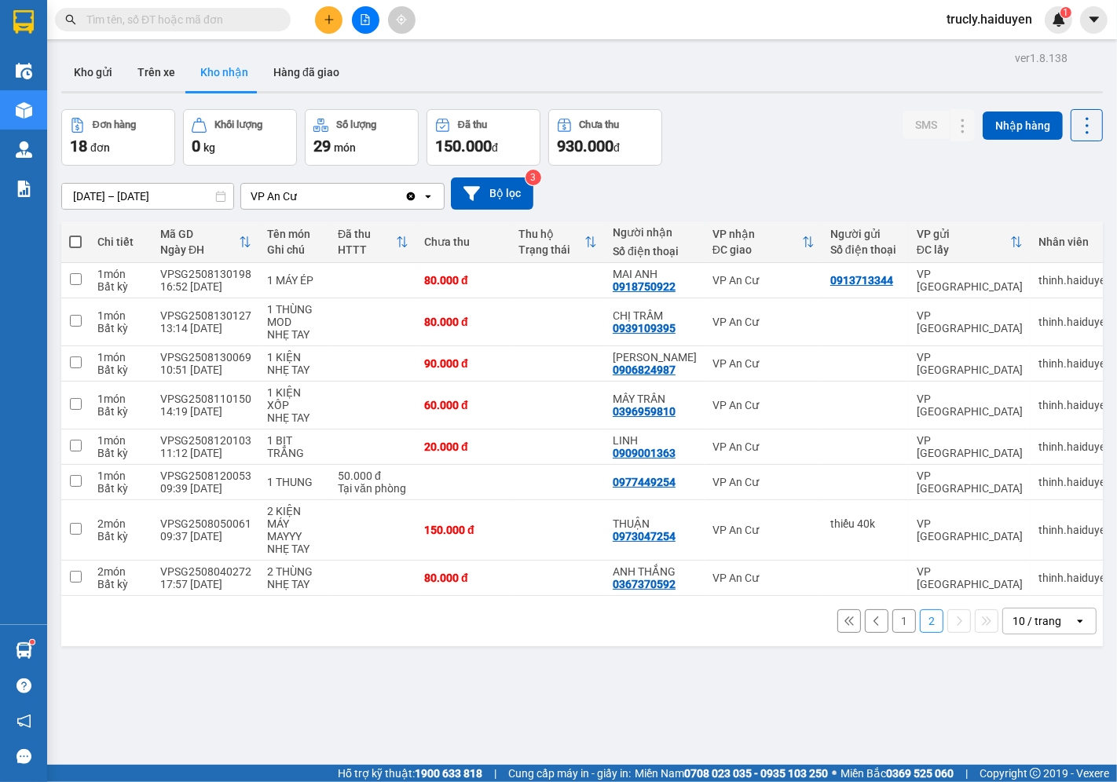
click at [780, 147] on div "Đơn hàng 18 đơn Khối lượng 0 kg Số lượng 29 món Đã thu 150.000 đ Chưa thu 930.0…" at bounding box center [582, 137] width 1042 height 57
click at [746, 145] on div "Đơn hàng 18 đơn Khối lượng 0 kg Số lượng 29 món Đã thu 150.000 đ Chưa thu 930.0…" at bounding box center [582, 137] width 1042 height 57
click at [747, 163] on div "Đơn hàng 18 đơn Khối lượng 0 kg Số lượng 29 món Đã thu 150.000 đ Chưa thu 930.0…" at bounding box center [582, 137] width 1042 height 57
click at [900, 632] on button "1" at bounding box center [904, 622] width 24 height 24
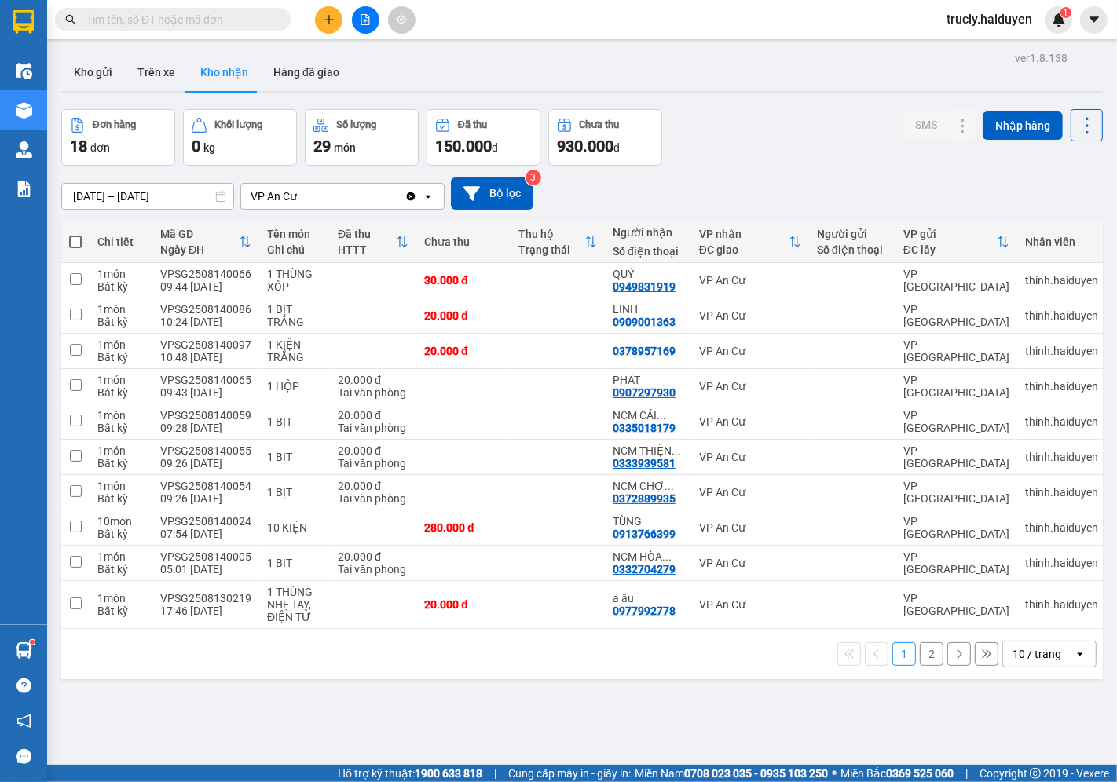
click at [764, 131] on div "Đơn hàng 18 đơn Khối lượng 0 kg Số lượng 29 món Đã thu 150.000 đ Chưa thu 930.0…" at bounding box center [582, 137] width 1042 height 57
click at [920, 661] on button "2" at bounding box center [932, 655] width 24 height 24
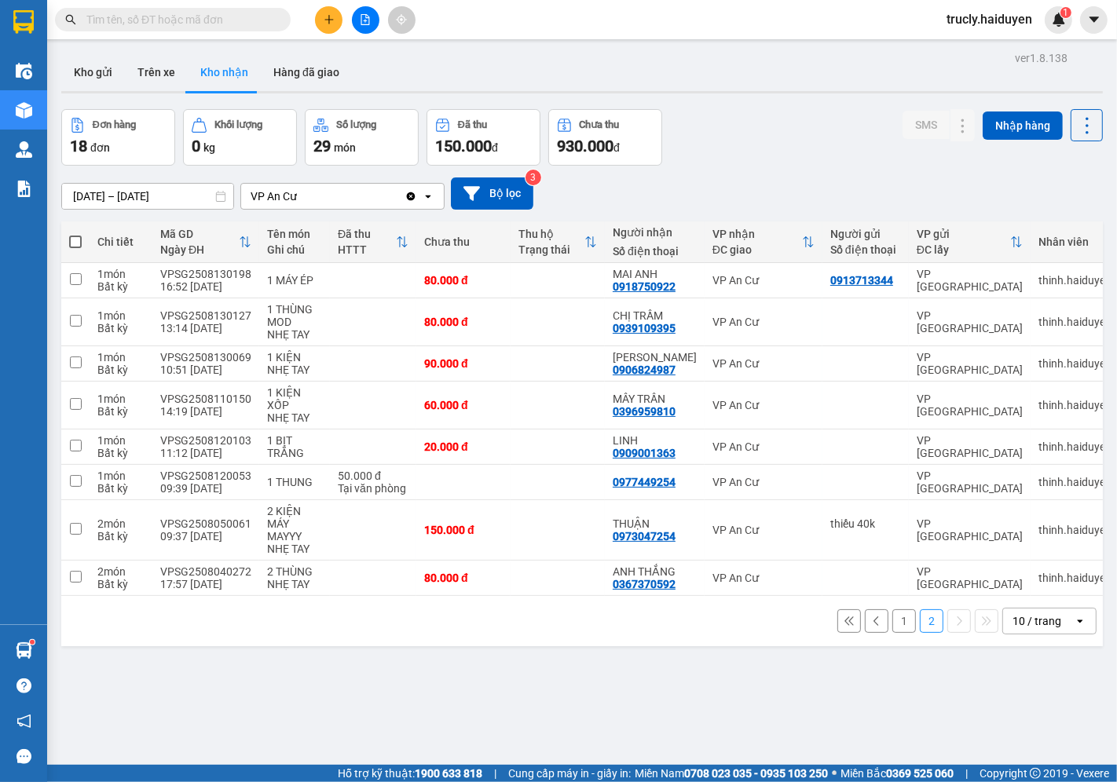
click at [892, 625] on button "1" at bounding box center [904, 622] width 24 height 24
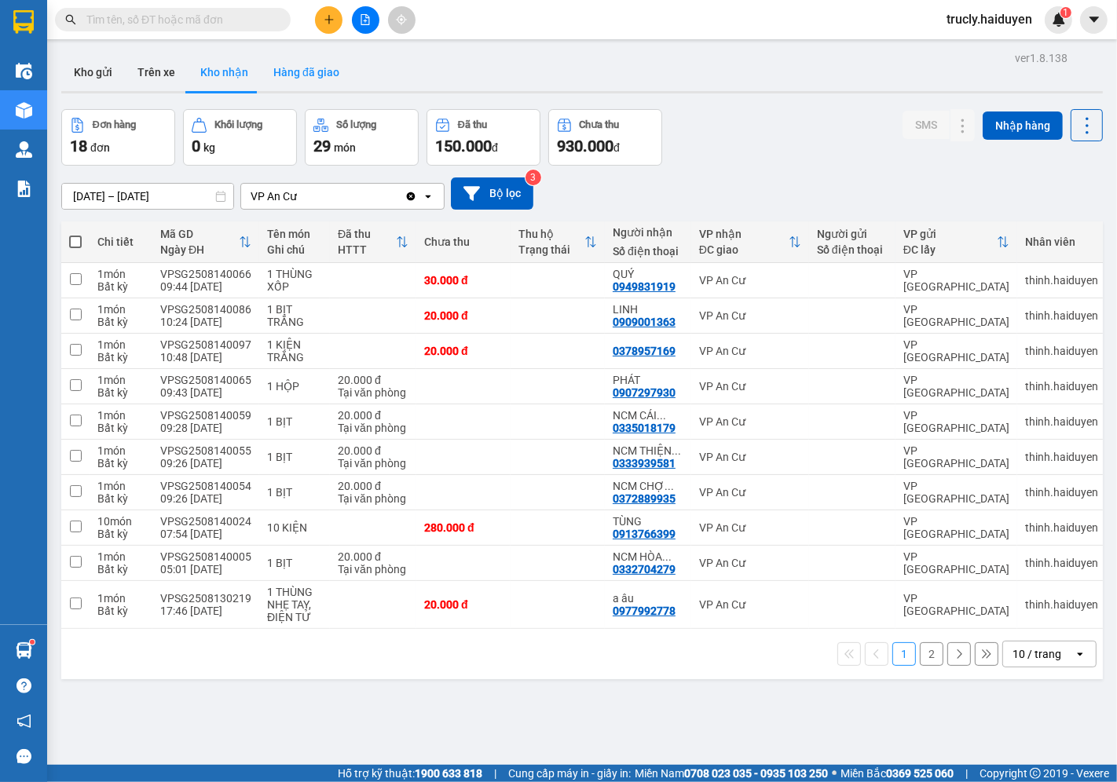
click at [324, 76] on button "Hàng đã giao" at bounding box center [306, 72] width 91 height 38
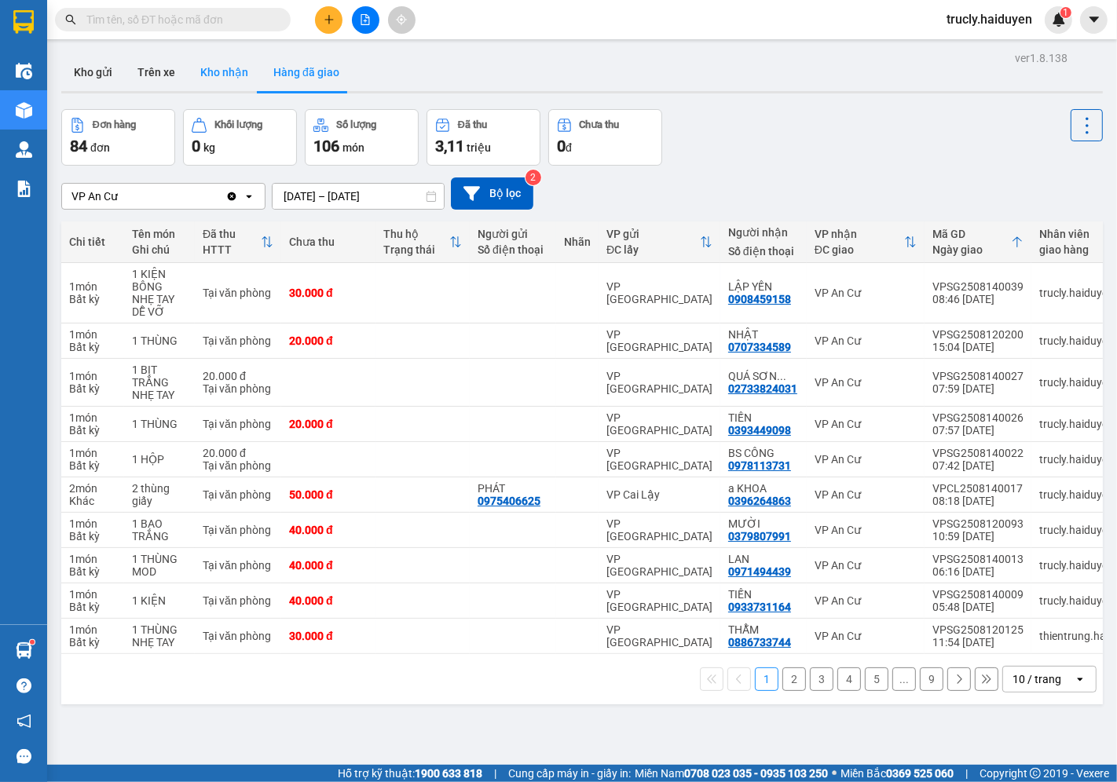
click at [225, 89] on button "Kho nhận" at bounding box center [224, 72] width 73 height 38
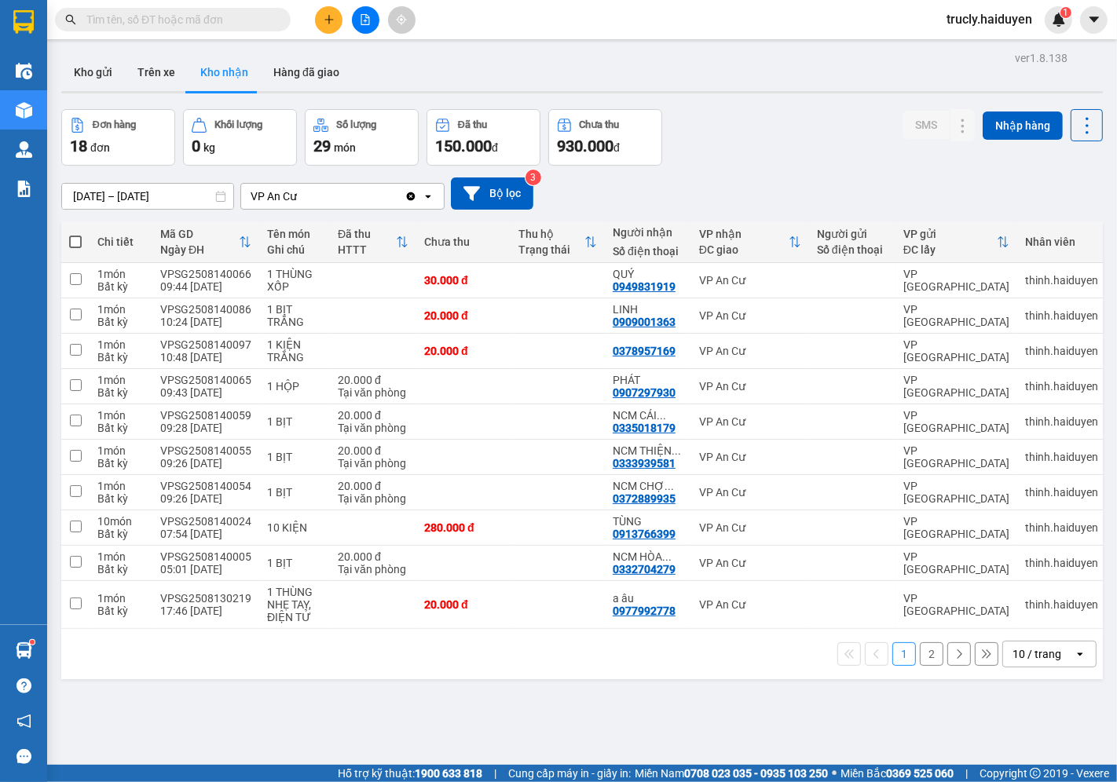
click at [920, 665] on button "2" at bounding box center [932, 655] width 24 height 24
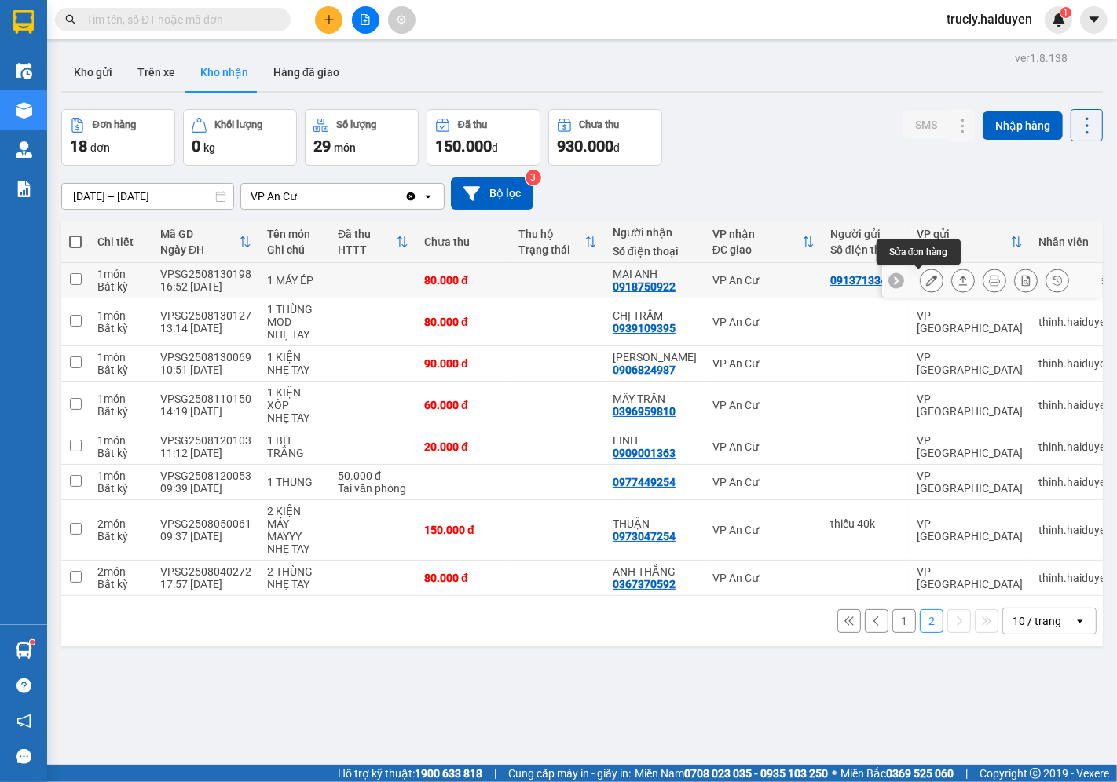
click at [926, 280] on icon at bounding box center [931, 280] width 11 height 11
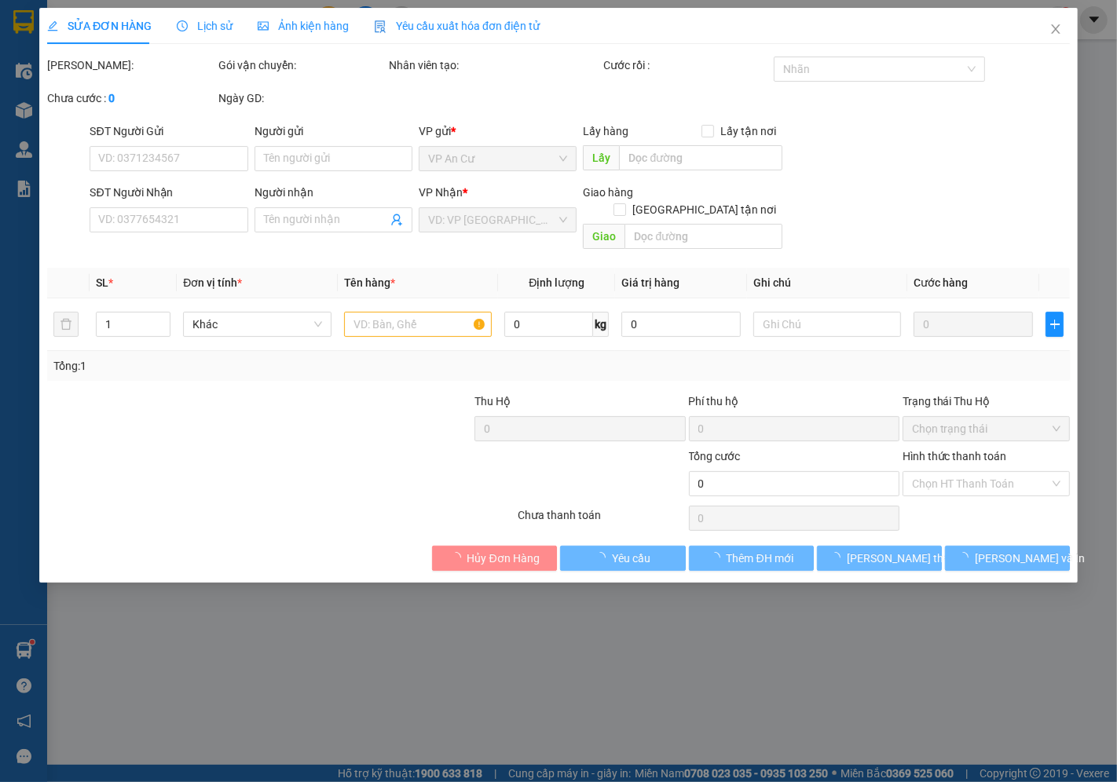
type input "0913713344"
type input "0918750922"
type input "MAI ANH"
type input "80.000"
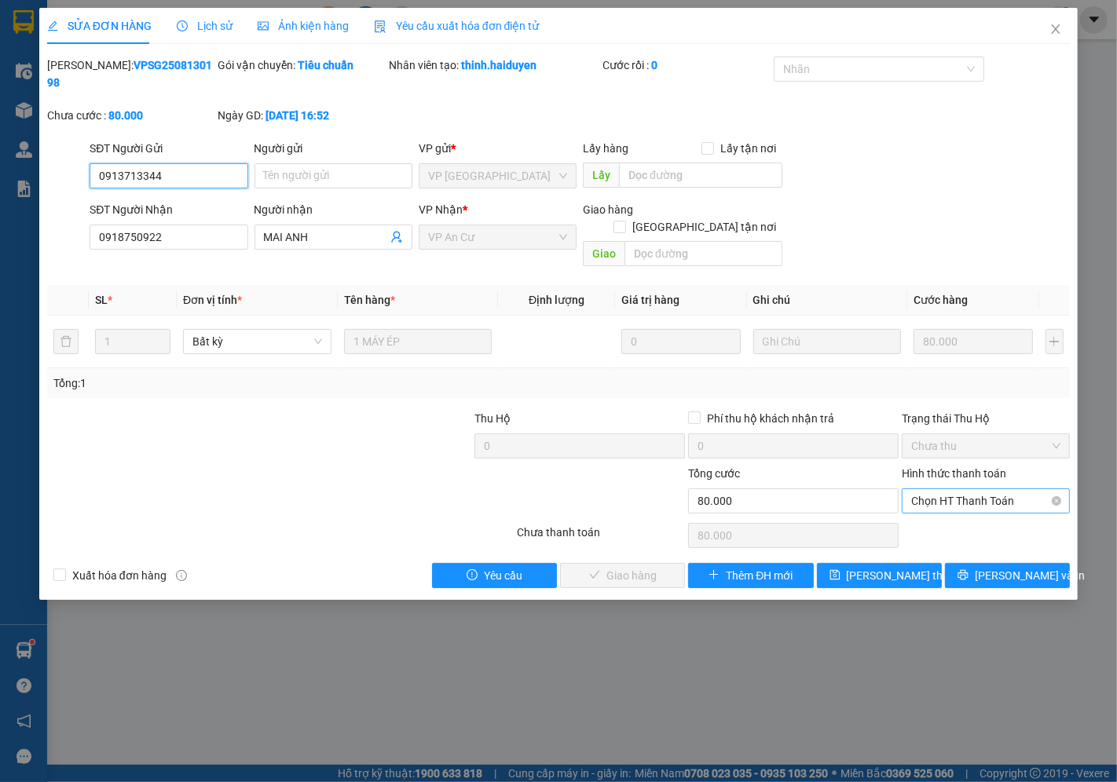
click at [931, 489] on span "Chọn HT Thanh Toán" at bounding box center [985, 501] width 149 height 24
click at [931, 491] on div "Tại văn phòng" at bounding box center [986, 497] width 149 height 17
type input "0"
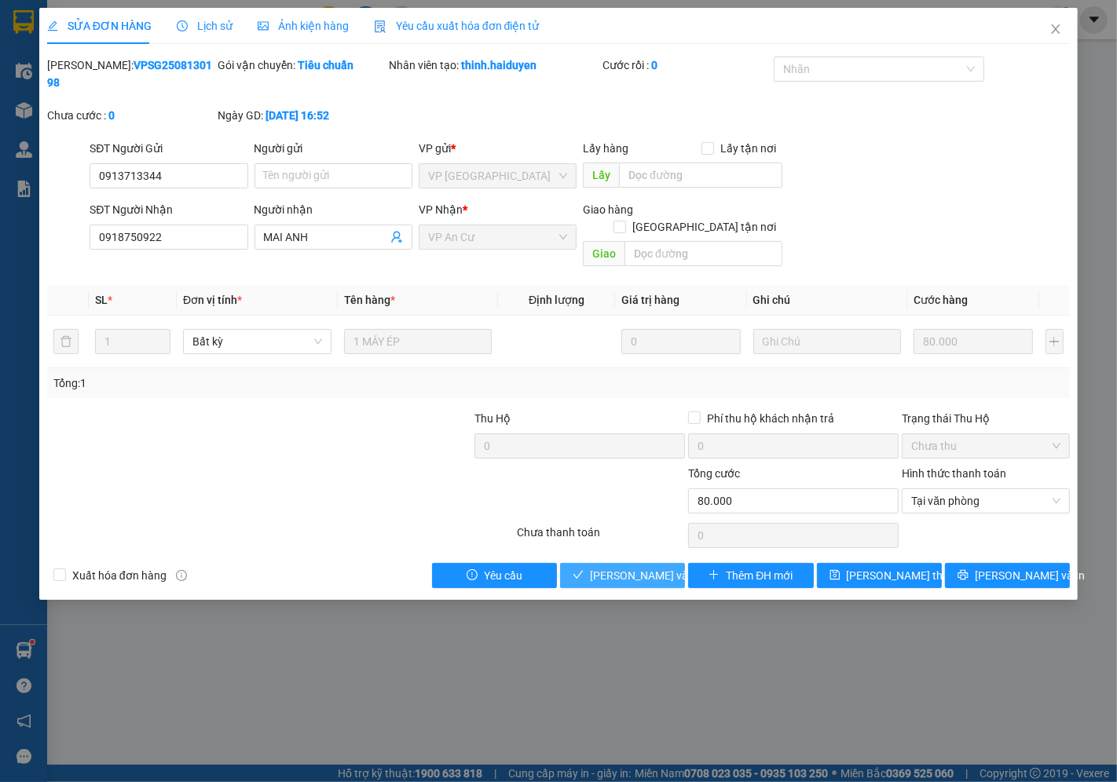
click at [644, 567] on span "[PERSON_NAME] và Giao hàng" at bounding box center [665, 575] width 151 height 17
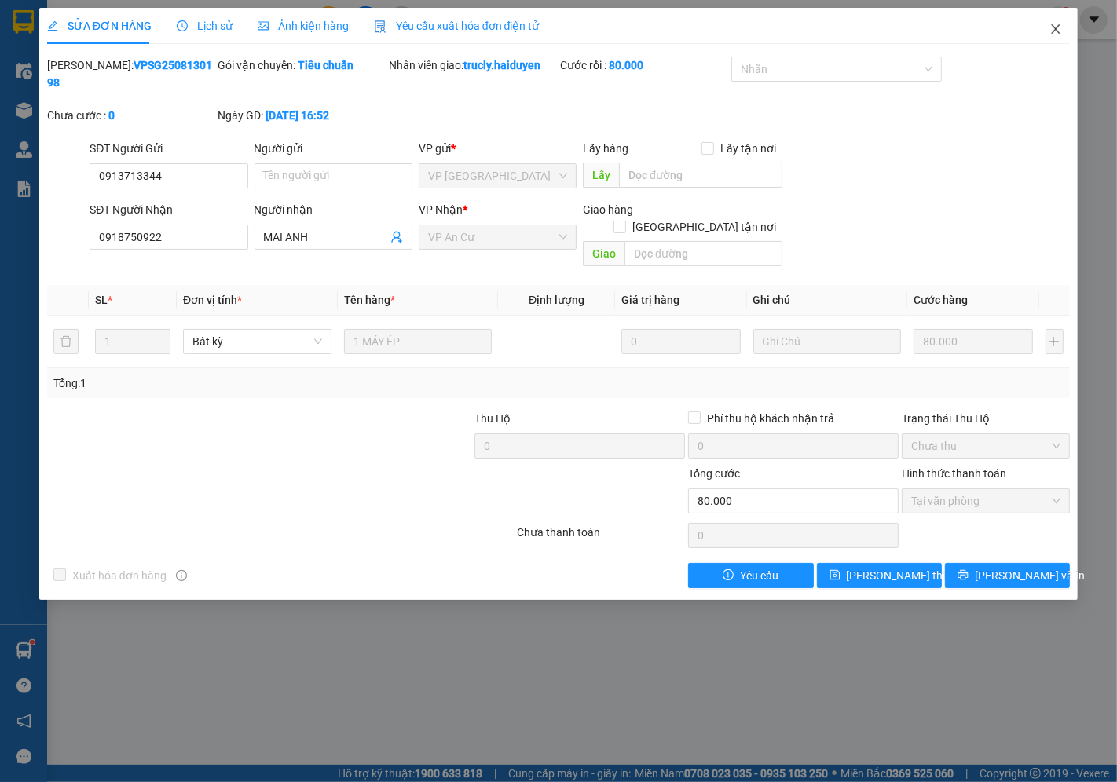
click at [1059, 25] on icon "close" at bounding box center [1055, 29] width 13 height 13
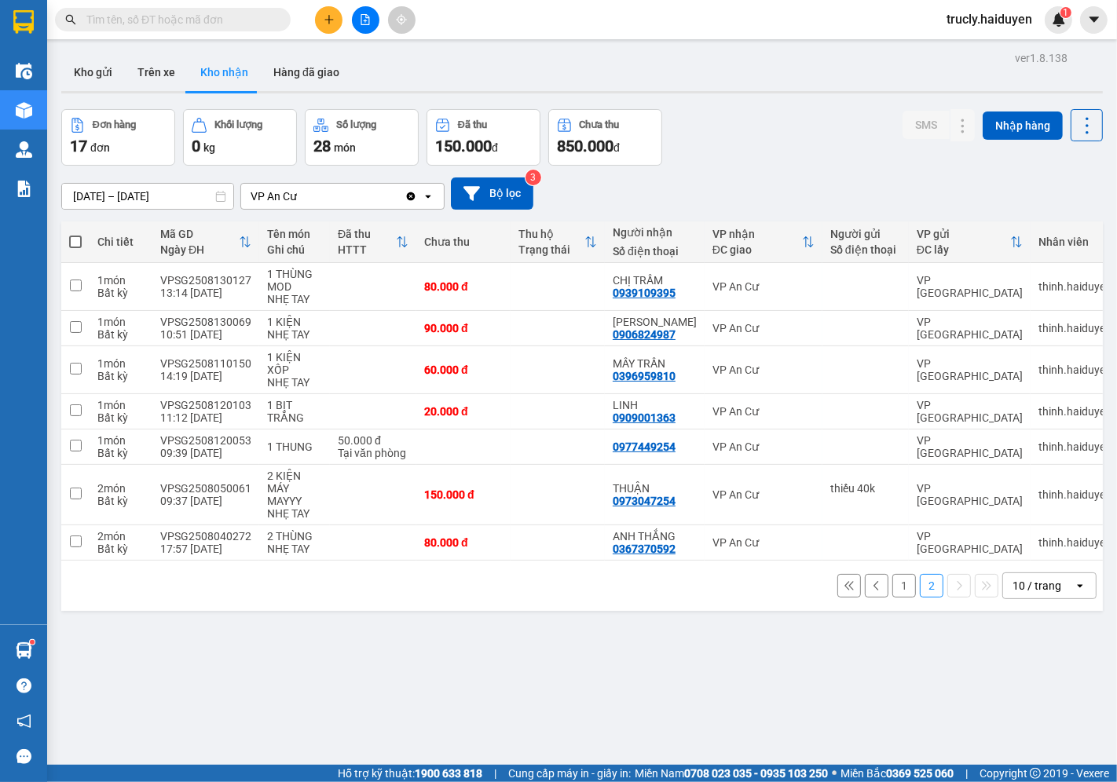
click at [763, 167] on div "[DATE] – [DATE] Press the down arrow key to interact with the calendar and sele…" at bounding box center [582, 194] width 1042 height 56
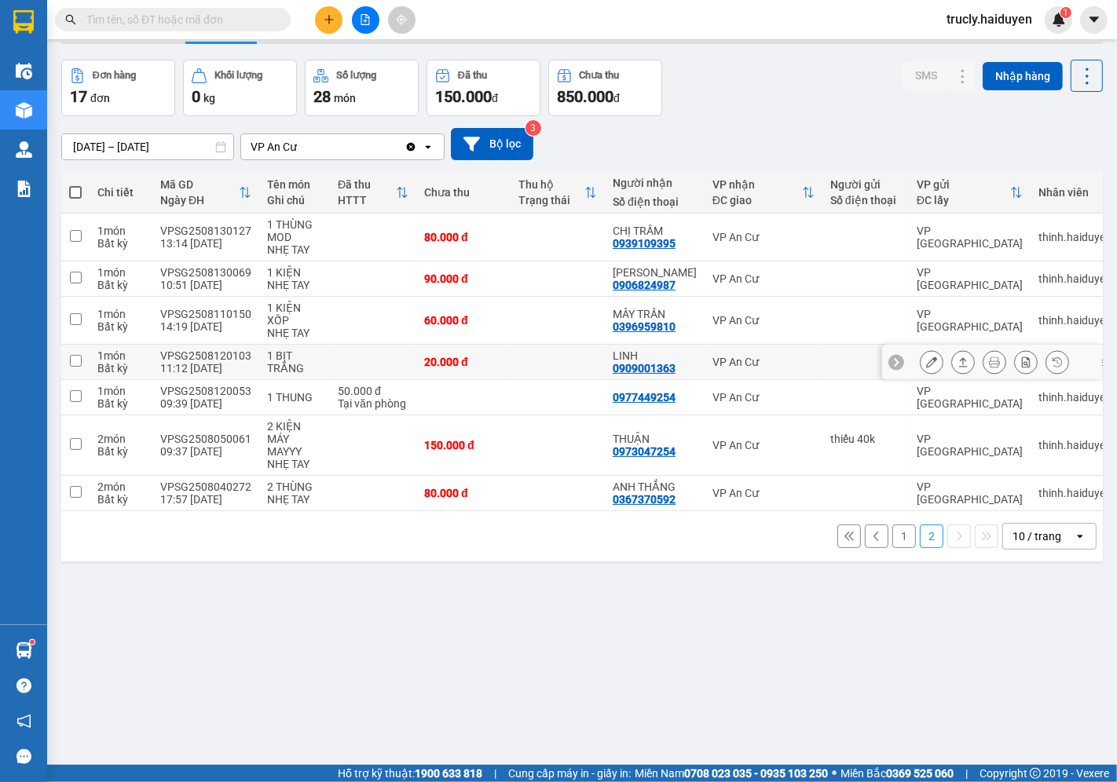
scroll to position [72, 0]
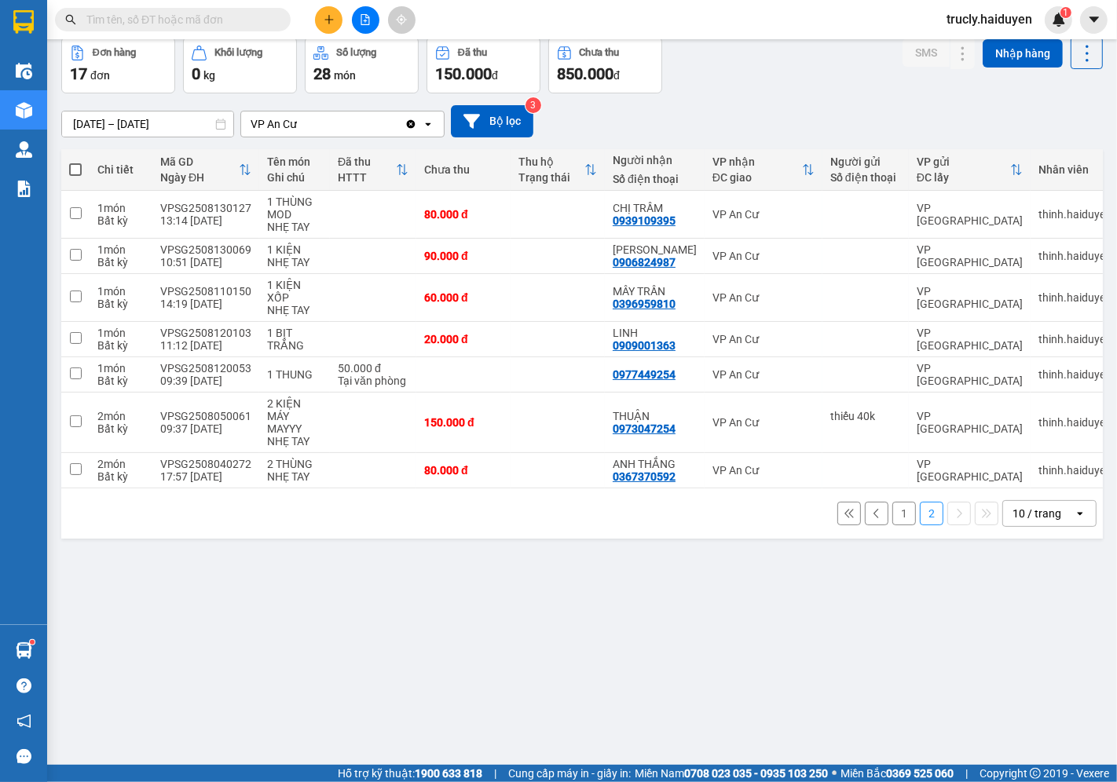
click at [892, 520] on button "1" at bounding box center [904, 514] width 24 height 24
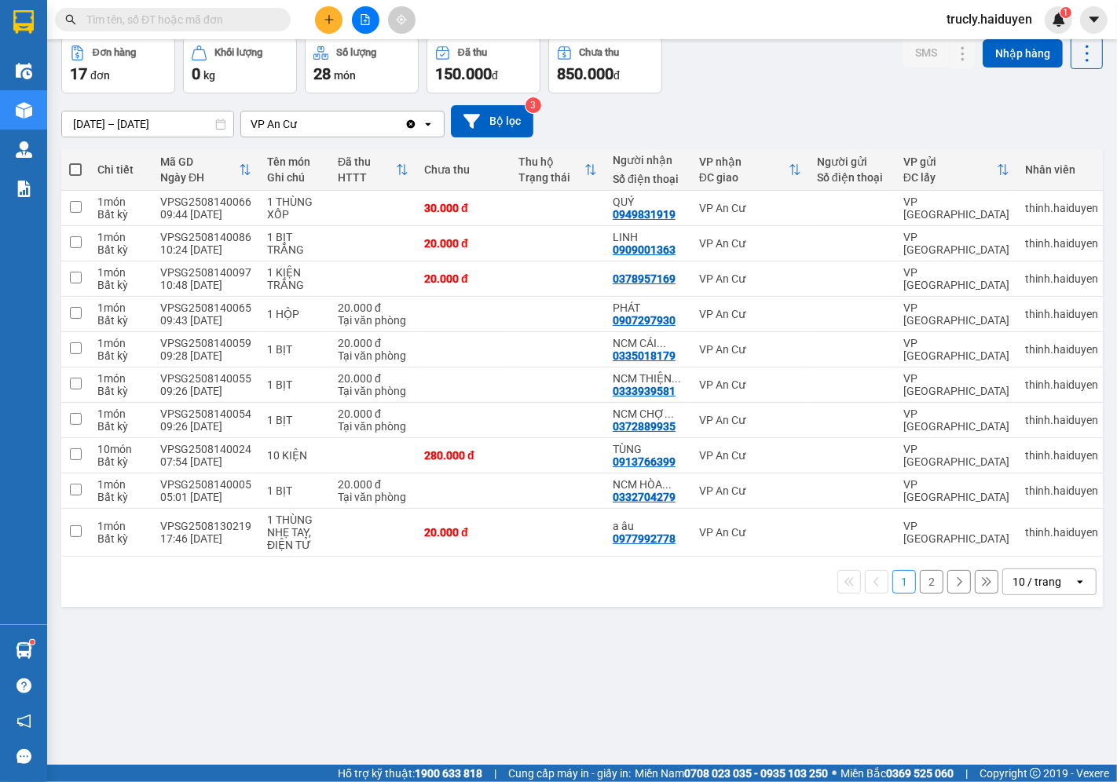
click at [649, 653] on div "ver 1.8.138 Kho gửi Trên xe Kho nhận Hàng đã giao Đơn hàng 17 đơn Khối lượng 0 …" at bounding box center [582, 366] width 1054 height 782
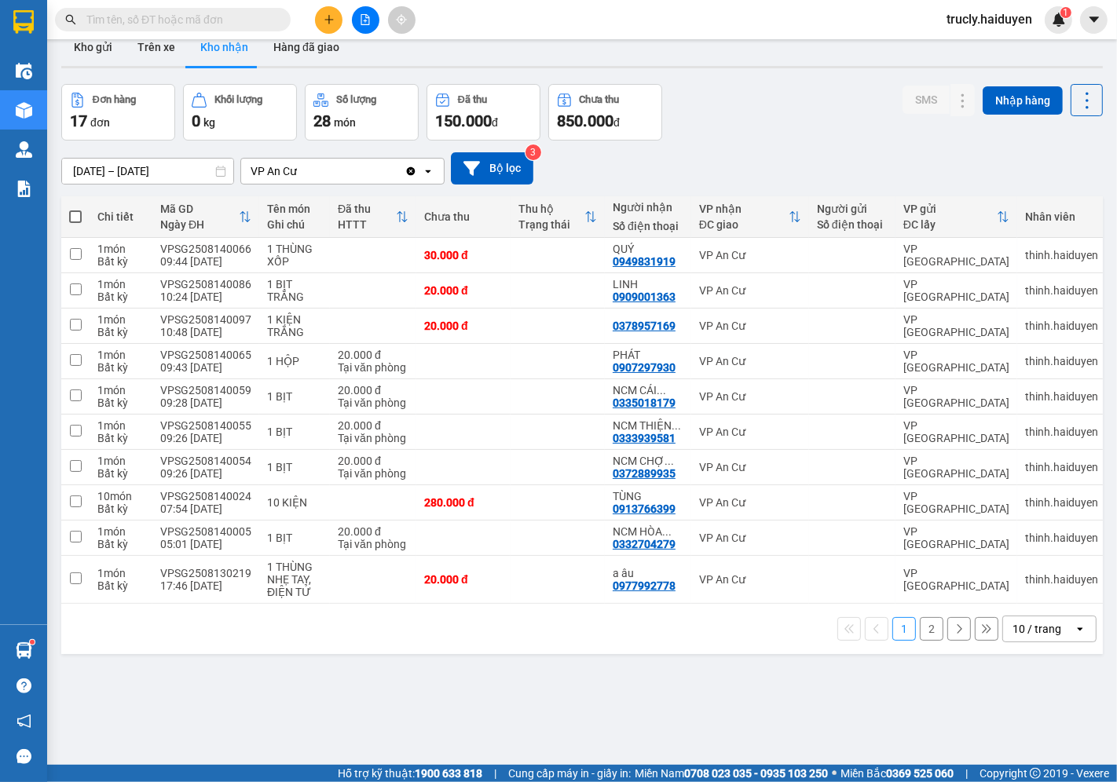
scroll to position [0, 0]
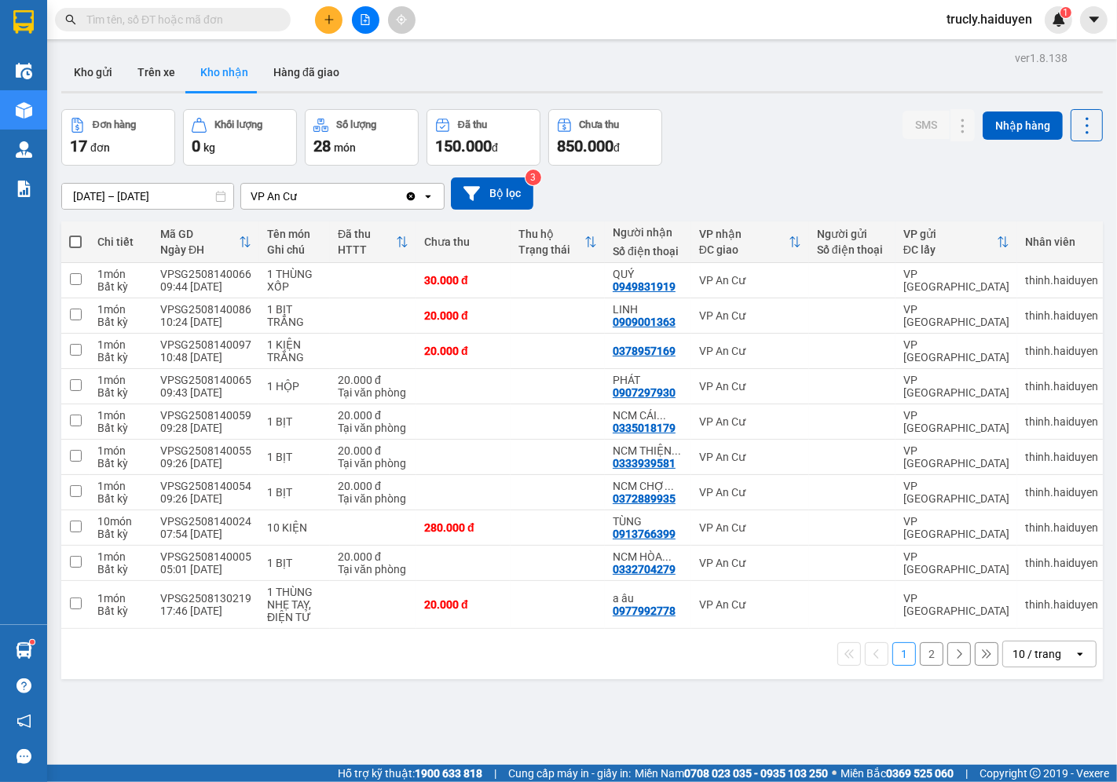
click at [798, 91] on div at bounding box center [582, 92] width 1042 height 2
click at [926, 602] on icon at bounding box center [931, 604] width 11 height 11
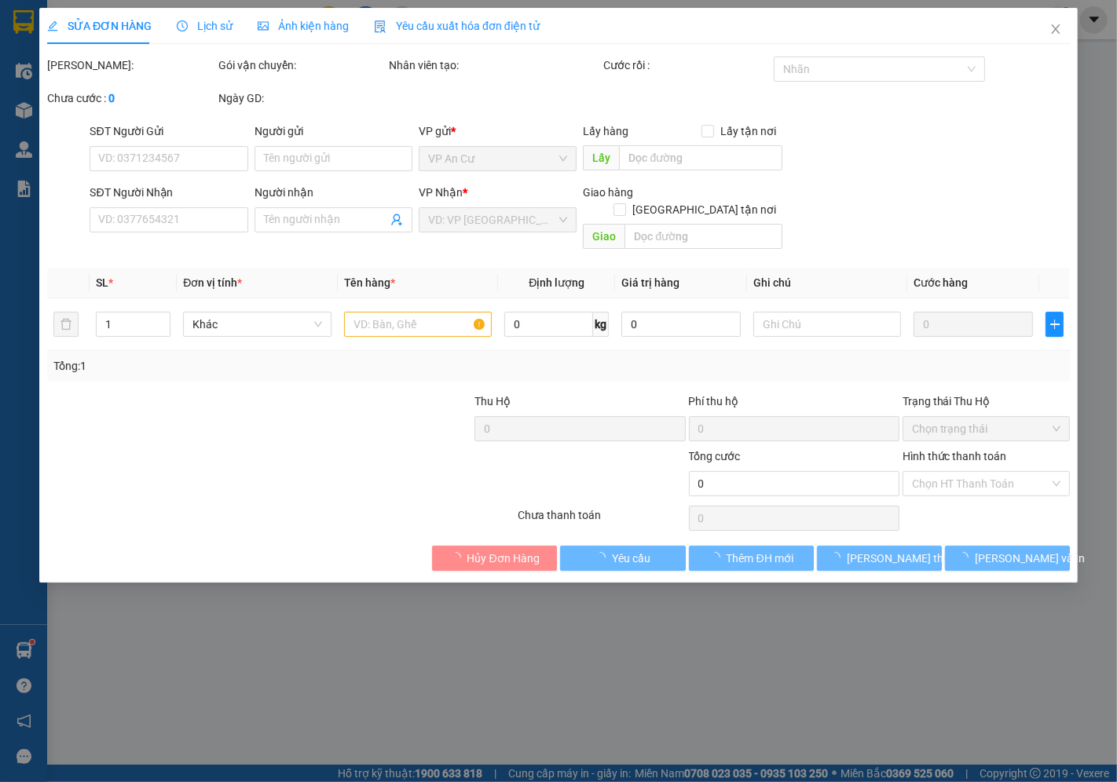
type input "0977992778"
type input "a âu"
type input "20.000"
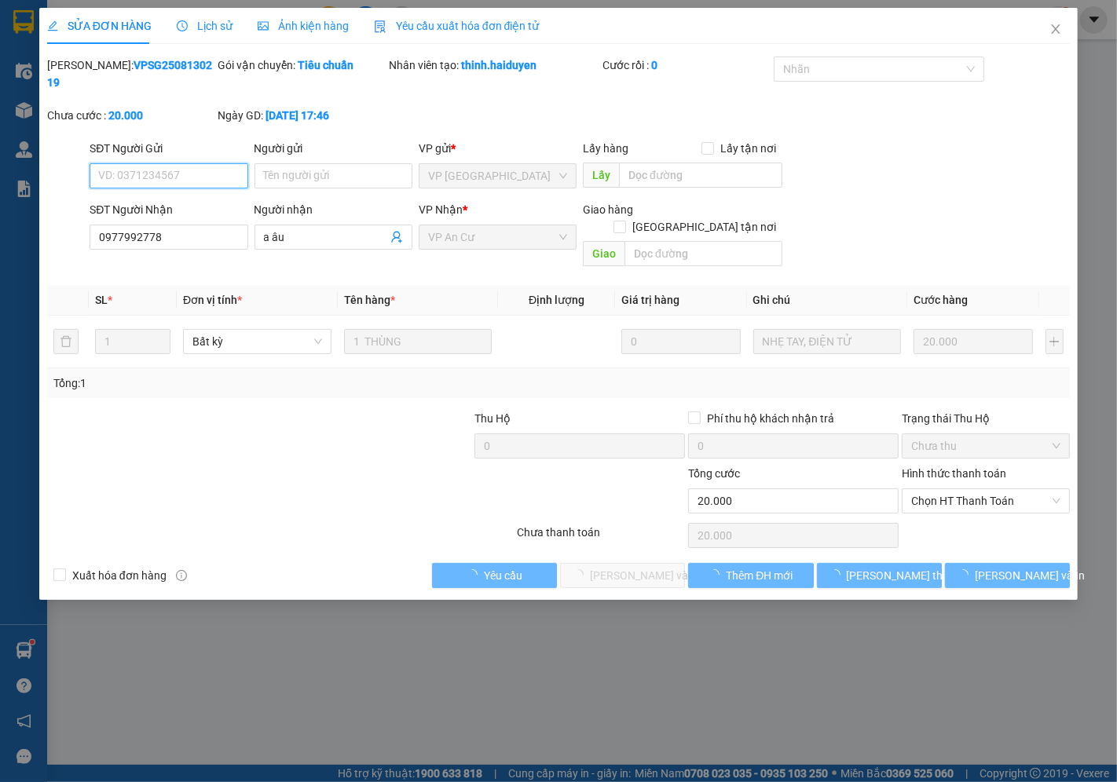
click at [939, 489] on span "Chọn HT Thanh Toán" at bounding box center [985, 501] width 149 height 24
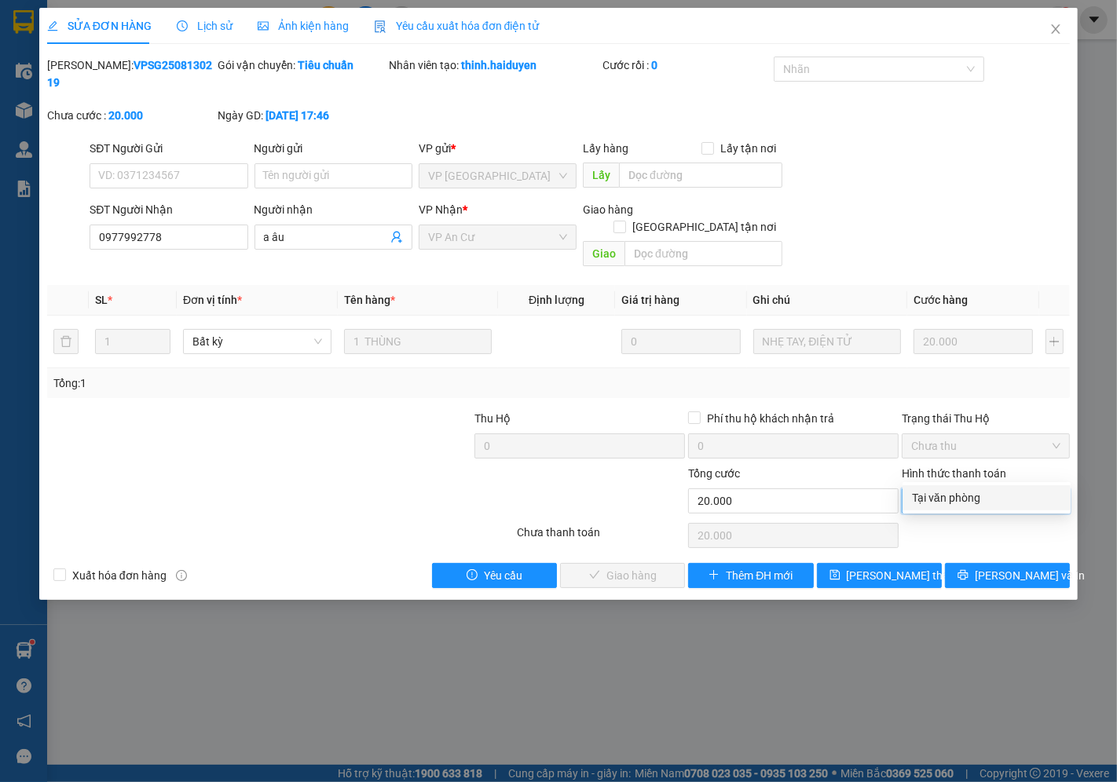
click at [938, 490] on div "Tại văn phòng" at bounding box center [986, 497] width 149 height 17
type input "0"
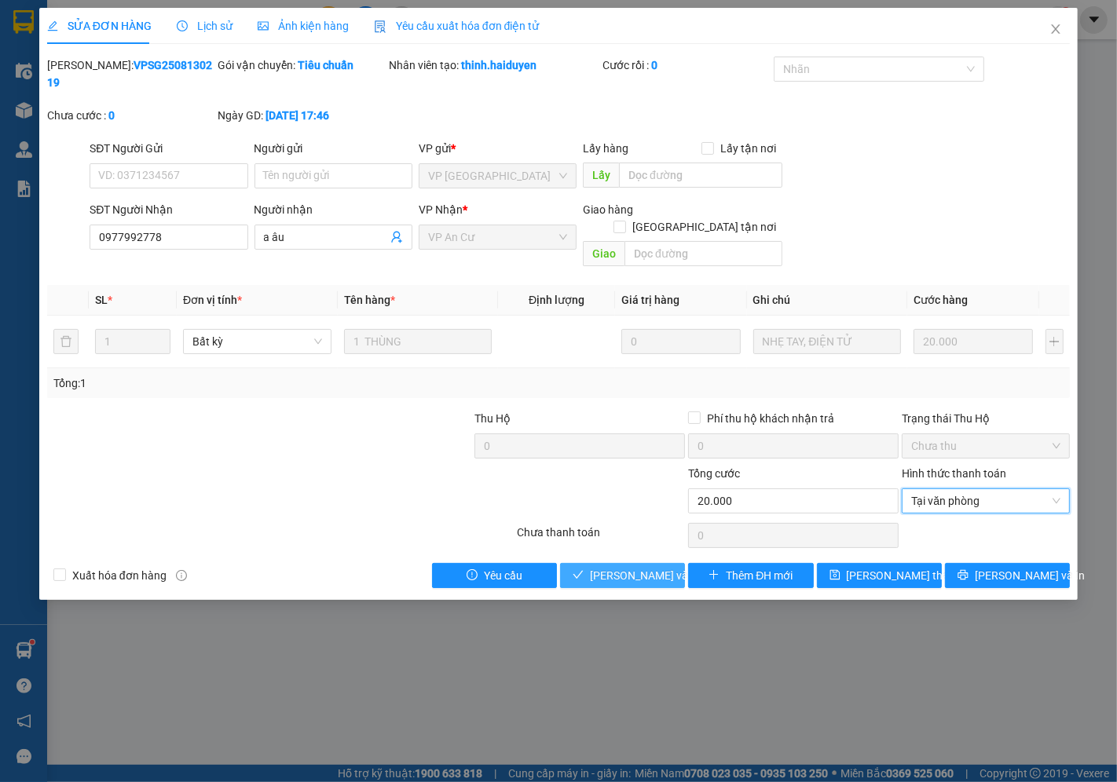
click at [640, 567] on span "[PERSON_NAME] và Giao hàng" at bounding box center [665, 575] width 151 height 17
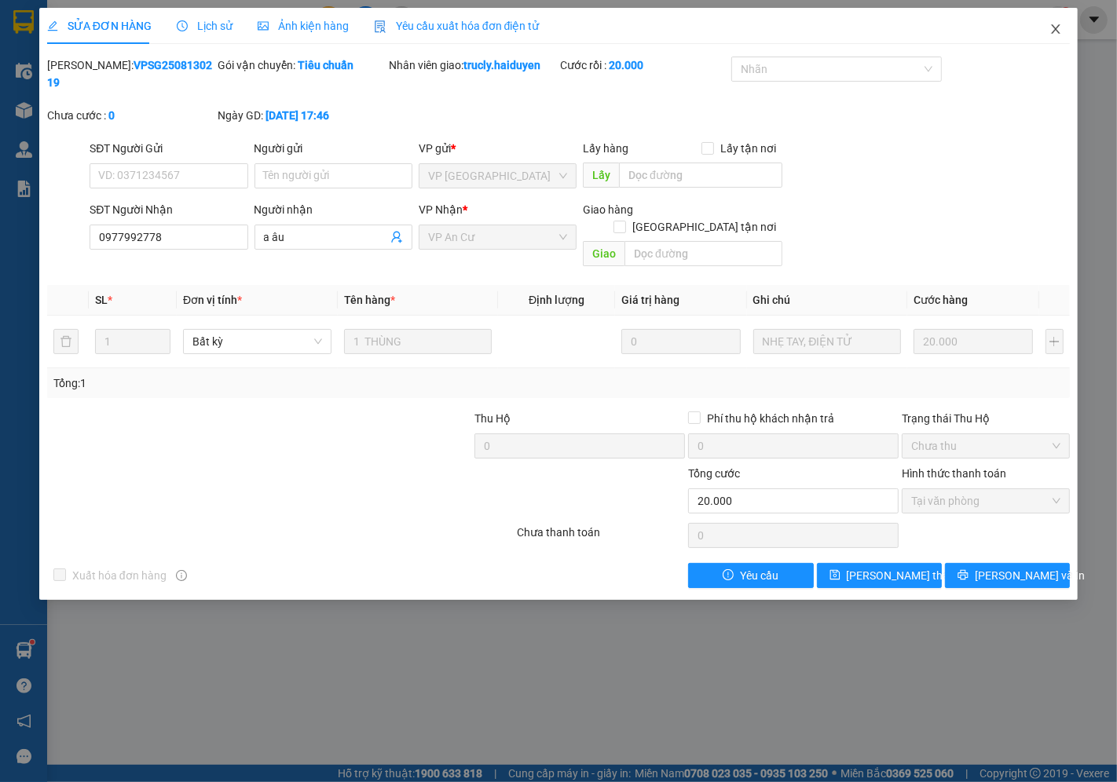
click at [1049, 26] on icon "close" at bounding box center [1055, 29] width 13 height 13
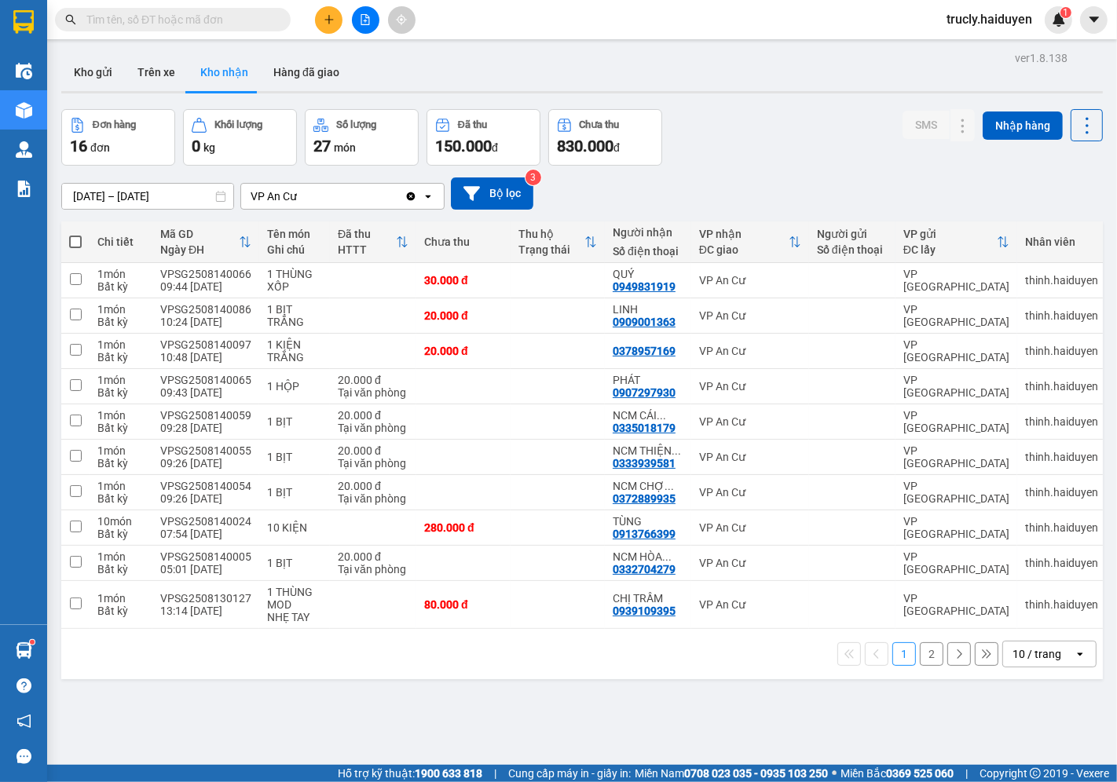
click at [790, 132] on div "Đơn hàng 16 đơn Khối lượng 0 kg Số lượng 27 món Đã thu 150.000 đ Chưa thu 830.0…" at bounding box center [582, 137] width 1042 height 57
click at [80, 75] on button "Kho gửi" at bounding box center [93, 72] width 64 height 38
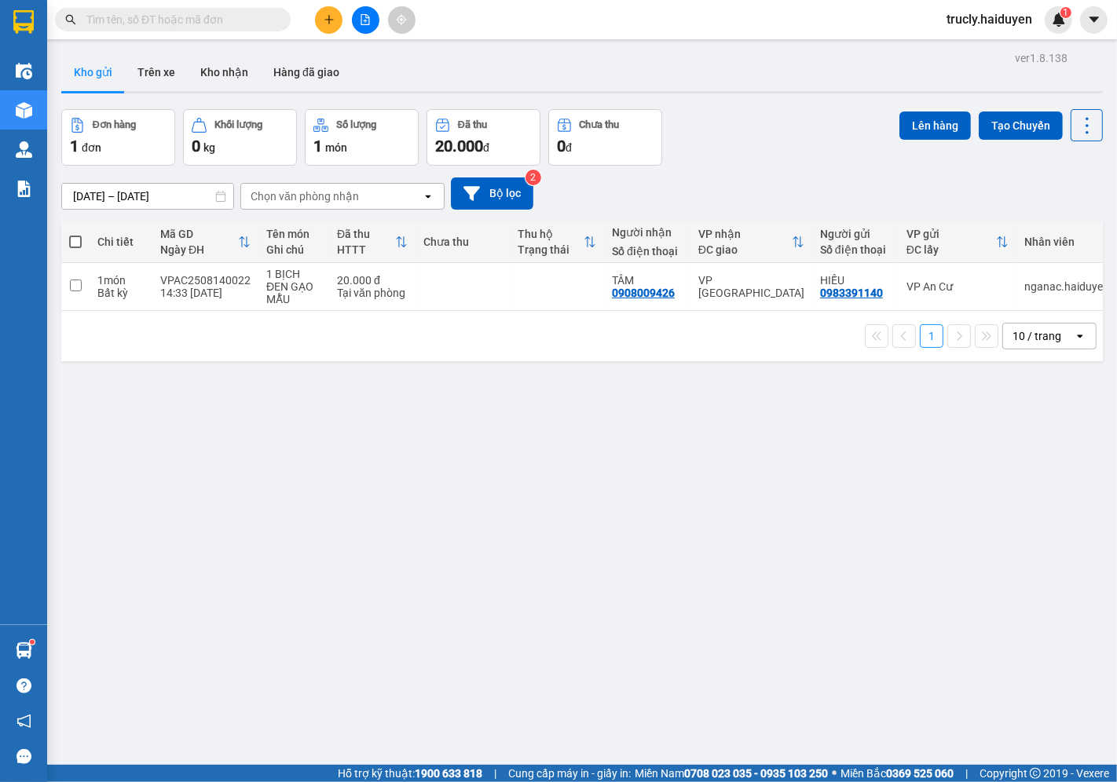
click at [782, 144] on div "Đơn hàng 1 đơn Khối lượng 0 kg Số lượng 1 món Đã thu 20.000 đ Chưa thu 0 đ Lên …" at bounding box center [582, 137] width 1042 height 57
click at [749, 113] on div "Đơn hàng 1 đơn Khối lượng 0 kg Số lượng 1 món Đã thu 20.000 đ Chưa thu 0 đ Lên …" at bounding box center [582, 137] width 1042 height 57
click at [204, 67] on button "Kho nhận" at bounding box center [224, 72] width 73 height 38
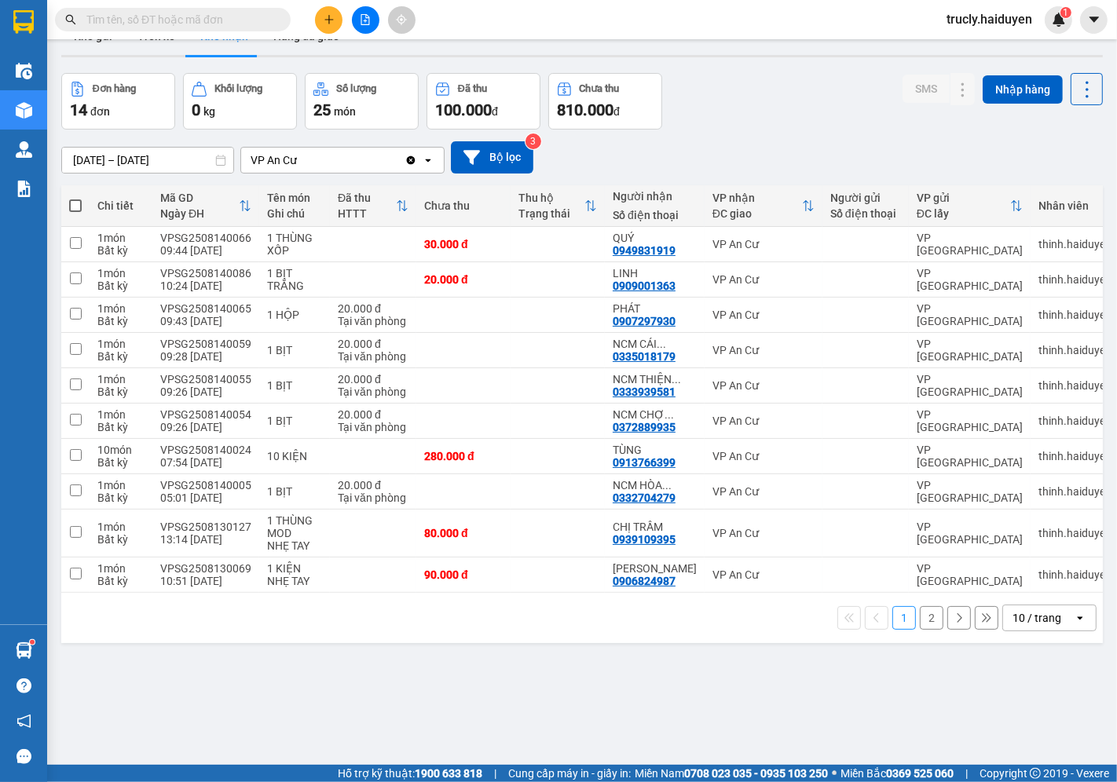
scroll to position [72, 0]
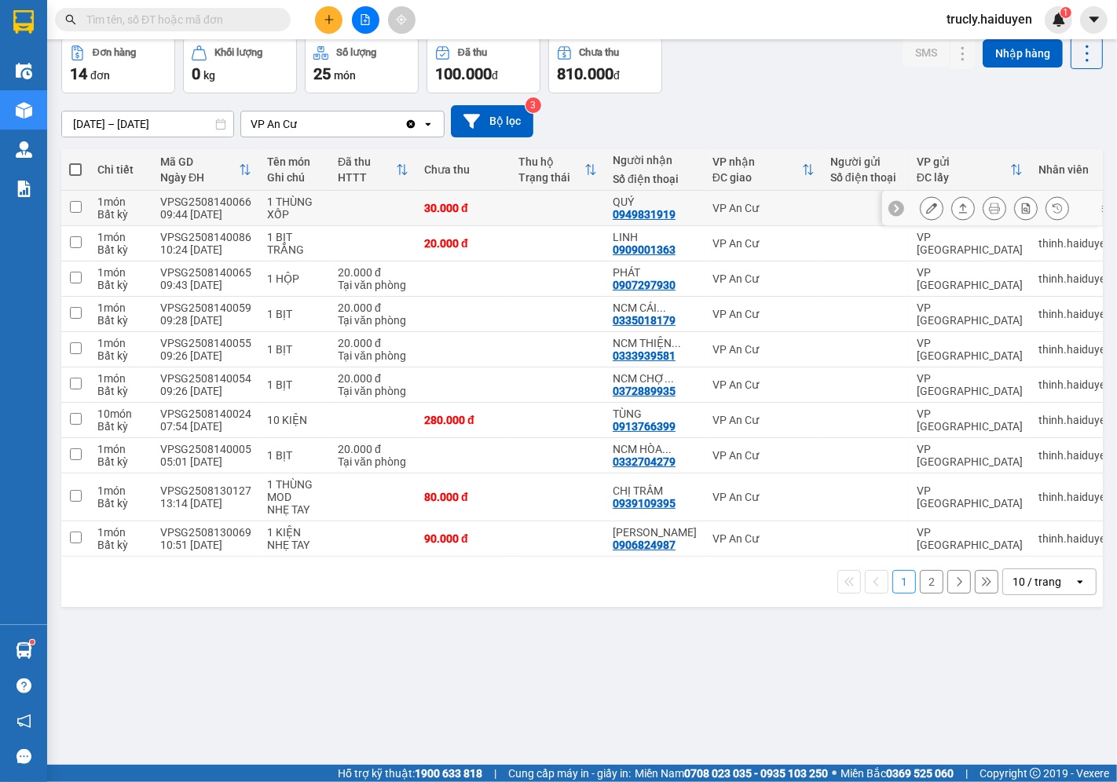
click at [921, 209] on button at bounding box center [932, 208] width 22 height 27
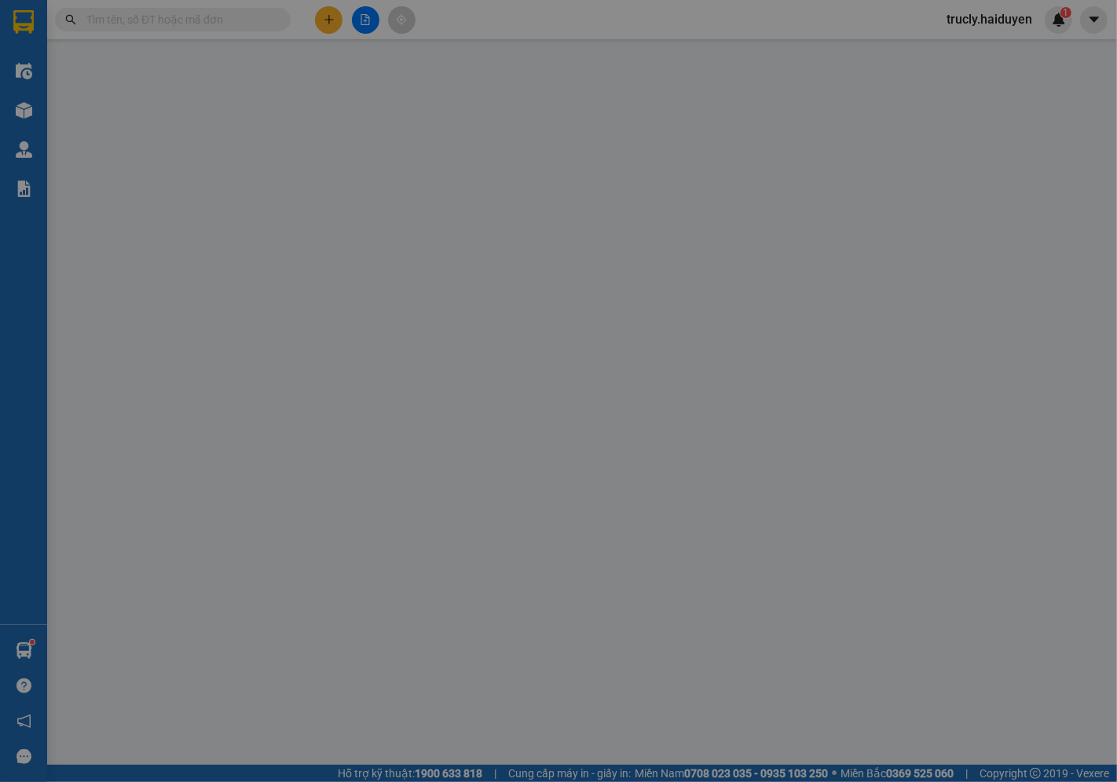
type input "0949831919"
type input "QUÝ"
type input "30.000"
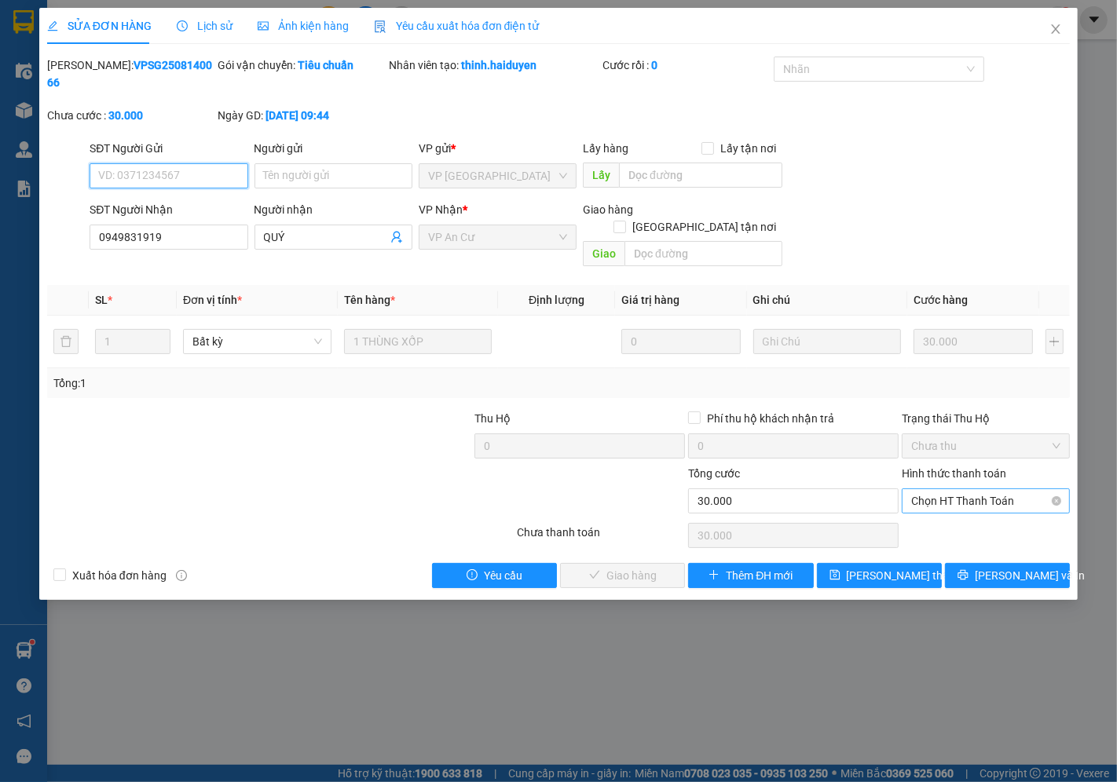
click at [928, 489] on span "Chọn HT Thanh Toán" at bounding box center [985, 501] width 149 height 24
click at [928, 498] on div "Tại văn phòng" at bounding box center [986, 497] width 149 height 17
type input "0"
click at [660, 567] on span "[PERSON_NAME] và Giao hàng" at bounding box center [665, 575] width 151 height 17
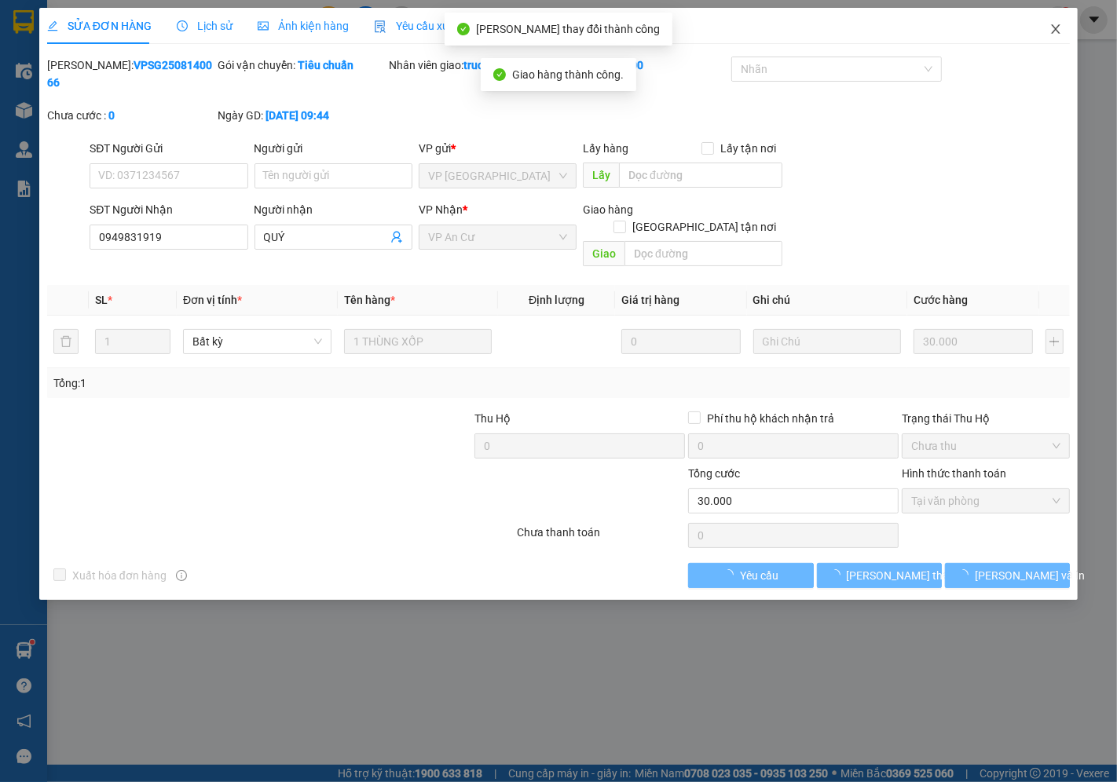
click at [1048, 27] on span "Close" at bounding box center [1056, 30] width 44 height 44
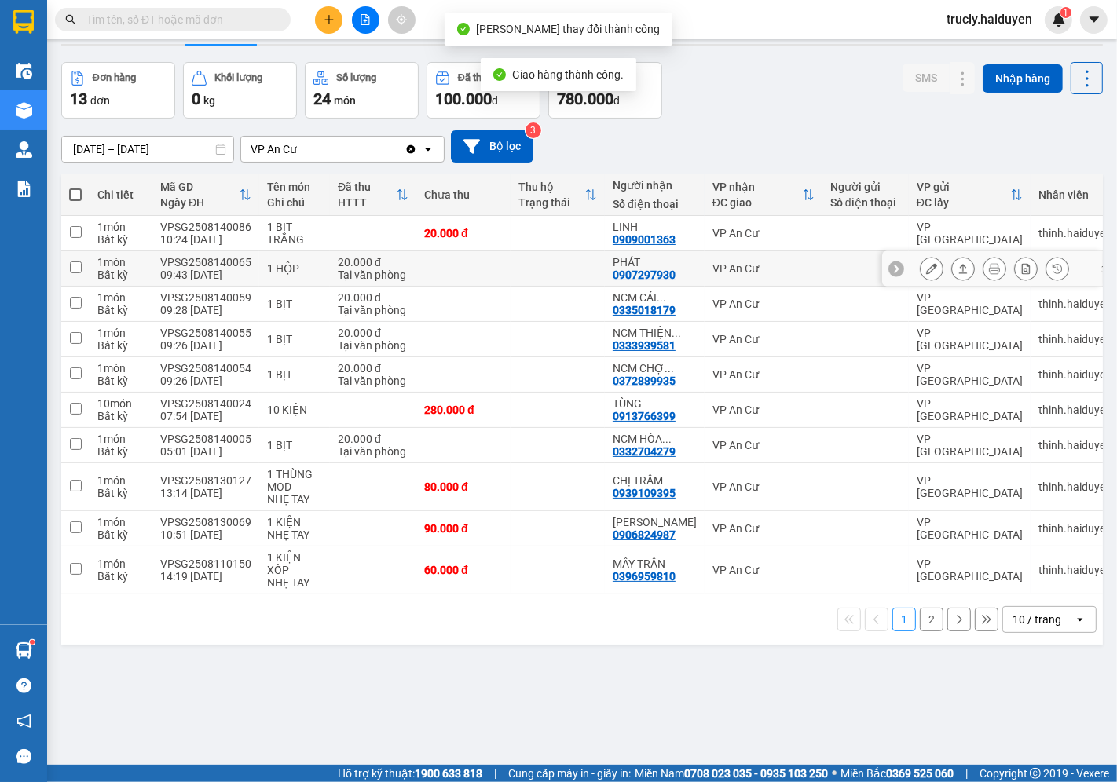
scroll to position [72, 0]
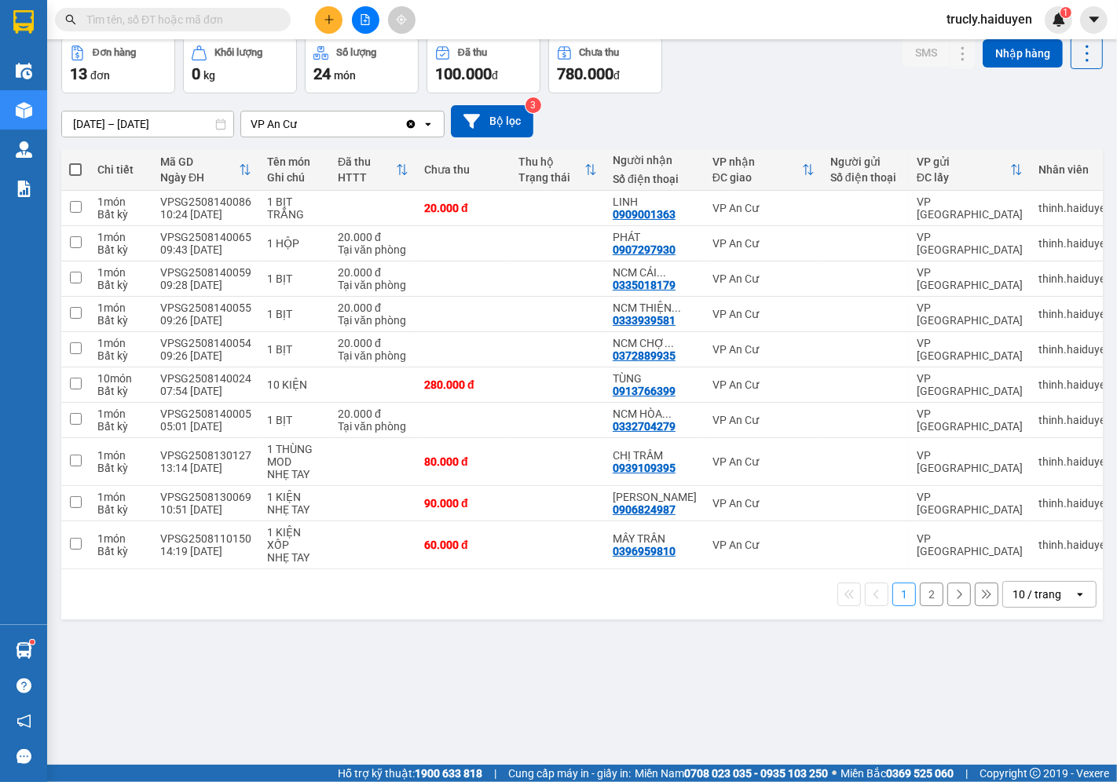
click at [920, 600] on button "2" at bounding box center [932, 595] width 24 height 24
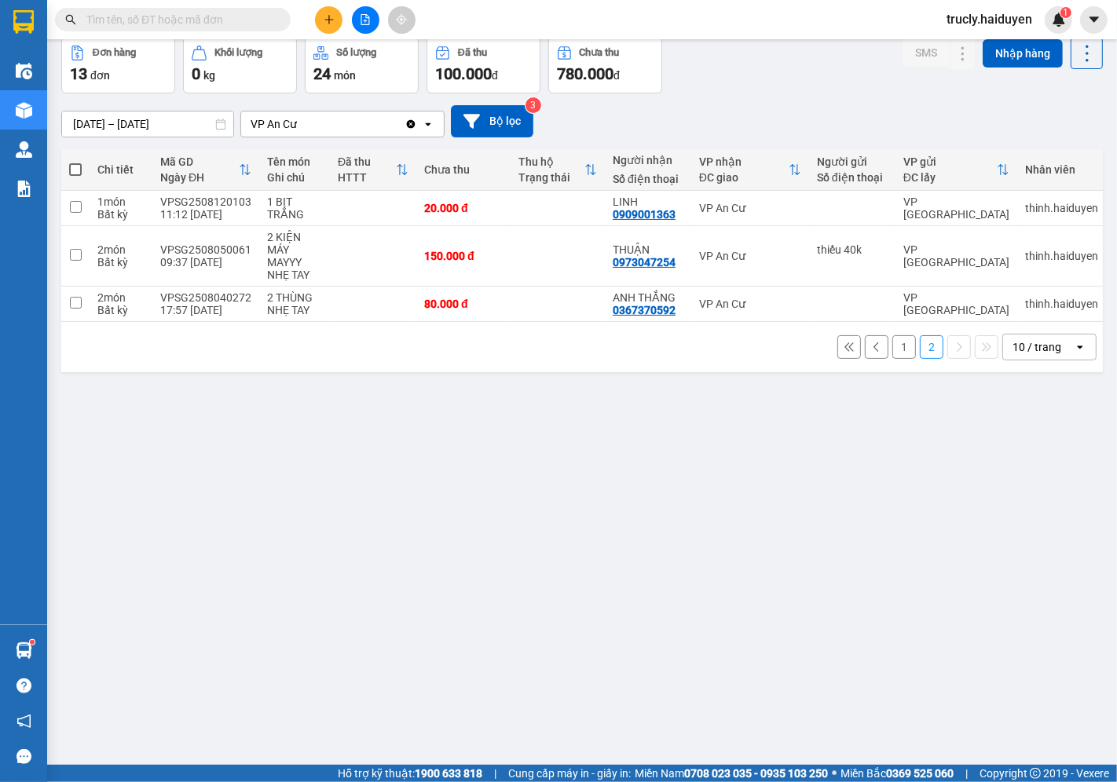
click at [119, 429] on div "ver 1.8.138 Kho gửi Trên xe Kho nhận Hàng đã giao Đơn hàng 13 đơn Khối lượng 0 …" at bounding box center [582, 366] width 1054 height 782
click at [786, 75] on div "Đơn hàng 13 đơn Khối lượng 0 kg Số lượng 24 món Đã thu 100.000 đ Chưa thu 780.0…" at bounding box center [582, 65] width 1042 height 57
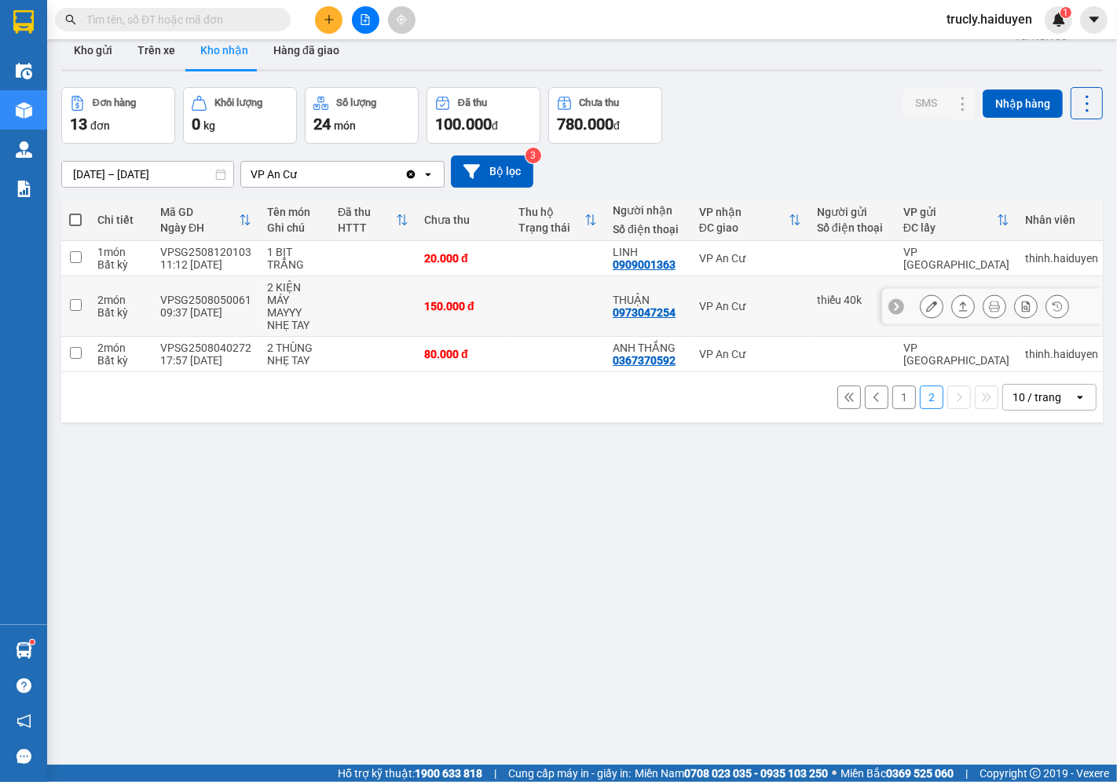
scroll to position [0, 0]
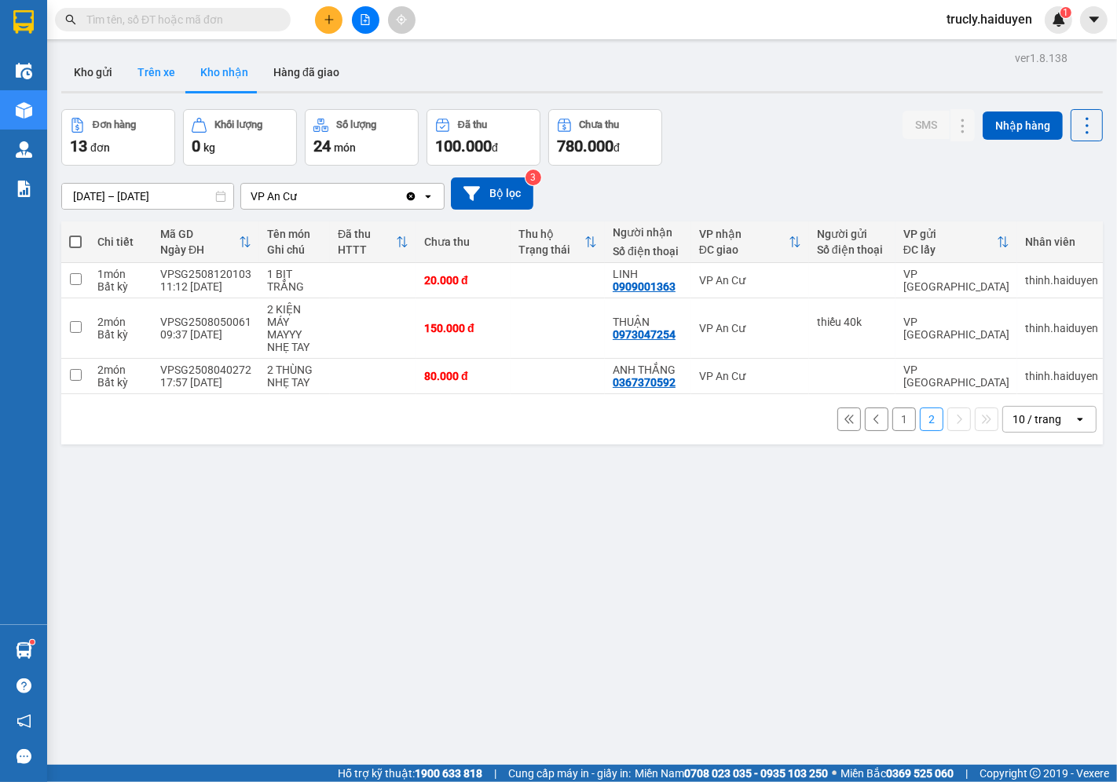
click at [169, 66] on button "Trên xe" at bounding box center [156, 72] width 63 height 38
type input "[DATE] – [DATE]"
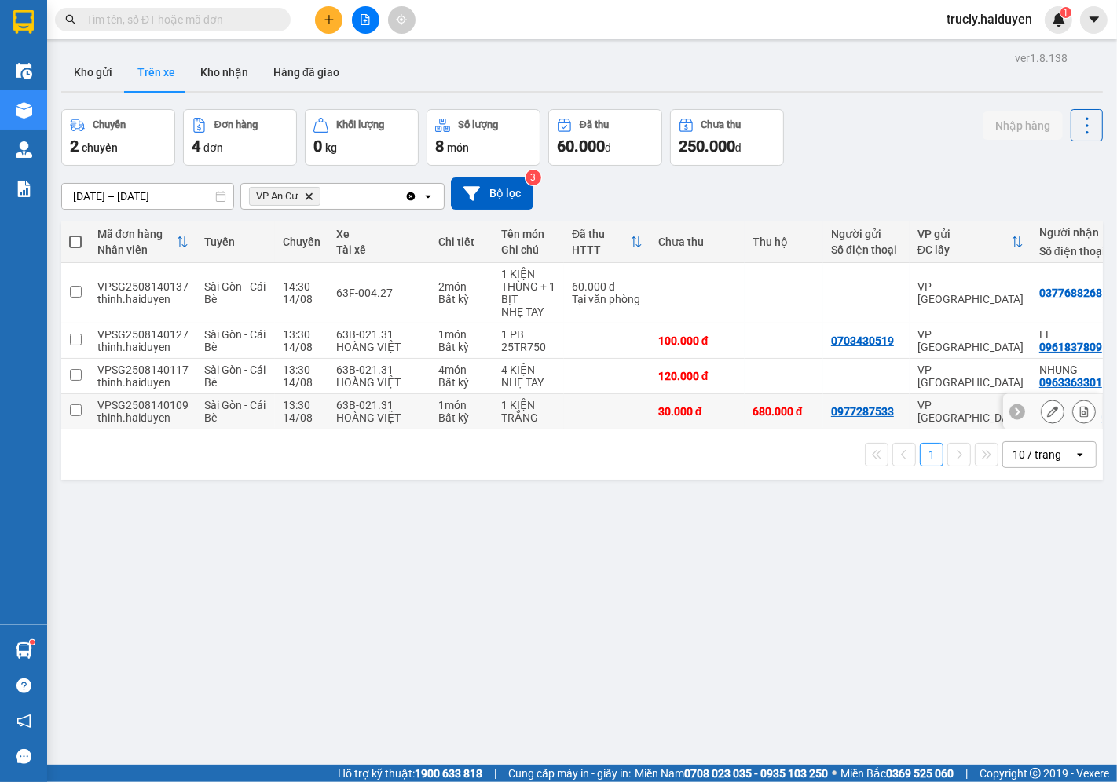
click at [1078, 407] on icon at bounding box center [1083, 411] width 11 height 11
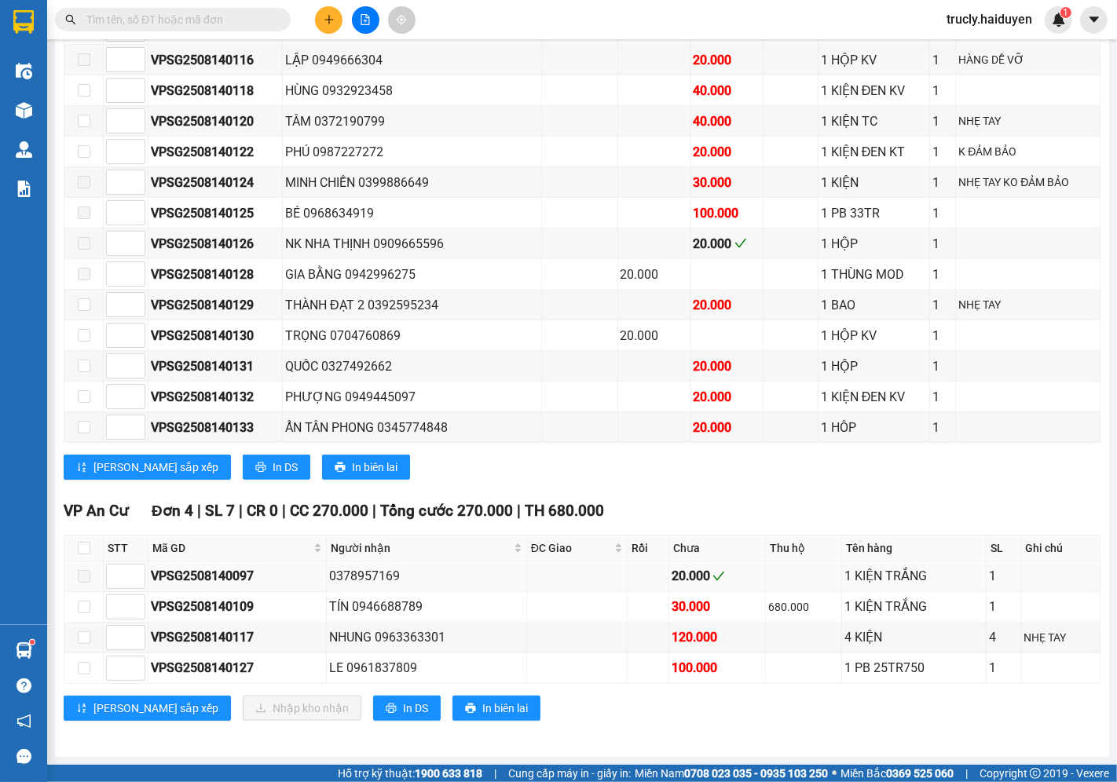
scroll to position [1019, 0]
click at [82, 608] on input "checkbox" at bounding box center [84, 607] width 13 height 13
checkbox input "true"
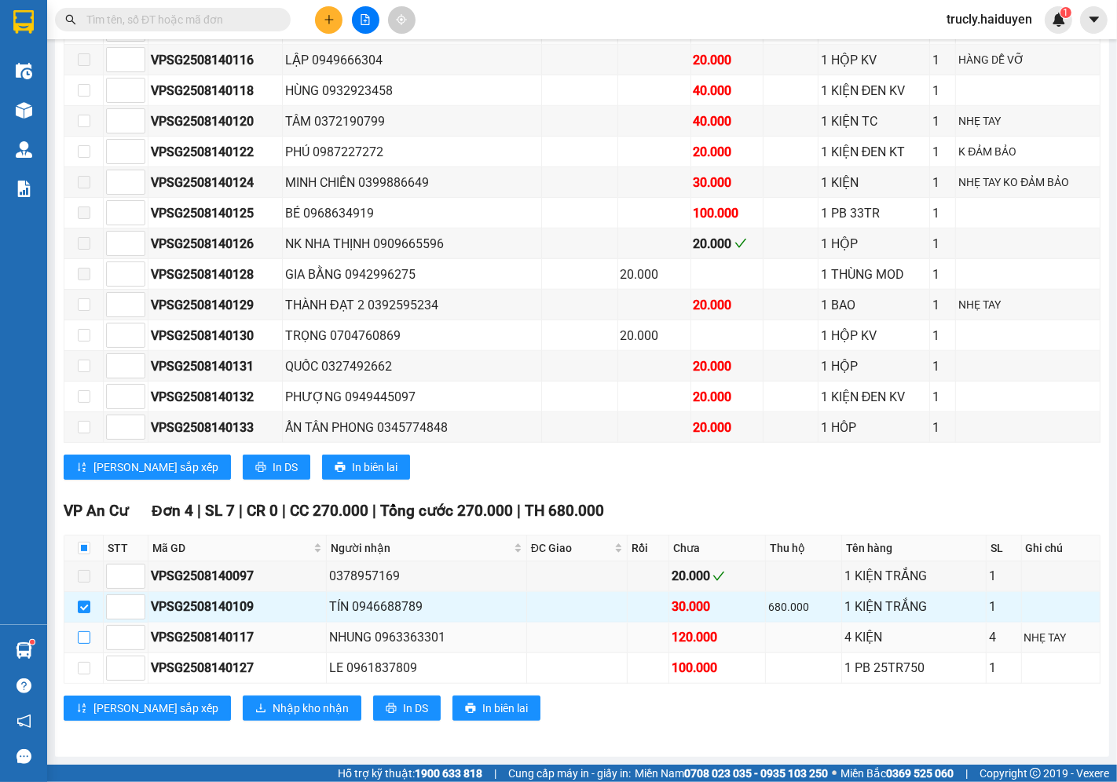
click at [80, 635] on input "checkbox" at bounding box center [84, 638] width 13 height 13
checkbox input "true"
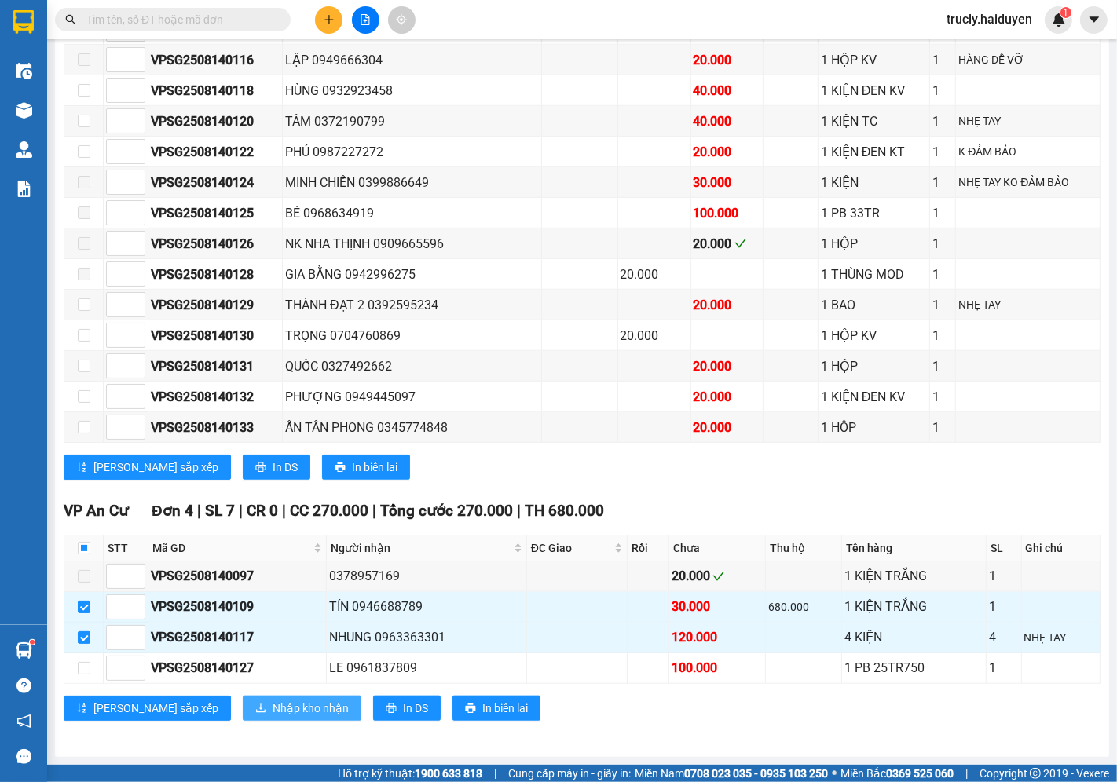
click at [273, 704] on span "Nhập kho nhận" at bounding box center [311, 708] width 76 height 17
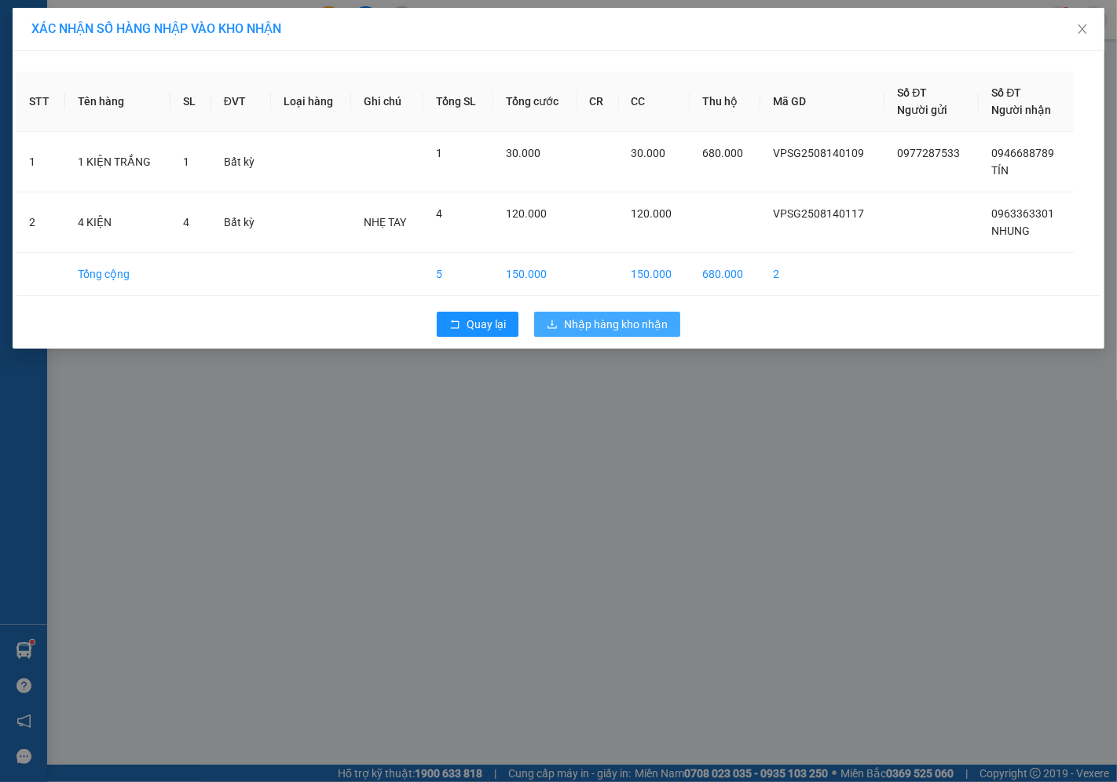
click at [613, 327] on span "Nhập hàng kho nhận" at bounding box center [616, 324] width 104 height 17
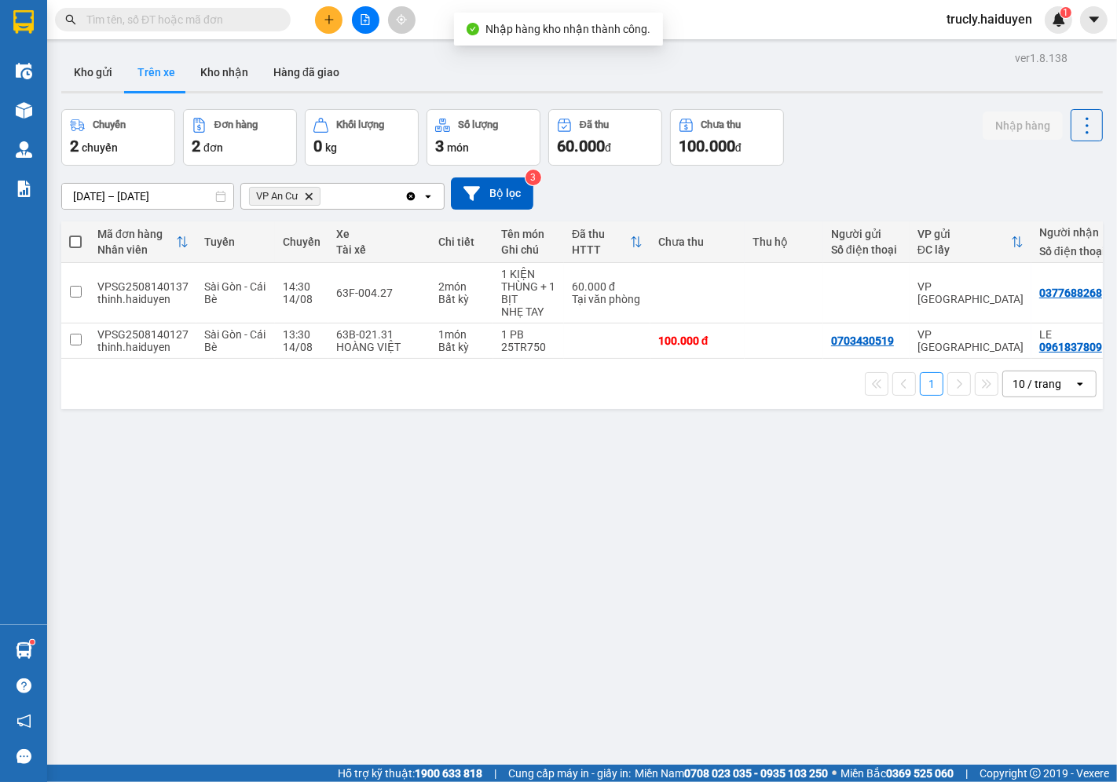
click at [858, 130] on div "Chuyến 2 chuyến Đơn hàng 2 đơn Khối lượng 0 kg Số lượng 3 món Đã thu 60.000 đ C…" at bounding box center [582, 137] width 1042 height 57
click at [101, 71] on button "Kho gửi" at bounding box center [93, 72] width 64 height 38
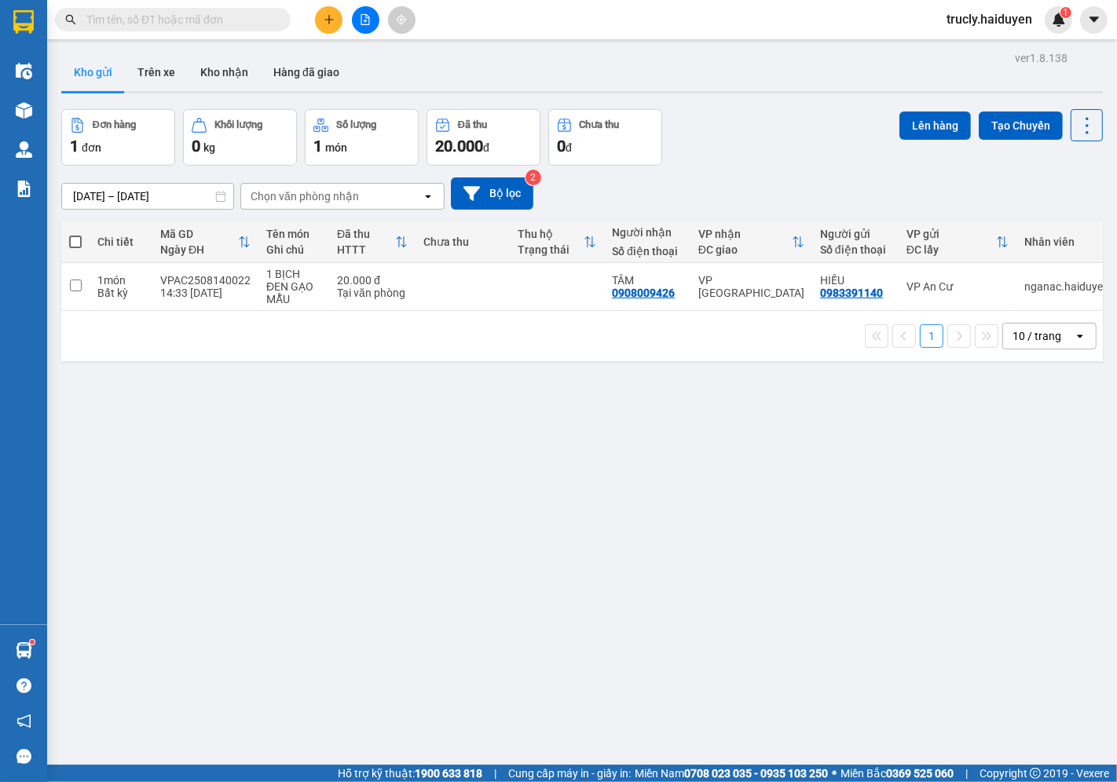
click at [756, 134] on div "Đơn hàng 1 đơn Khối lượng 0 kg Số lượng 1 món Đã thu 20.000 đ Chưa thu 0 đ Lên …" at bounding box center [582, 137] width 1042 height 57
click at [207, 82] on button "Kho nhận" at bounding box center [224, 72] width 73 height 38
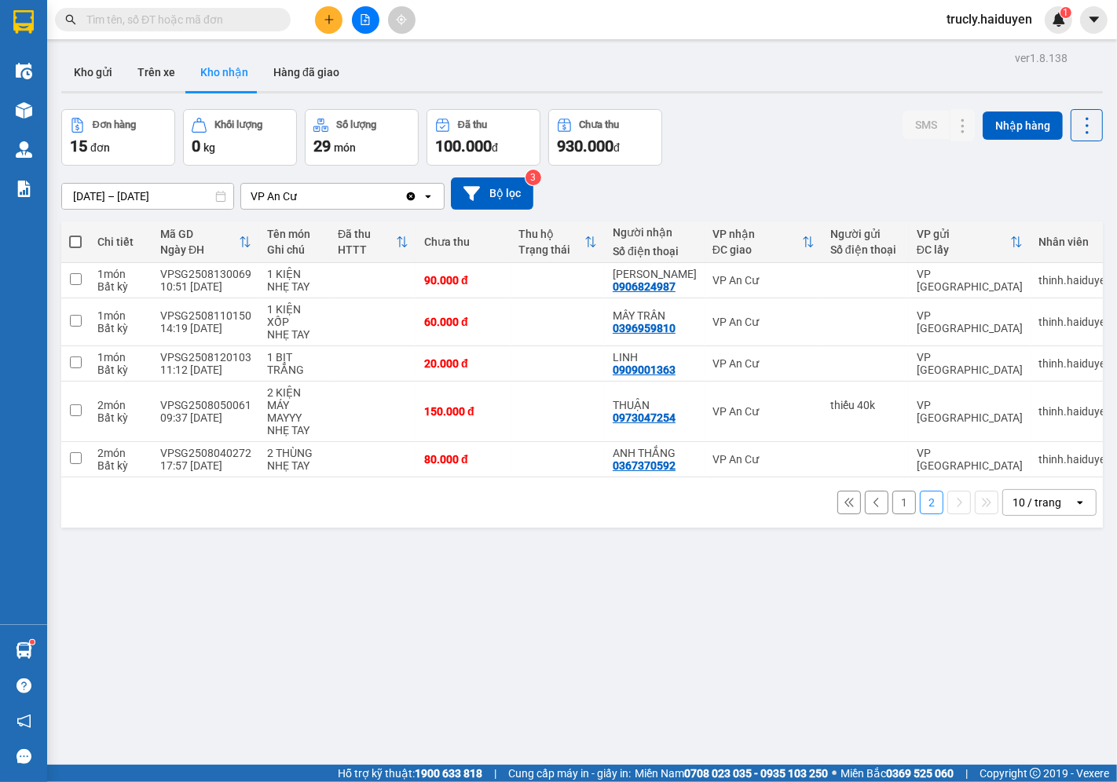
click at [791, 167] on div "[DATE] – [DATE] Press the down arrow key to interact with the calendar and sele…" at bounding box center [582, 194] width 1042 height 56
click at [892, 511] on button "1" at bounding box center [904, 503] width 24 height 24
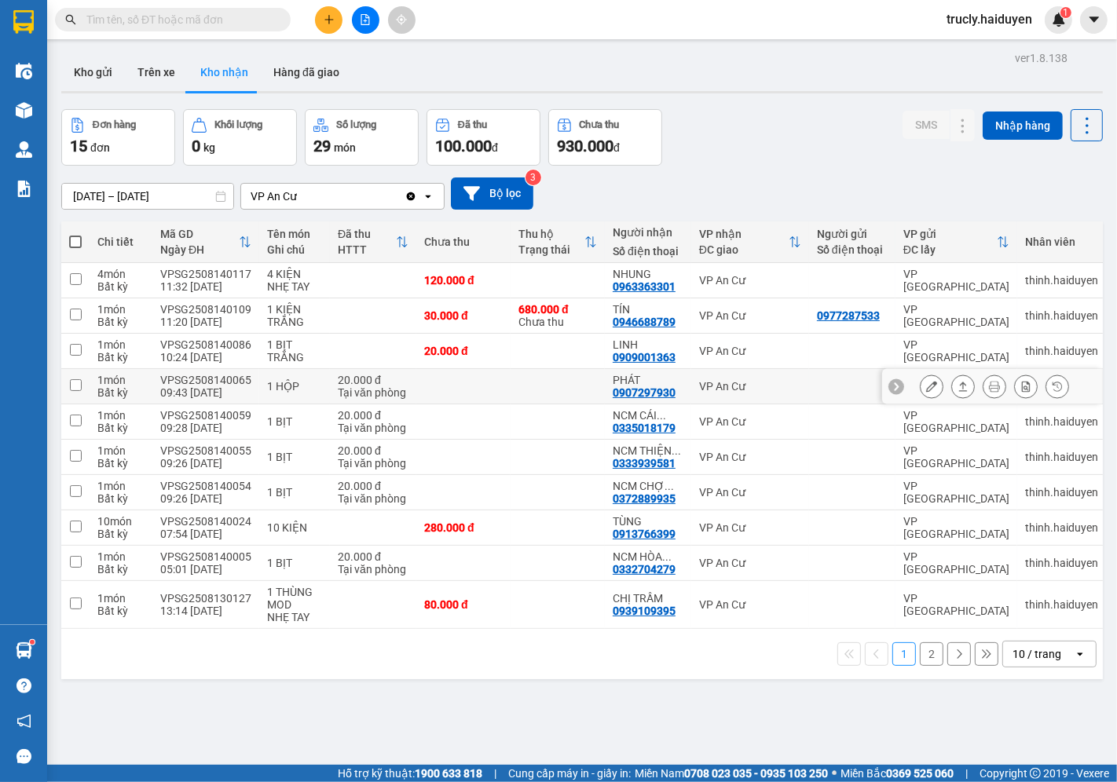
click at [924, 386] on button at bounding box center [932, 386] width 22 height 27
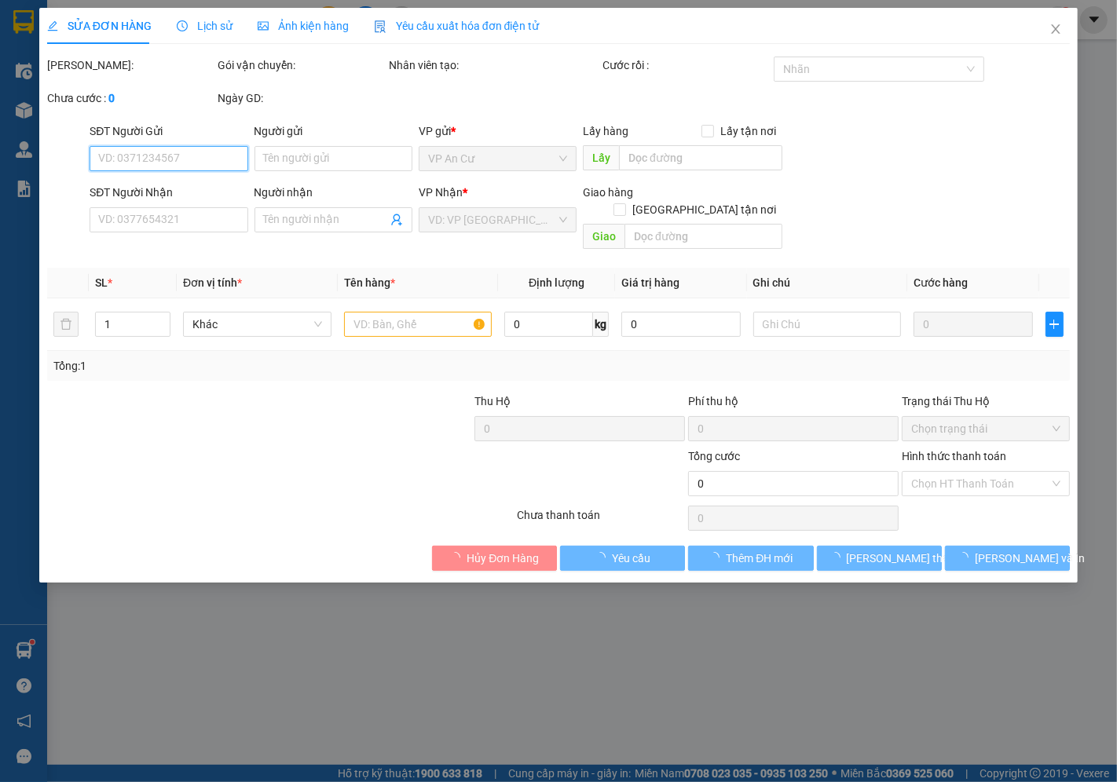
type input "0907297930"
type input "PHÁT"
type input "20.000"
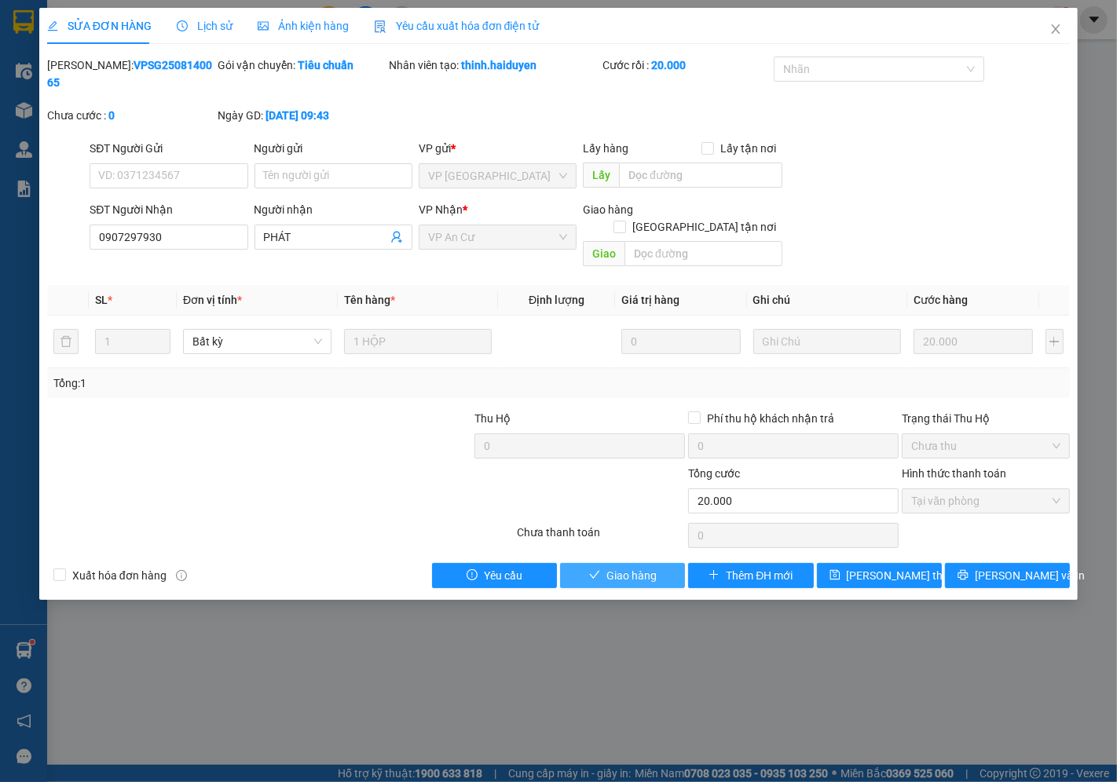
click at [658, 563] on button "Giao hàng" at bounding box center [622, 575] width 125 height 25
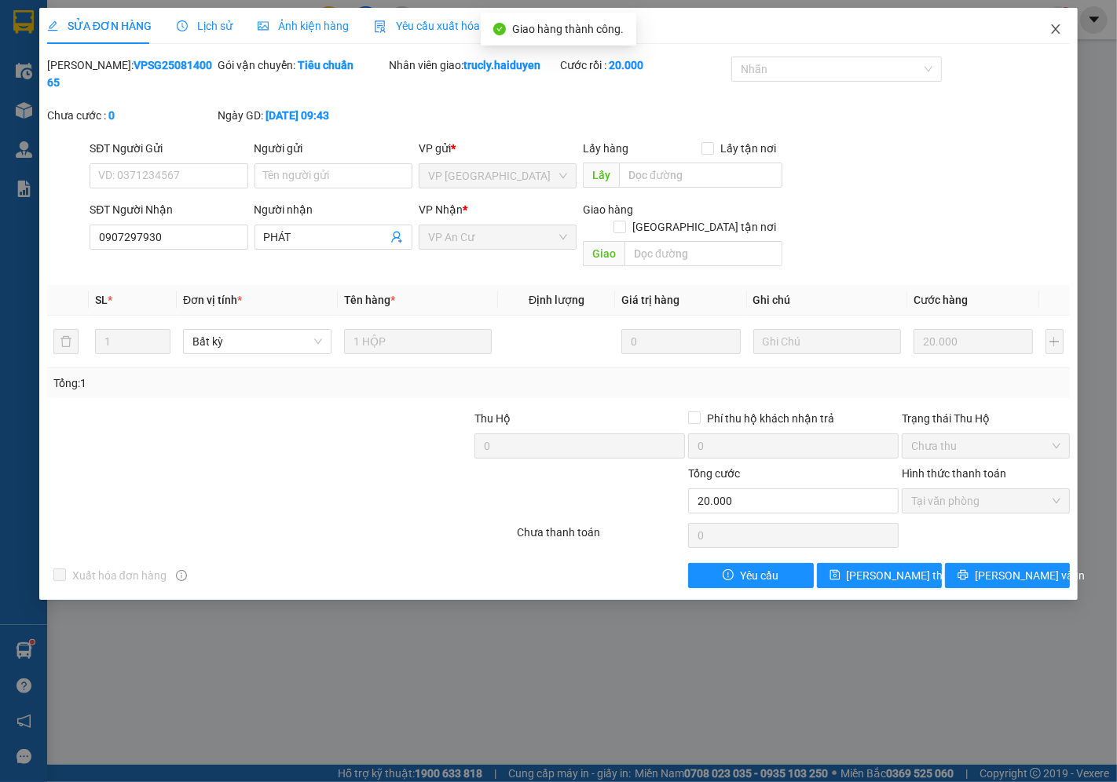
click at [1053, 29] on icon "close" at bounding box center [1055, 29] width 13 height 13
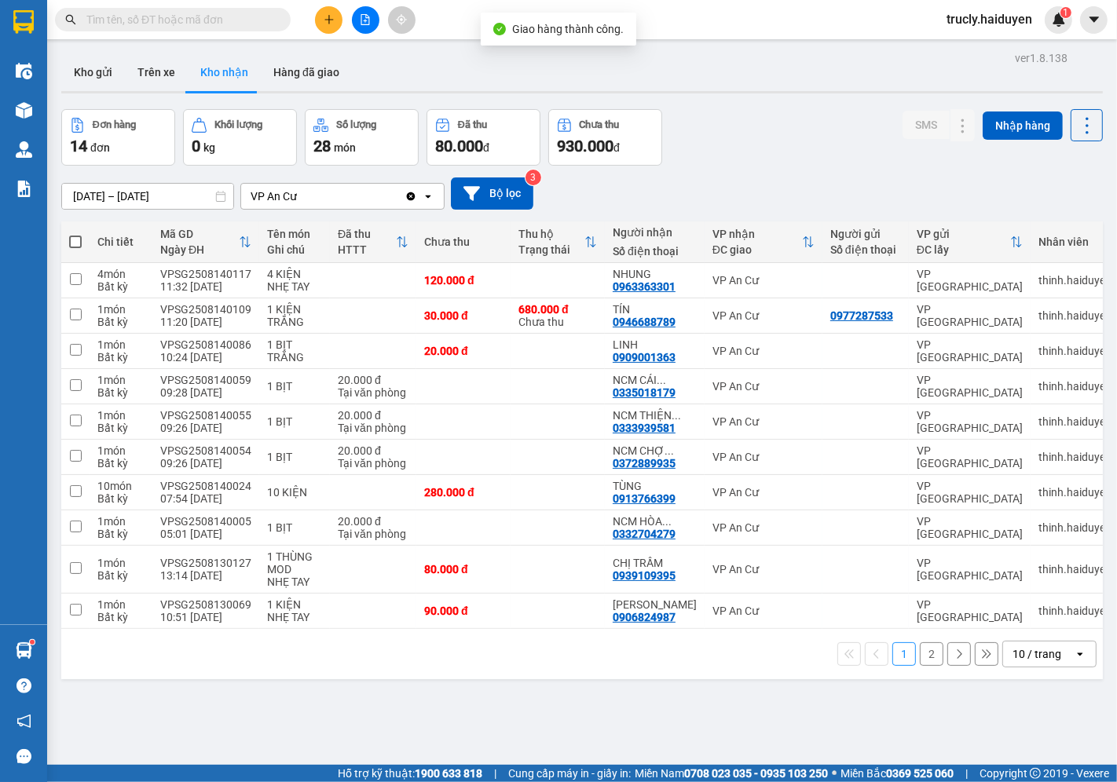
click at [820, 130] on div "Đơn hàng 14 đơn Khối lượng 0 kg Số lượng 28 món Đã thu 80.000 đ Chưa thu 930.00…" at bounding box center [582, 137] width 1042 height 57
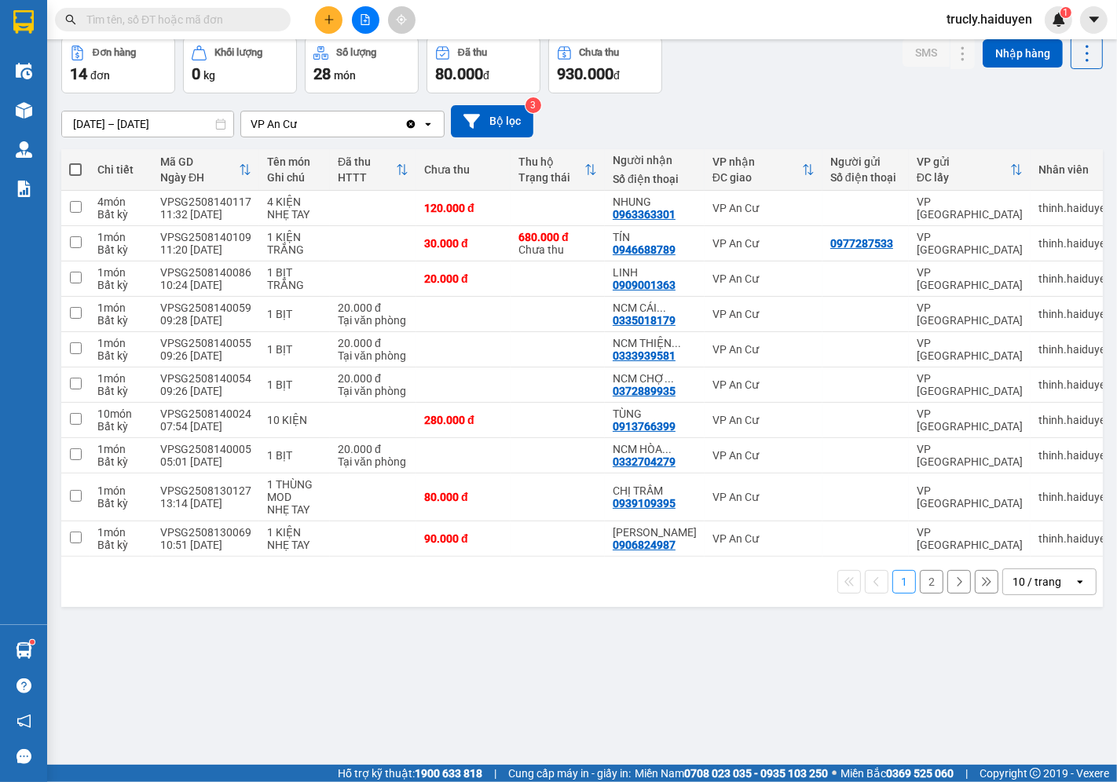
click at [791, 87] on div "Đơn hàng 14 đơn Khối lượng 0 kg Số lượng 28 món Đã thu 80.000 đ Chưa thu 930.00…" at bounding box center [582, 65] width 1042 height 57
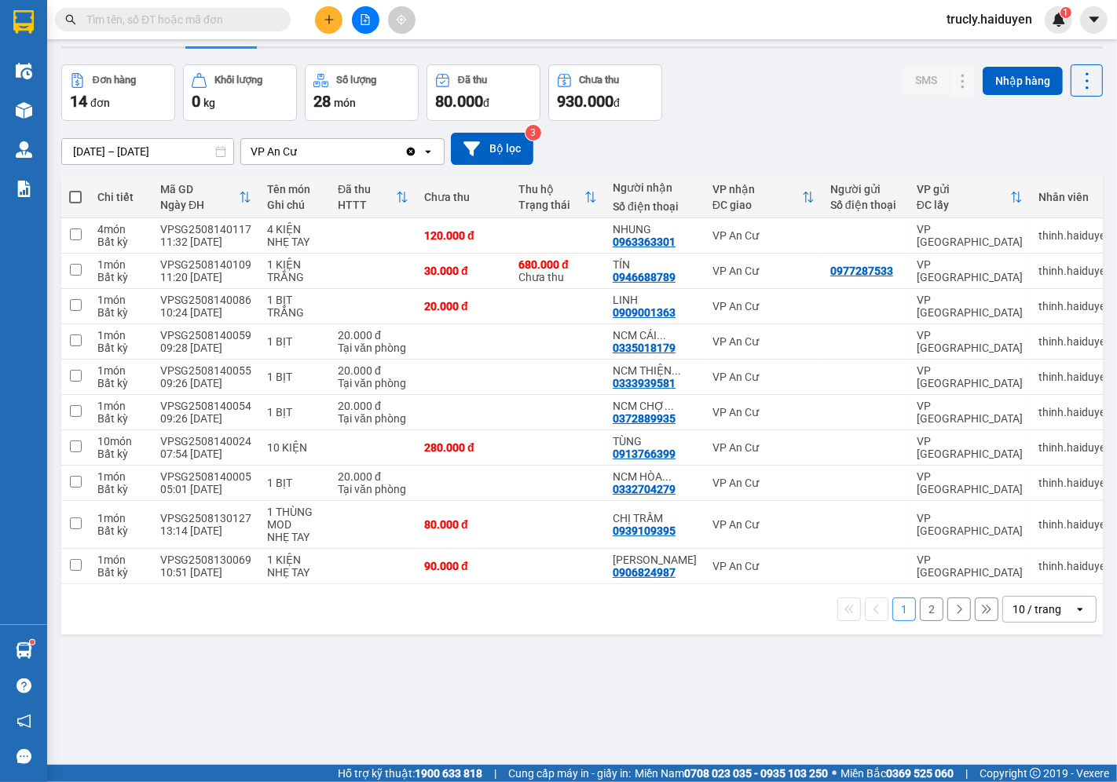
scroll to position [0, 0]
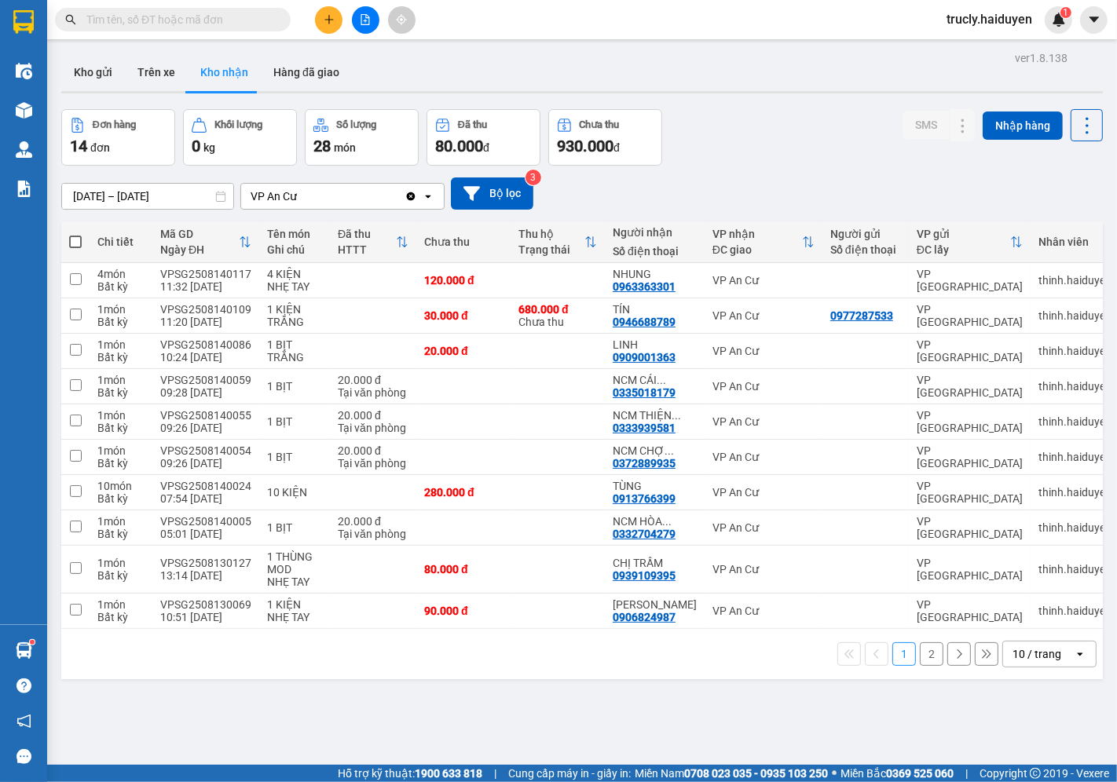
click at [700, 129] on div "Đơn hàng 14 đơn Khối lượng 0 kg Số lượng 28 món Đã thu 80.000 đ Chưa thu 930.00…" at bounding box center [582, 137] width 1042 height 57
click at [921, 316] on button at bounding box center [932, 315] width 22 height 27
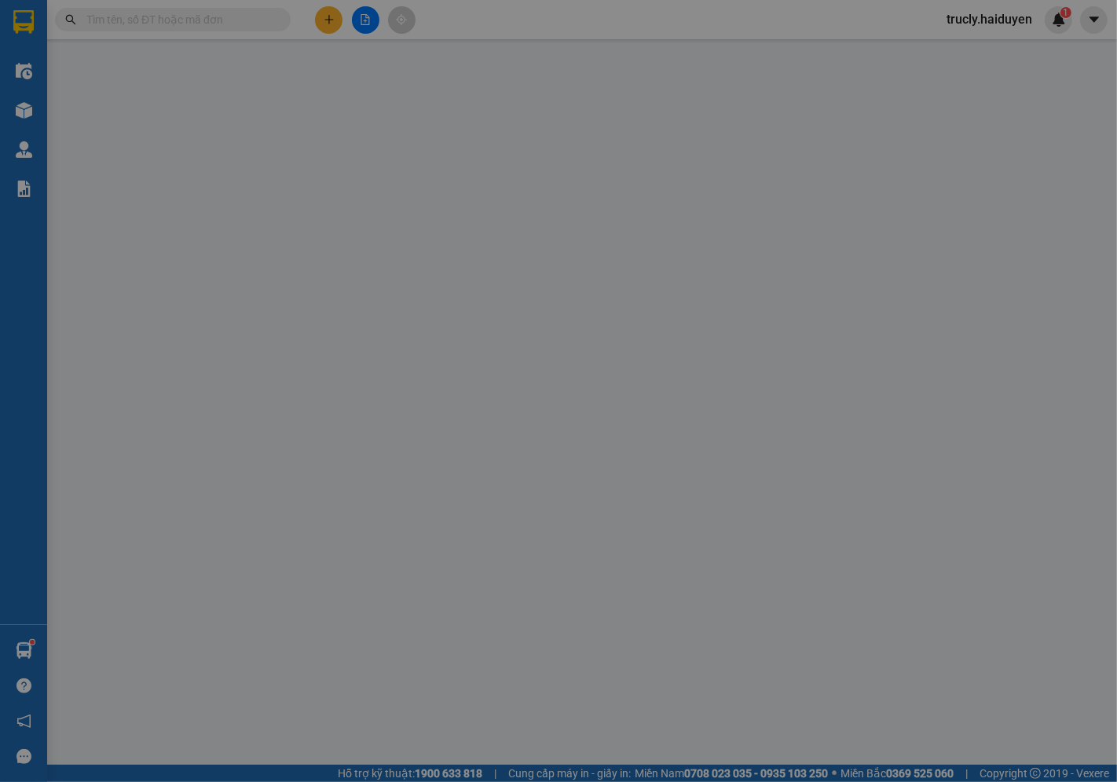
type input "0977287533"
type input "0946688789"
type input "TÍN"
type input "680.000"
type input "30.000"
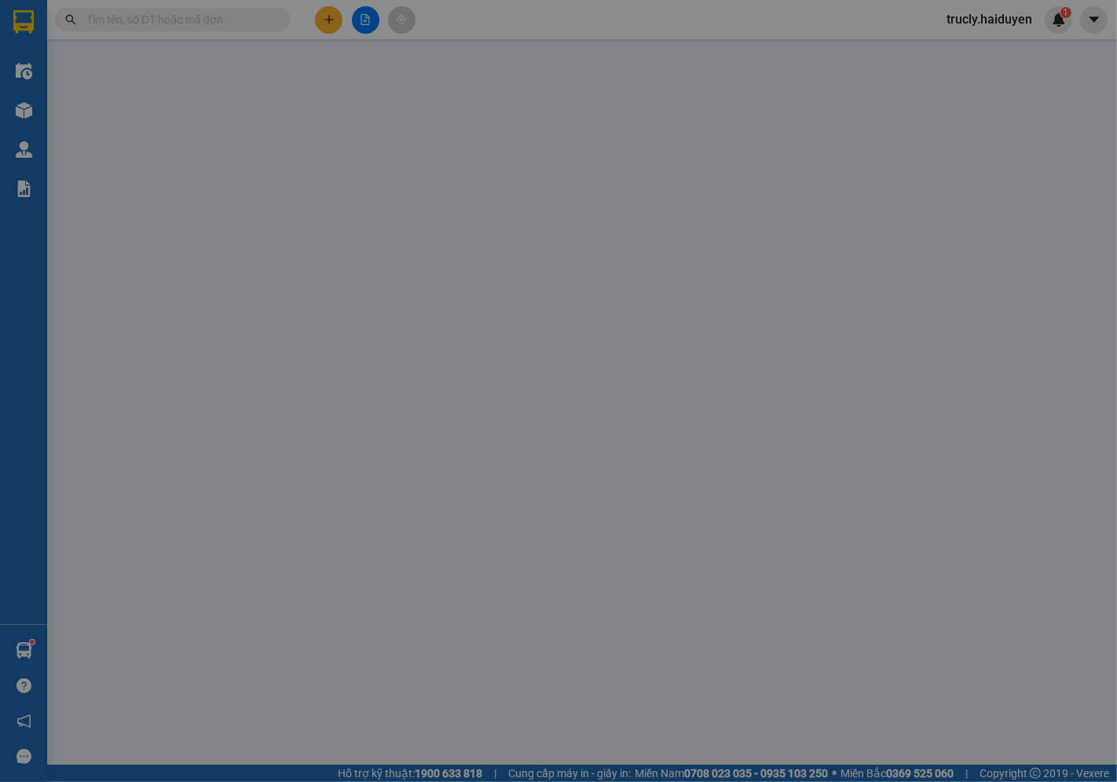
type input "30.000"
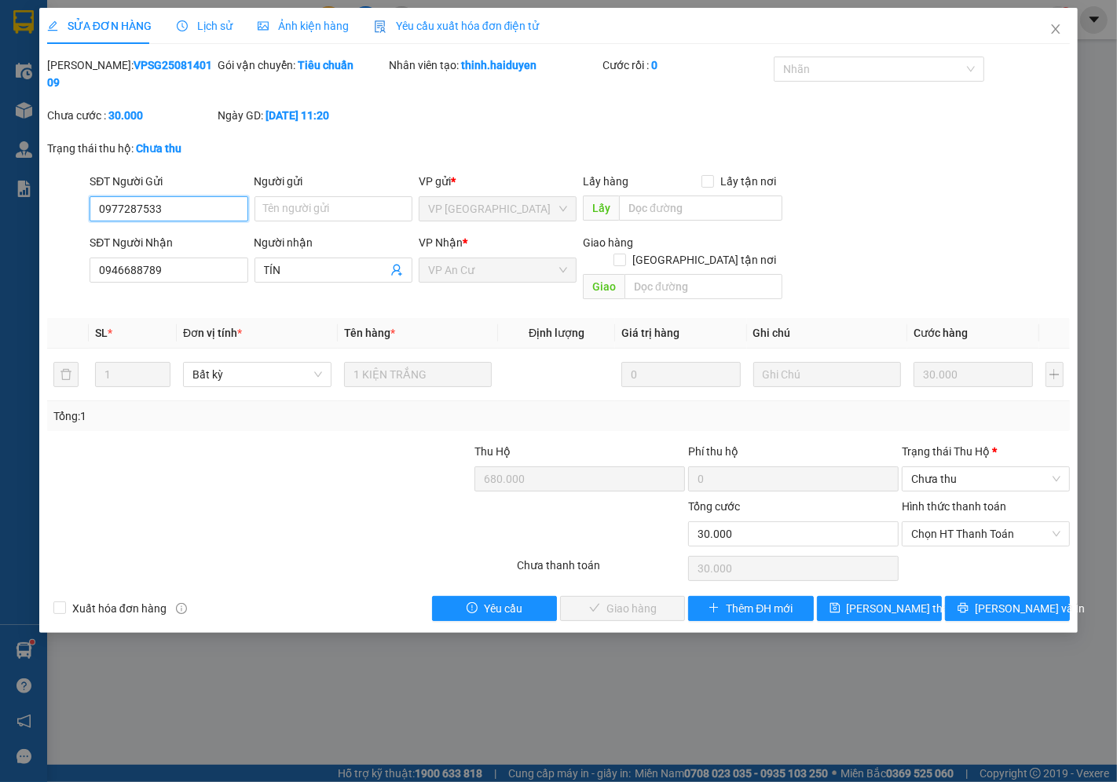
click at [192, 196] on input "0977287533" at bounding box center [169, 208] width 158 height 25
click at [1056, 32] on icon "close" at bounding box center [1055, 29] width 13 height 13
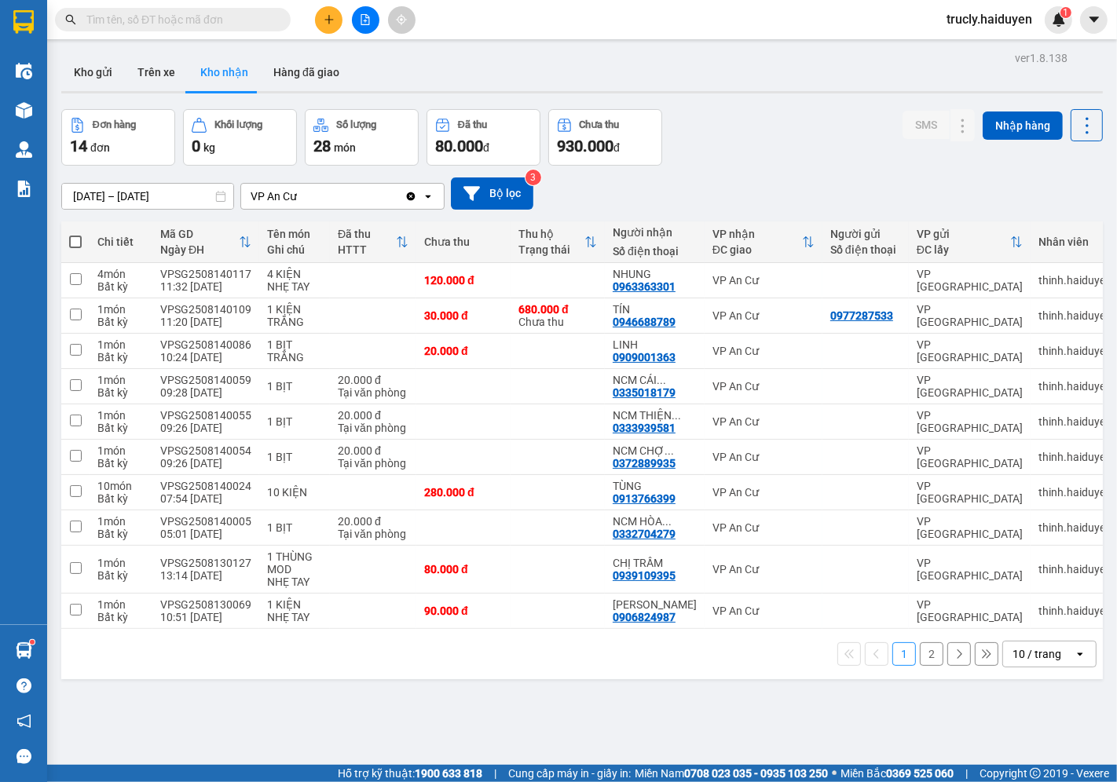
click at [325, 22] on icon "plus" at bounding box center [329, 19] width 11 height 11
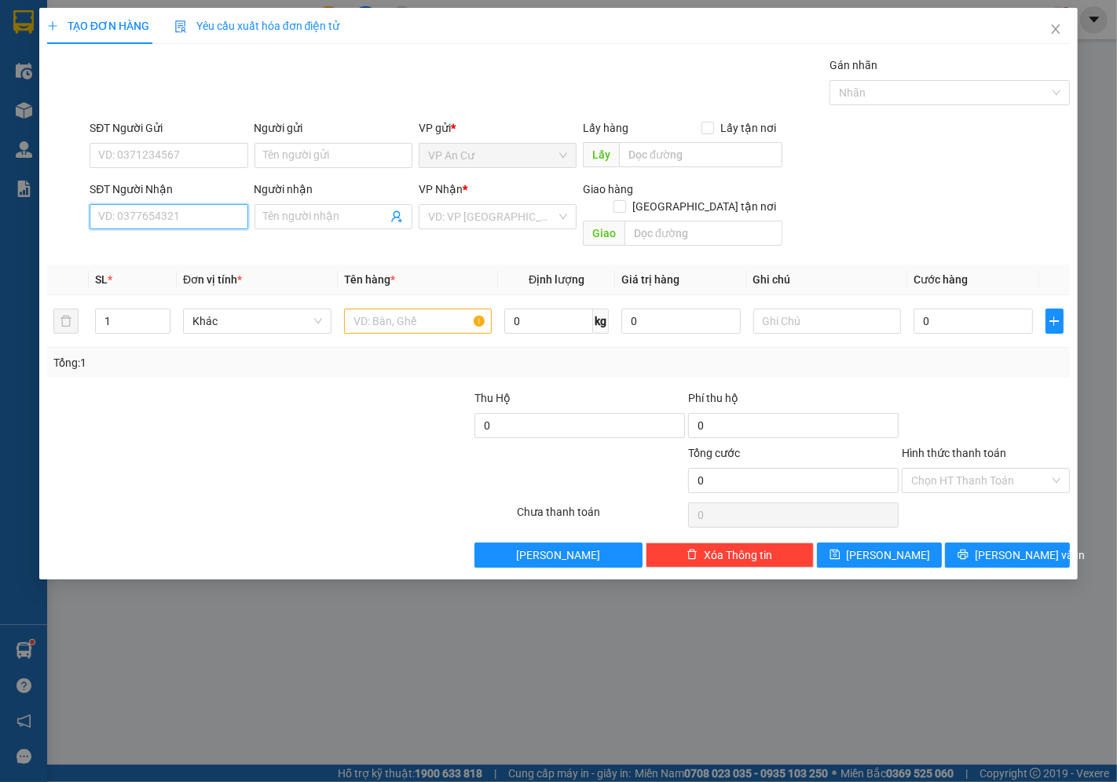
click at [176, 217] on input "SĐT Người Nhận" at bounding box center [169, 216] width 158 height 25
paste input "0977287533"
type input "0977287533"
click at [163, 159] on input "SĐT Người Gửi" at bounding box center [169, 155] width 158 height 25
type input "0946688789"
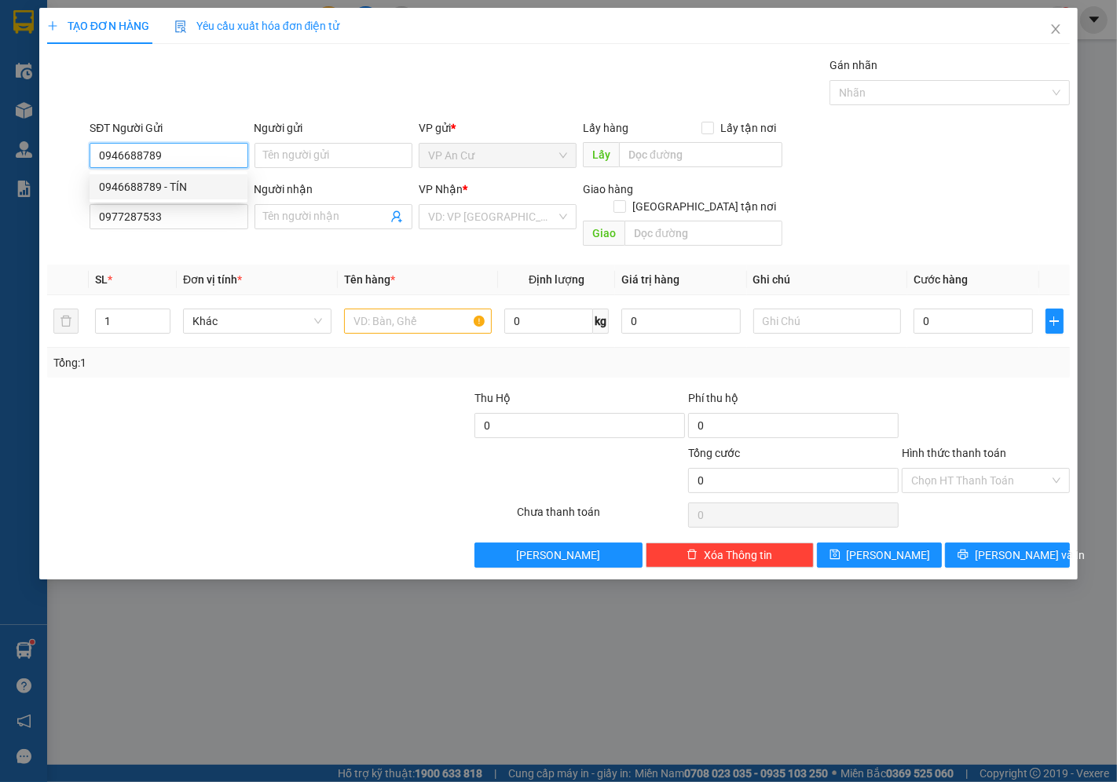
click at [169, 190] on div "0946688789 - TÍN" at bounding box center [168, 186] width 139 height 17
type input "TÍN"
type input "0946688789"
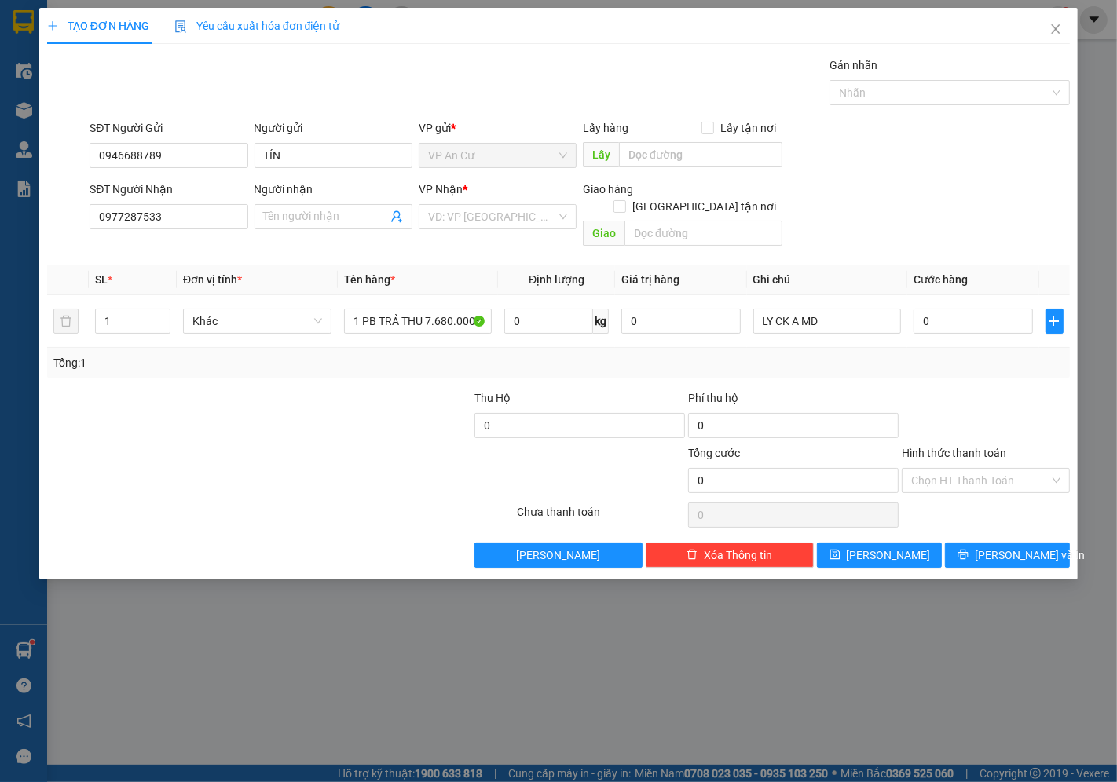
click at [256, 453] on div at bounding box center [195, 472] width 299 height 55
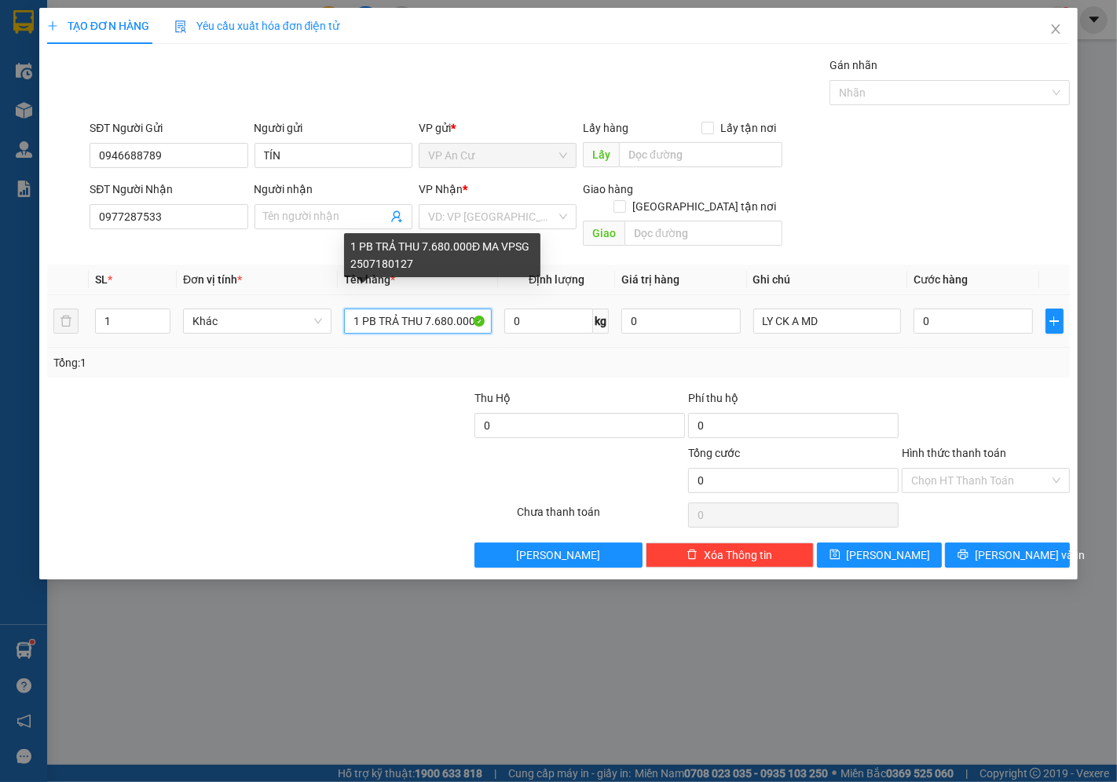
click at [438, 309] on input "1 PB TRẢ THU 7.680.000Đ MA VPSG 2507180127" at bounding box center [418, 321] width 148 height 25
click at [440, 309] on input "1 PB TRẢ THU 7.680.000Đ MA VPSG 2507180127" at bounding box center [418, 321] width 148 height 25
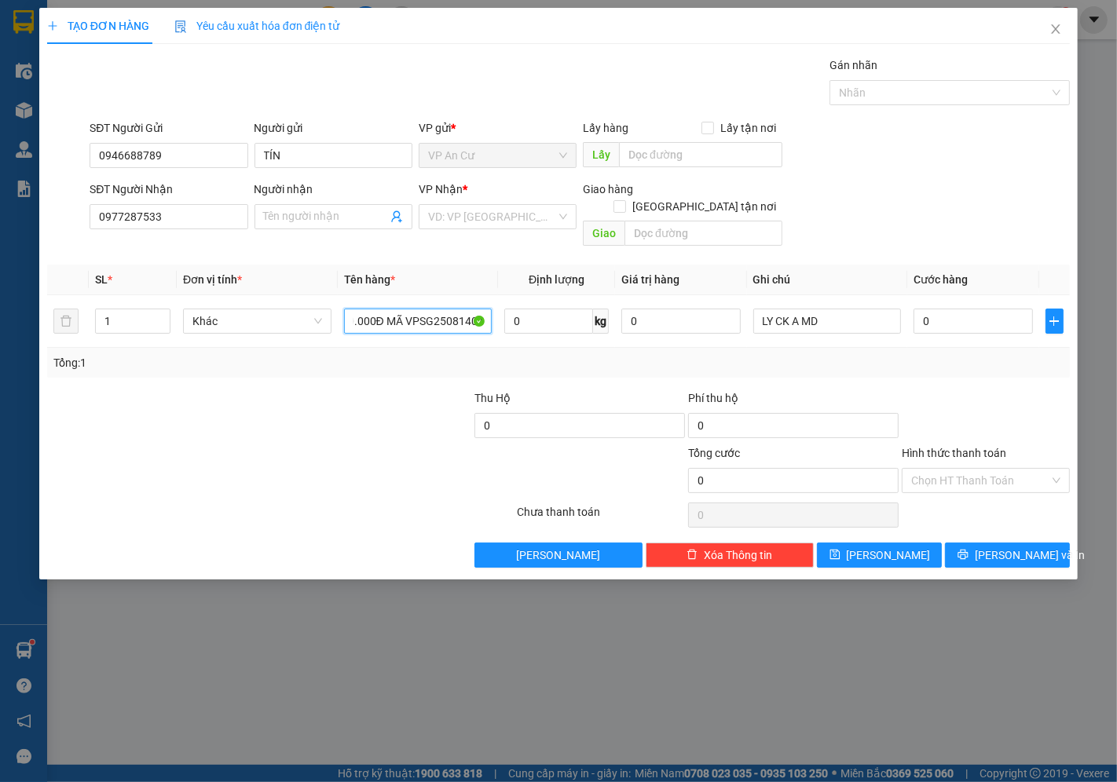
scroll to position [0, 96]
type input "1 PB TRẢ THU 680.000Đ MÃ VPSG2508140109"
click at [856, 311] on input "LY CK A MD" at bounding box center [827, 321] width 148 height 25
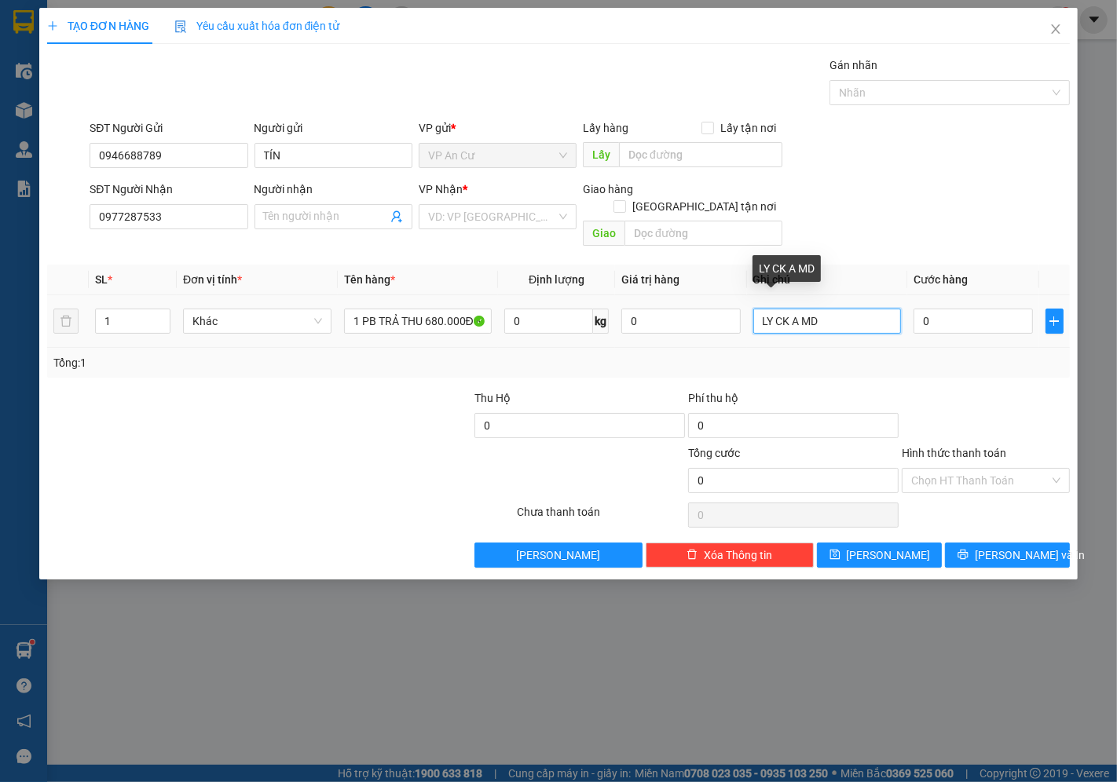
click at [856, 311] on input "LY CK A MD" at bounding box center [827, 321] width 148 height 25
click at [872, 354] on div "Tổng: 1" at bounding box center [558, 362] width 1010 height 17
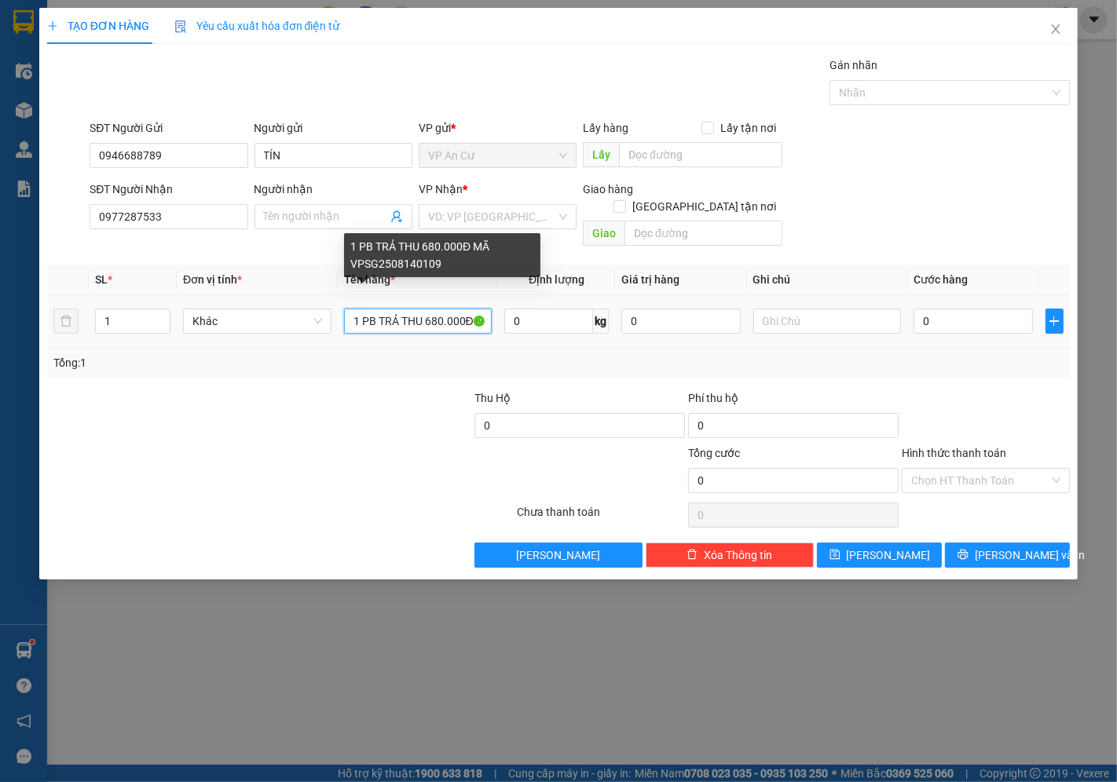
click at [427, 309] on input "1 PB TRẢ THU 680.000Đ MÃ VPSG2508140109" at bounding box center [418, 321] width 148 height 25
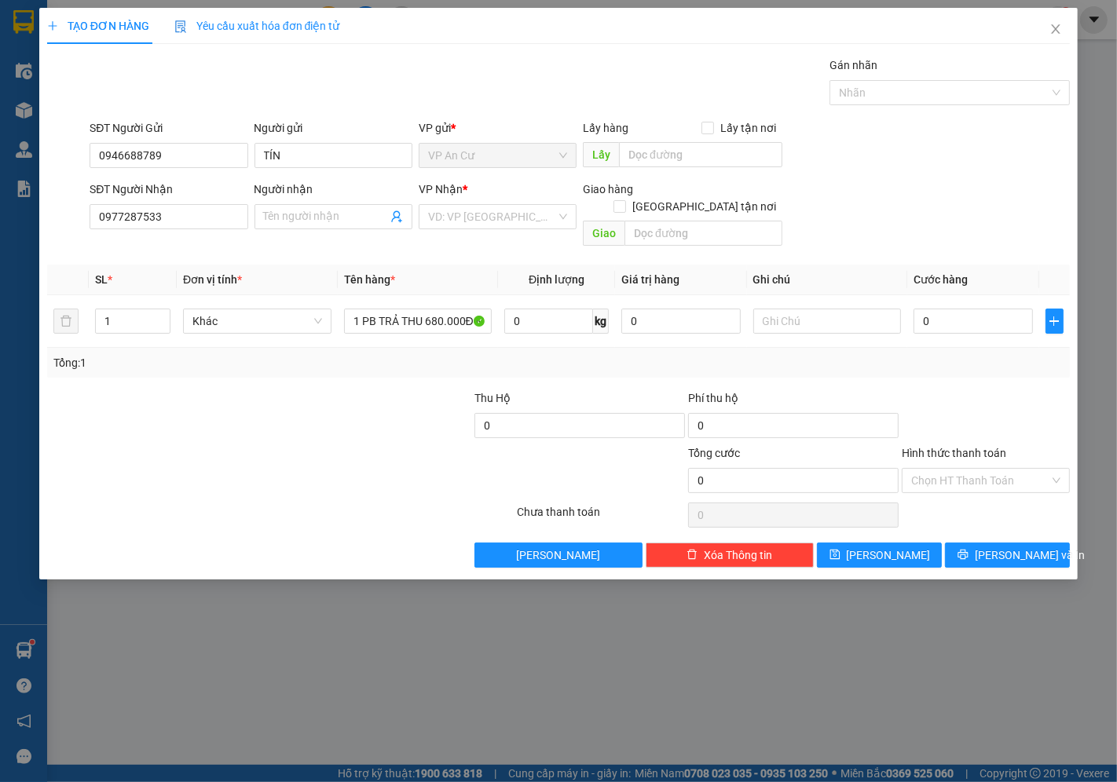
click at [423, 390] on div at bounding box center [366, 417] width 214 height 55
click at [182, 214] on input "0977287533" at bounding box center [169, 216] width 158 height 25
click at [901, 354] on div "Tổng: 1" at bounding box center [558, 362] width 1010 height 17
click at [956, 469] on input "Hình thức thanh toán" at bounding box center [980, 481] width 138 height 24
click at [958, 518] on div "Miễn phí" at bounding box center [986, 519] width 149 height 17
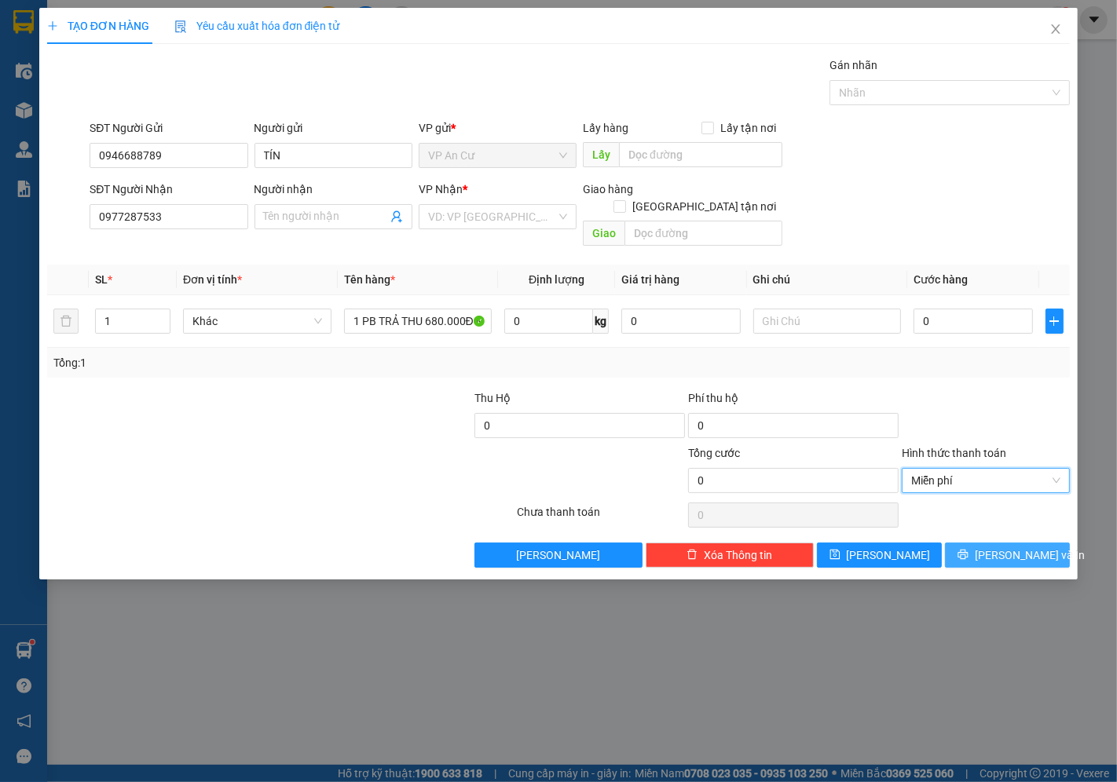
click at [972, 543] on button "[PERSON_NAME] và In" at bounding box center [1007, 555] width 125 height 25
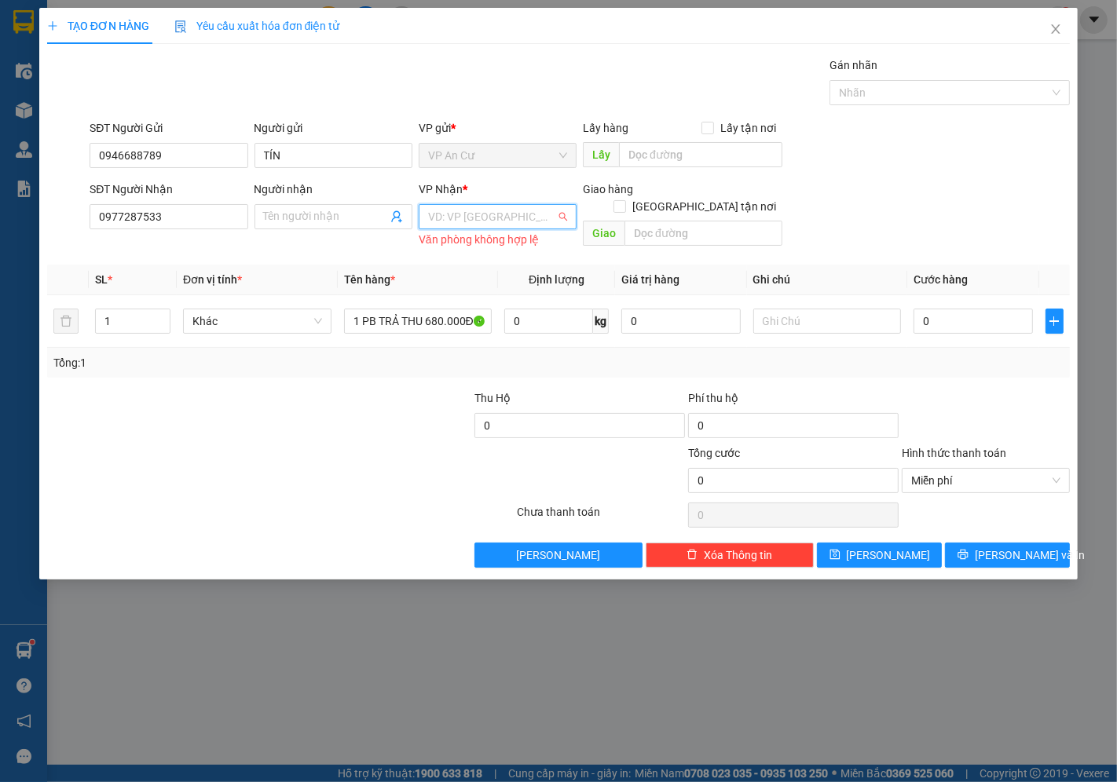
click at [507, 215] on input "search" at bounding box center [492, 217] width 128 height 24
click at [476, 254] on div "VP [GEOGRAPHIC_DATA]" at bounding box center [497, 248] width 139 height 17
click at [1002, 547] on button "[PERSON_NAME] và In" at bounding box center [1007, 555] width 125 height 25
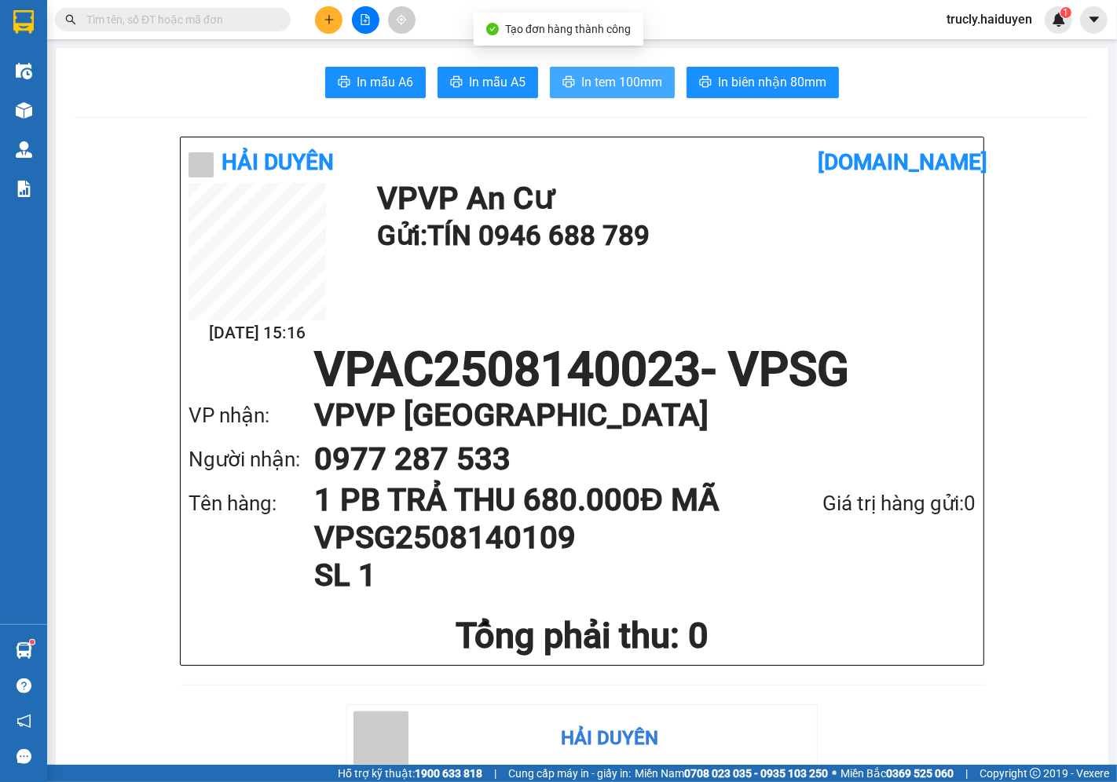
click at [587, 71] on button "In tem 100mm" at bounding box center [612, 82] width 125 height 31
drag, startPoint x: 1046, startPoint y: 182, endPoint x: 864, endPoint y: 149, distance: 185.2
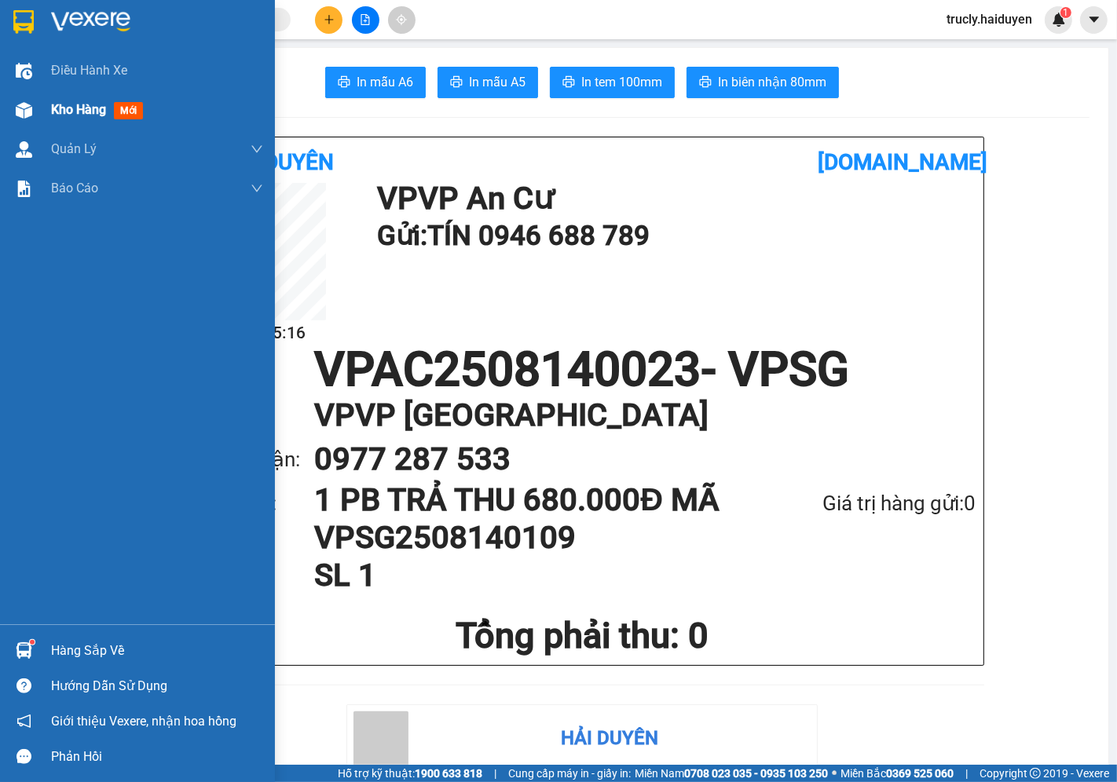
click at [26, 105] on img at bounding box center [24, 110] width 16 height 16
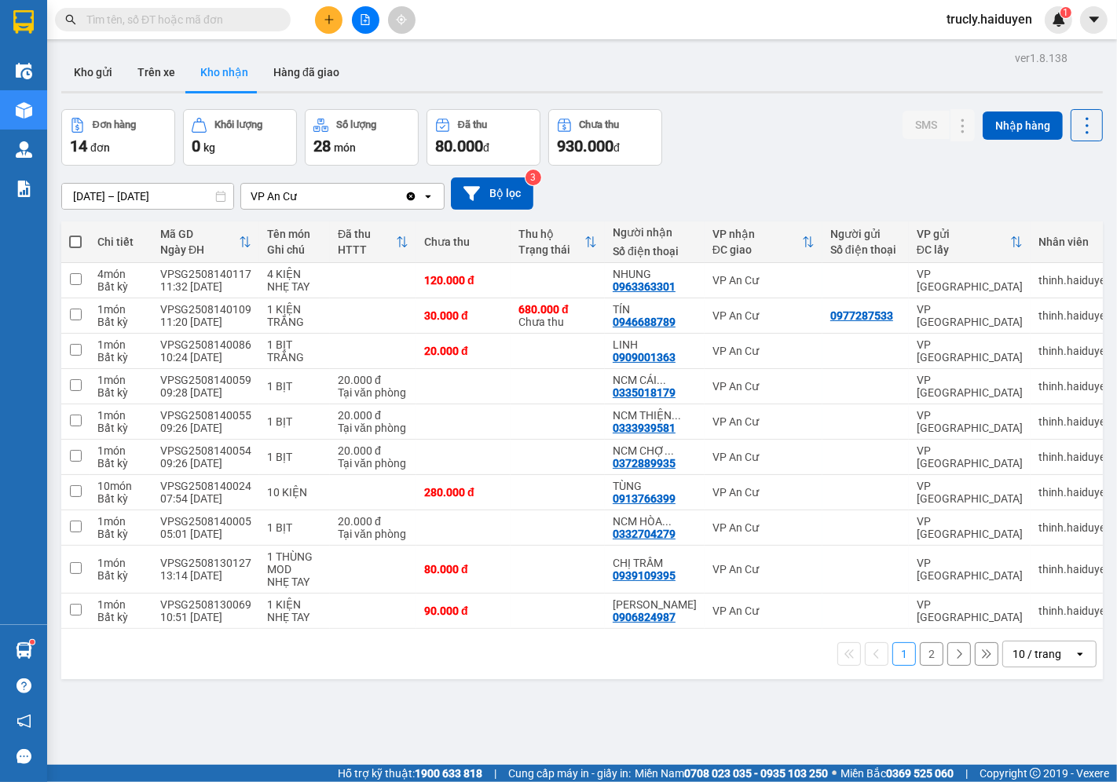
click at [766, 107] on div "ver 1.8.138 Kho gửi Trên xe Kho nhận Hàng đã giao Đơn hàng 14 đơn Khối lượng 0 …" at bounding box center [582, 438] width 1054 height 782
click at [921, 323] on button at bounding box center [932, 315] width 22 height 27
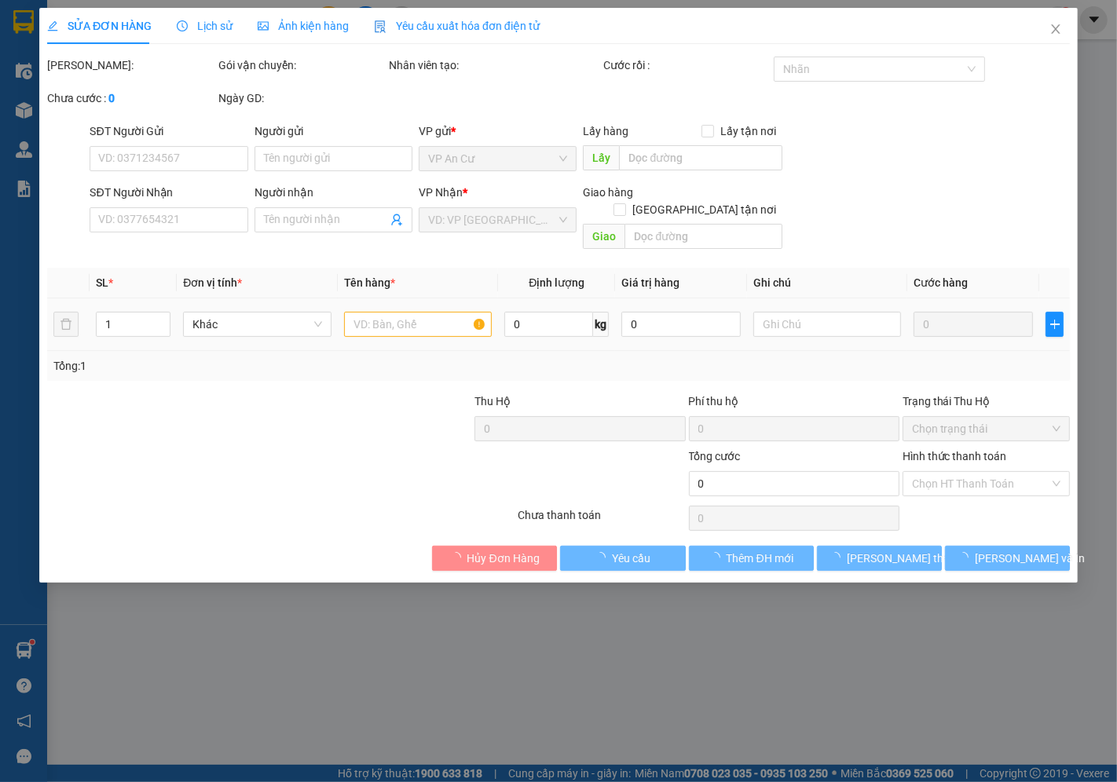
type input "0977287533"
type input "0946688789"
type input "TÍN"
type input "680.000"
type input "30.000"
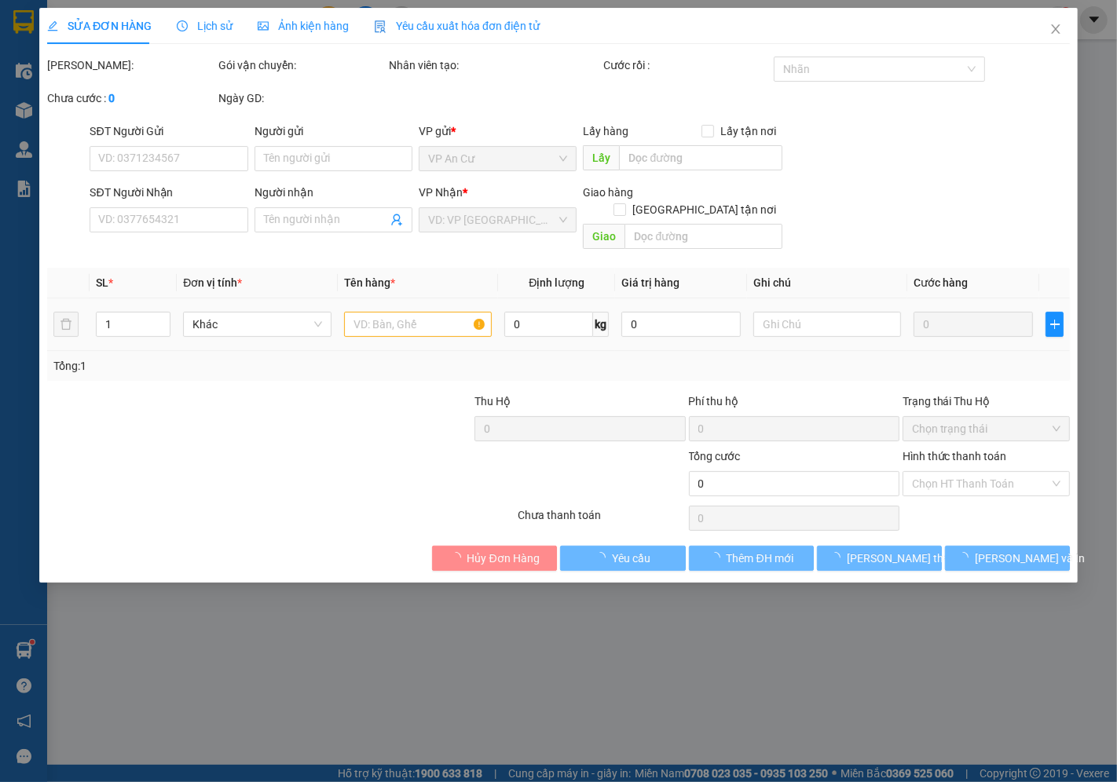
type input "30.000"
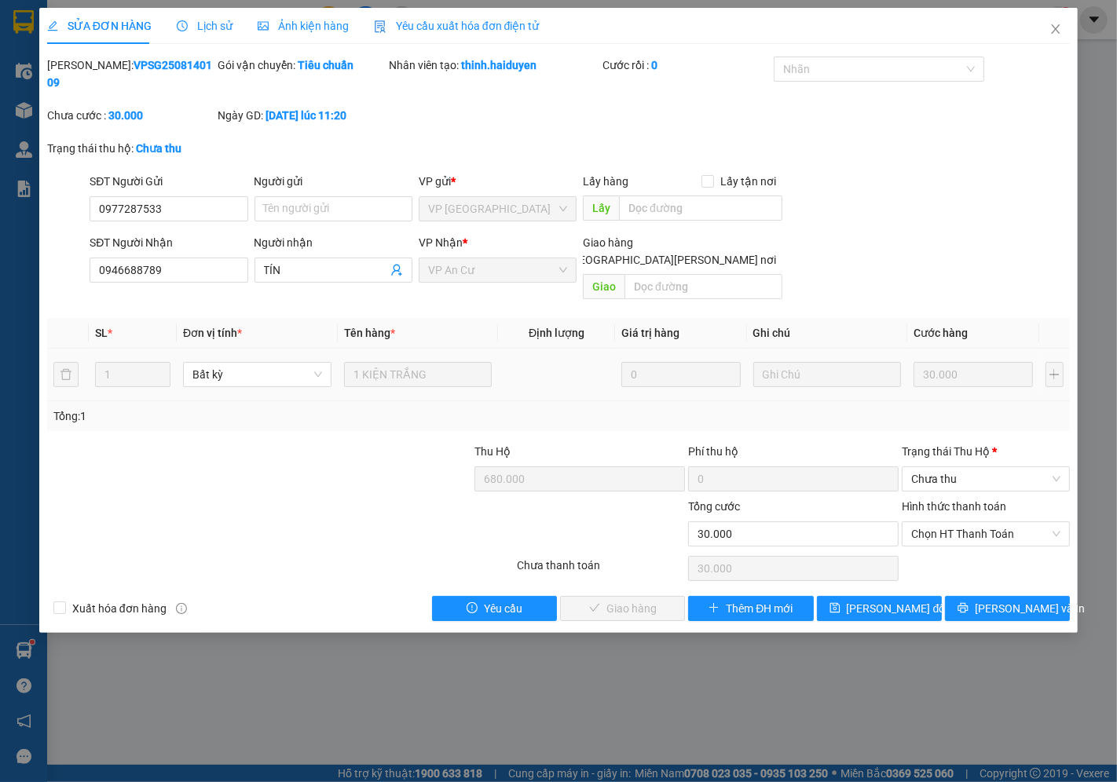
click at [119, 196] on input "0977287533" at bounding box center [169, 208] width 158 height 25
click at [139, 196] on input "0977287533" at bounding box center [169, 208] width 158 height 25
click at [163, 196] on input "0977287533" at bounding box center [169, 208] width 158 height 25
click at [120, 258] on input "0946688789" at bounding box center [169, 270] width 158 height 25
click at [143, 258] on input "0946688789" at bounding box center [169, 270] width 158 height 25
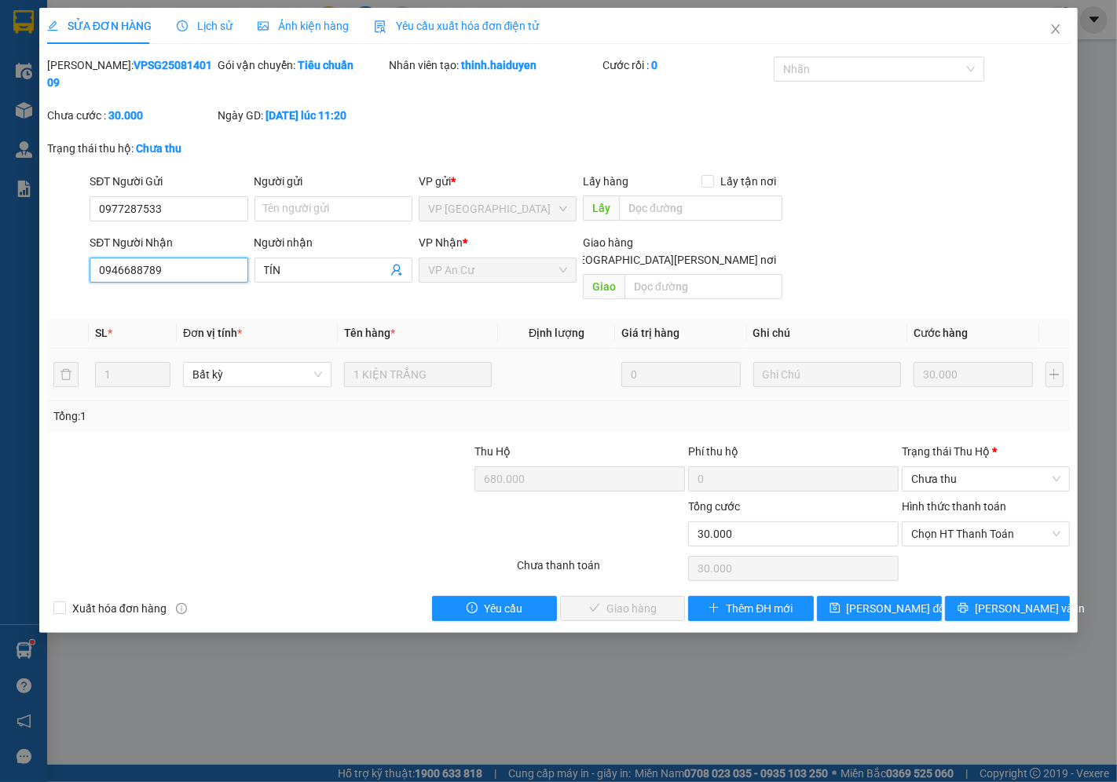
click at [181, 258] on input "0946688789" at bounding box center [169, 270] width 158 height 25
click at [931, 467] on span "Chưa thu" at bounding box center [985, 479] width 149 height 24
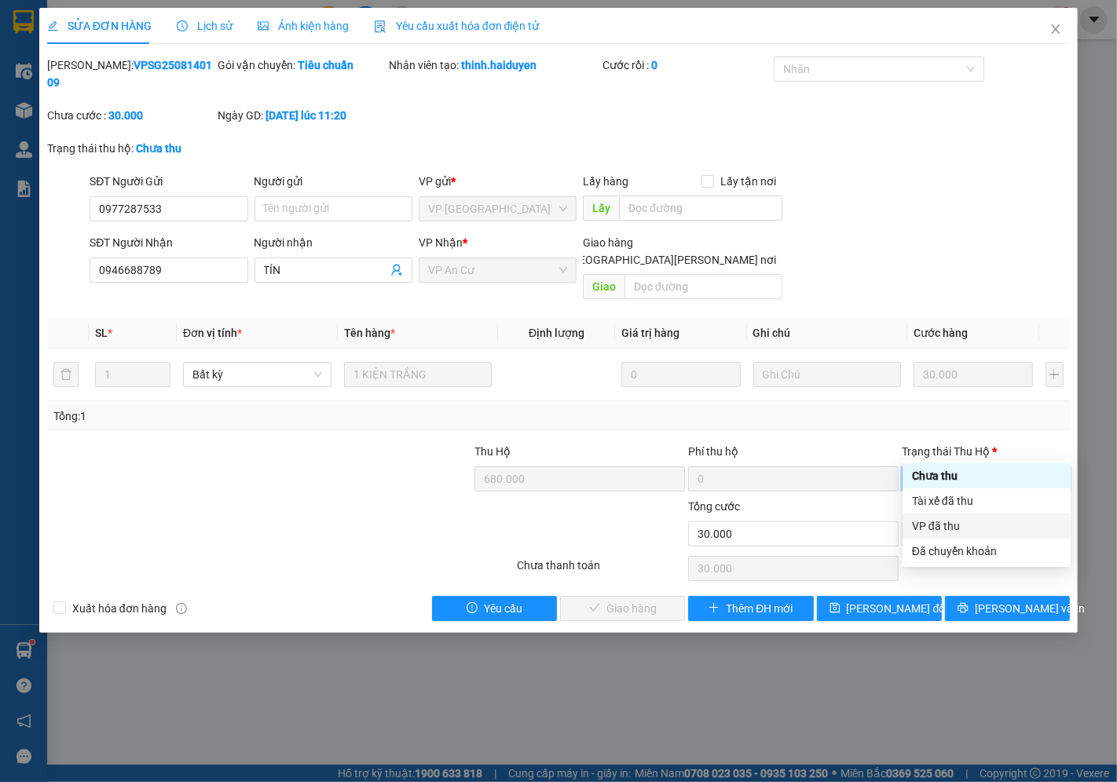
click at [939, 525] on div "VP đã thu" at bounding box center [986, 526] width 149 height 17
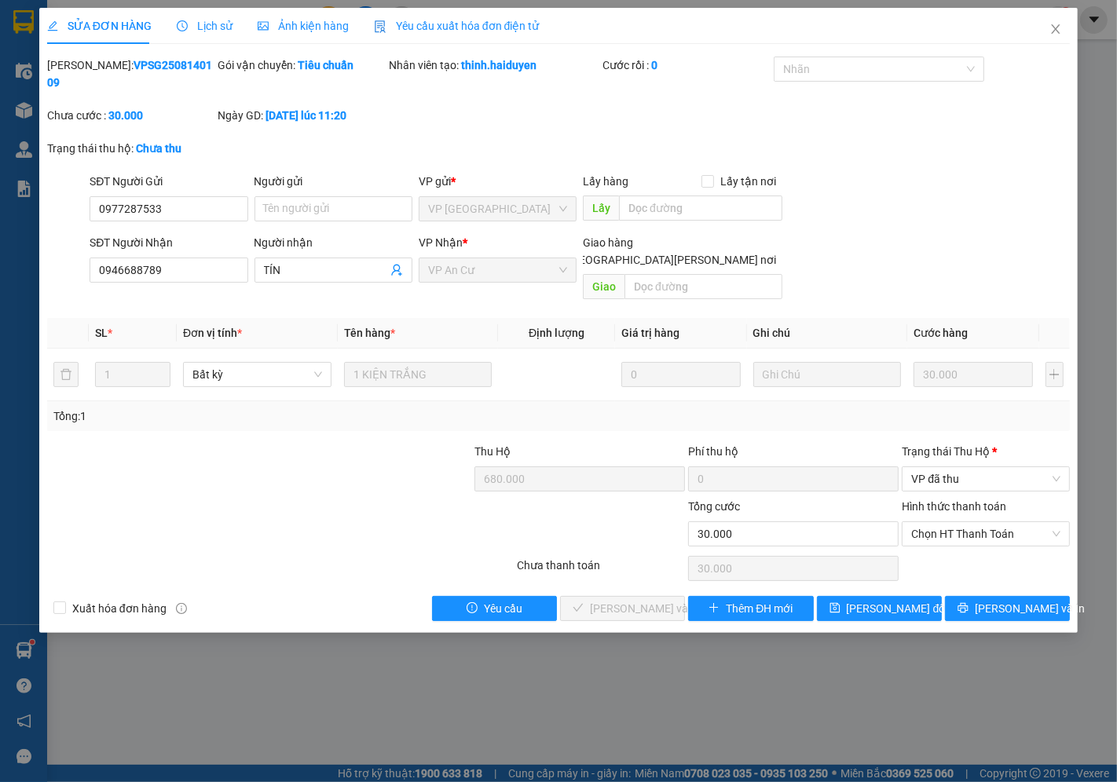
click at [940, 514] on div "Hình thức thanh toán Chọn HT Thanh Toán" at bounding box center [986, 525] width 168 height 55
click at [936, 522] on span "Chọn HT Thanh Toán" at bounding box center [985, 534] width 149 height 24
click at [937, 530] on div "Tại văn phòng" at bounding box center [986, 530] width 149 height 17
type input "0"
click at [632, 600] on span "[PERSON_NAME] và Giao hàng" at bounding box center [696, 608] width 212 height 17
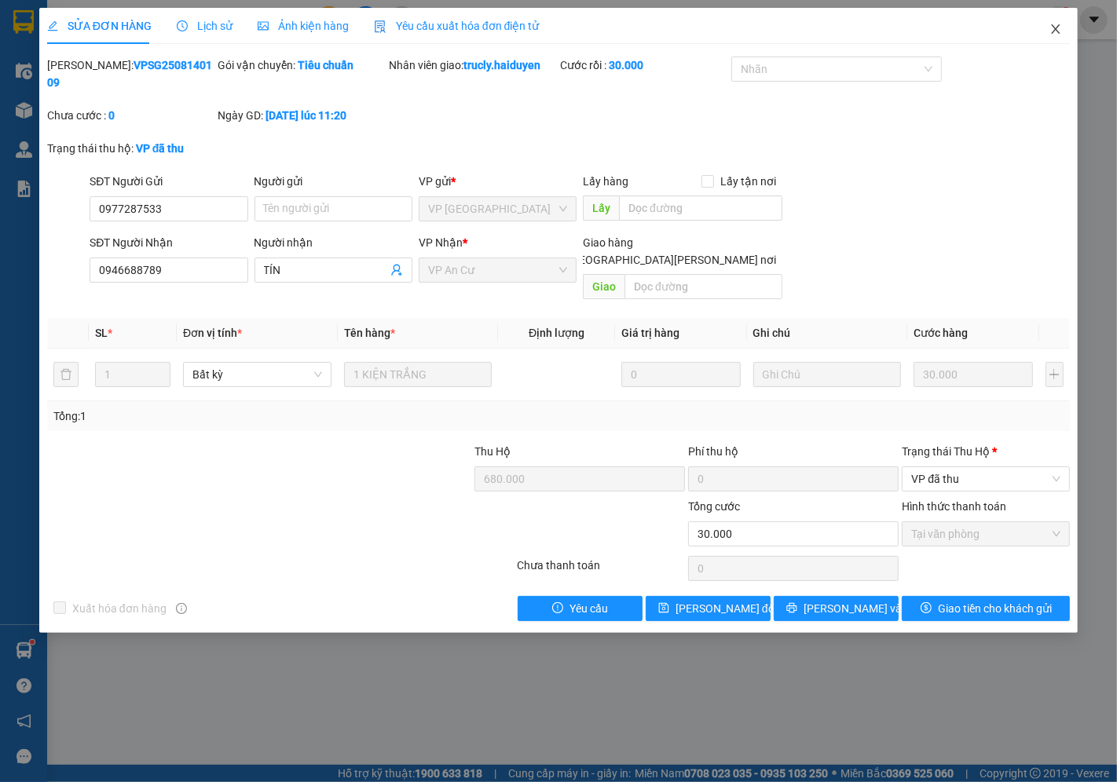
click at [1058, 35] on icon "close" at bounding box center [1055, 29] width 13 height 13
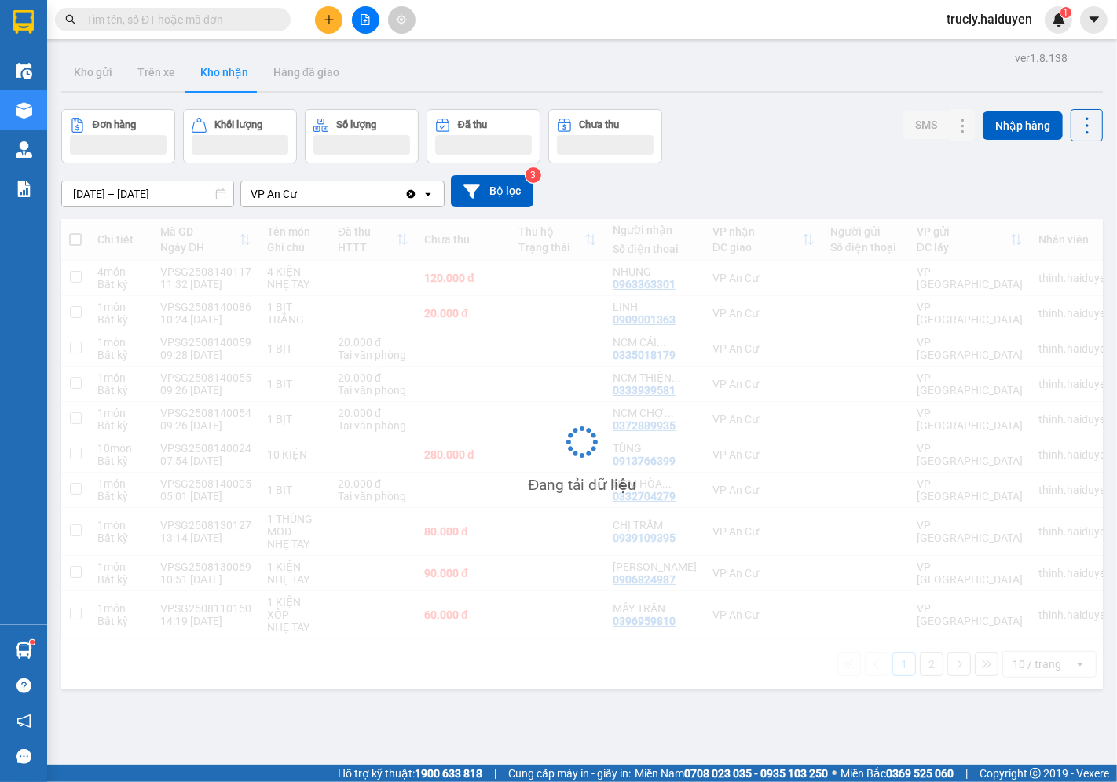
click at [765, 97] on div "ver 1.8.138 Kho gửi Trên xe Kho nhận Hàng đã giao Đơn hàng Khối lượng Số lượng …" at bounding box center [582, 438] width 1054 height 782
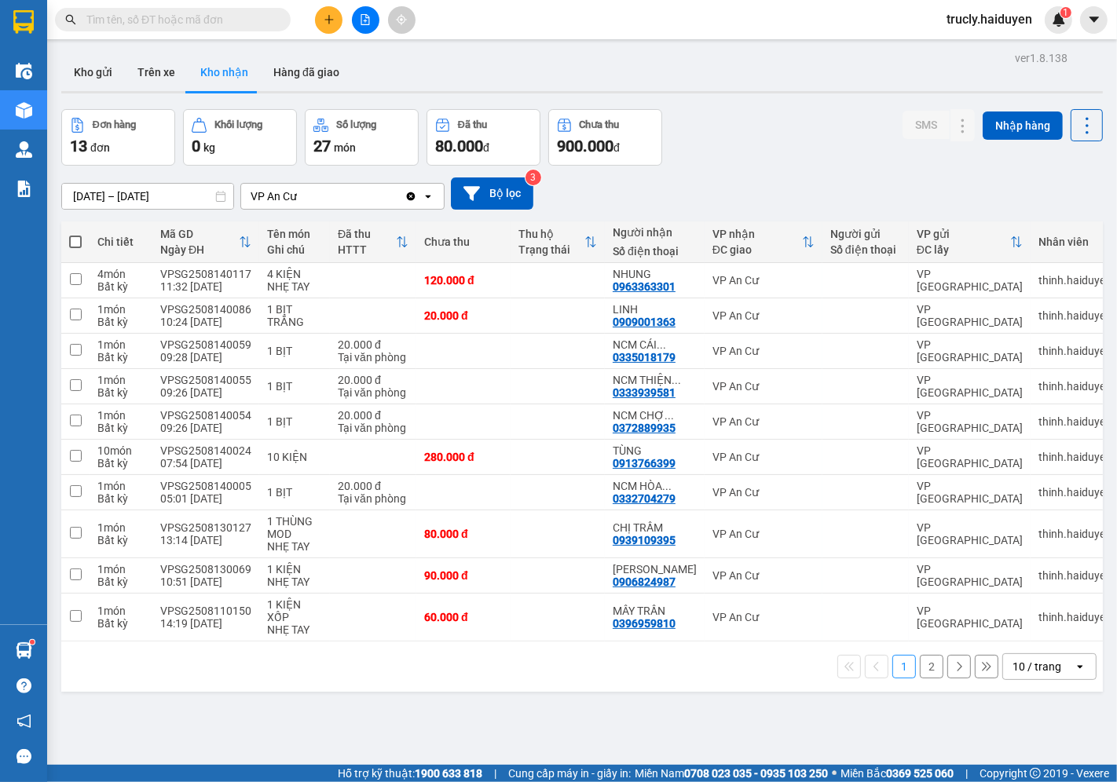
click at [817, 59] on div "Kho gửi Trên xe Kho nhận Hàng đã giao" at bounding box center [582, 74] width 1042 height 42
click at [788, 127] on div "Đơn hàng 13 đơn Khối lượng 0 kg Số lượng 27 món Đã thu 80.000 đ Chưa thu 900.00…" at bounding box center [582, 137] width 1042 height 57
click at [92, 68] on button "Kho gửi" at bounding box center [93, 72] width 64 height 38
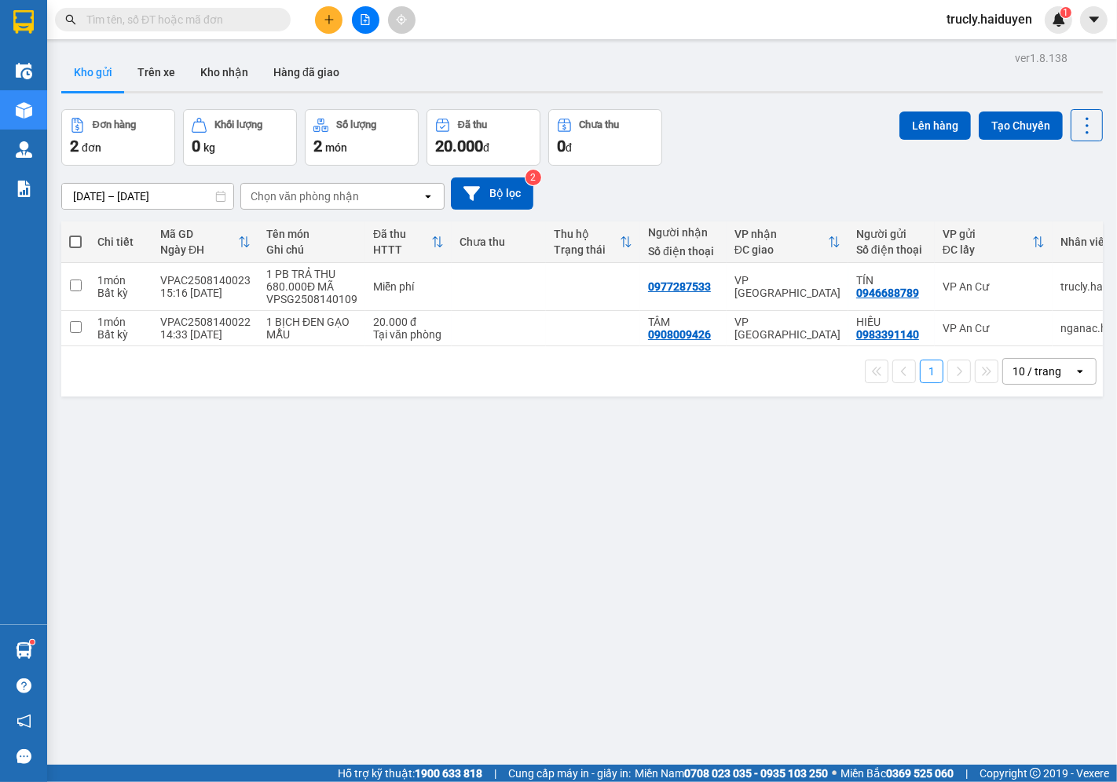
click at [724, 152] on div "Đơn hàng 2 đơn Khối lượng 0 kg Số lượng 2 món Đã thu 20.000 đ Chưa thu 0 đ Lên …" at bounding box center [582, 137] width 1042 height 57
click at [152, 73] on button "Trên xe" at bounding box center [156, 72] width 63 height 38
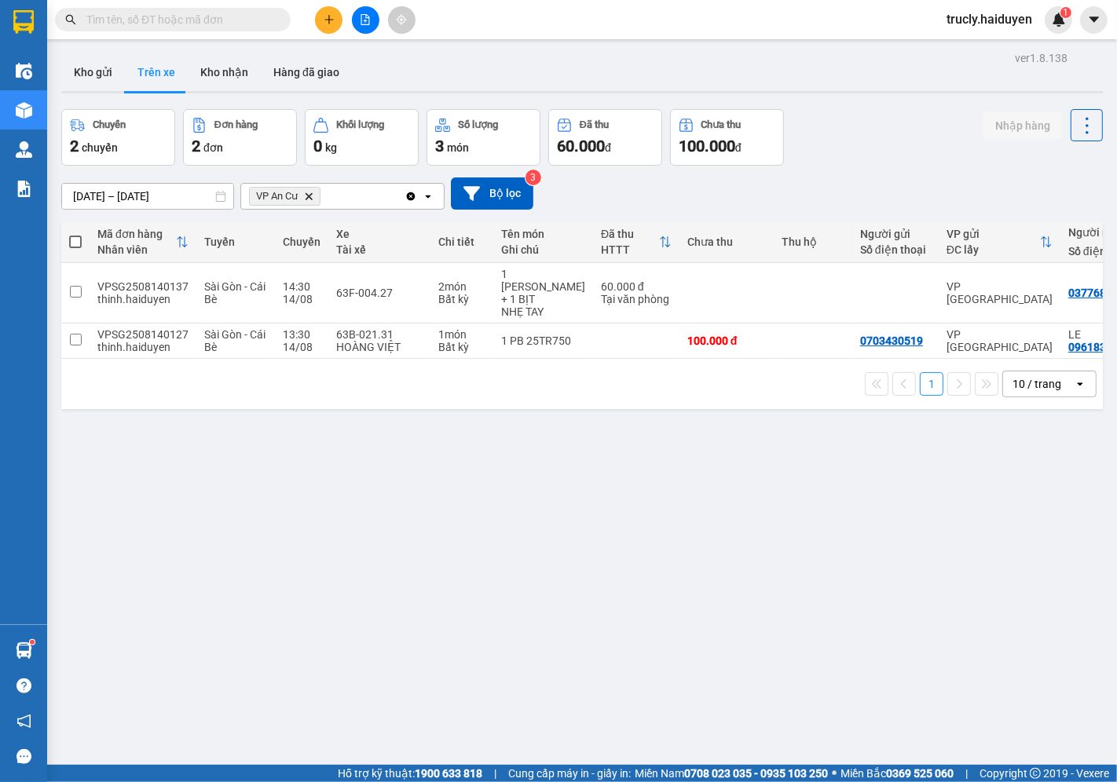
click at [835, 160] on div "Chuyến 2 chuyến Đơn hàng 2 đơn Khối lượng 0 kg Số lượng 3 món Đã thu 60.000 đ C…" at bounding box center [582, 137] width 1042 height 57
click at [241, 81] on button "Kho nhận" at bounding box center [224, 72] width 73 height 38
type input "[DATE] – [DATE]"
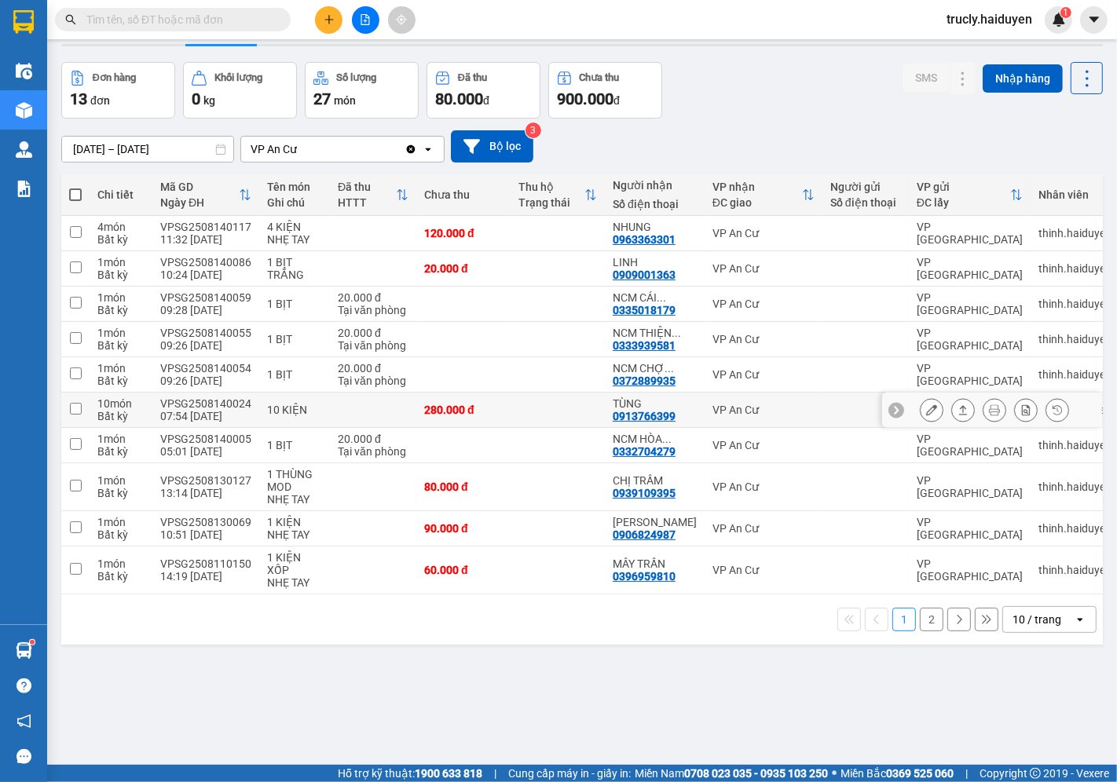
scroll to position [72, 0]
